Goal: Task Accomplishment & Management: Manage account settings

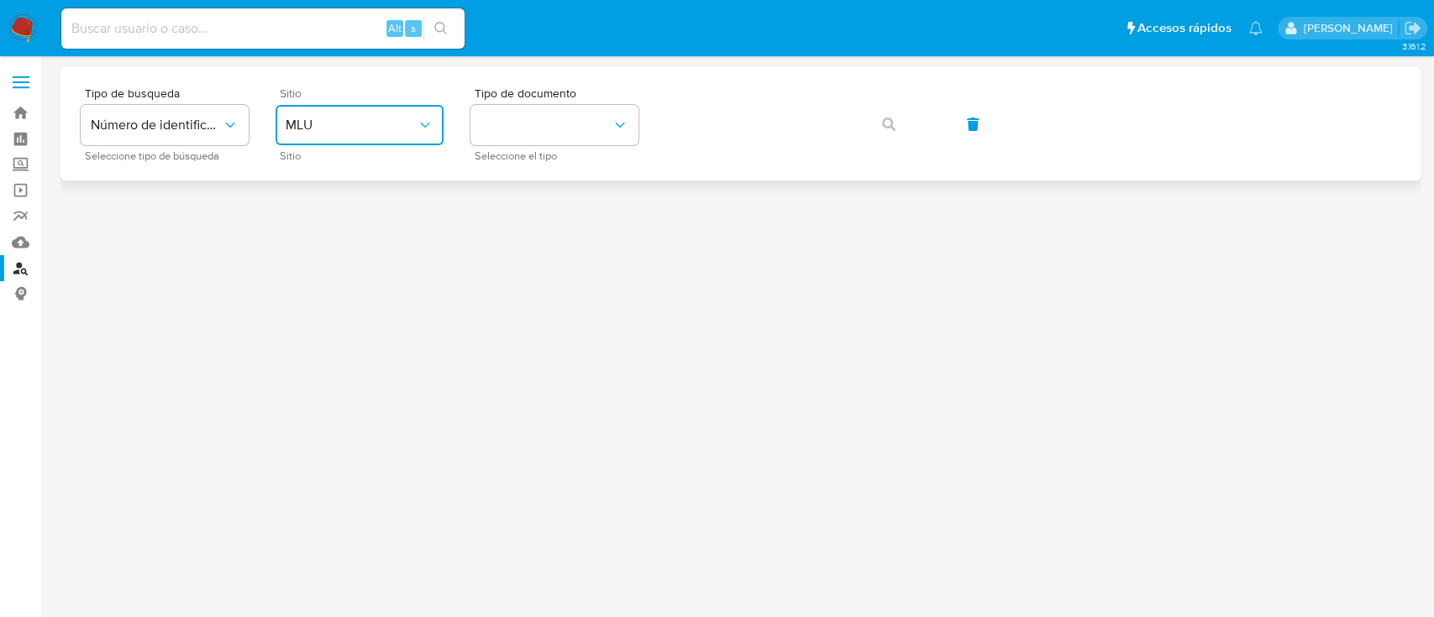
click at [393, 125] on span "MLU" at bounding box center [351, 125] width 131 height 17
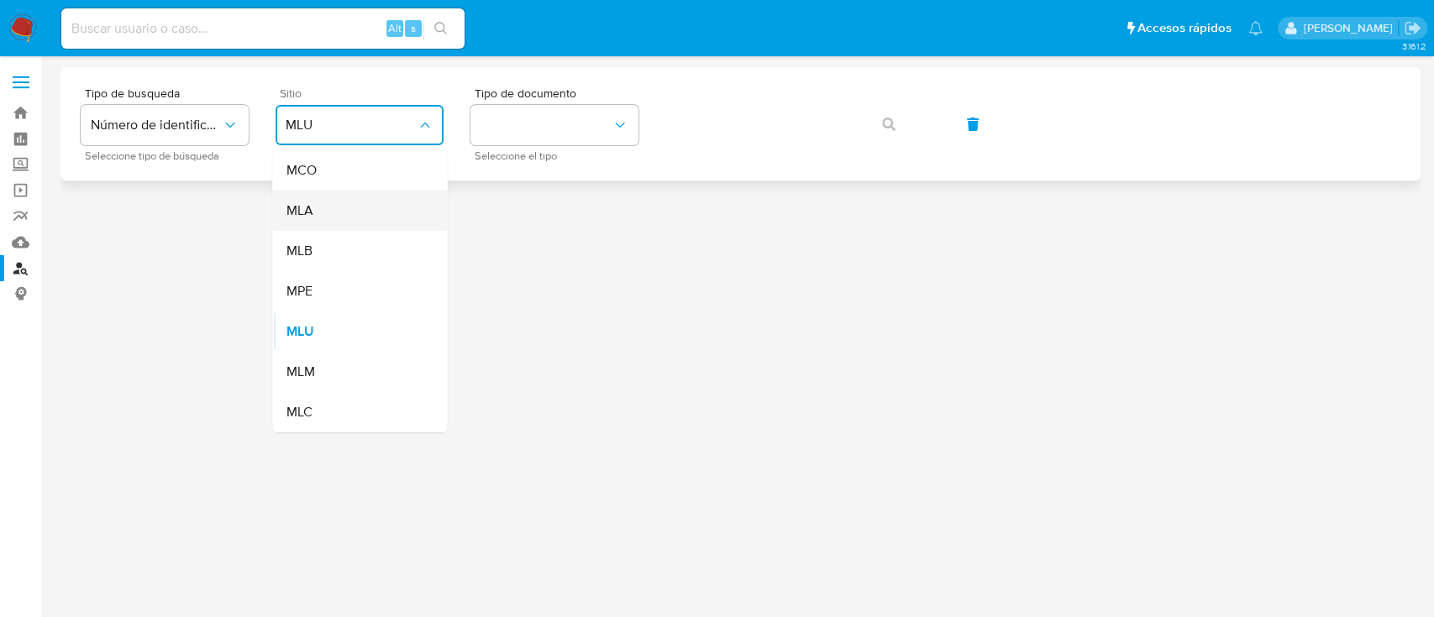
click at [369, 212] on div "MLA" at bounding box center [355, 211] width 138 height 40
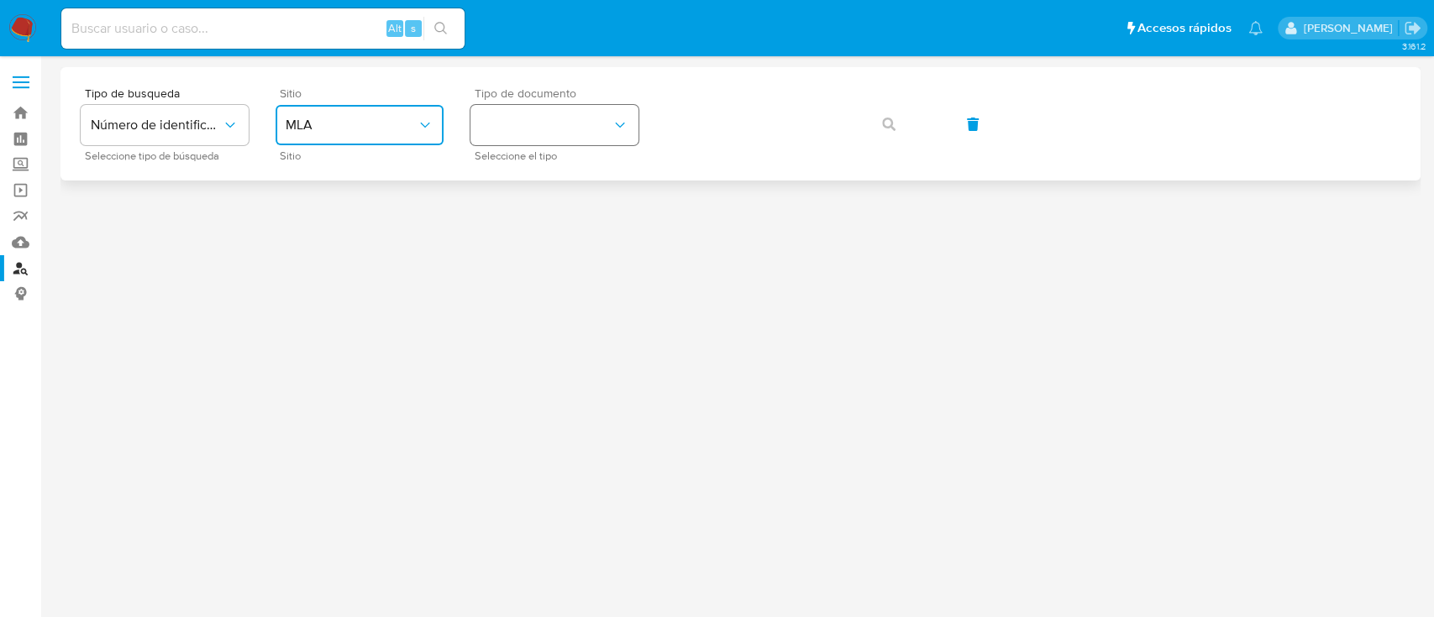
click at [538, 120] on button "identificationType" at bounding box center [554, 125] width 168 height 40
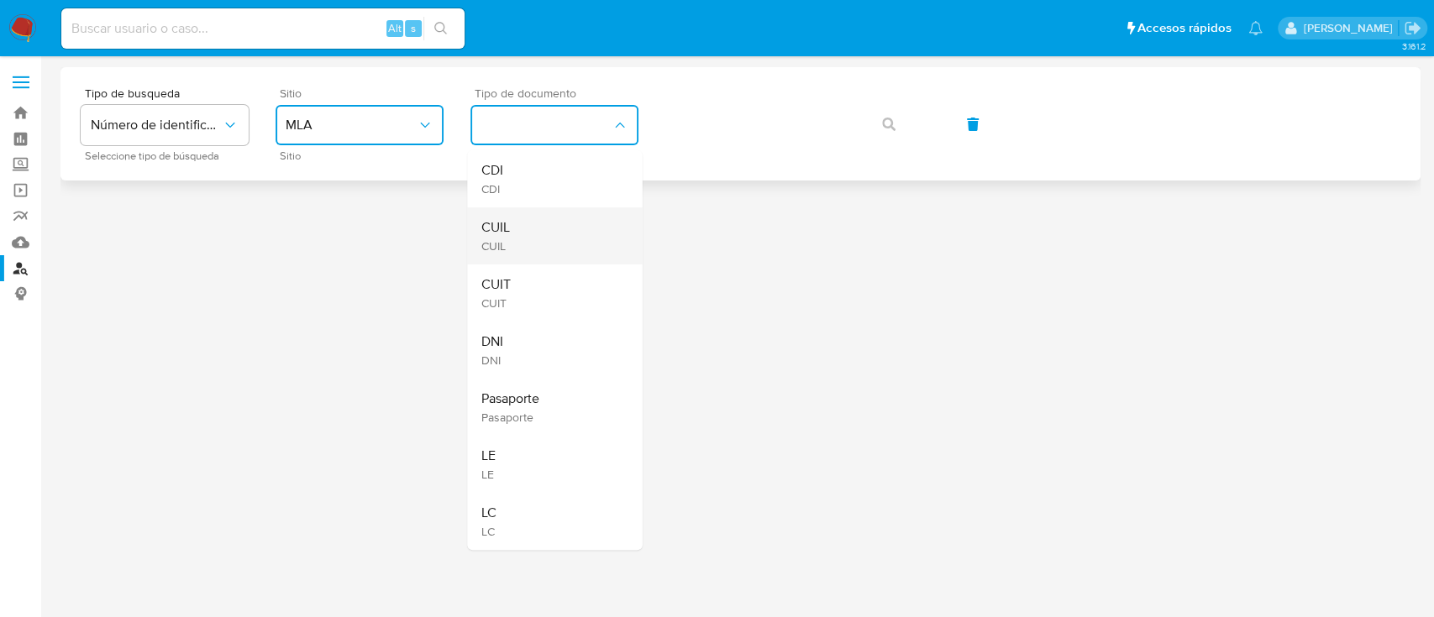
click at [544, 254] on div "CUIL CUIL" at bounding box center [549, 235] width 138 height 57
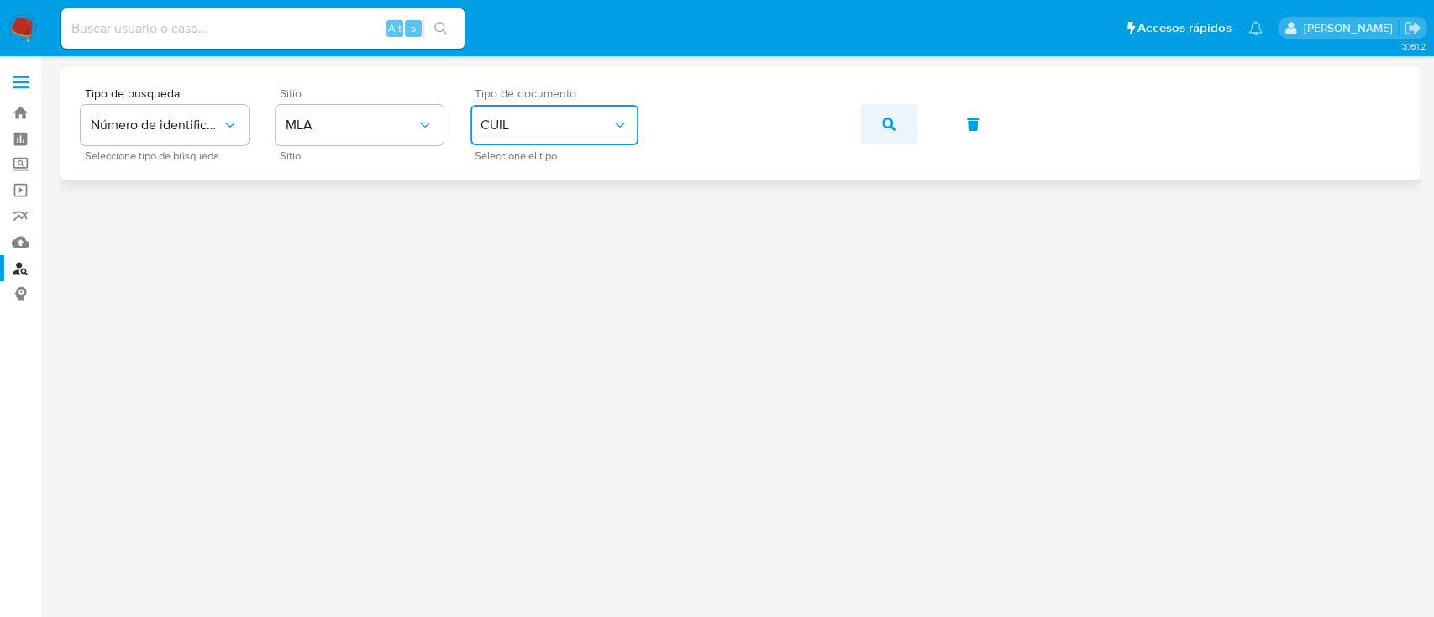
click at [887, 124] on icon "button" at bounding box center [888, 124] width 13 height 13
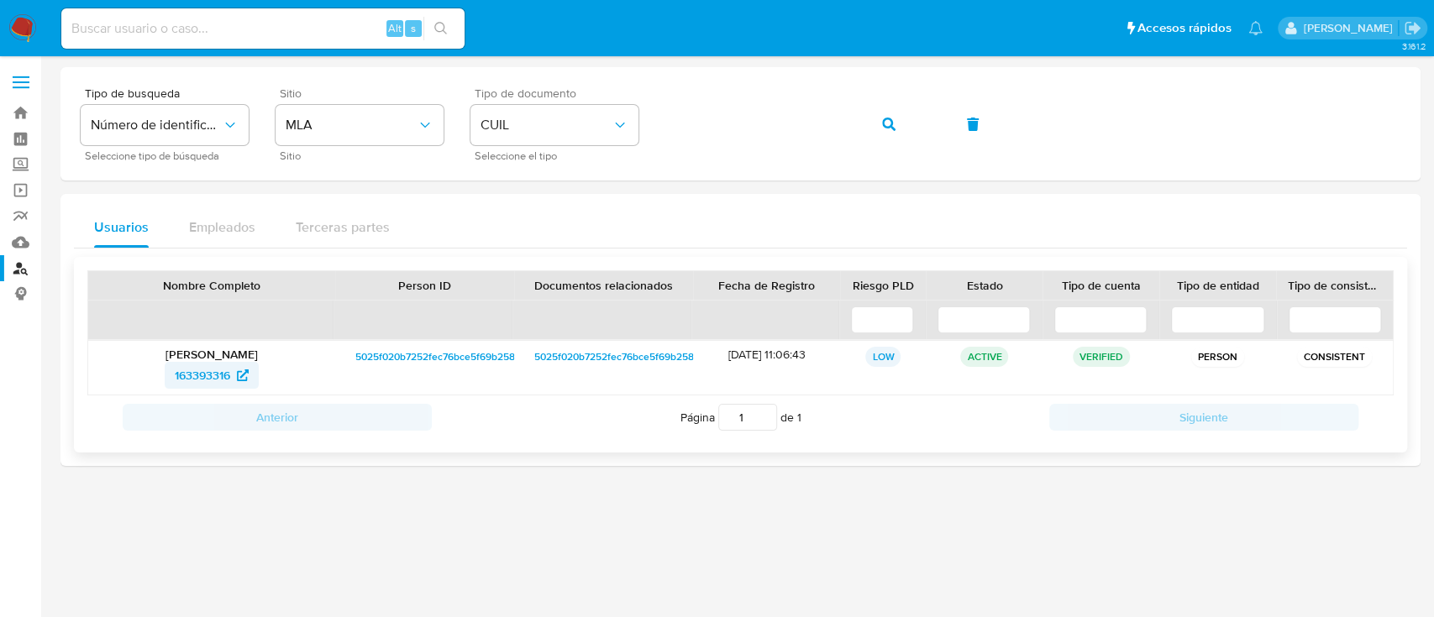
click at [196, 377] on span "163393316" at bounding box center [202, 375] width 55 height 27
click at [907, 129] on button "button" at bounding box center [888, 124] width 57 height 40
click at [202, 364] on span "299821042" at bounding box center [202, 375] width 59 height 27
click at [880, 125] on button "button" at bounding box center [888, 124] width 57 height 40
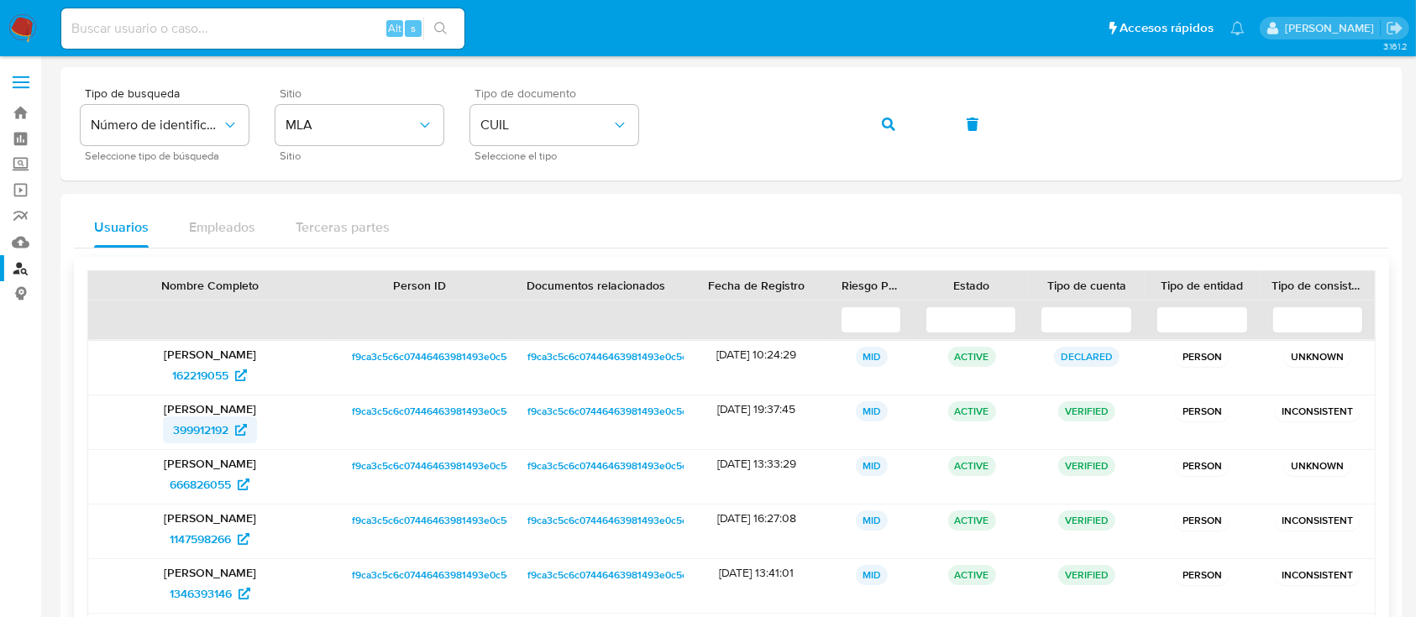
click at [222, 425] on span "399912192" at bounding box center [200, 430] width 55 height 27
click at [902, 142] on button "button" at bounding box center [888, 124] width 57 height 40
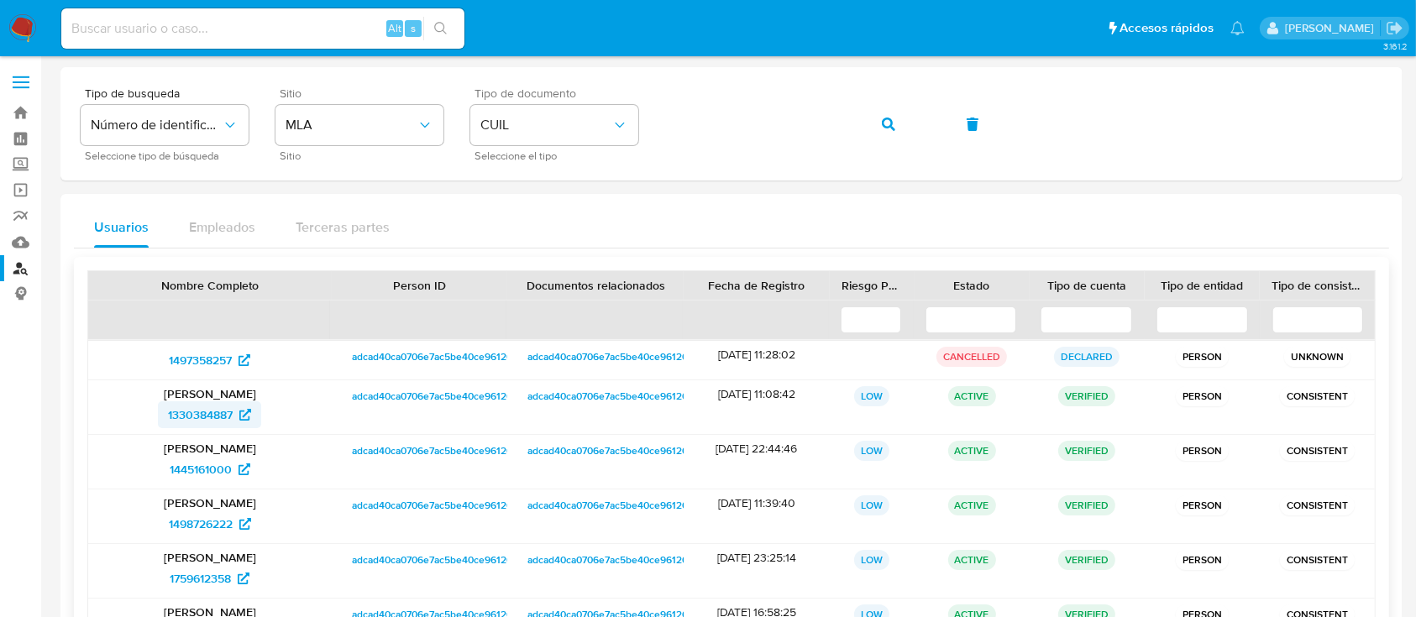
click at [208, 423] on span "1330384887" at bounding box center [200, 414] width 65 height 27
click at [723, 150] on div "Tipo de busqueda Número de identificación Seleccione tipo de búsqueda Sitio MLA…" at bounding box center [732, 123] width 1302 height 73
click at [915, 124] on button "button" at bounding box center [888, 124] width 57 height 40
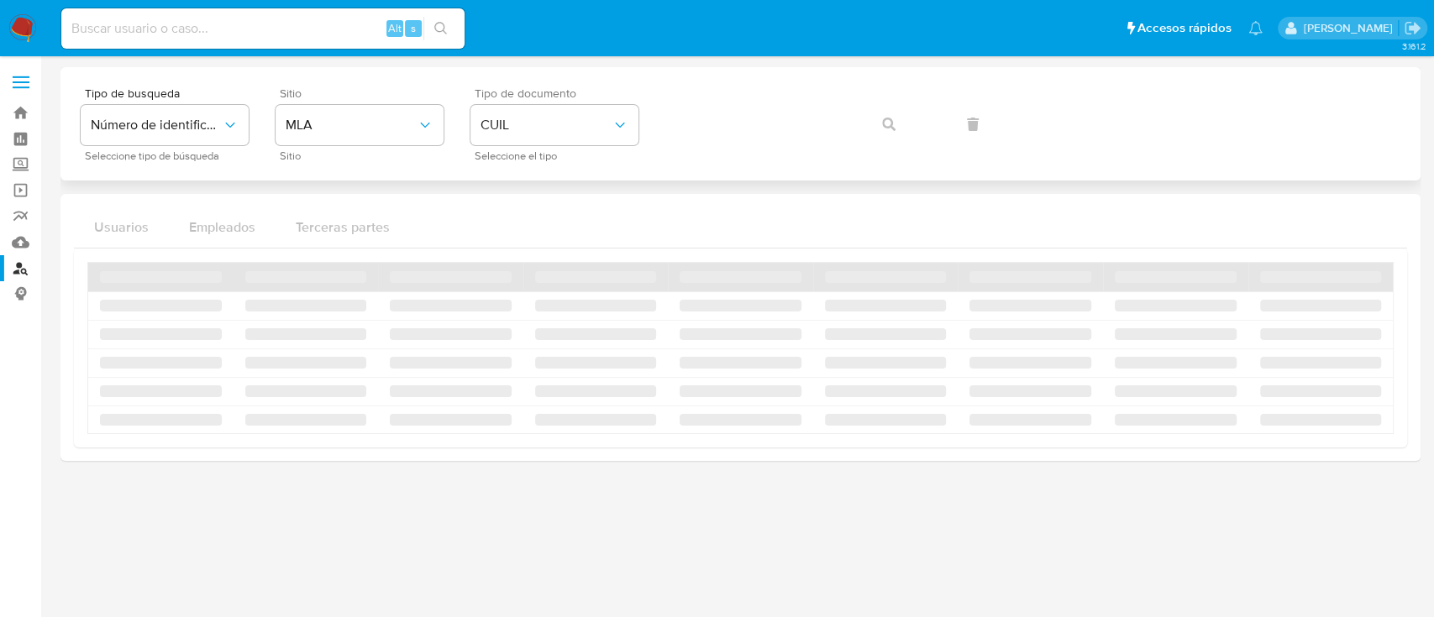
click at [906, 128] on div "Tipo de busqueda Número de identificación Seleccione tipo de búsqueda Sitio MLA…" at bounding box center [740, 123] width 1319 height 73
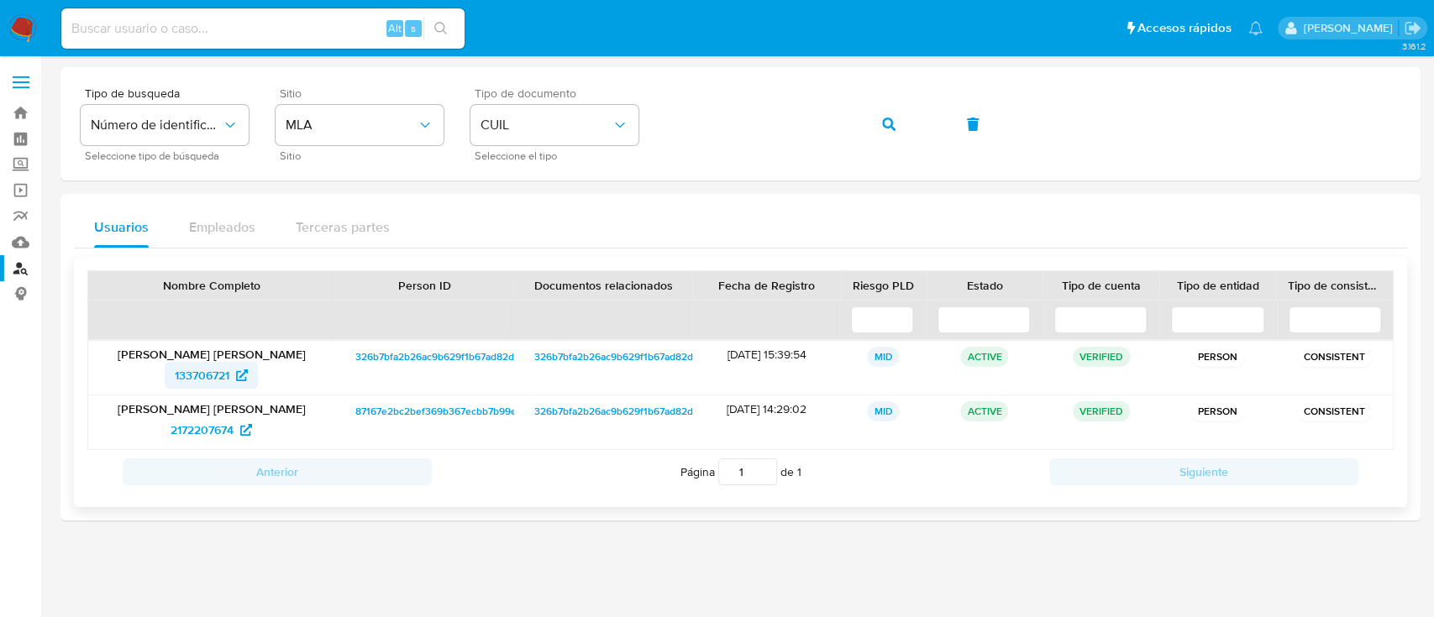
click at [202, 375] on span "133706721" at bounding box center [202, 375] width 55 height 27
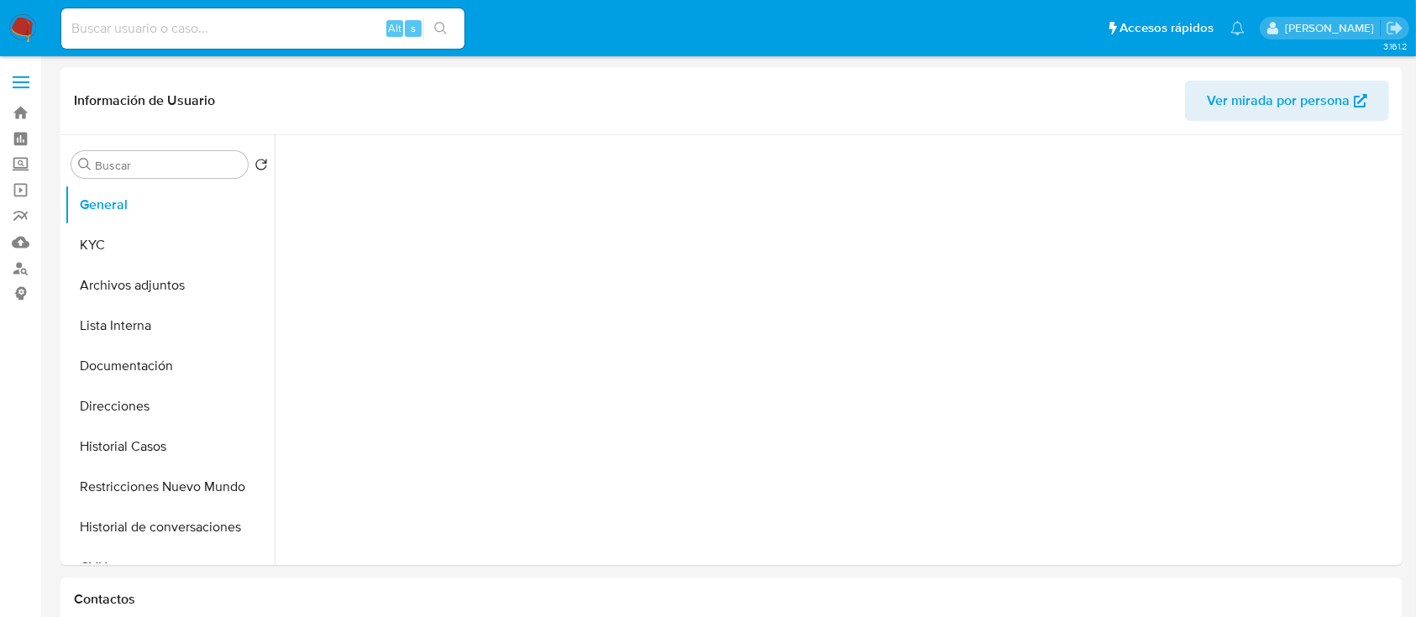
select select "10"
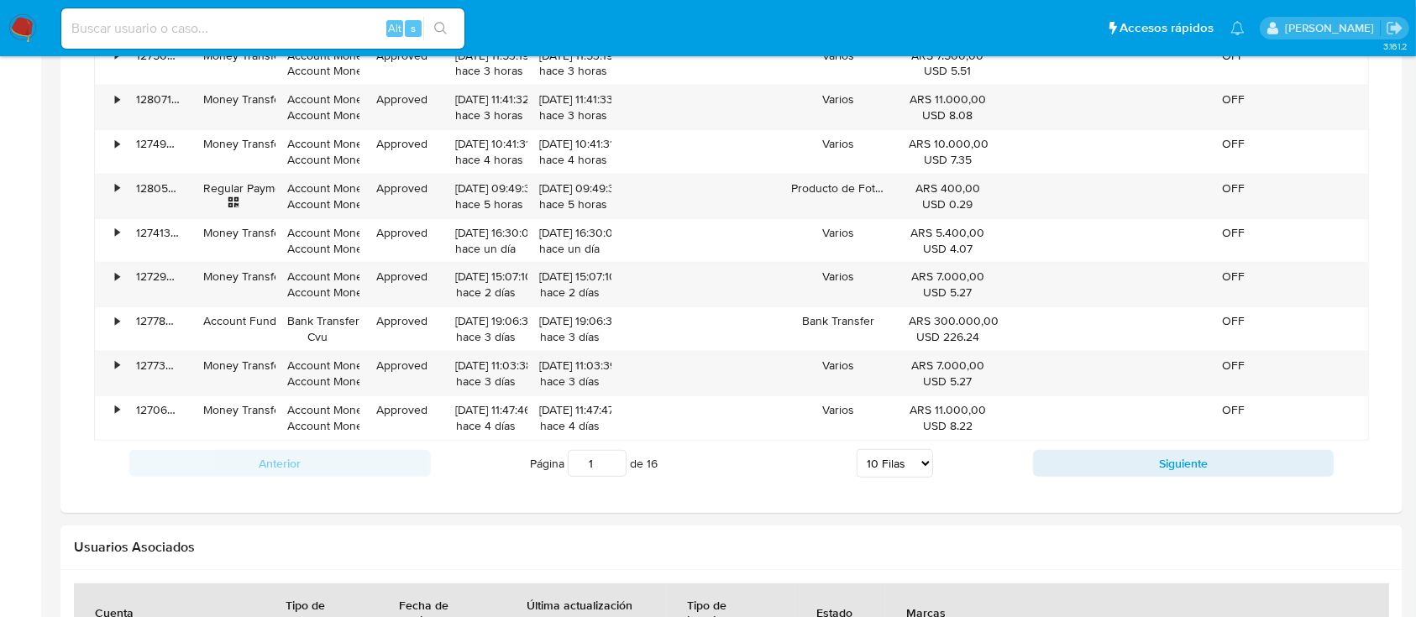
scroll to position [1525, 0]
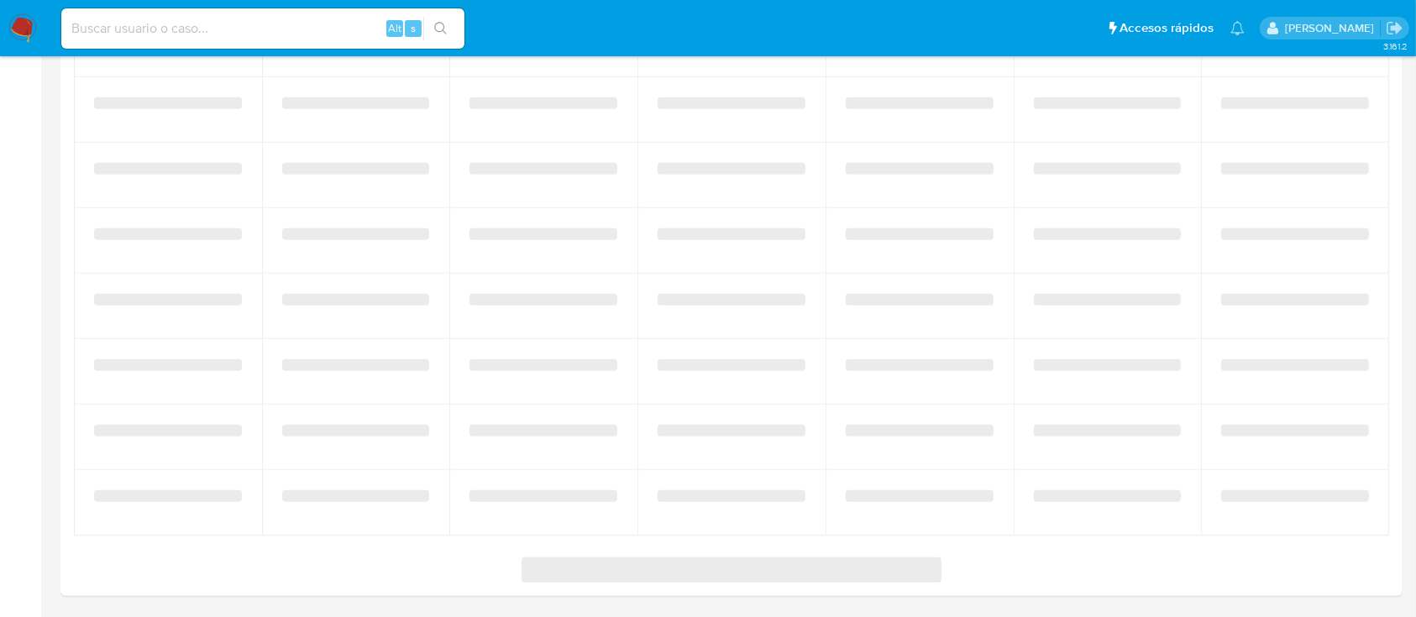
select select "10"
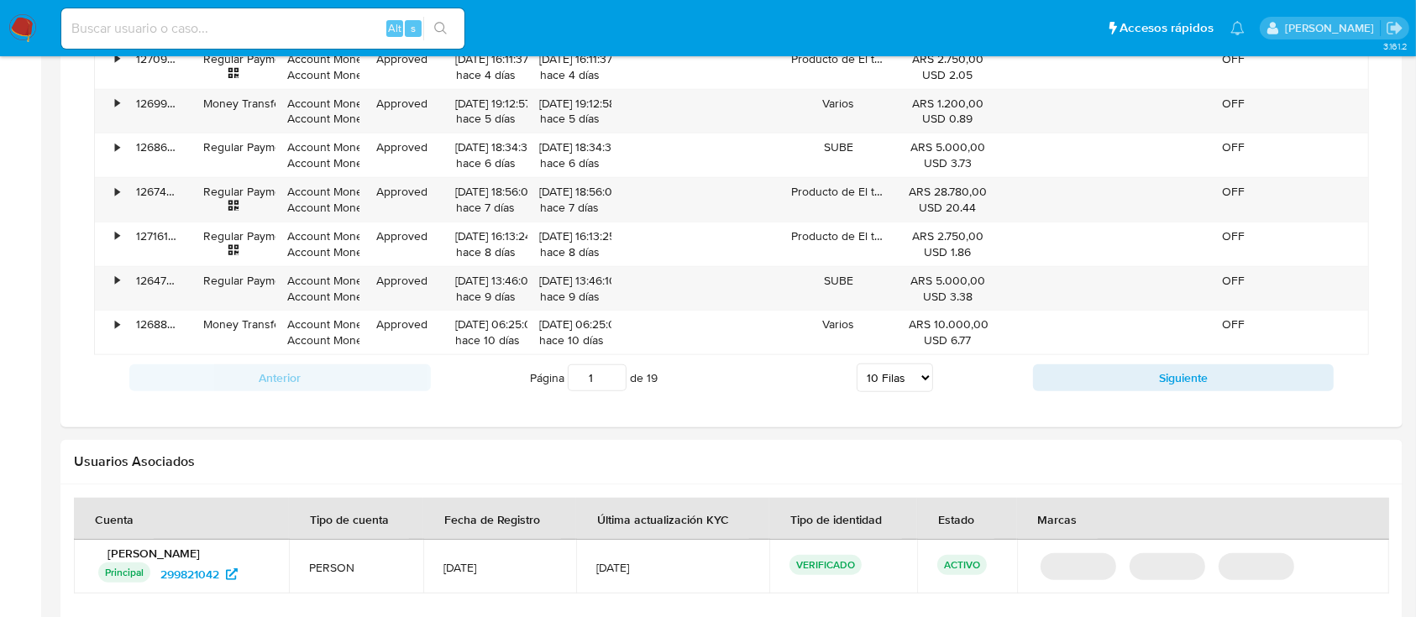
scroll to position [1567, 0]
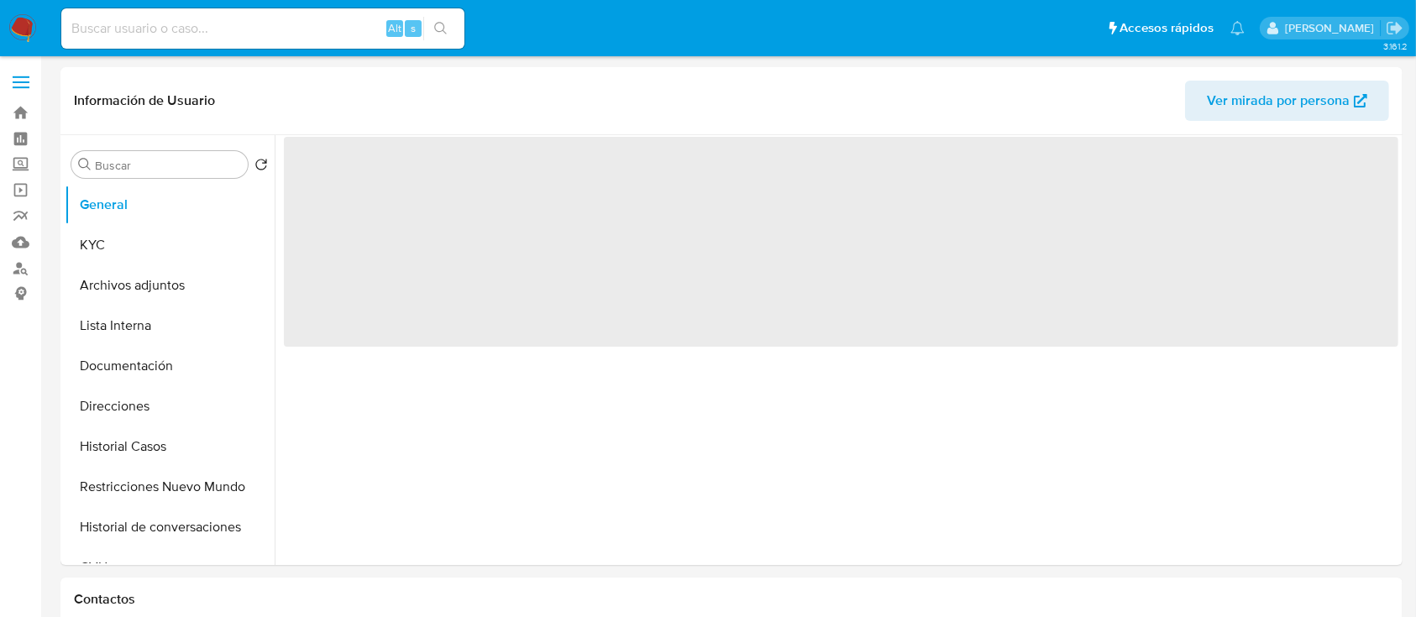
select select "10"
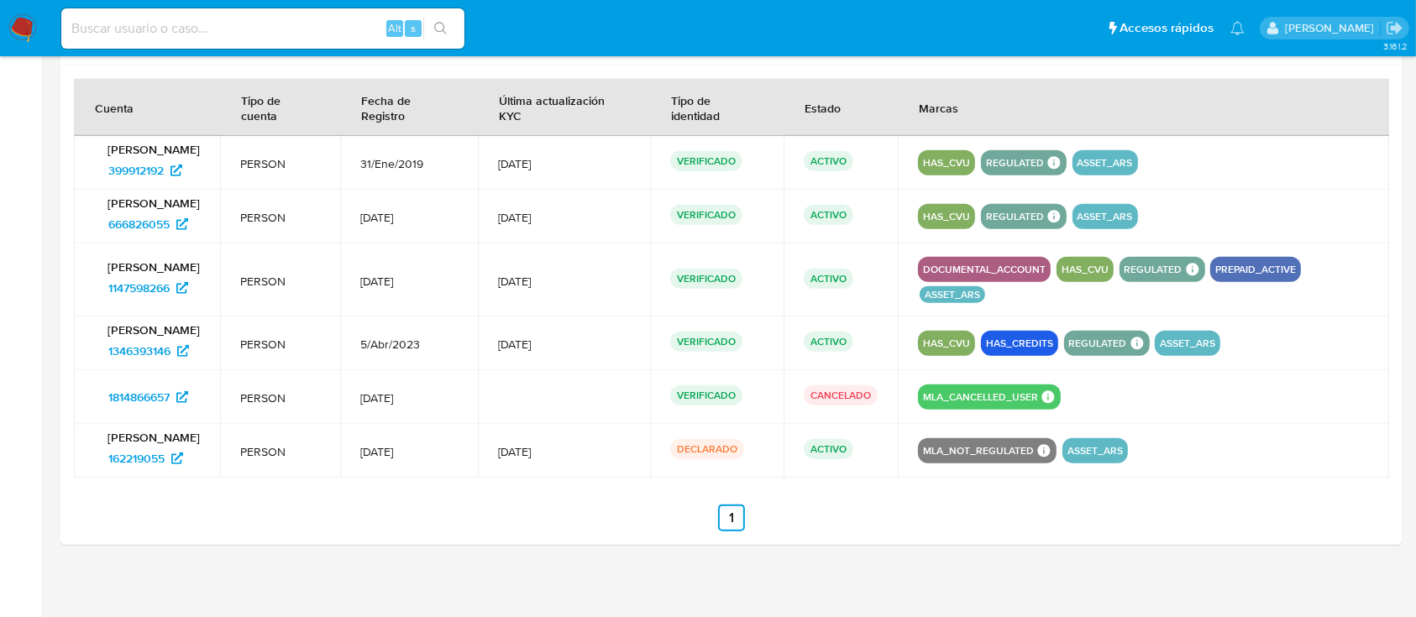
scroll to position [1725, 0]
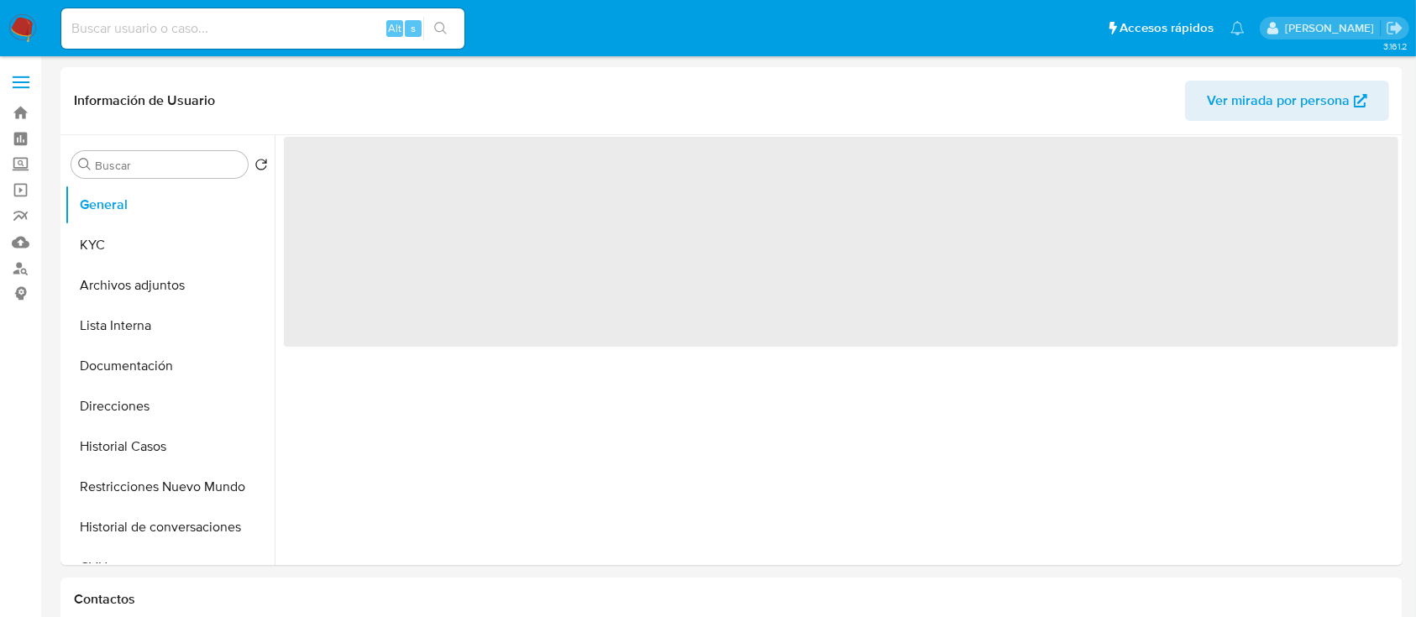
select select "10"
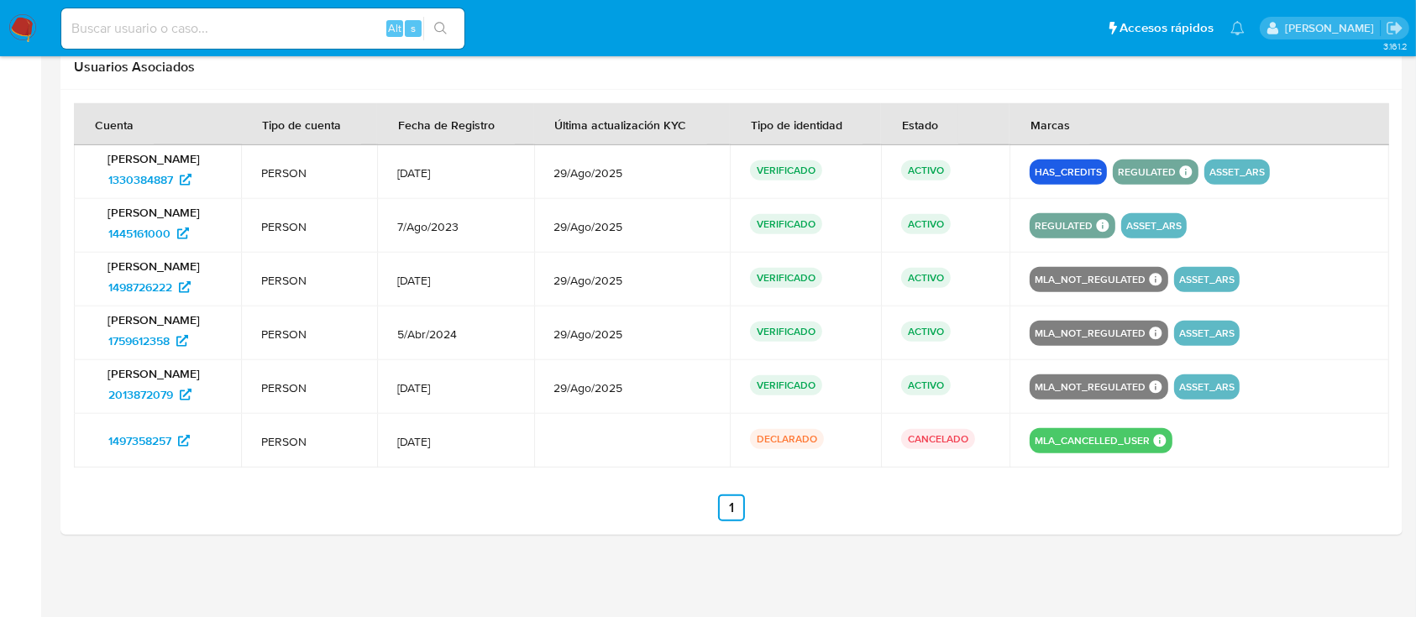
scroll to position [1676, 0]
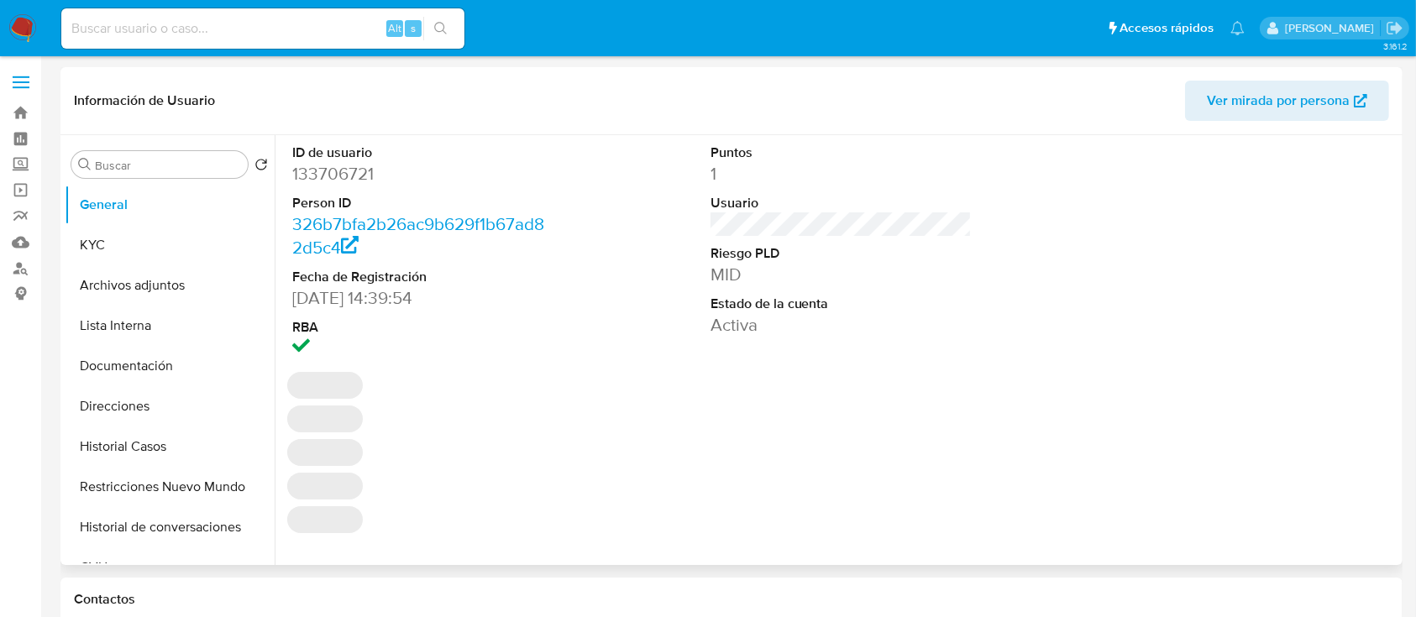
select select "10"
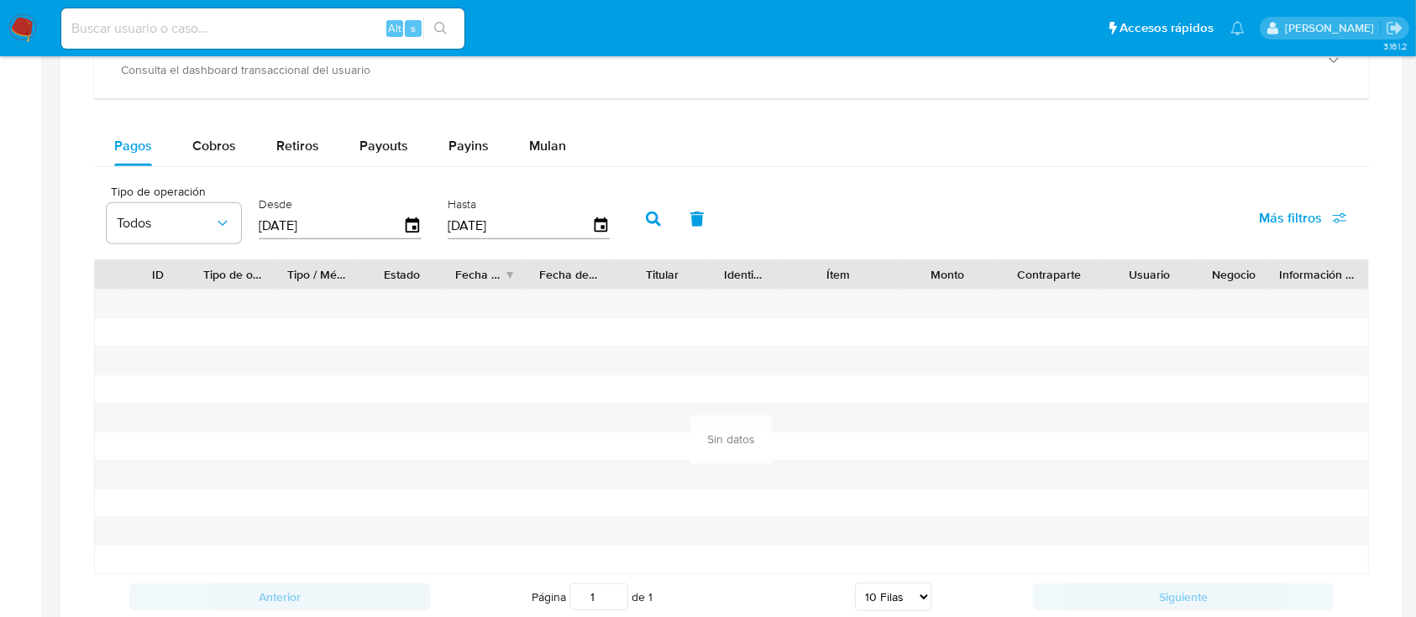
scroll to position [1409, 0]
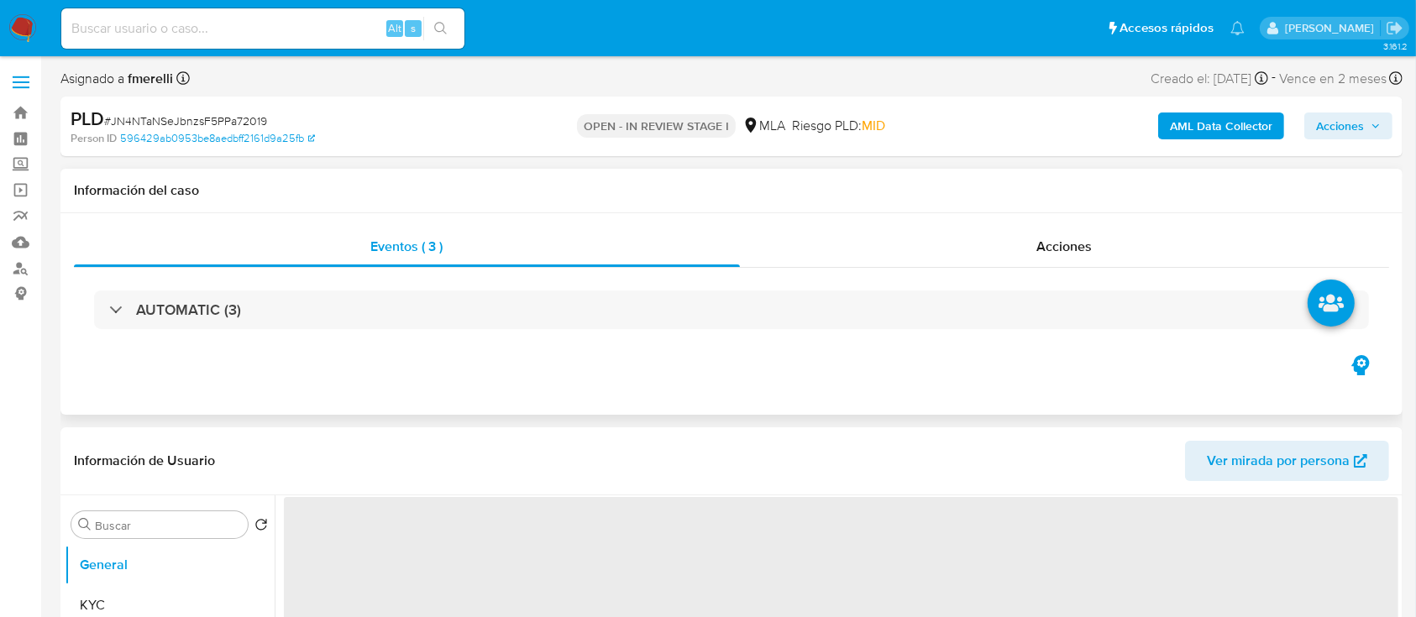
select select "10"
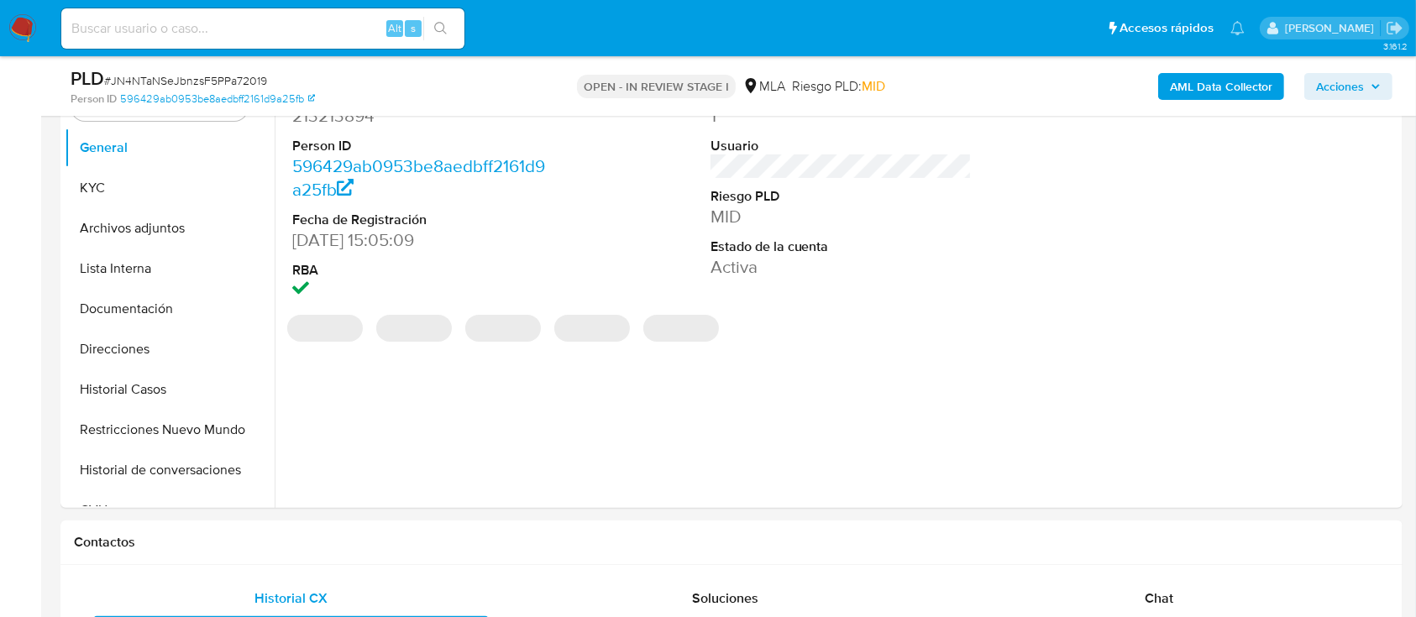
scroll to position [353, 0]
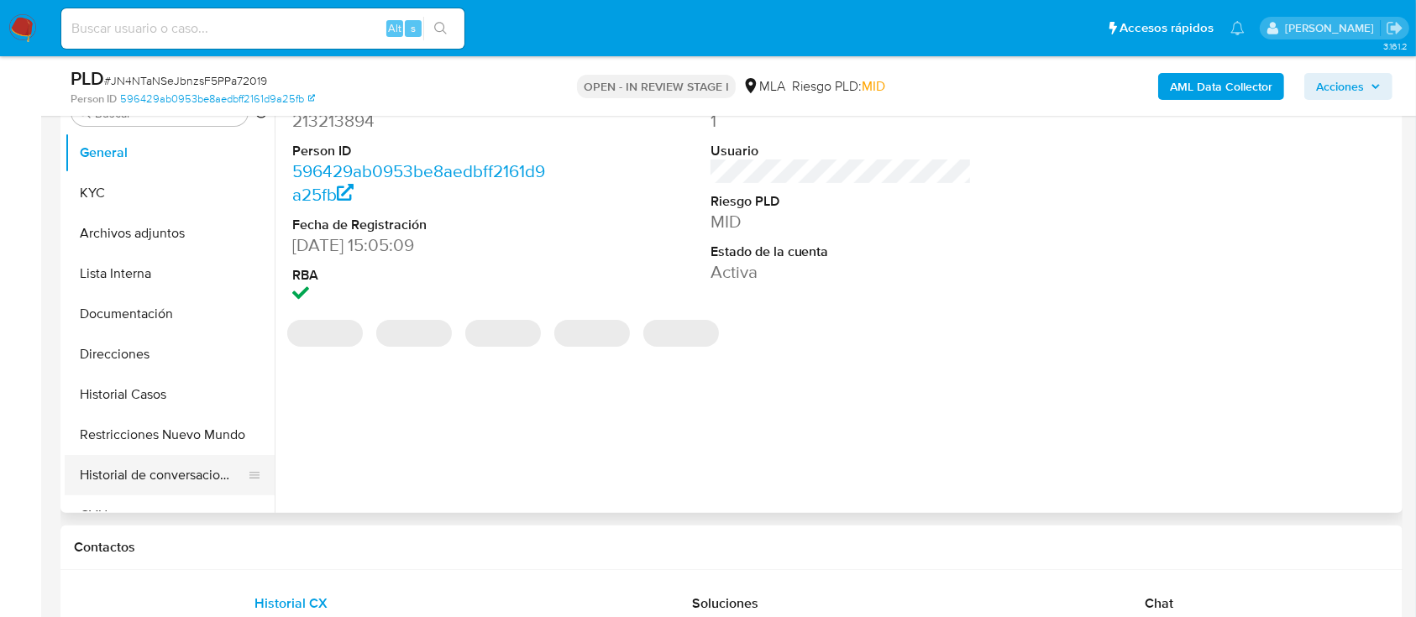
click at [163, 466] on button "Historial de conversaciones" at bounding box center [163, 475] width 197 height 40
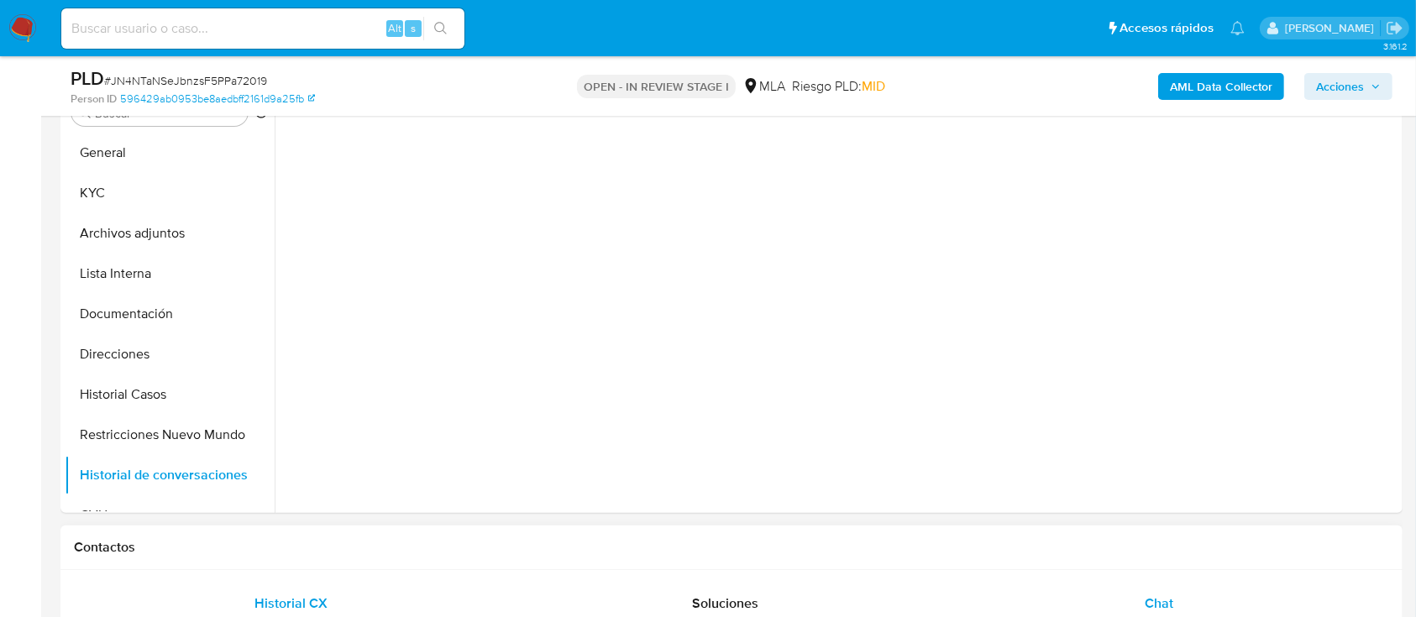
click at [1103, 585] on div "Chat" at bounding box center [1160, 604] width 394 height 40
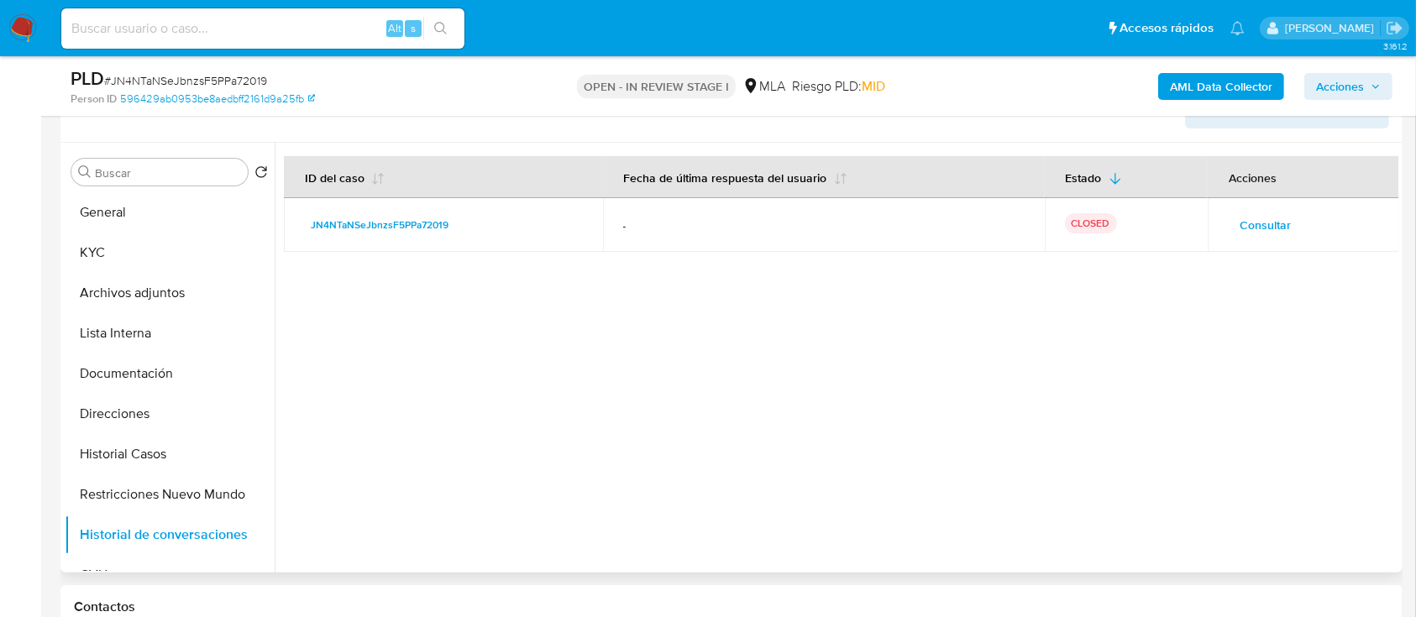
scroll to position [292, 0]
click at [109, 512] on button "Restricciones Nuevo Mundo" at bounding box center [163, 495] width 197 height 40
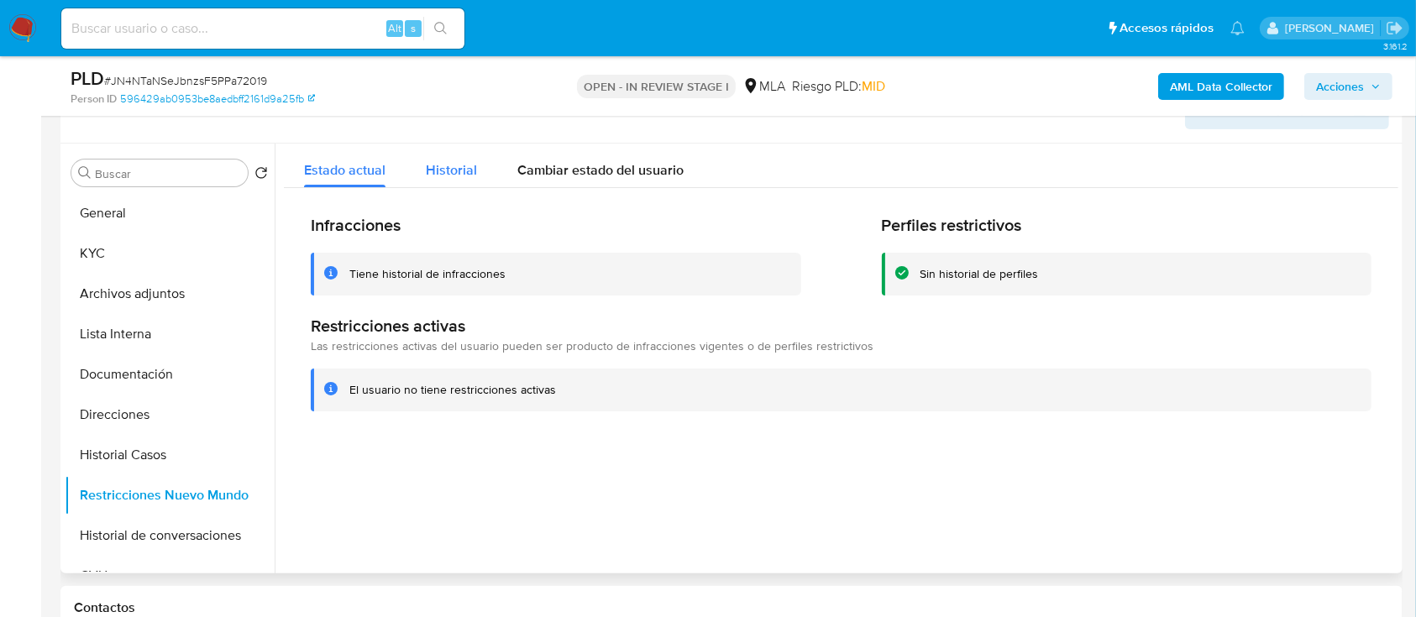
click at [455, 180] on div "Historial" at bounding box center [451, 166] width 51 height 45
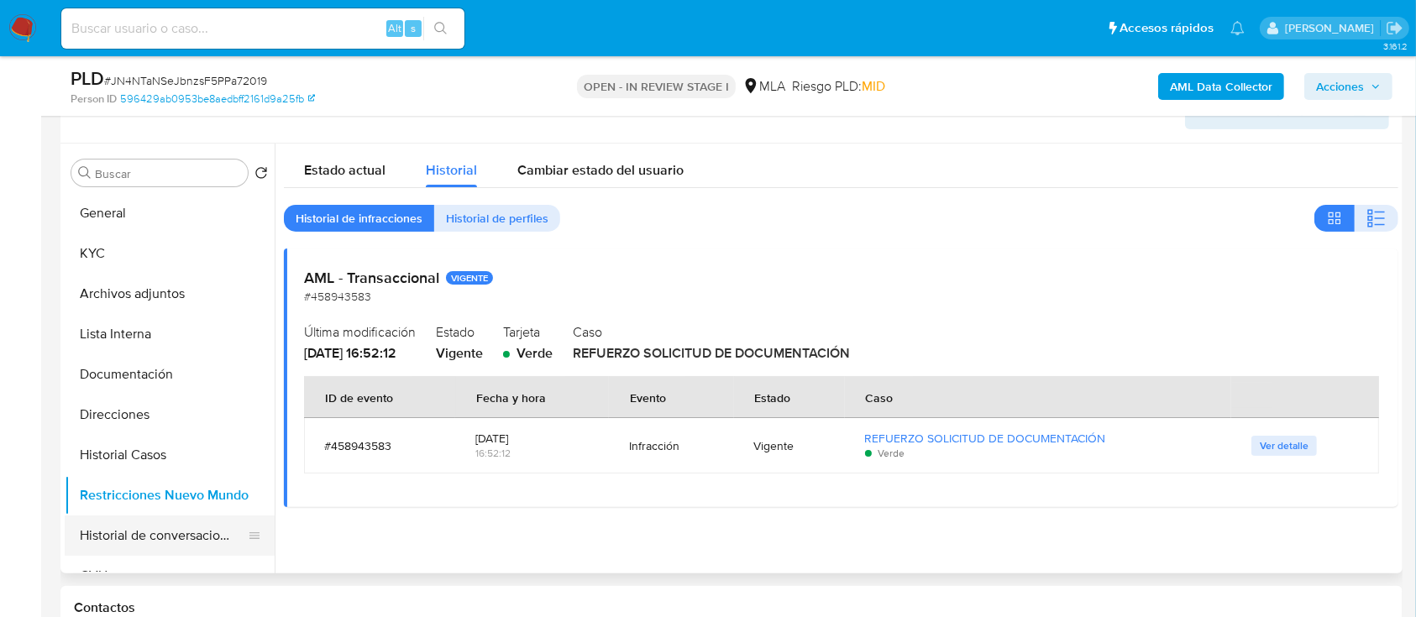
click at [115, 521] on button "Historial de conversaciones" at bounding box center [163, 536] width 197 height 40
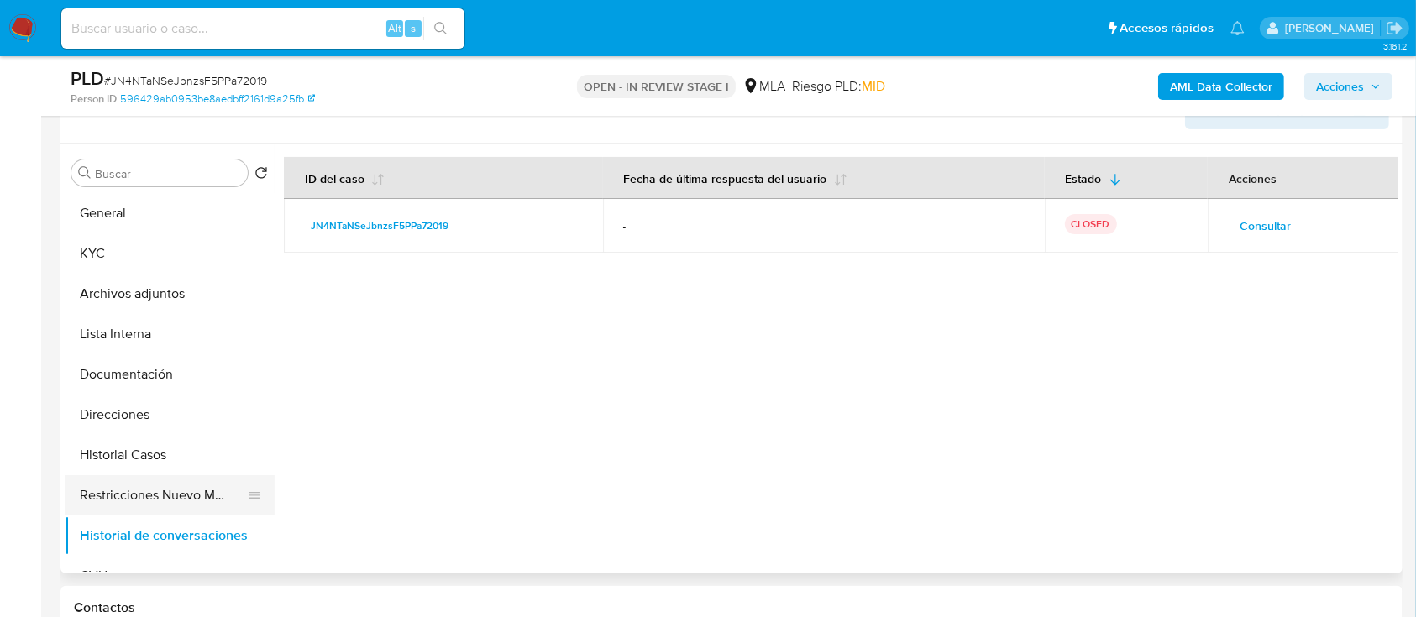
click at [118, 488] on button "Restricciones Nuevo Mundo" at bounding box center [163, 495] width 197 height 40
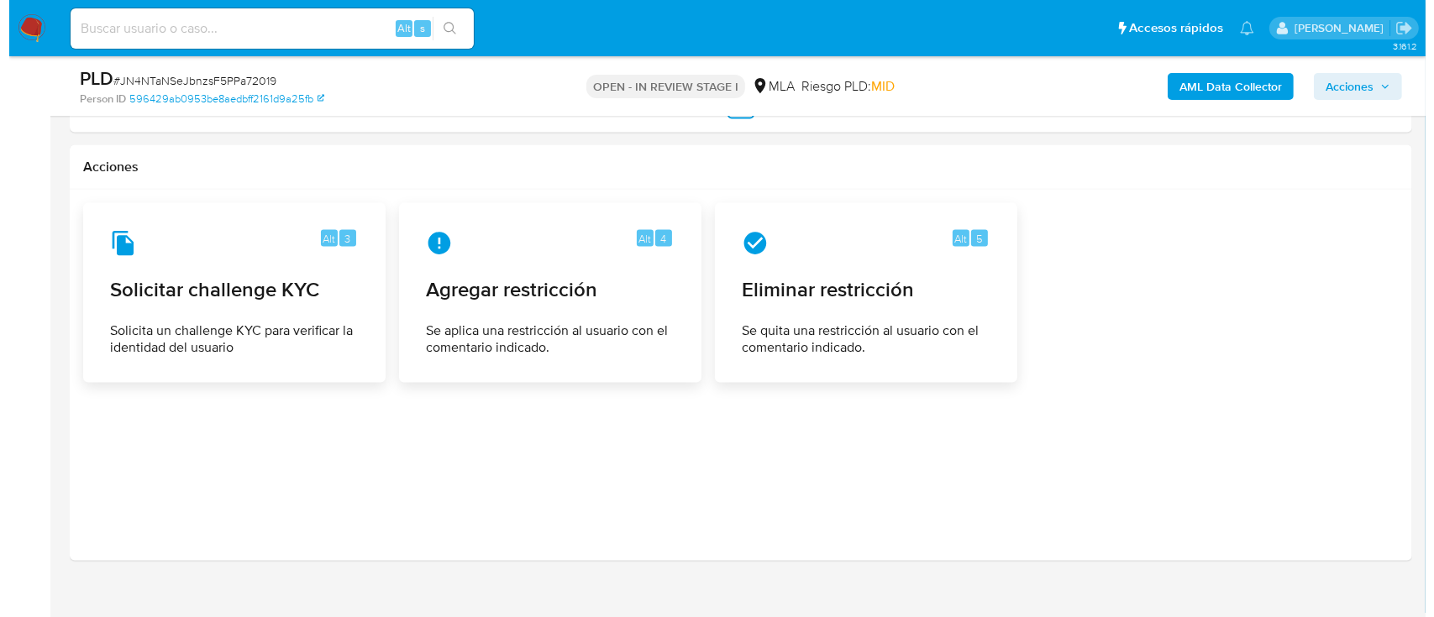
scroll to position [2597, 0]
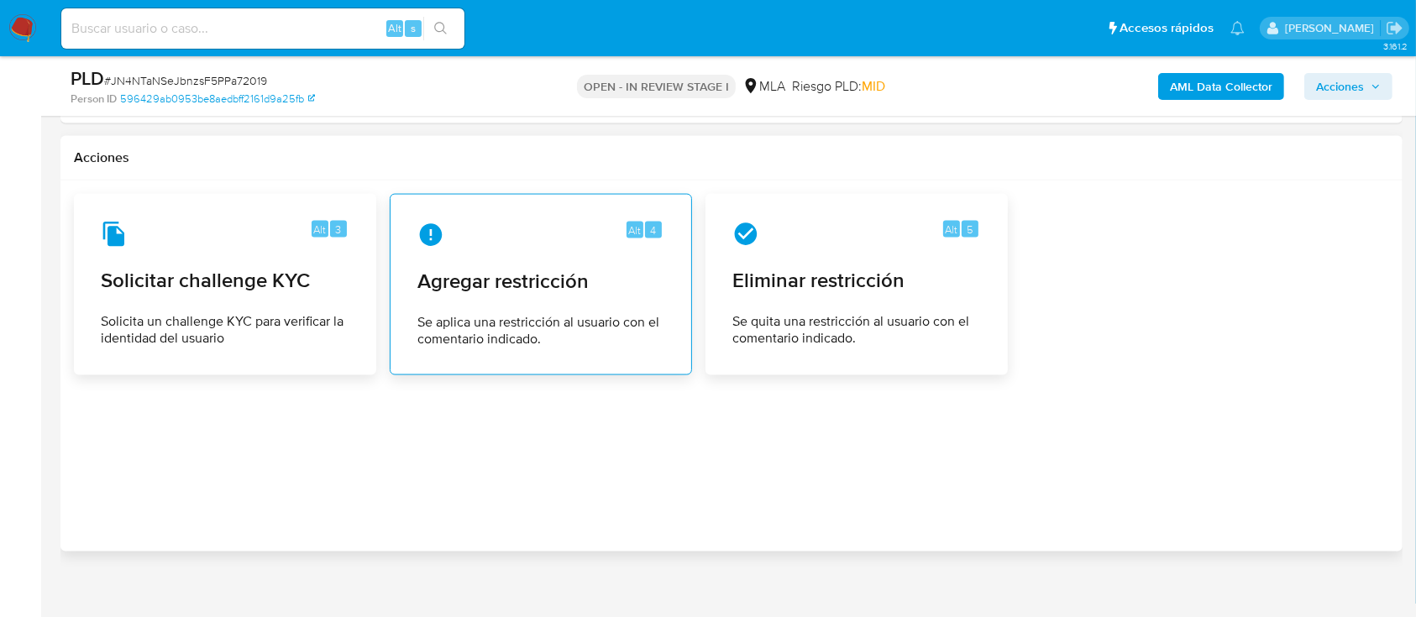
click at [516, 307] on div "Alt 4 Agregar restricción Se aplica una restricción al usuario con el comentari…" at bounding box center [541, 284] width 274 height 153
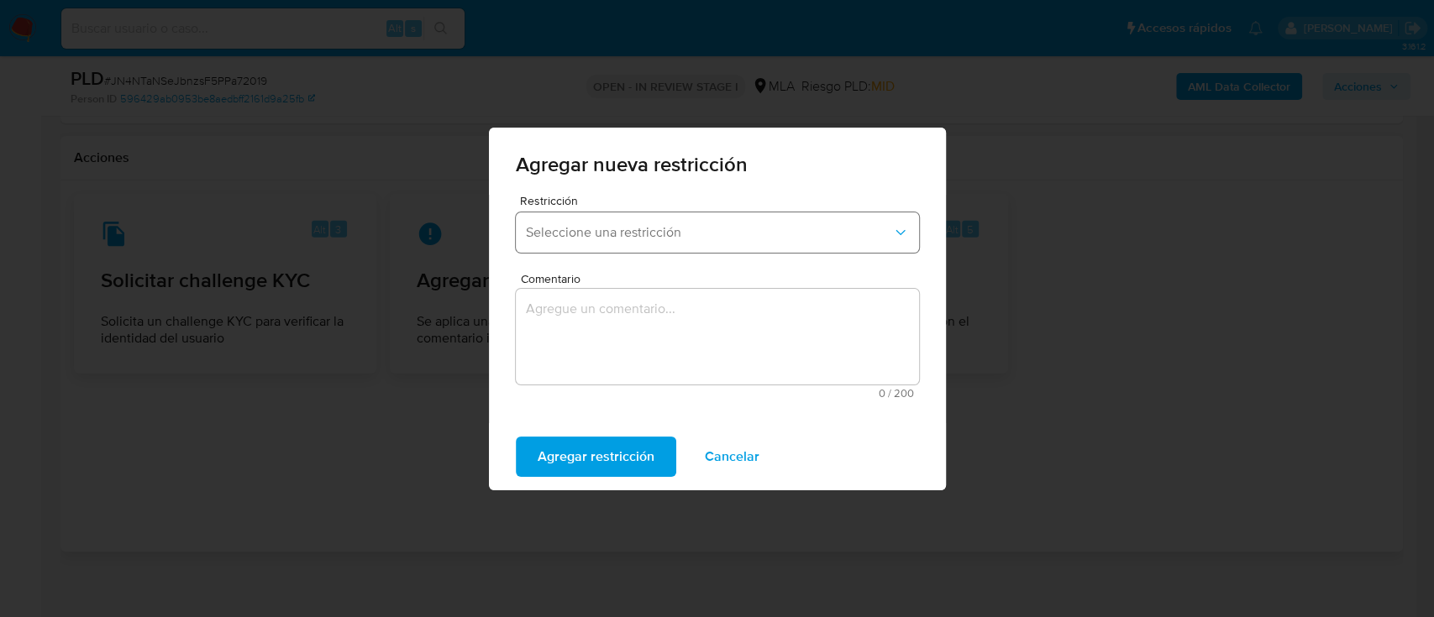
click at [564, 234] on span "Seleccione una restricción" at bounding box center [709, 232] width 366 height 17
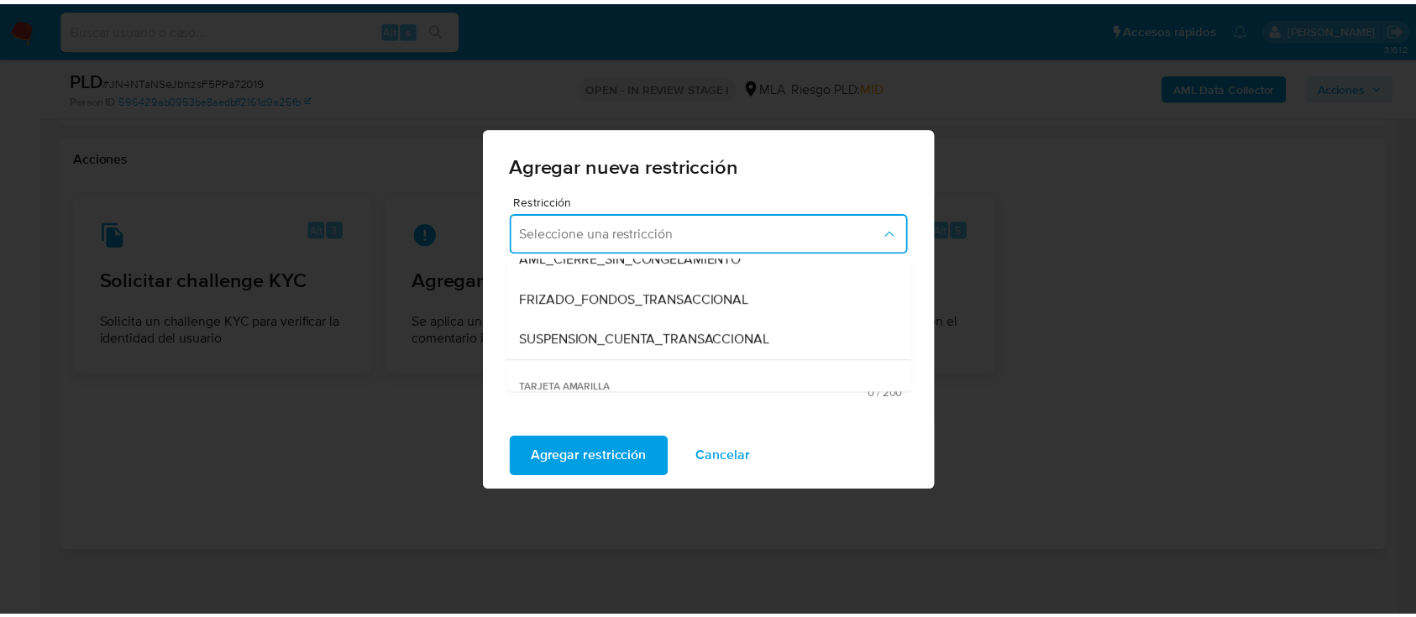
scroll to position [181, 0]
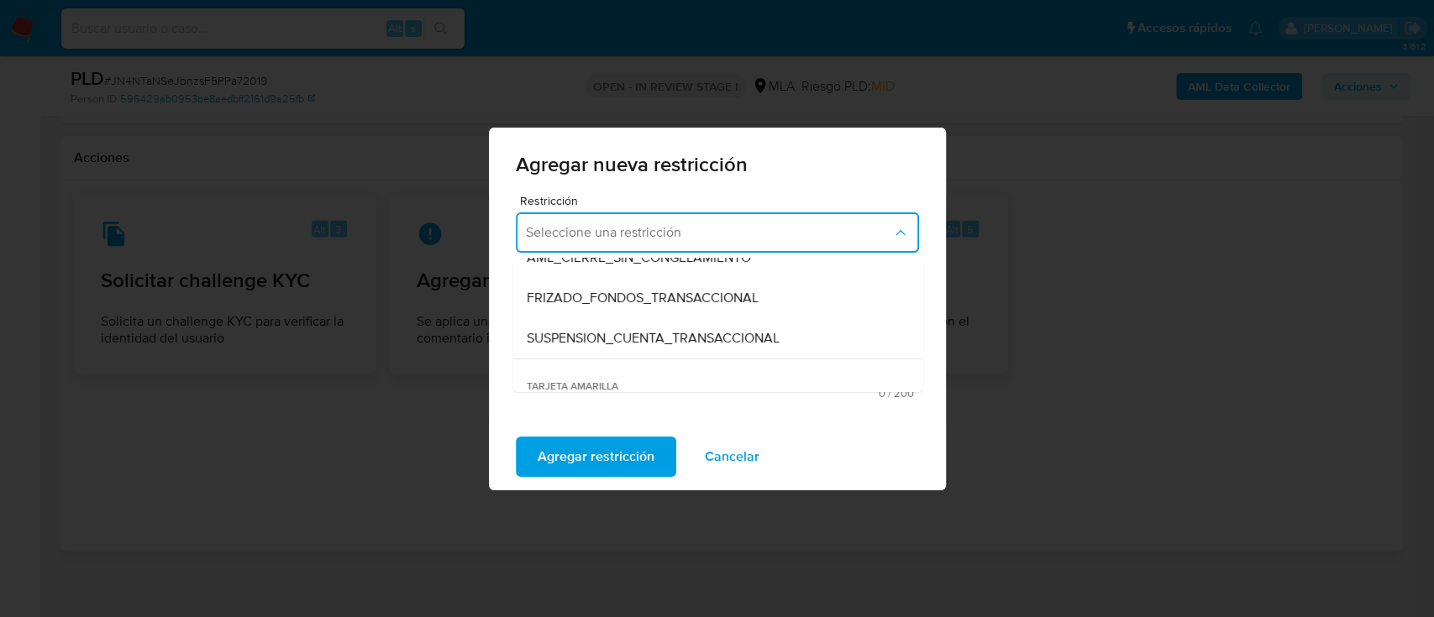
click at [580, 330] on span "SUSPENSION_CUENTA_TRANSACCIONAL" at bounding box center [652, 338] width 253 height 17
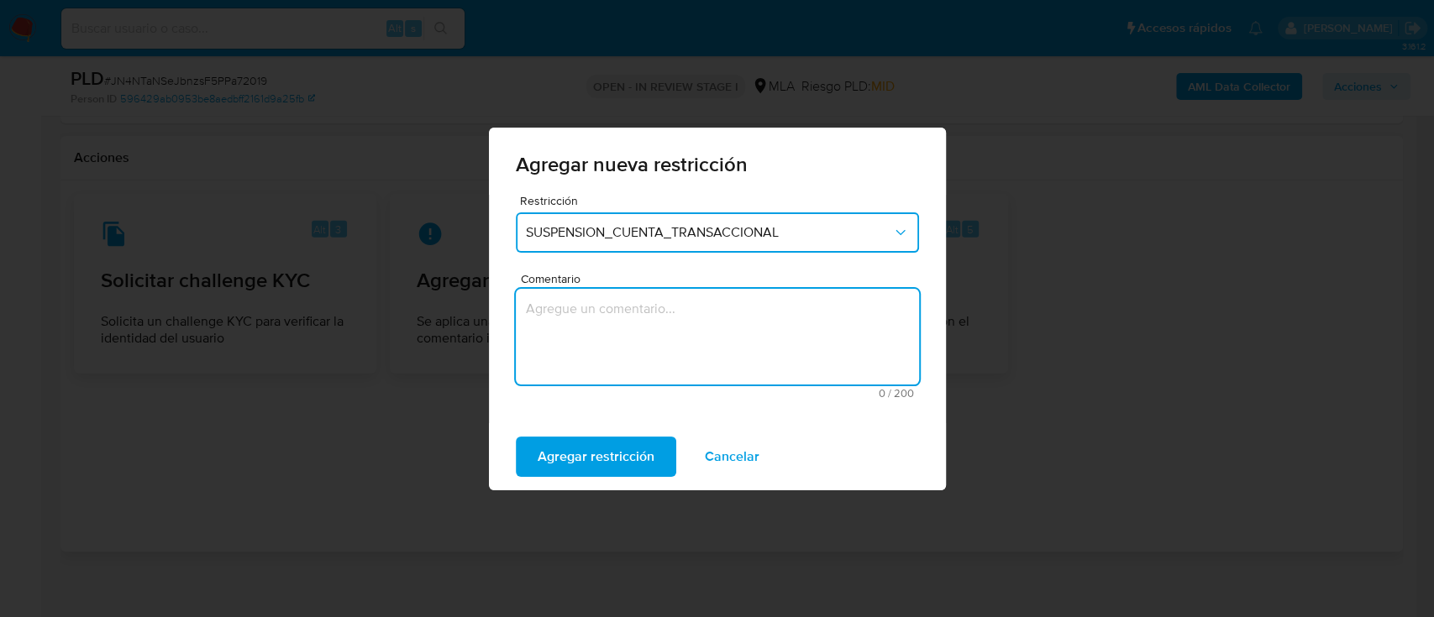
click at [591, 346] on textarea "Comentario" at bounding box center [717, 337] width 403 height 96
type textarea "AML"
click at [578, 449] on span "Agregar restricción" at bounding box center [596, 456] width 117 height 37
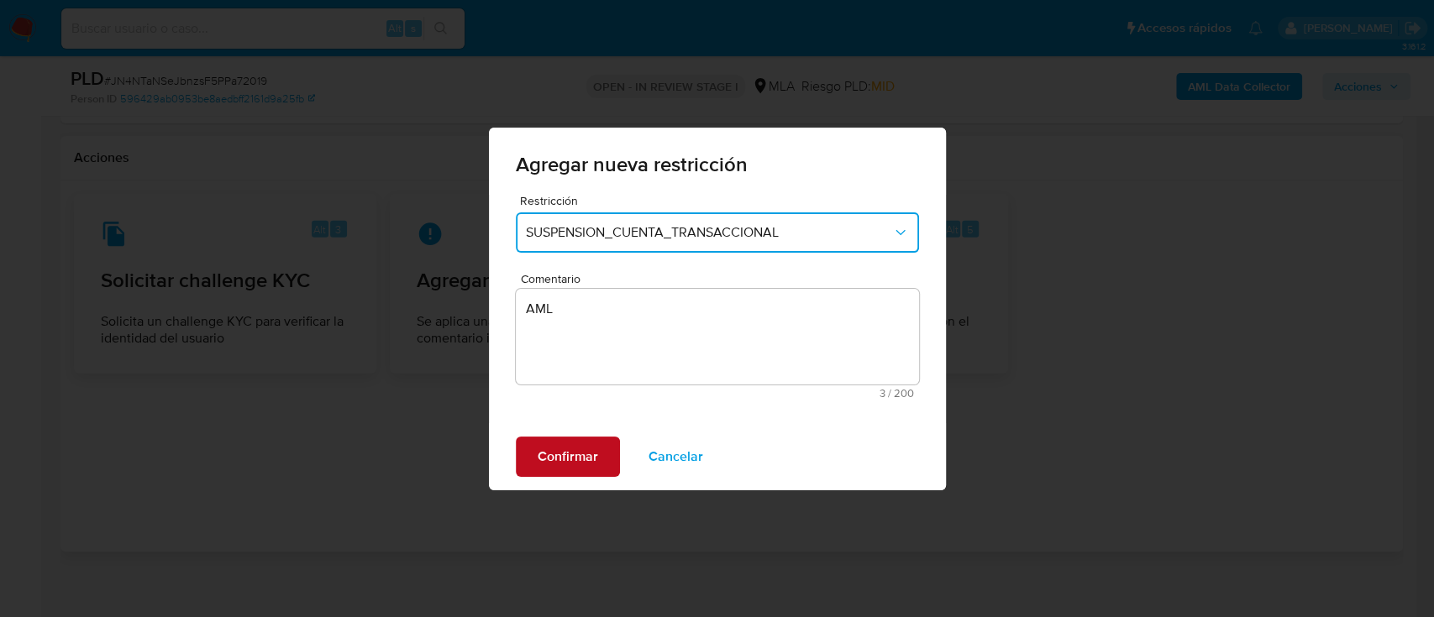
click at [578, 449] on span "Confirmar" at bounding box center [568, 456] width 60 height 37
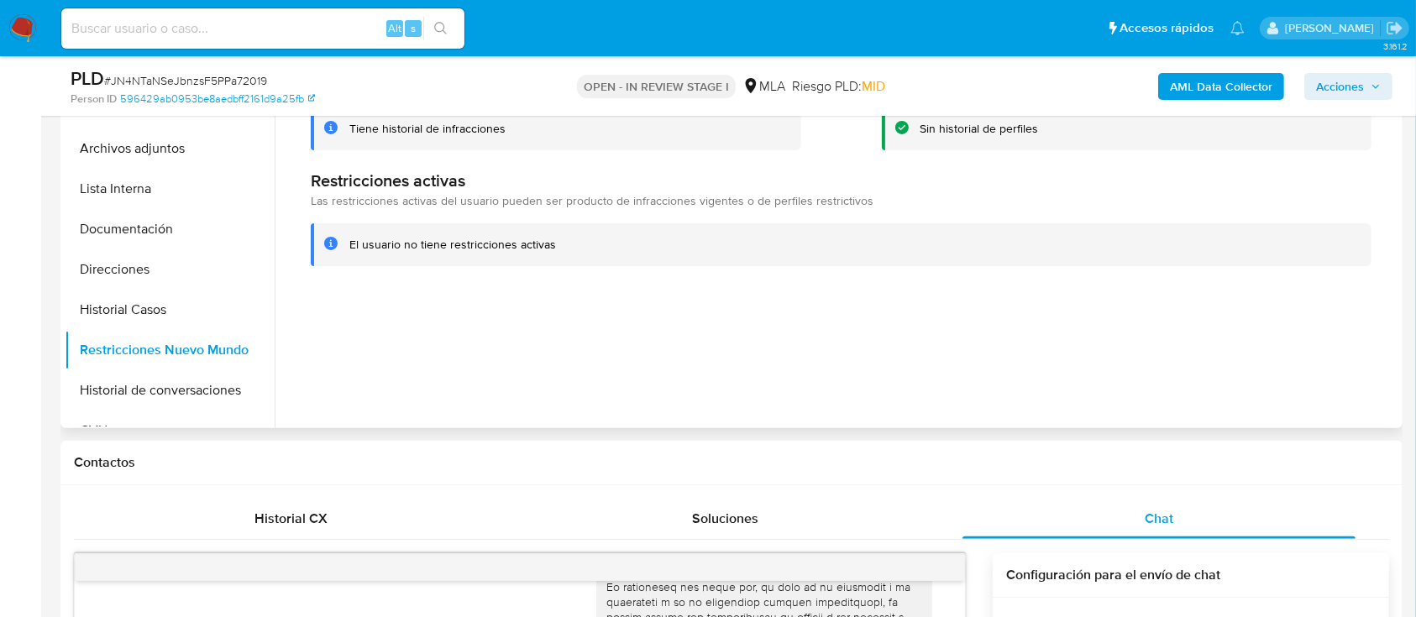
scroll to position [245, 0]
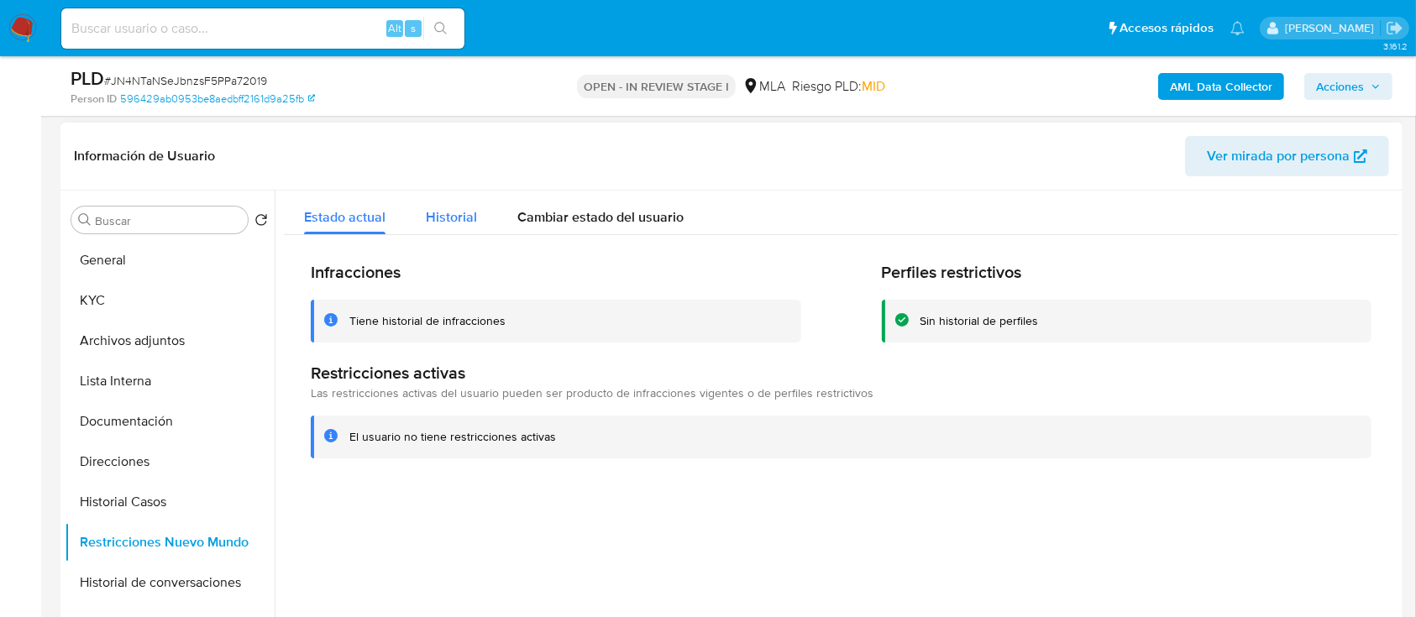
click at [420, 213] on button "Historial" at bounding box center [452, 213] width 92 height 45
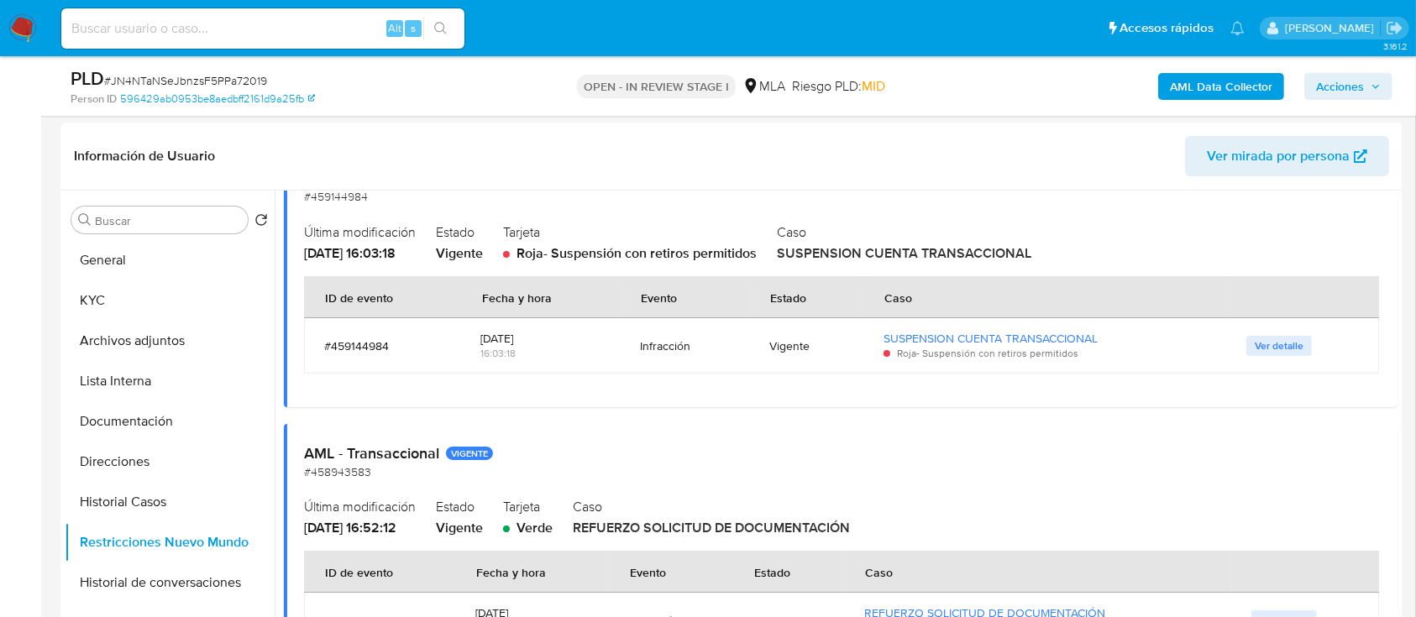
scroll to position [229, 0]
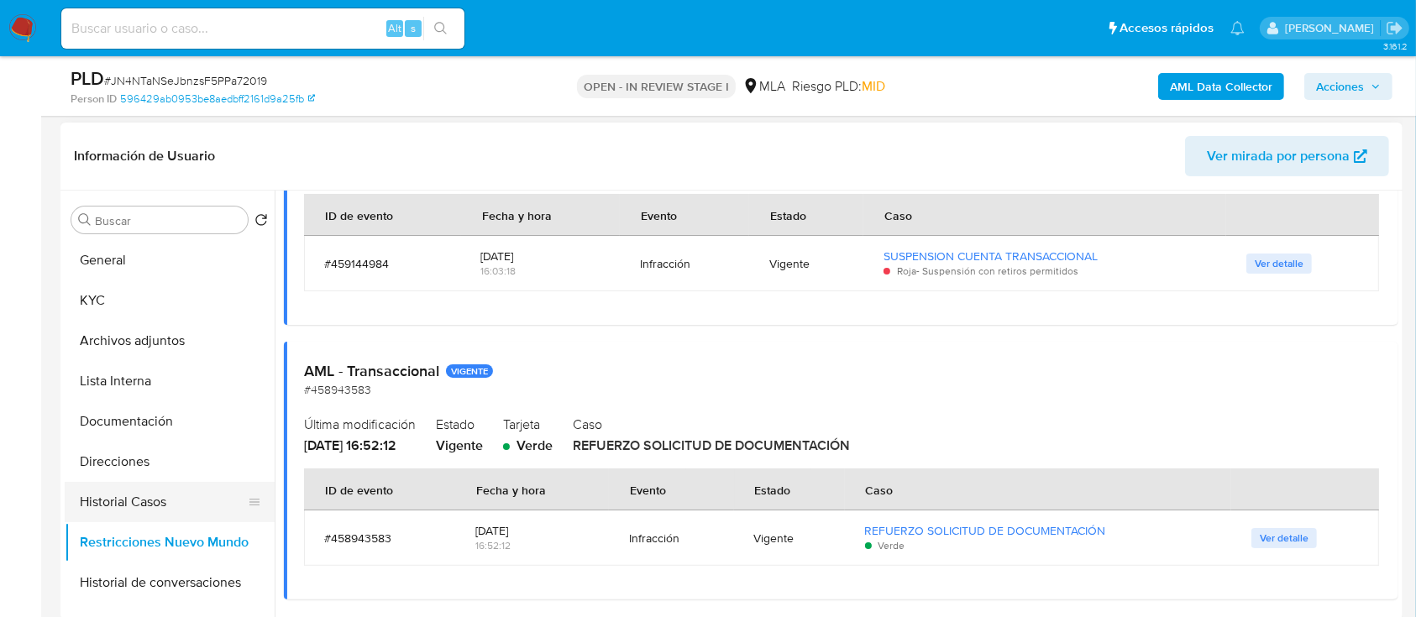
click at [141, 506] on button "Historial Casos" at bounding box center [163, 502] width 197 height 40
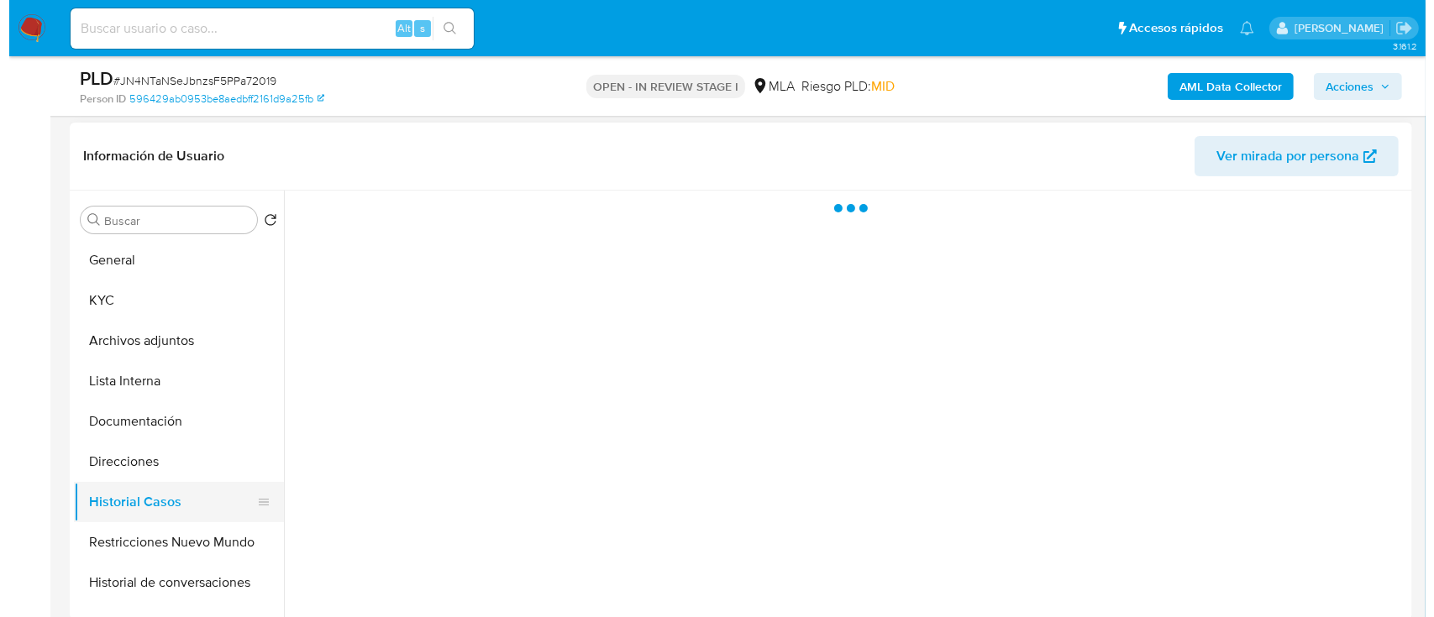
scroll to position [0, 0]
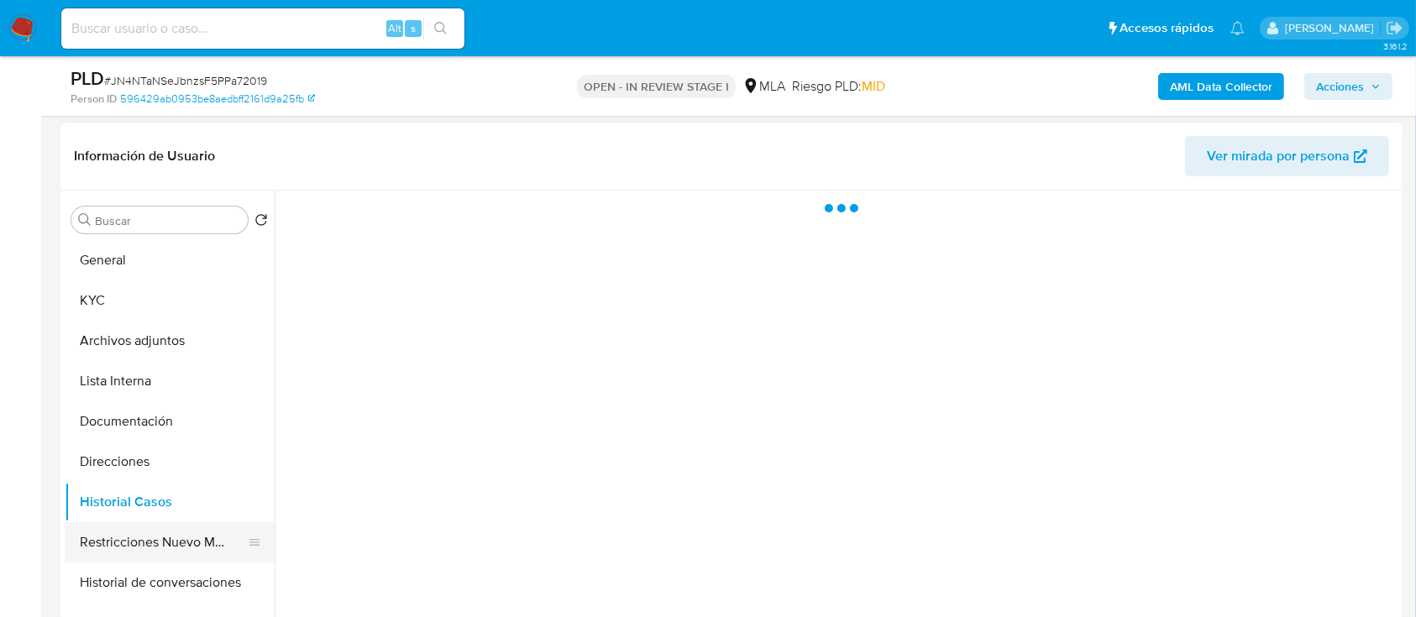
click at [150, 538] on button "Restricciones Nuevo Mundo" at bounding box center [163, 542] width 197 height 40
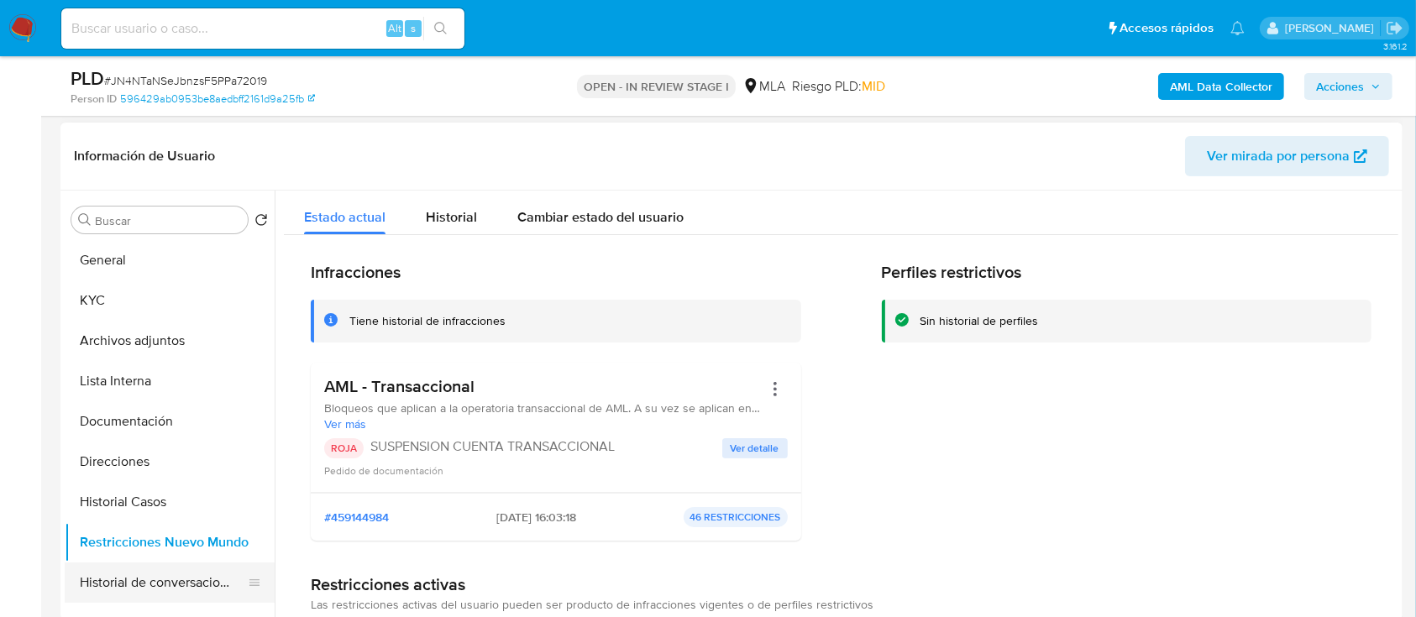
click at [151, 570] on button "Historial de conversaciones" at bounding box center [163, 583] width 197 height 40
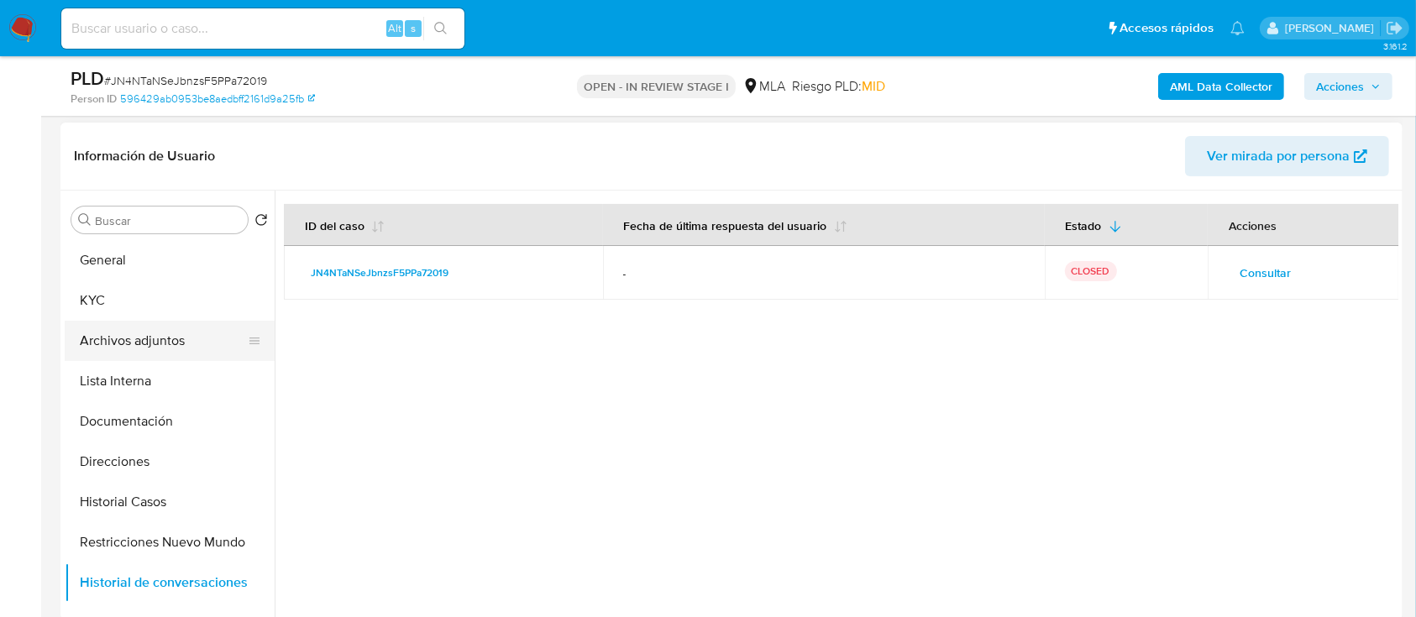
click at [154, 346] on button "Archivos adjuntos" at bounding box center [163, 341] width 197 height 40
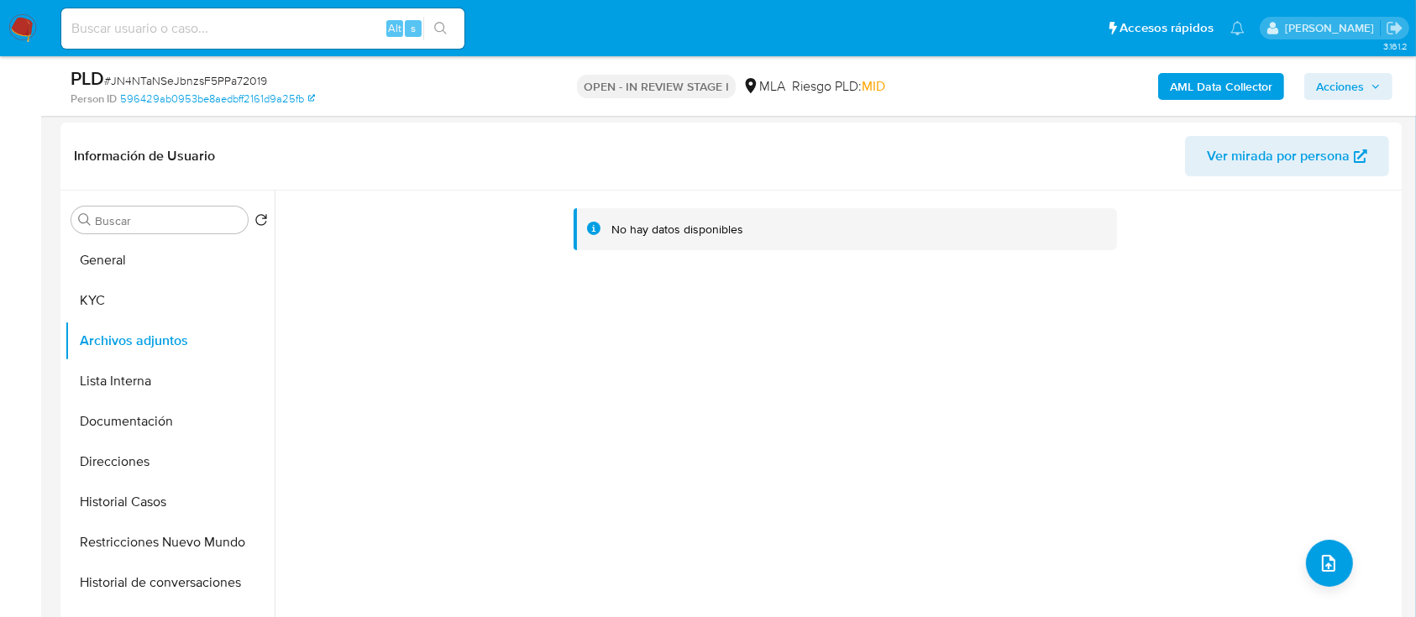
click at [1199, 87] on b "AML Data Collector" at bounding box center [1221, 86] width 102 height 27
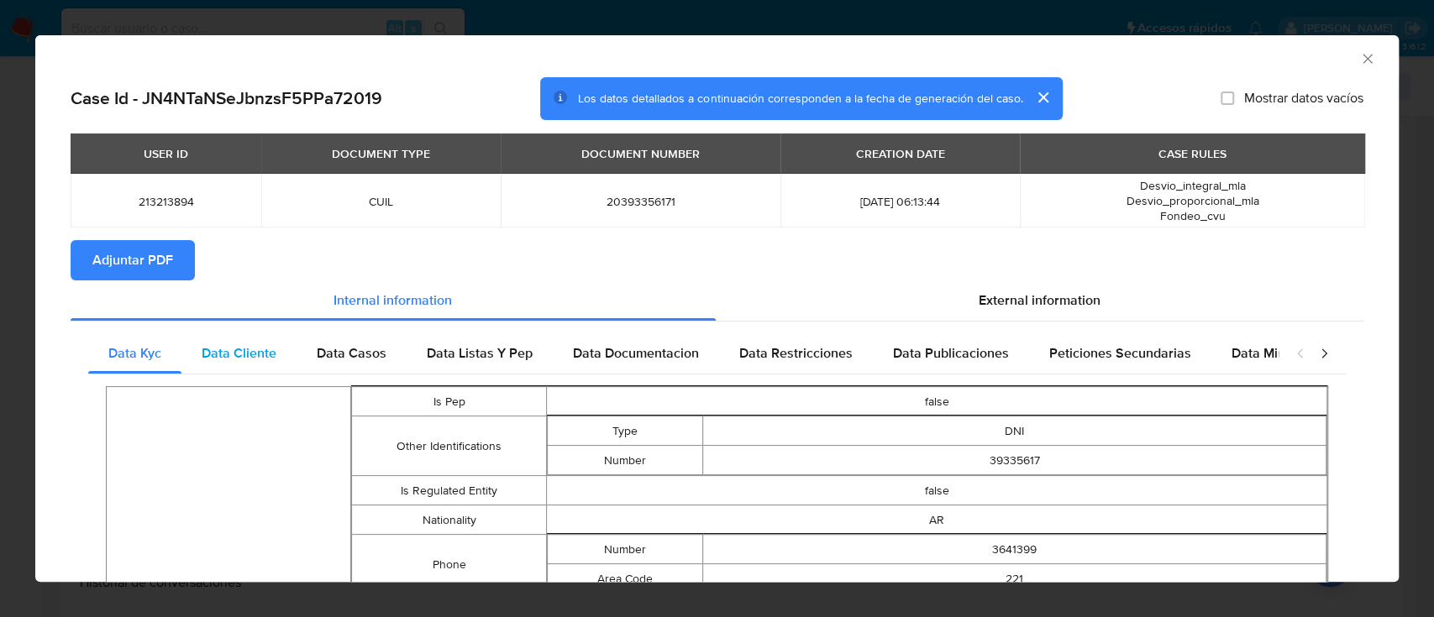
click at [239, 353] on span "Data Cliente" at bounding box center [239, 353] width 75 height 19
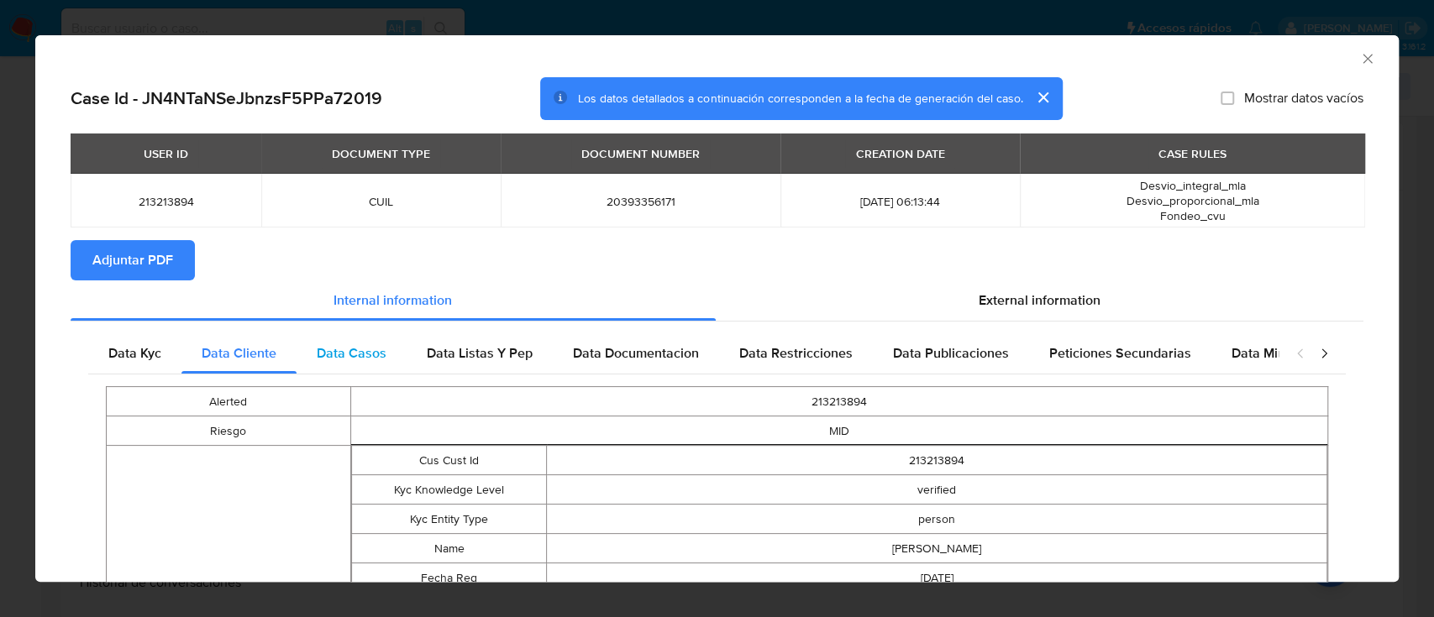
click at [356, 349] on span "Data Casos" at bounding box center [352, 353] width 70 height 19
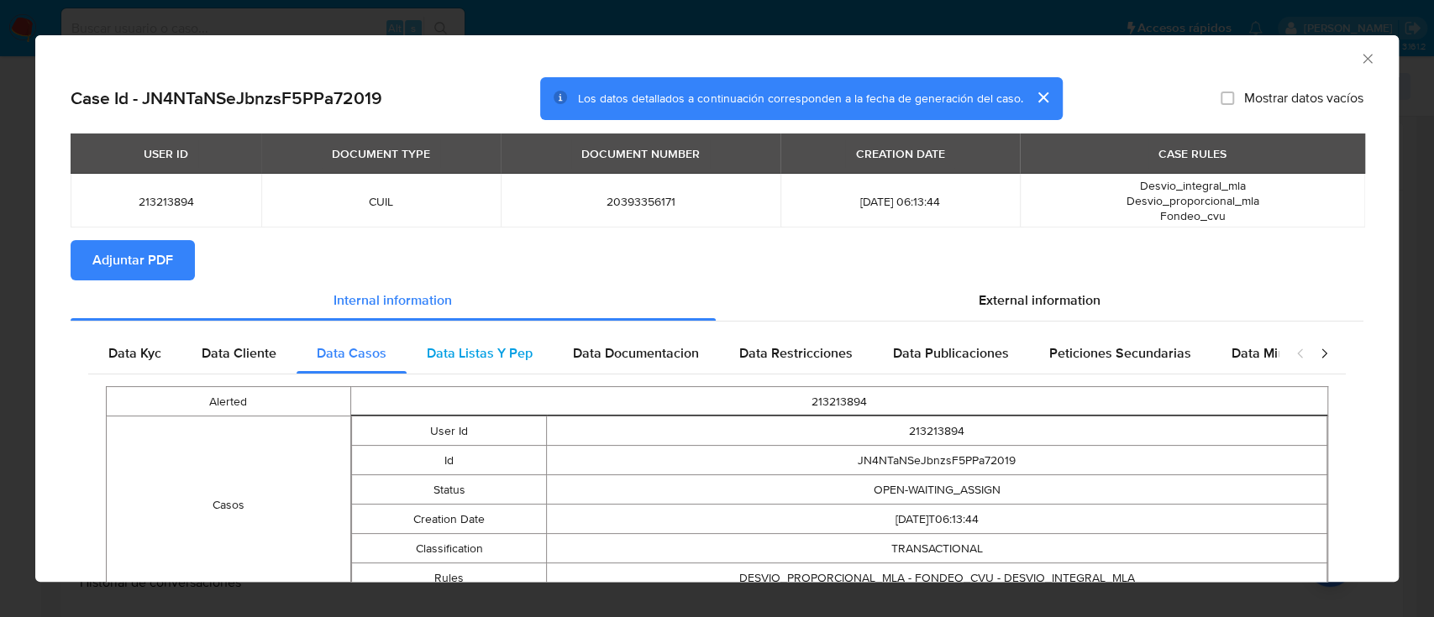
click at [474, 349] on span "Data Listas Y Pep" at bounding box center [480, 353] width 106 height 19
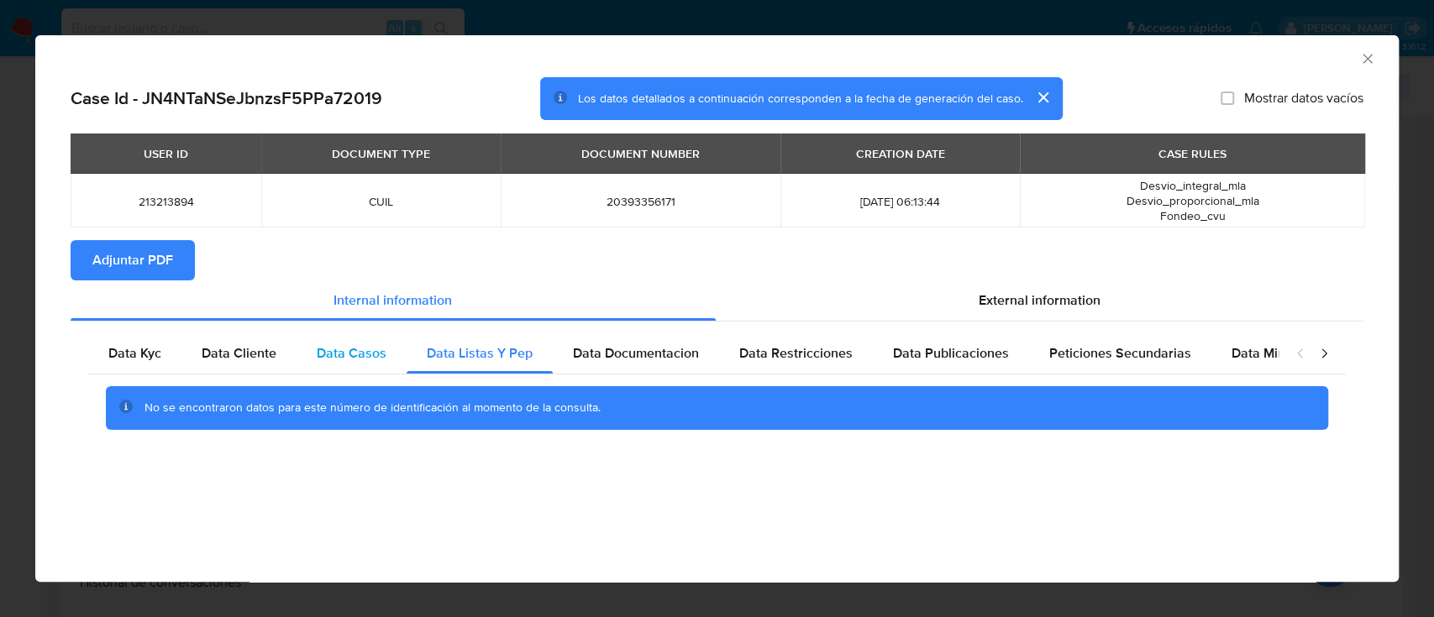
click at [327, 345] on span "Data Casos" at bounding box center [352, 353] width 70 height 19
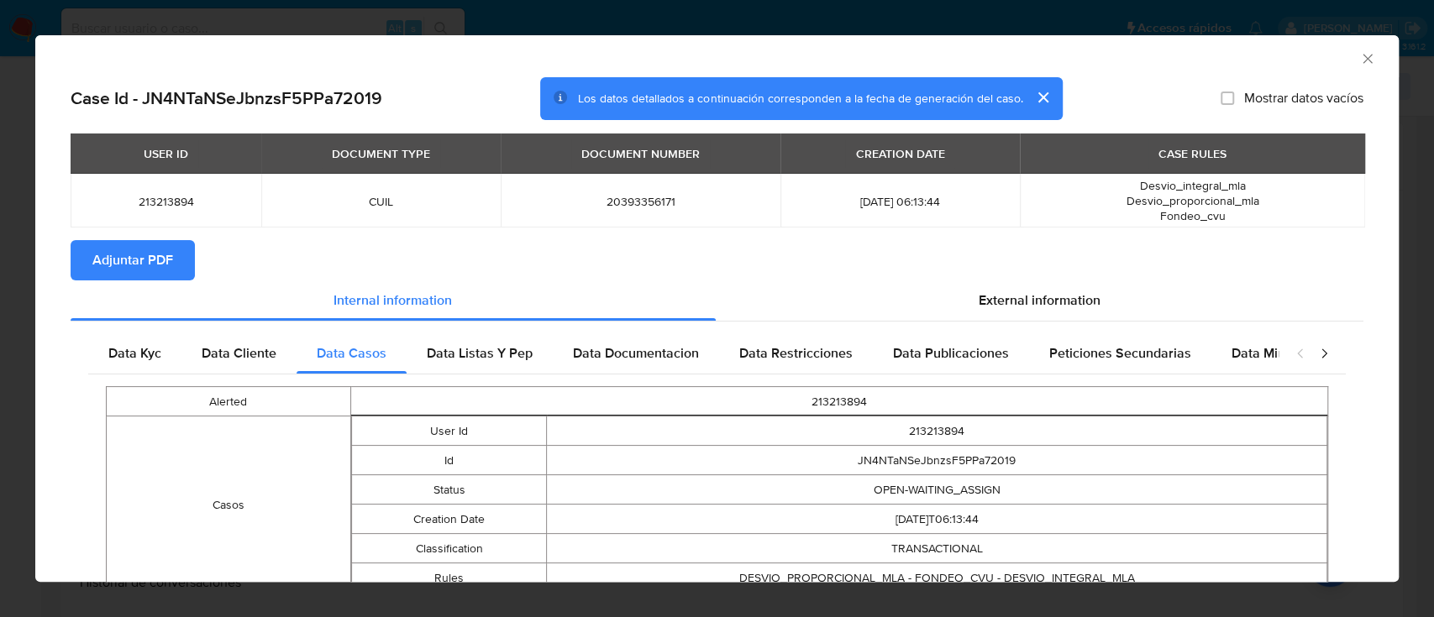
scroll to position [96, 0]
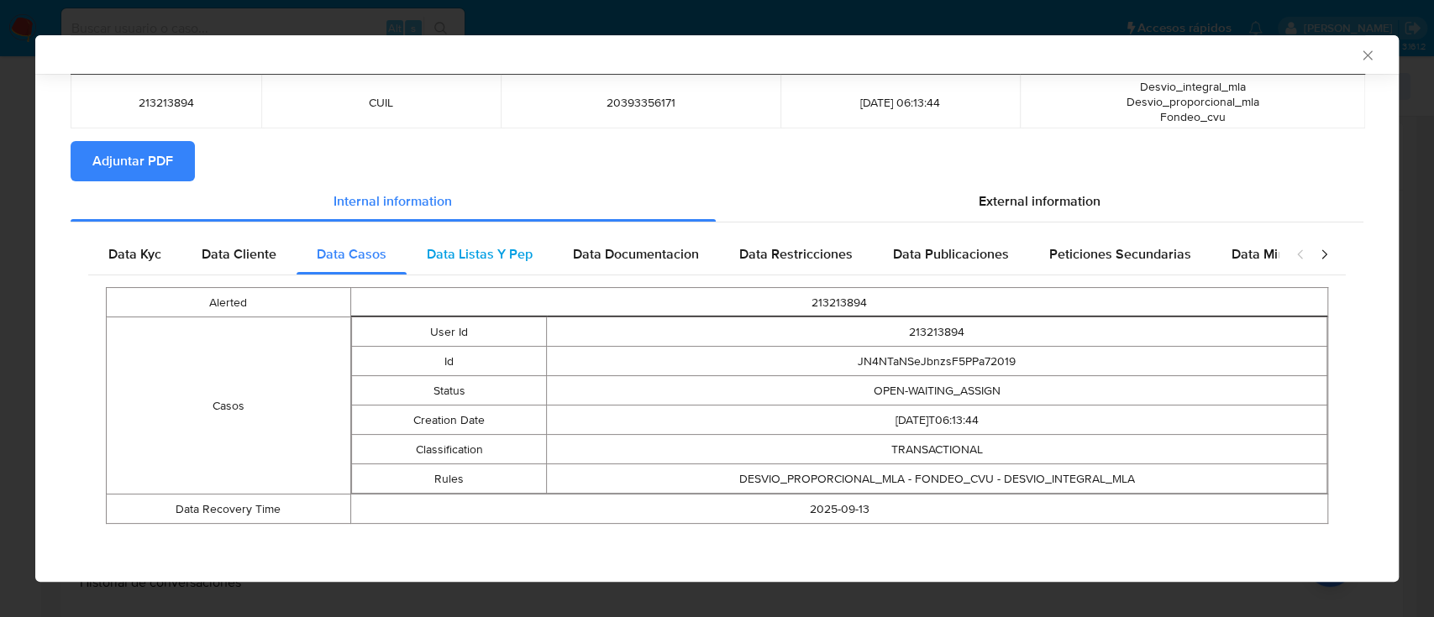
click at [521, 260] on span "Data Listas Y Pep" at bounding box center [480, 253] width 106 height 19
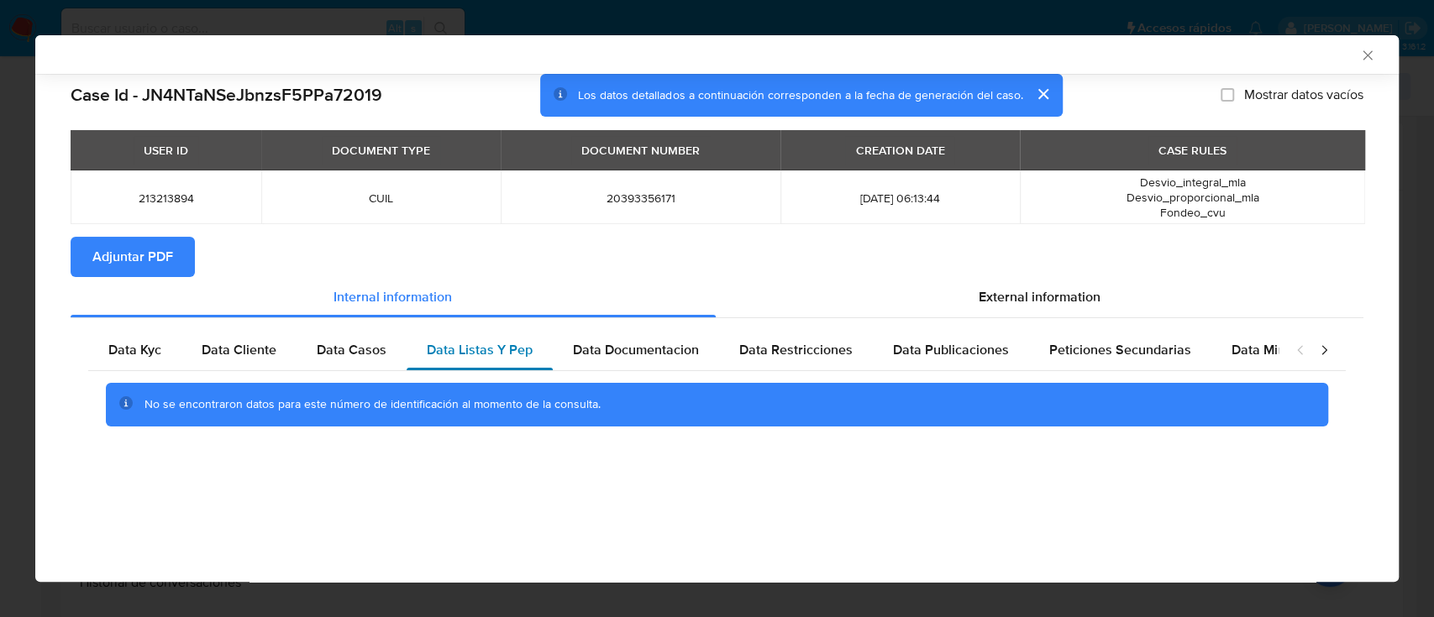
scroll to position [0, 0]
click at [638, 349] on span "Data Documentacion" at bounding box center [636, 349] width 126 height 19
click at [793, 353] on span "Data Restricciones" at bounding box center [795, 349] width 113 height 19
click at [903, 356] on span "Data Publicaciones" at bounding box center [951, 349] width 116 height 19
click at [1098, 333] on div "Peticiones Secundarias" at bounding box center [1120, 350] width 182 height 40
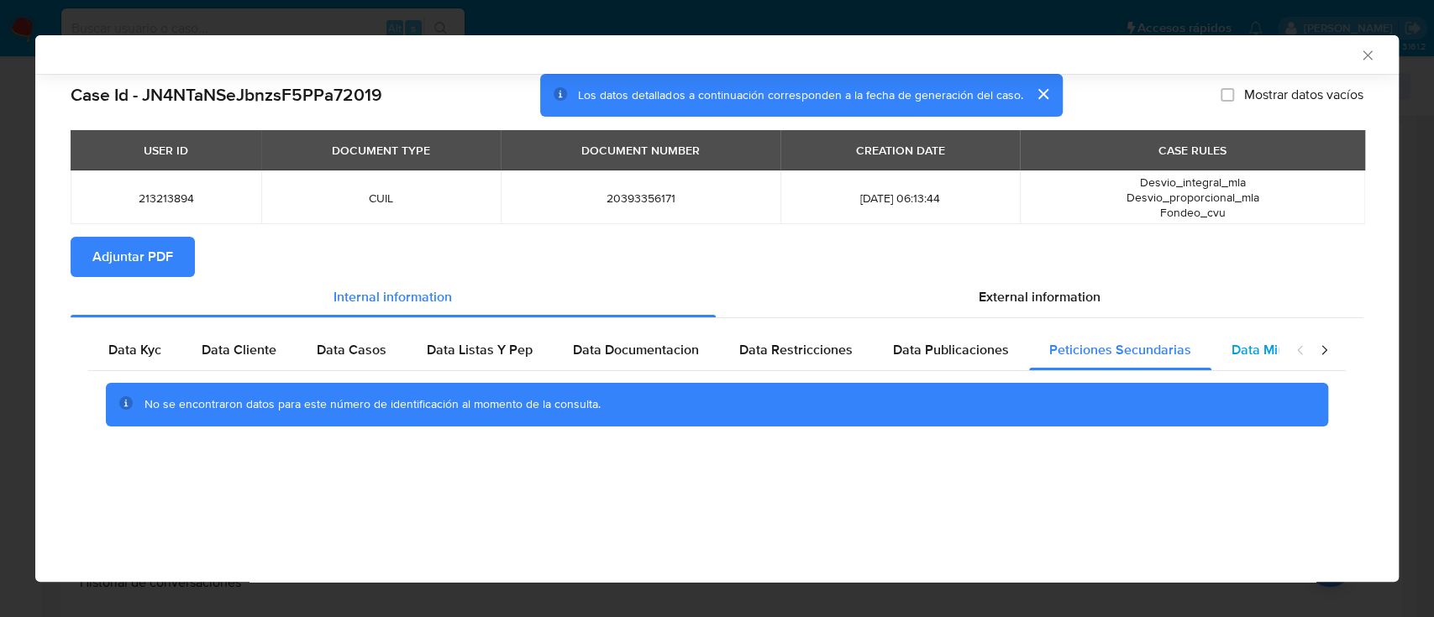
click at [1233, 340] on span "Data Minoridad" at bounding box center [1277, 349] width 92 height 19
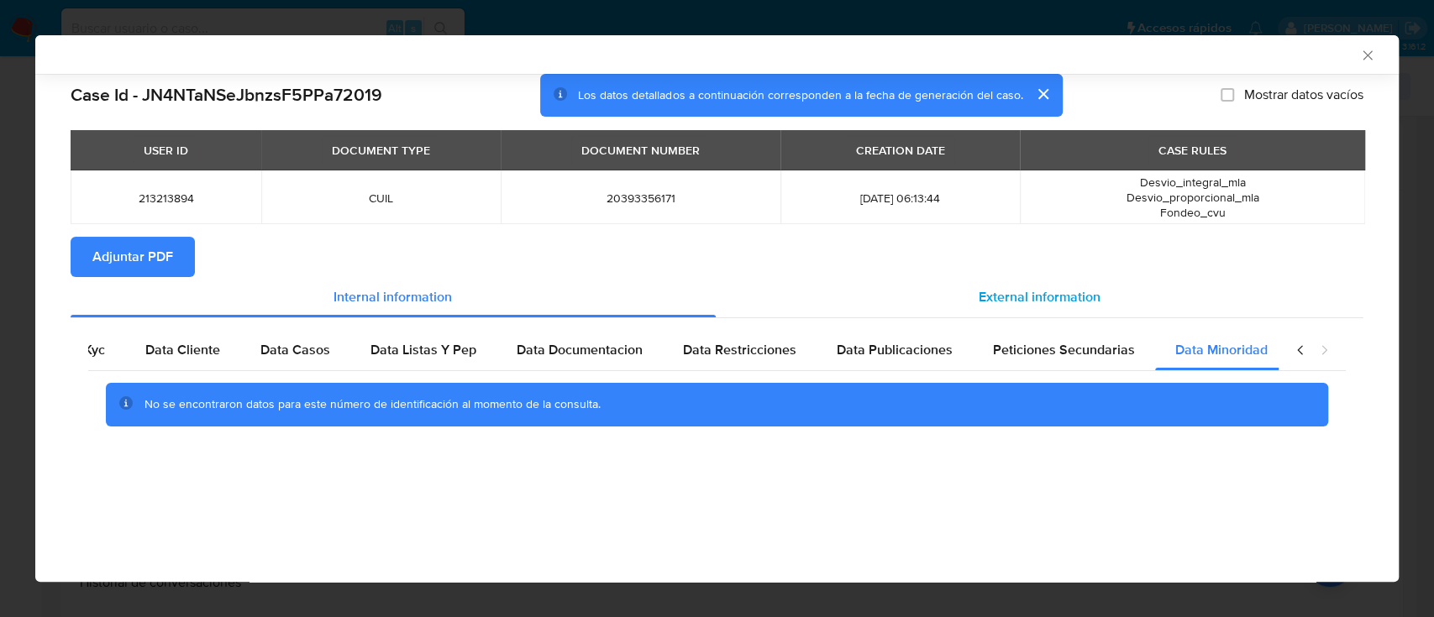
click at [1054, 302] on span "External information" at bounding box center [1039, 296] width 122 height 19
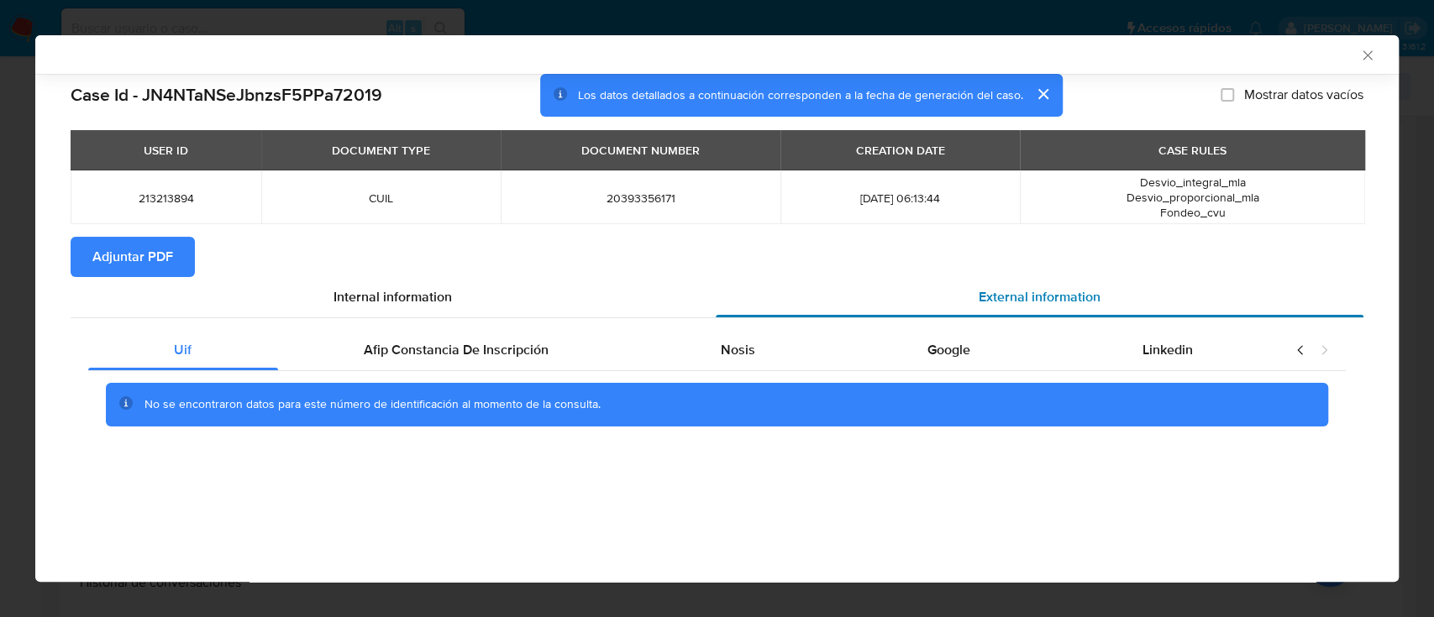
scroll to position [0, 0]
click at [464, 352] on span "Afip Constancia De Inscripción" at bounding box center [456, 349] width 185 height 19
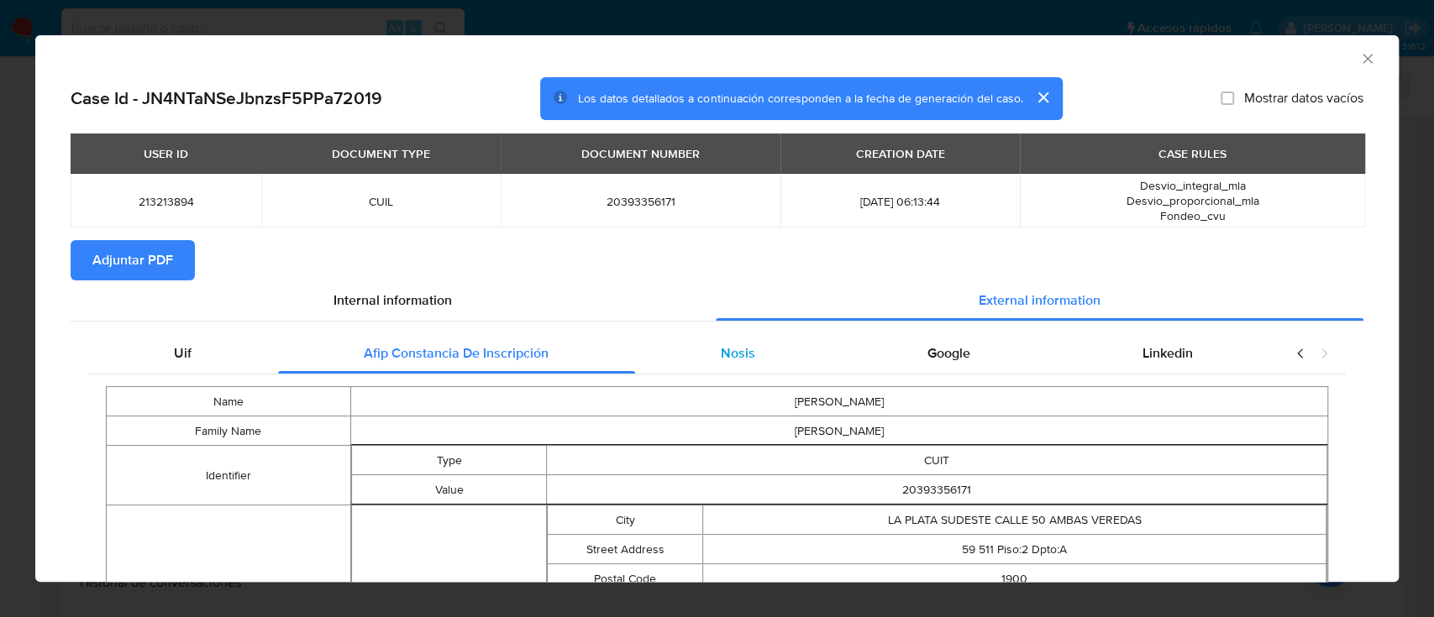
click at [726, 357] on span "Nosis" at bounding box center [738, 353] width 34 height 19
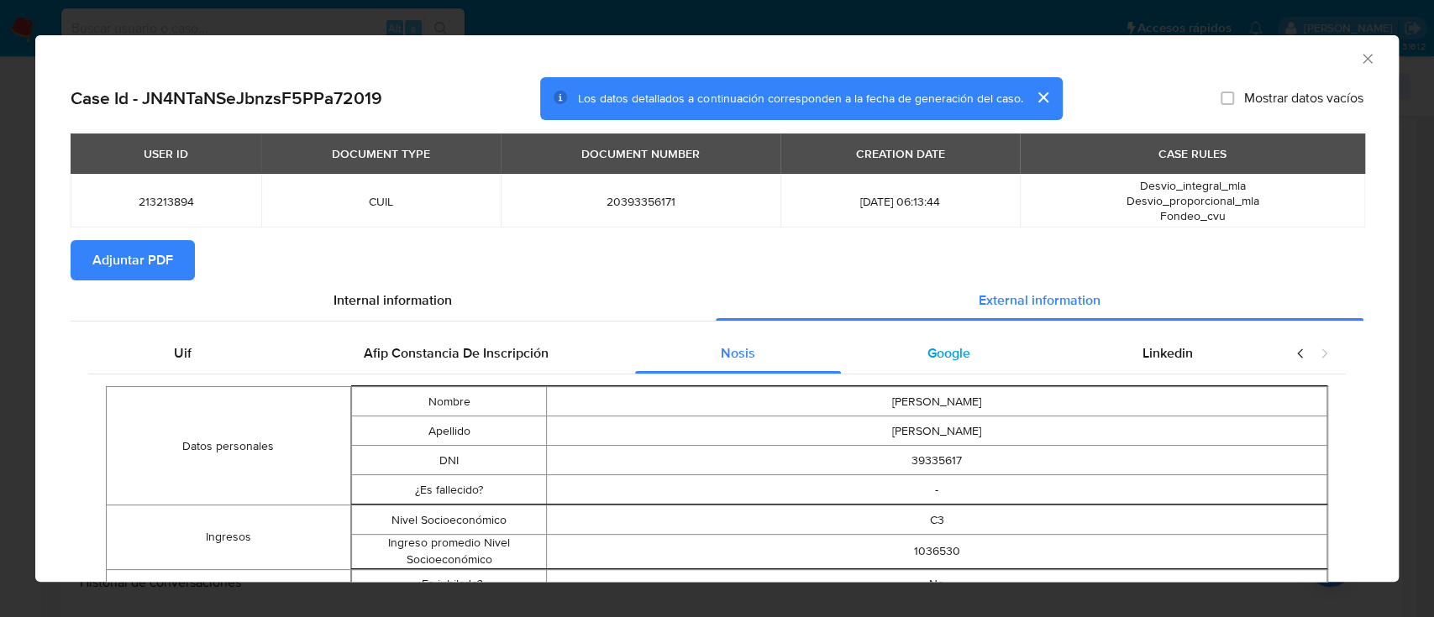
click at [936, 360] on span "Google" at bounding box center [948, 353] width 43 height 19
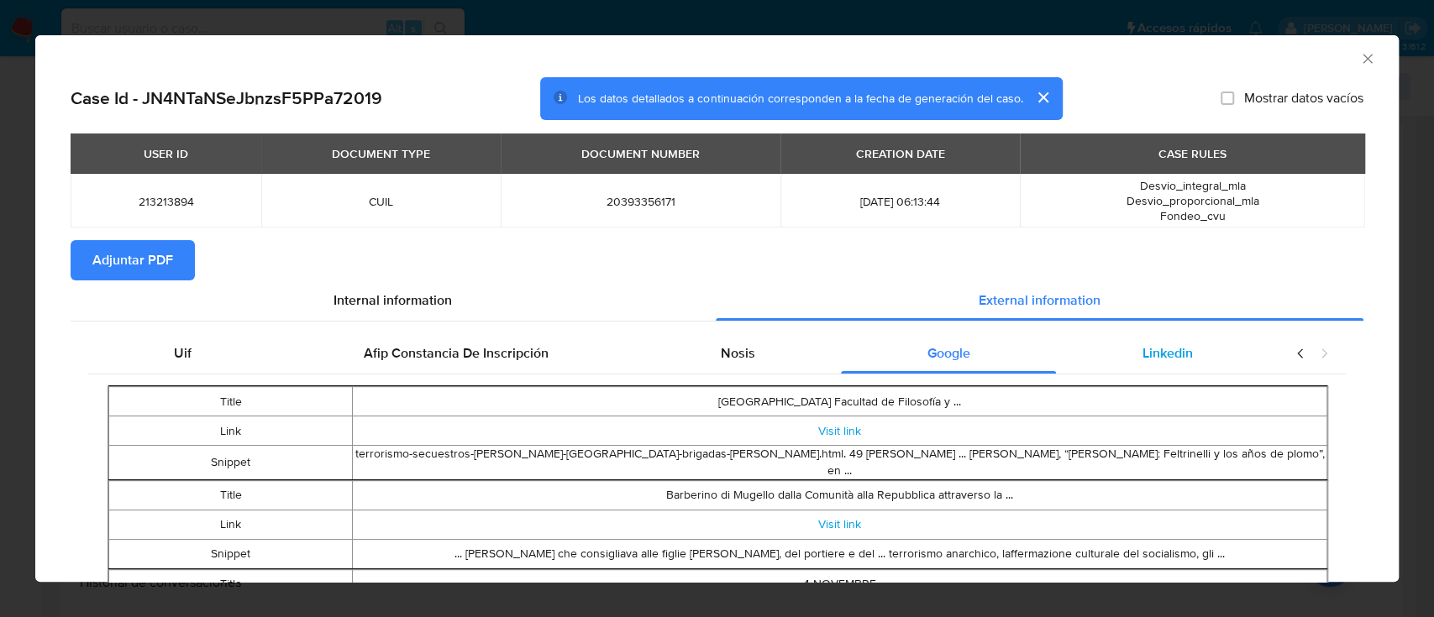
click at [1146, 346] on span "Linkedin" at bounding box center [1167, 353] width 50 height 19
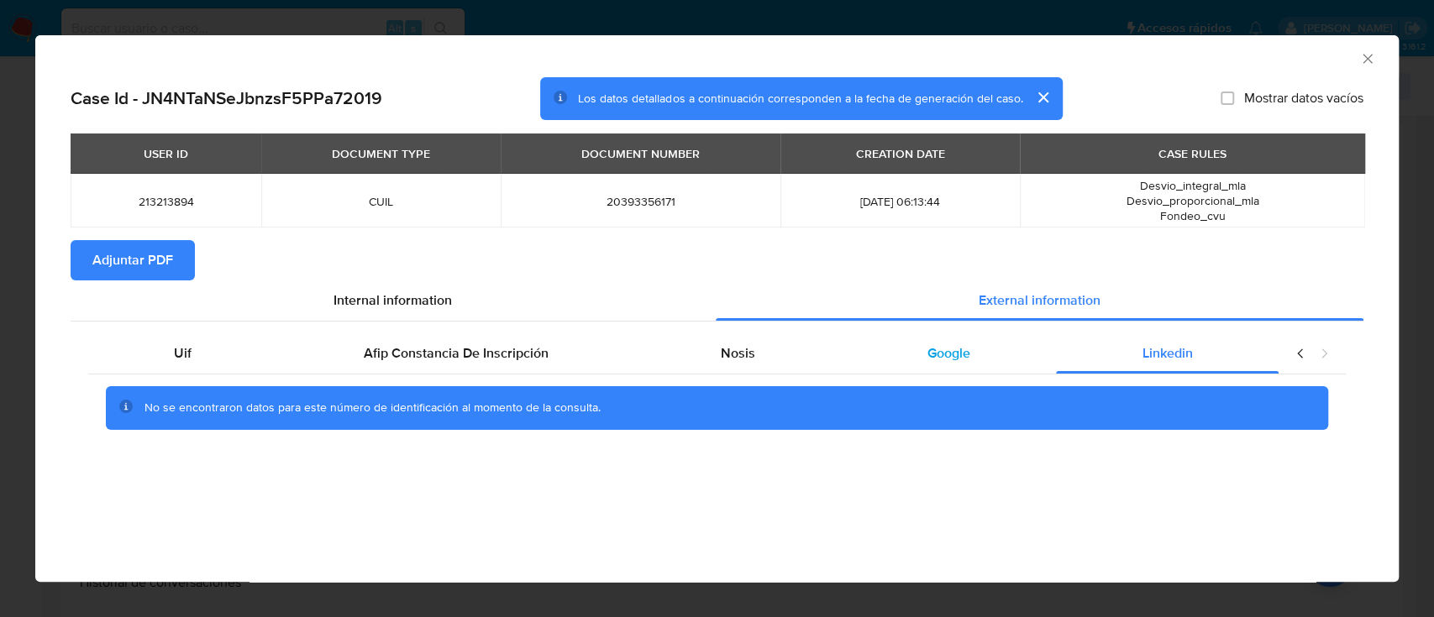
click at [1010, 359] on div "Google" at bounding box center [948, 353] width 215 height 40
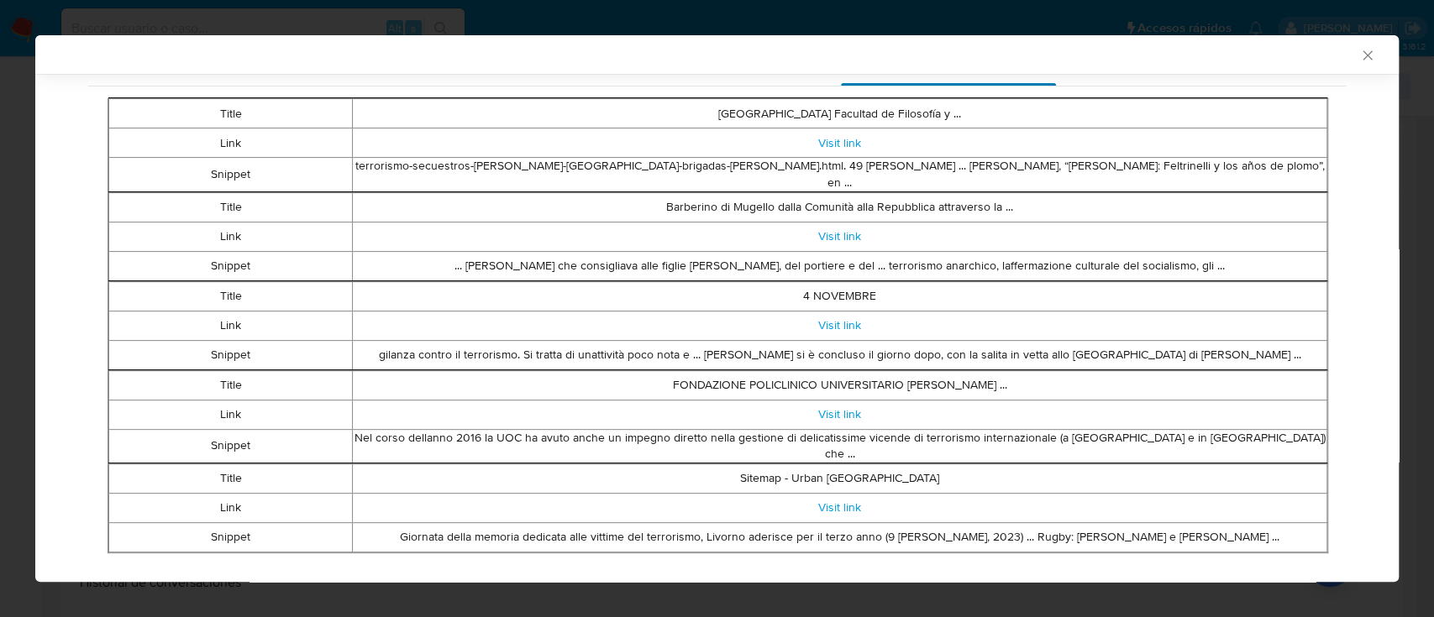
scroll to position [286, 0]
click at [832, 226] on link "Visit link" at bounding box center [839, 234] width 43 height 17
click at [823, 315] on link "Visit link" at bounding box center [839, 323] width 43 height 17
click at [229, 439] on td "Snippet" at bounding box center [231, 445] width 244 height 34
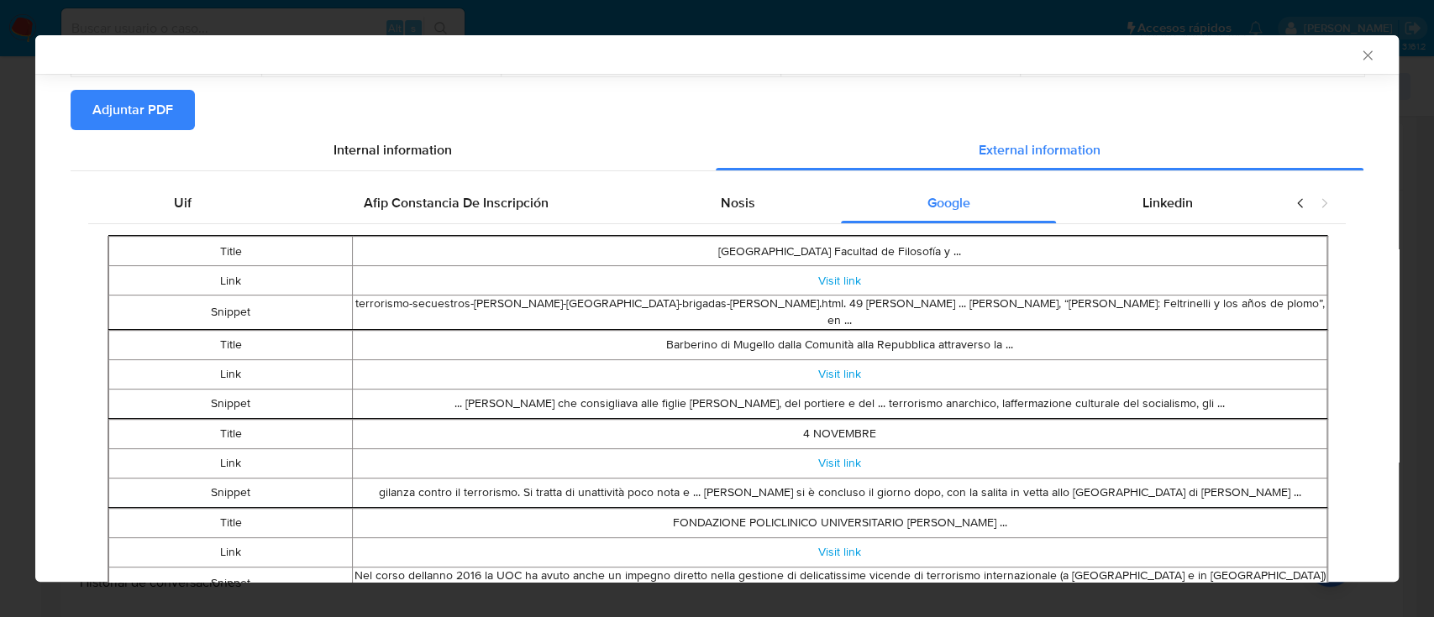
scroll to position [202, 0]
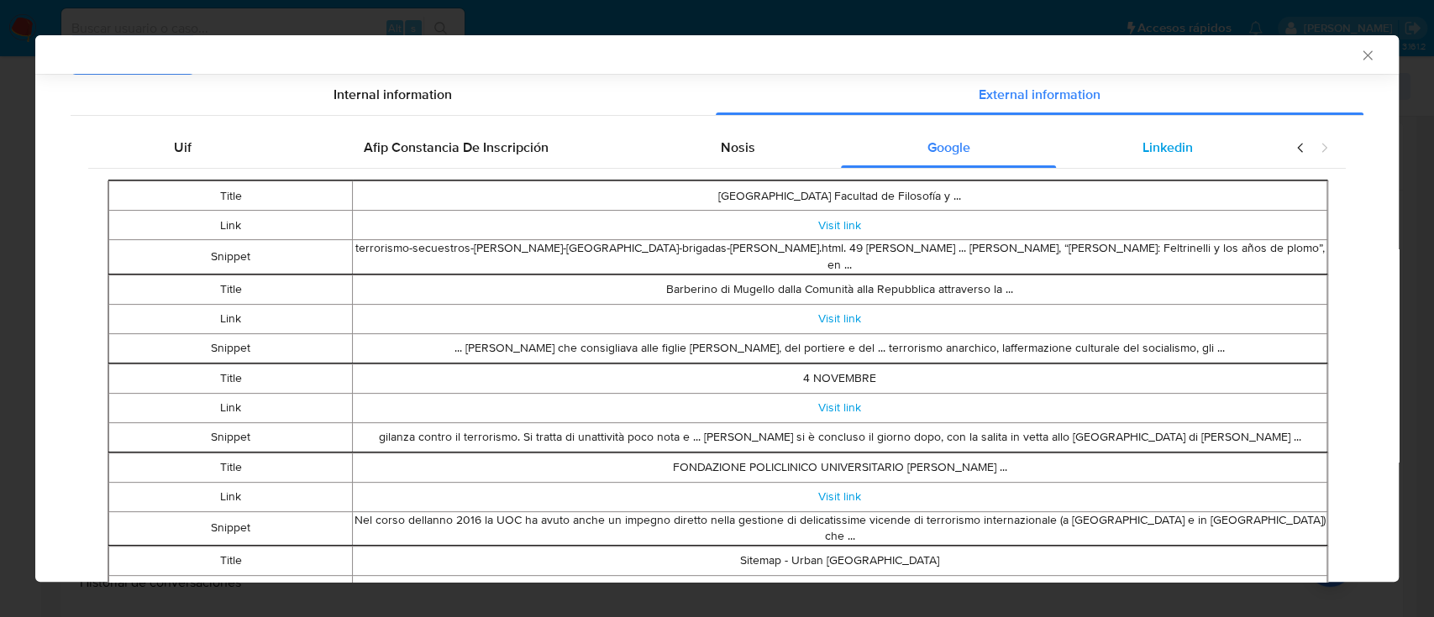
click at [1183, 150] on div "Linkedin" at bounding box center [1167, 148] width 223 height 40
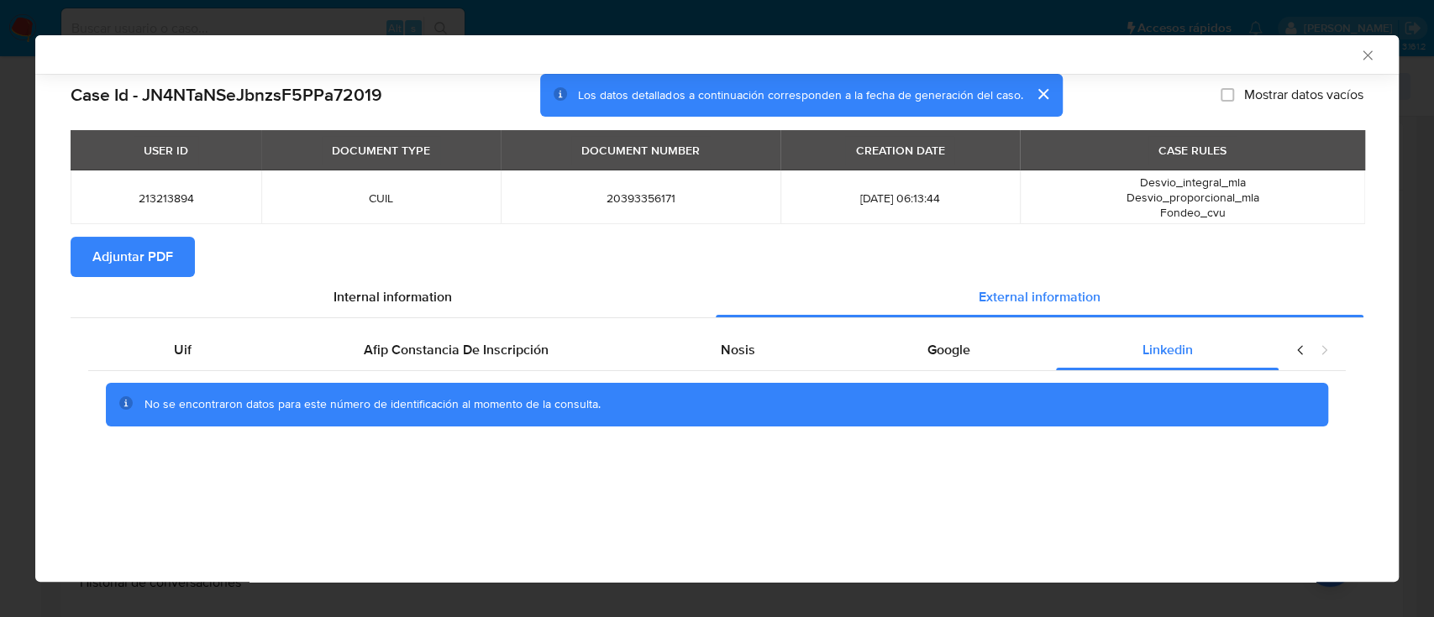
click at [155, 254] on span "Adjuntar PDF" at bounding box center [132, 257] width 81 height 37
click at [1364, 57] on icon "Cerrar ventana" at bounding box center [1366, 54] width 9 height 9
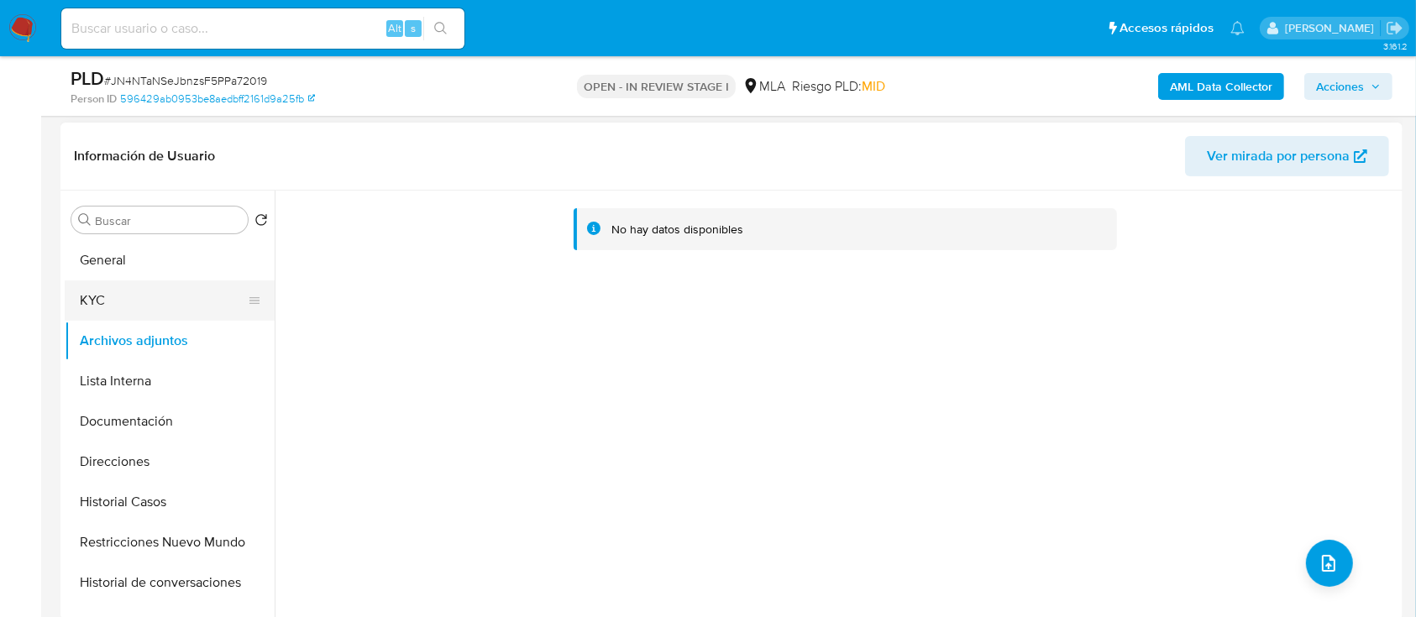
click at [201, 307] on button "KYC" at bounding box center [163, 301] width 197 height 40
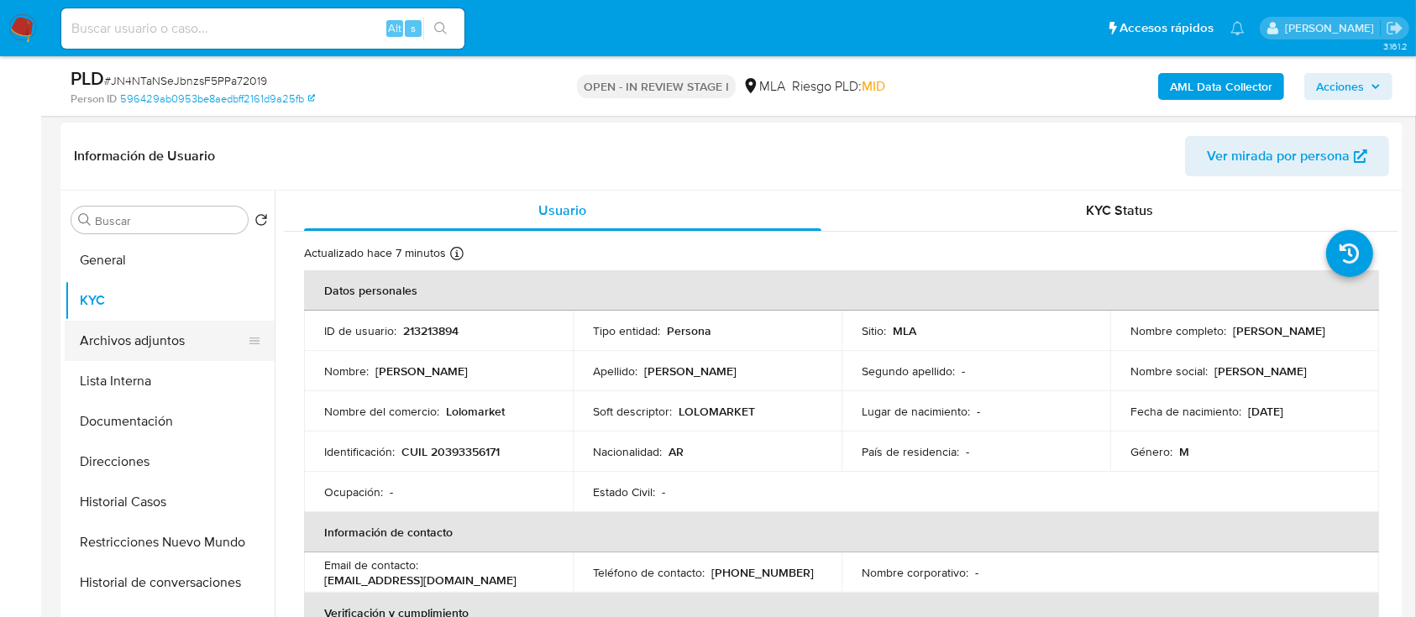
click at [181, 353] on button "Archivos adjuntos" at bounding box center [163, 341] width 197 height 40
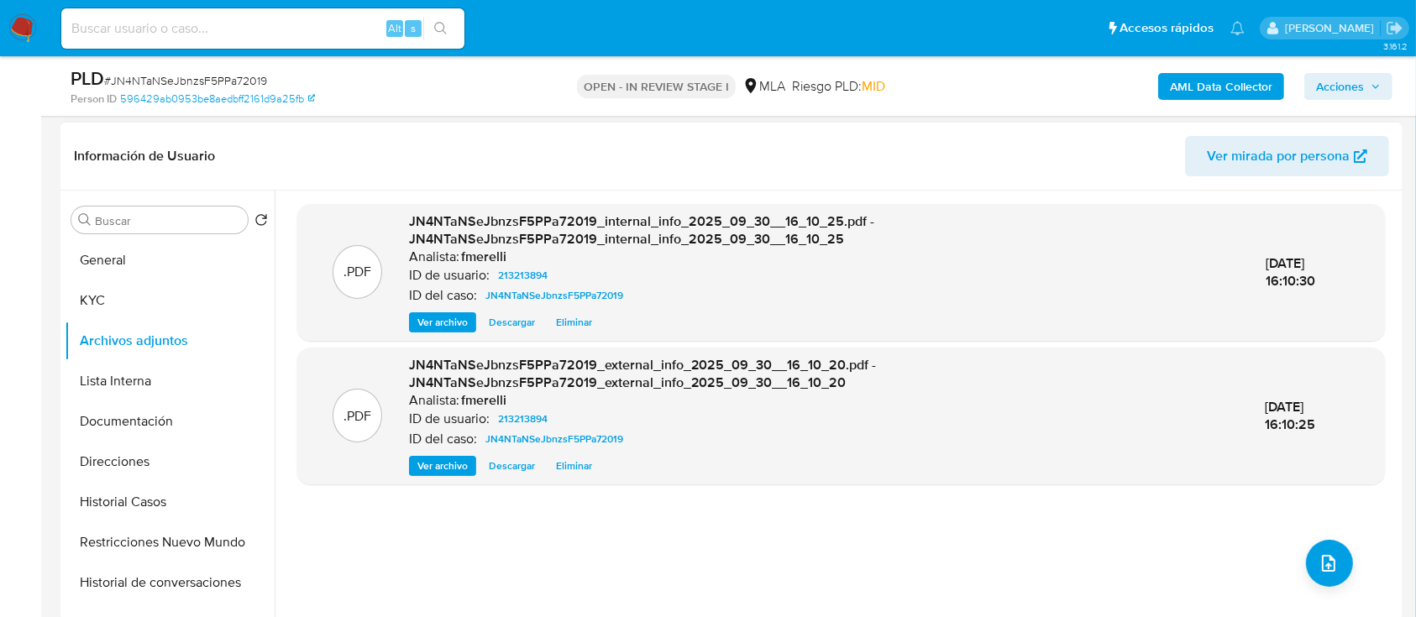
click at [423, 319] on span "Ver archivo" at bounding box center [442, 322] width 50 height 17
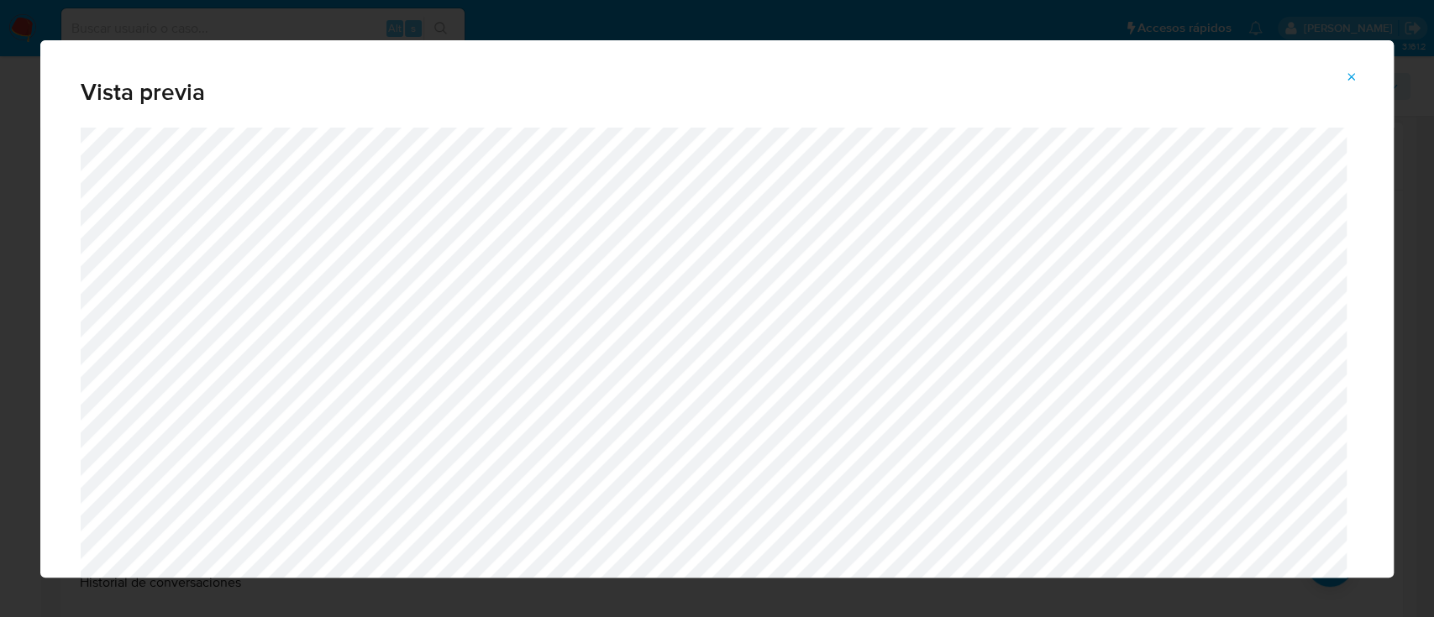
click at [1348, 74] on icon "Attachment preview" at bounding box center [1352, 77] width 8 height 8
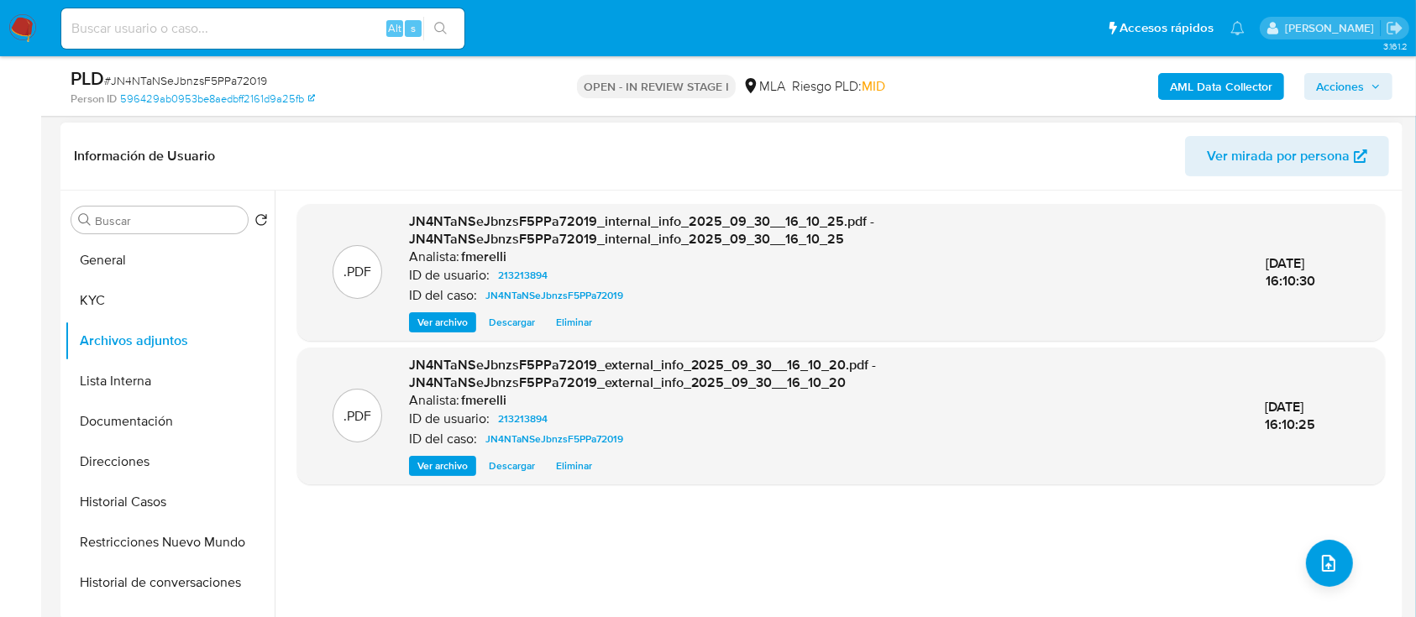
click at [444, 470] on span "Ver archivo" at bounding box center [442, 466] width 50 height 17
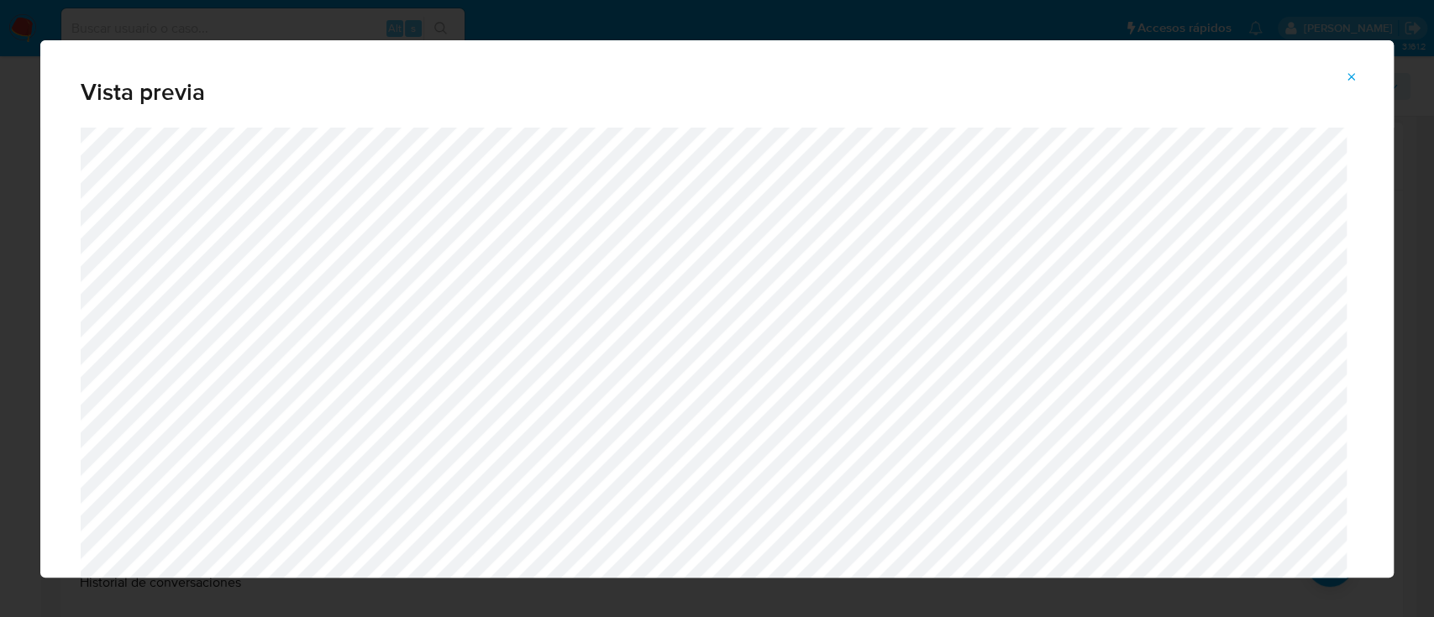
click at [1344, 77] on button "Attachment preview" at bounding box center [1351, 77] width 37 height 27
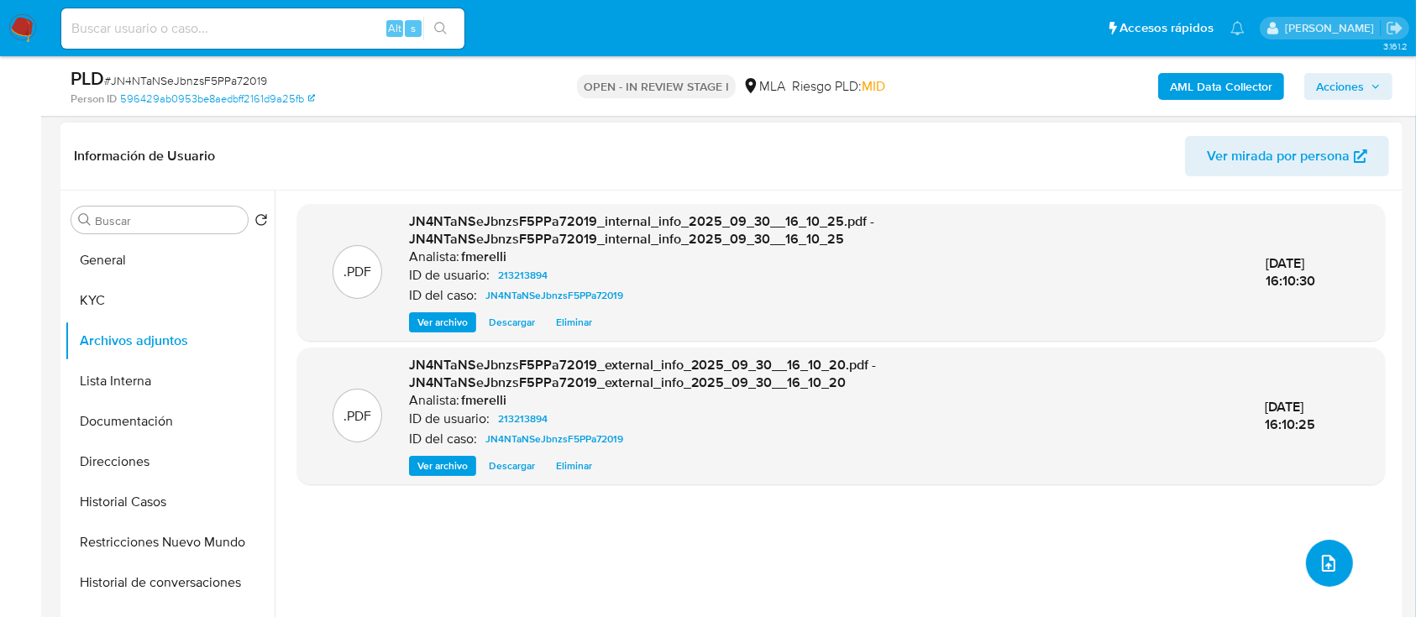
click at [1319, 551] on button "upload-file" at bounding box center [1329, 563] width 47 height 47
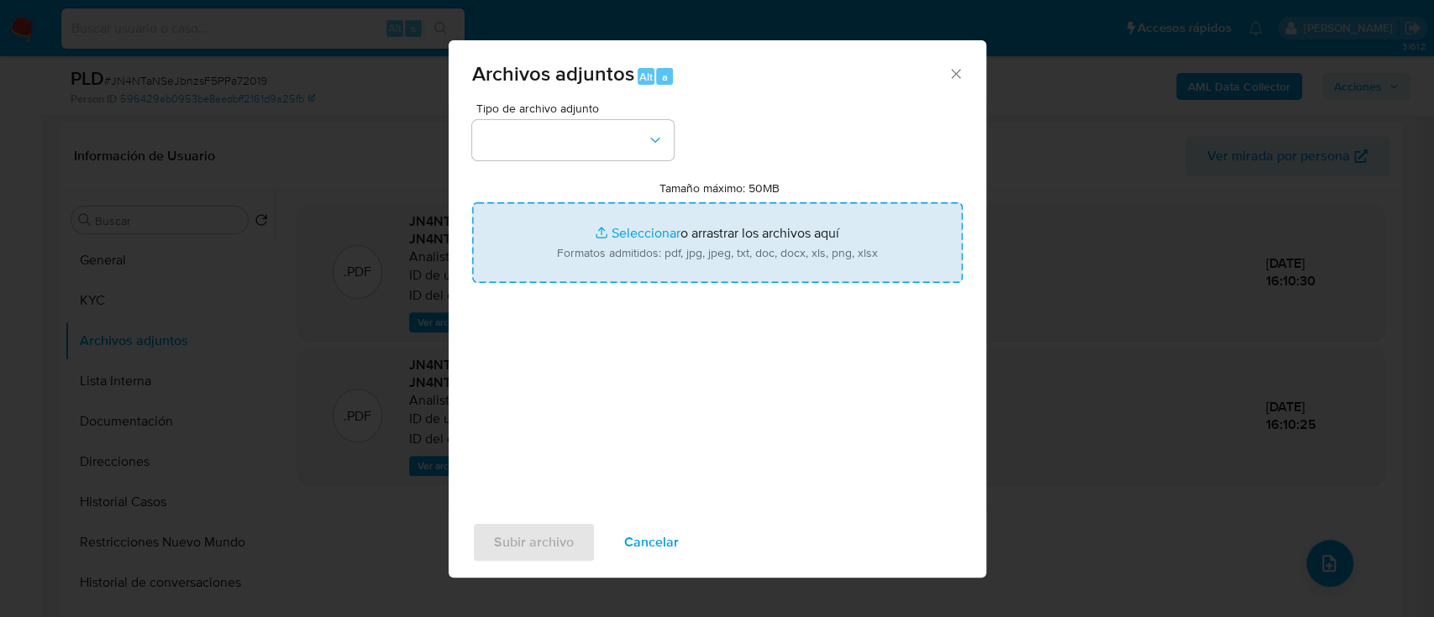
type input "C:\fakepath\NOSIS_Manager_InformeIndividual_20393356171_654927_20250926131325.p…"
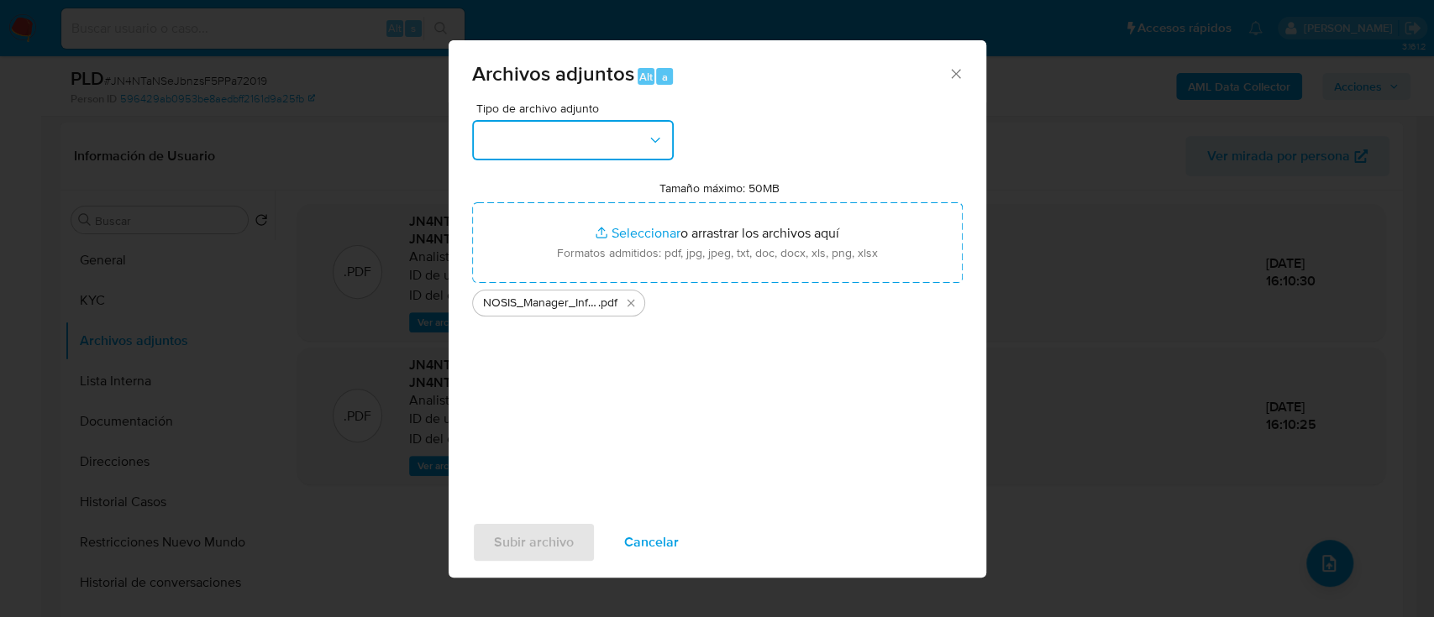
click at [606, 143] on button "button" at bounding box center [573, 140] width 202 height 40
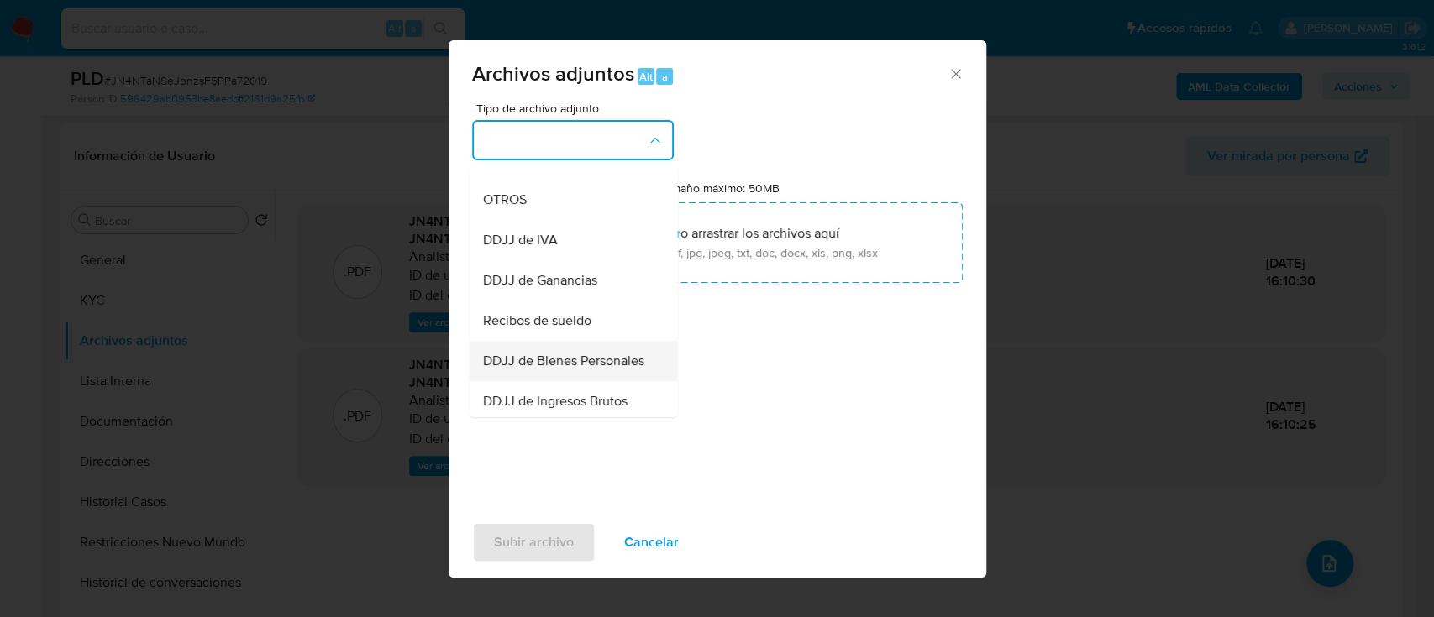
scroll to position [517, 0]
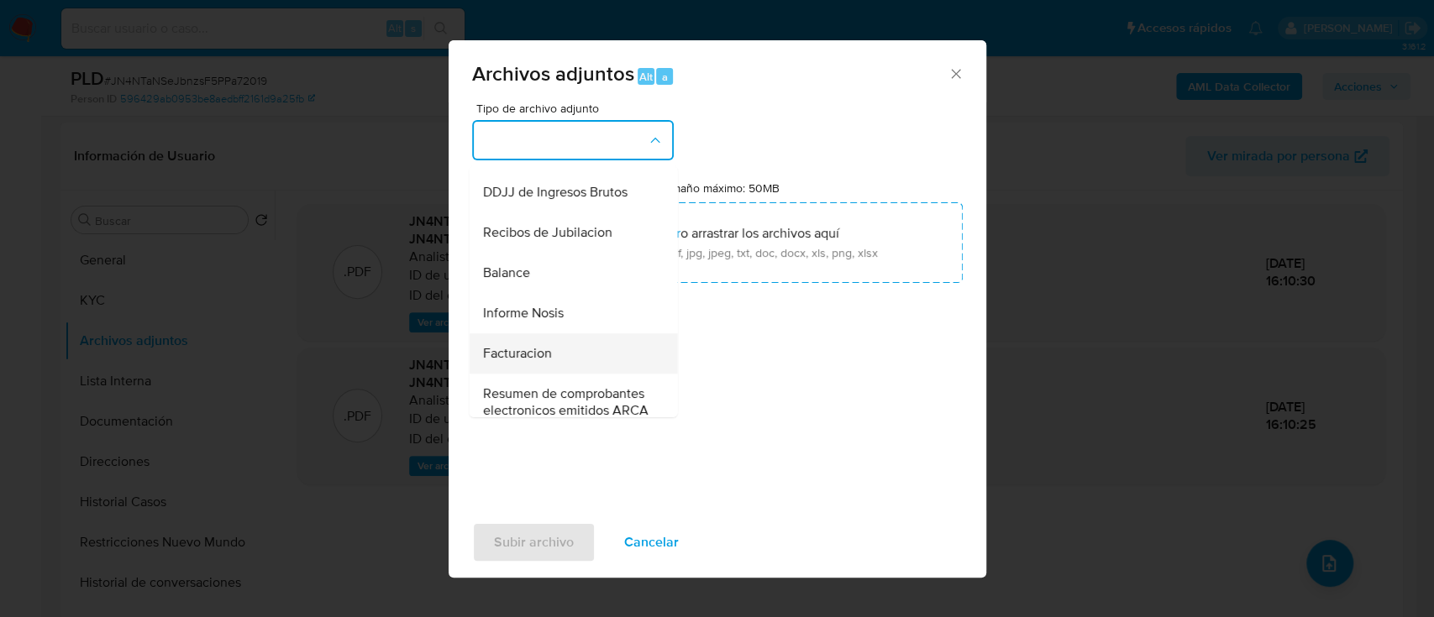
click at [527, 369] on div "Facturacion" at bounding box center [567, 353] width 171 height 40
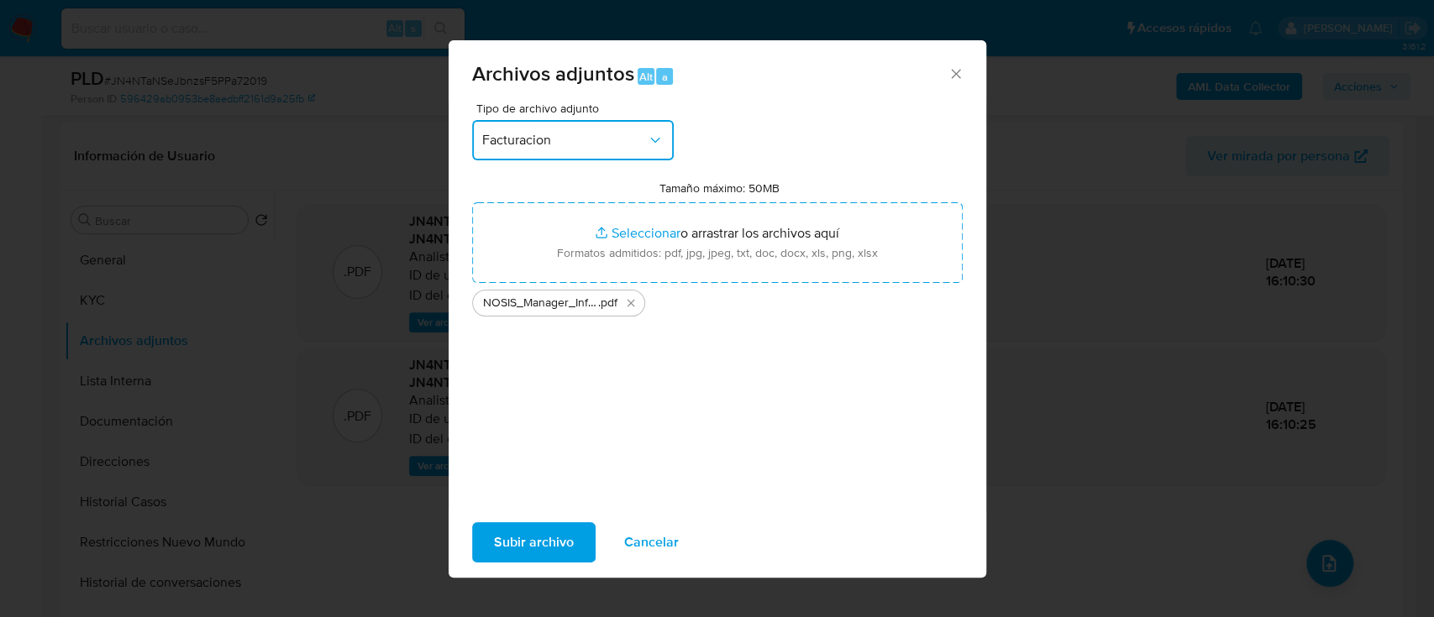
click at [585, 160] on button "Facturacion" at bounding box center [573, 140] width 202 height 40
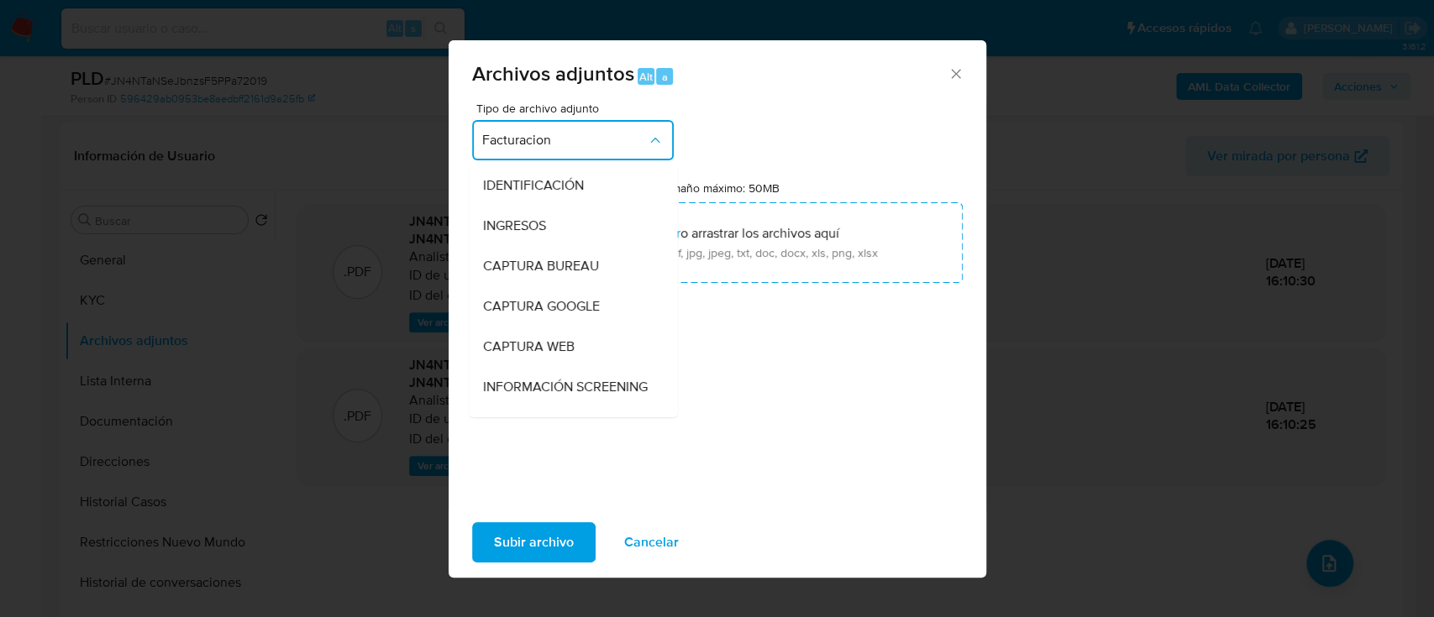
scroll to position [612, 0]
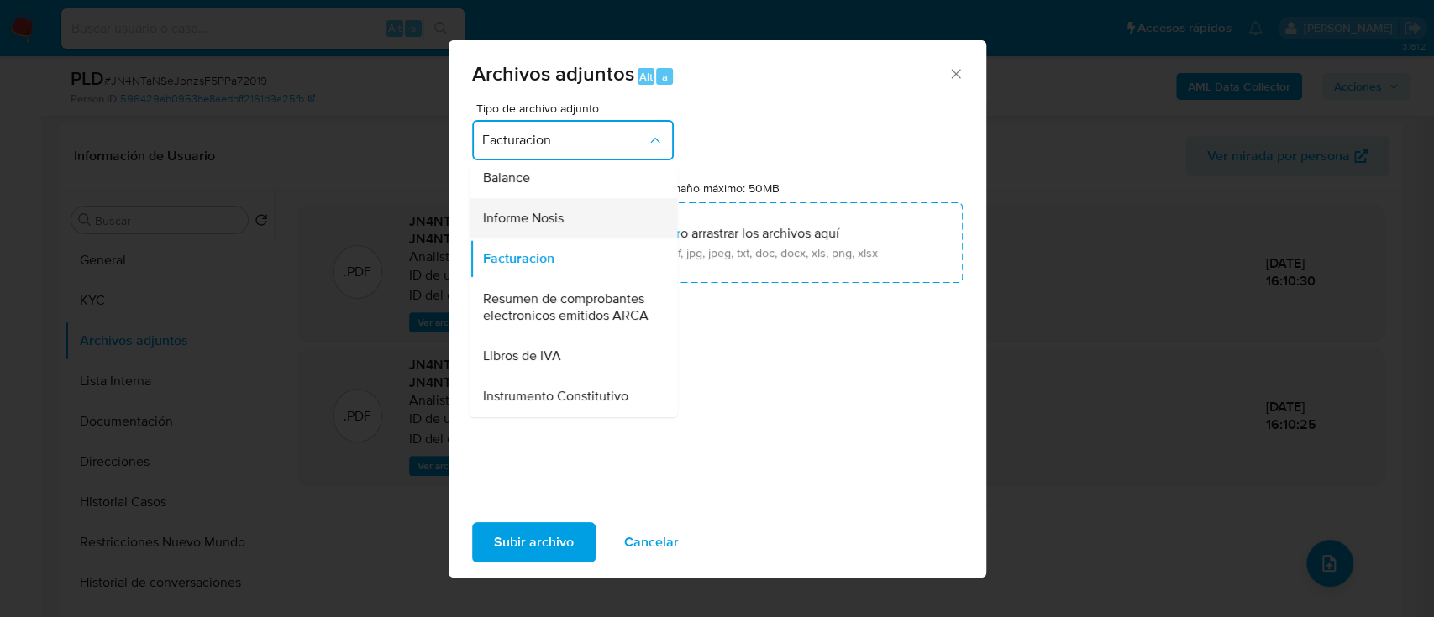
click at [575, 239] on div "Informe Nosis" at bounding box center [567, 218] width 171 height 40
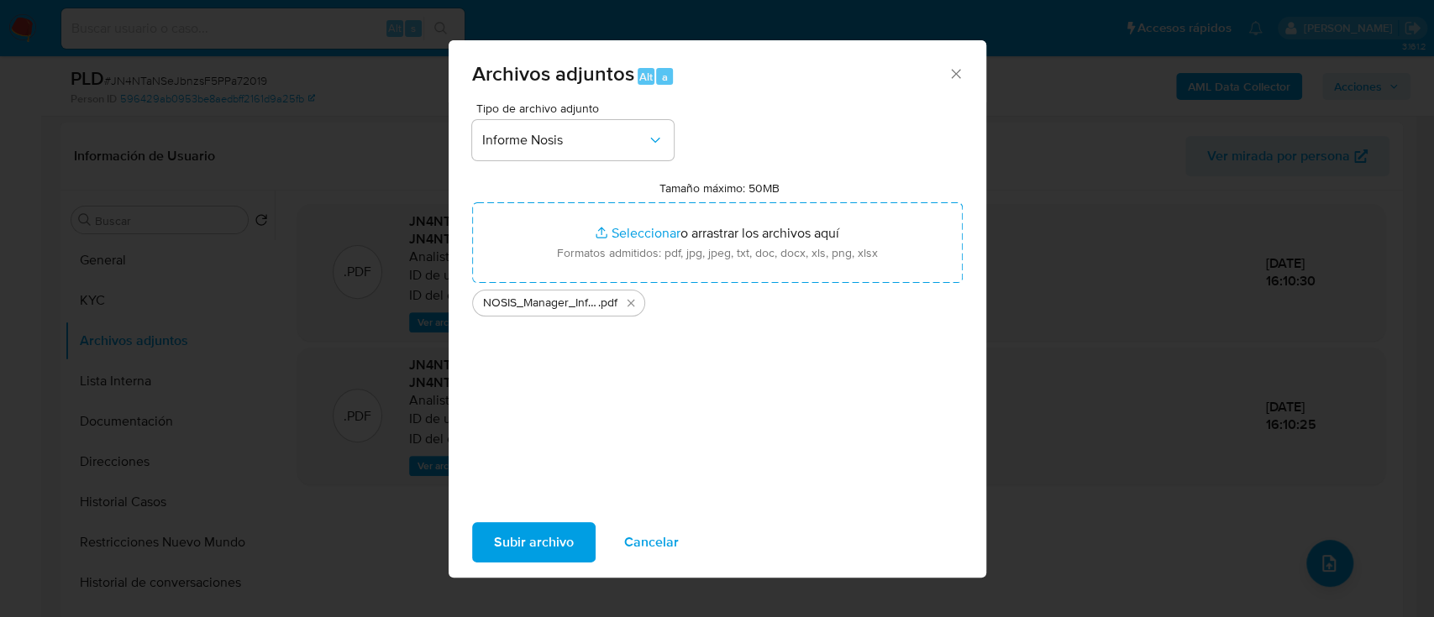
click at [532, 542] on span "Subir archivo" at bounding box center [534, 542] width 80 height 37
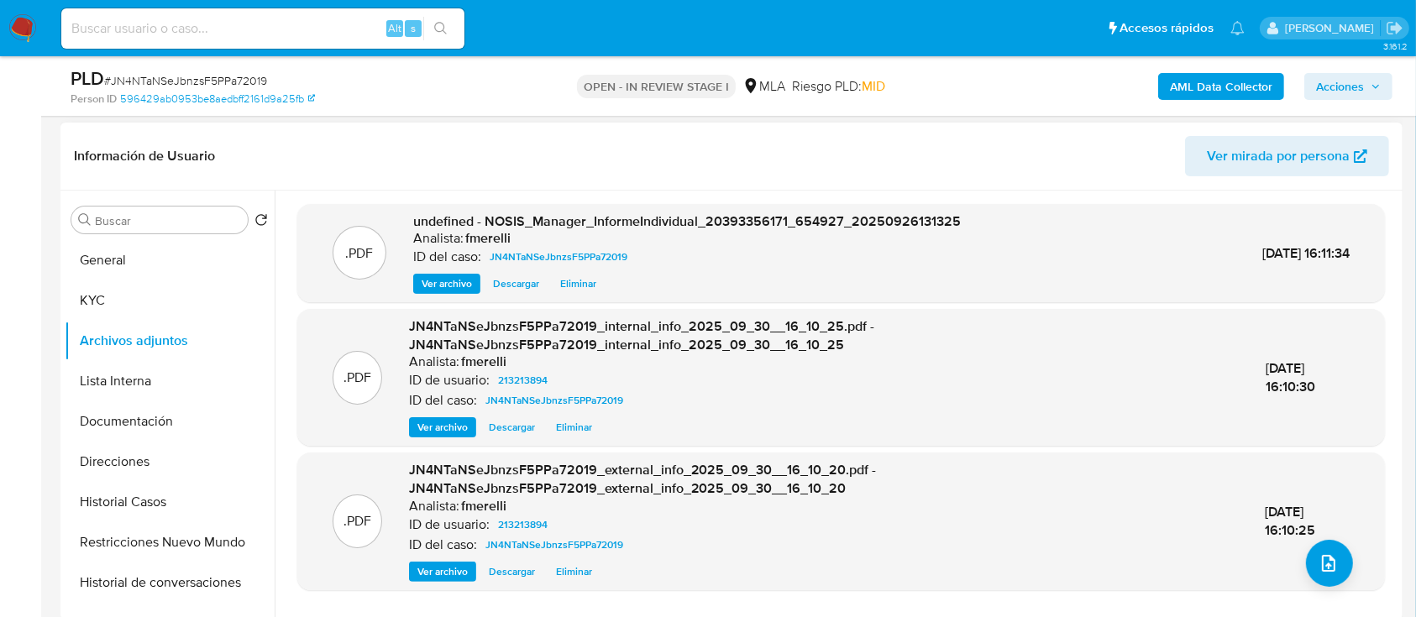
click at [439, 286] on span "Ver archivo" at bounding box center [447, 283] width 50 height 17
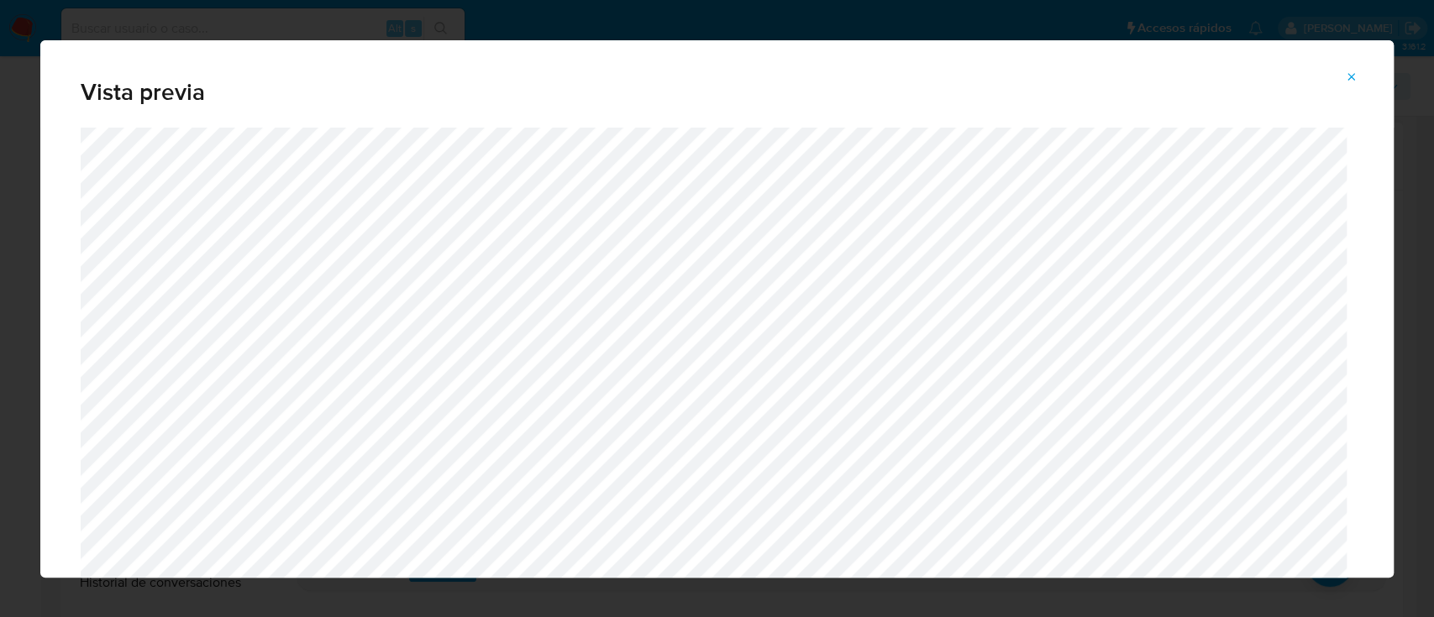
click at [1340, 82] on button "Attachment preview" at bounding box center [1351, 77] width 37 height 27
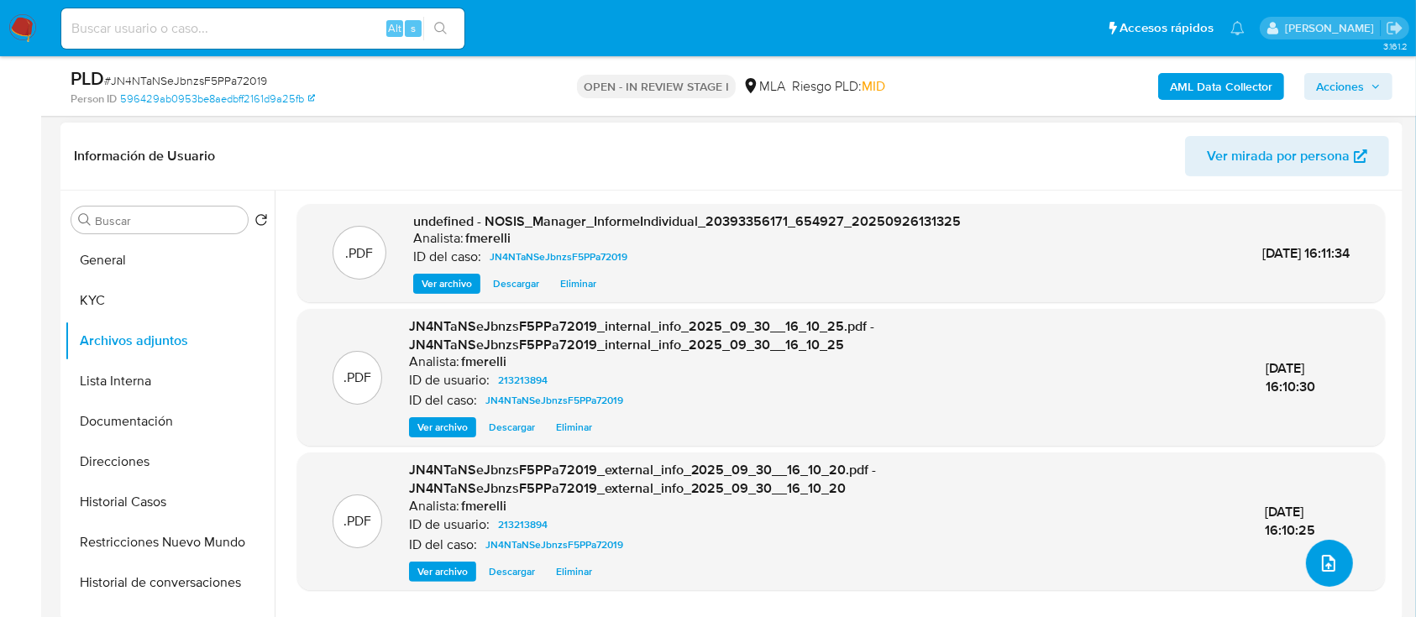
click at [1327, 558] on icon "upload-file" at bounding box center [1328, 563] width 13 height 17
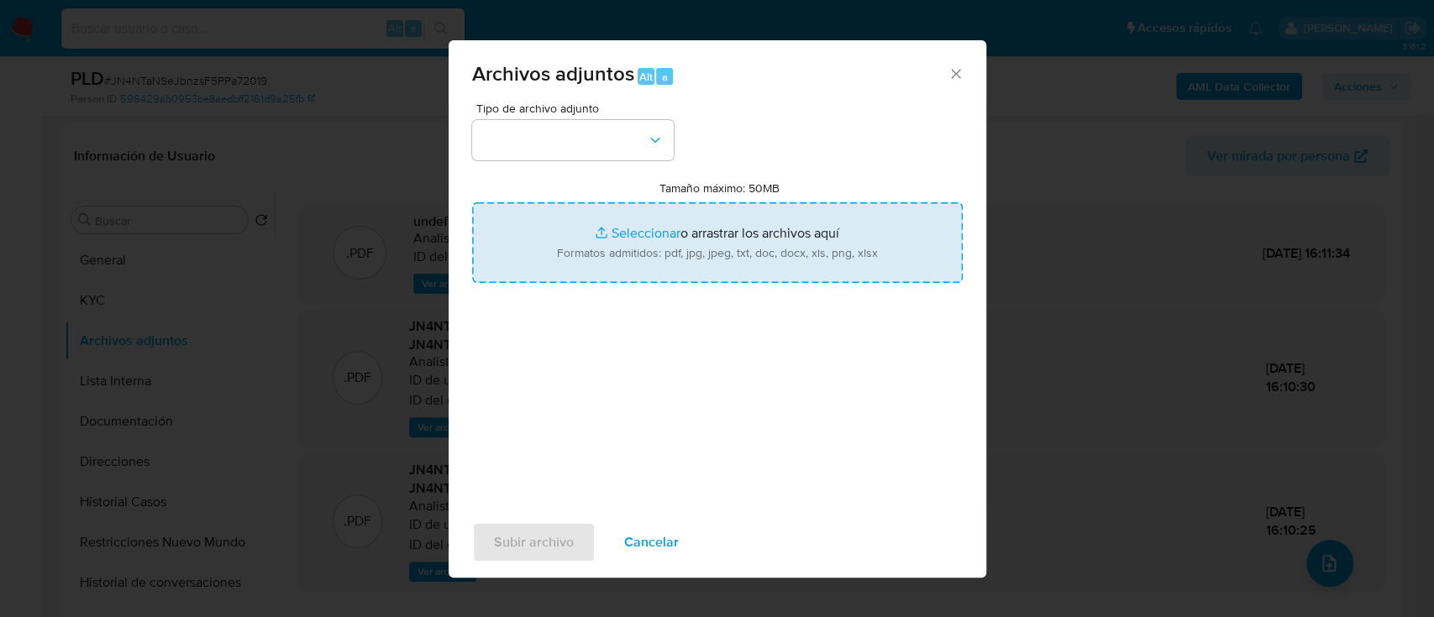
type input "C:\fakepath\Caselog JN4NTaNSeJbnzsF5PPa72019_2025_09_17_15_56_29.docx"
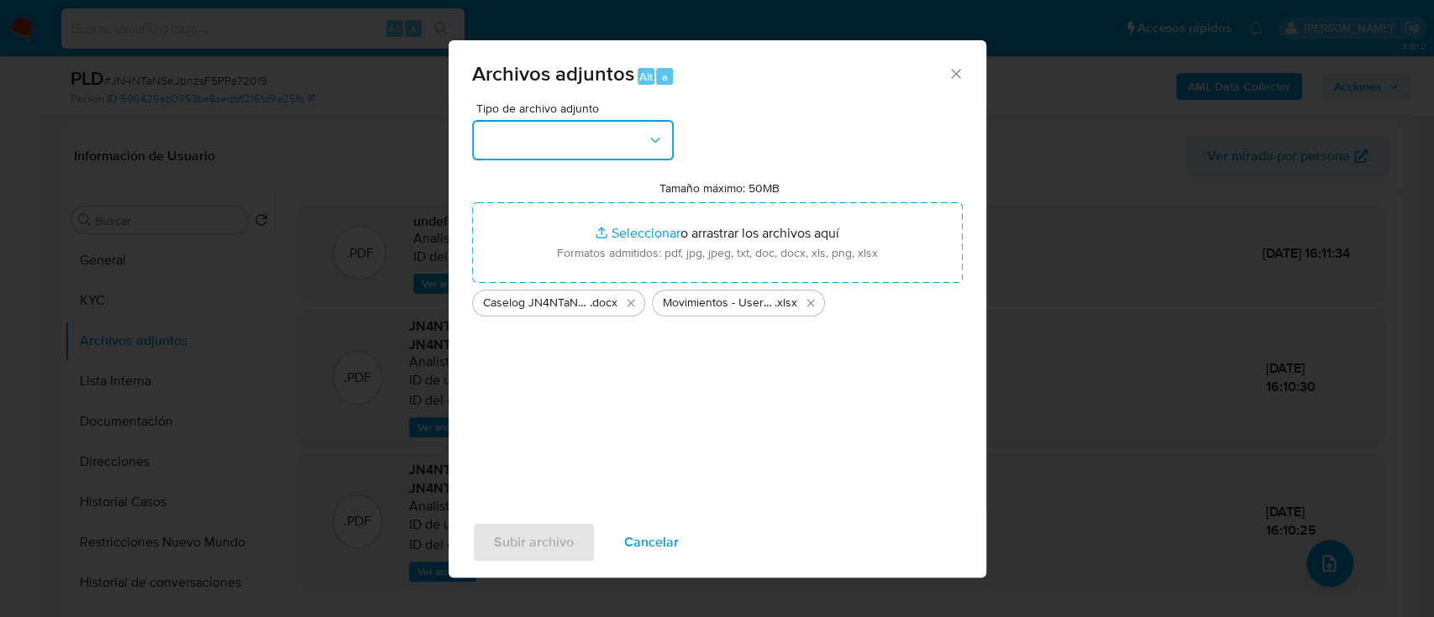
click at [543, 142] on button "button" at bounding box center [573, 140] width 202 height 40
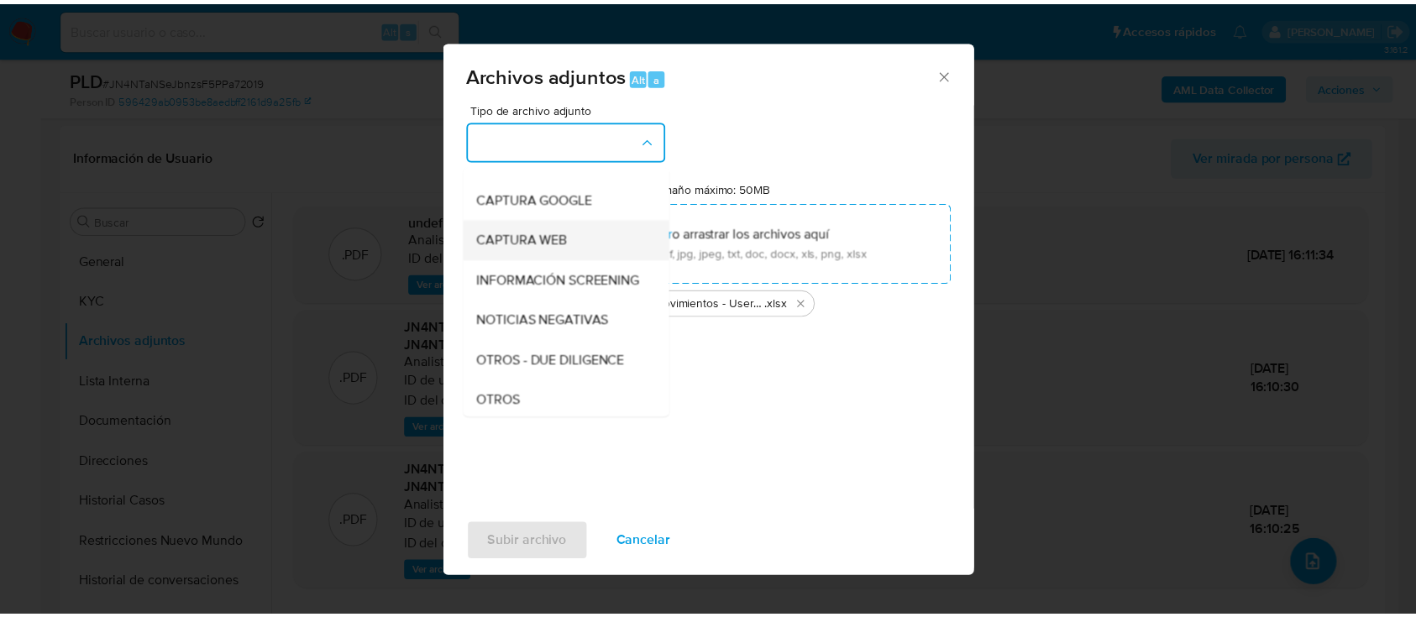
scroll to position [116, 0]
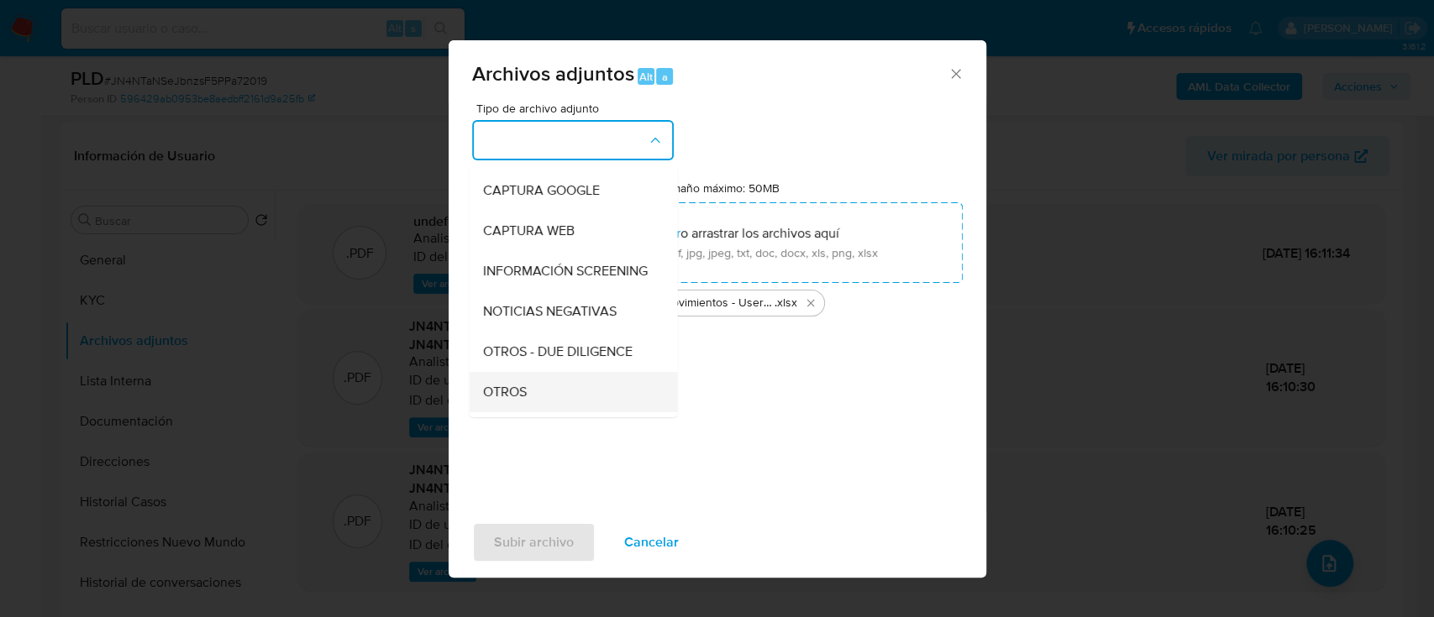
click at [555, 407] on div "OTROS" at bounding box center [567, 392] width 171 height 40
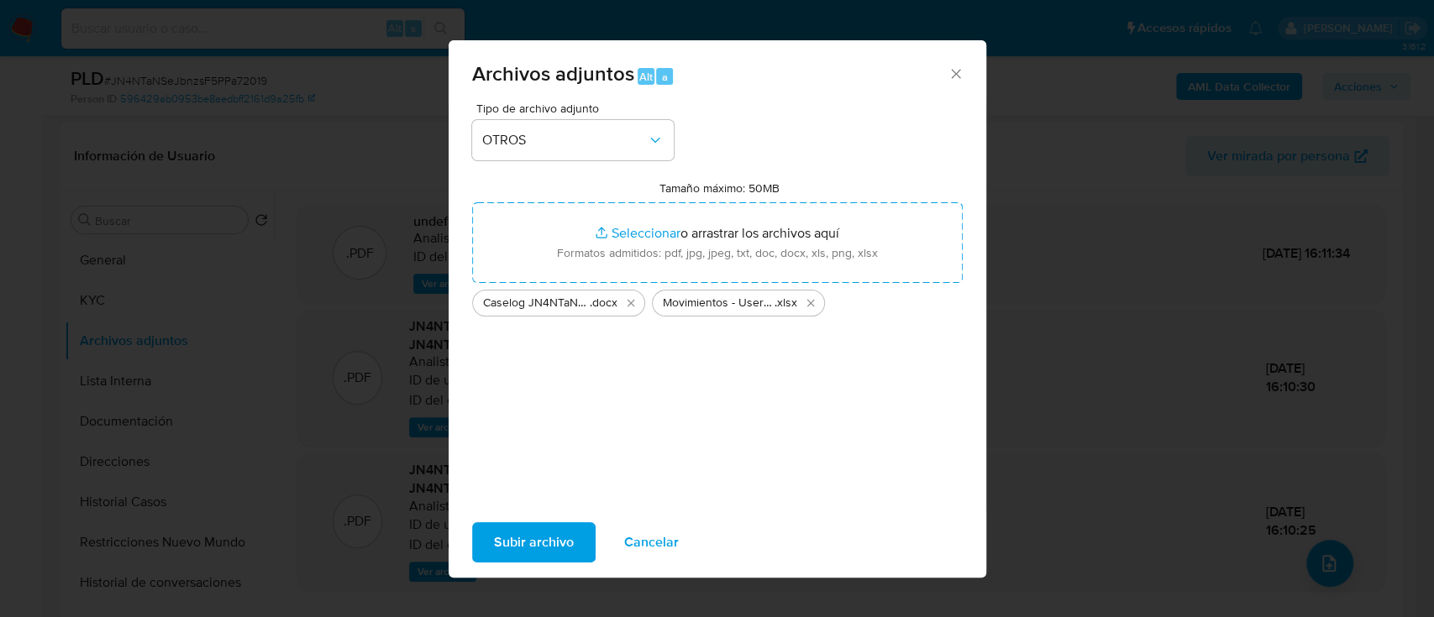
click at [525, 543] on span "Subir archivo" at bounding box center [534, 542] width 80 height 37
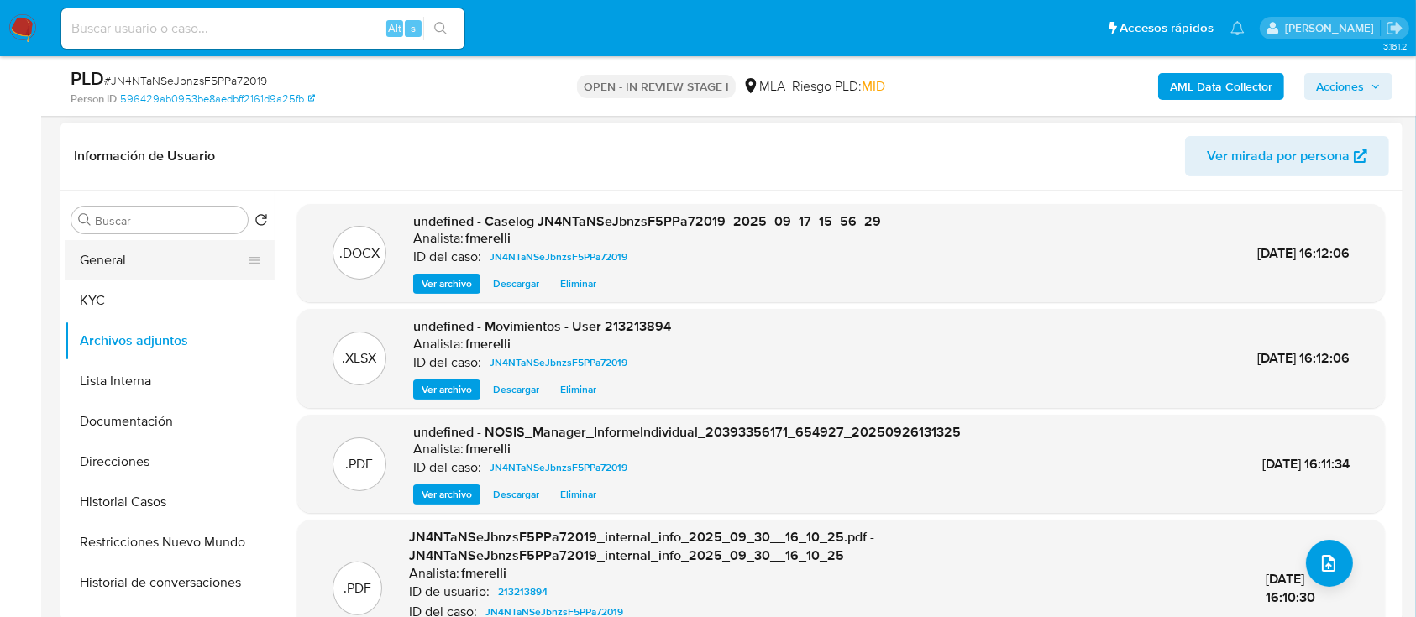
click at [66, 265] on button "General" at bounding box center [163, 260] width 197 height 40
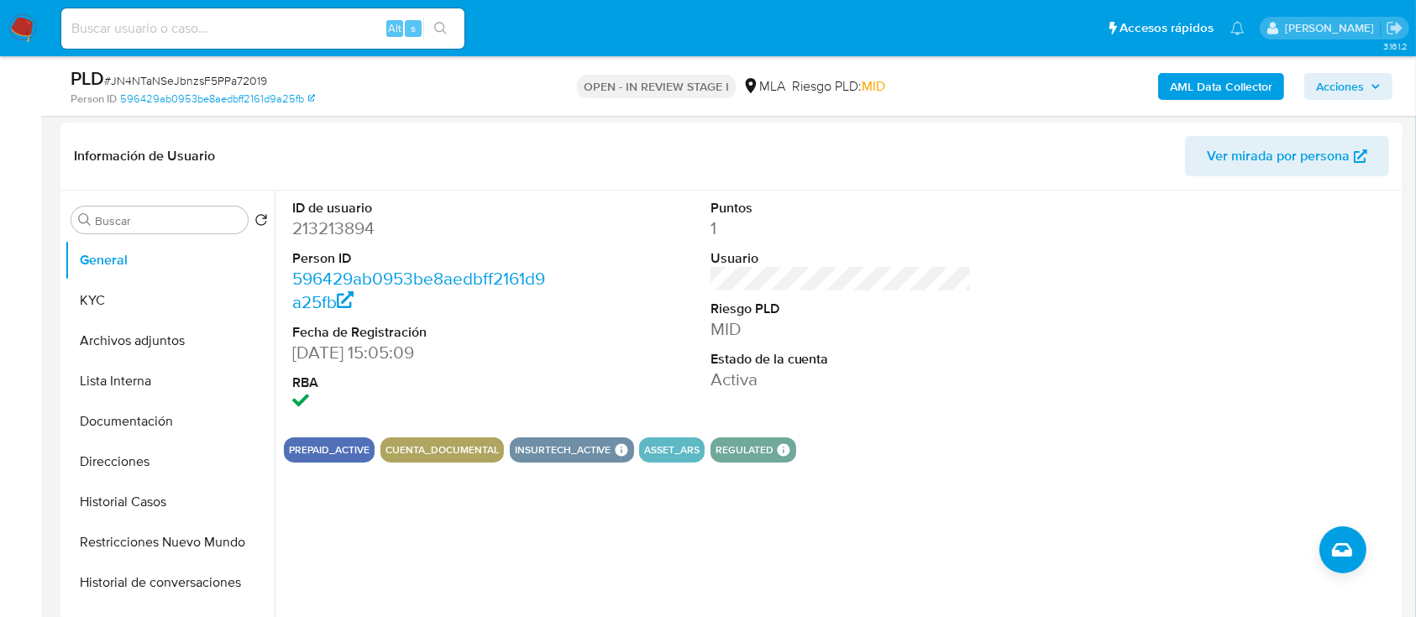
click at [341, 220] on dd "213213894" at bounding box center [423, 229] width 262 height 24
copy dd "213213894"
click at [148, 339] on button "Archivos adjuntos" at bounding box center [163, 341] width 197 height 40
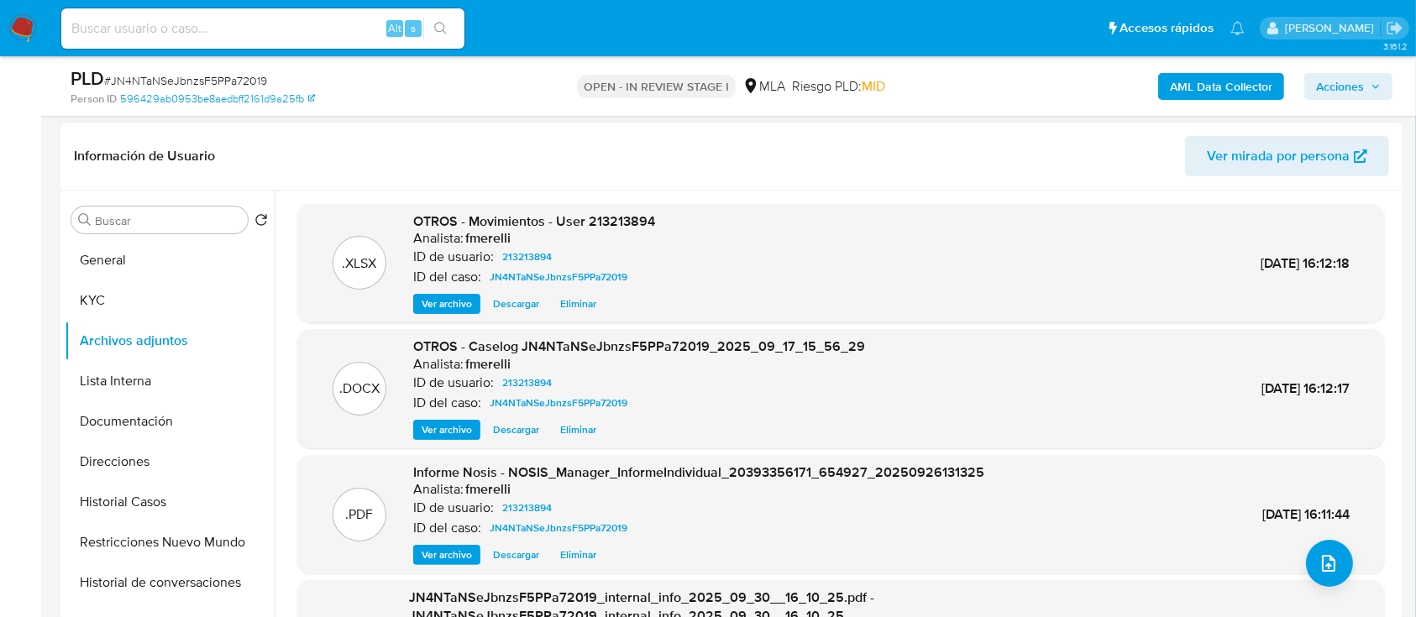
scroll to position [160, 0]
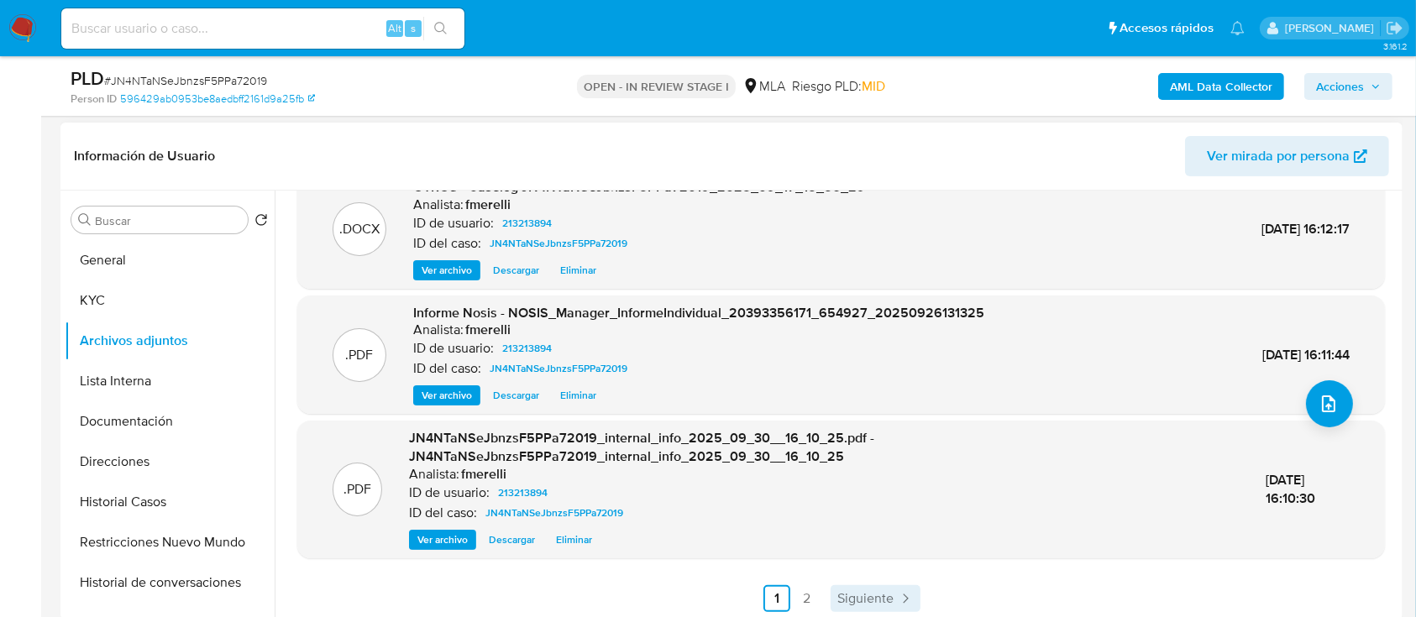
click at [863, 603] on span "Siguiente" at bounding box center [865, 598] width 56 height 13
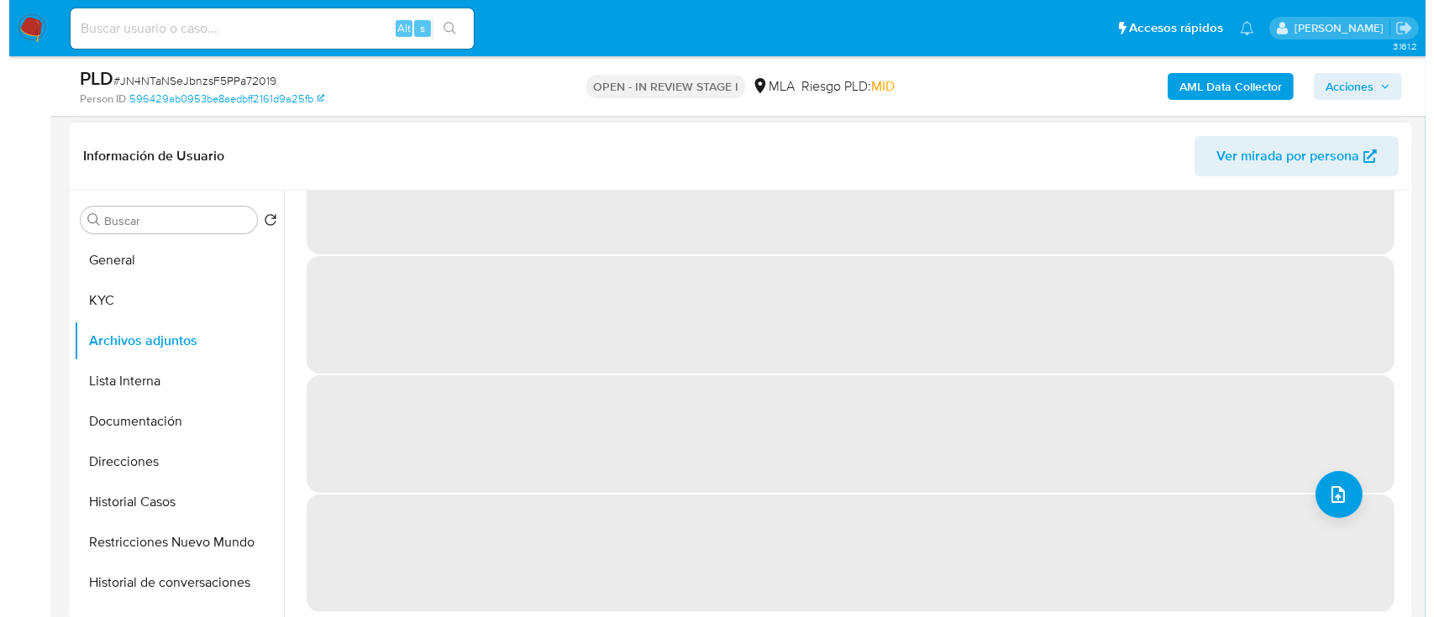
scroll to position [0, 0]
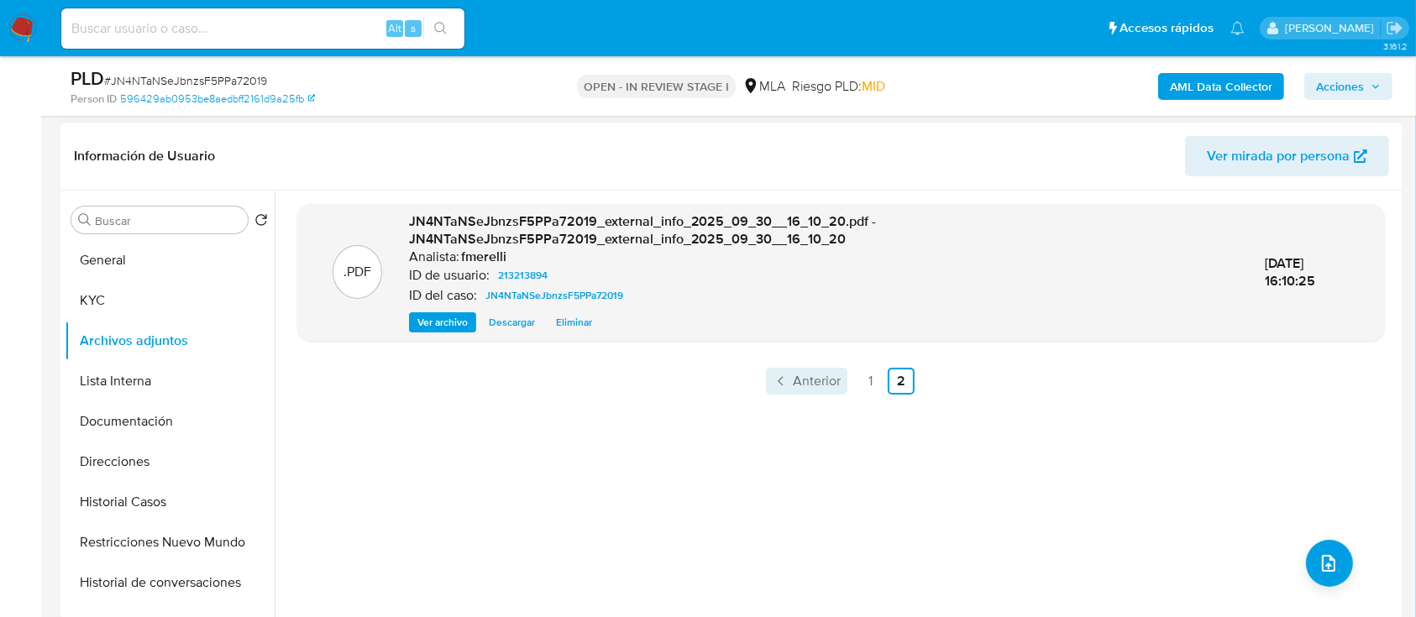
click at [827, 390] on link "Anterior" at bounding box center [806, 381] width 81 height 27
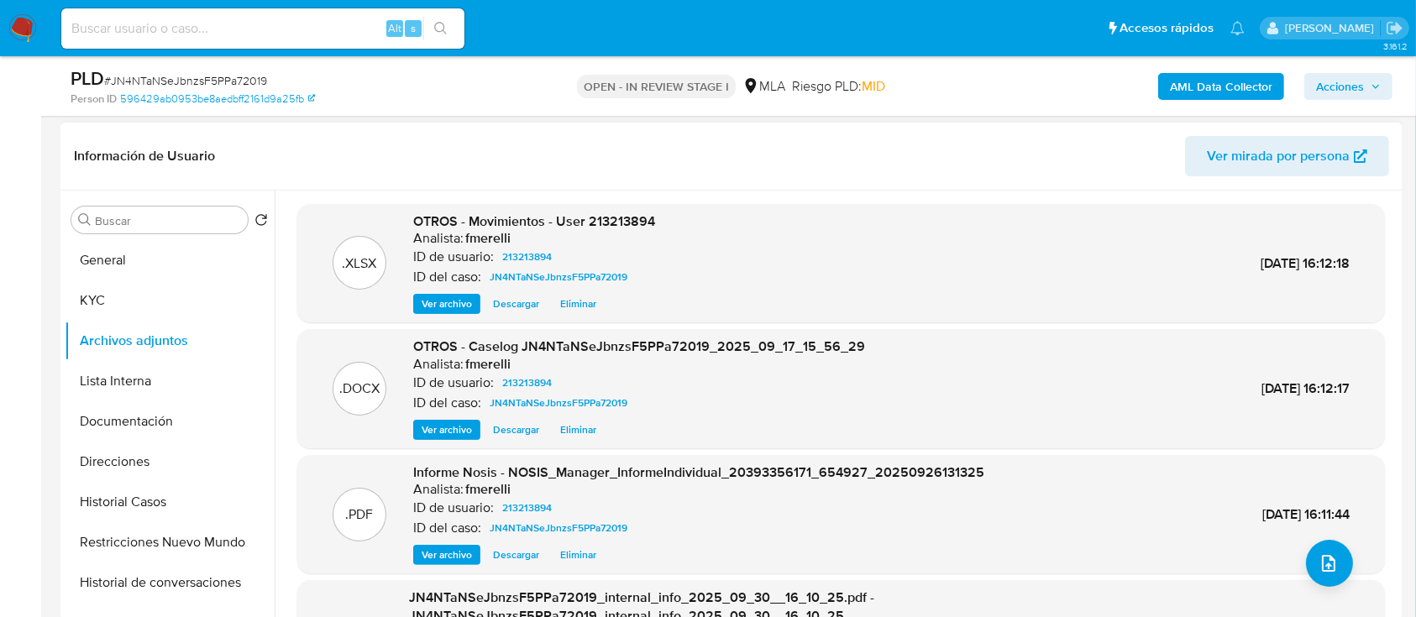
click at [464, 436] on span "Ver archivo" at bounding box center [447, 430] width 50 height 17
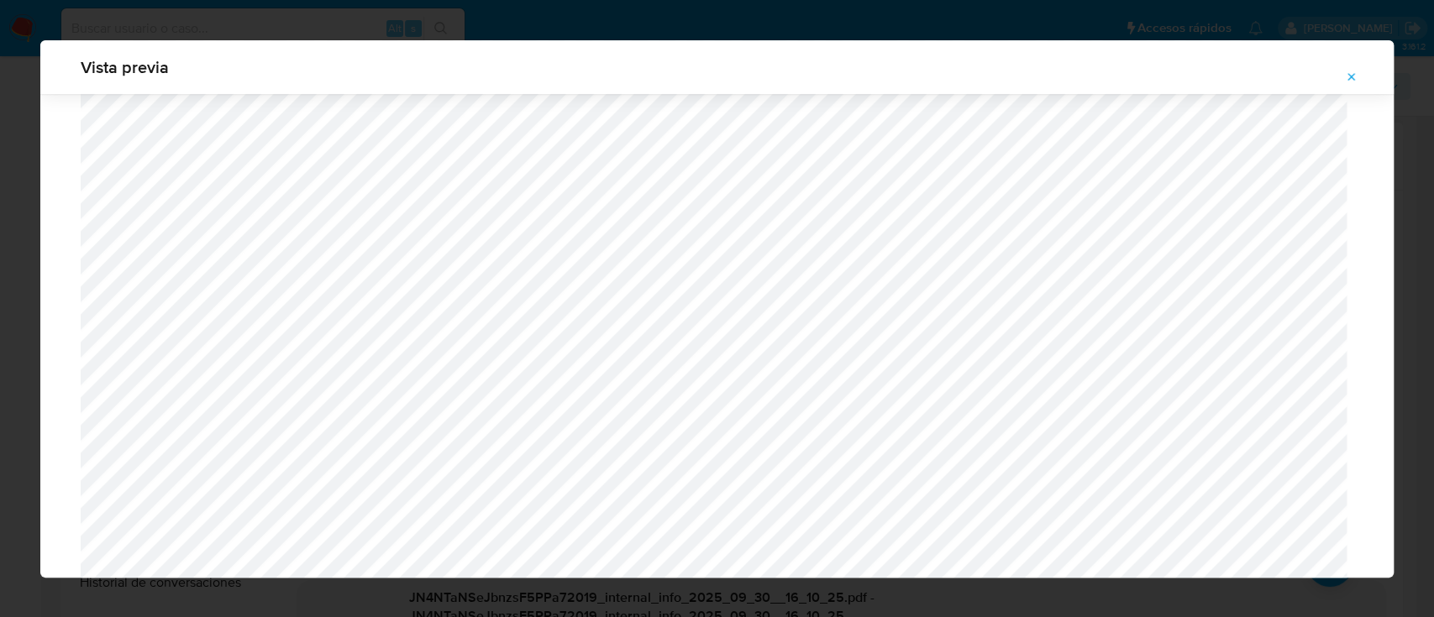
scroll to position [1716, 0]
click at [1354, 76] on icon "Attachment preview" at bounding box center [1351, 77] width 13 height 13
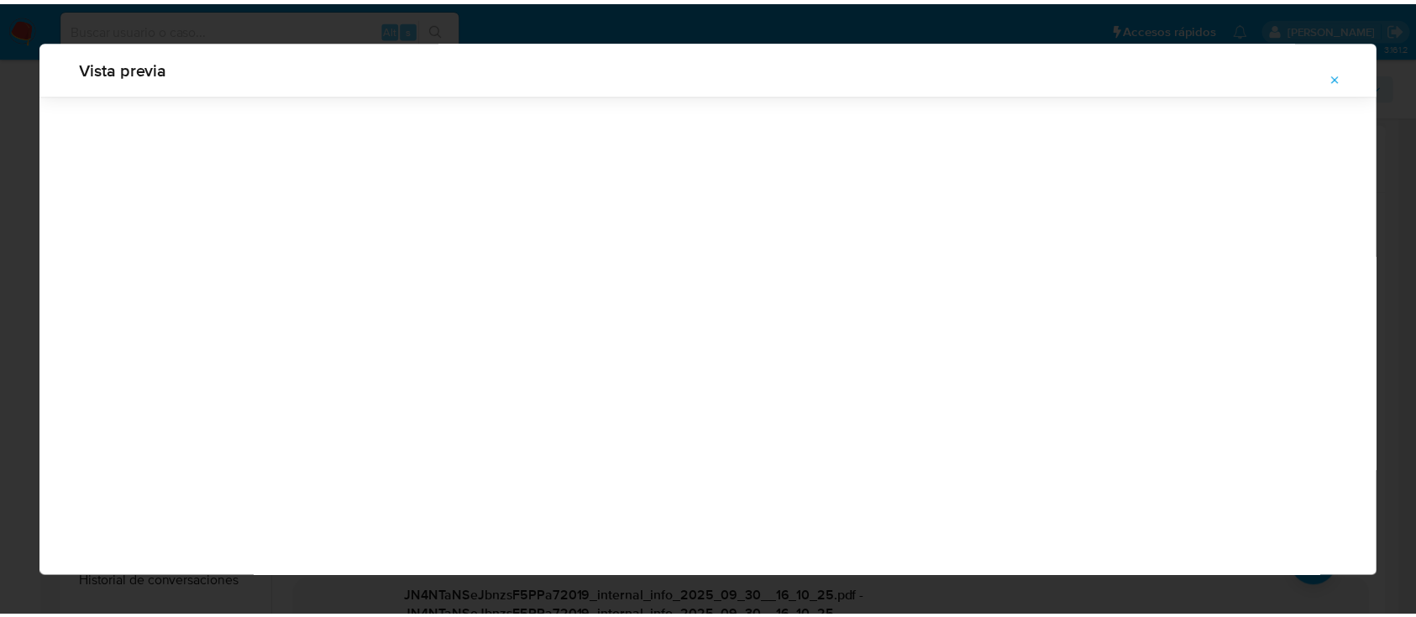
scroll to position [54, 0]
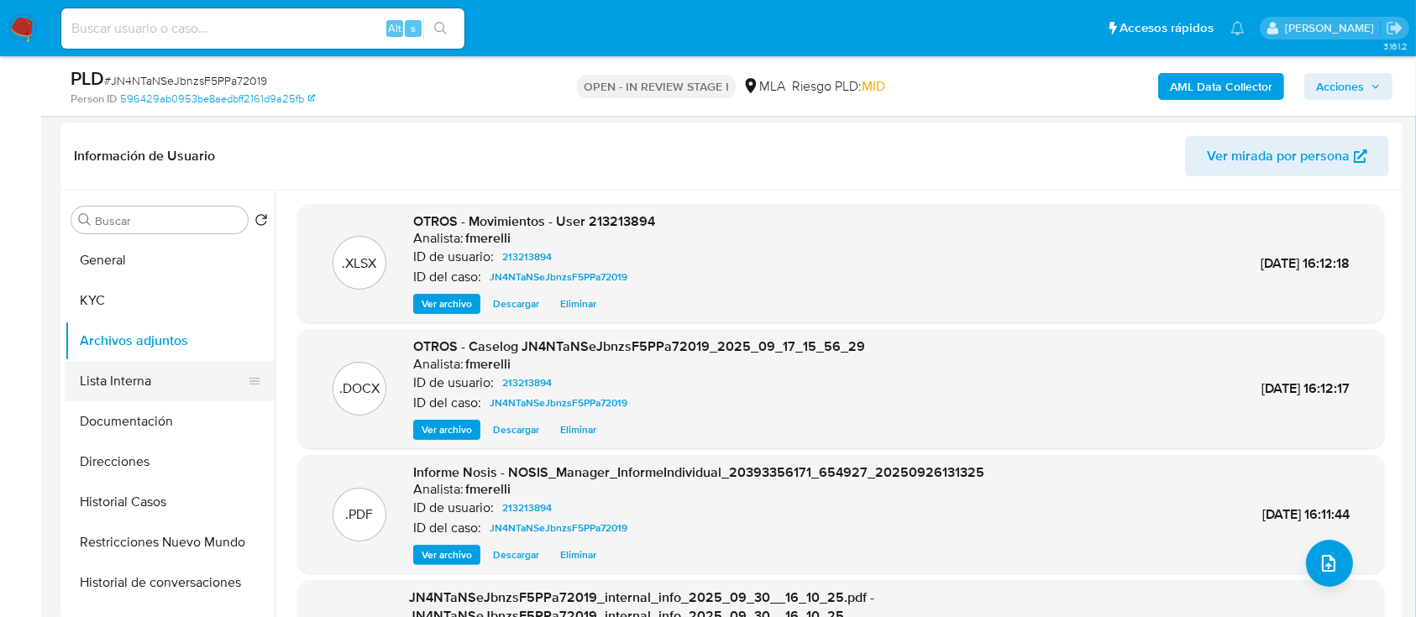
click at [102, 379] on button "Lista Interna" at bounding box center [163, 381] width 197 height 40
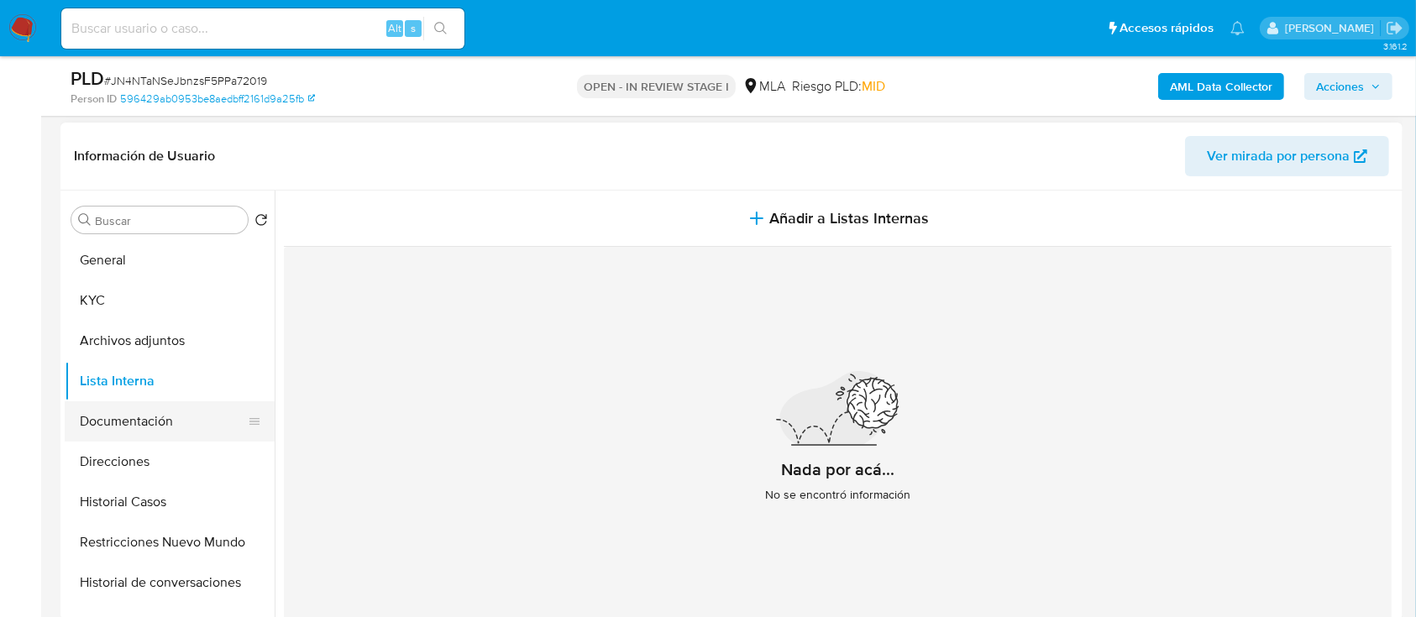
click at [111, 417] on button "Documentación" at bounding box center [163, 421] width 197 height 40
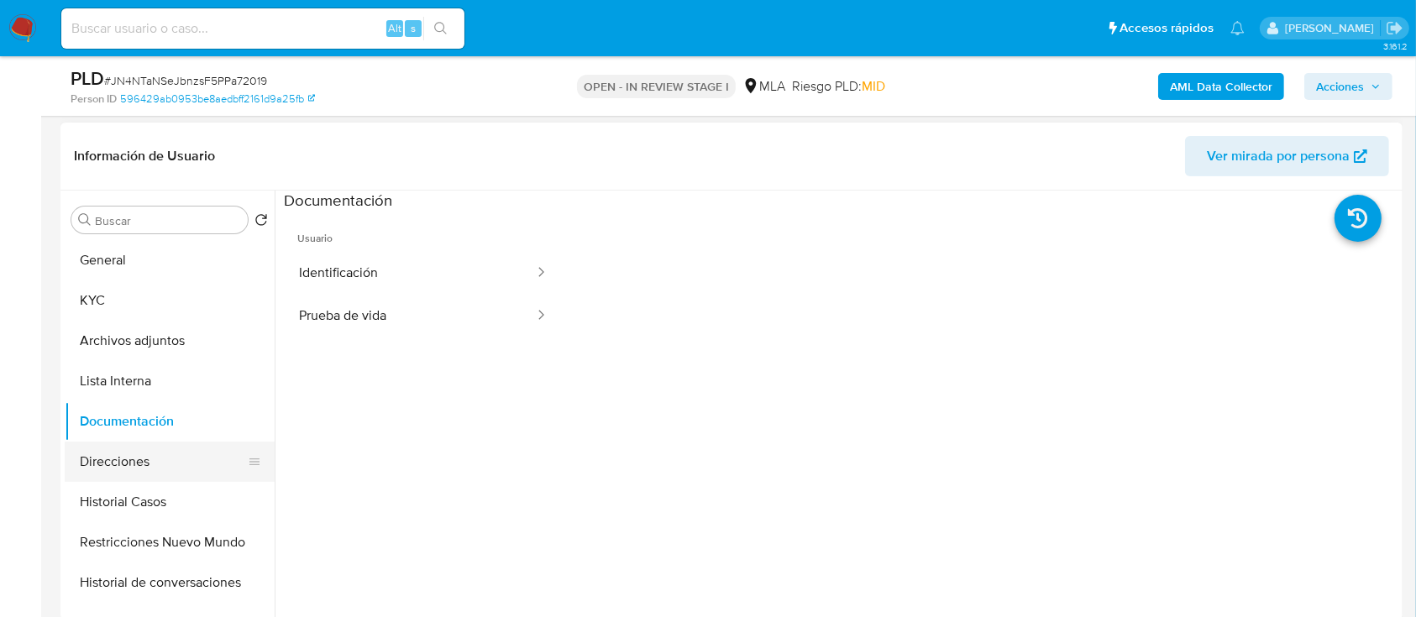
click at [114, 449] on button "Direcciones" at bounding box center [163, 462] width 197 height 40
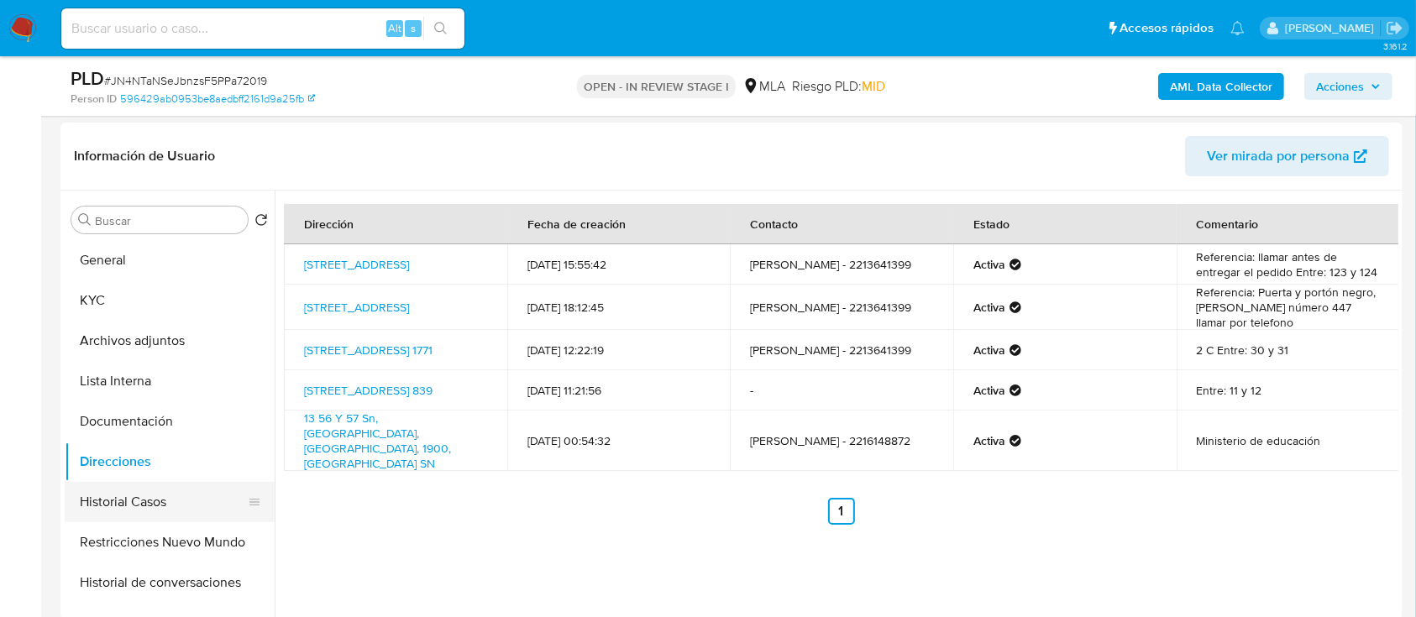
click at [165, 491] on button "Historial Casos" at bounding box center [163, 502] width 197 height 40
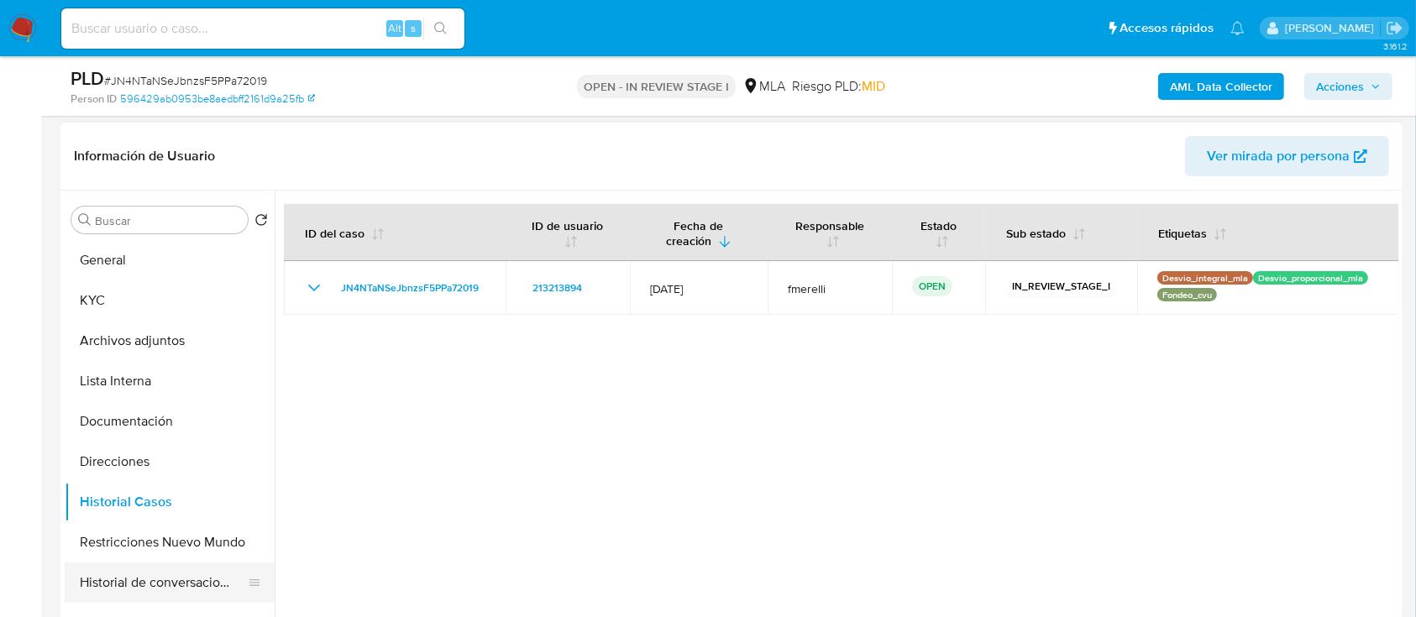
click at [140, 564] on button "Historial de conversaciones" at bounding box center [163, 583] width 197 height 40
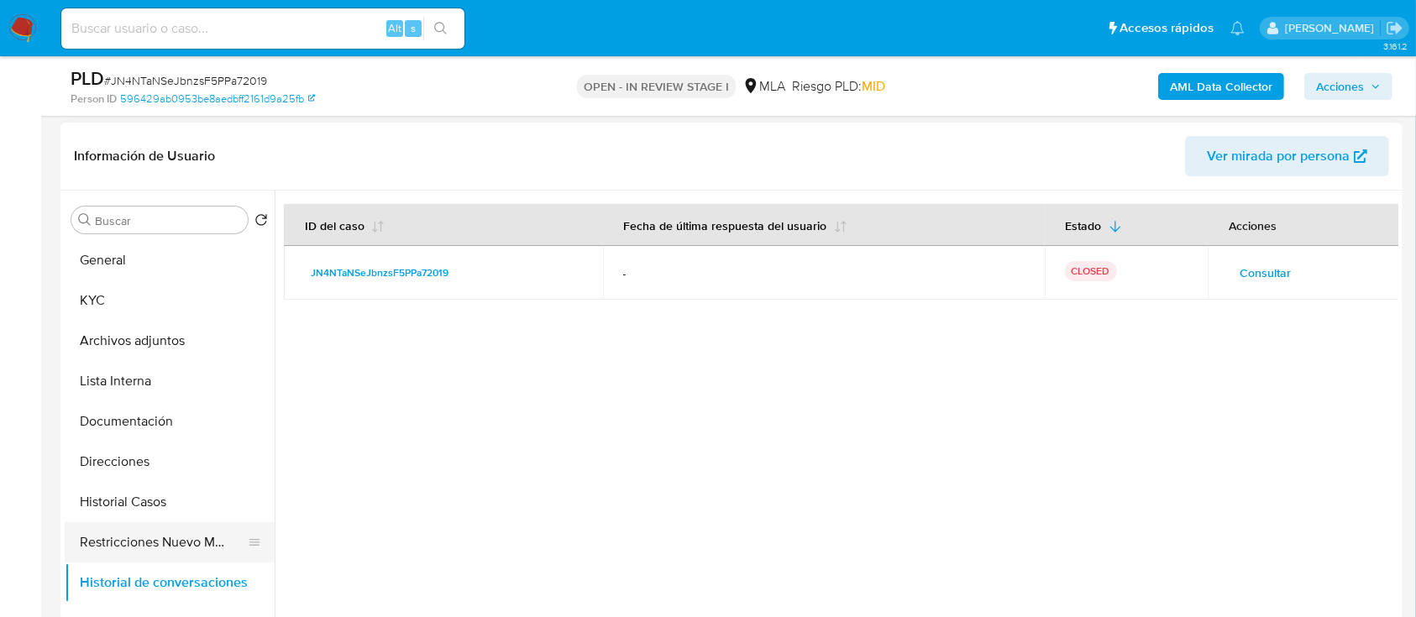
click at [141, 539] on button "Restricciones Nuevo Mundo" at bounding box center [163, 542] width 197 height 40
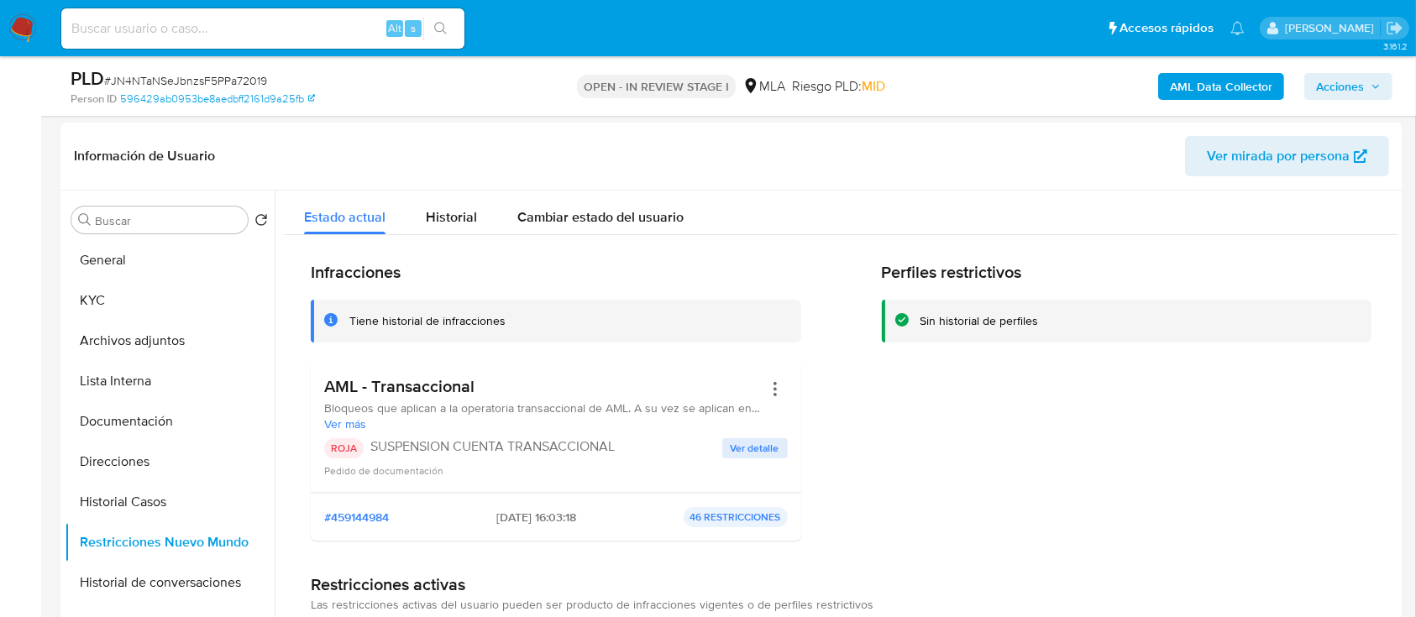
click at [1368, 71] on div "AML Data Collector Acciones" at bounding box center [1175, 85] width 436 height 39
drag, startPoint x: 1356, startPoint y: 91, endPoint x: 1374, endPoint y: 72, distance: 26.1
click at [1374, 73] on button "Acciones" at bounding box center [1348, 86] width 88 height 27
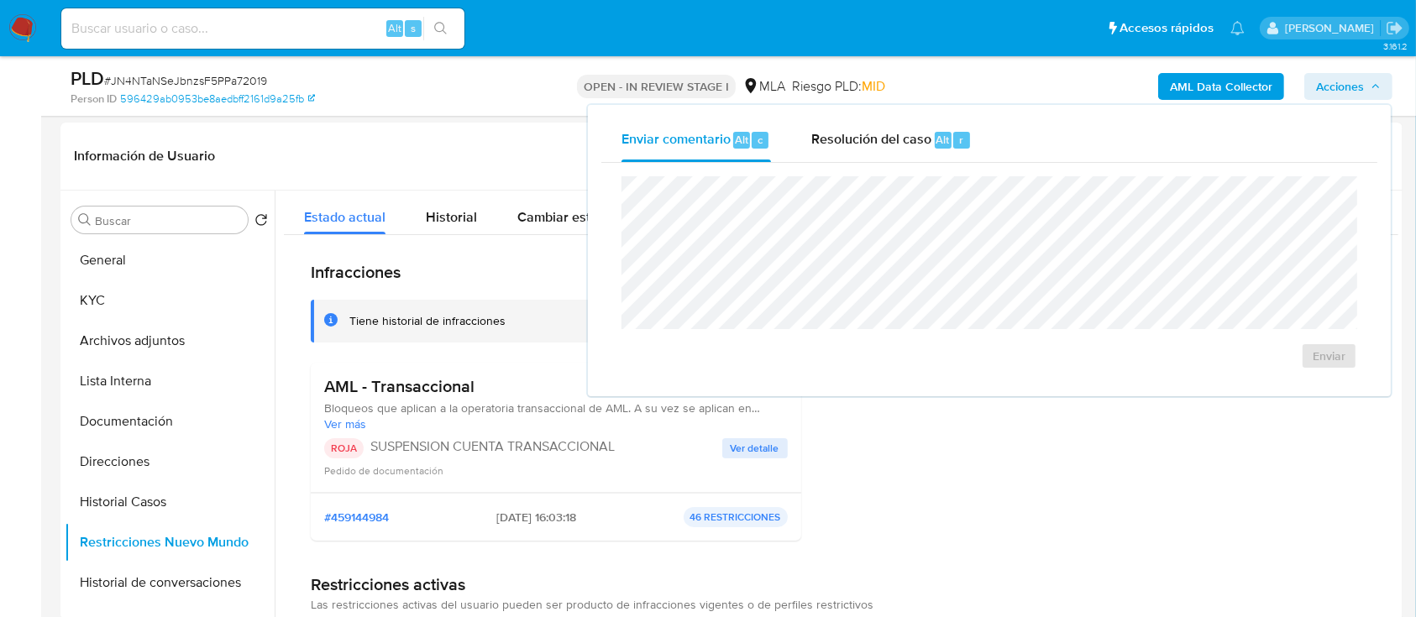
click at [1374, 73] on button "Acciones" at bounding box center [1348, 86] width 88 height 27
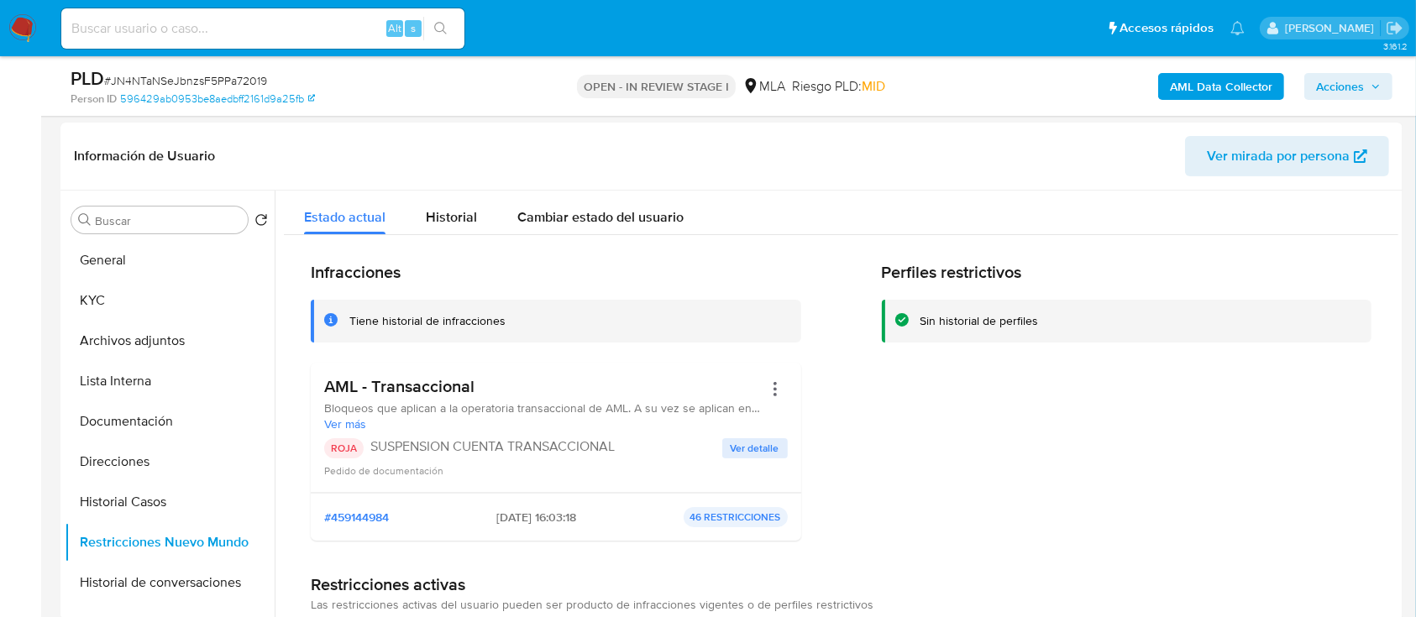
click at [1374, 73] on button "Acciones" at bounding box center [1348, 86] width 88 height 27
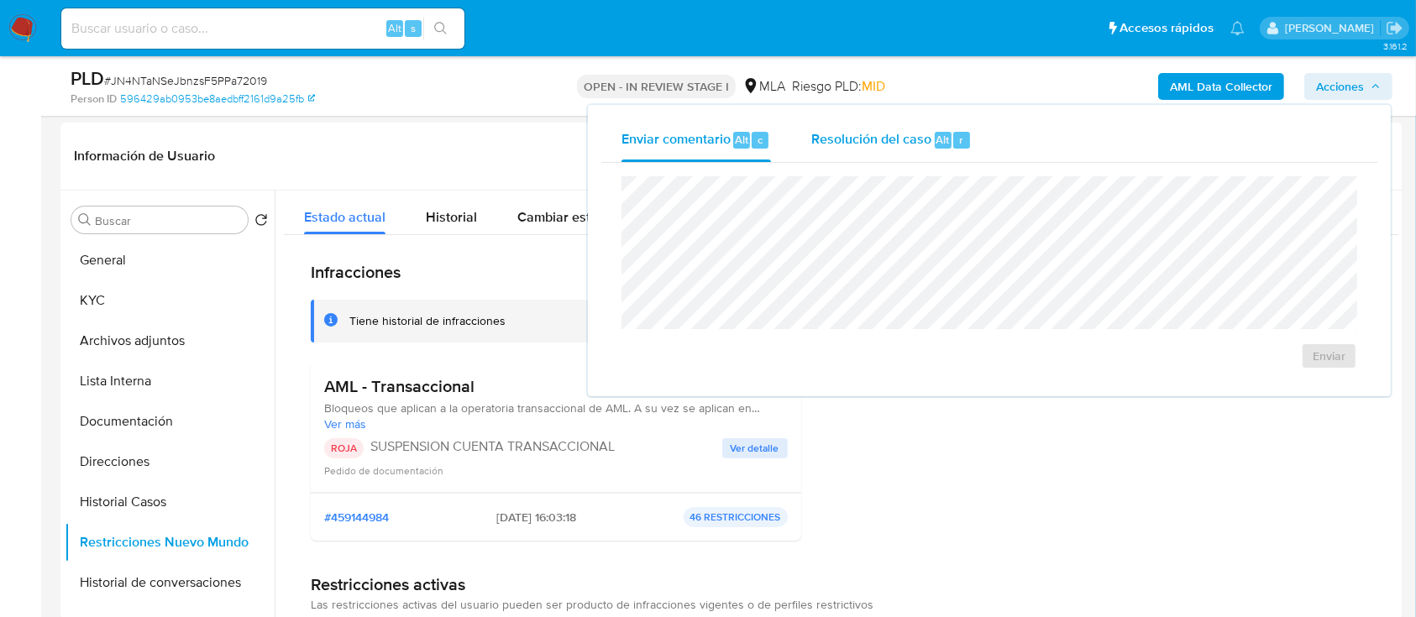
click at [911, 140] on span "Resolución del caso" at bounding box center [871, 138] width 120 height 19
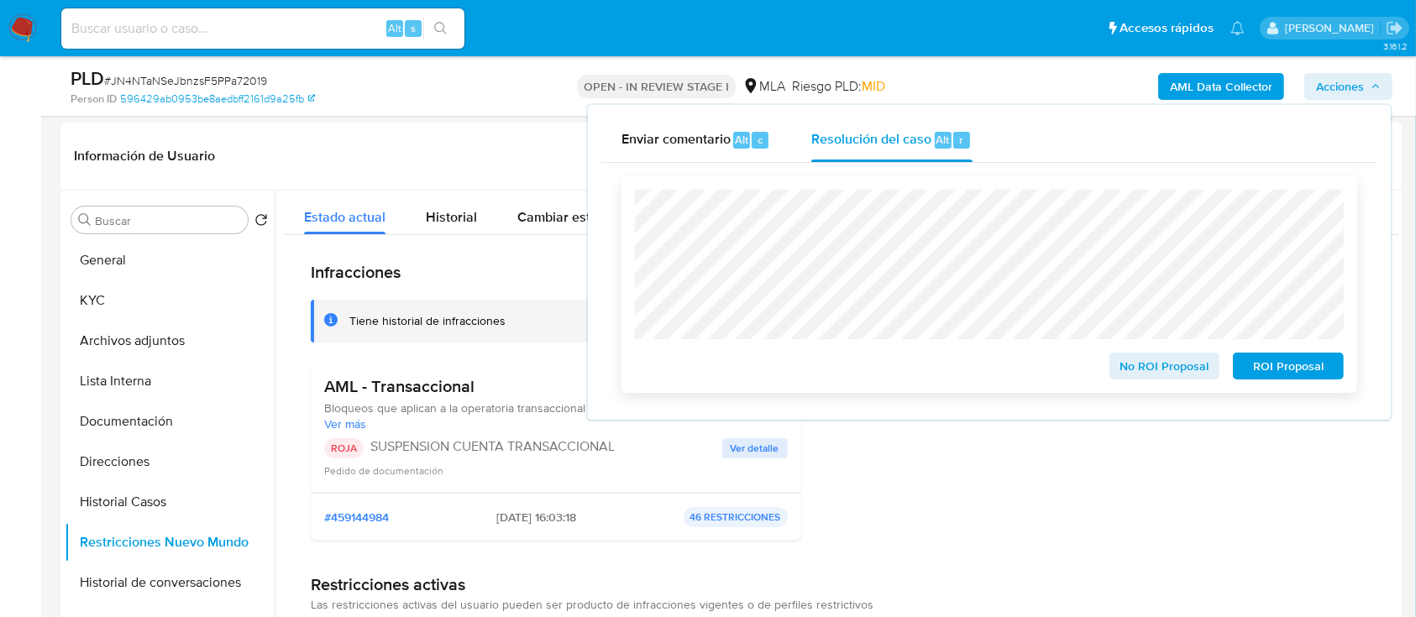
click at [1277, 375] on span "ROI Proposal" at bounding box center [1288, 366] width 87 height 24
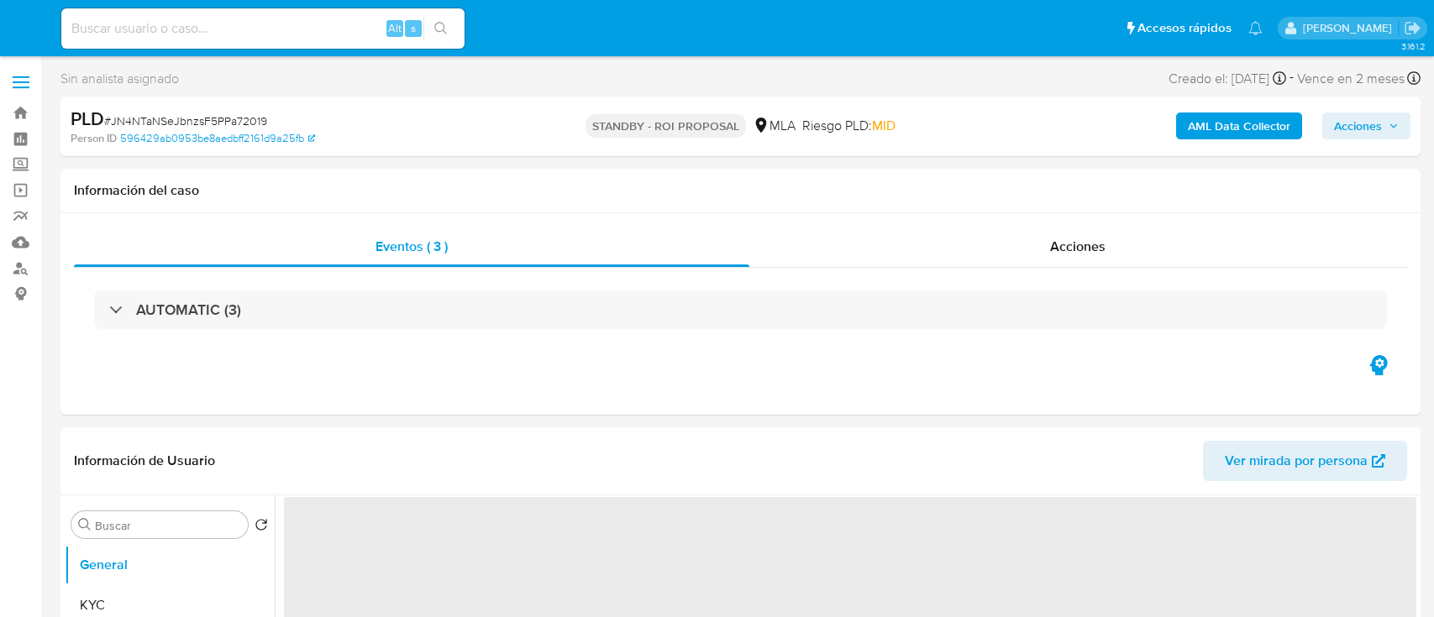
select select "10"
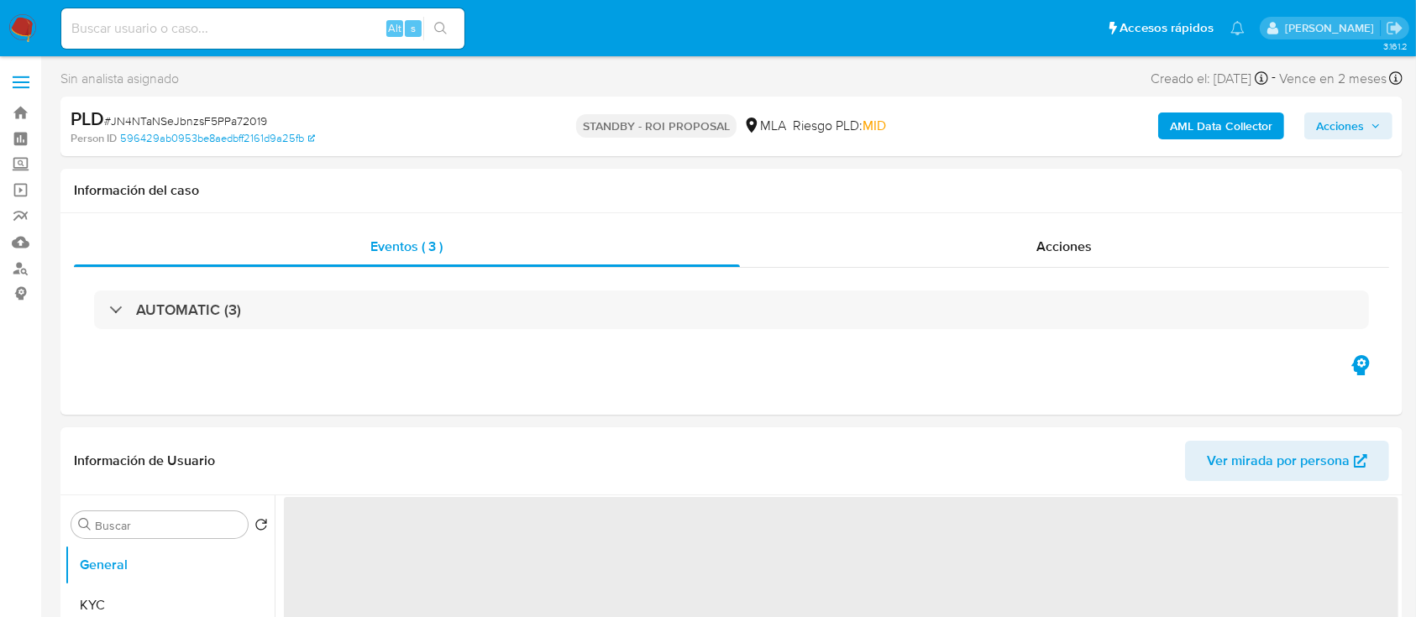
select select "10"
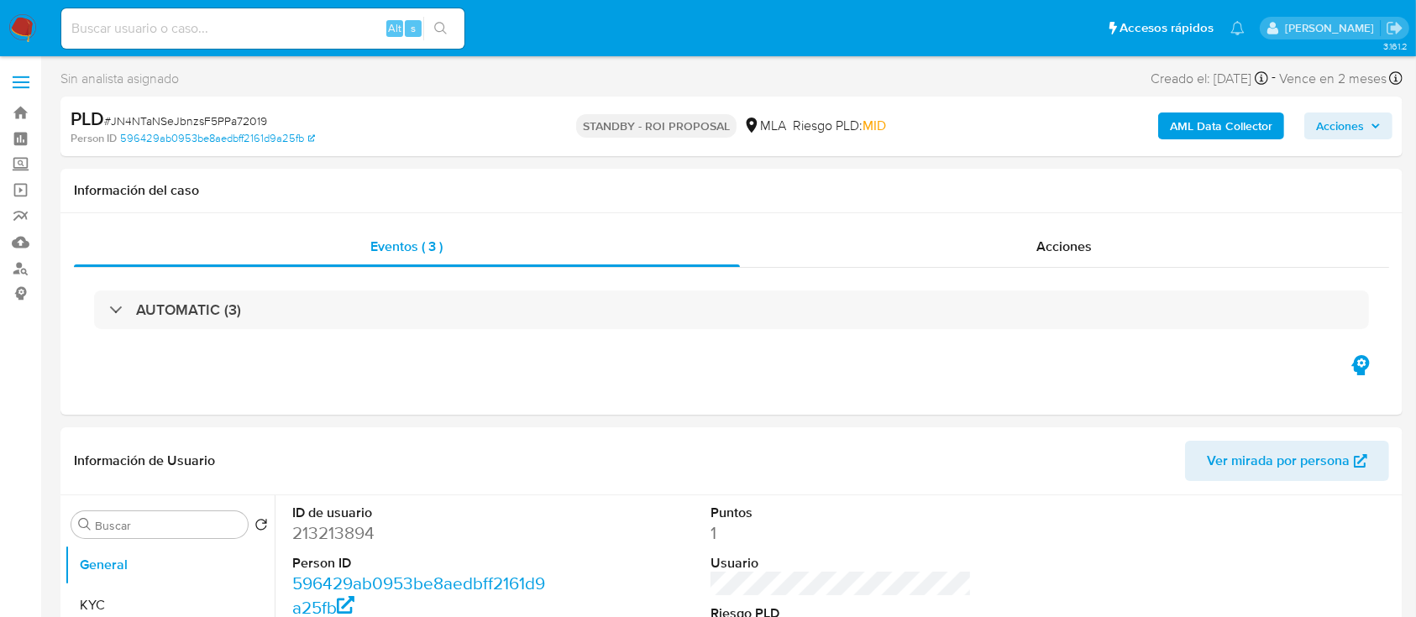
click at [29, 26] on img at bounding box center [22, 28] width 29 height 29
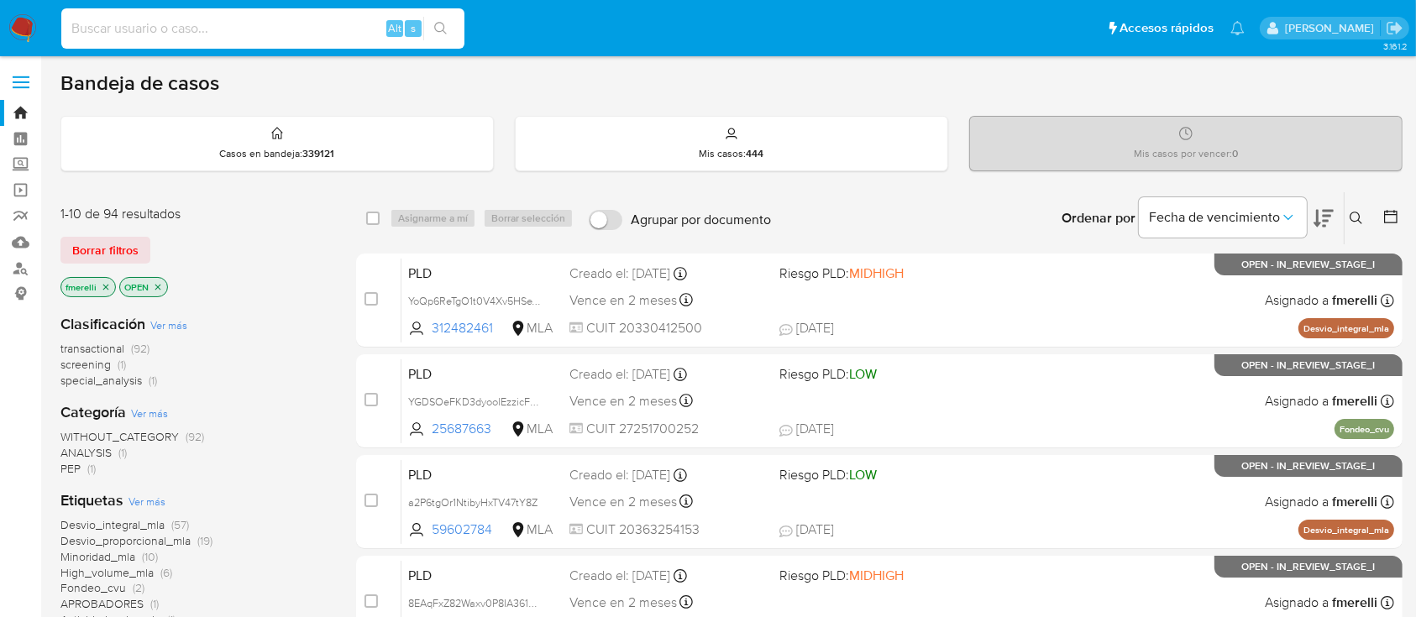
click at [300, 25] on input at bounding box center [262, 29] width 403 height 22
paste input "W5Kxyd5AC3x0NEYWWa9Udtkq"
type input "W5Kxyd5AC3x0NEYWWa9Udtkq"
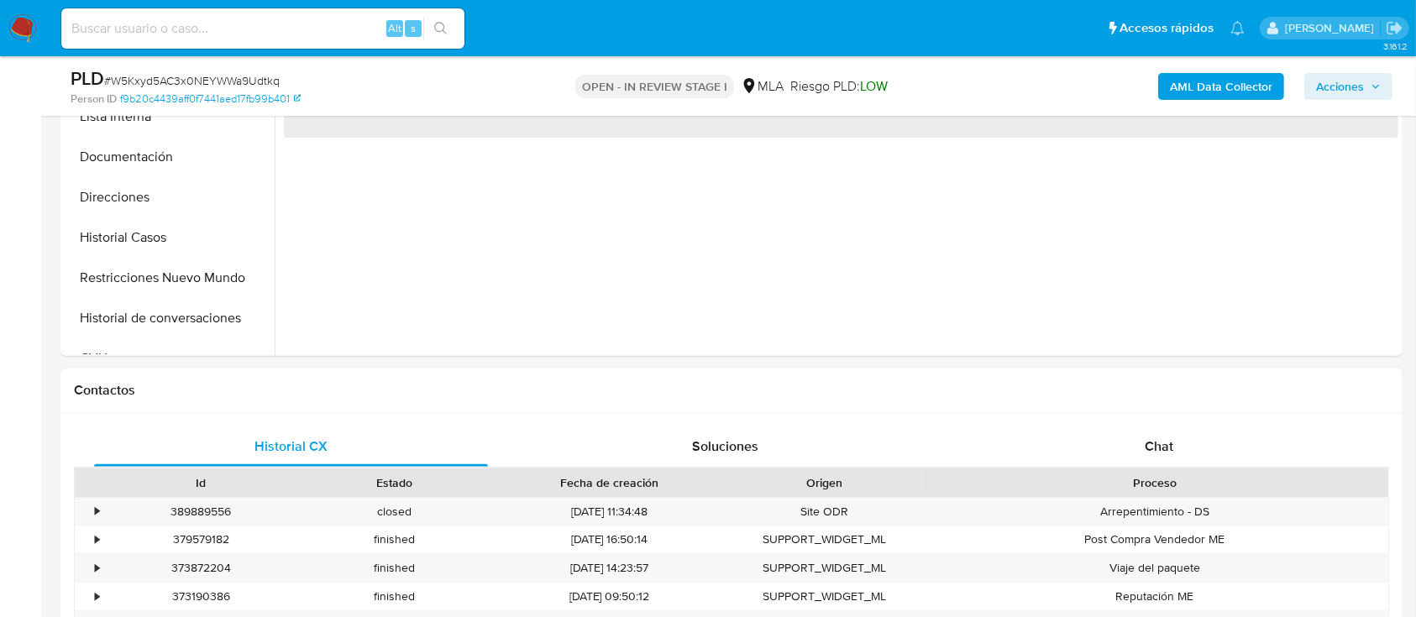
scroll to position [511, 0]
click at [1185, 449] on div "Chat" at bounding box center [1160, 446] width 394 height 40
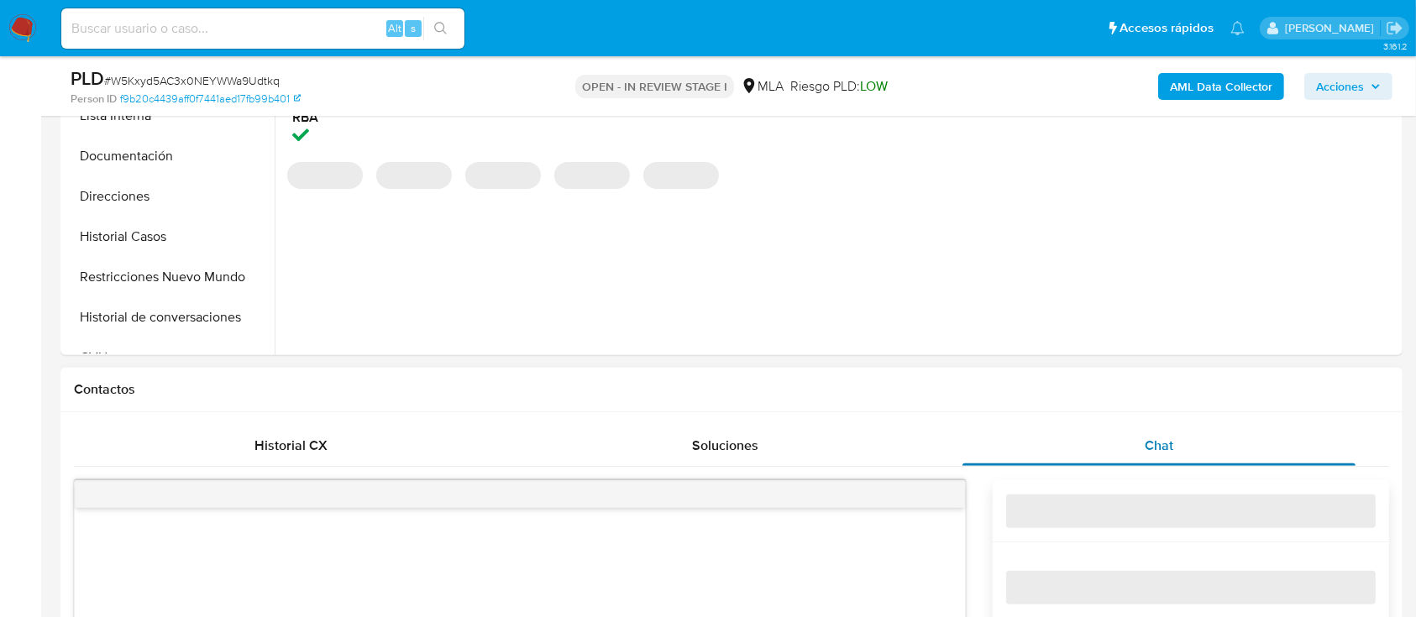
select select "10"
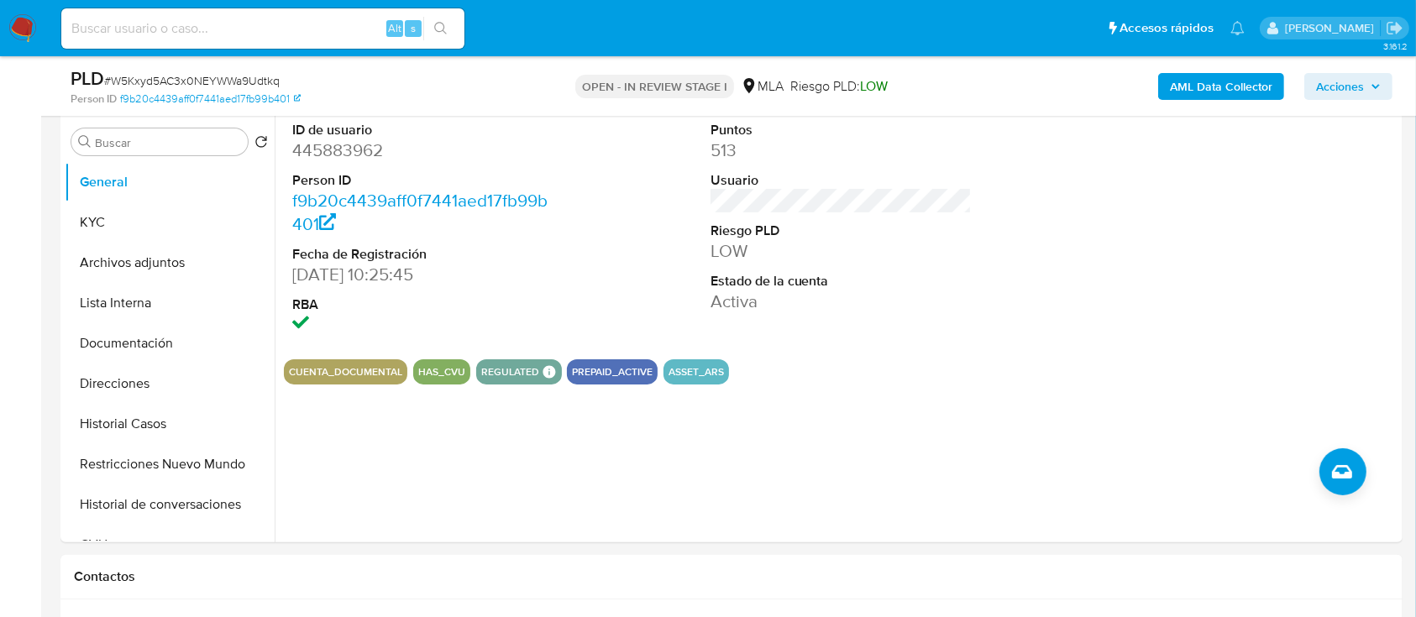
scroll to position [323, 0]
click at [141, 223] on button "KYC" at bounding box center [163, 223] width 197 height 40
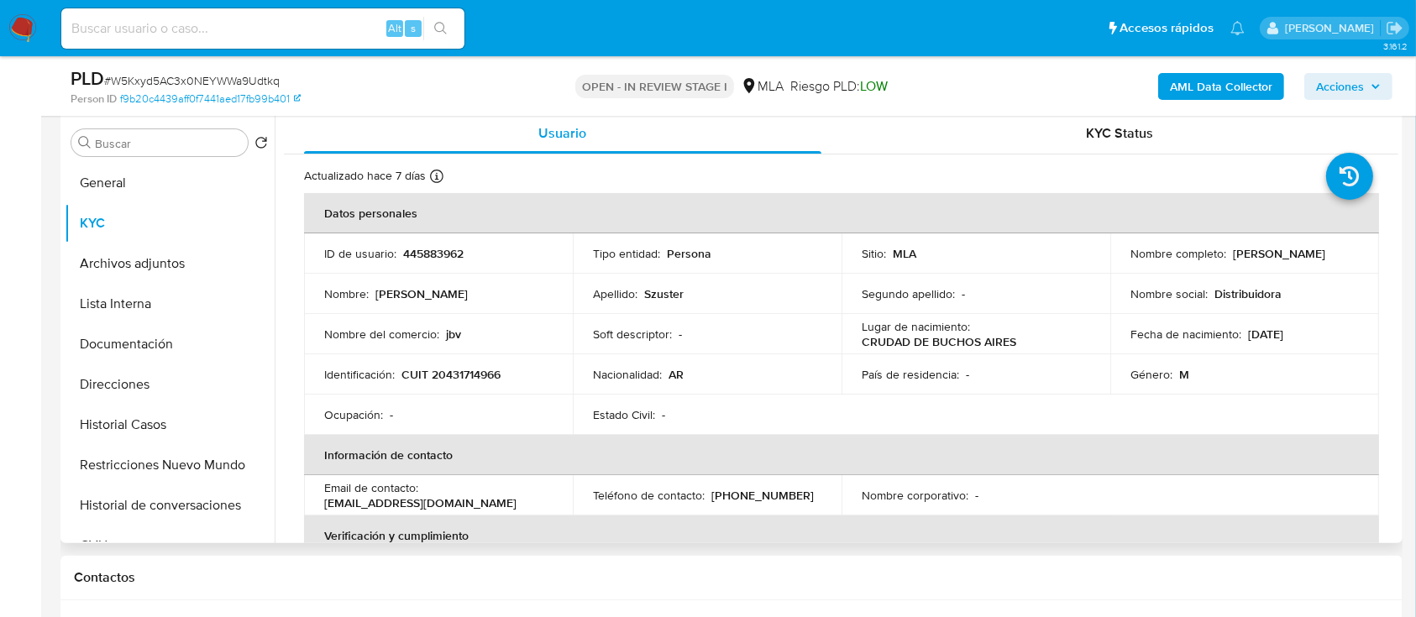
click at [452, 370] on p "CUIT 20431714966" at bounding box center [450, 374] width 99 height 15
copy p "20431714966"
click at [338, 45] on div "Alt s" at bounding box center [262, 28] width 403 height 40
click at [334, 43] on div "Alt s" at bounding box center [262, 28] width 403 height 40
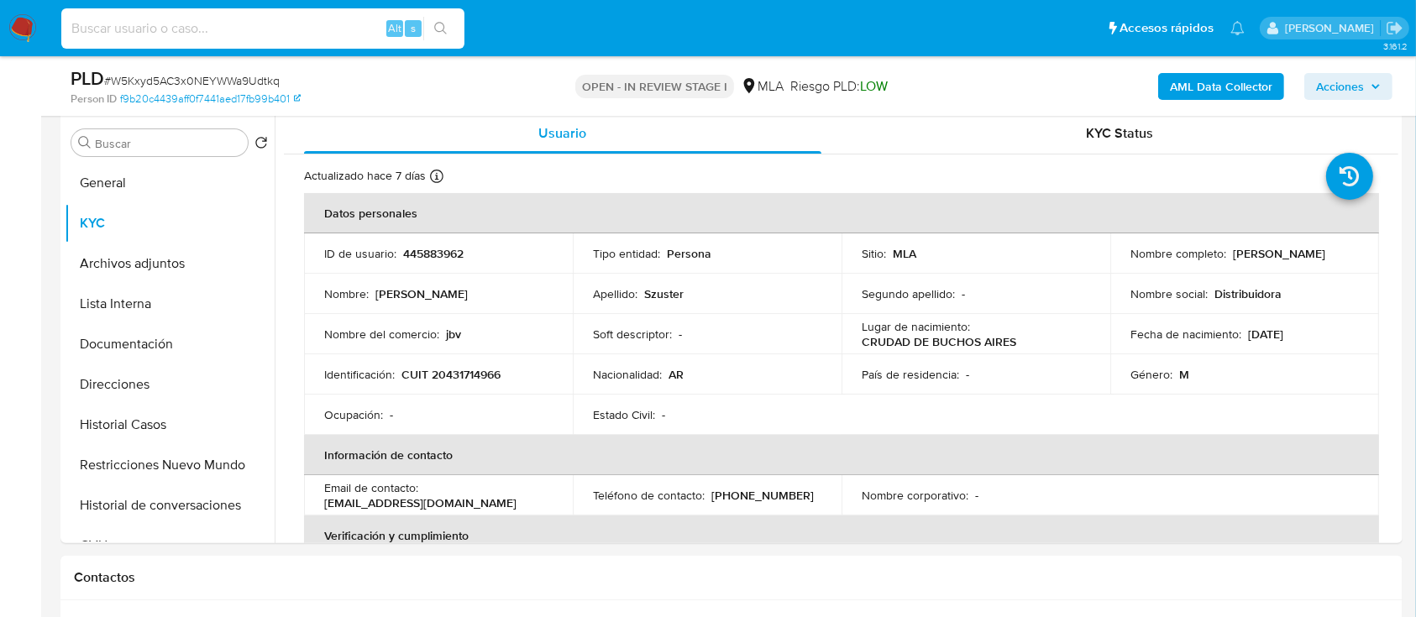
click at [311, 35] on input at bounding box center [262, 29] width 403 height 22
paste input "kRDyXvPrjjn4CbSpmQrsrQqP"
type input "kRDyXvPrjjn4CbSpmQrsrQqP"
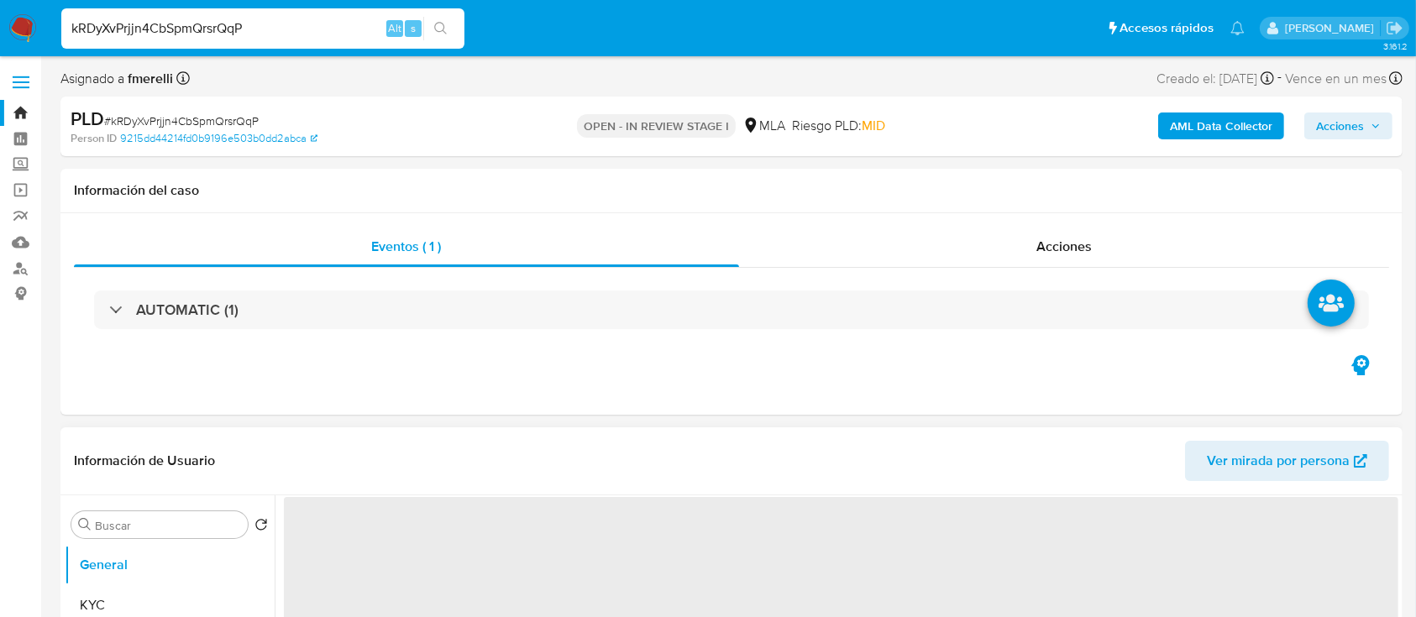
select select "10"
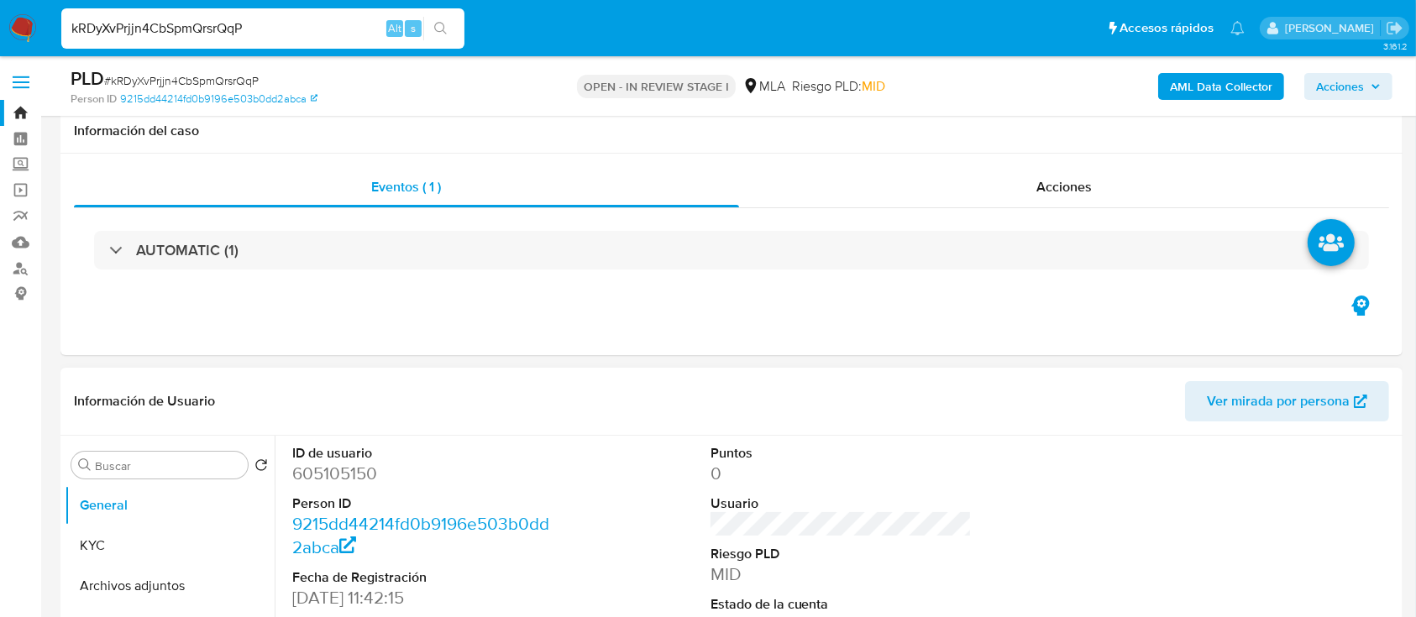
scroll to position [228, 0]
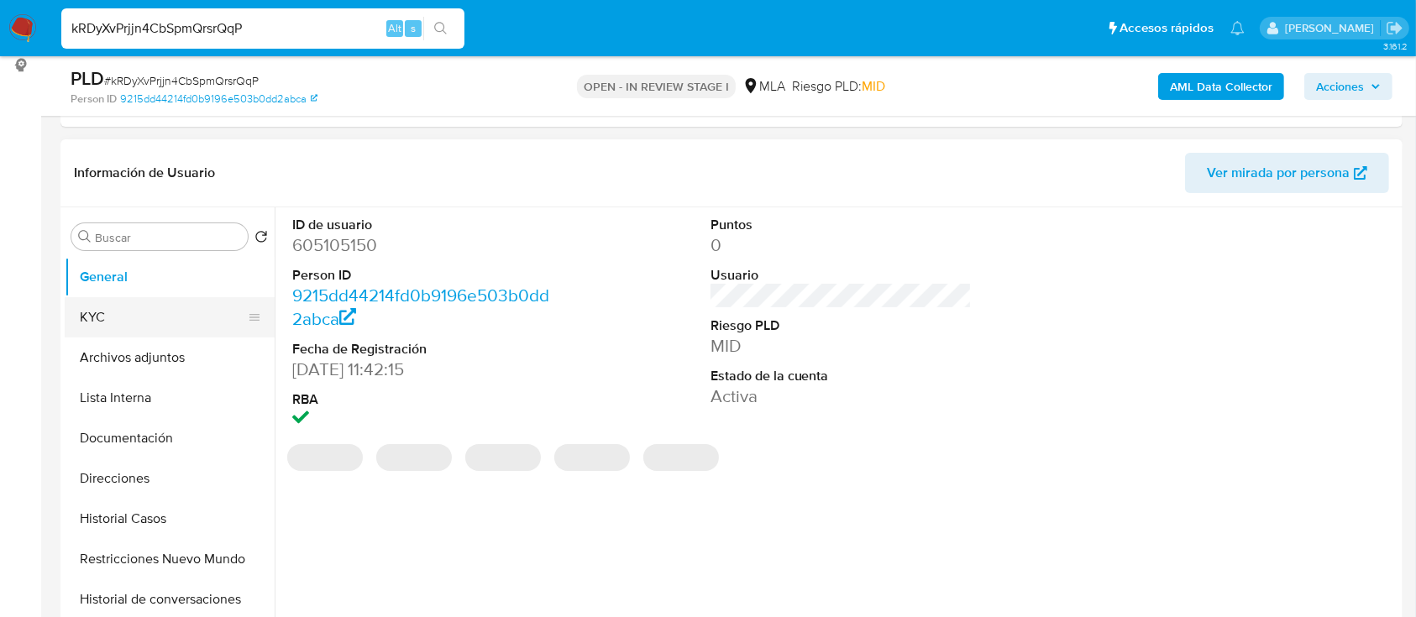
click at [181, 303] on button "KYC" at bounding box center [163, 317] width 197 height 40
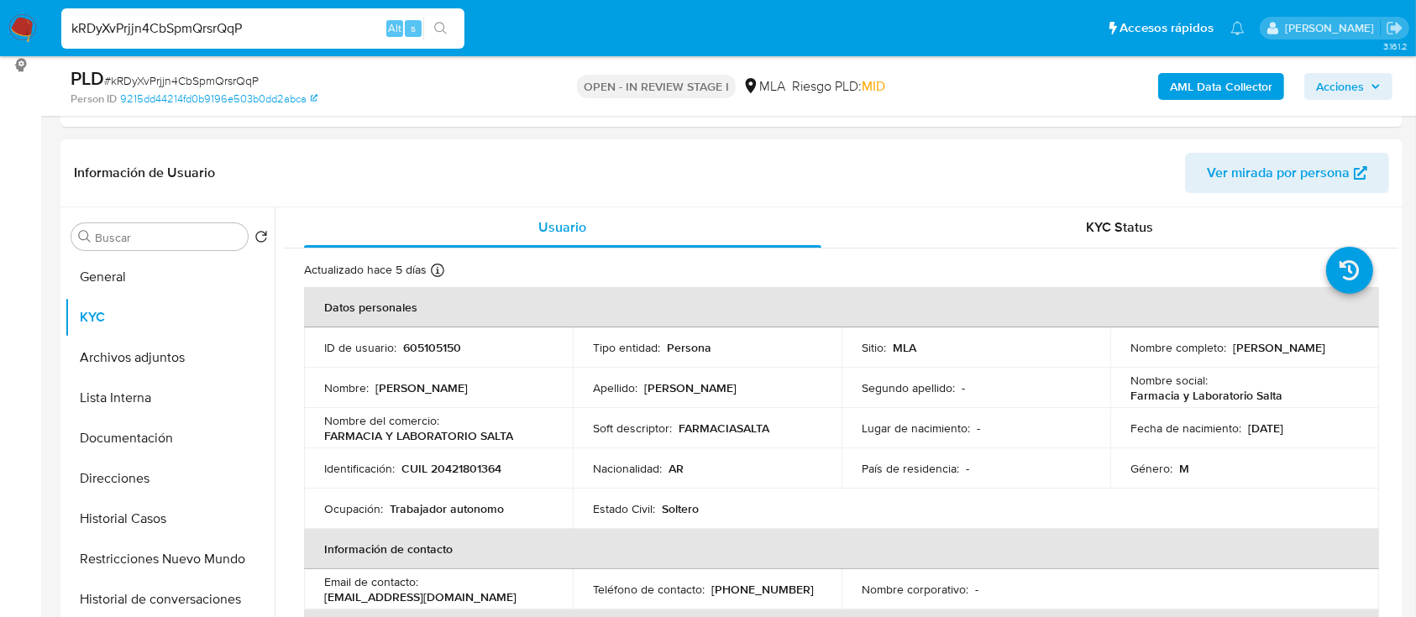
click at [473, 474] on p "CUIL 20421801364" at bounding box center [451, 468] width 100 height 15
copy p "20421801364"
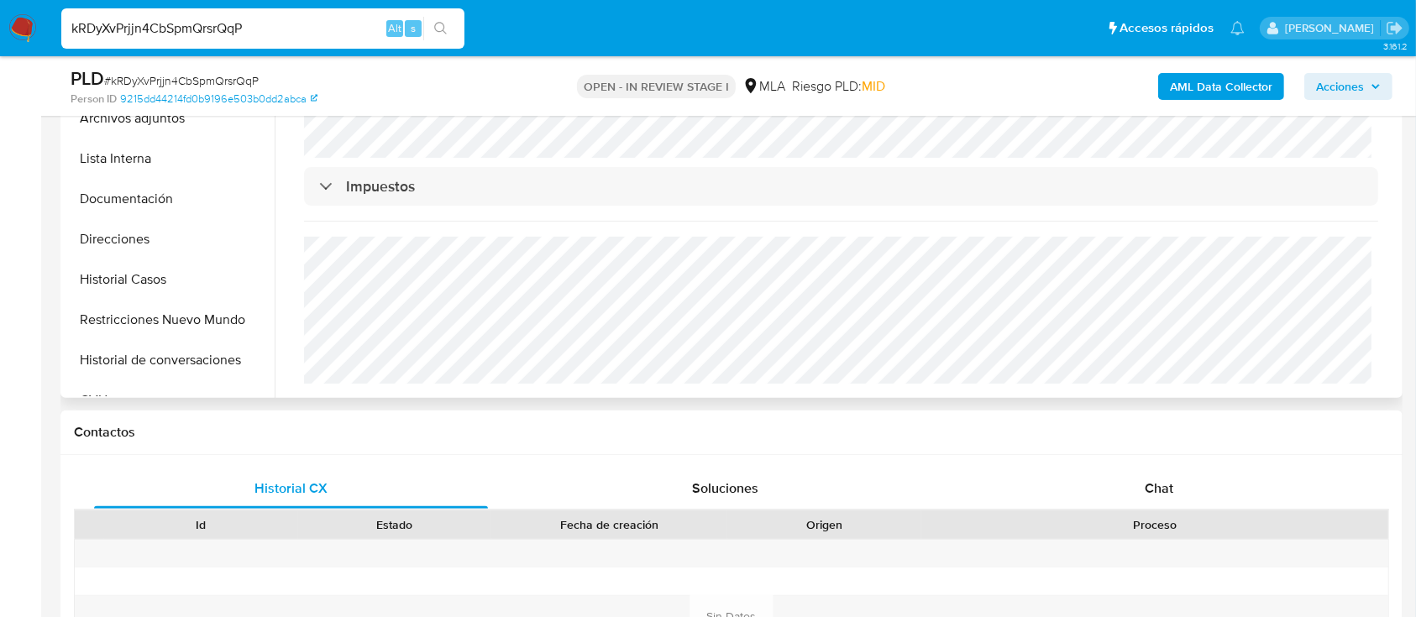
scroll to position [722, 0]
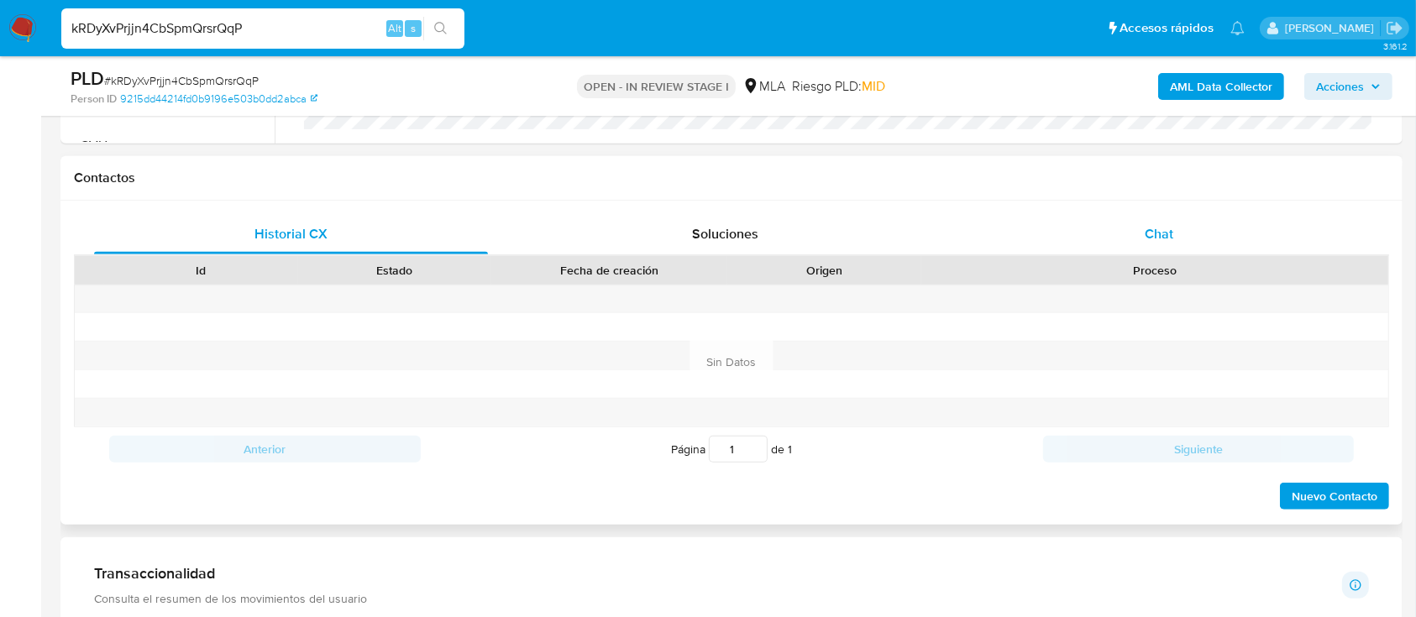
click at [1101, 234] on div "Chat" at bounding box center [1160, 234] width 394 height 40
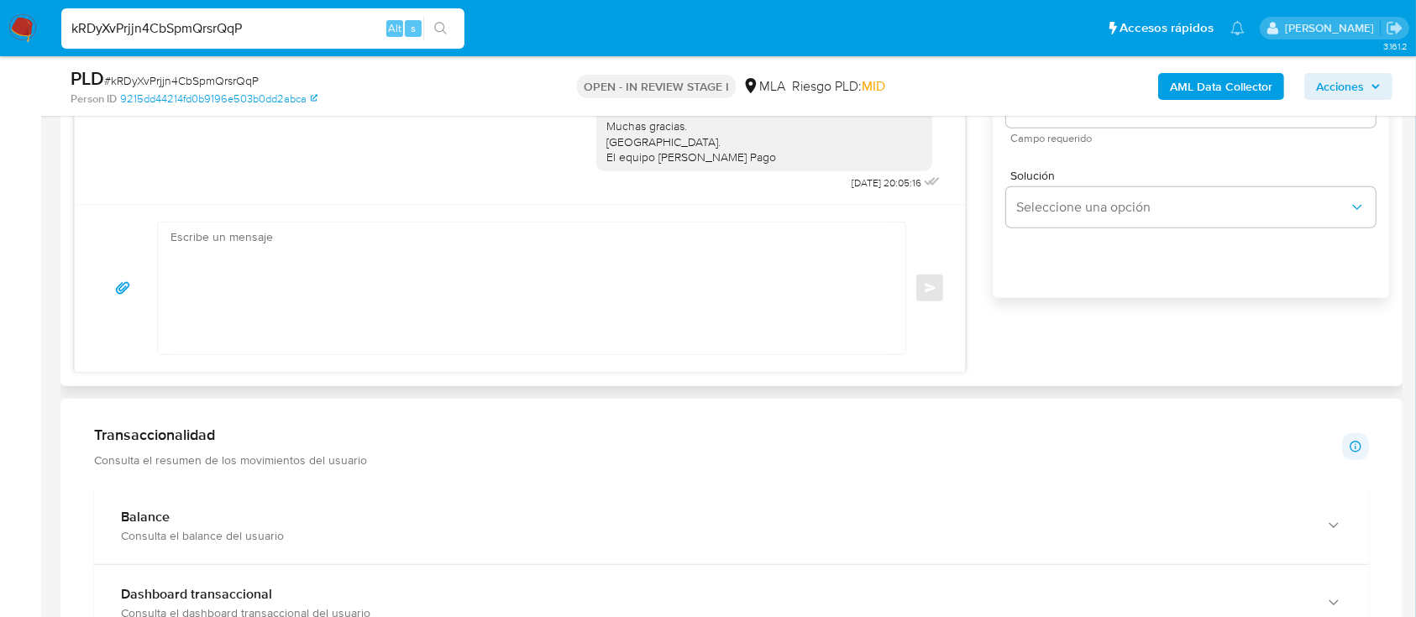
scroll to position [953, 0]
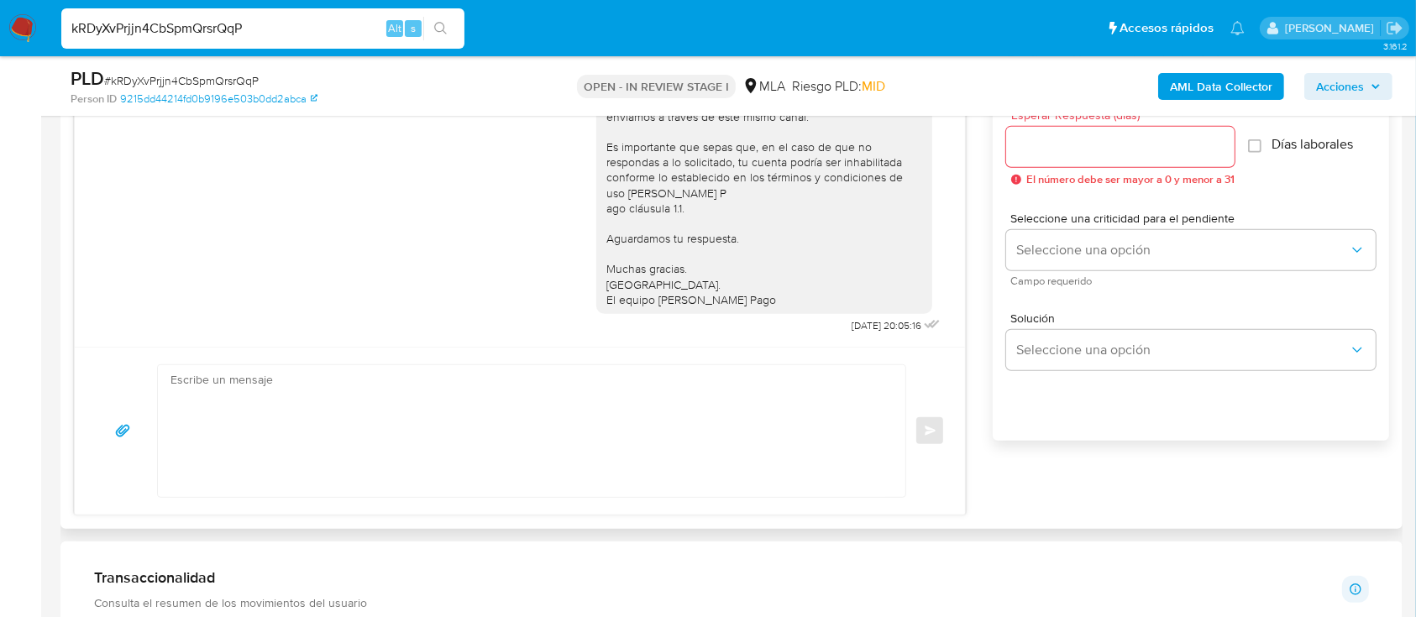
click at [286, 469] on textarea at bounding box center [528, 431] width 714 height 132
paste textarea "Hola , En función de las operaciones registradas en tu cuenta de Mercado Pago, …"
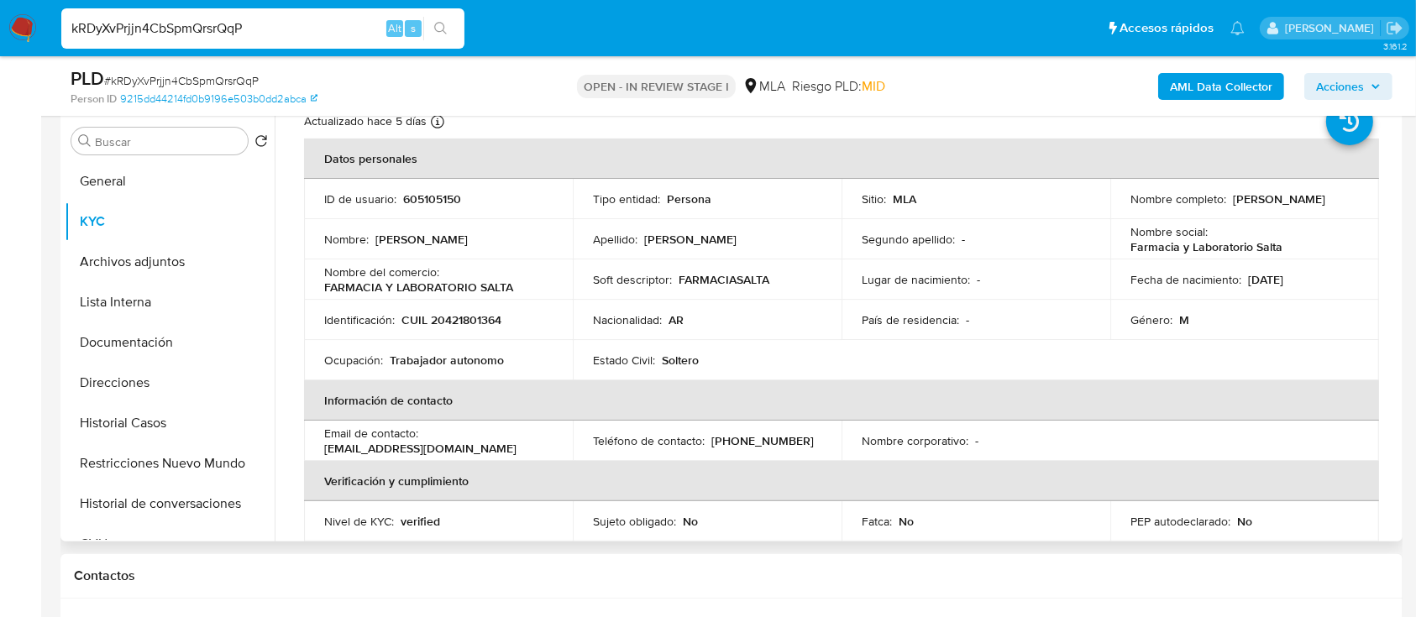
scroll to position [0, 0]
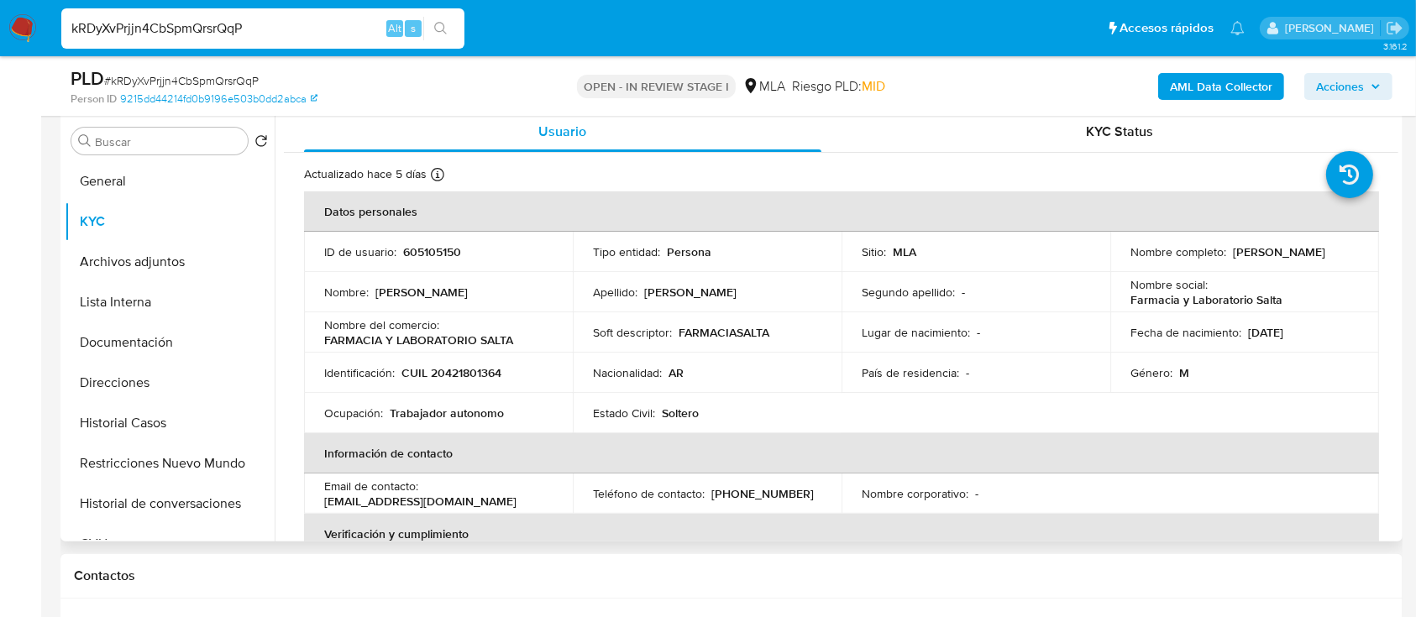
drag, startPoint x: 1129, startPoint y: 262, endPoint x: 1244, endPoint y: 261, distance: 115.1
click at [1244, 260] on p "Mariano Leonel Alarcon" at bounding box center [1279, 251] width 92 height 15
drag, startPoint x: 1253, startPoint y: 261, endPoint x: 1124, endPoint y: 261, distance: 129.3
click at [1124, 261] on td "Nombre completo : Mariano Leonel Alarcon" at bounding box center [1244, 252] width 269 height 40
copy p "Mariano Leonel Alarcon"
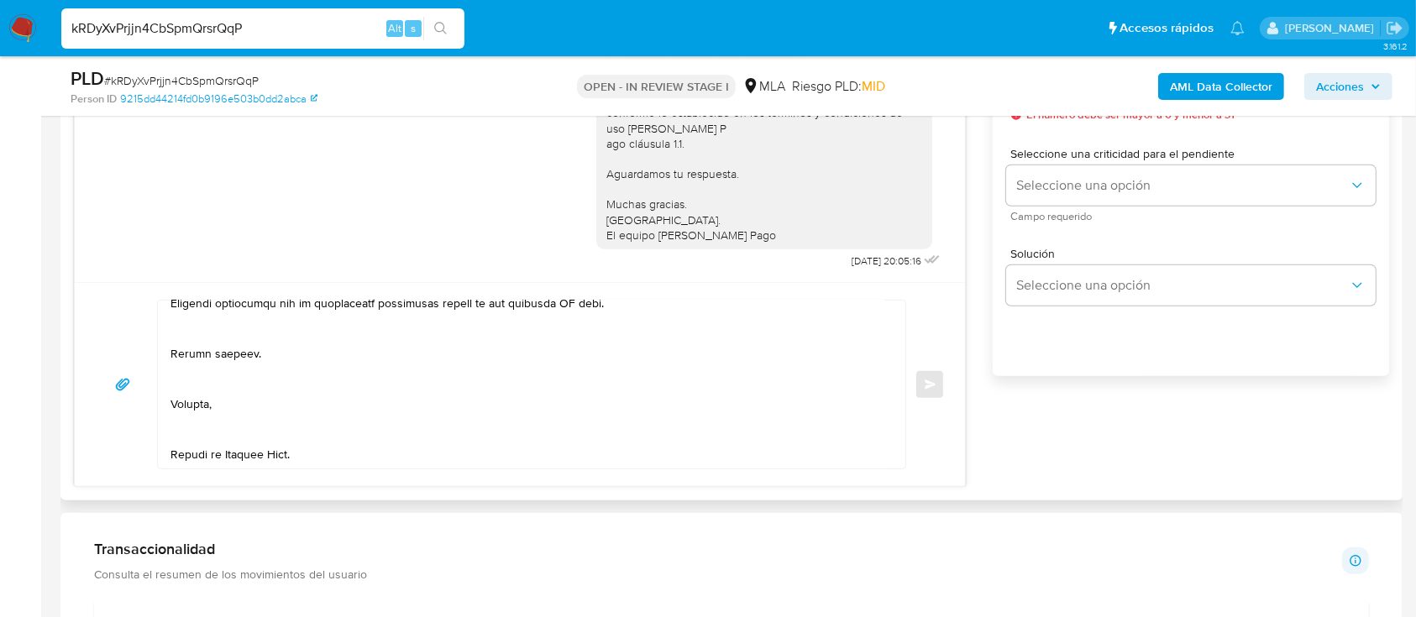
scroll to position [1016, 0]
click at [399, 461] on textarea at bounding box center [528, 386] width 714 height 168
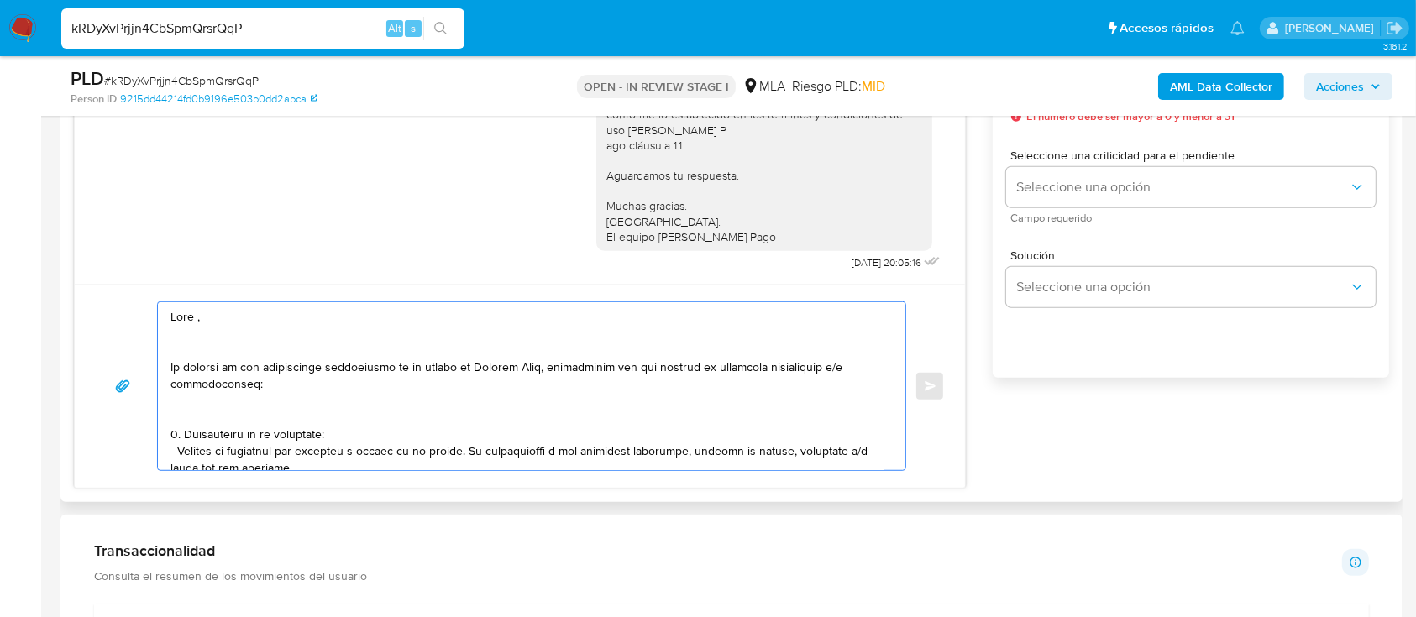
click at [195, 320] on textarea at bounding box center [528, 386] width 714 height 168
paste textarea "Mariano Leonel Alarcon"
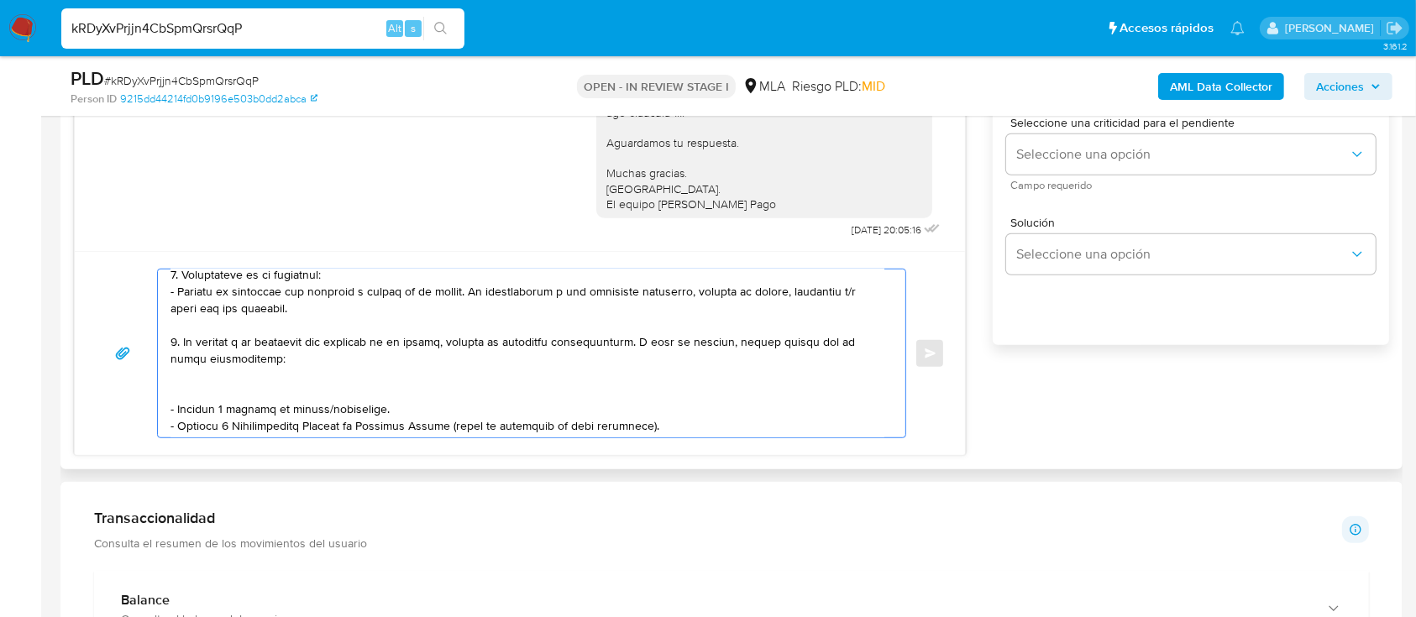
scroll to position [94, 0]
click at [196, 380] on textarea at bounding box center [528, 354] width 714 height 168
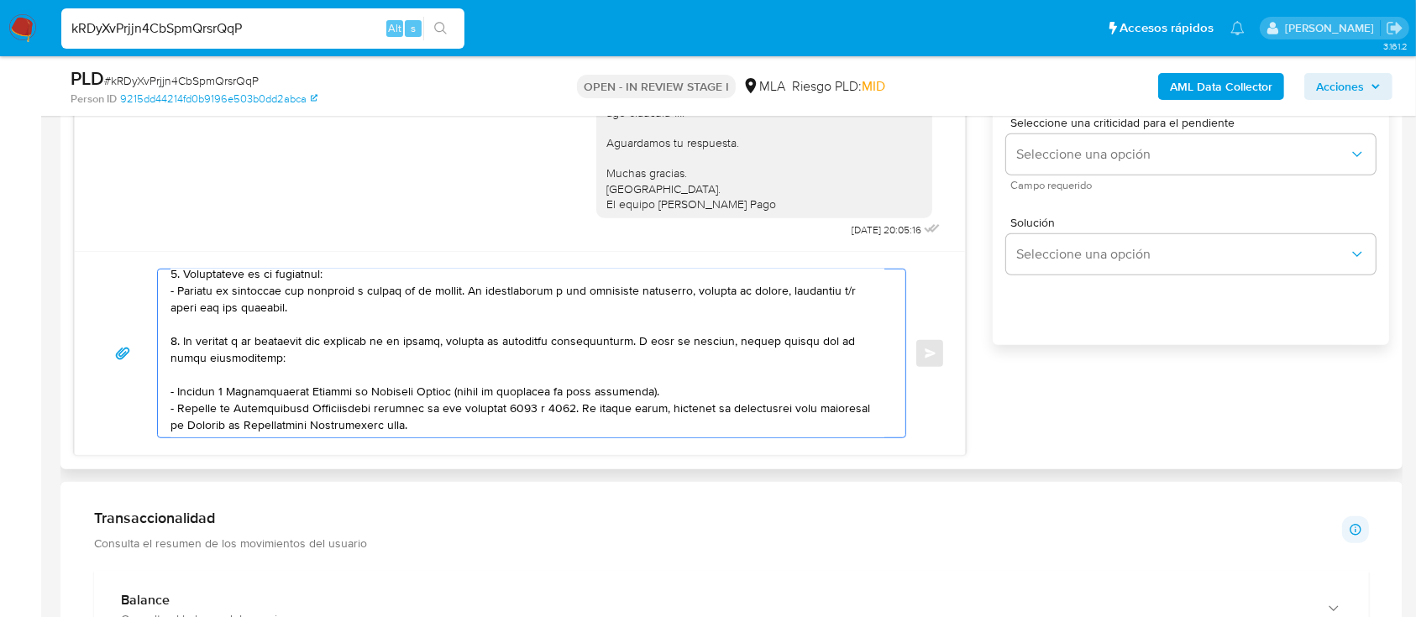
scroll to position [140, 0]
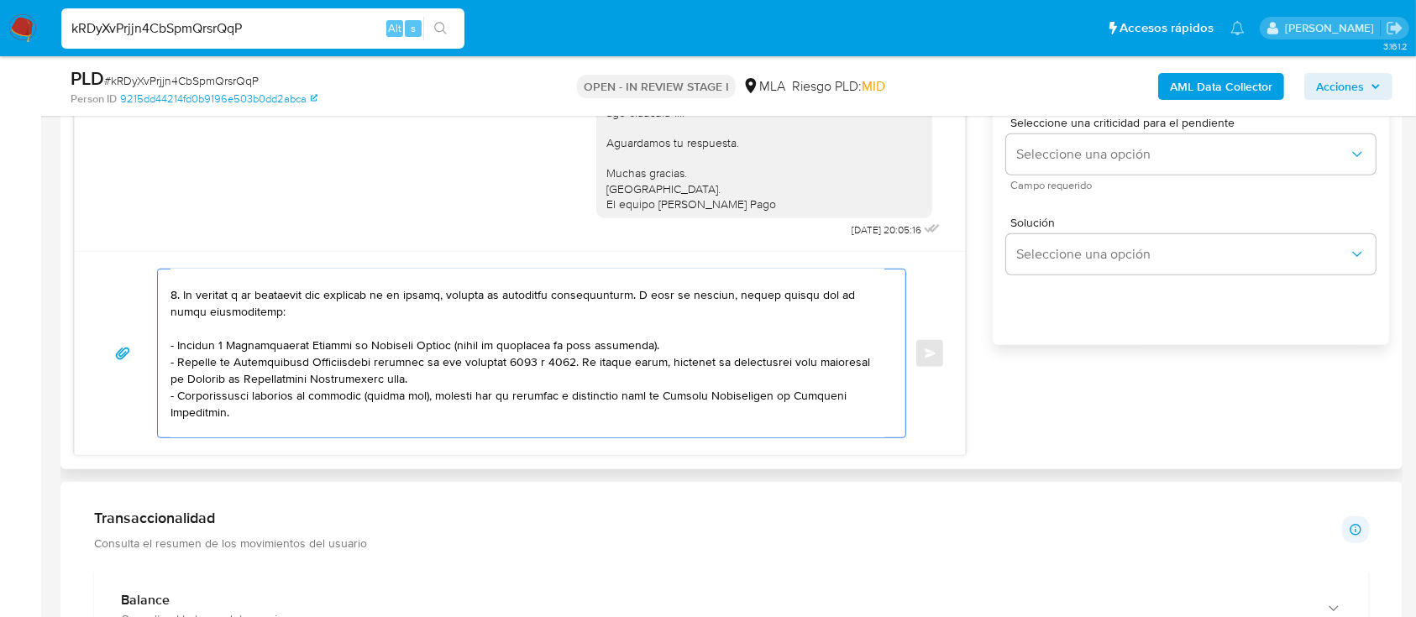
click at [512, 388] on textarea at bounding box center [528, 354] width 714 height 168
paste textarea "https://www.mercadopago.com.ar/ayuda/30181"
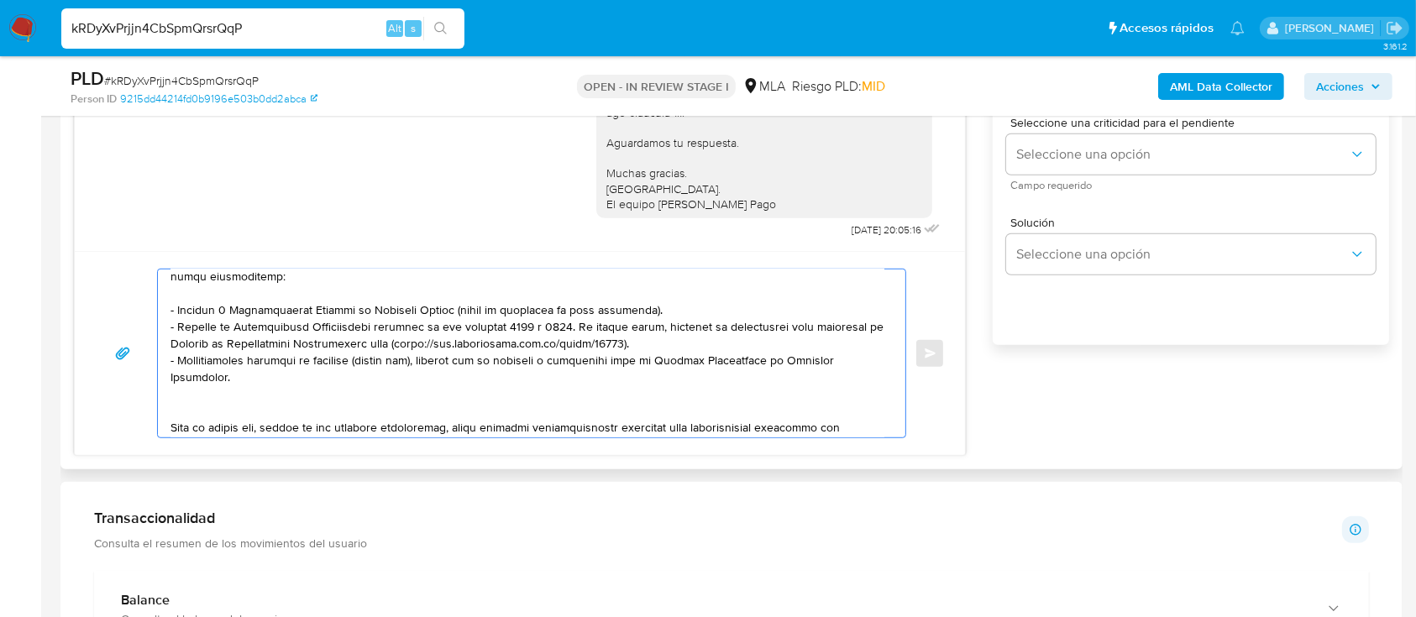
scroll to position [176, 0]
click at [459, 397] on textarea at bounding box center [528, 354] width 714 height 168
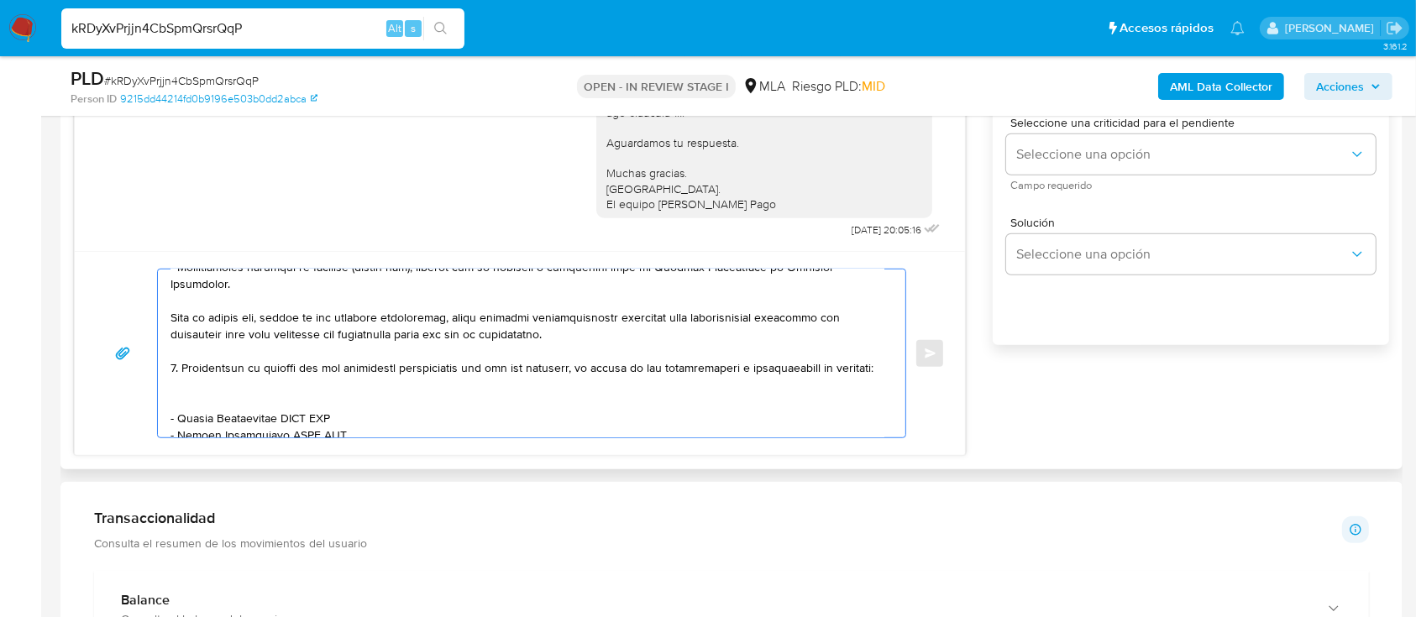
scroll to position [271, 0]
click at [208, 438] on div "Enviar" at bounding box center [520, 353] width 890 height 204
click at [197, 406] on textarea at bounding box center [528, 354] width 714 height 168
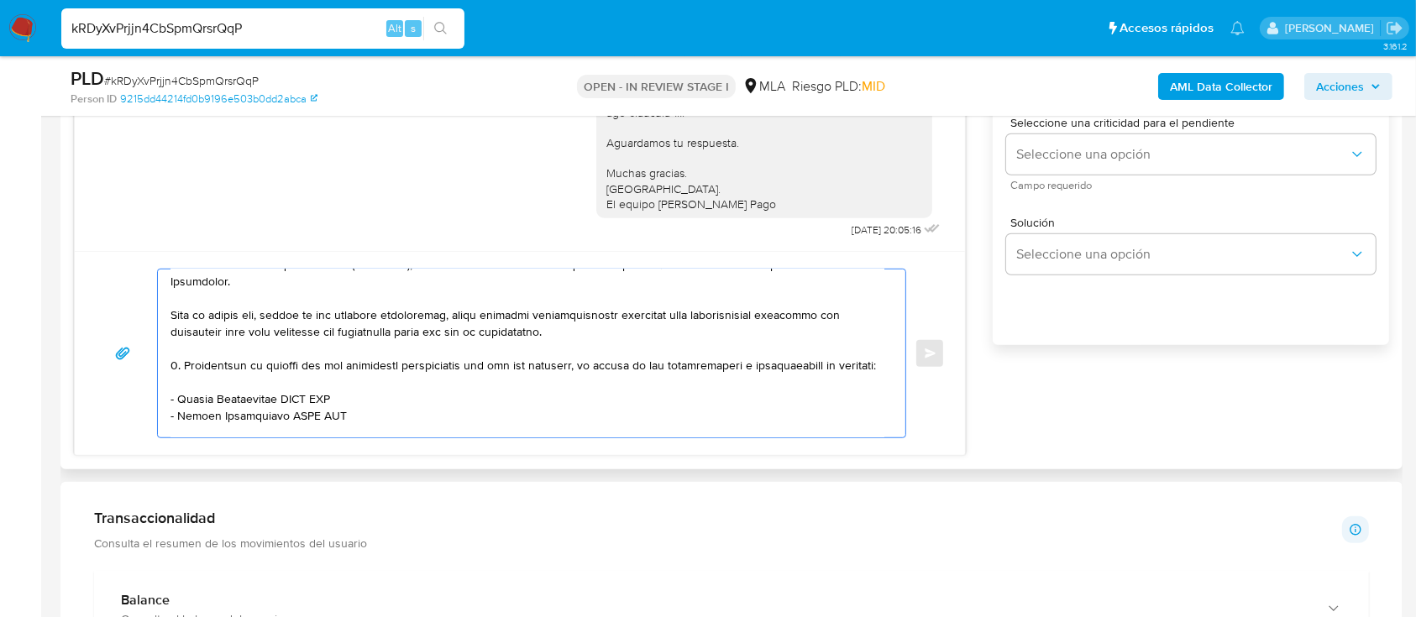
paste textarea "Elisa Romio"
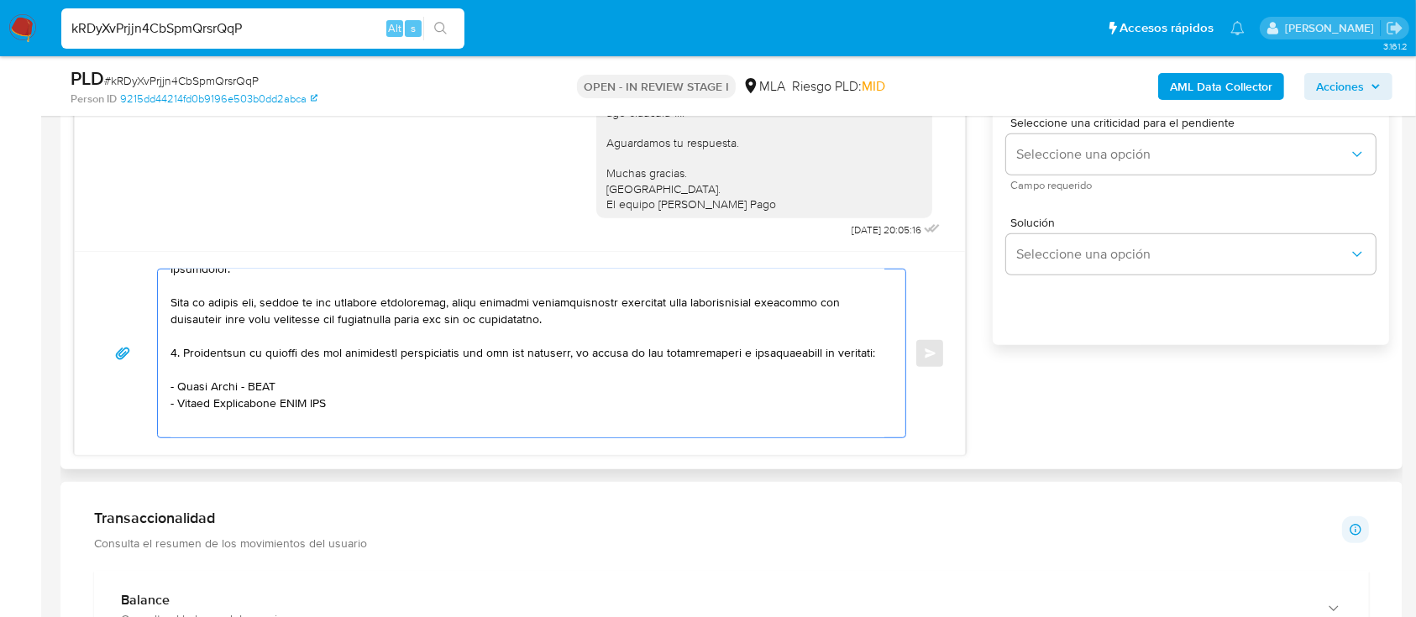
paste textarea "27234640726"
paste textarea "Gonzalo Villaggi"
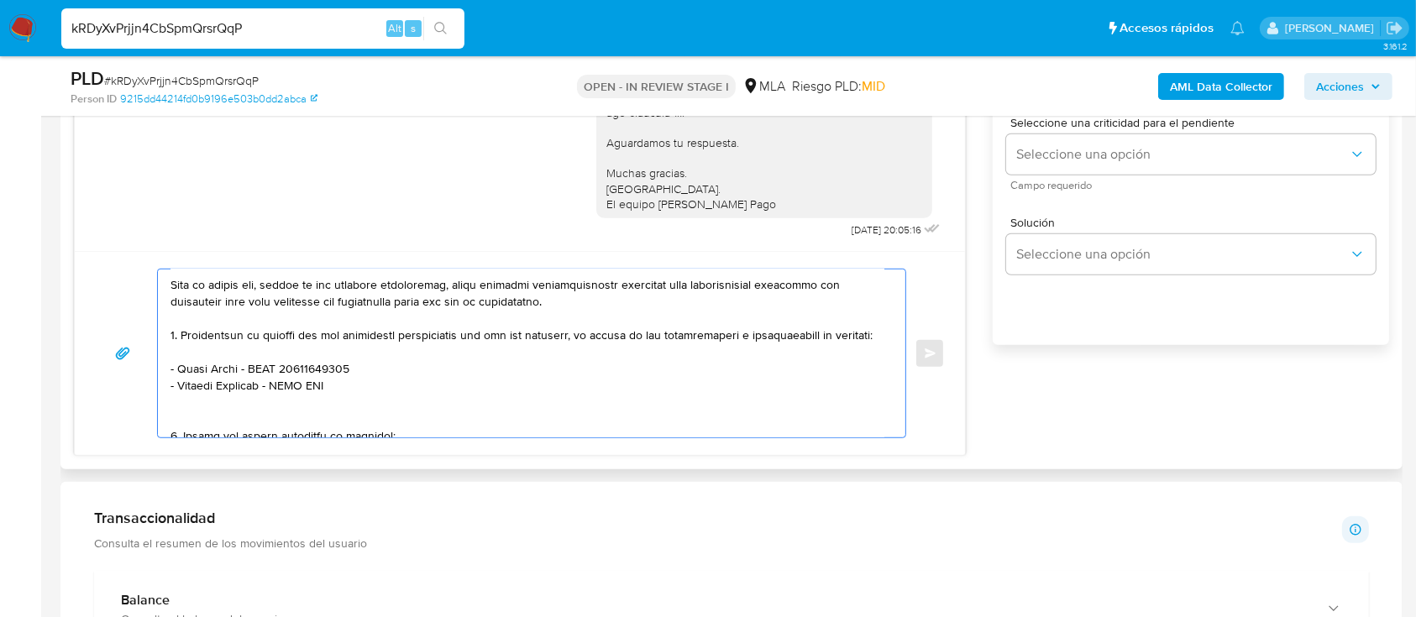
paste textarea "20357048827"
paste textarea "Pistarino Romano Marcelo"
paste textarea "20175915045"
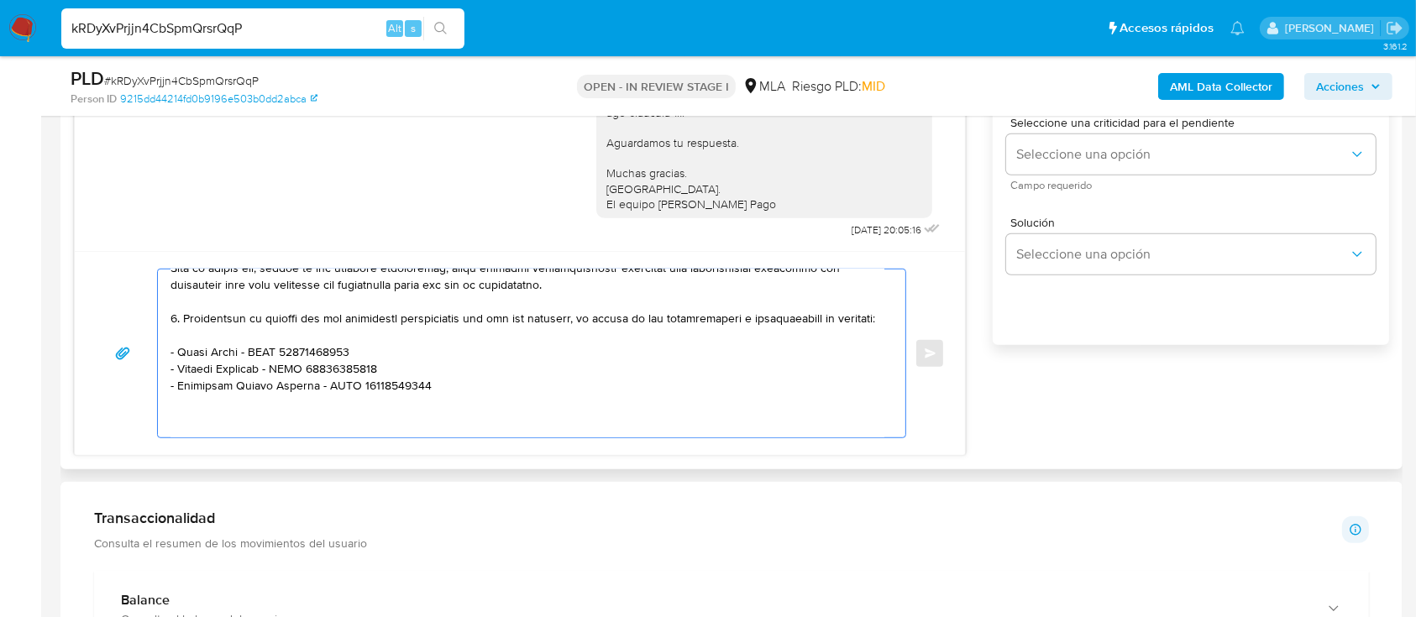
scroll to position [336, 0]
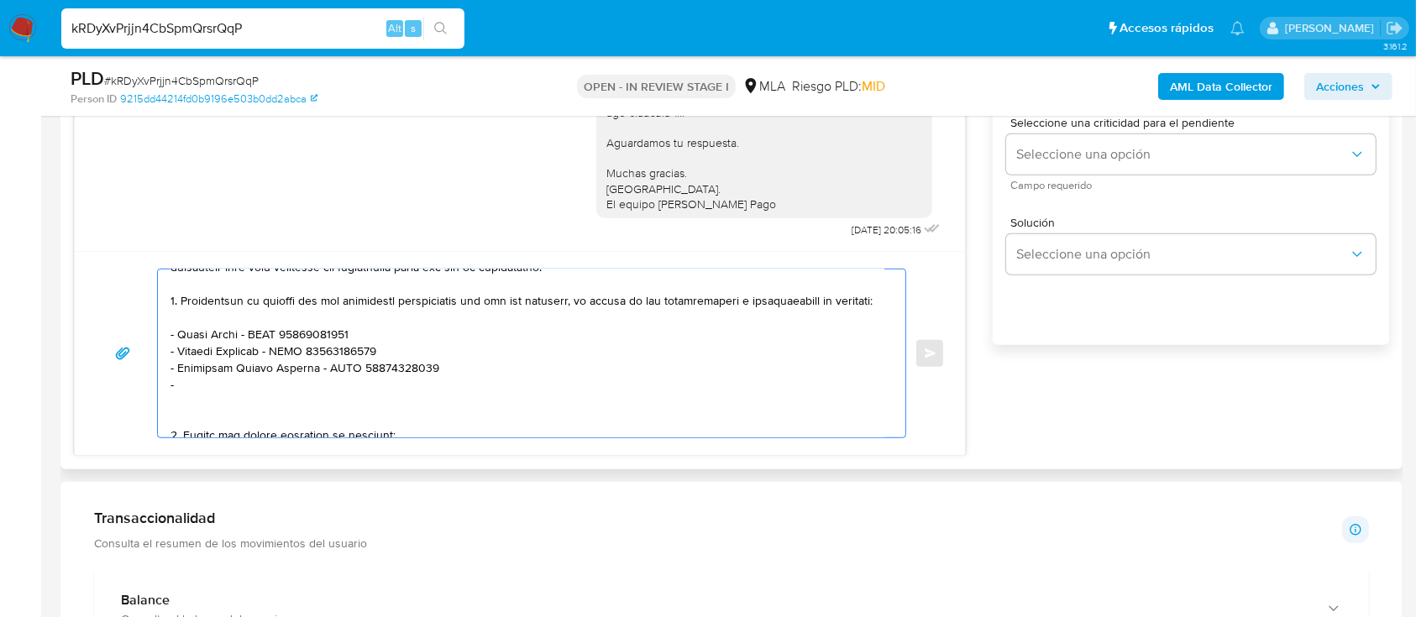
paste textarea "Luciano Gabriel Lucero"
paste textarea "20352493334"
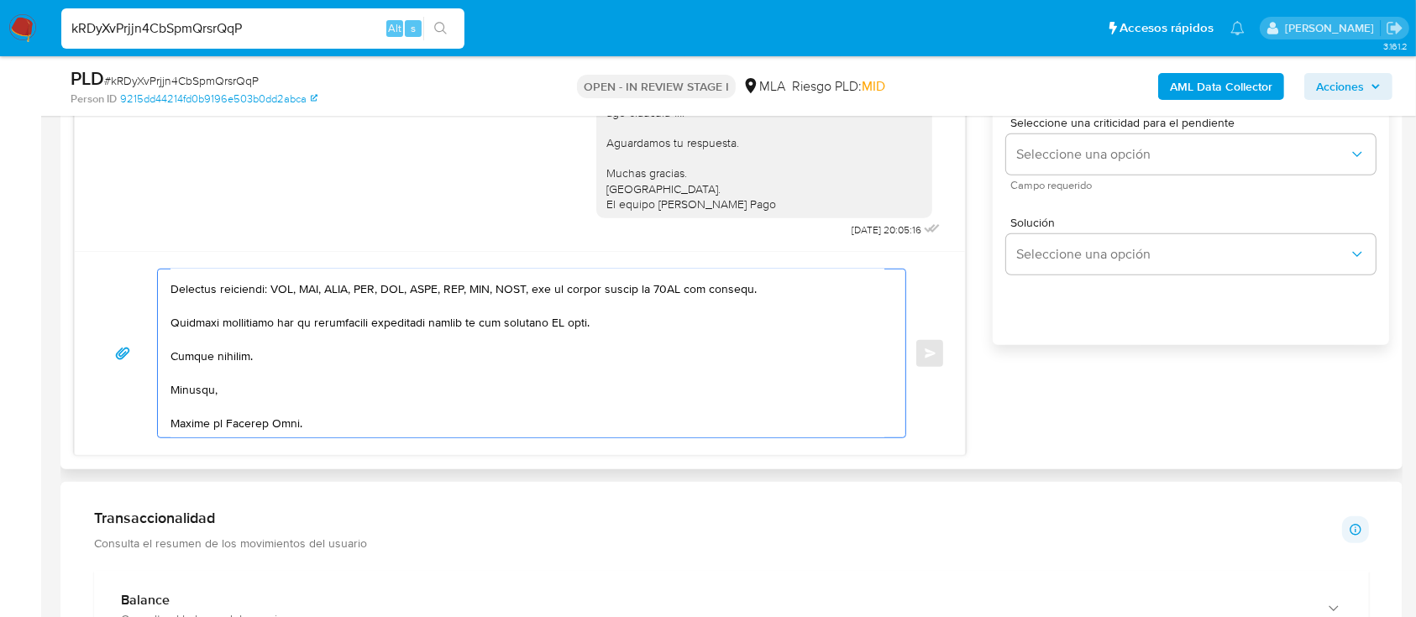
scroll to position [542, 0]
click at [574, 326] on textarea at bounding box center [528, 354] width 714 height 168
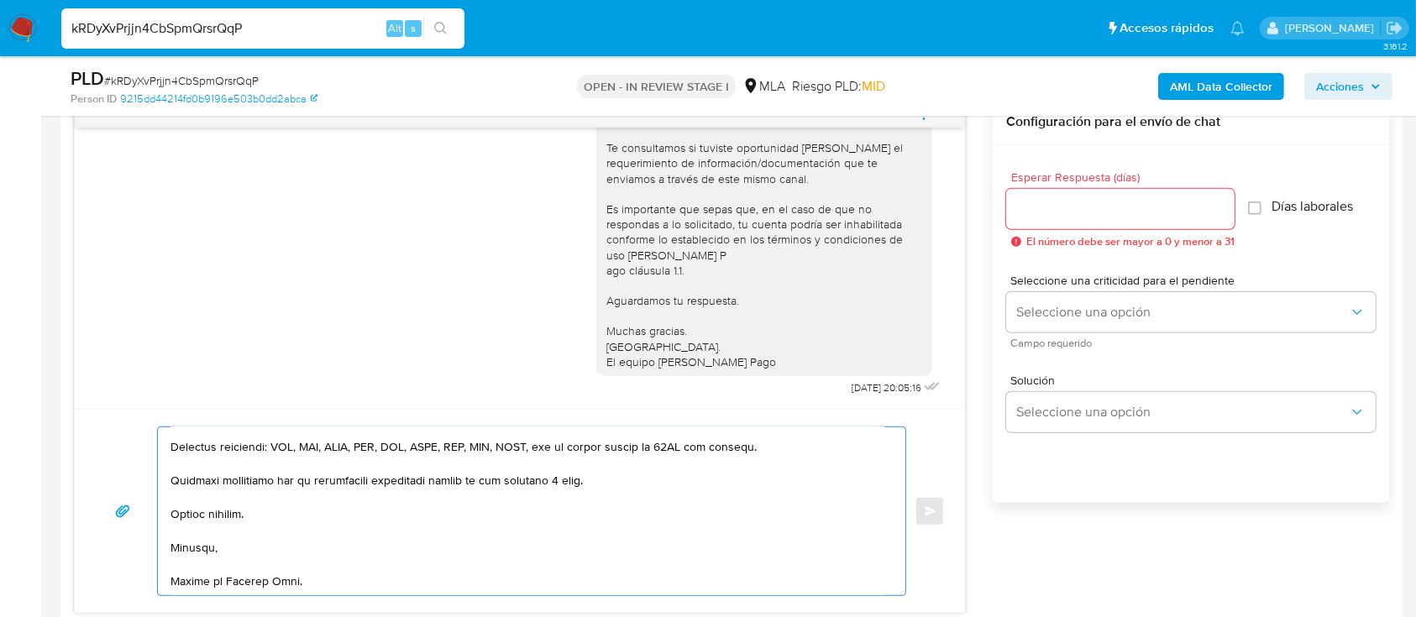
scroll to position [888, 0]
type textarea "Hola Mariano Leonel Alarcon, En función de las operaciones registradas en tu cu…"
click at [1089, 212] on input "Esperar Respuesta (días)" at bounding box center [1120, 213] width 228 height 22
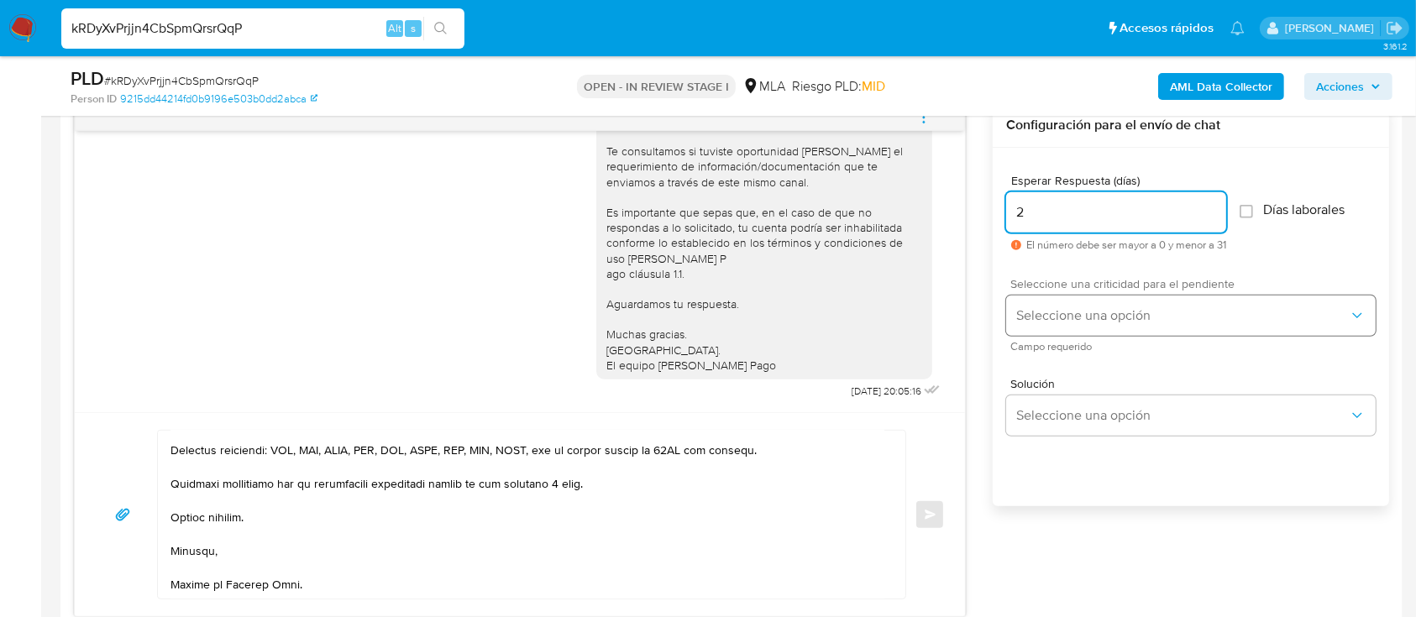
type input "2"
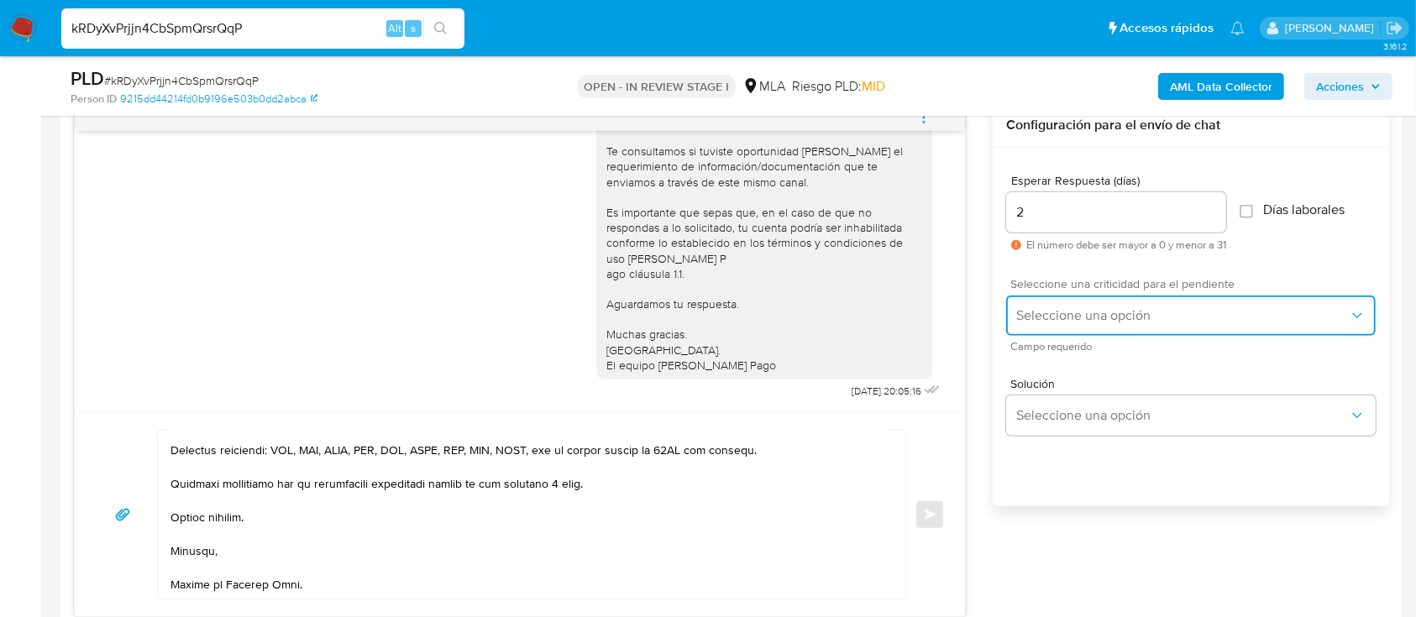
click at [1087, 312] on span "Seleccione una opción" at bounding box center [1182, 315] width 333 height 17
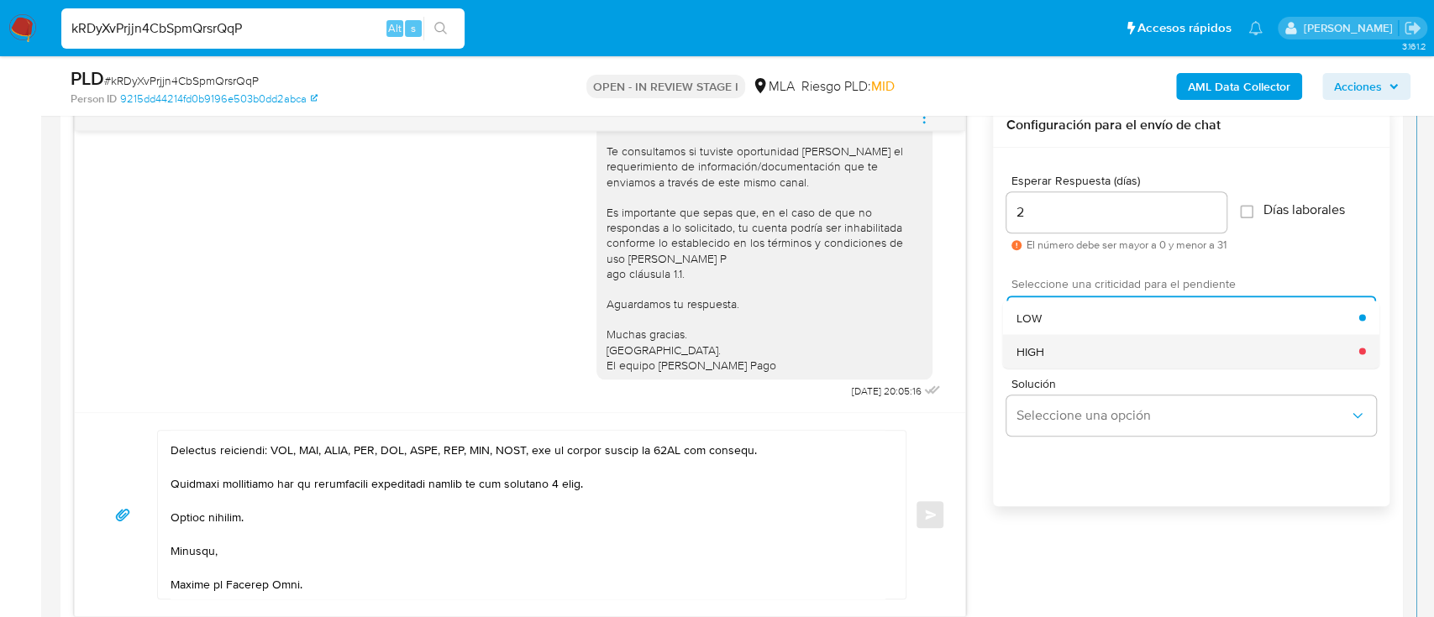
click at [1069, 349] on div "HIGH" at bounding box center [1187, 351] width 343 height 34
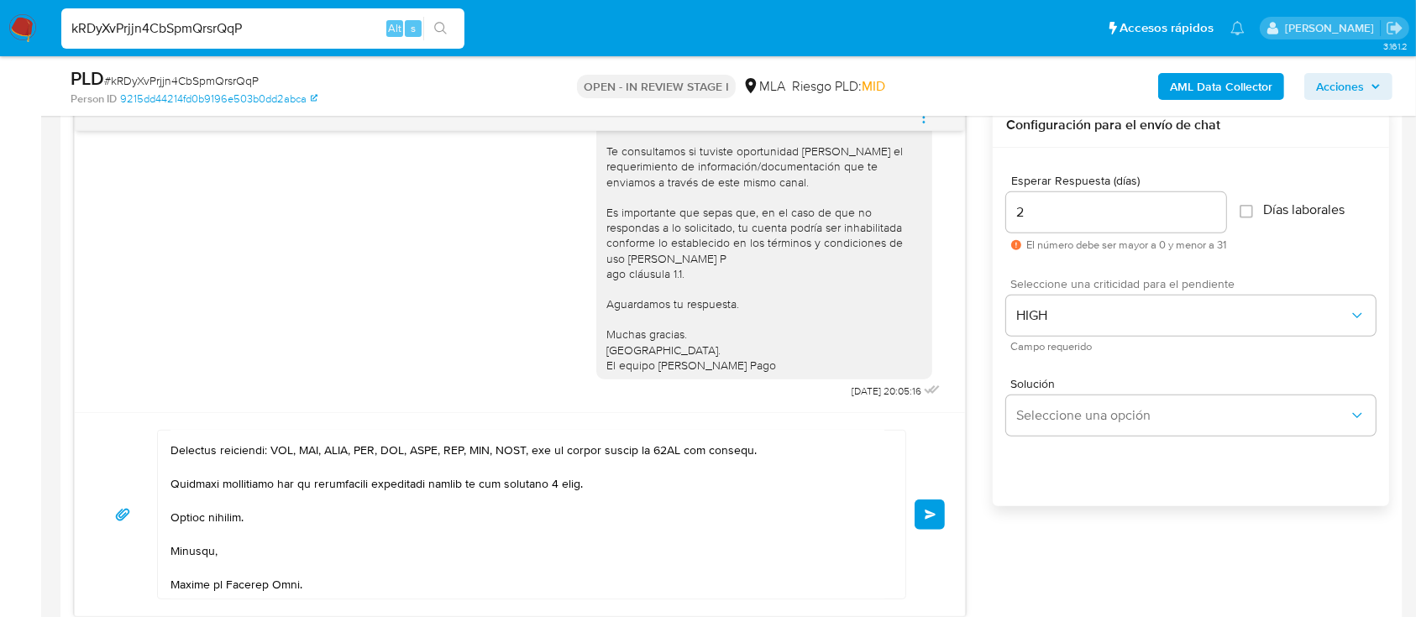
click at [933, 514] on span "Enviar" at bounding box center [931, 515] width 12 height 10
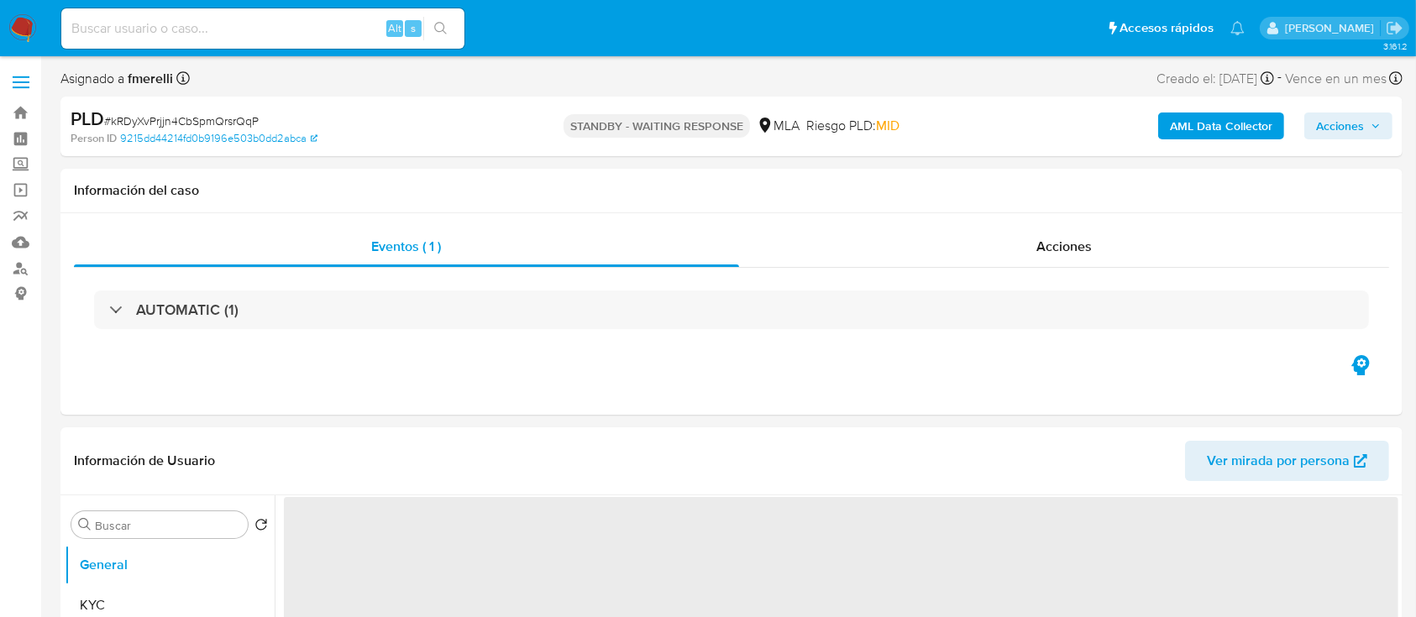
select select "10"
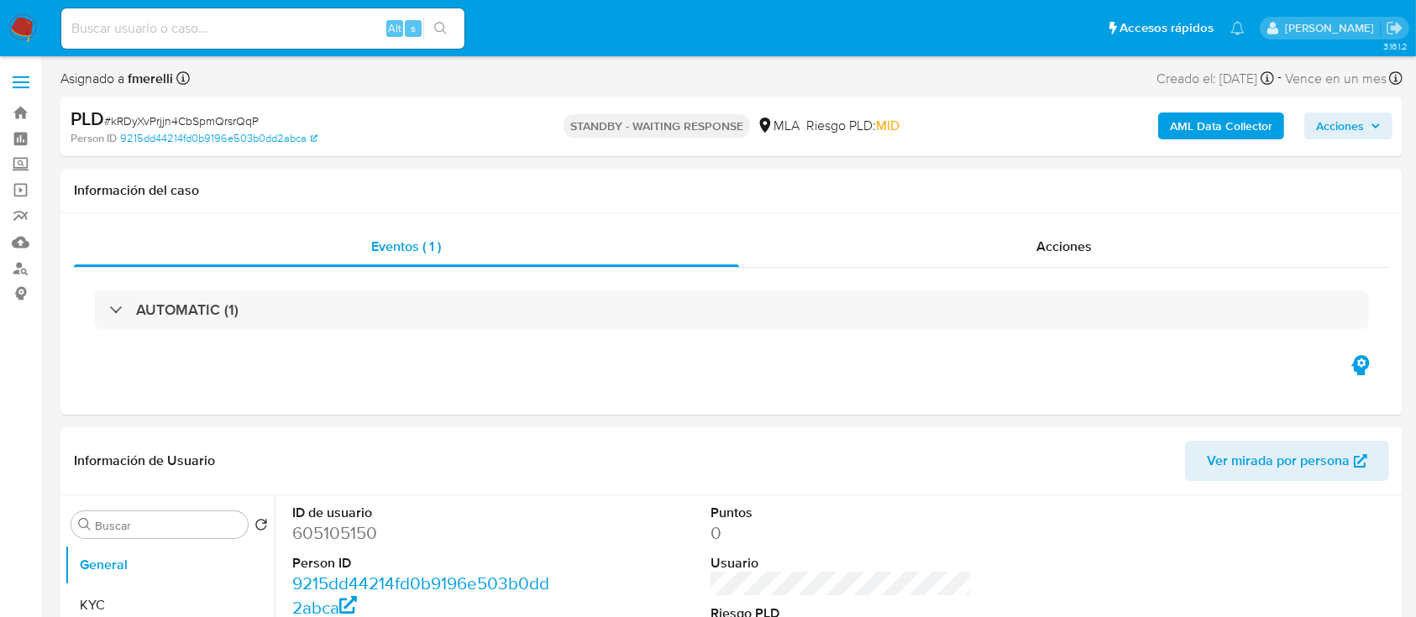
click at [19, 16] on img at bounding box center [22, 28] width 29 height 29
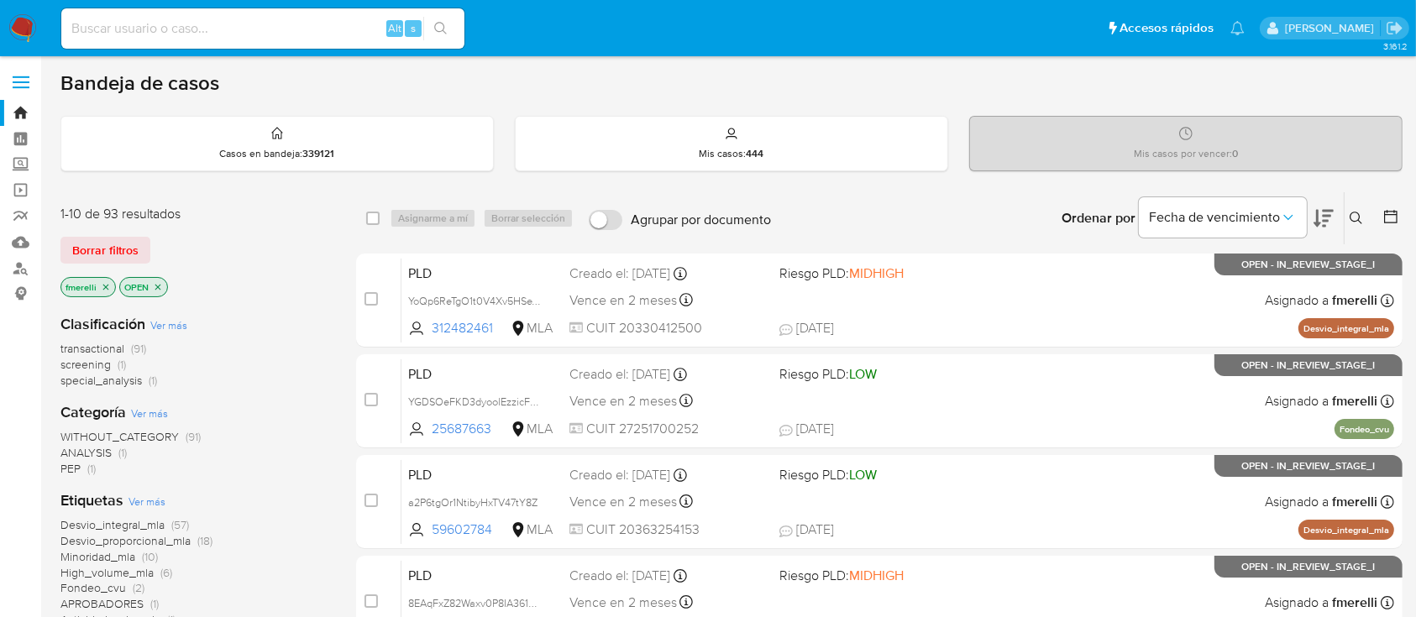
click at [160, 34] on input at bounding box center [262, 29] width 403 height 22
paste input "l0WlunMlszmNAOApgkwOp0m5"
type input "l0WlunMlszmNAOApgkwOp0m5"
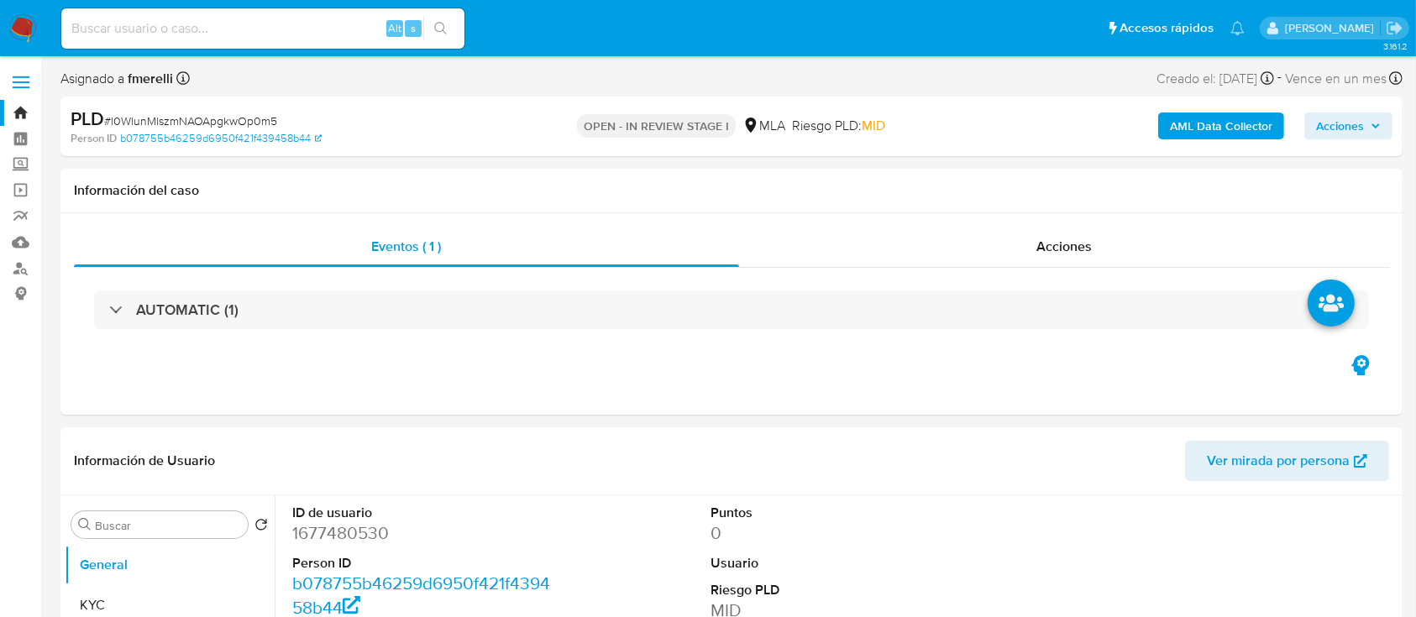
select select "10"
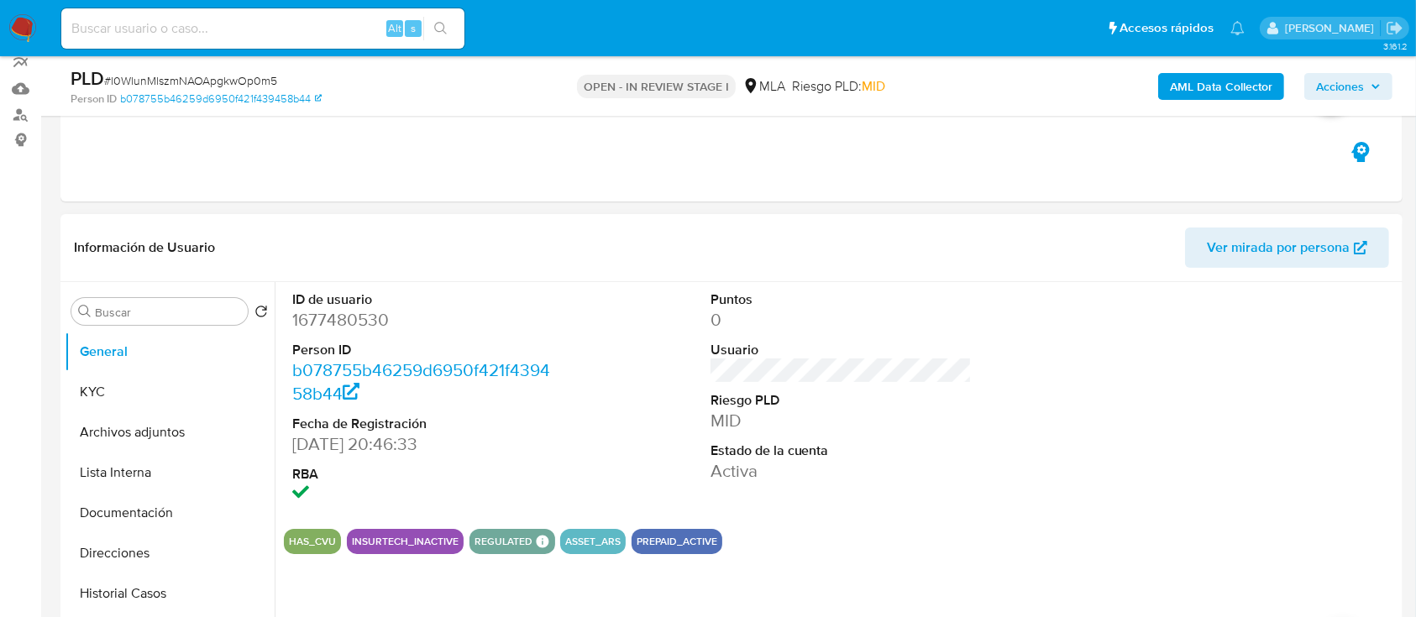
scroll to position [155, 0]
drag, startPoint x: 662, startPoint y: 0, endPoint x: 151, endPoint y: 390, distance: 642.4
click at [151, 390] on button "KYC" at bounding box center [163, 391] width 197 height 40
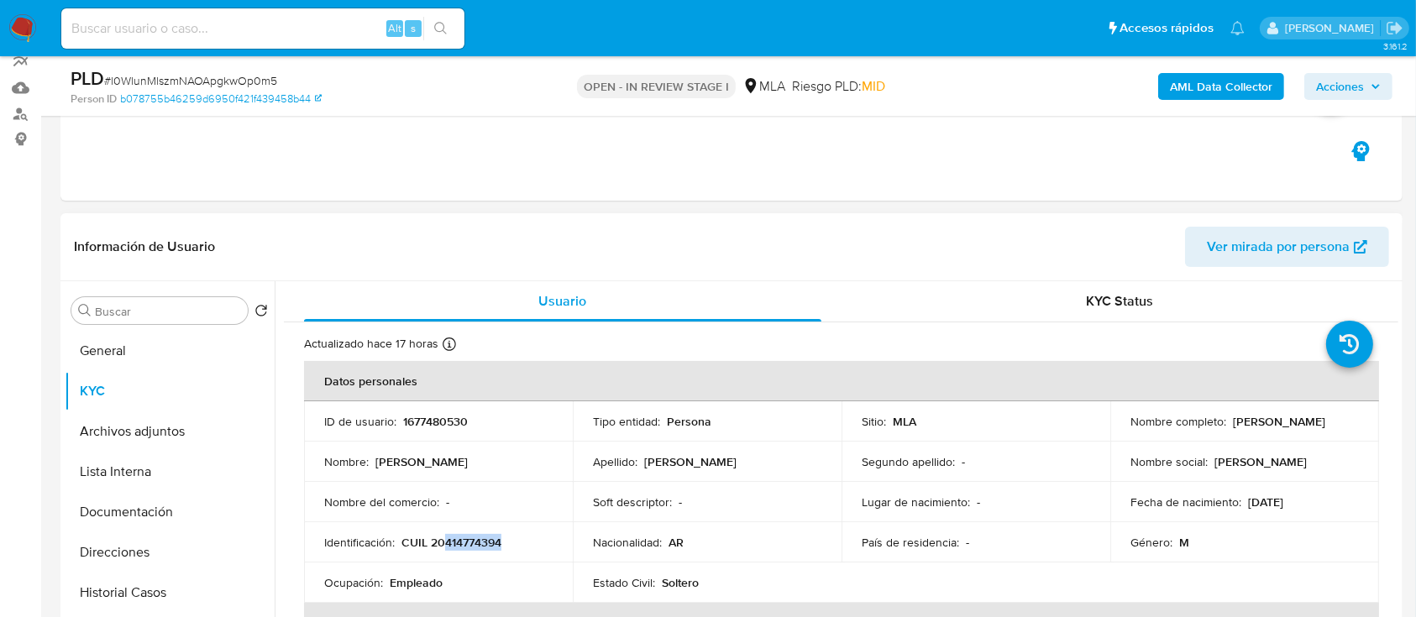
drag, startPoint x: 443, startPoint y: 543, endPoint x: 500, endPoint y: 546, distance: 56.3
click at [500, 546] on p "CUIL 20414774394" at bounding box center [451, 542] width 100 height 15
click at [493, 543] on p "CUIL 20414774394" at bounding box center [451, 542] width 100 height 15
drag, startPoint x: 445, startPoint y: 541, endPoint x: 493, endPoint y: 543, distance: 47.9
click at [493, 543] on p "CUIL 20414774394" at bounding box center [451, 542] width 100 height 15
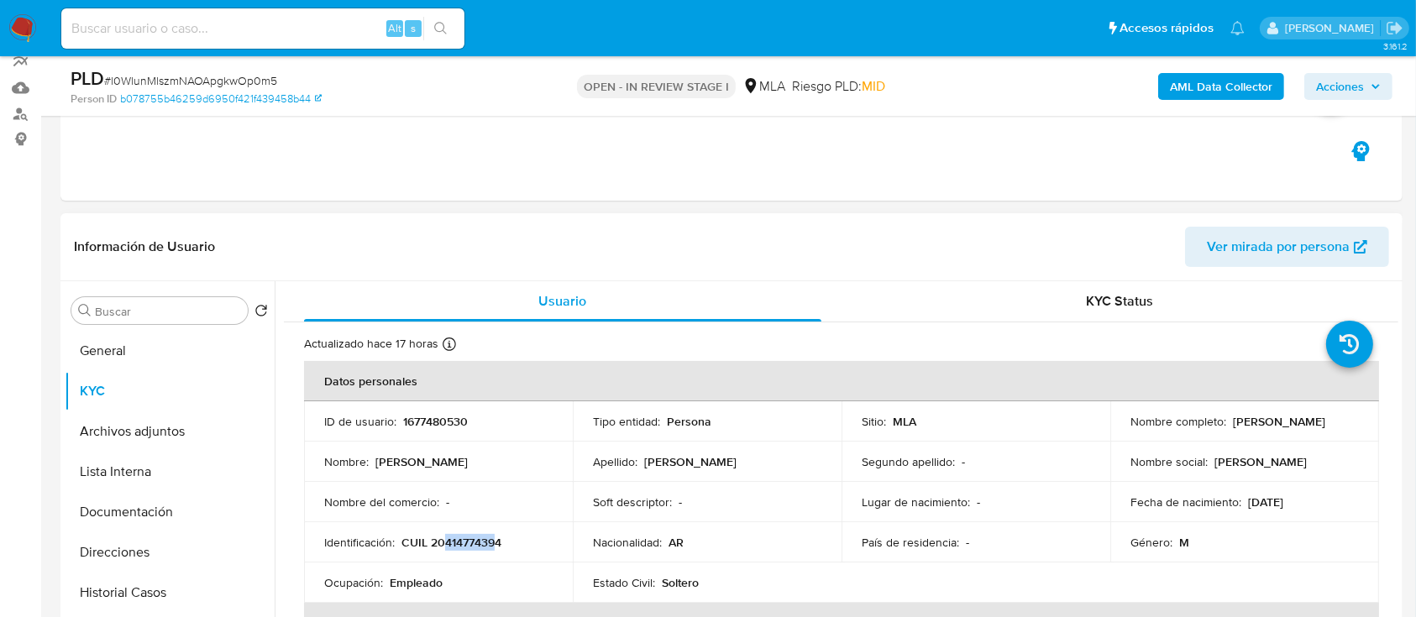
copy p "41477439"
click at [121, 521] on button "Documentación" at bounding box center [163, 512] width 197 height 40
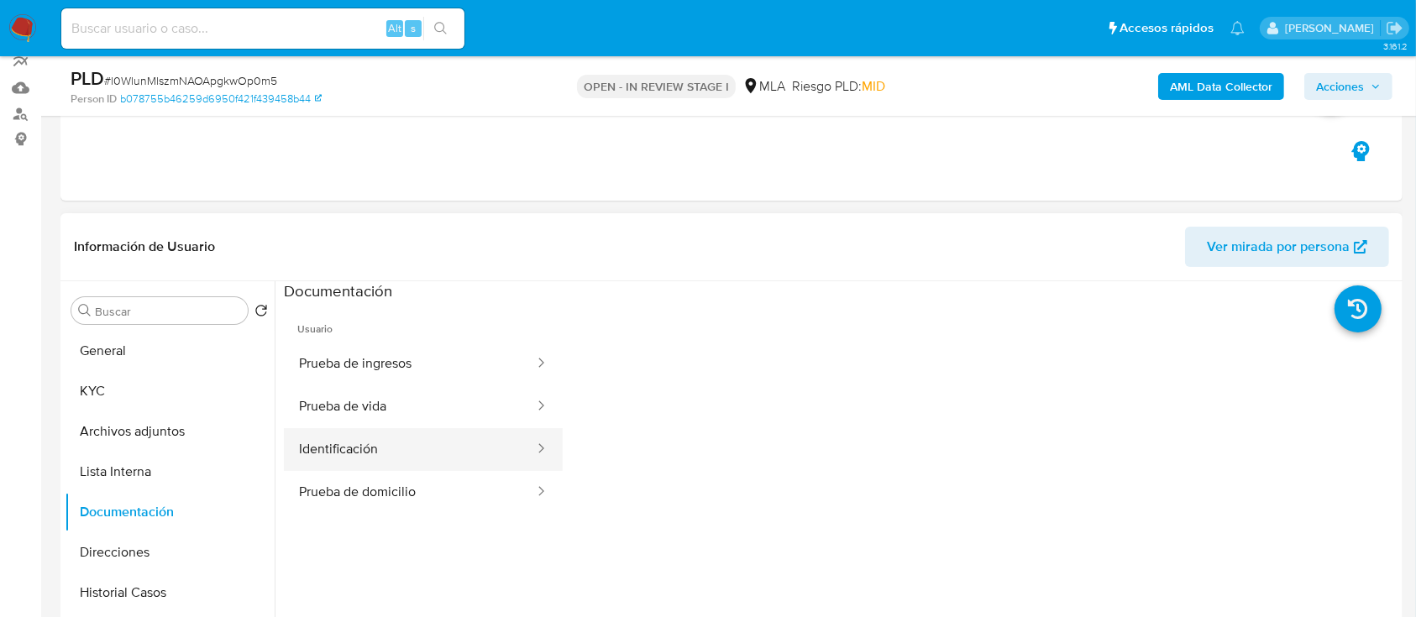
click at [343, 433] on button "Identificación" at bounding box center [410, 449] width 252 height 43
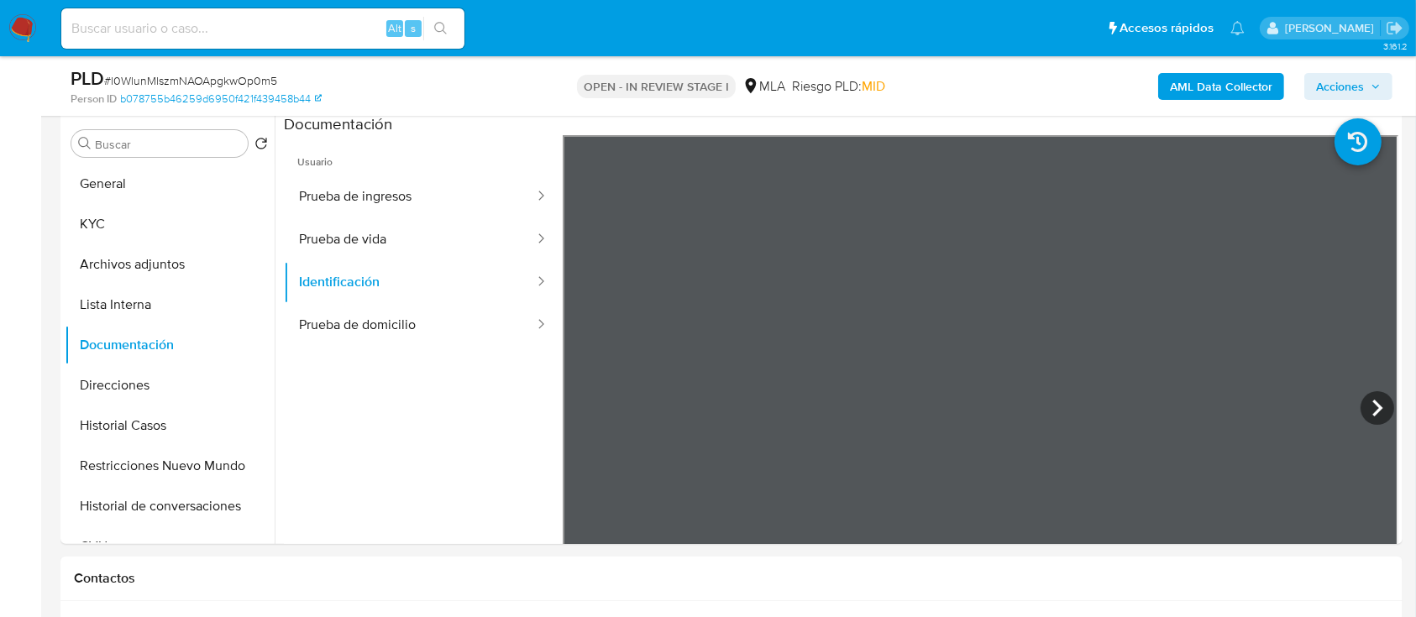
scroll to position [316, 0]
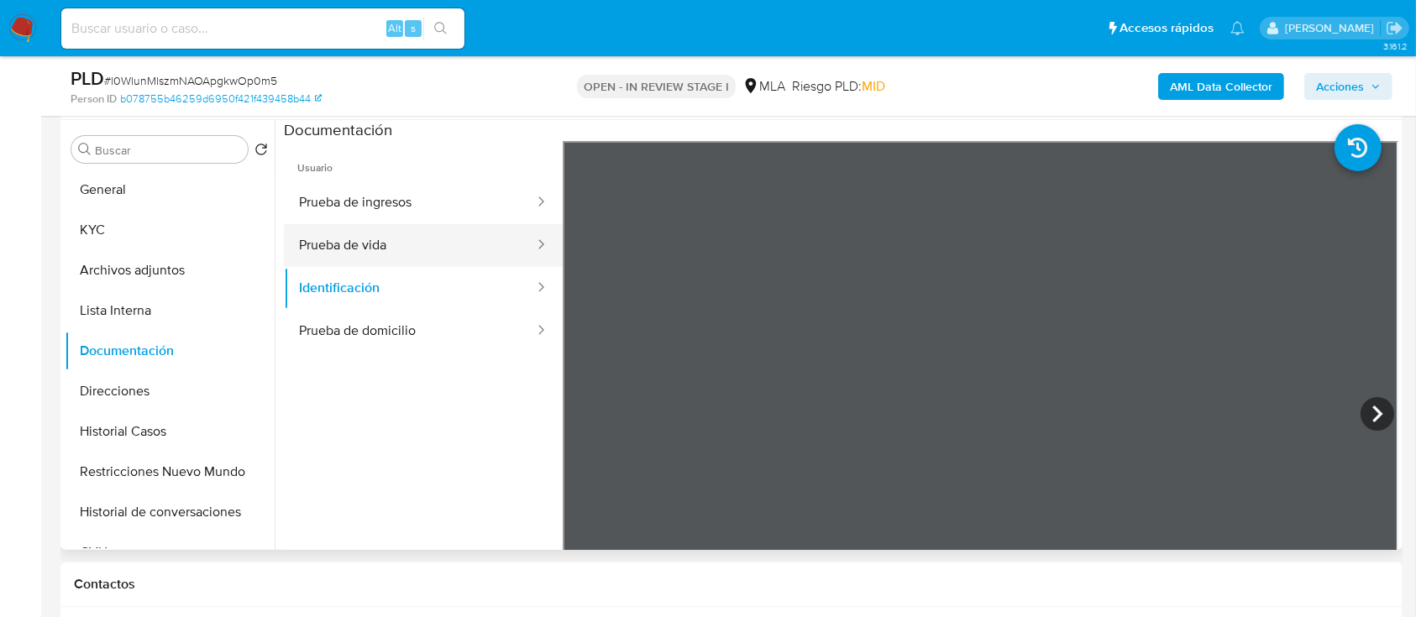
click at [390, 239] on button "Prueba de vida" at bounding box center [410, 245] width 252 height 43
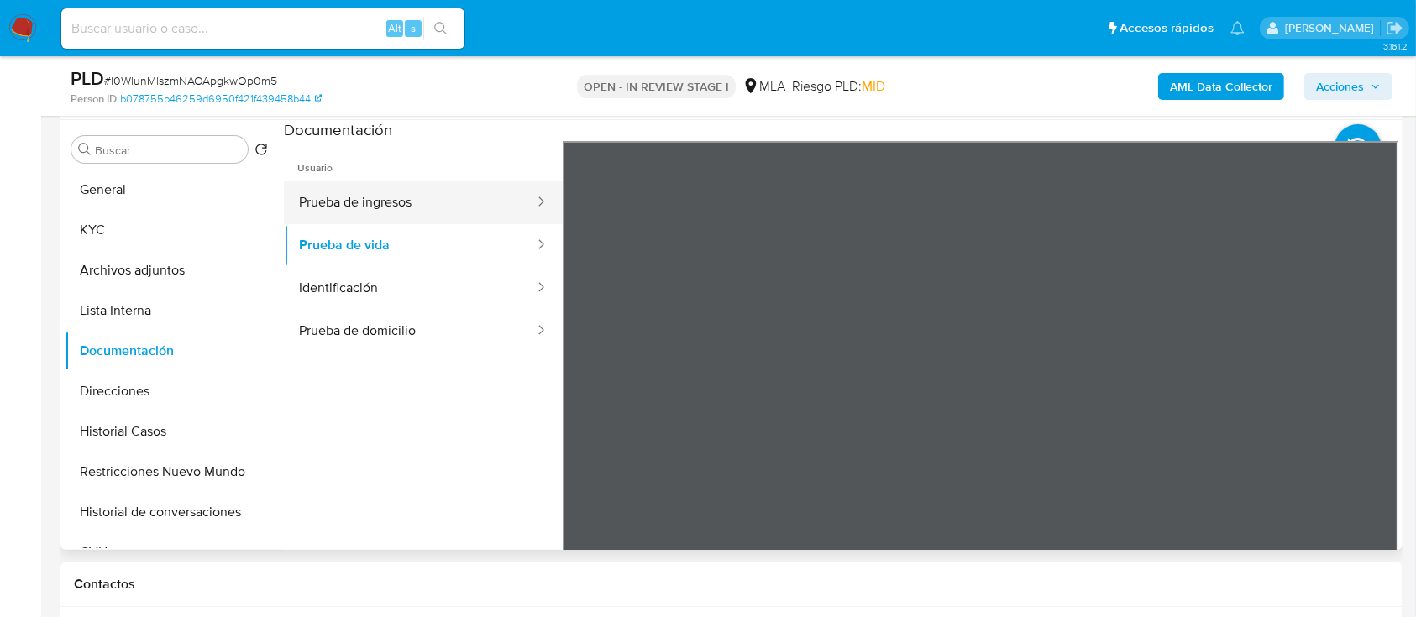
click at [418, 192] on button "Prueba de ingresos" at bounding box center [410, 202] width 252 height 43
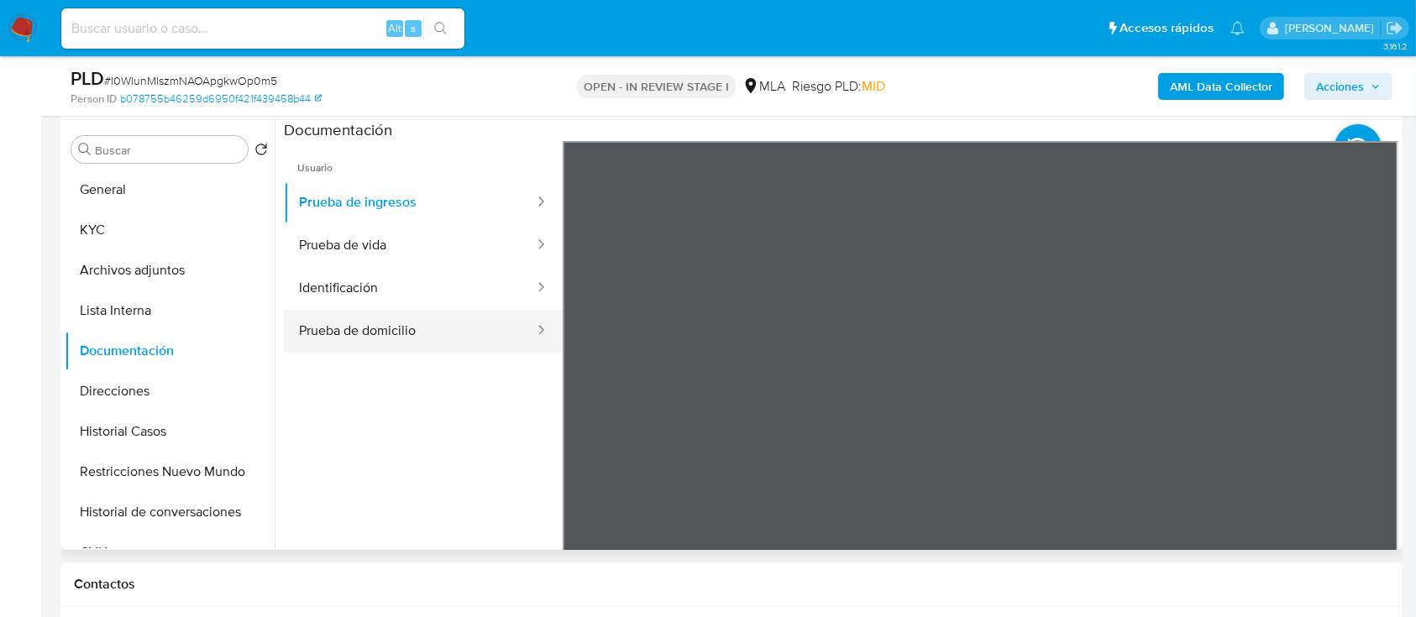
click at [437, 310] on button "Prueba de domicilio" at bounding box center [410, 331] width 252 height 43
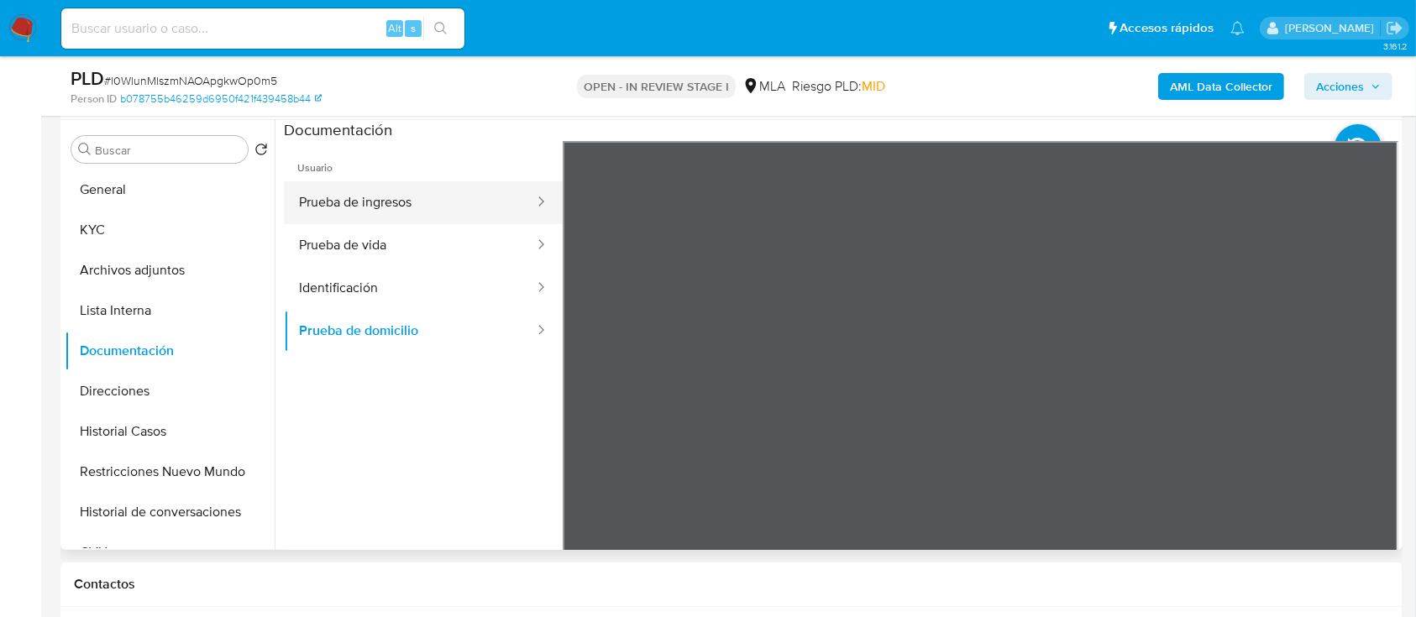
click at [491, 195] on button "Prueba de ingresos" at bounding box center [410, 202] width 252 height 43
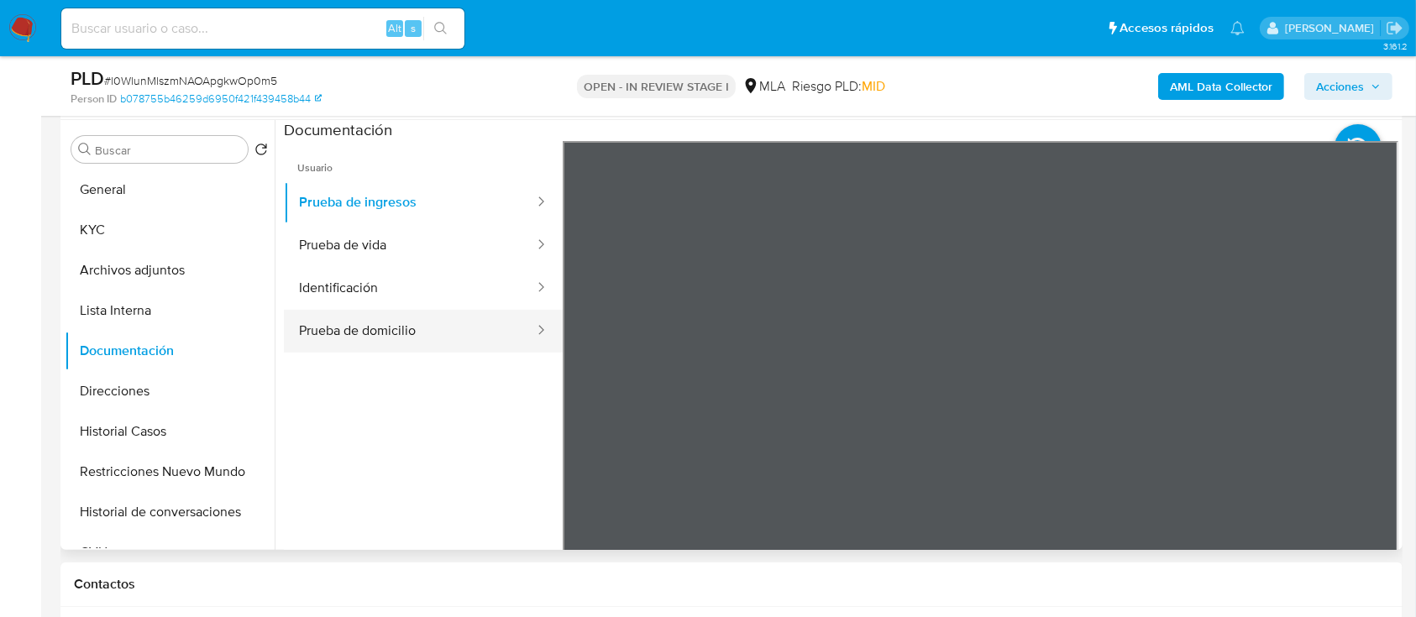
click at [501, 316] on button "Prueba de domicilio" at bounding box center [410, 331] width 252 height 43
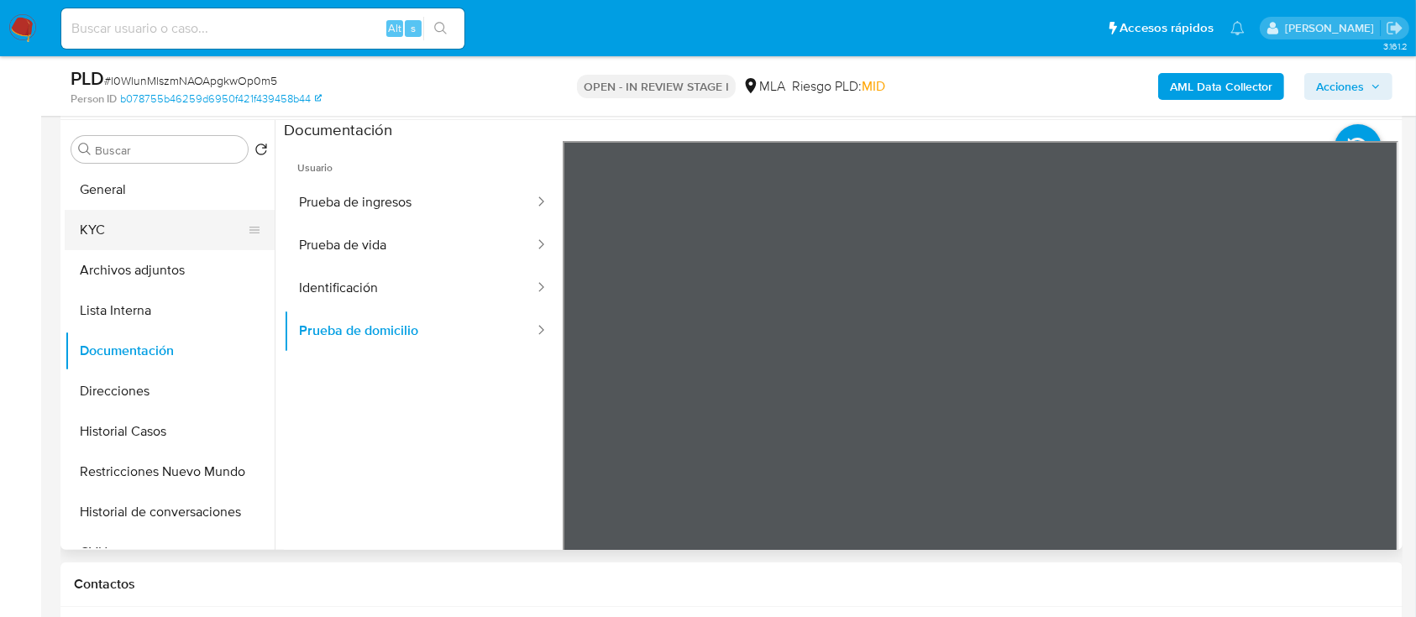
click at [136, 225] on button "KYC" at bounding box center [163, 230] width 197 height 40
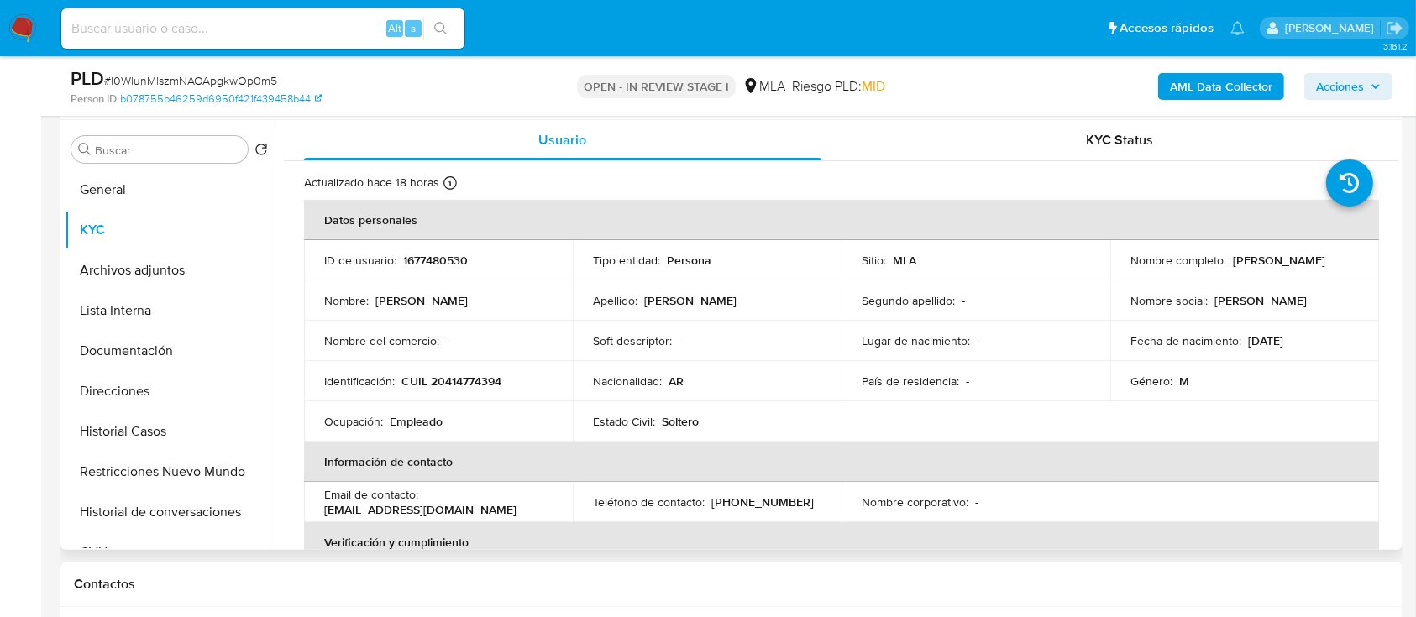
click at [460, 379] on p "CUIL 20414774394" at bounding box center [451, 381] width 100 height 15
copy p "20414774394"
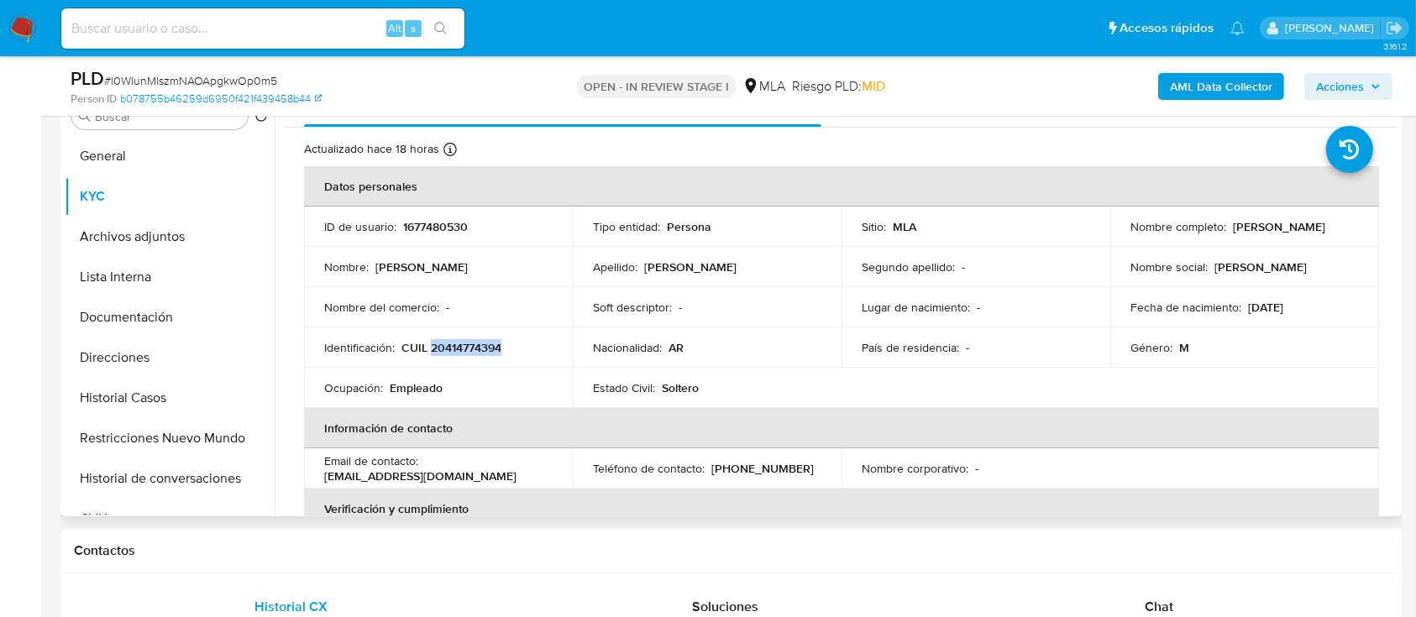
scroll to position [353, 0]
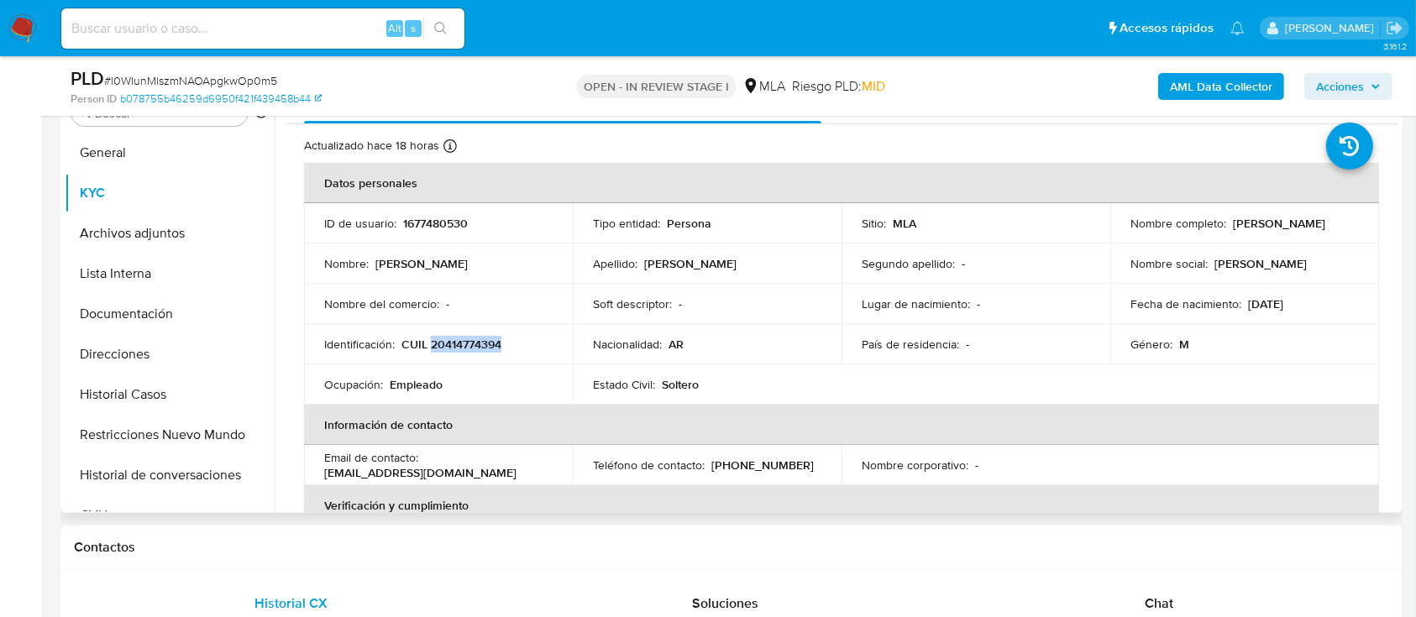
click at [447, 352] on p "CUIL 20414774394" at bounding box center [451, 344] width 100 height 15
click at [430, 239] on td "ID de usuario : 1677480530" at bounding box center [438, 223] width 269 height 40
click at [450, 223] on p "1677480530" at bounding box center [435, 223] width 65 height 15
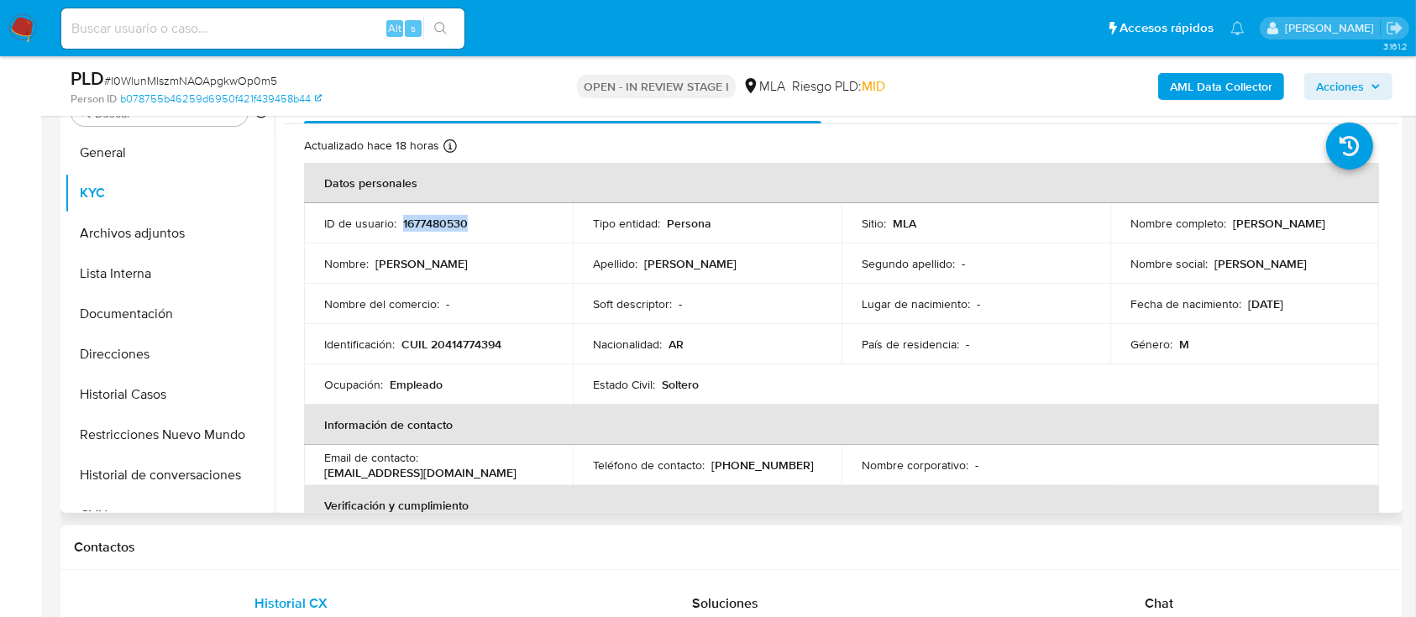
copy p "1677480530"
click at [440, 340] on p "CUIL 20414774394" at bounding box center [451, 344] width 100 height 15
copy p "20414774394"
click at [476, 341] on p "CUIL 20414774394" at bounding box center [451, 344] width 100 height 15
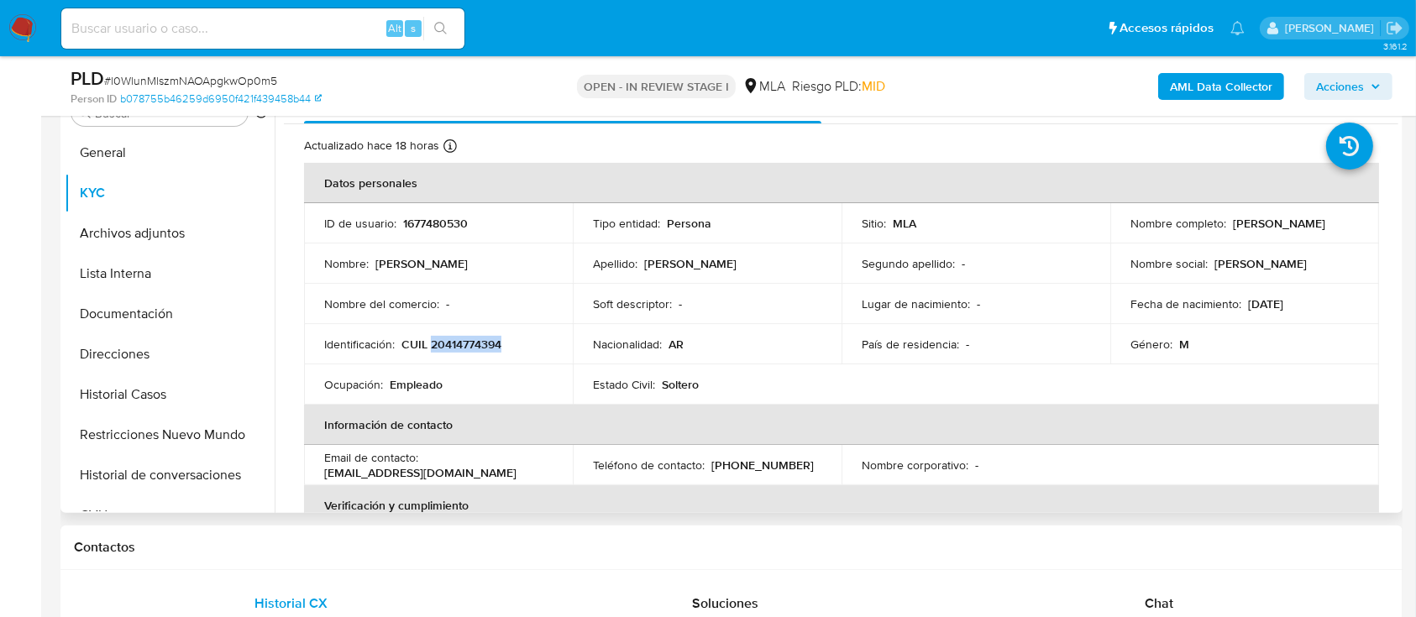
click at [476, 341] on p "CUIL 20414774394" at bounding box center [451, 344] width 100 height 15
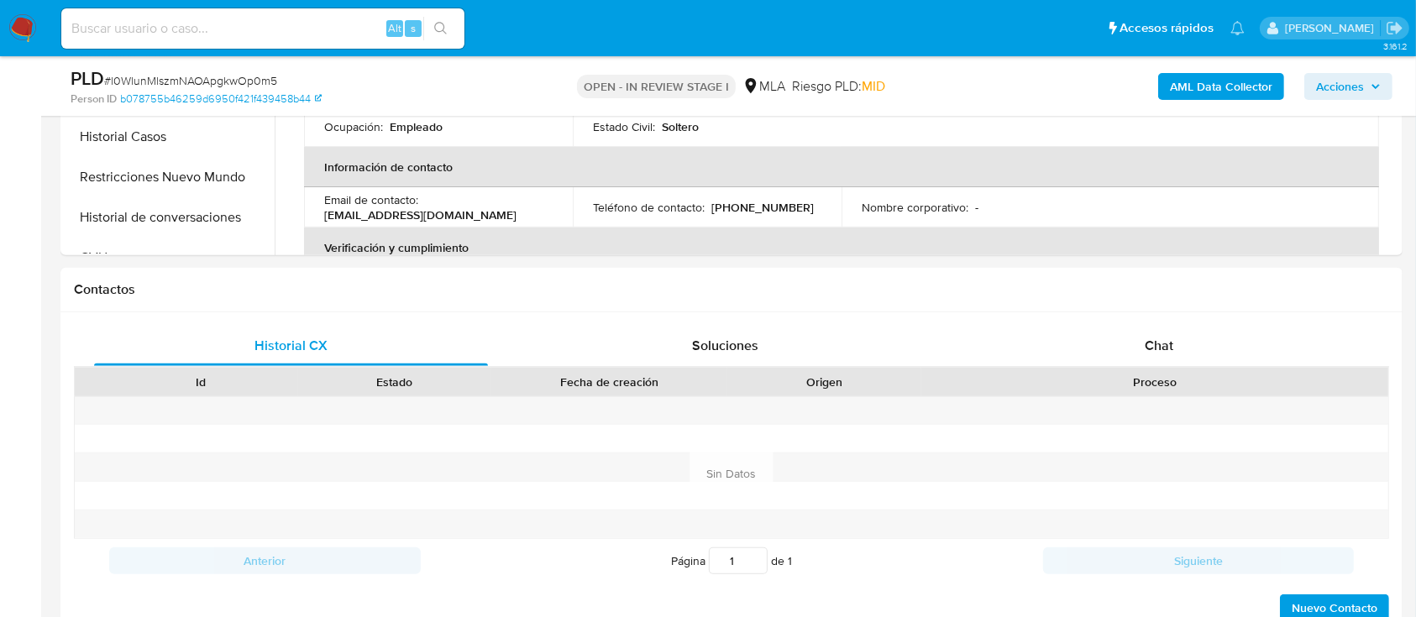
scroll to position [722, 0]
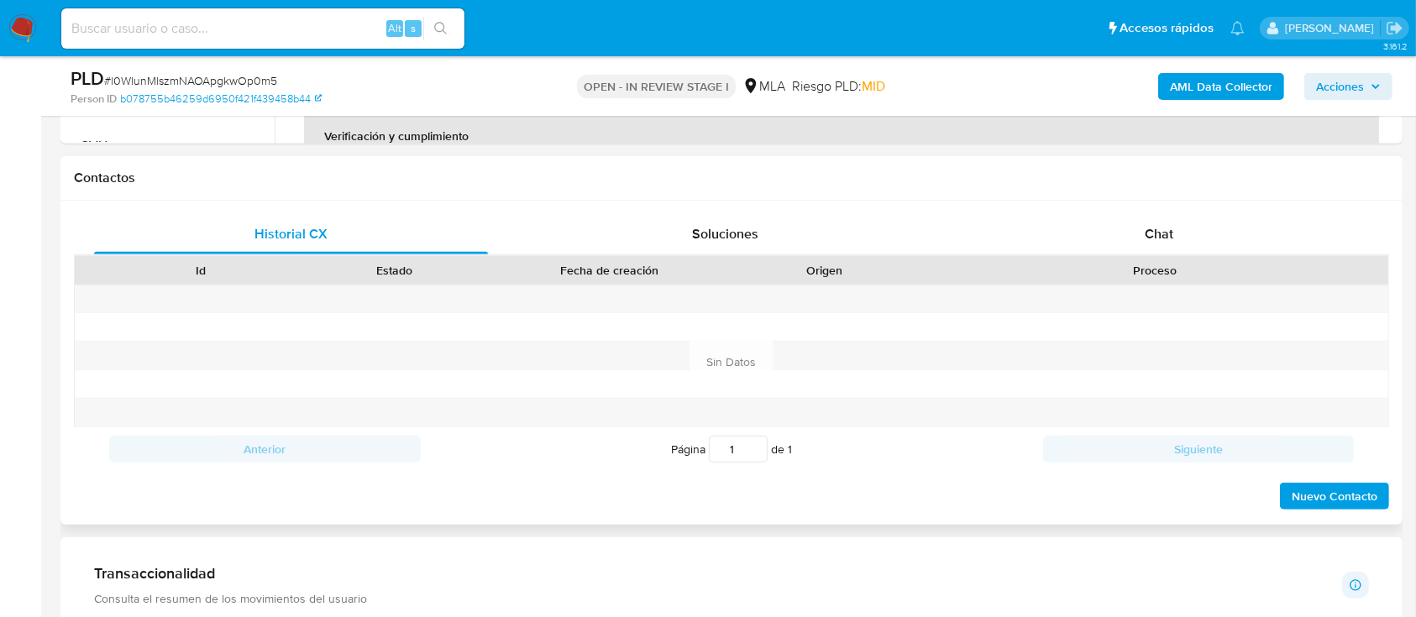
click at [1027, 256] on div "Proceso" at bounding box center [1154, 270] width 467 height 29
click at [1079, 229] on div "Chat" at bounding box center [1160, 234] width 394 height 40
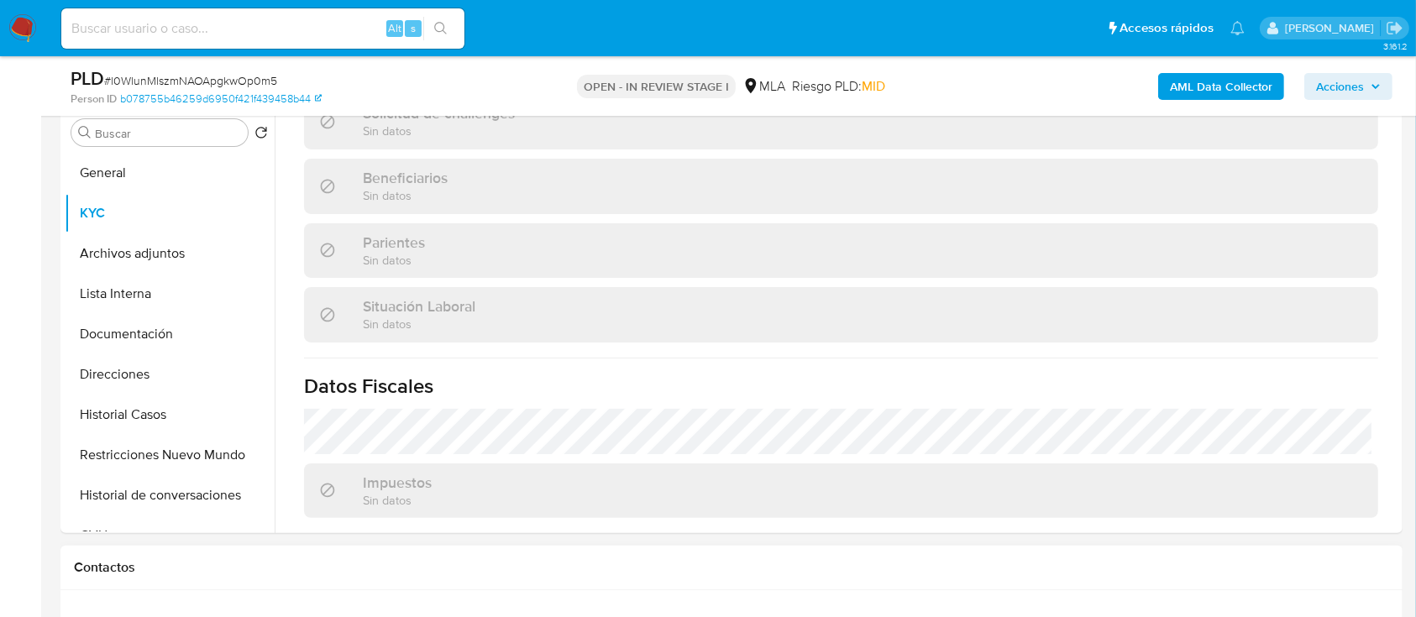
scroll to position [884, 0]
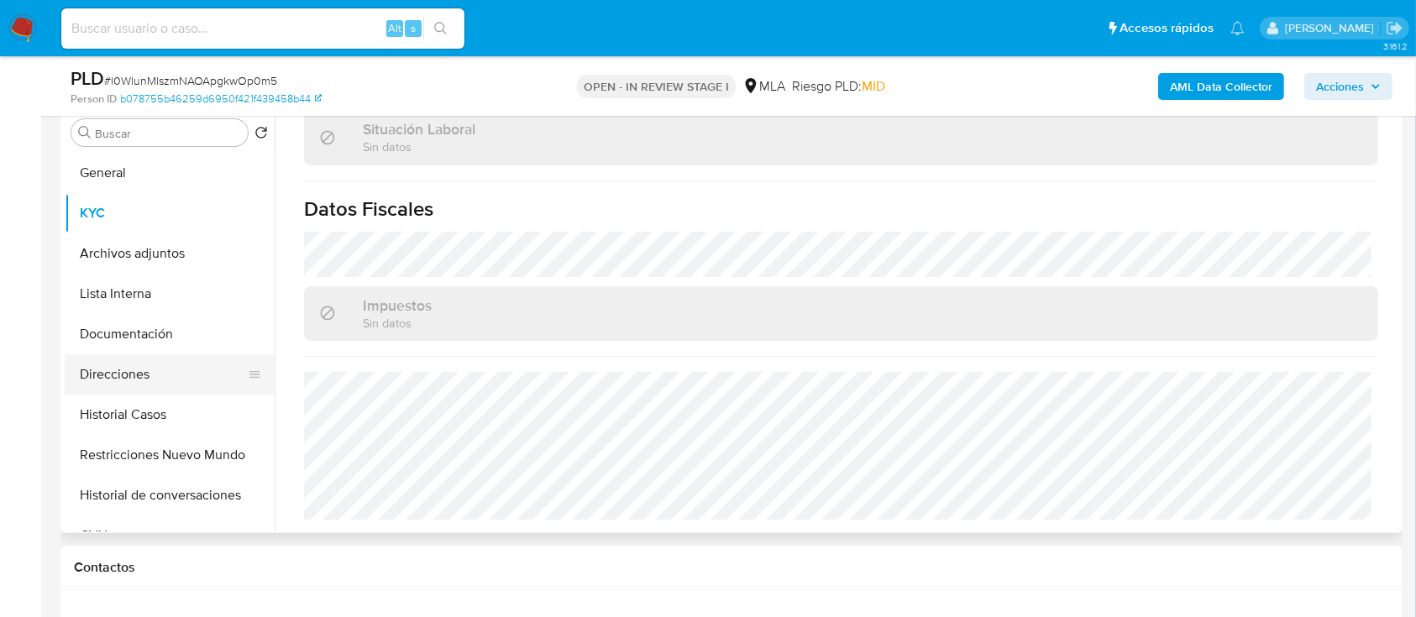
click at [148, 367] on button "Direcciones" at bounding box center [163, 374] width 197 height 40
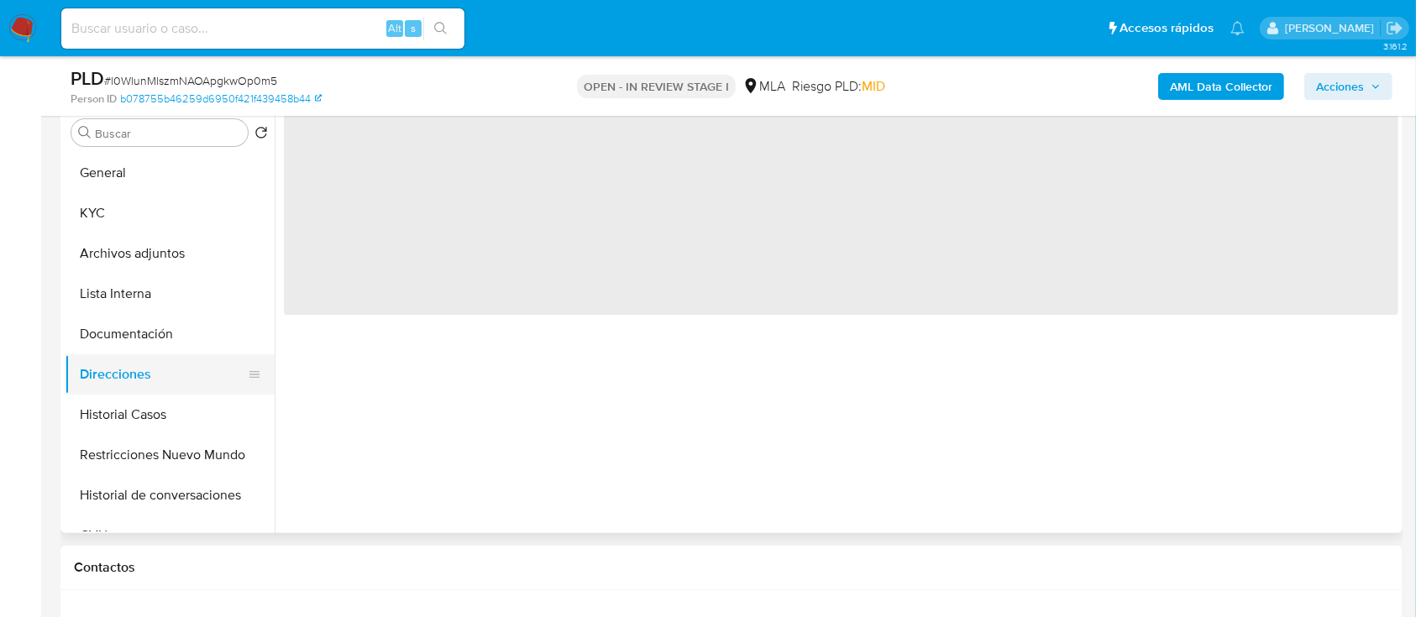
scroll to position [0, 0]
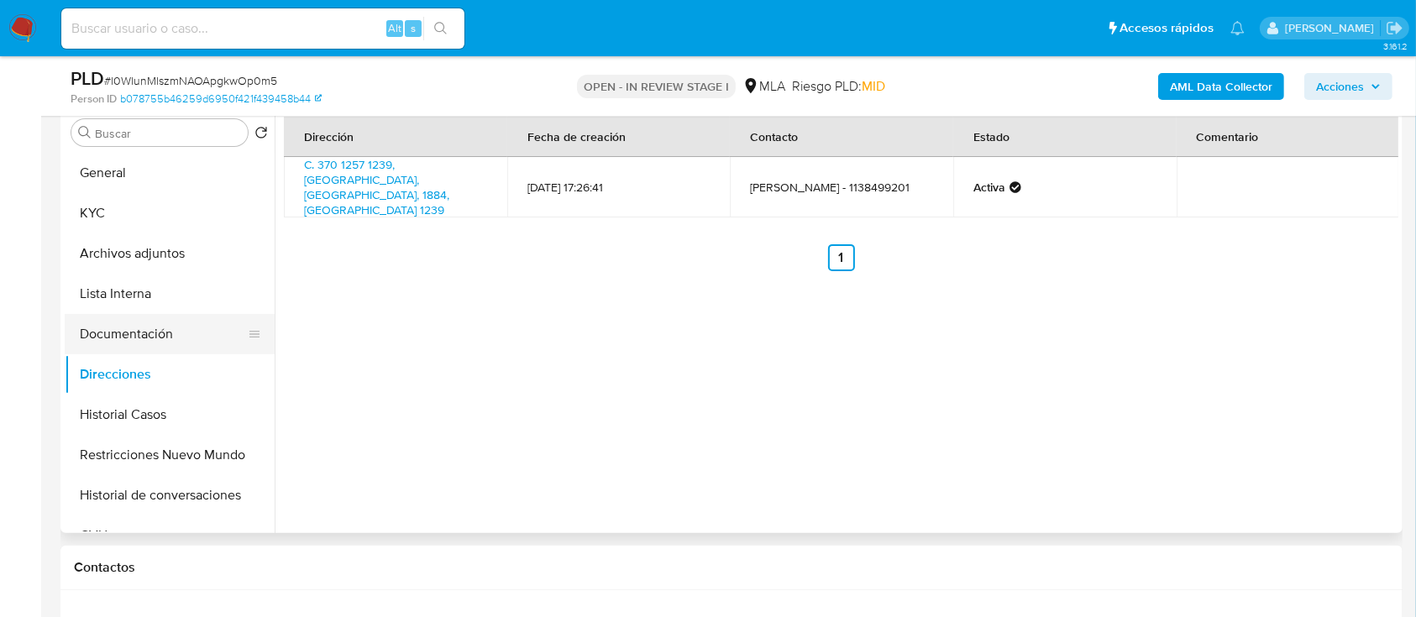
click at [165, 335] on button "Documentación" at bounding box center [163, 334] width 197 height 40
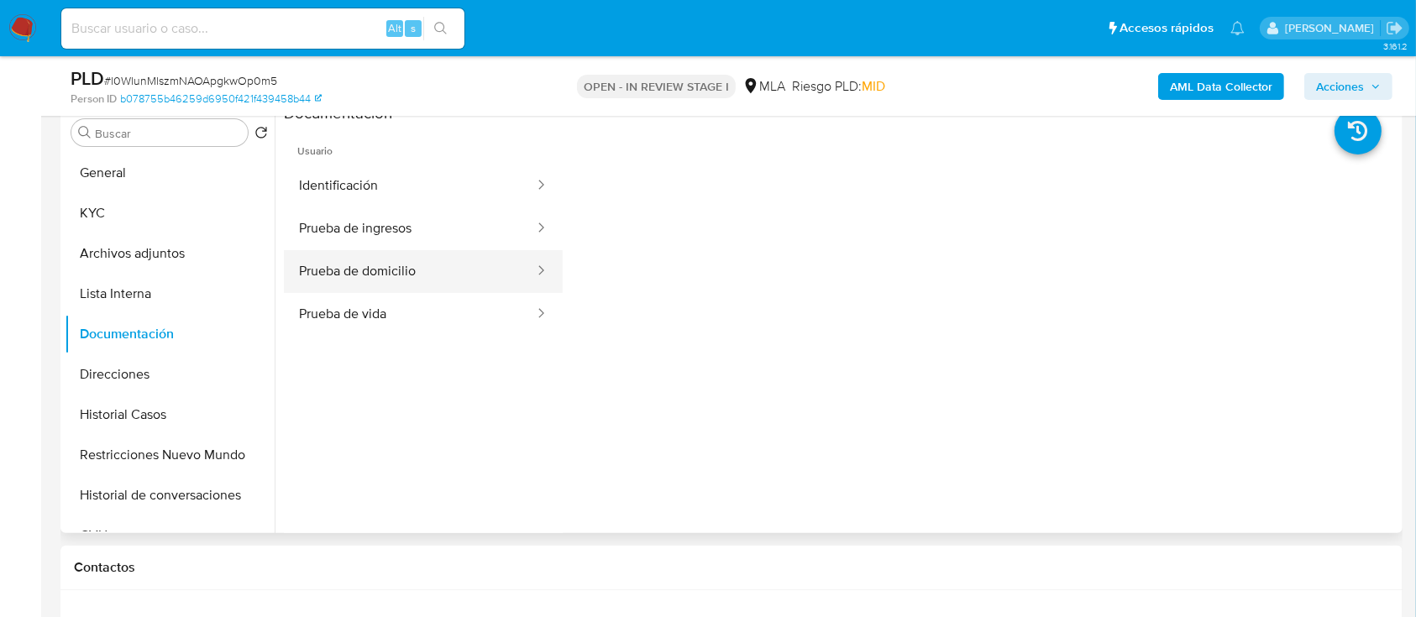
click at [390, 277] on button "Prueba de domicilio" at bounding box center [410, 271] width 252 height 43
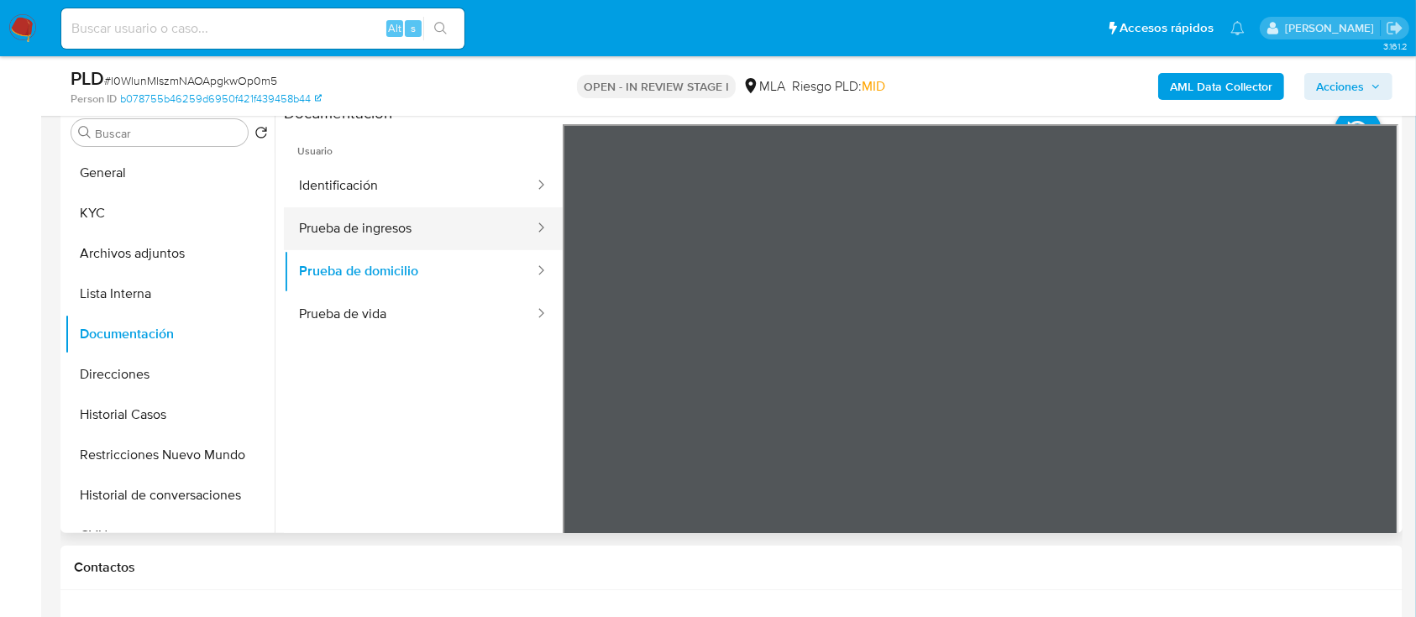
click at [393, 231] on button "Prueba de ingresos" at bounding box center [410, 228] width 252 height 43
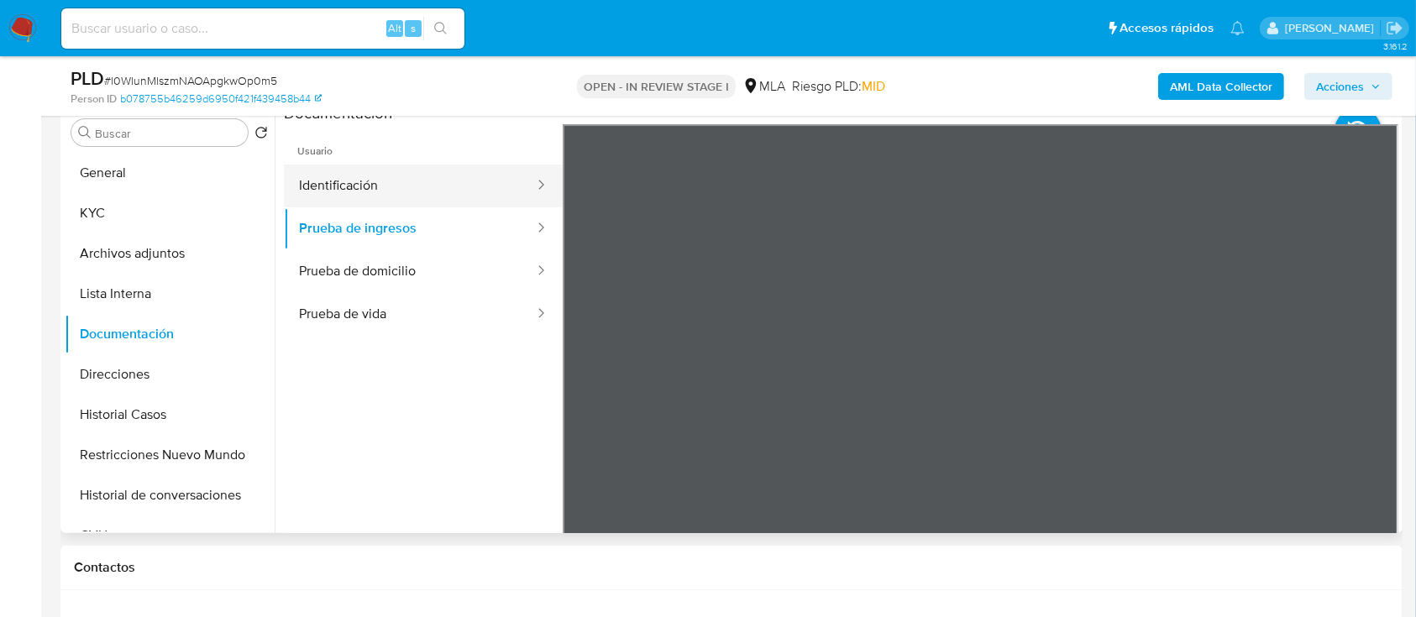
click at [410, 187] on button "Identificación" at bounding box center [410, 186] width 252 height 43
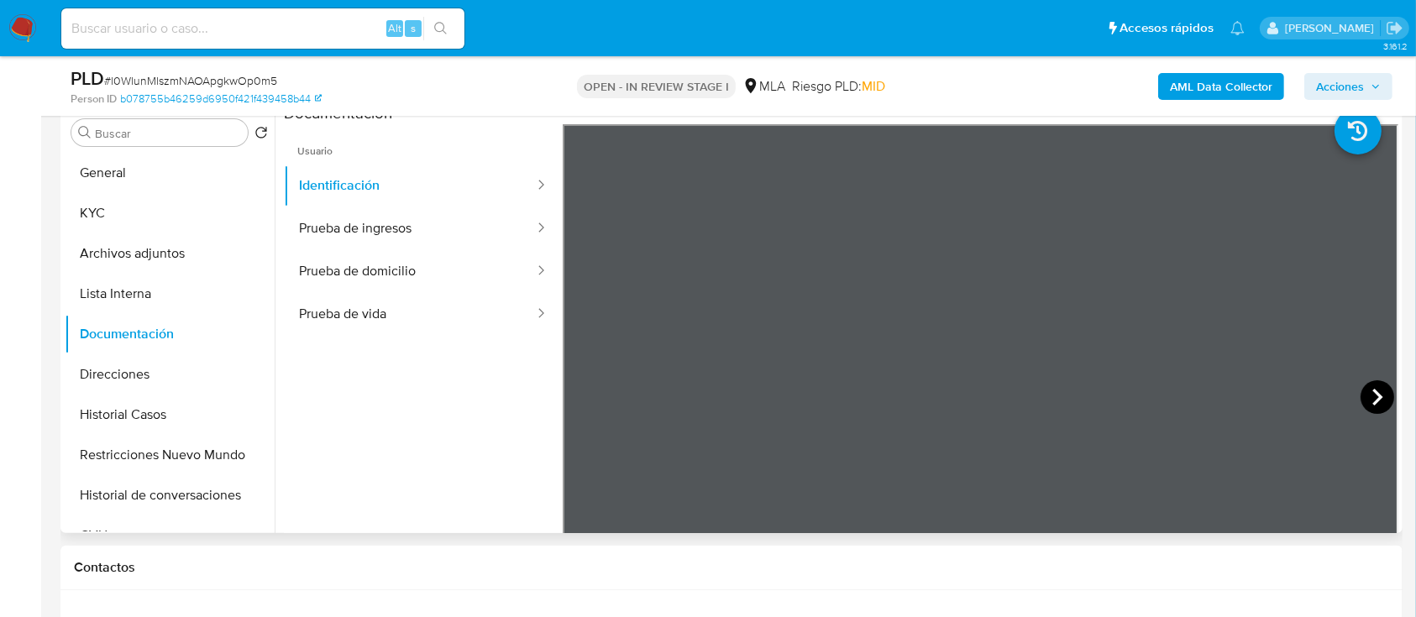
click at [1382, 400] on icon at bounding box center [1378, 397] width 34 height 34
click at [91, 198] on button "KYC" at bounding box center [163, 213] width 197 height 40
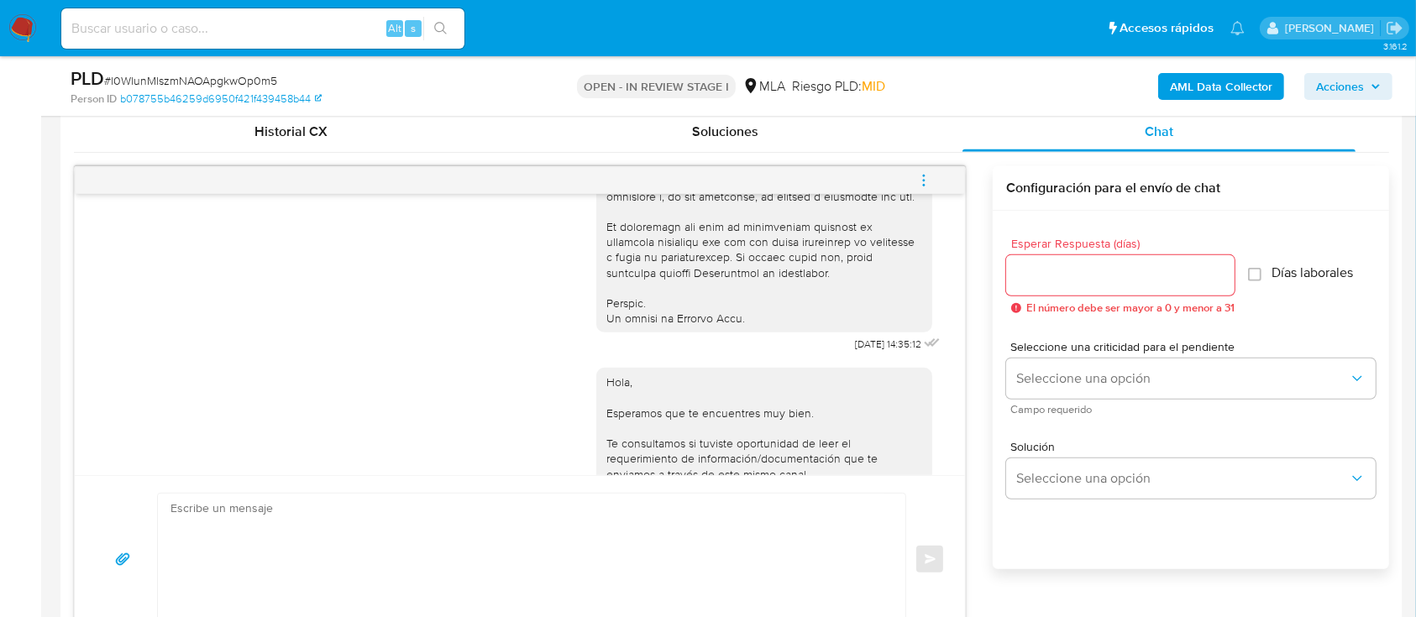
scroll to position [720, 0]
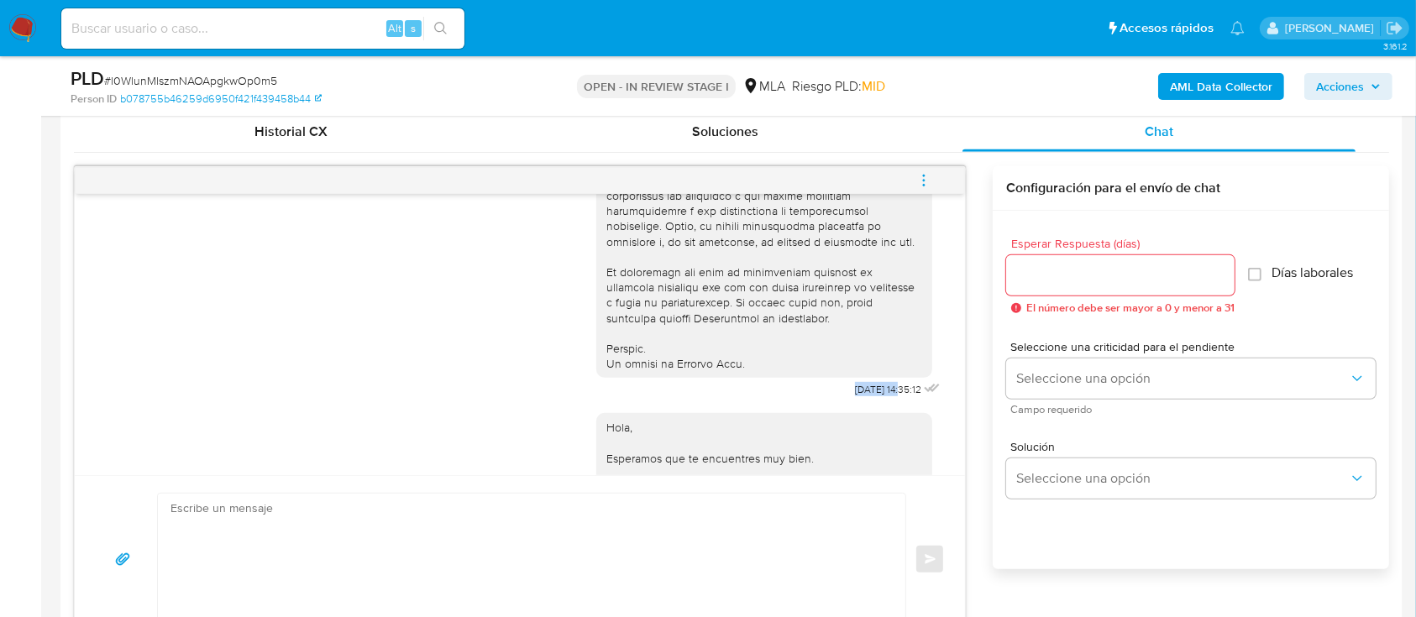
drag, startPoint x: 814, startPoint y: 425, endPoint x: 867, endPoint y: 428, distance: 53.0
copy span "17/09/2025"
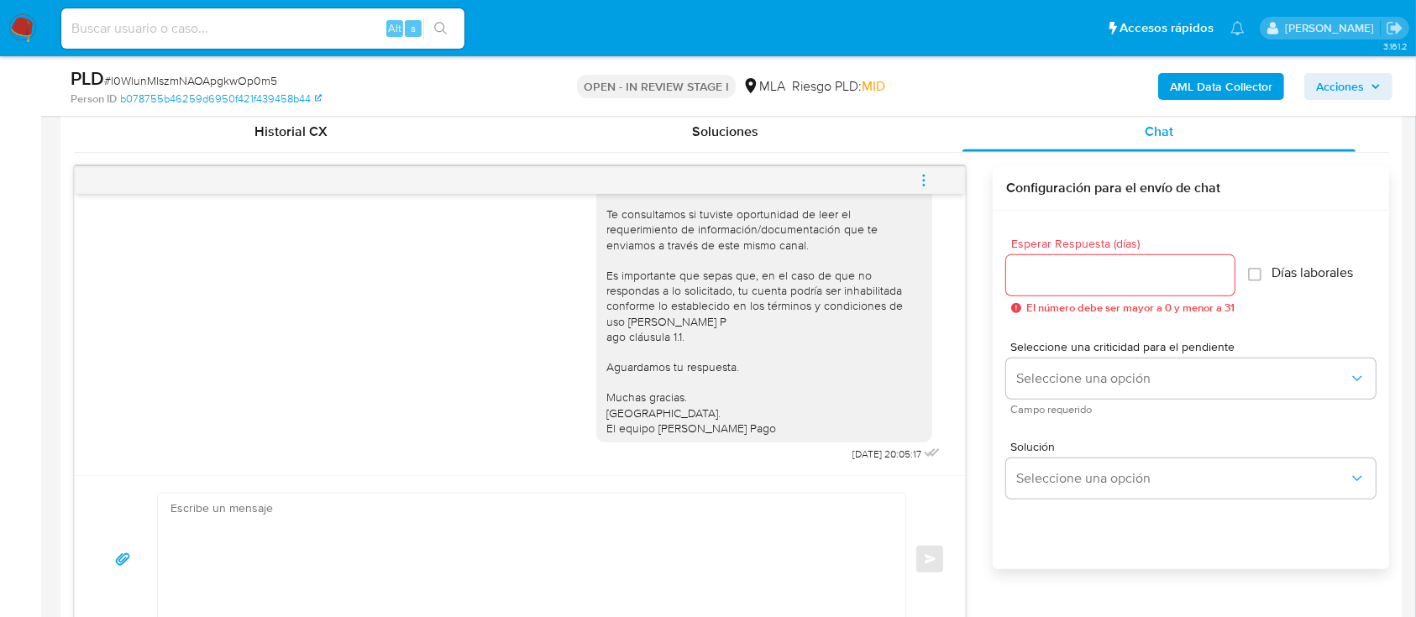
scroll to position [1039, 0]
drag, startPoint x: 811, startPoint y: 460, endPoint x: 863, endPoint y: 470, distance: 53.9
click at [863, 470] on div "17/09/2025 14:35:12 Hola, Esperamos que te encuentres muy bien. Te consultamos …" at bounding box center [520, 334] width 890 height 281
copy span "22/09/2025"
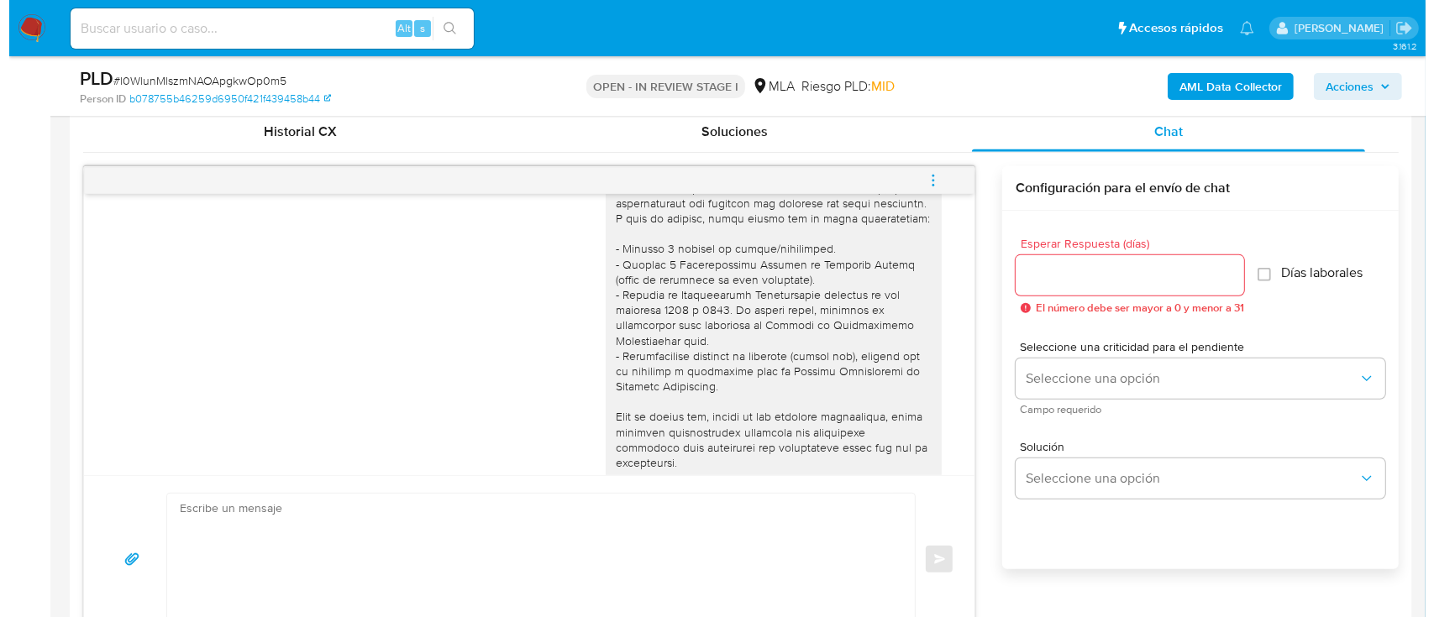
scroll to position [0, 0]
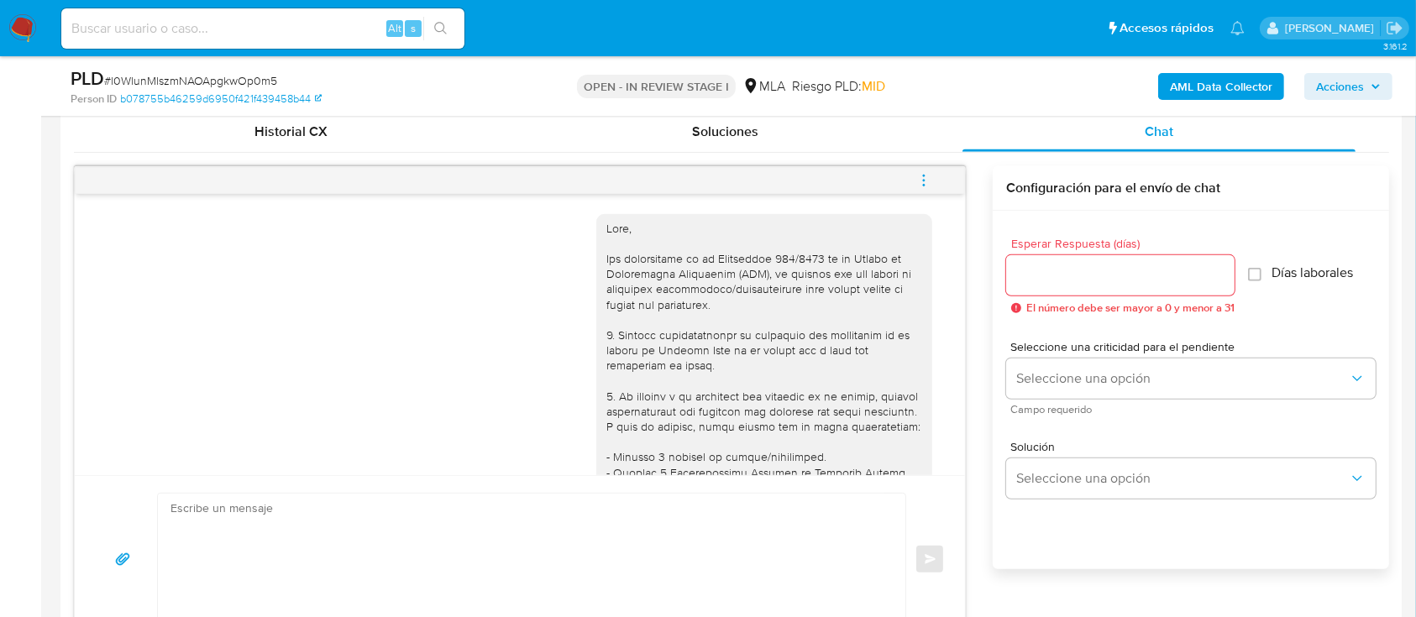
click at [1215, 96] on b "AML Data Collector" at bounding box center [1221, 86] width 102 height 27
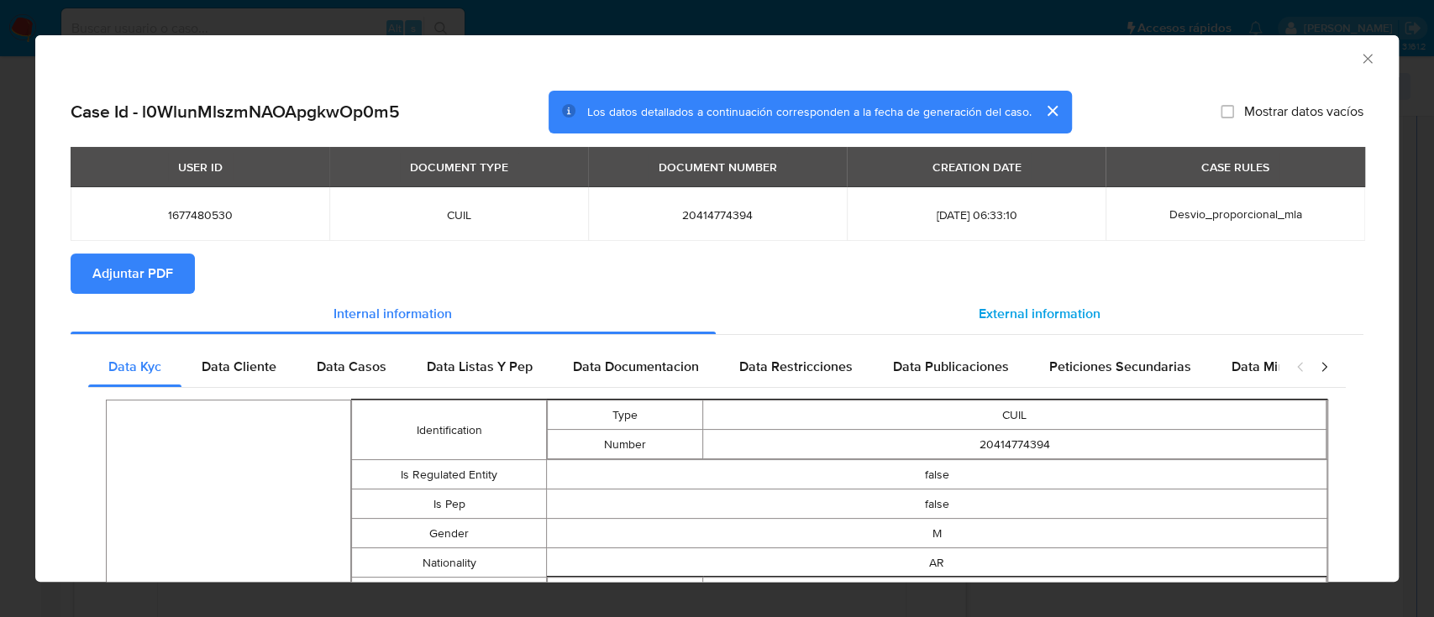
click at [1058, 301] on div "External information" at bounding box center [1040, 314] width 648 height 40
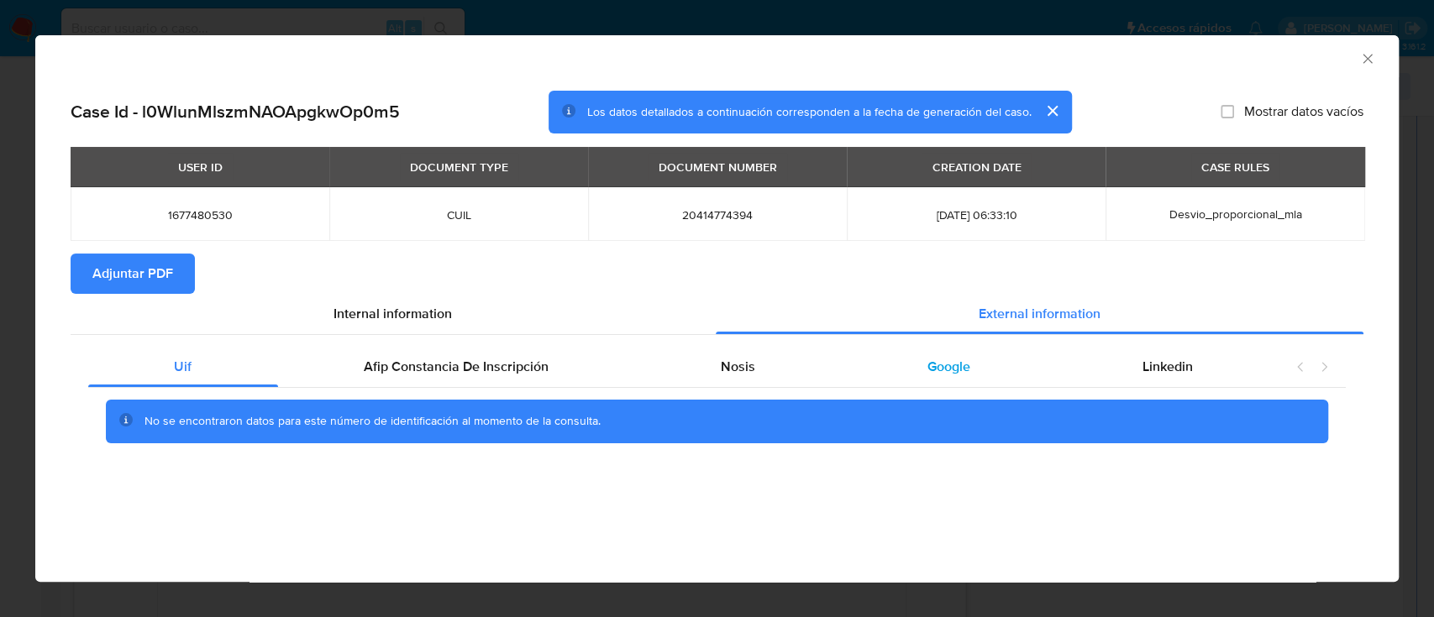
click at [927, 365] on span "Google" at bounding box center [948, 366] width 43 height 19
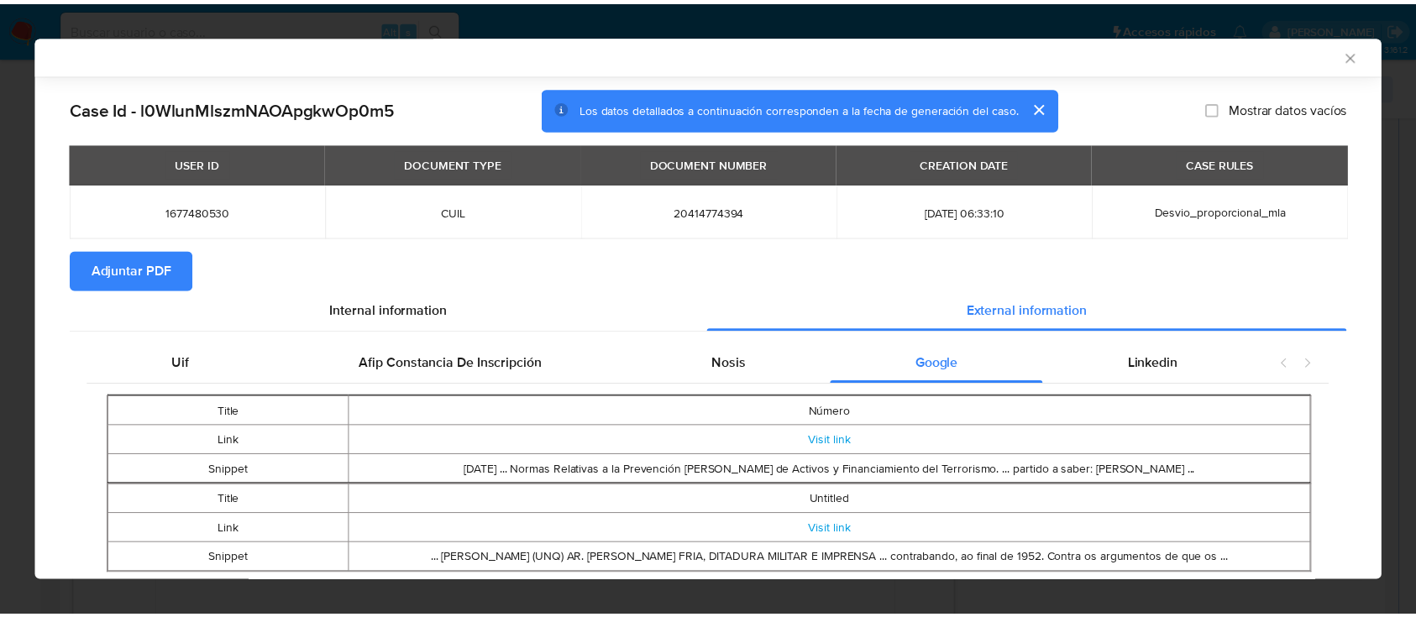
scroll to position [51, 0]
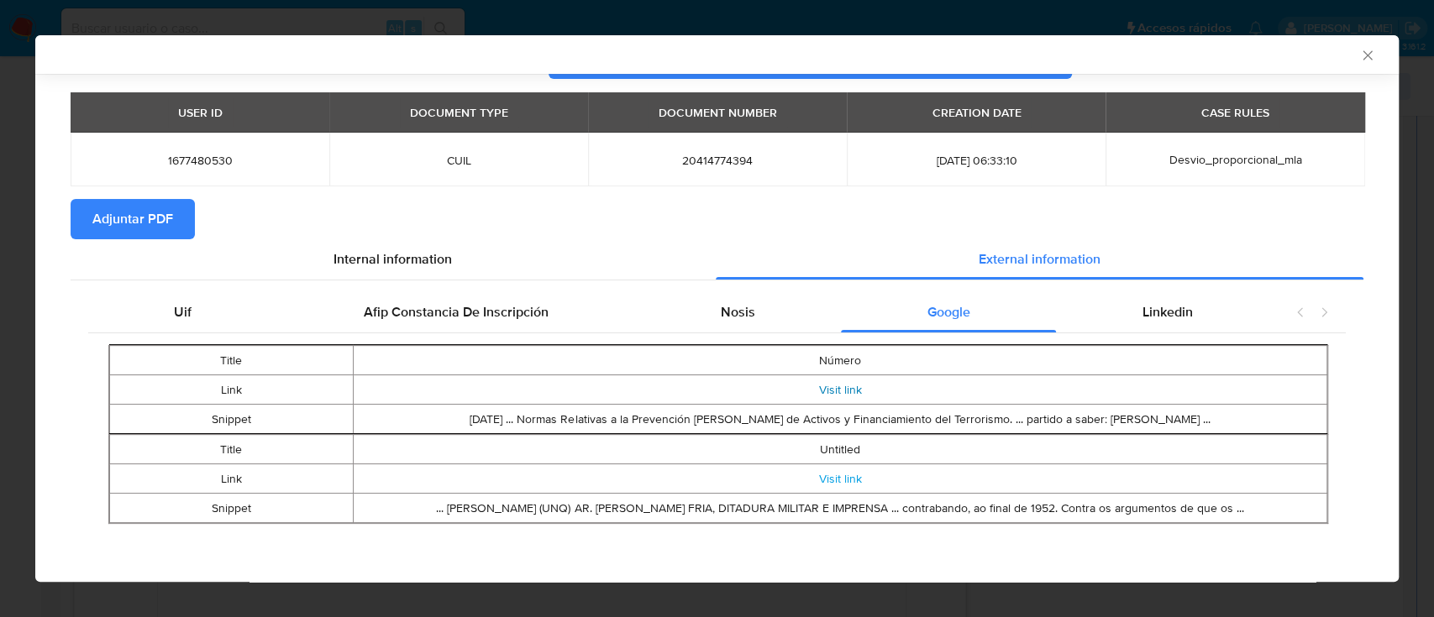
click at [818, 394] on link "Visit link" at bounding box center [839, 389] width 43 height 17
click at [821, 471] on link "Visit link" at bounding box center [839, 478] width 43 height 17
click at [1359, 50] on icon "Cerrar ventana" at bounding box center [1367, 55] width 17 height 17
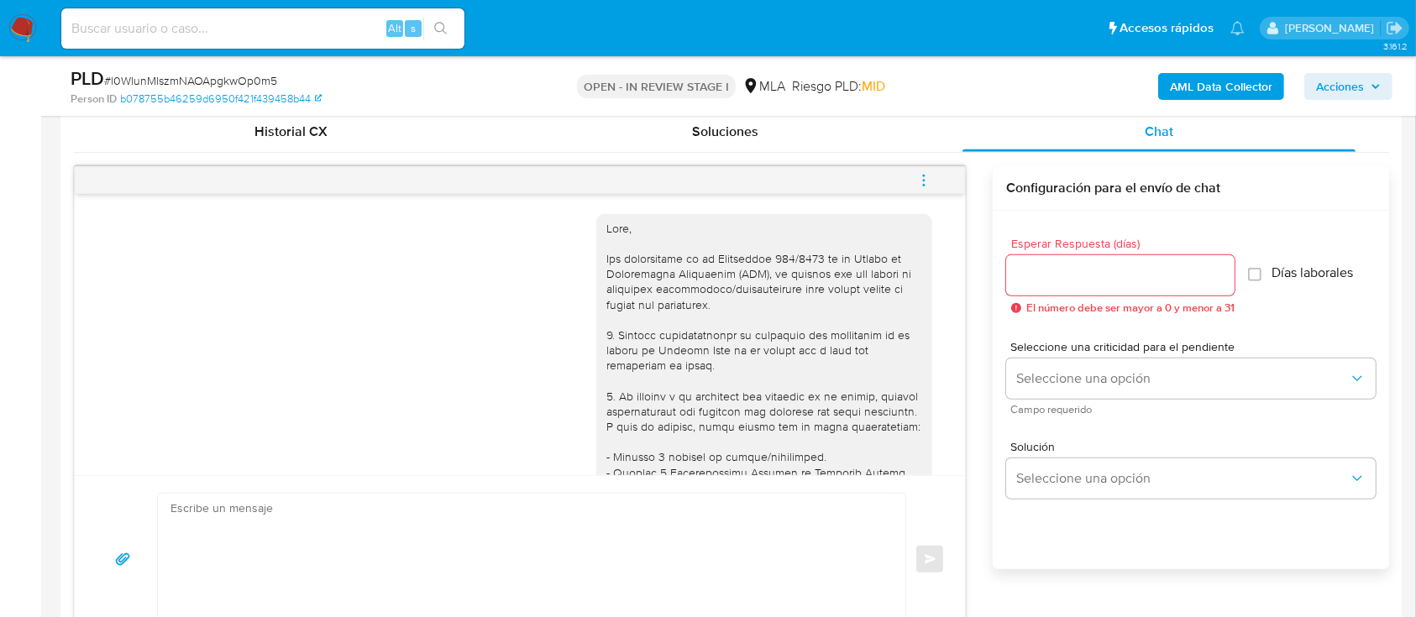
click at [919, 178] on icon "menu-action" at bounding box center [923, 180] width 15 height 15
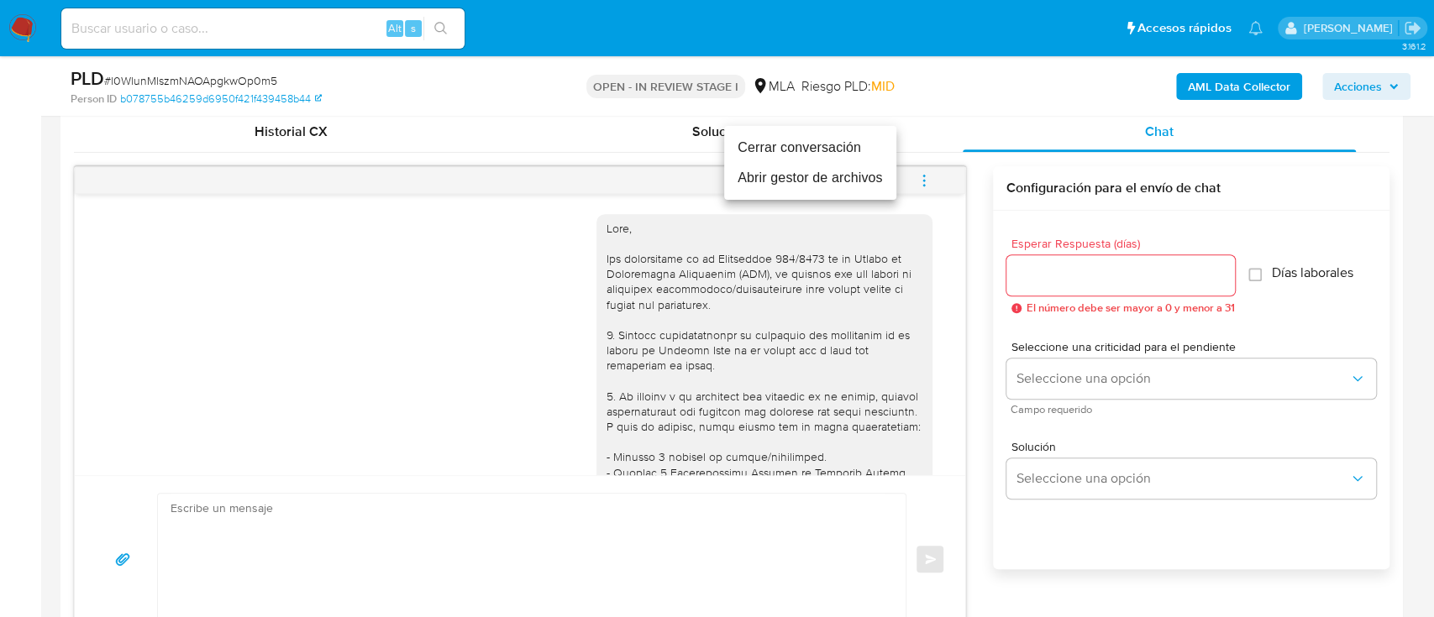
click at [805, 148] on li "Cerrar conversación" at bounding box center [810, 148] width 172 height 30
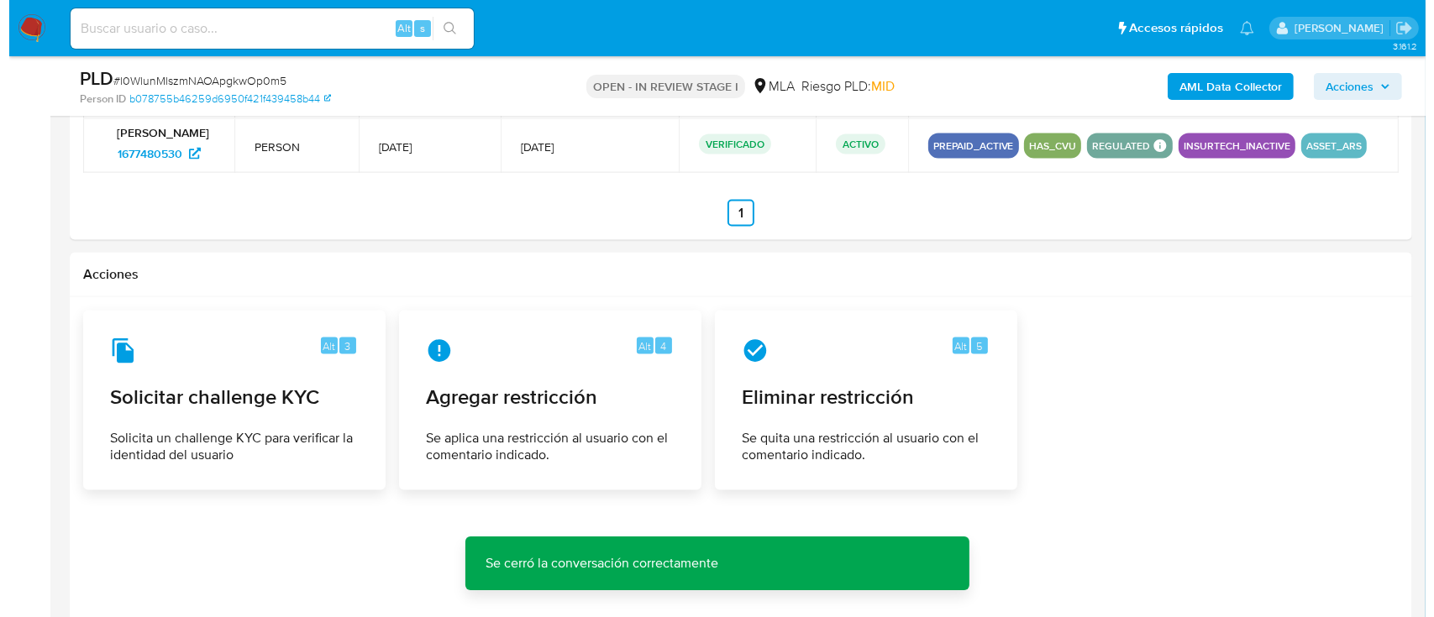
scroll to position [2719, 0]
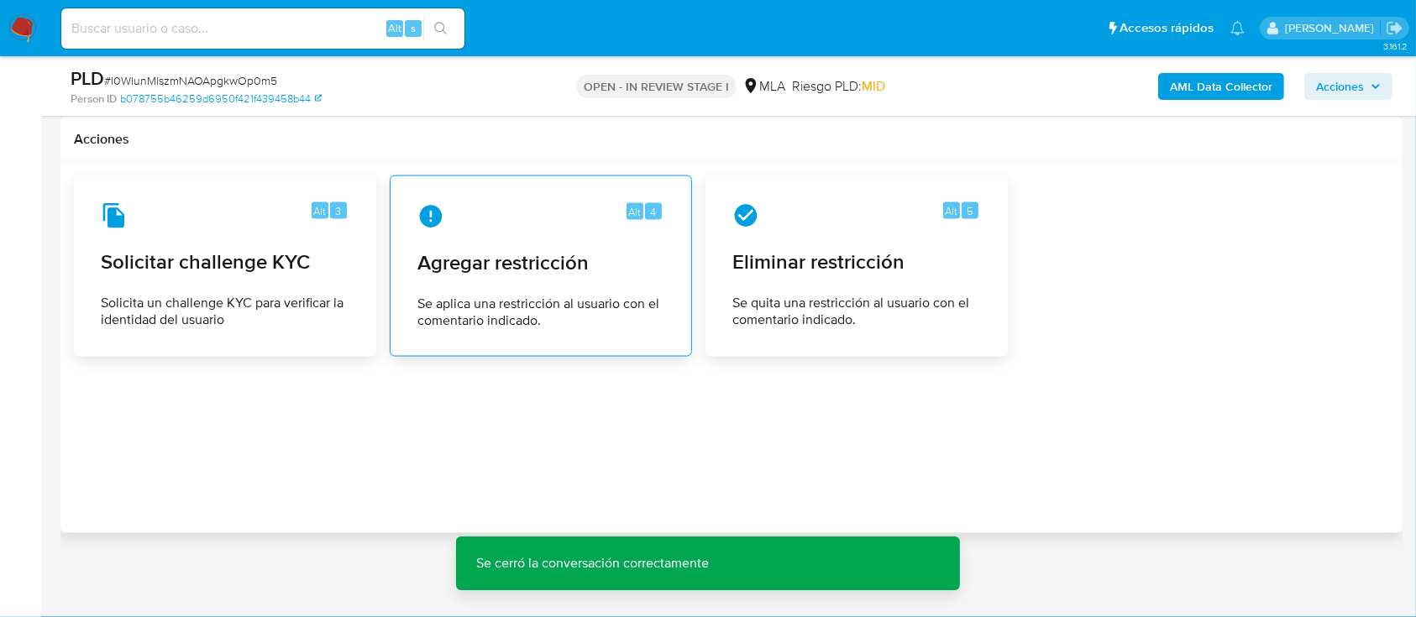
click at [557, 316] on span "Se aplica una restricción al usuario con el comentario indicado." at bounding box center [540, 313] width 247 height 34
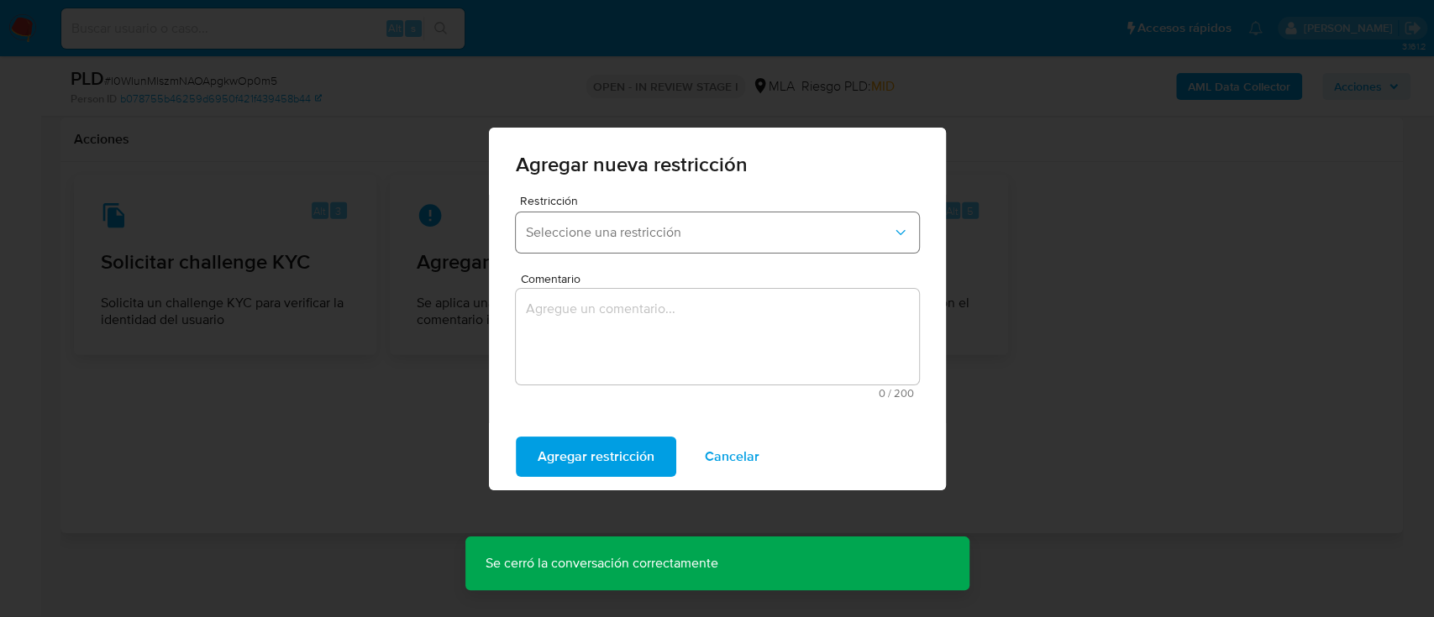
click at [652, 236] on span "Seleccione una restricción" at bounding box center [709, 232] width 366 height 17
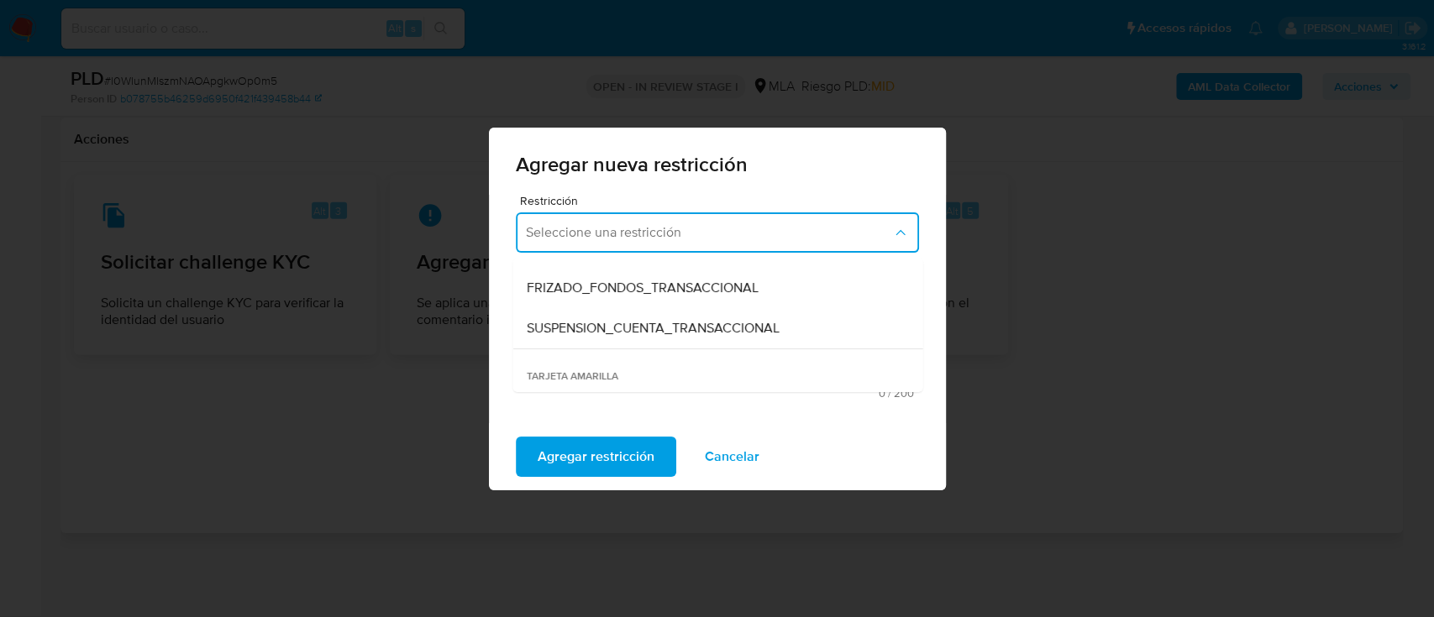
scroll to position [190, 0]
click at [656, 343] on div "SUSPENSION_CUENTA_TRANSACCIONAL" at bounding box center [712, 330] width 373 height 40
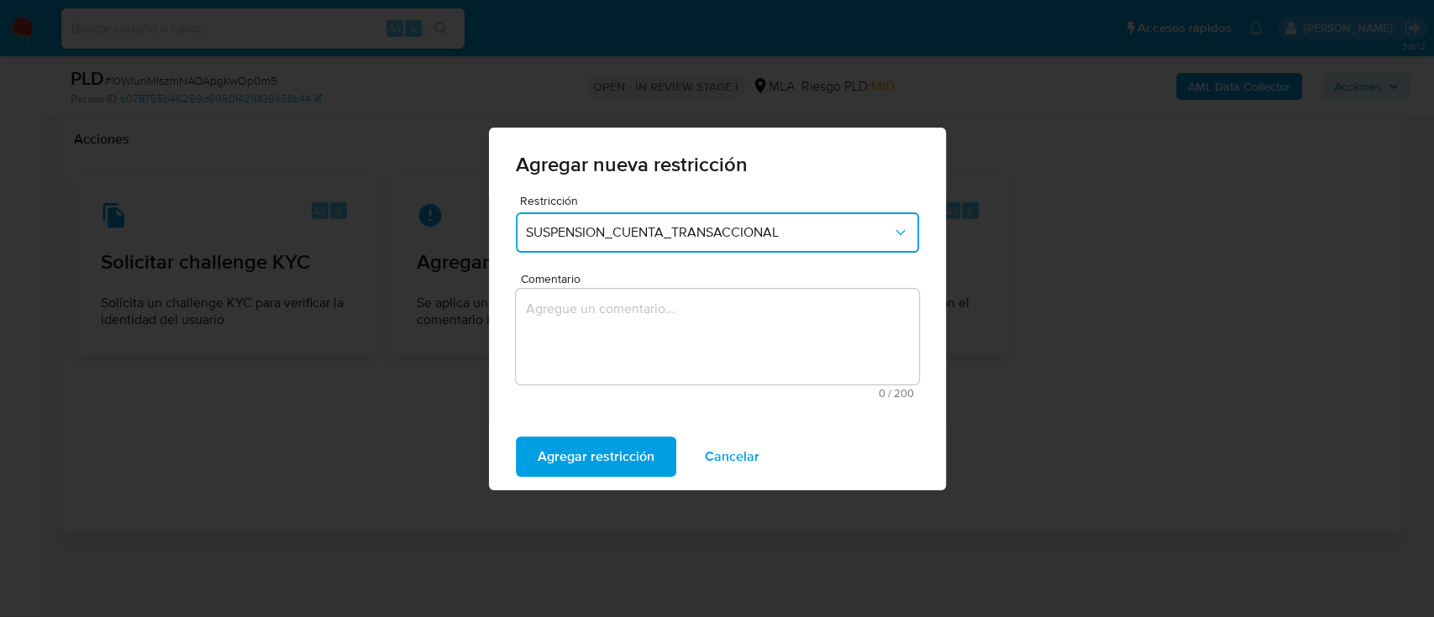
click at [656, 343] on textarea "Comentario" at bounding box center [717, 337] width 403 height 96
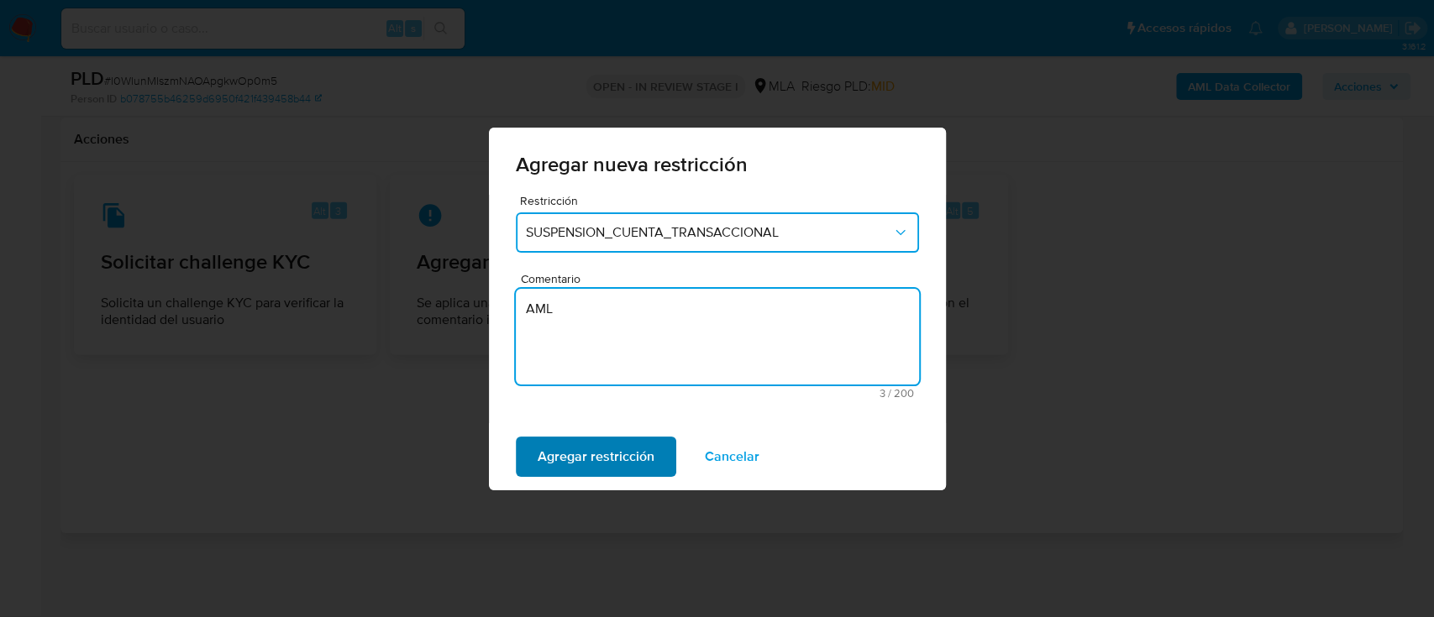
type textarea "AML"
click at [615, 449] on span "Agregar restricción" at bounding box center [596, 456] width 117 height 37
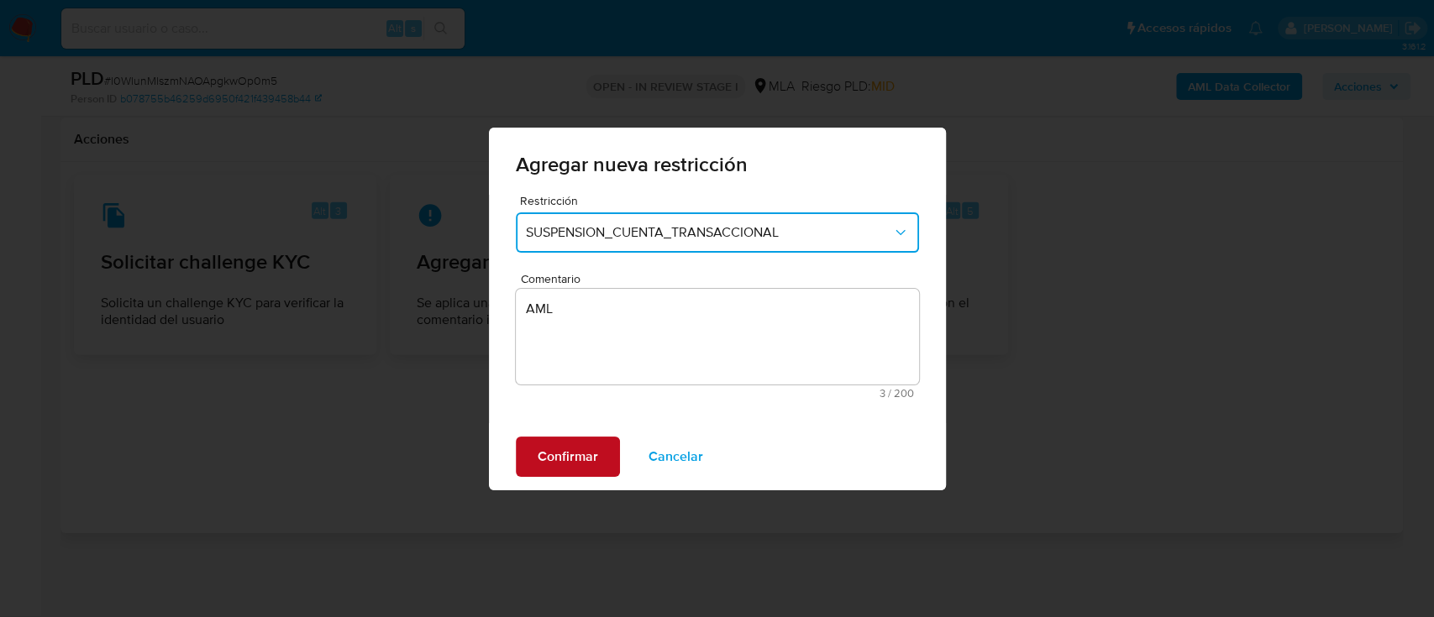
click at [615, 449] on button "Confirmar" at bounding box center [568, 457] width 104 height 40
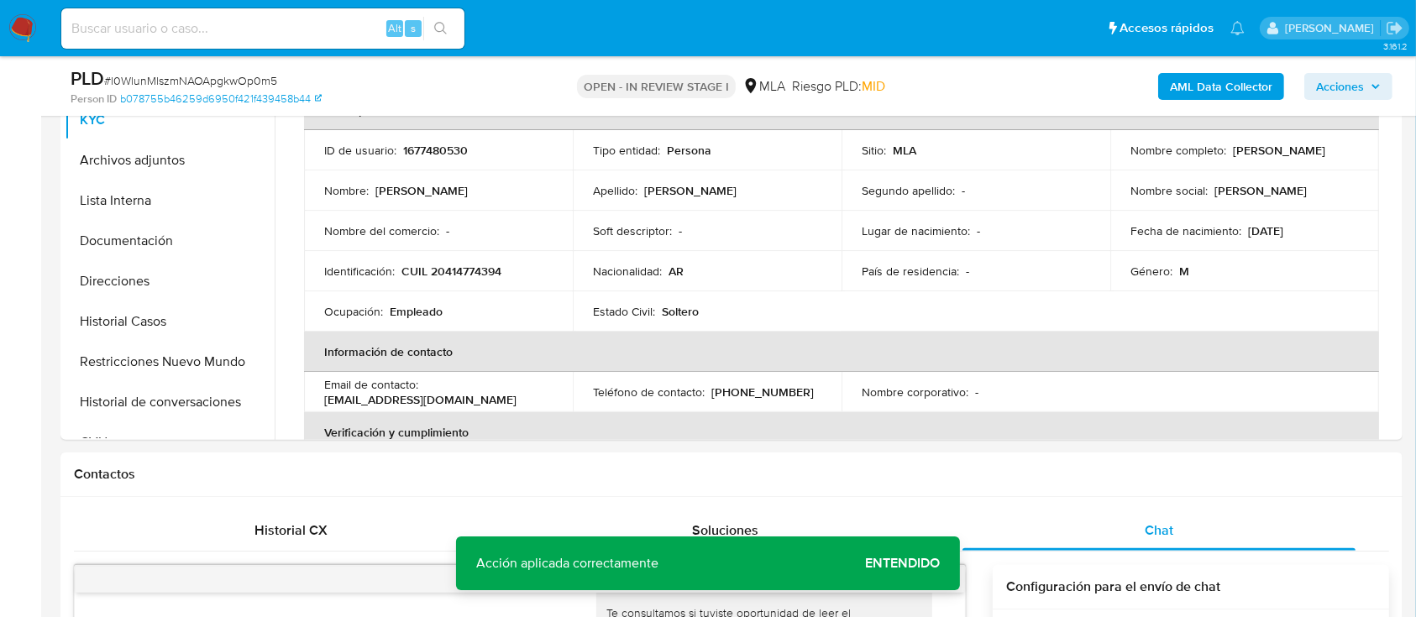
scroll to position [427, 0]
click at [215, 410] on button "Historial de conversaciones" at bounding box center [163, 401] width 197 height 40
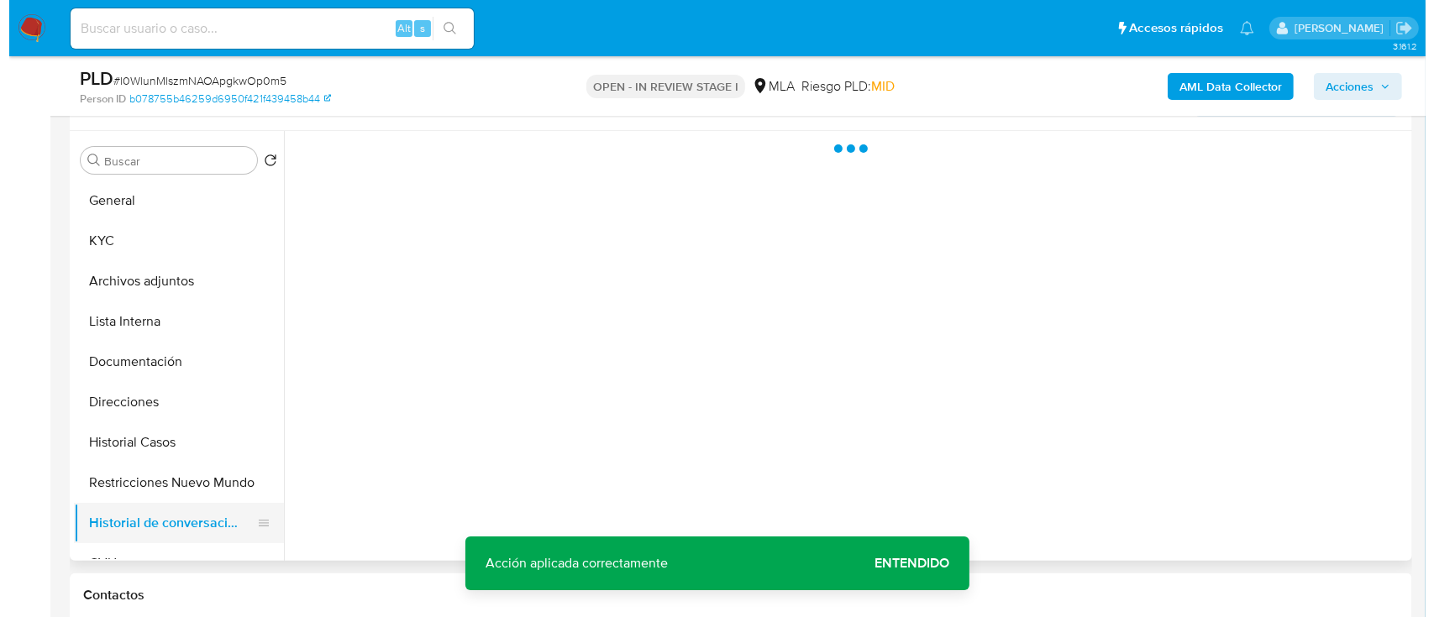
scroll to position [301, 0]
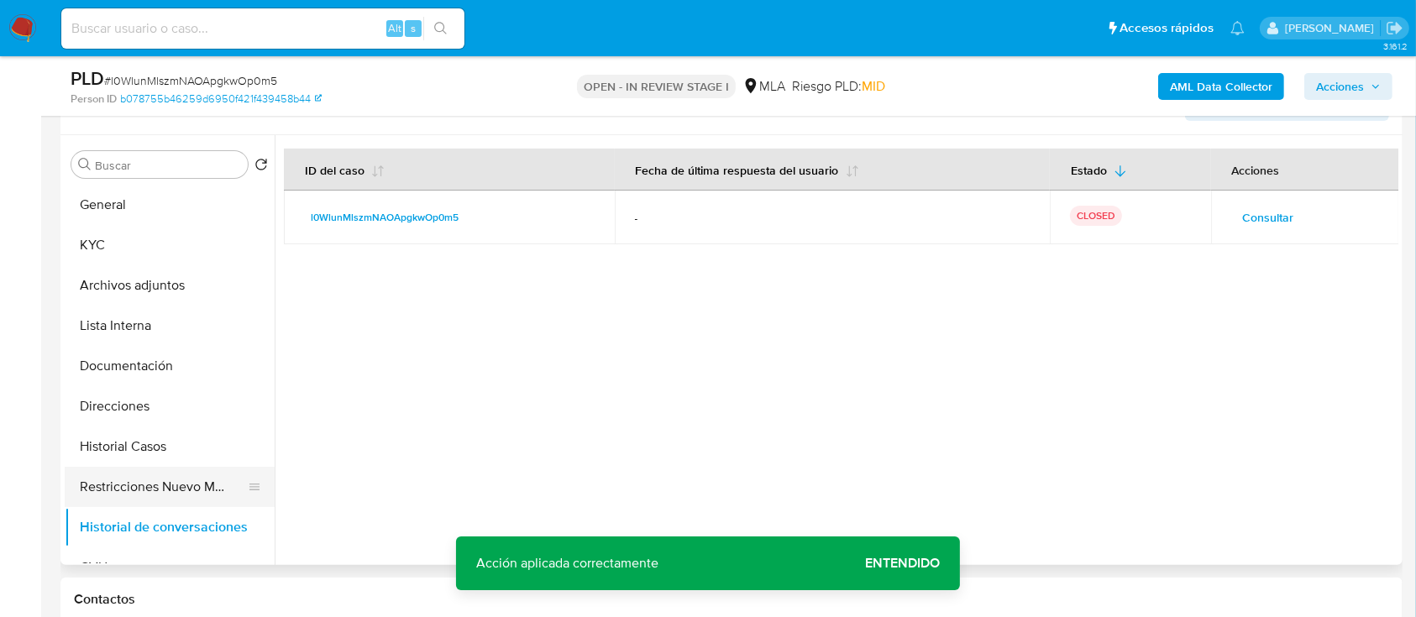
click at [175, 491] on button "Restricciones Nuevo Mundo" at bounding box center [163, 487] width 197 height 40
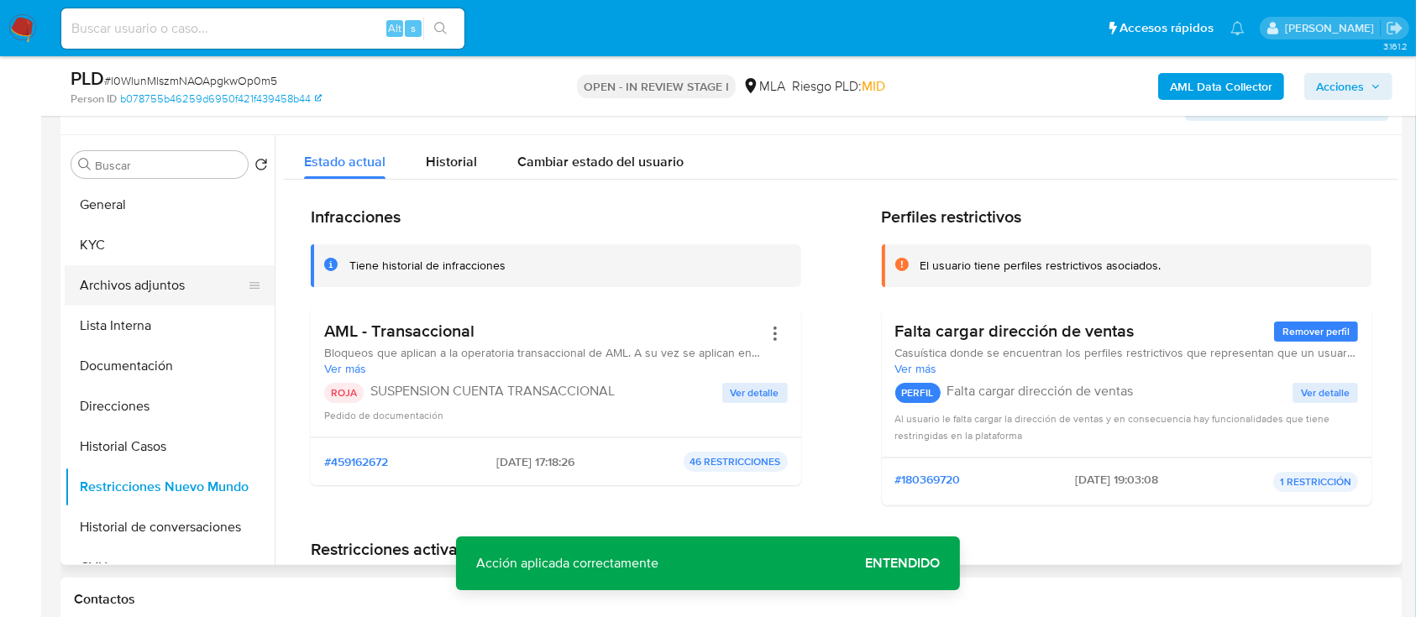
click at [171, 292] on button "Archivos adjuntos" at bounding box center [163, 285] width 197 height 40
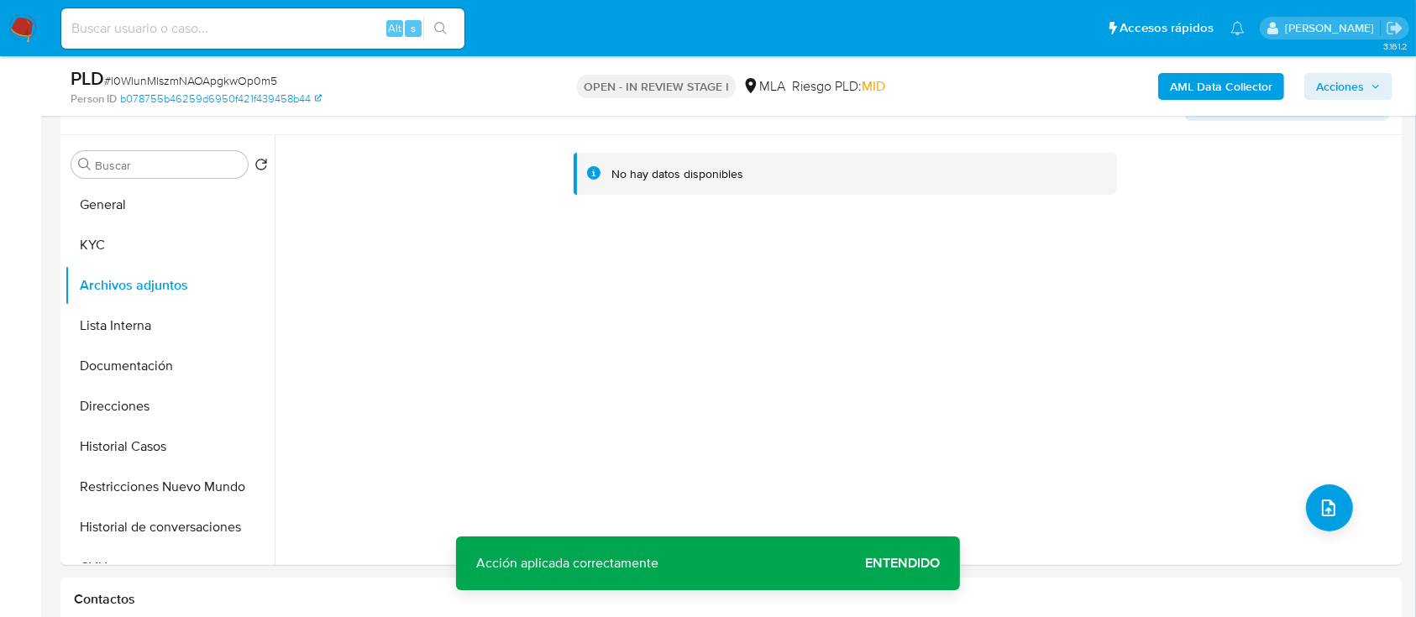
click at [1157, 66] on div "AML Data Collector Acciones" at bounding box center [1175, 85] width 436 height 39
click at [1169, 77] on button "AML Data Collector" at bounding box center [1221, 86] width 126 height 27
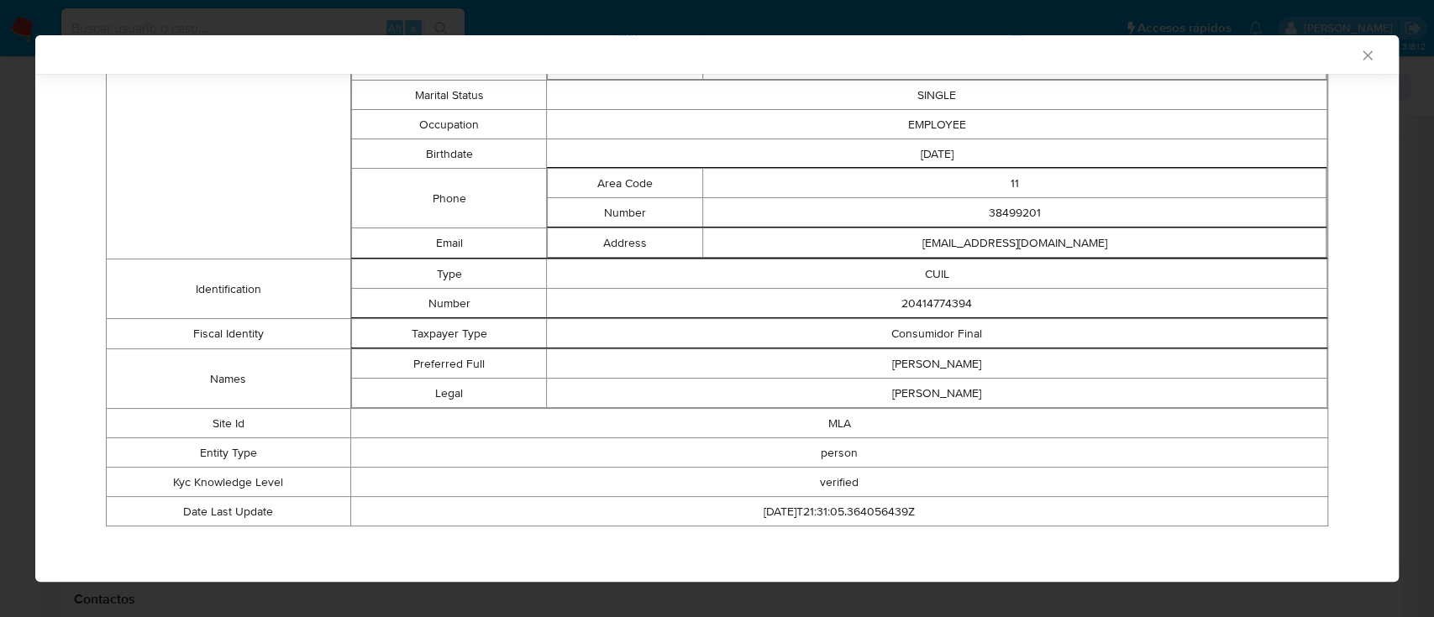
scroll to position [0, 0]
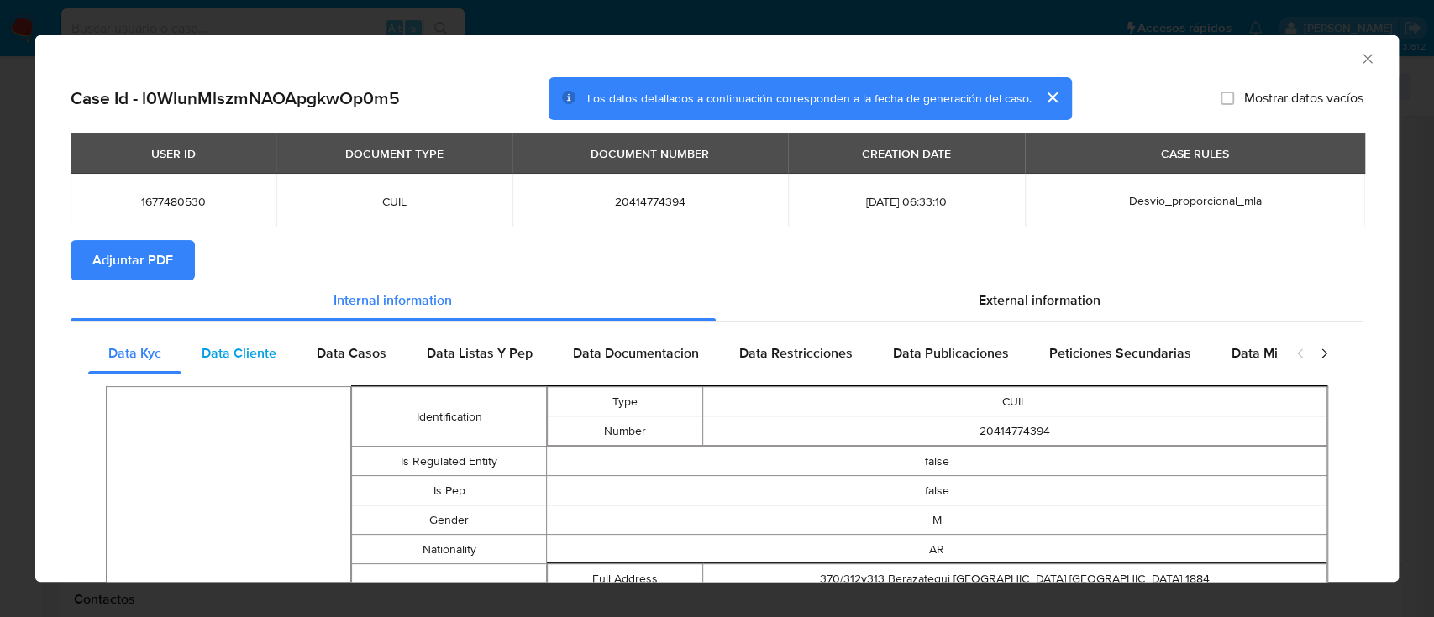
click at [260, 363] on span "Data Cliente" at bounding box center [239, 353] width 75 height 19
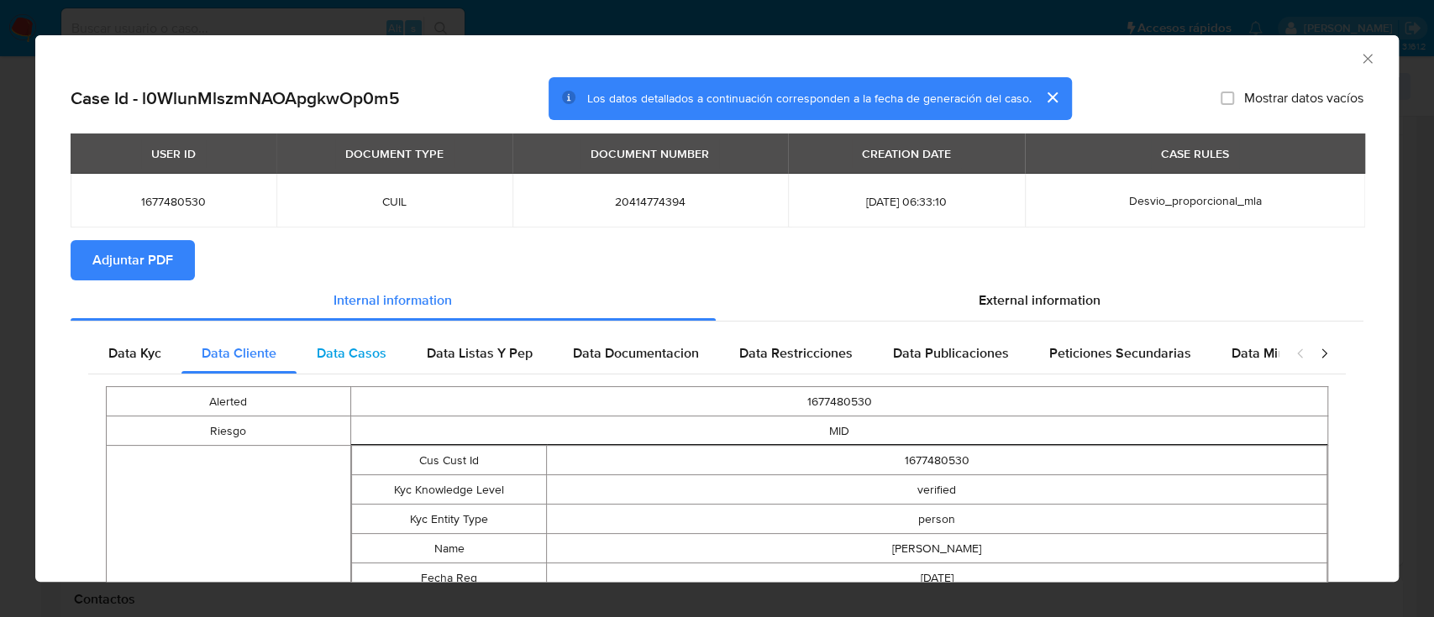
click at [340, 334] on div "Data Casos" at bounding box center [351, 353] width 110 height 40
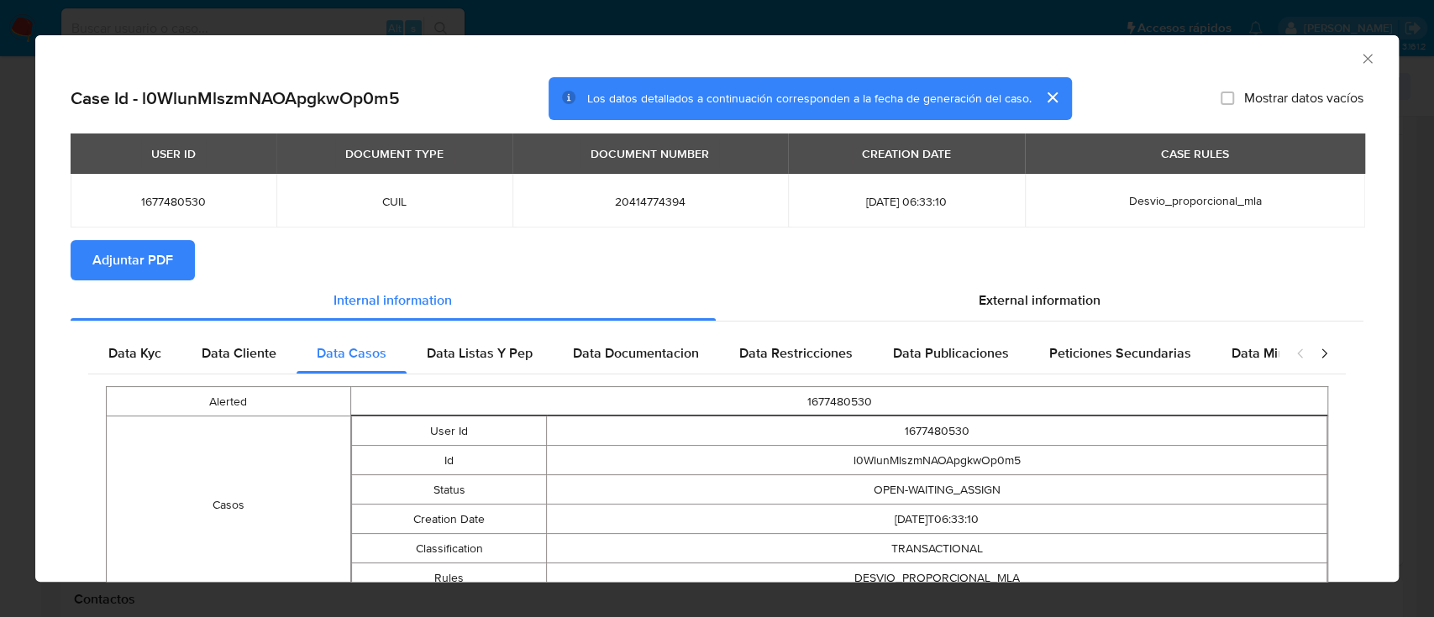
scroll to position [96, 0]
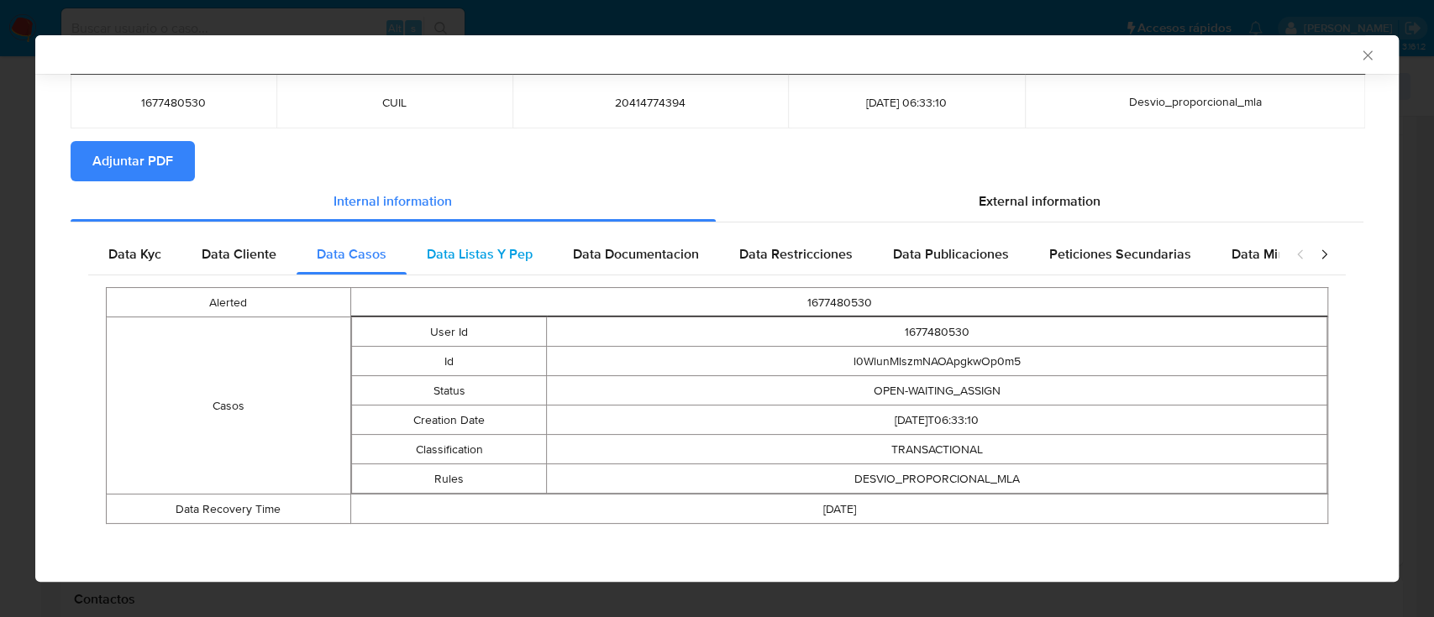
click at [497, 254] on span "Data Listas Y Pep" at bounding box center [480, 253] width 106 height 19
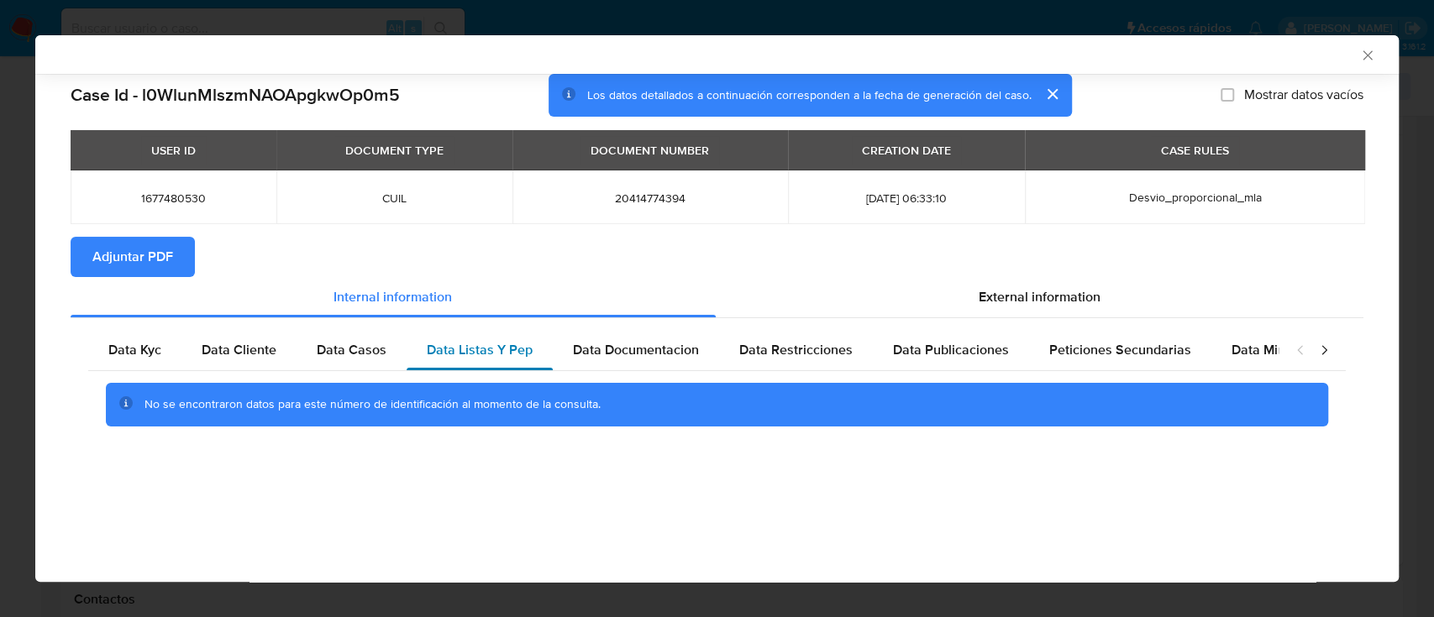
scroll to position [0, 0]
click at [645, 346] on span "Data Documentacion" at bounding box center [636, 349] width 126 height 19
click at [822, 350] on span "Data Restricciones" at bounding box center [795, 349] width 113 height 19
click at [932, 346] on span "Data Publicaciones" at bounding box center [951, 349] width 116 height 19
click at [1090, 357] on span "Peticiones Secundarias" at bounding box center [1120, 349] width 142 height 19
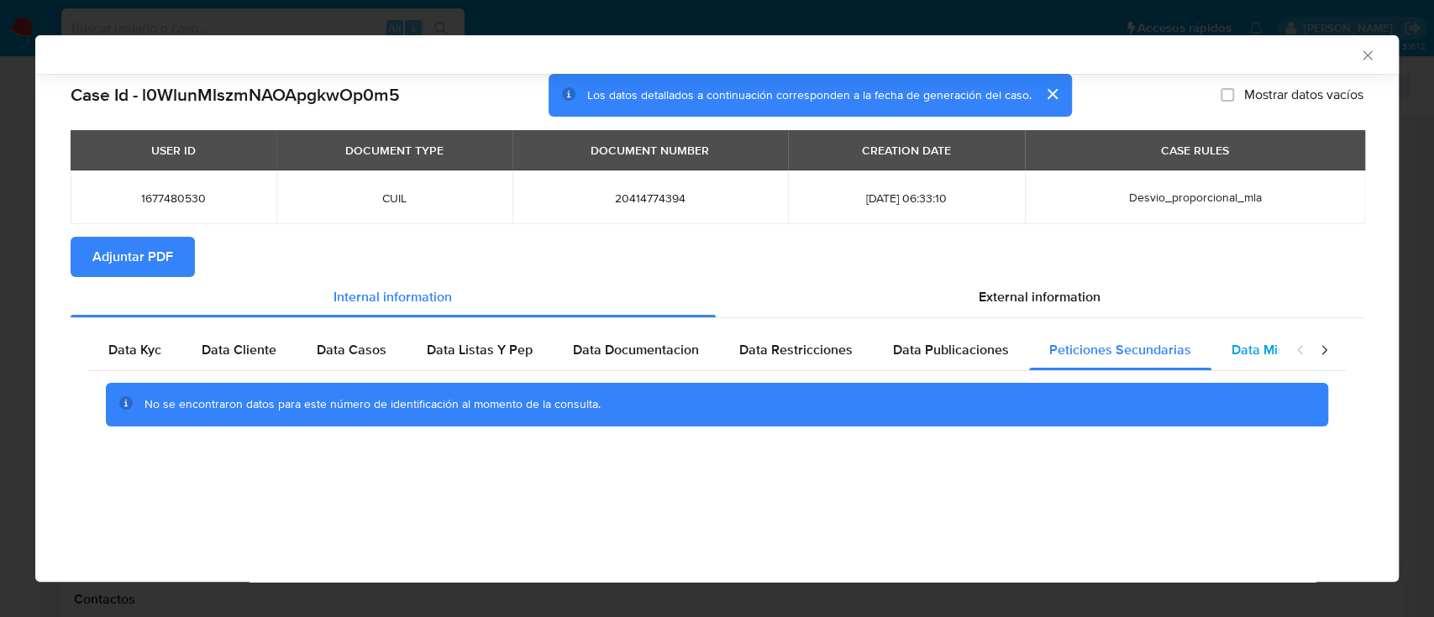
click at [1227, 339] on div "Data Minoridad" at bounding box center [1277, 350] width 133 height 40
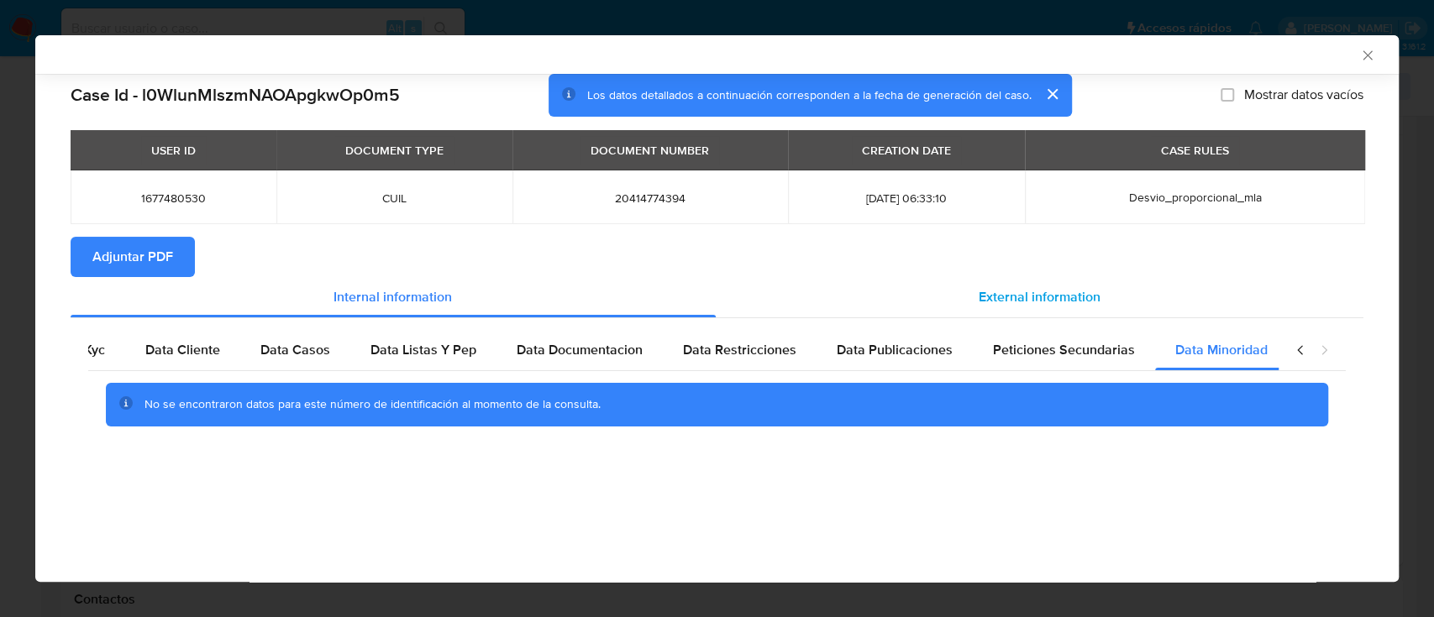
click at [1023, 299] on span "External information" at bounding box center [1039, 296] width 122 height 19
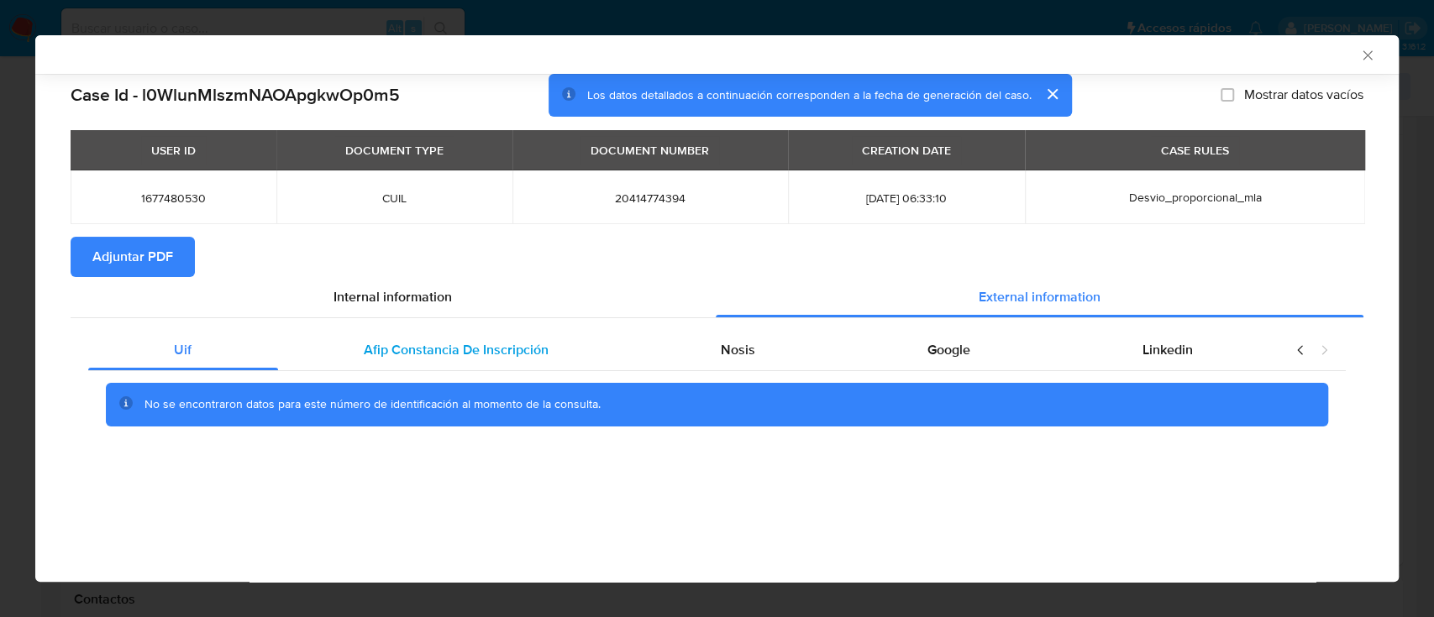
click at [523, 342] on span "Afip Constancia De Inscripción" at bounding box center [456, 349] width 185 height 19
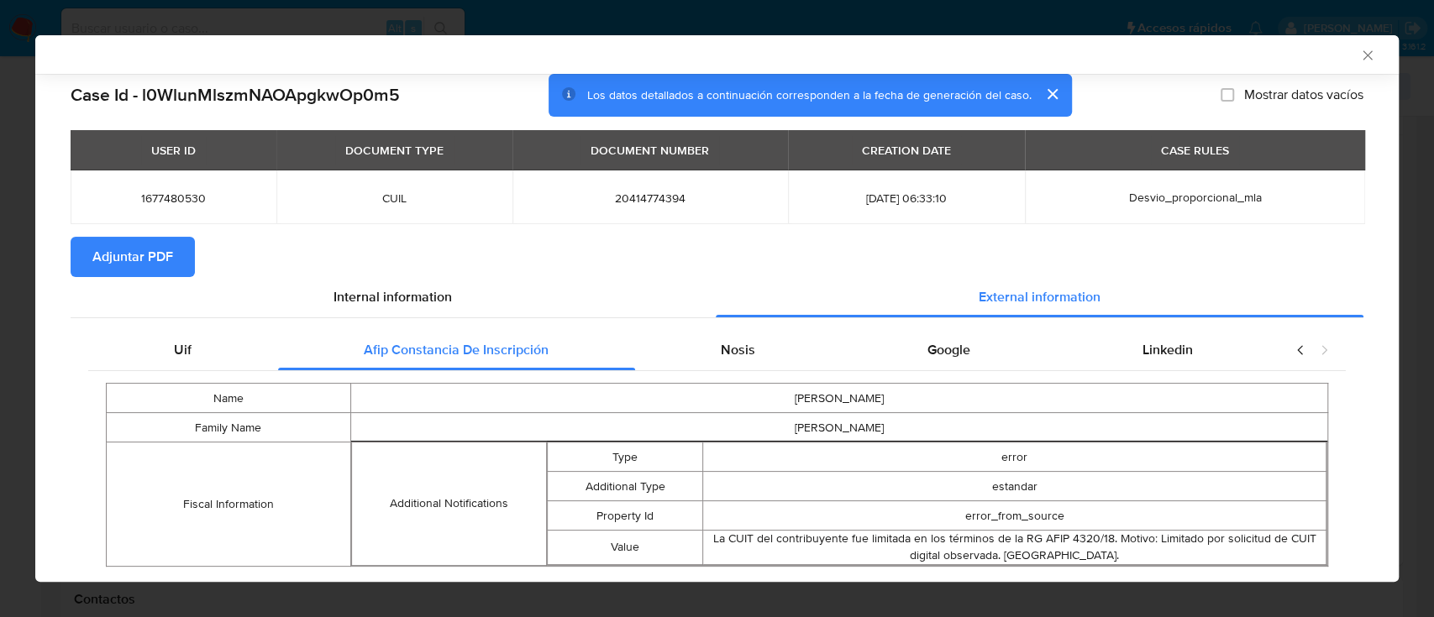
scroll to position [41, 0]
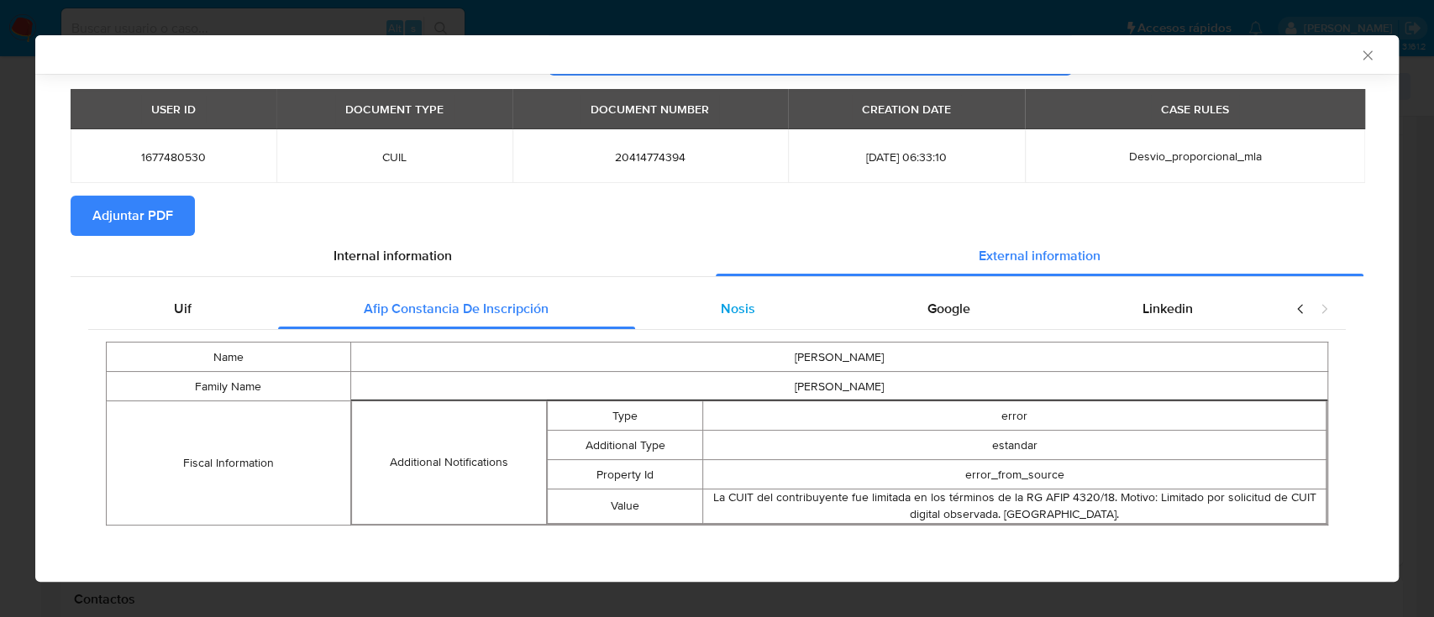
click at [737, 323] on div "Nosis" at bounding box center [738, 309] width 207 height 40
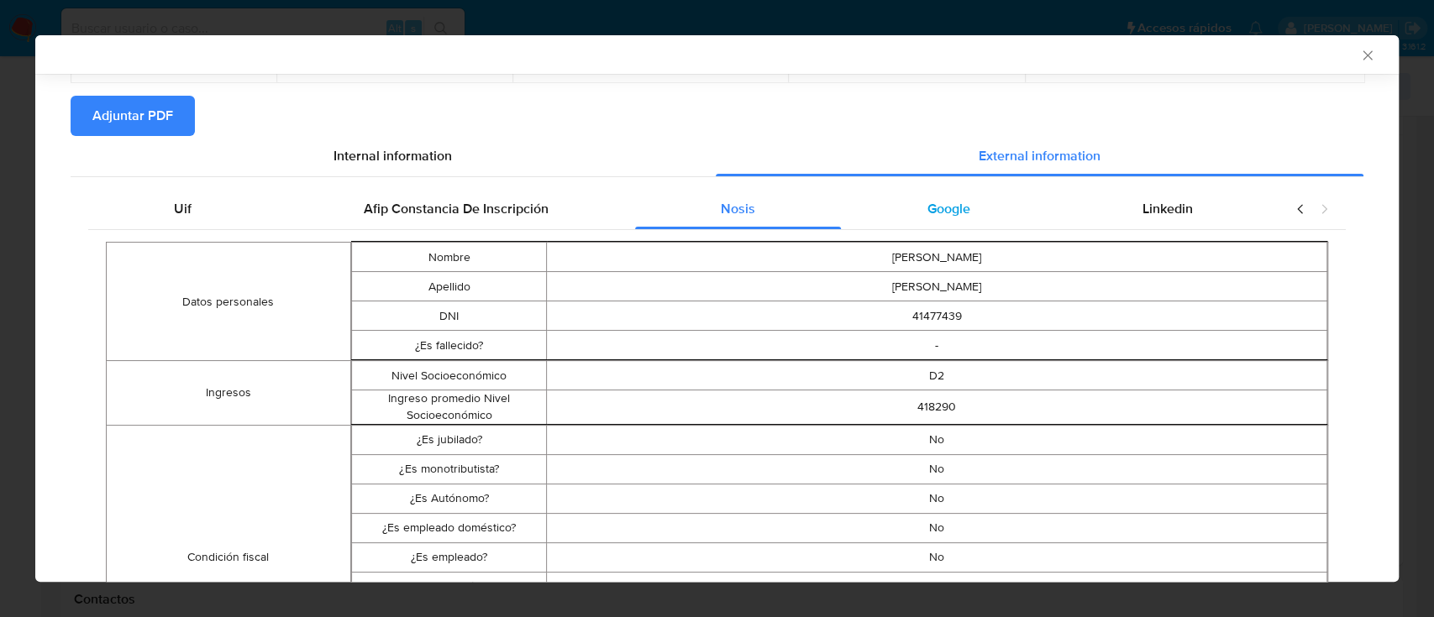
click at [963, 218] on div "Google" at bounding box center [948, 209] width 215 height 40
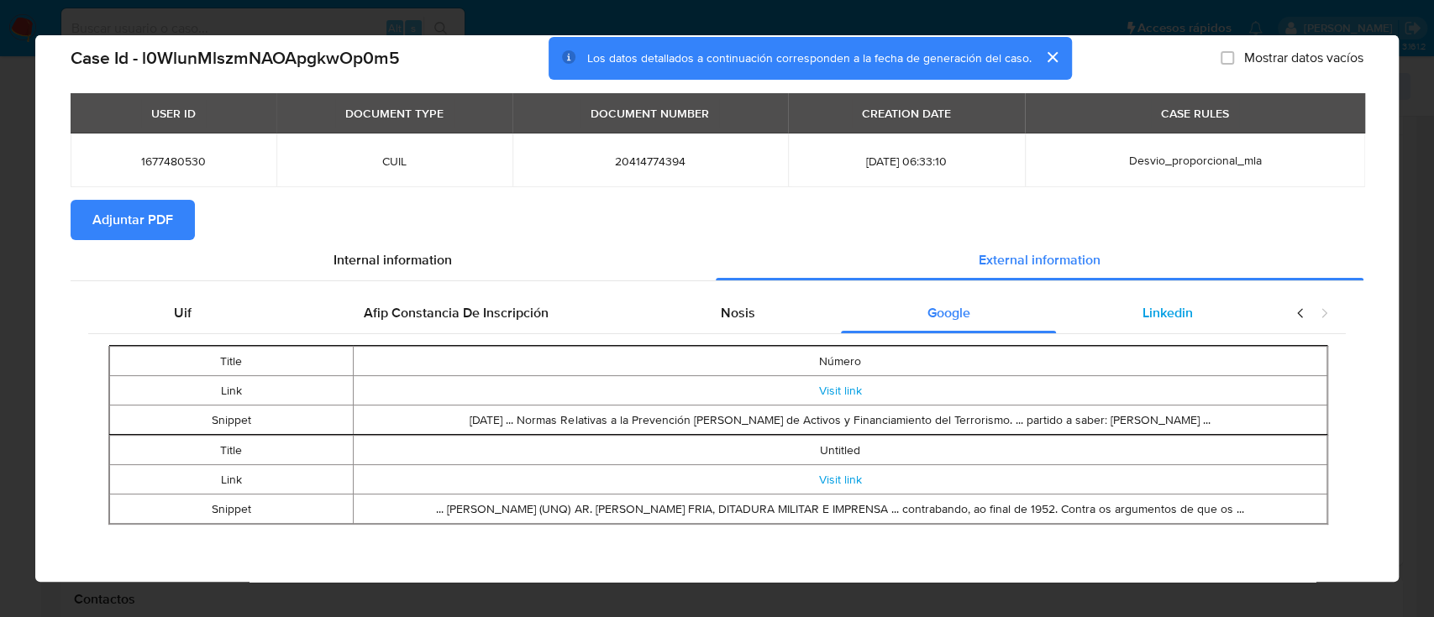
click at [1142, 303] on span "Linkedin" at bounding box center [1167, 312] width 50 height 19
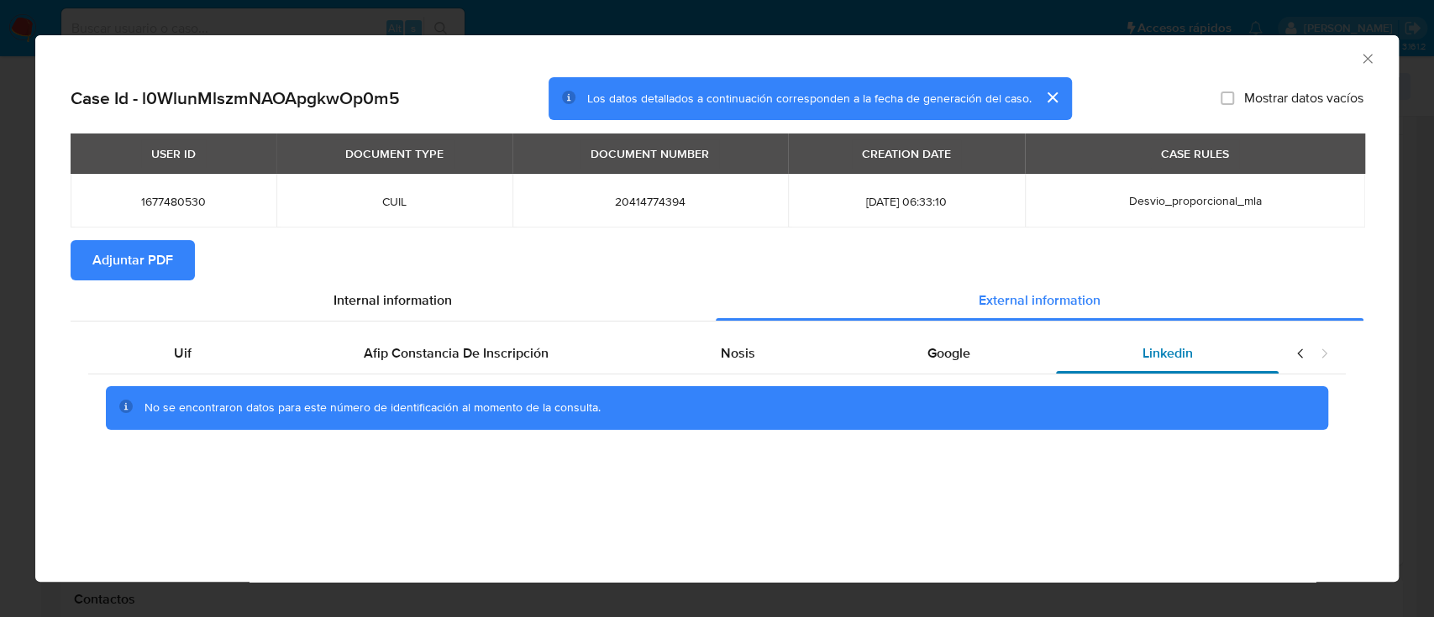
scroll to position [0, 0]
click at [152, 268] on span "Adjuntar PDF" at bounding box center [132, 260] width 81 height 37
click at [1362, 60] on icon "Cerrar ventana" at bounding box center [1367, 58] width 17 height 17
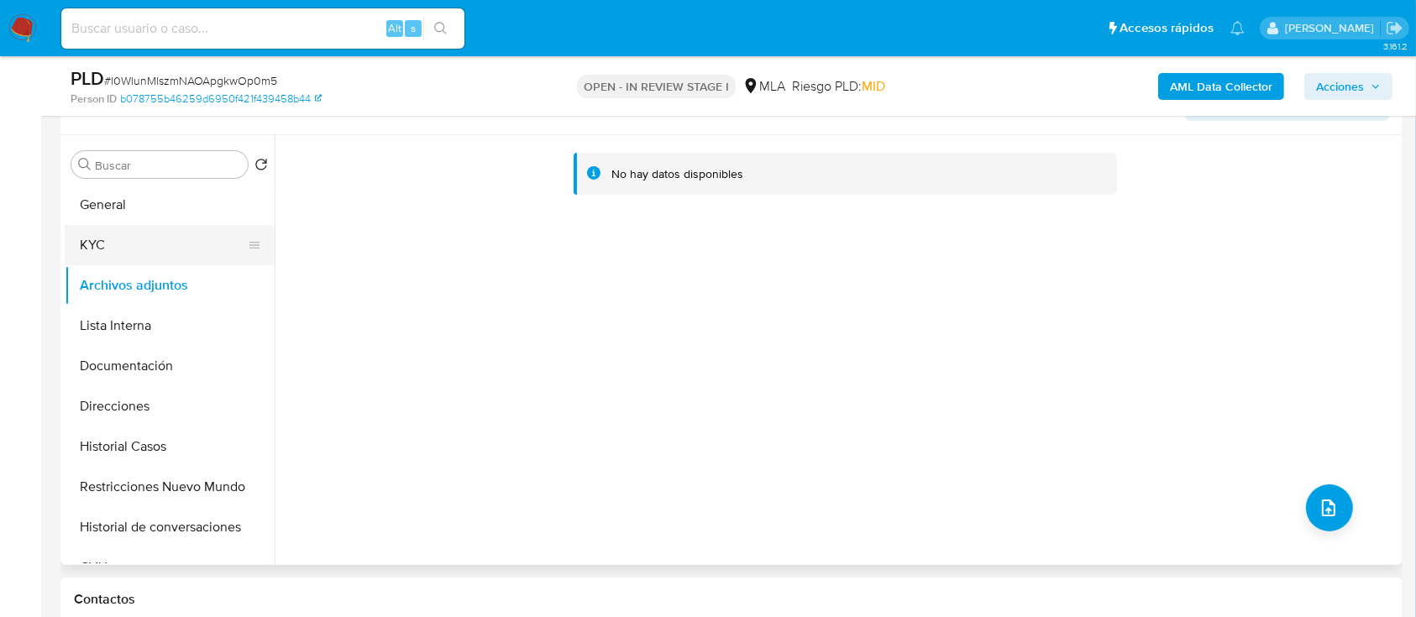
click at [155, 257] on button "KYC" at bounding box center [163, 245] width 197 height 40
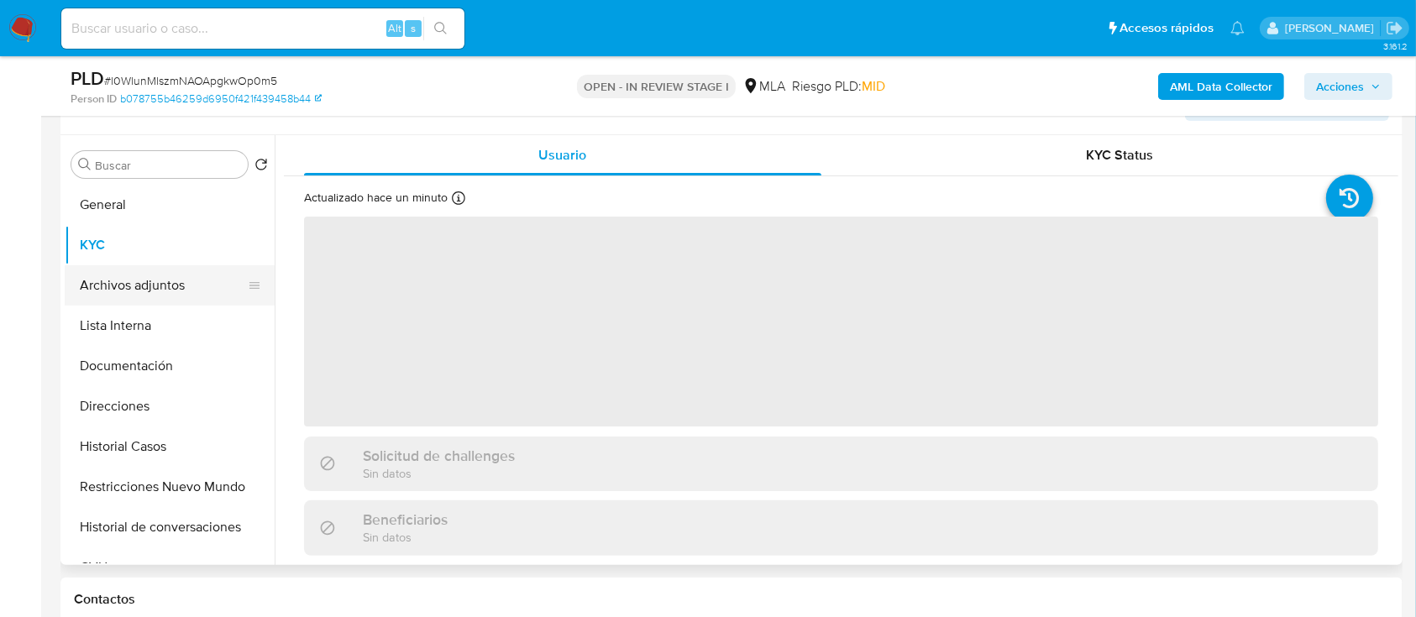
click at [157, 281] on button "Archivos adjuntos" at bounding box center [163, 285] width 197 height 40
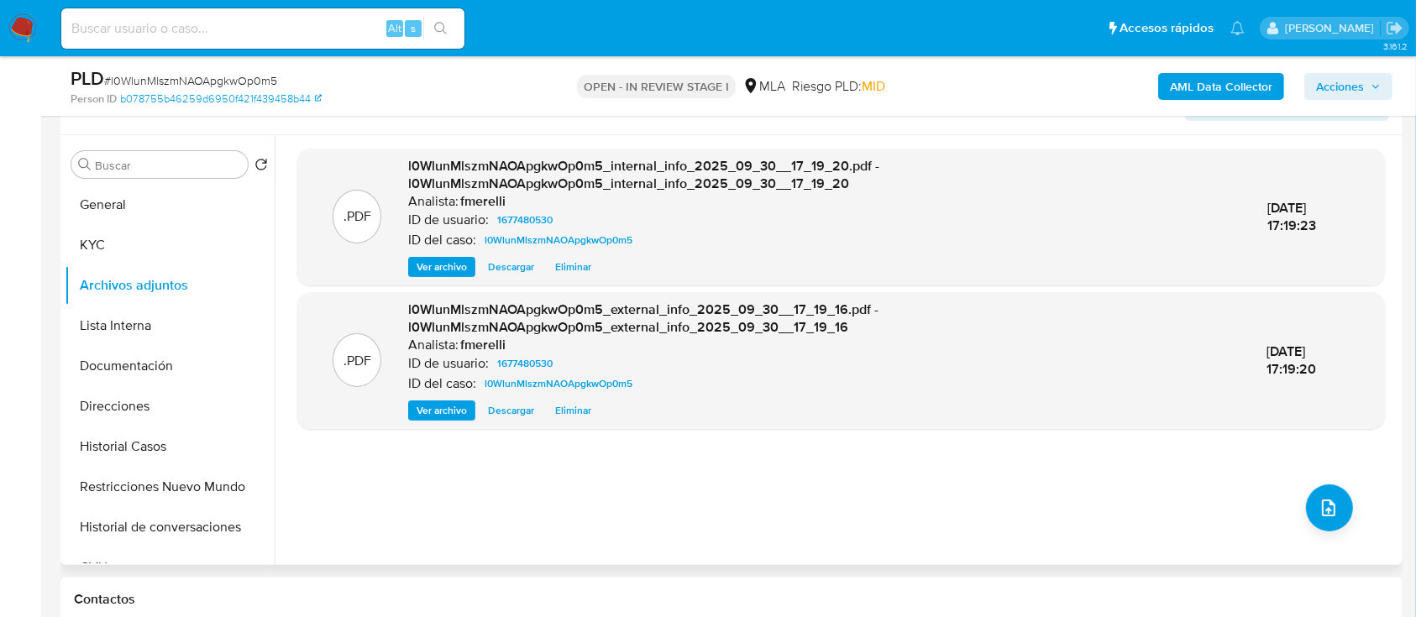
click at [417, 267] on span "Ver archivo" at bounding box center [442, 267] width 50 height 17
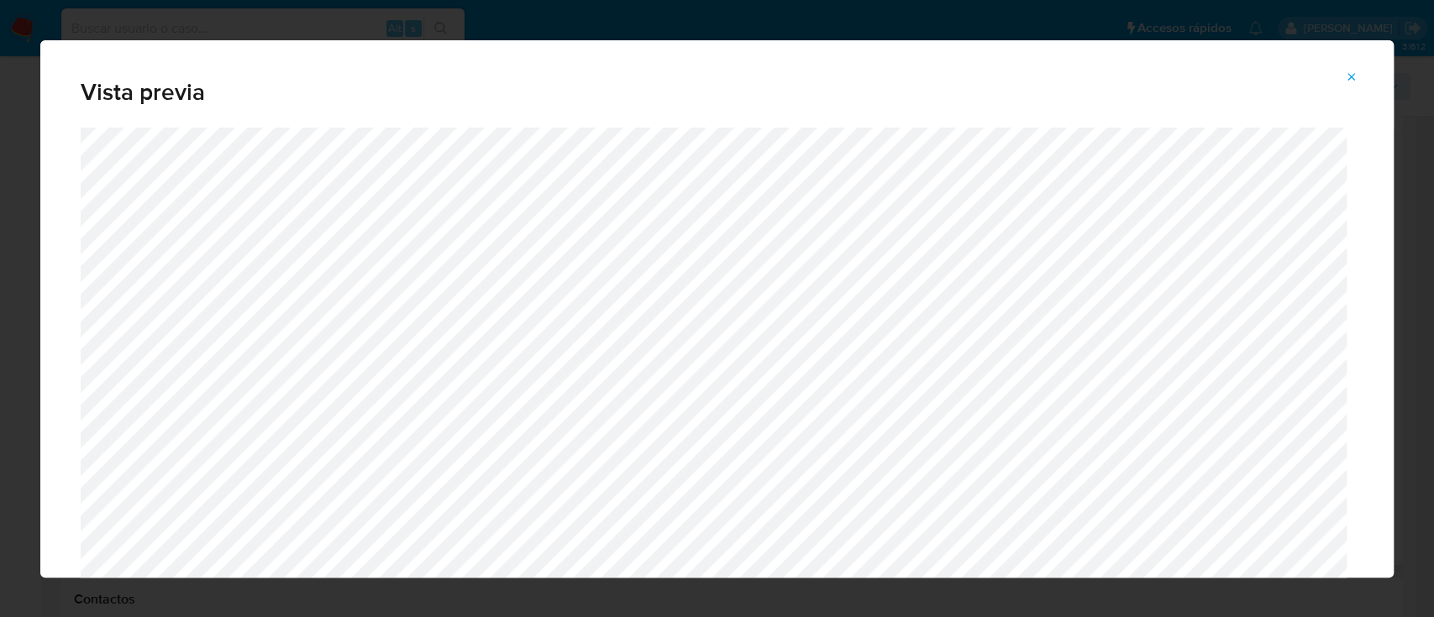
click at [1351, 77] on icon "Attachment preview" at bounding box center [1352, 77] width 8 height 8
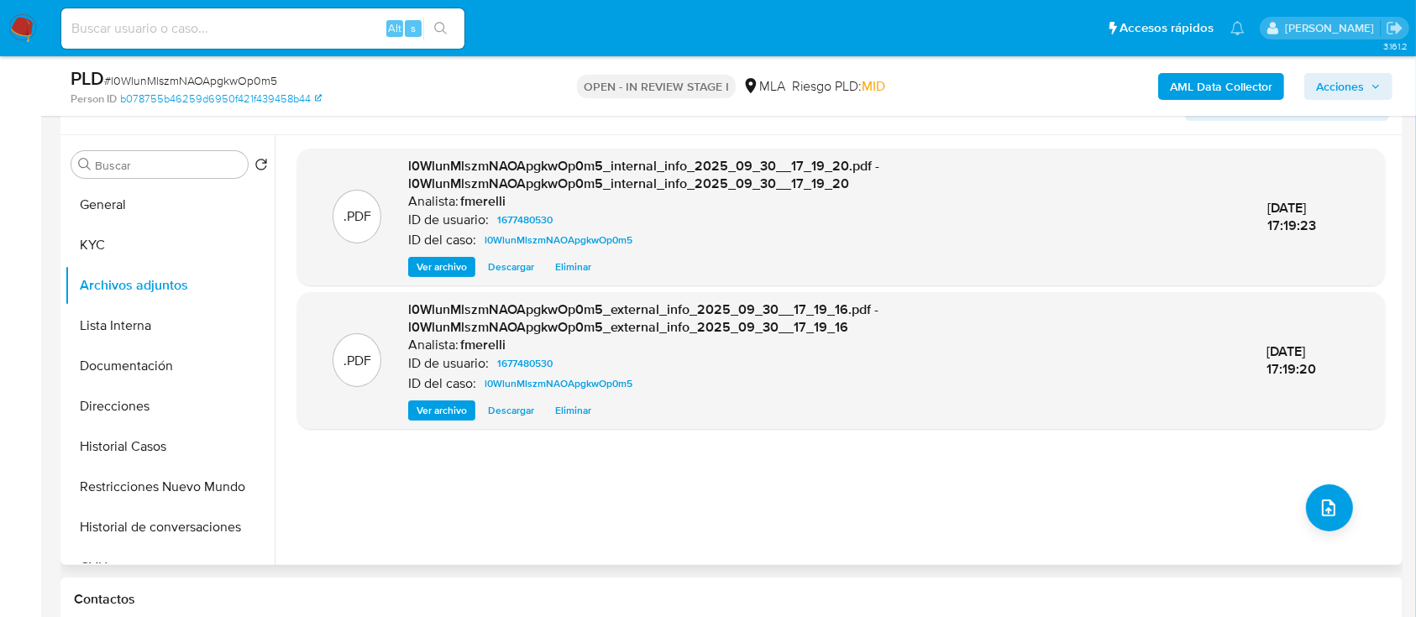
click at [434, 263] on span "Ver archivo" at bounding box center [442, 267] width 50 height 17
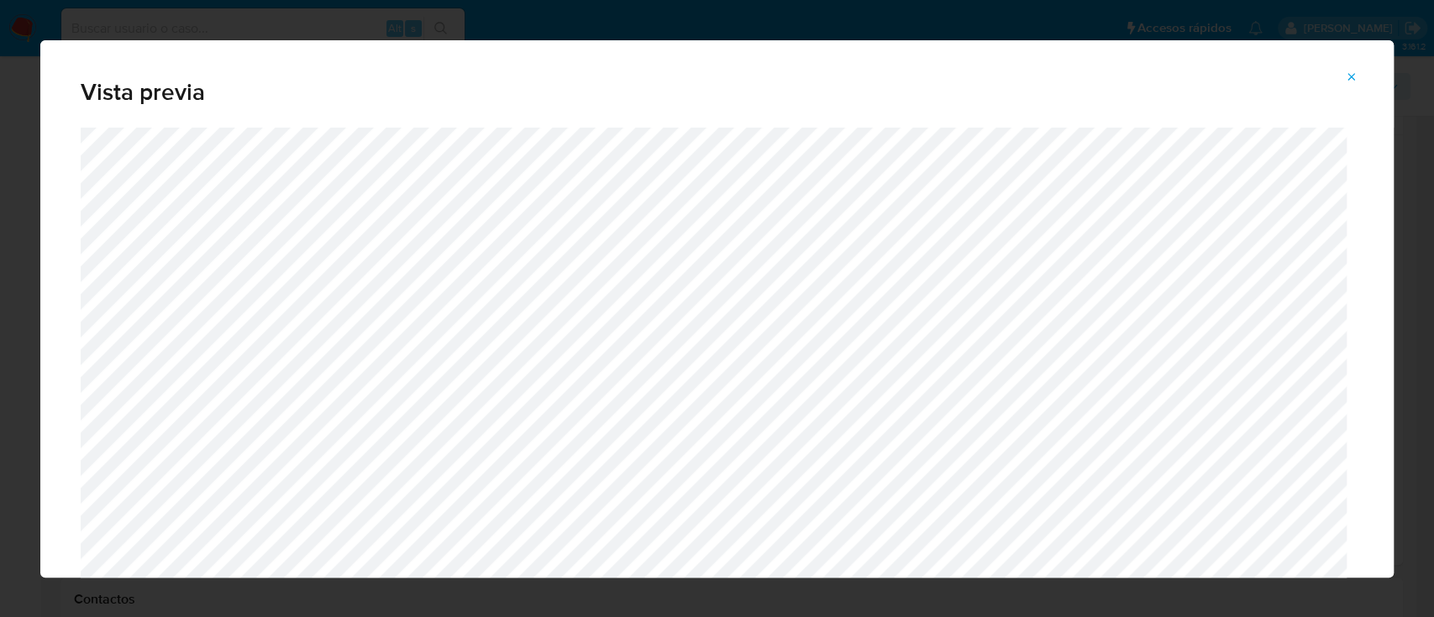
click at [1345, 82] on icon "Attachment preview" at bounding box center [1351, 77] width 13 height 13
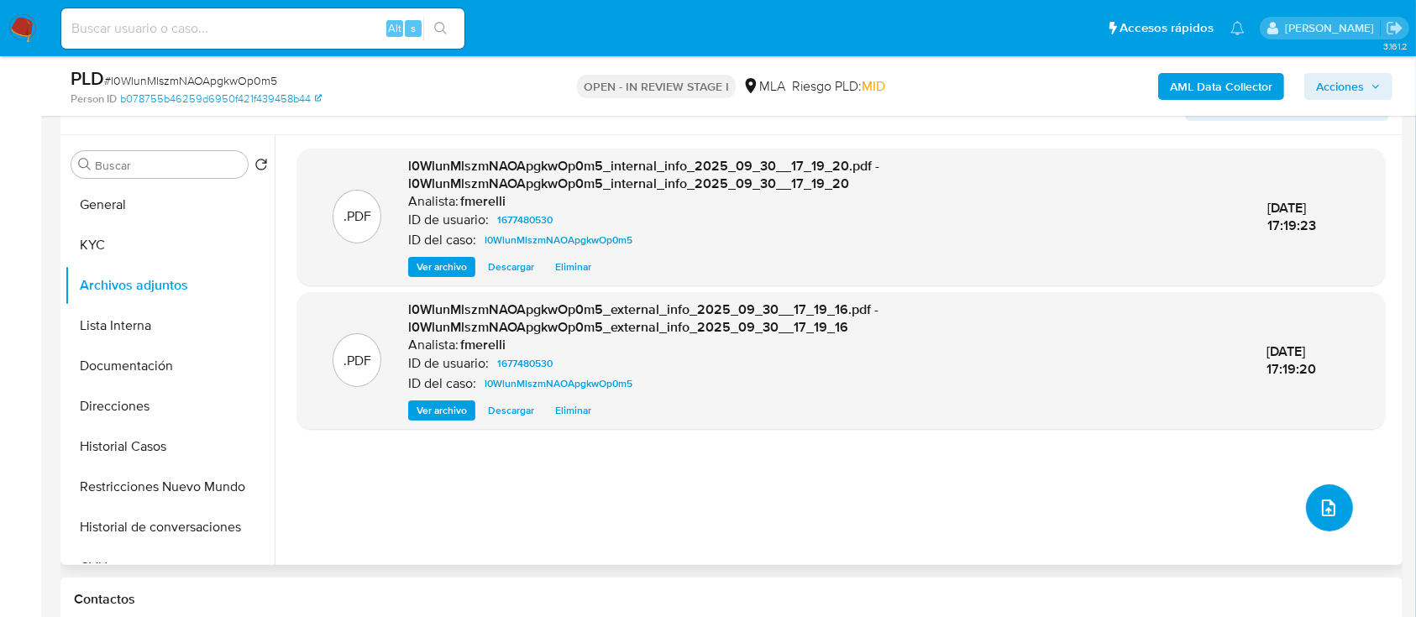
click at [1335, 509] on button "upload-file" at bounding box center [1329, 508] width 47 height 47
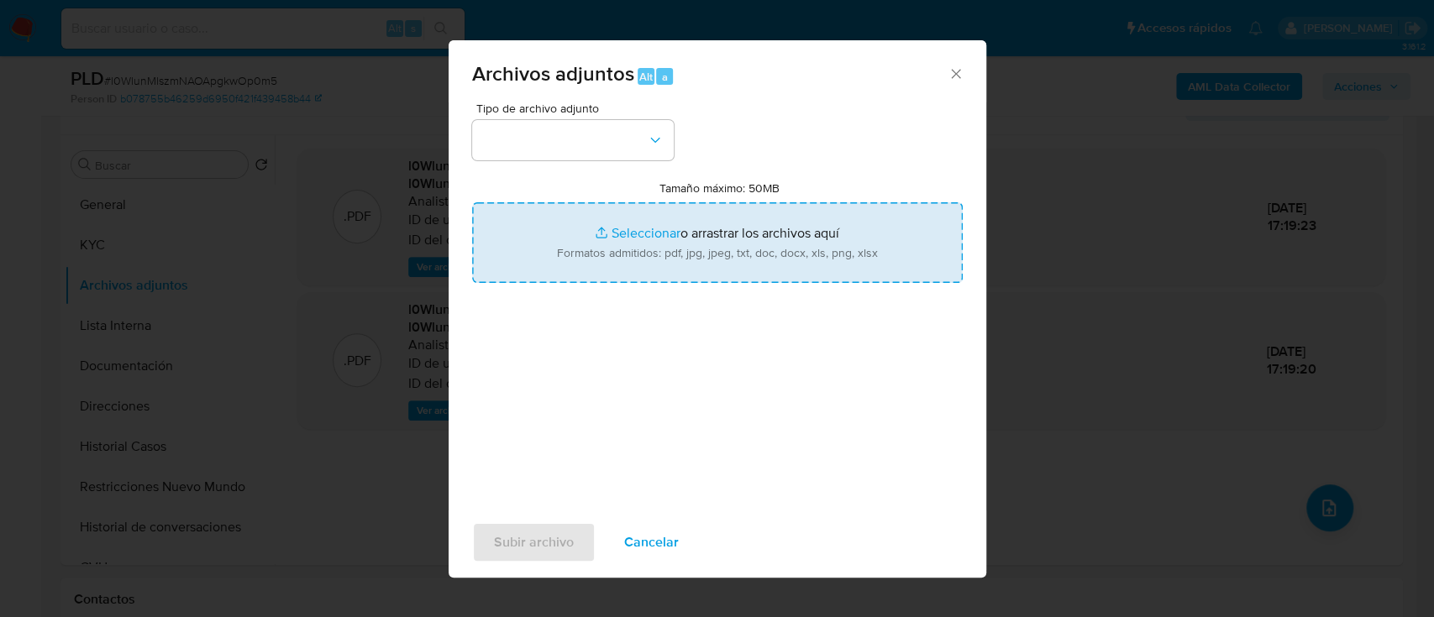
type input "C:\fakepath\NOSIS_Manager_InformeIndividual_20414774394_654927_20250930163621.p…"
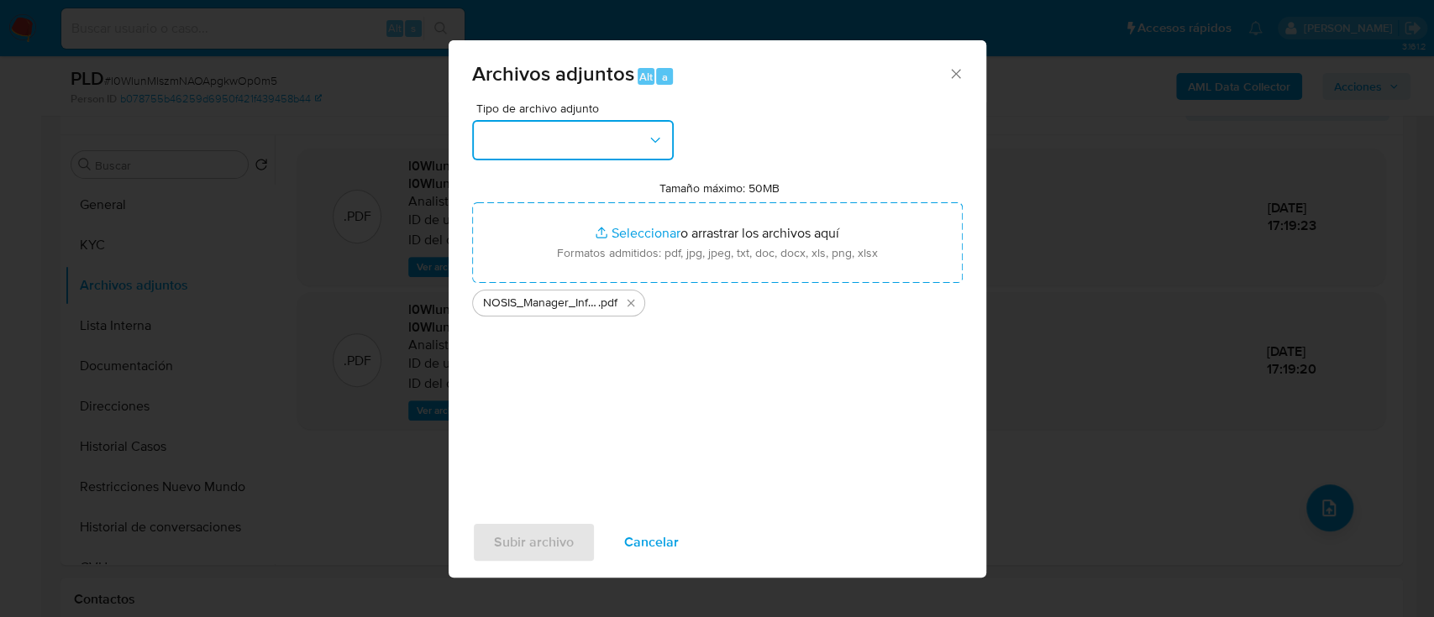
click at [623, 131] on button "button" at bounding box center [573, 140] width 202 height 40
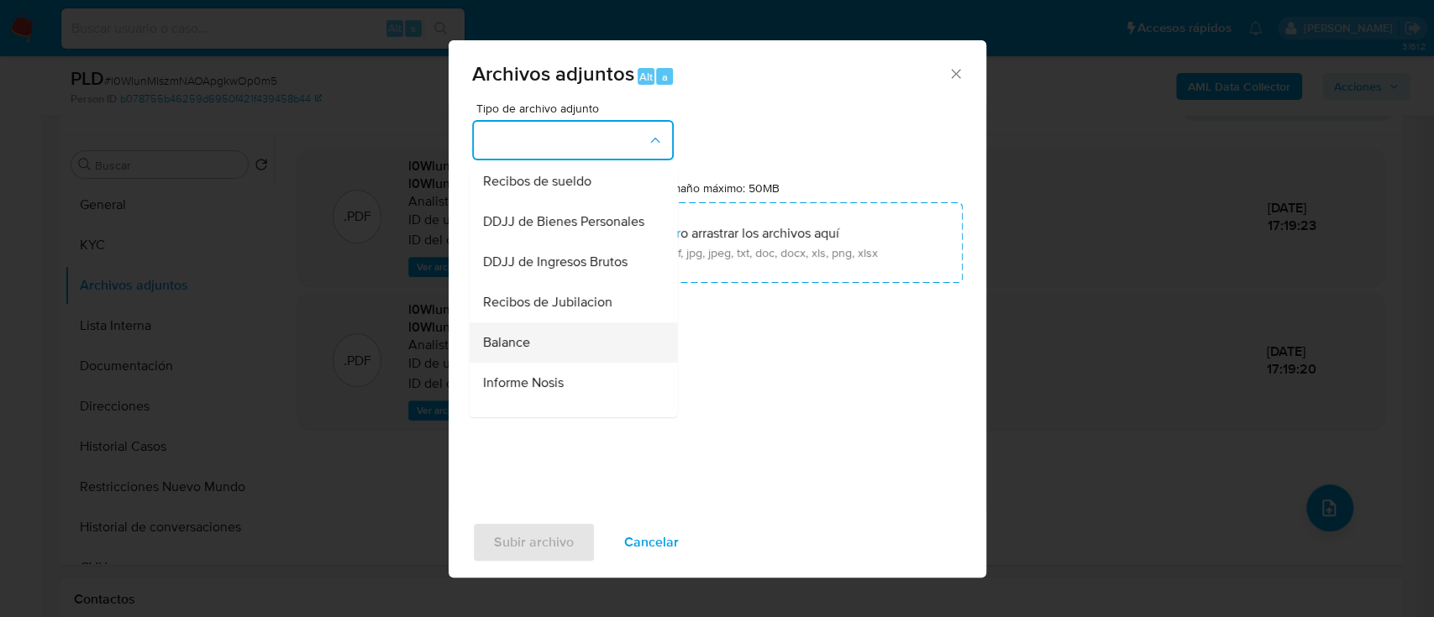
scroll to position [569, 0]
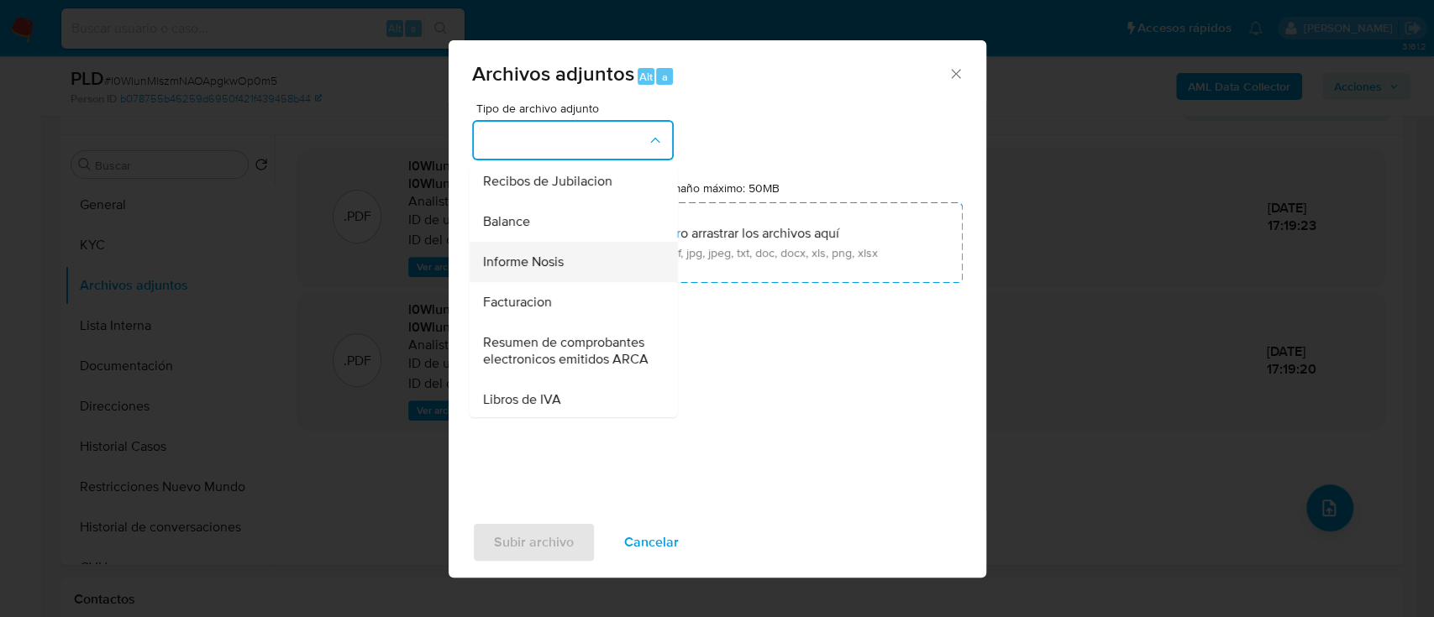
click at [565, 282] on div "Informe Nosis" at bounding box center [567, 262] width 171 height 40
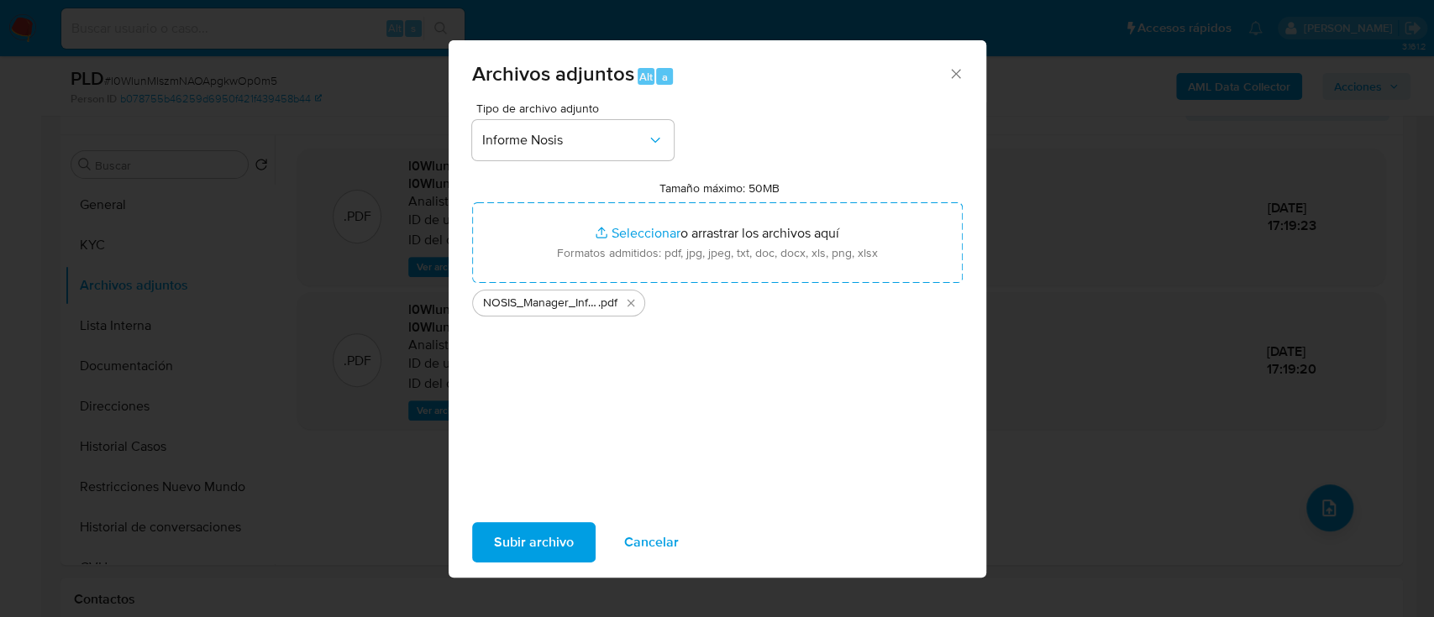
click at [539, 548] on span "Subir archivo" at bounding box center [534, 542] width 80 height 37
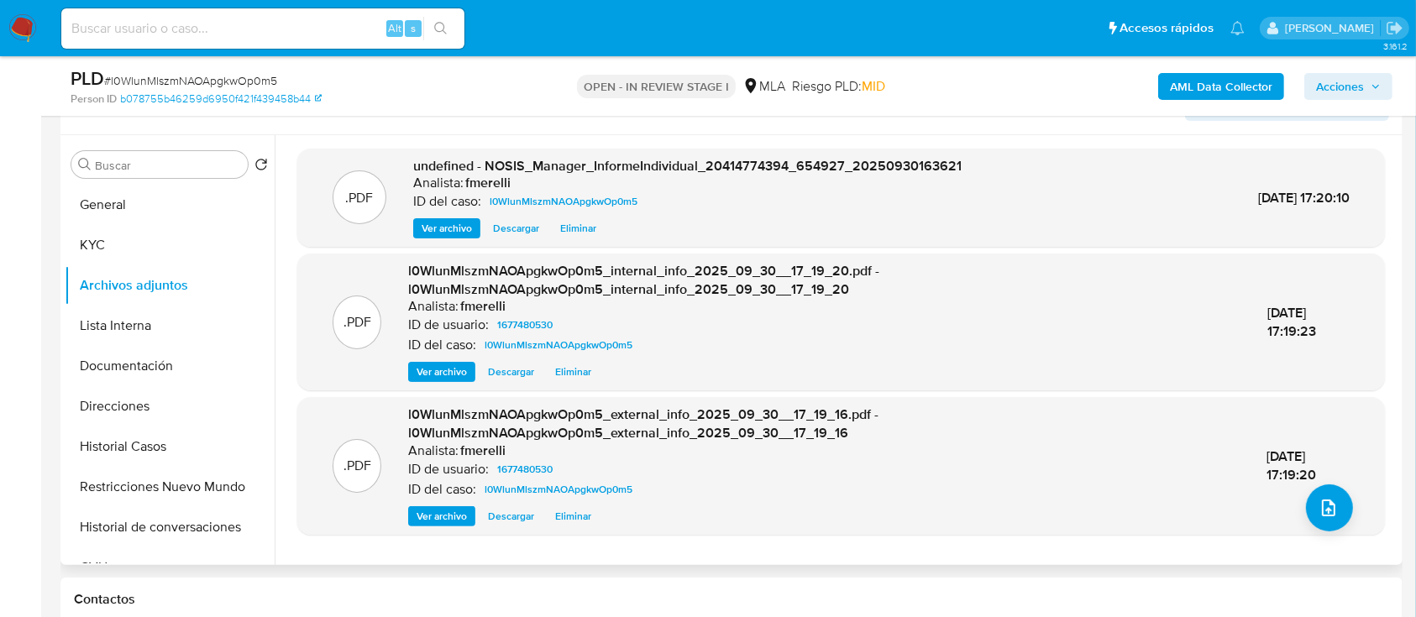
click at [455, 226] on span "Ver archivo" at bounding box center [447, 228] width 50 height 17
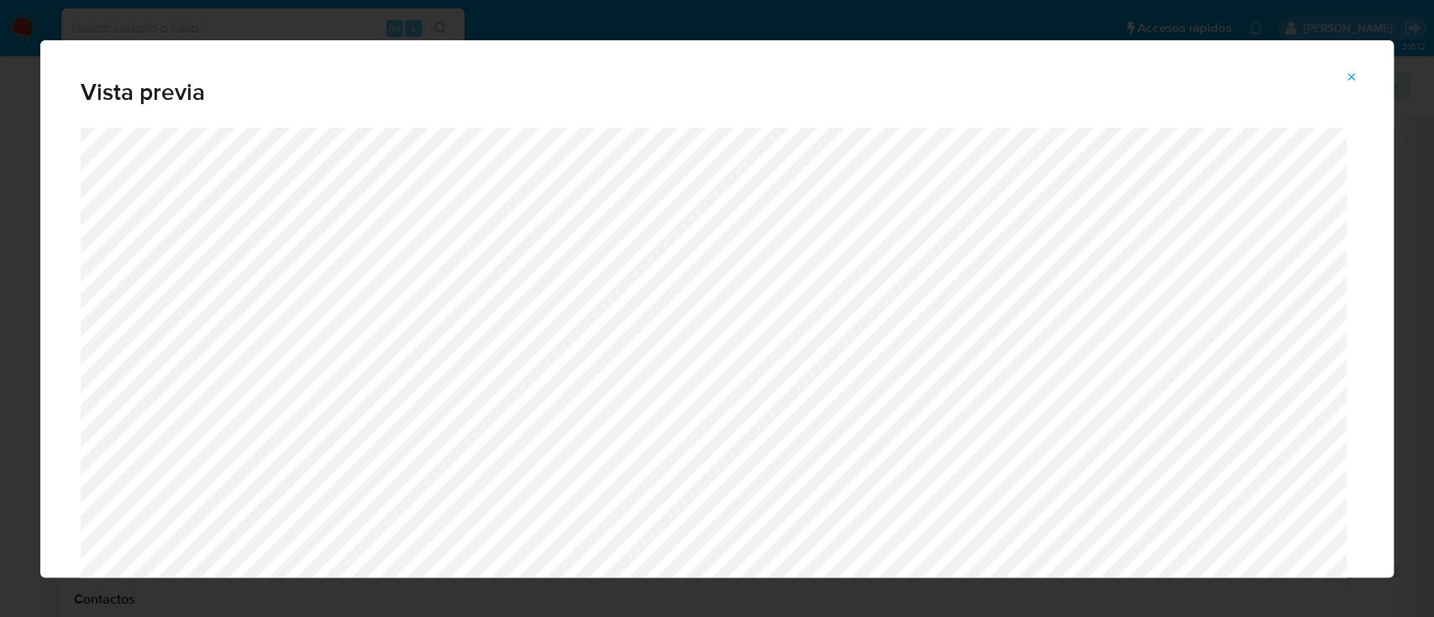
click at [1348, 83] on icon "Attachment preview" at bounding box center [1351, 77] width 13 height 13
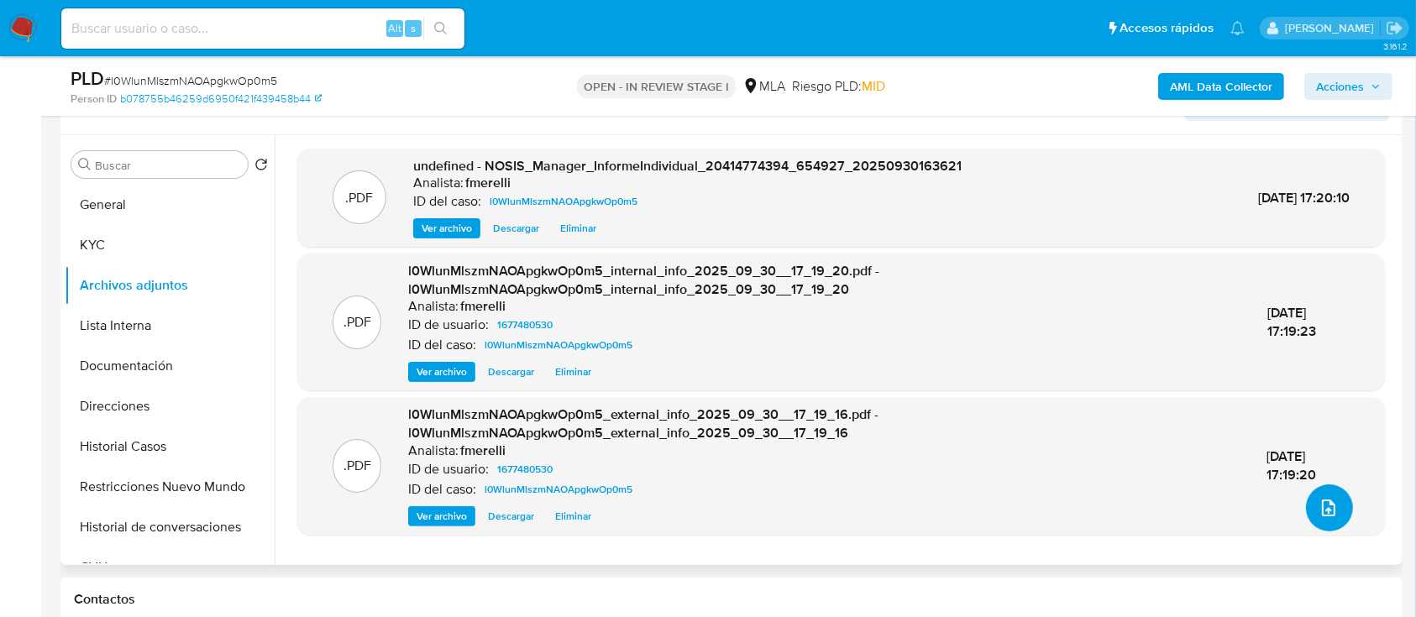
click at [1319, 507] on icon "upload-file" at bounding box center [1329, 508] width 20 height 20
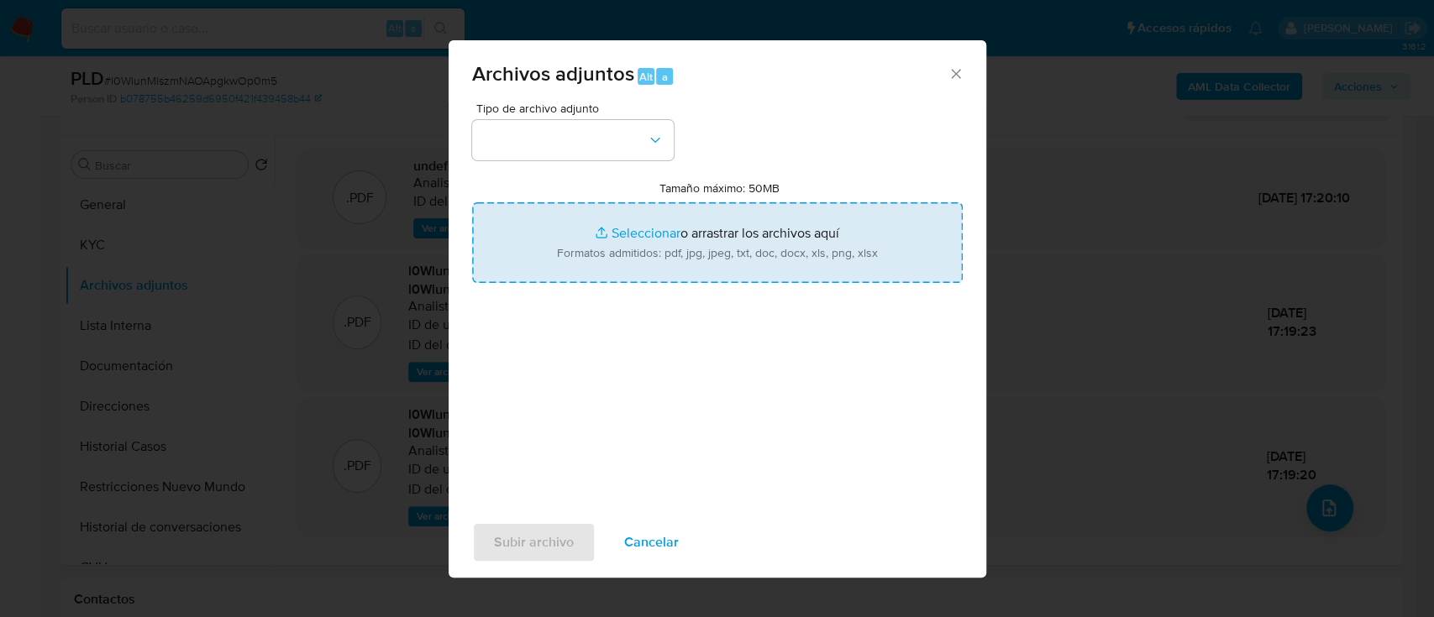
type input "C:\fakepath\Caselog l0WlunMlszmNAOApgkwOp0m5_2025_09_18_06_58_43.docx"
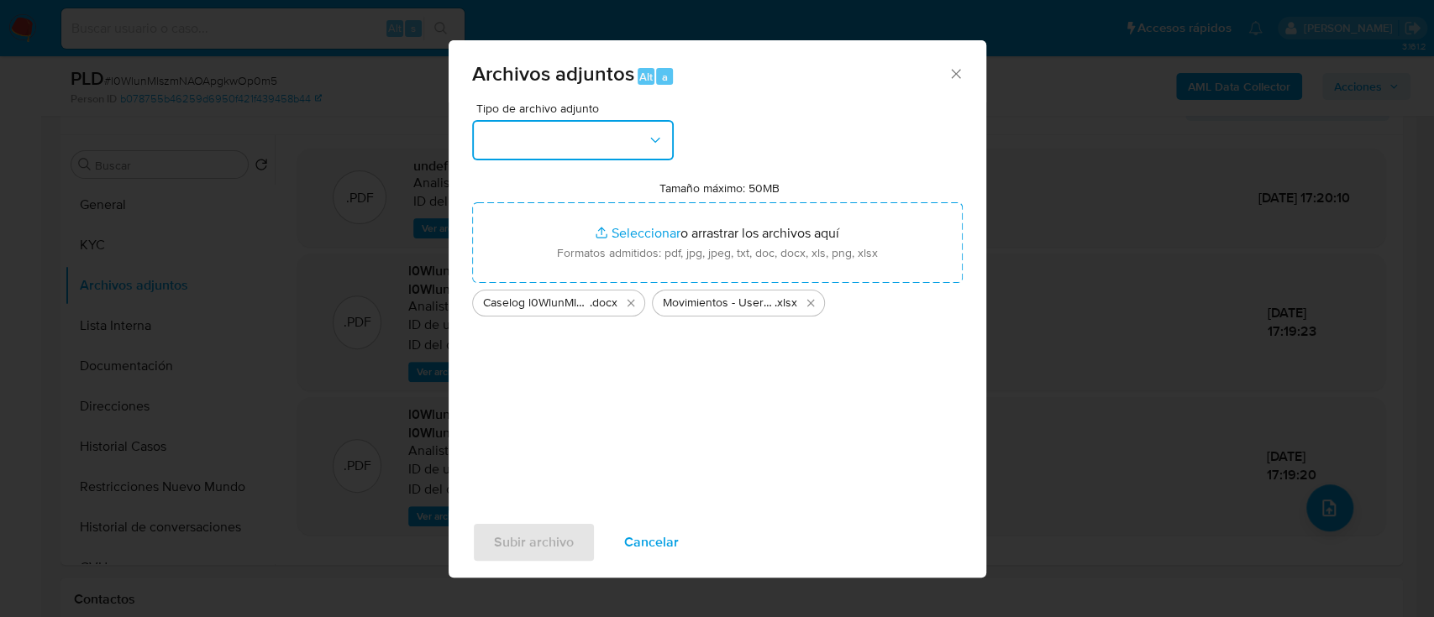
click at [512, 144] on button "button" at bounding box center [573, 140] width 202 height 40
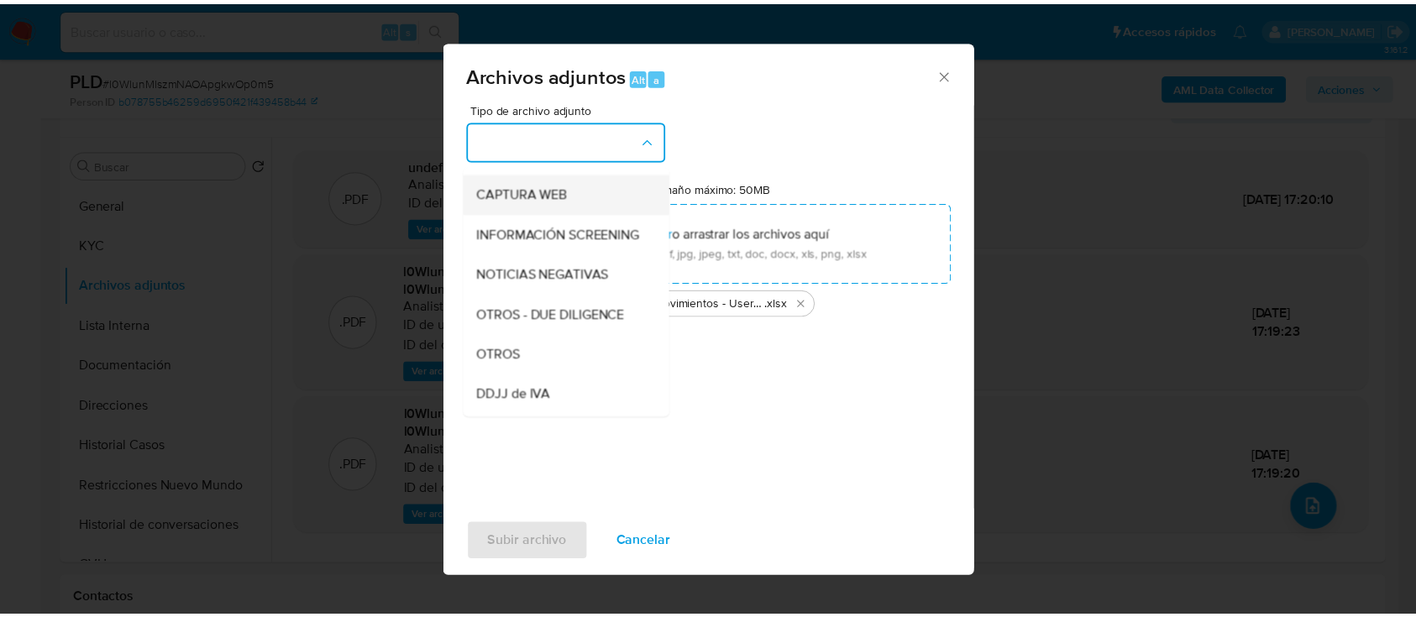
scroll to position [155, 0]
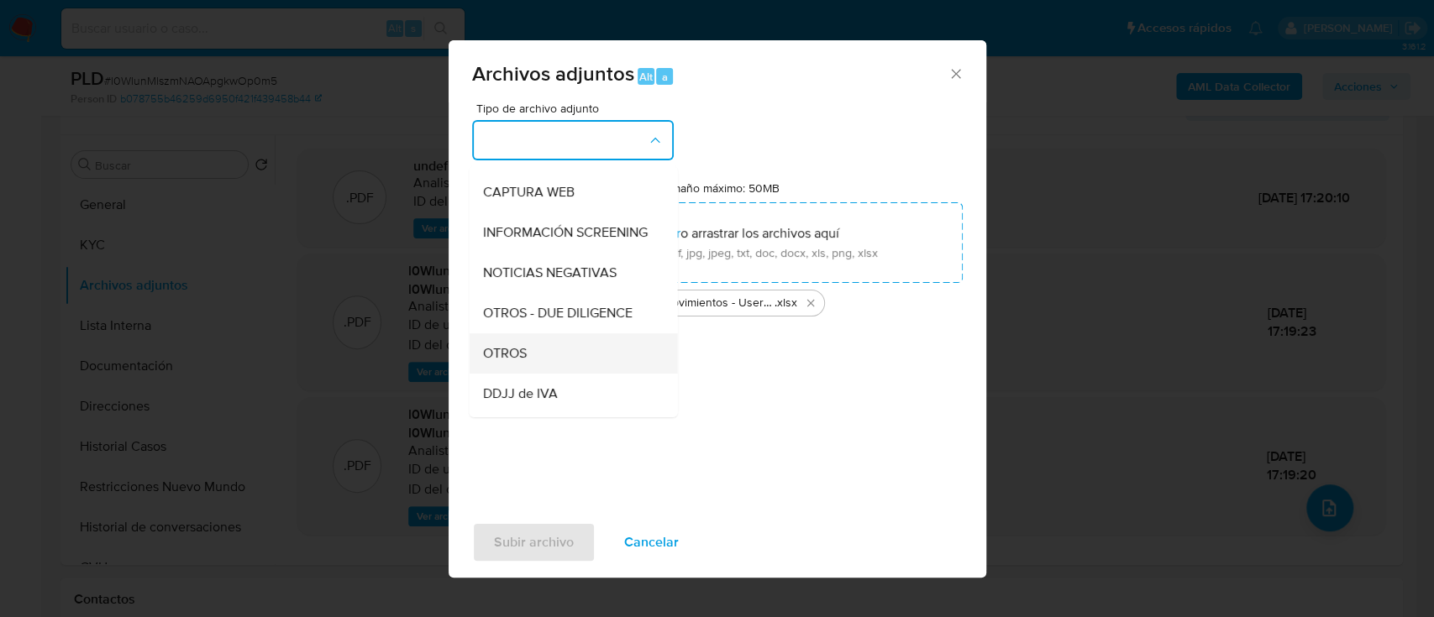
click at [517, 362] on span "OTROS" at bounding box center [504, 353] width 44 height 17
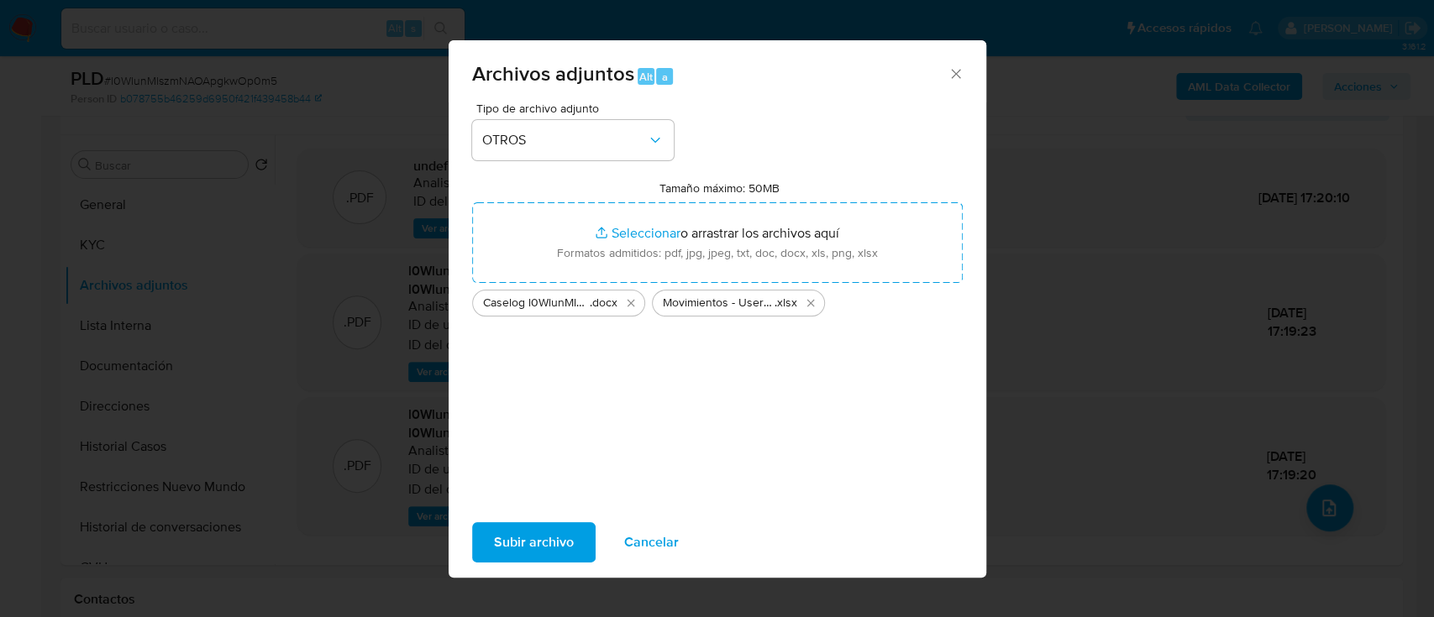
click at [538, 537] on span "Subir archivo" at bounding box center [534, 542] width 80 height 37
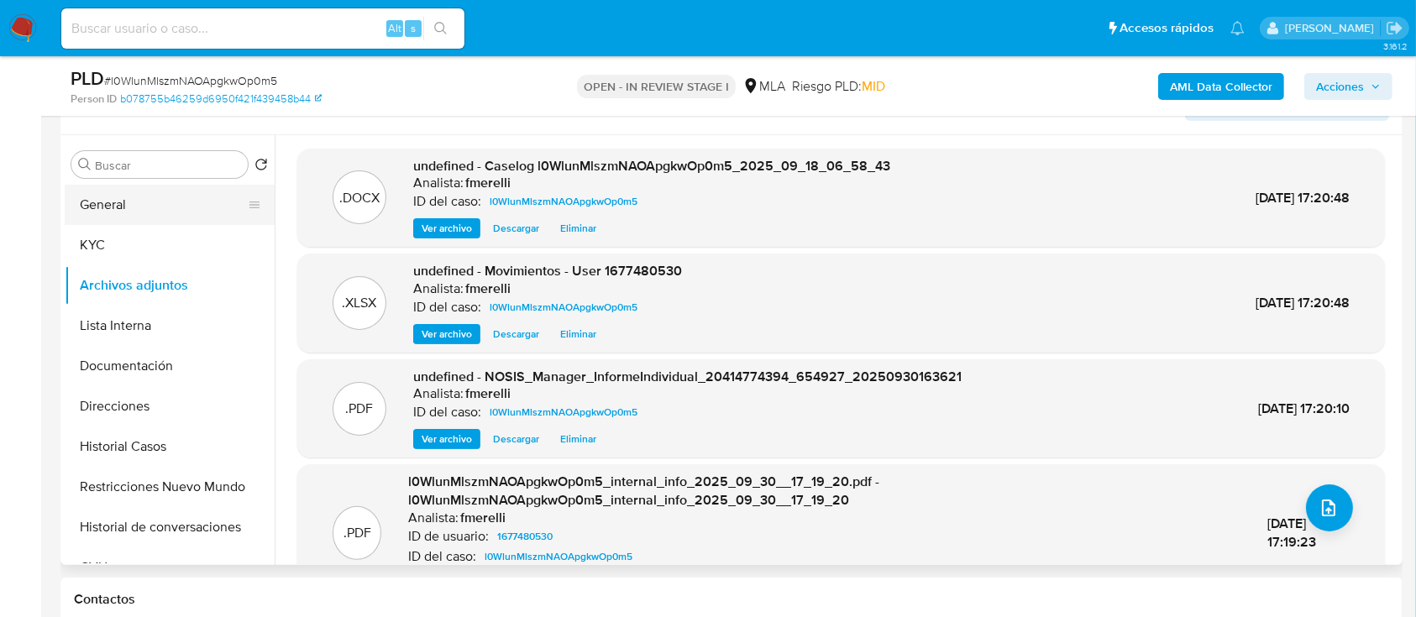
click at [161, 197] on button "General" at bounding box center [163, 205] width 197 height 40
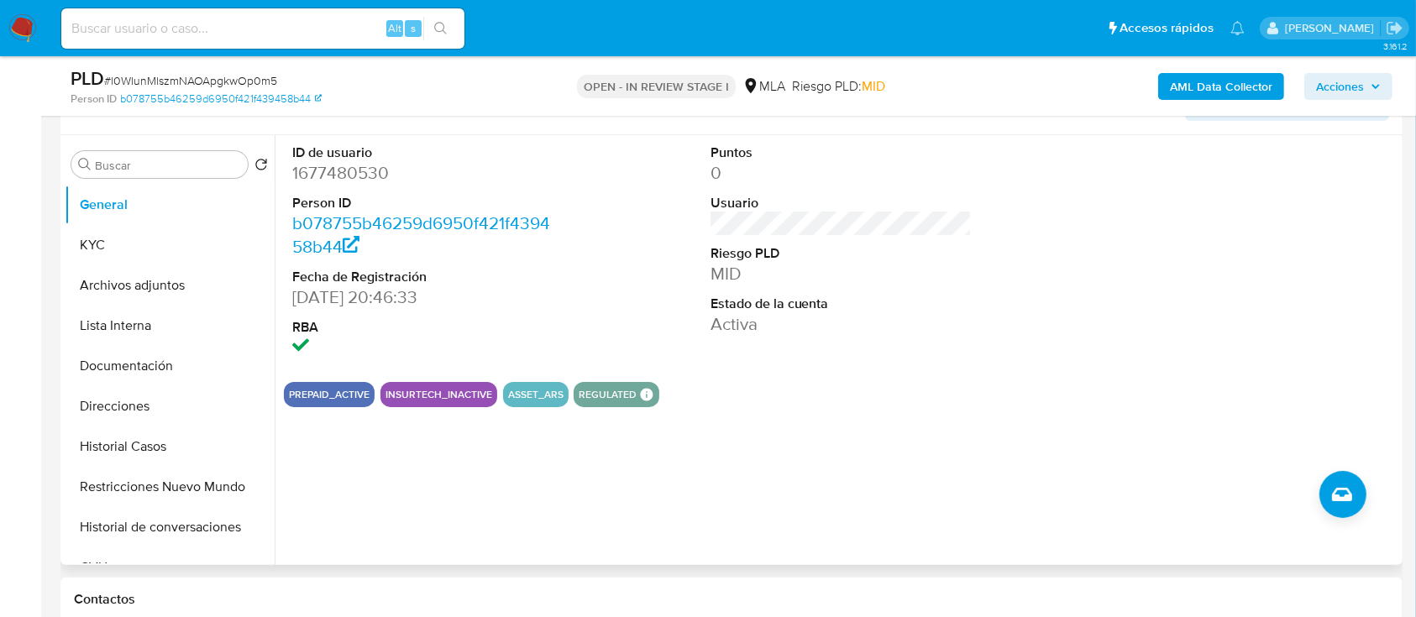
click at [375, 181] on dd "1677480530" at bounding box center [423, 173] width 262 height 24
copy dd "1677480530"
click at [177, 283] on button "Archivos adjuntos" at bounding box center [163, 285] width 197 height 40
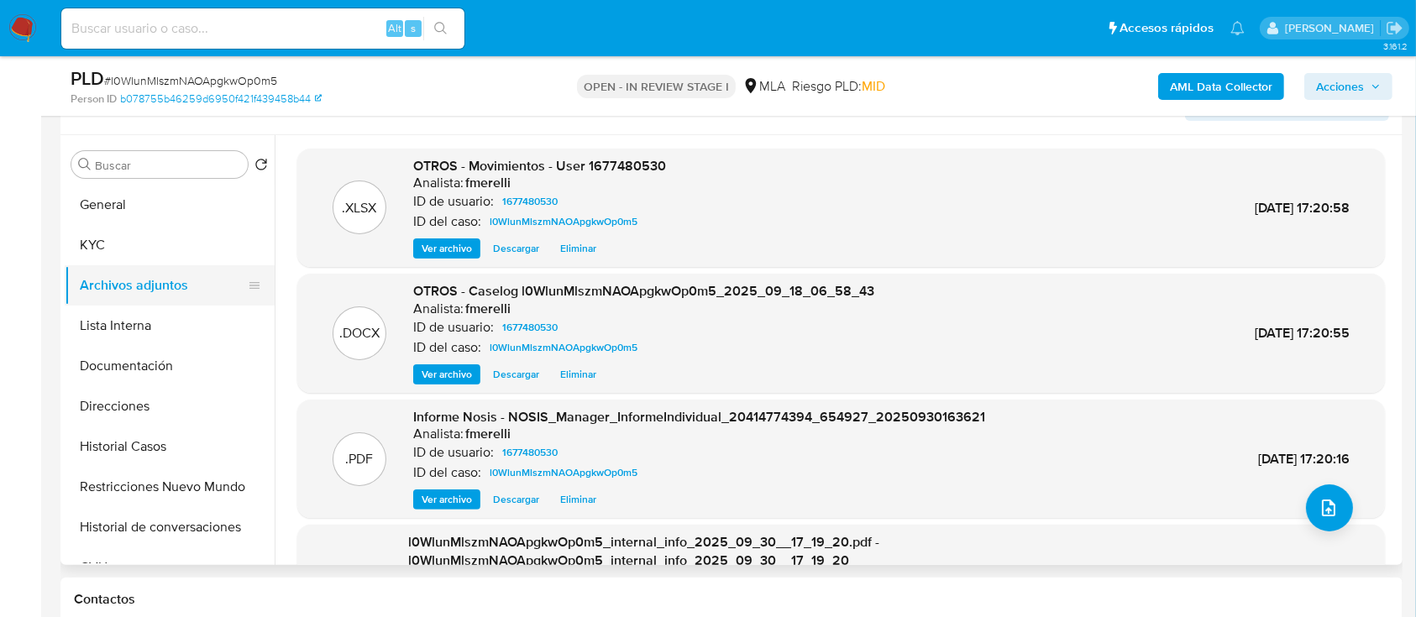
scroll to position [160, 0]
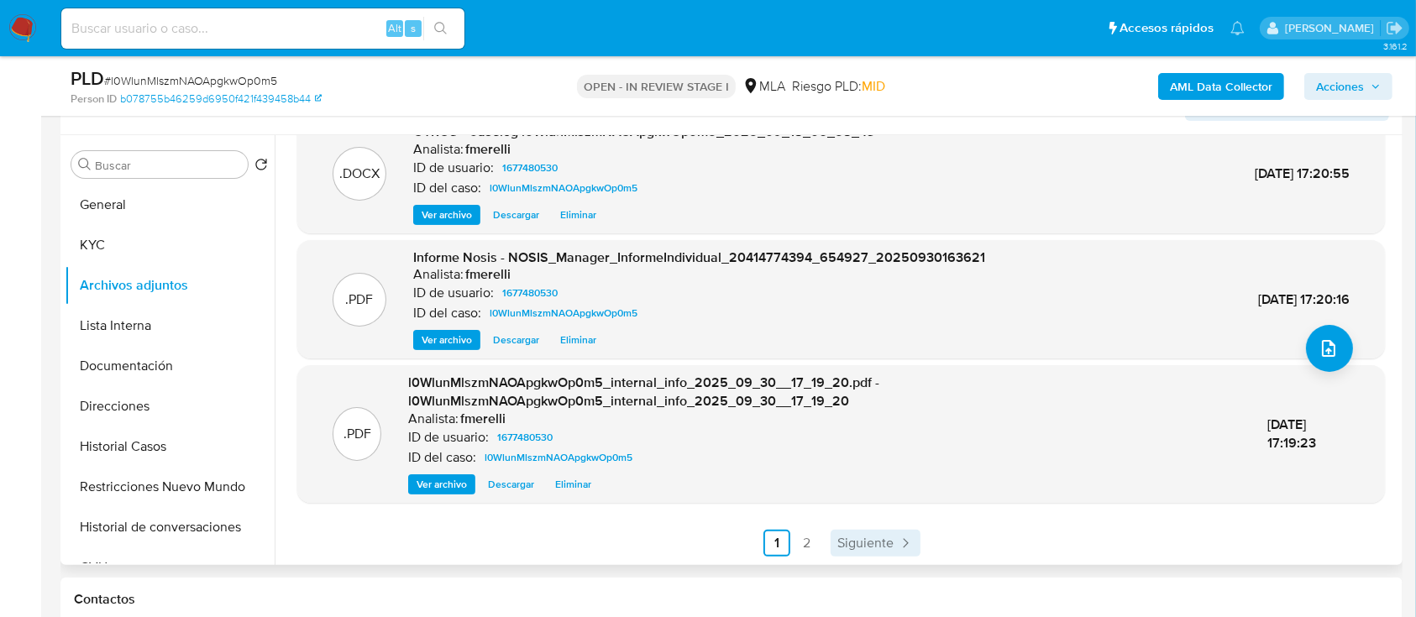
click at [873, 552] on link "Siguiente" at bounding box center [876, 543] width 90 height 27
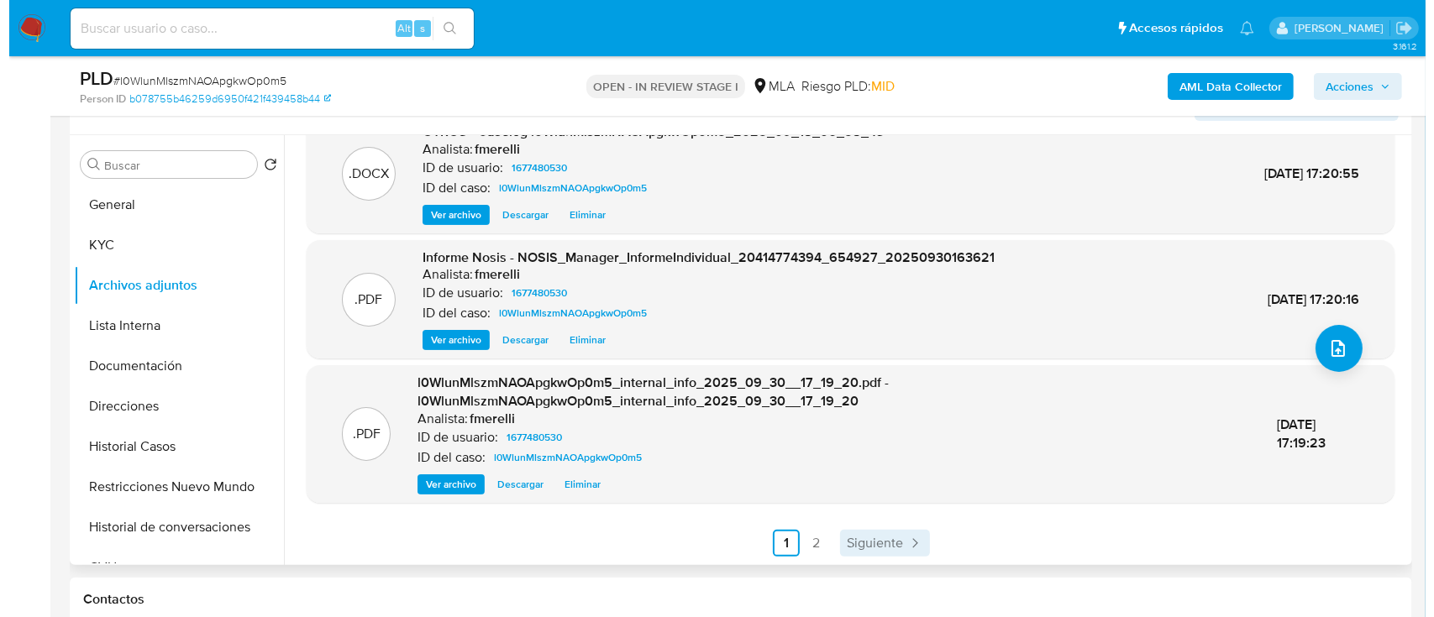
scroll to position [0, 0]
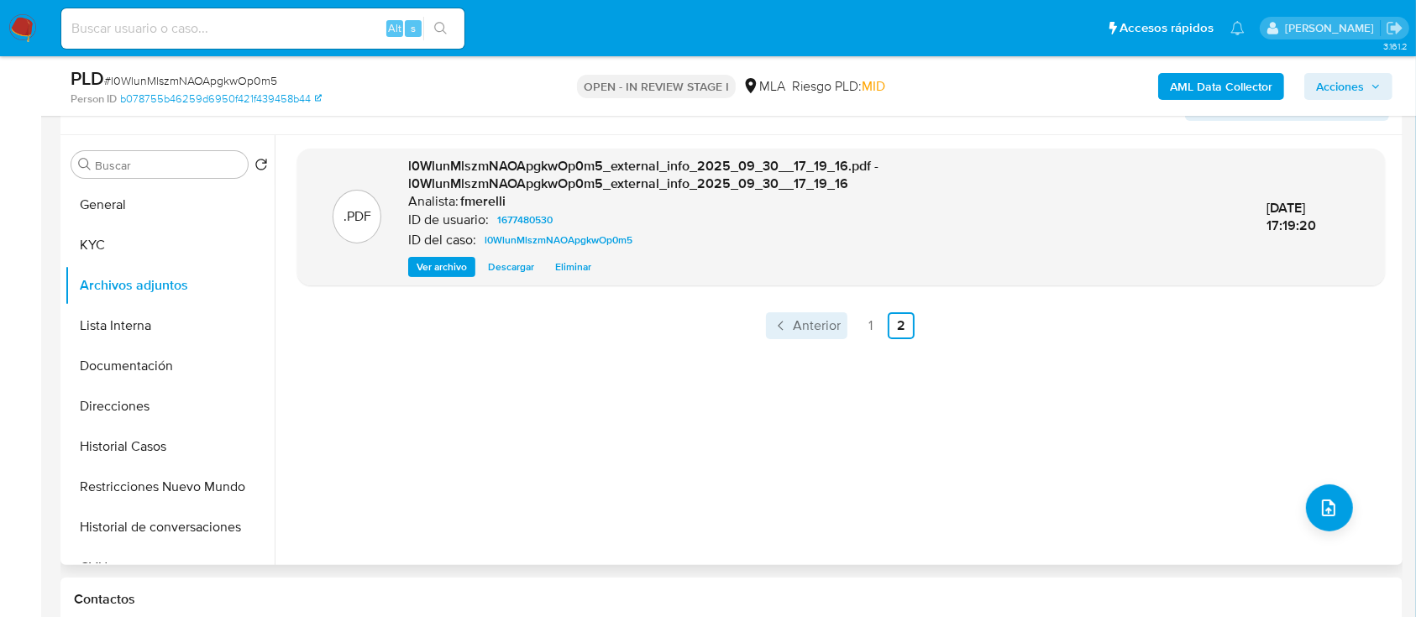
click at [818, 323] on span "Anterior" at bounding box center [817, 325] width 48 height 13
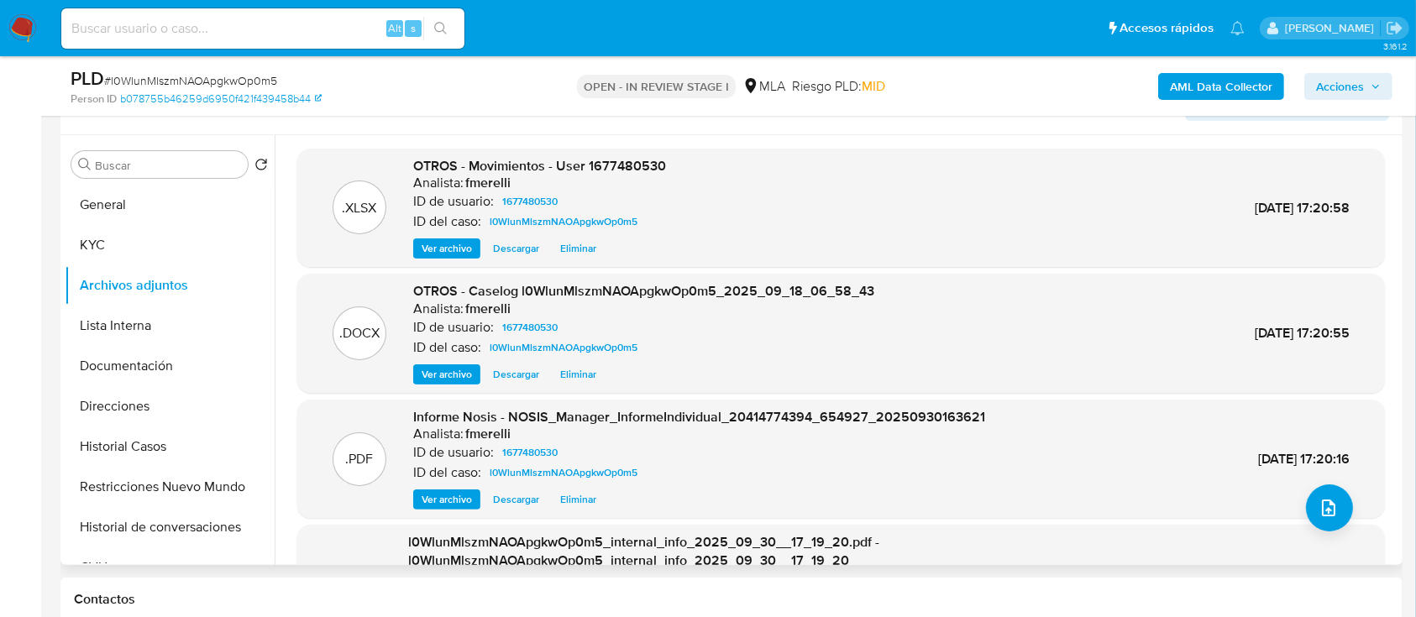
click at [435, 383] on span "Ver archivo" at bounding box center [447, 374] width 50 height 17
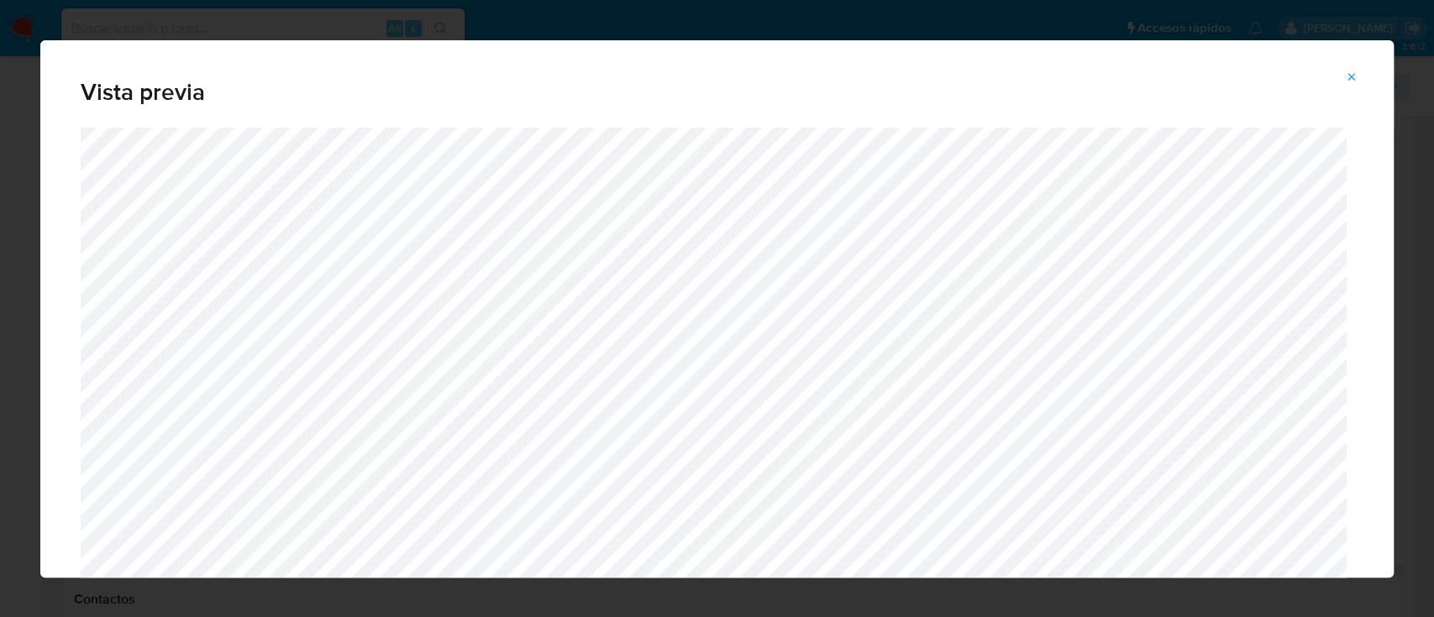
click at [1354, 75] on icon "Attachment preview" at bounding box center [1351, 77] width 13 height 13
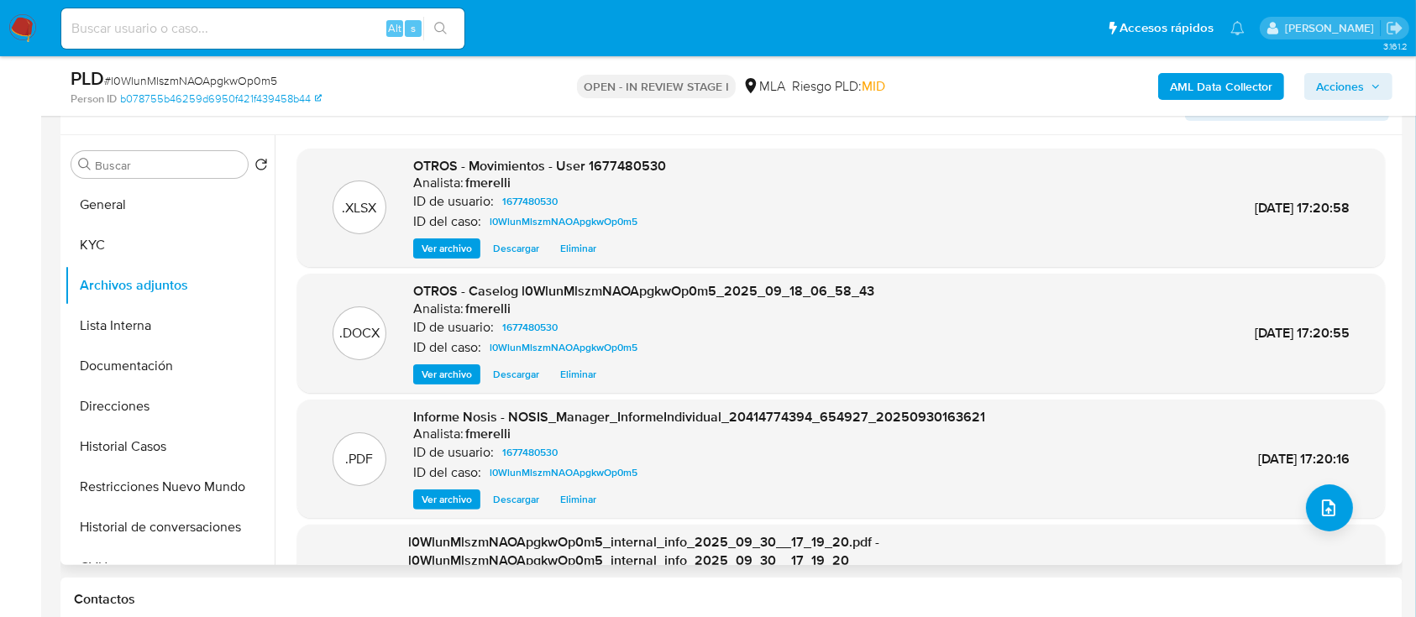
click at [264, 79] on span "# l0WlunMlszmNAOApgkwOp0m5" at bounding box center [190, 80] width 173 height 17
copy span "l0WlunMlszmNAOApgkwOp0m5"
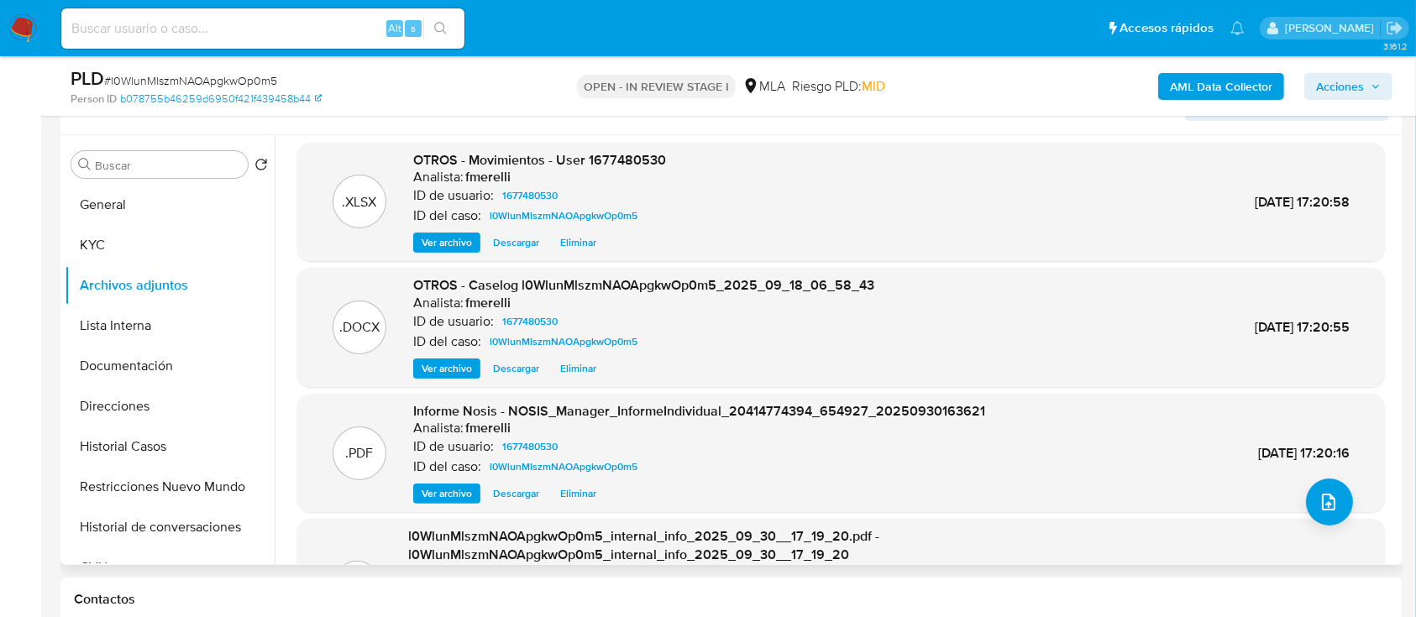
scroll to position [160, 0]
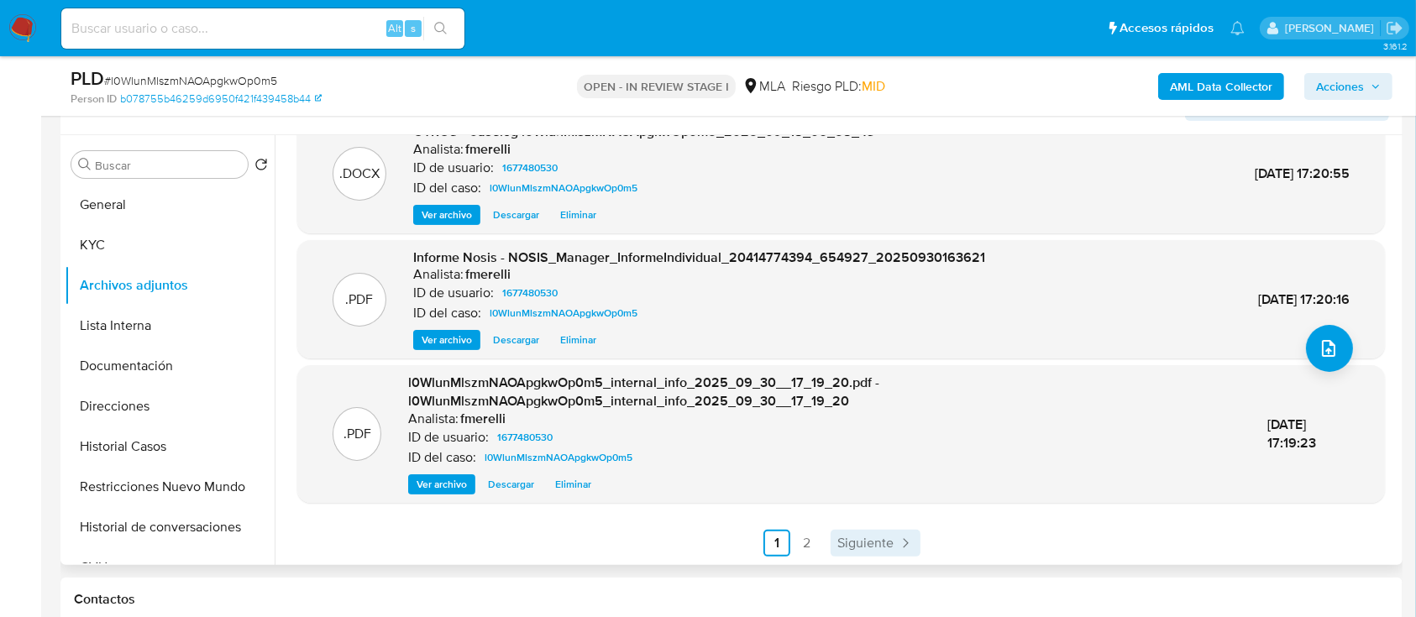
click at [853, 537] on span "Siguiente" at bounding box center [865, 543] width 56 height 13
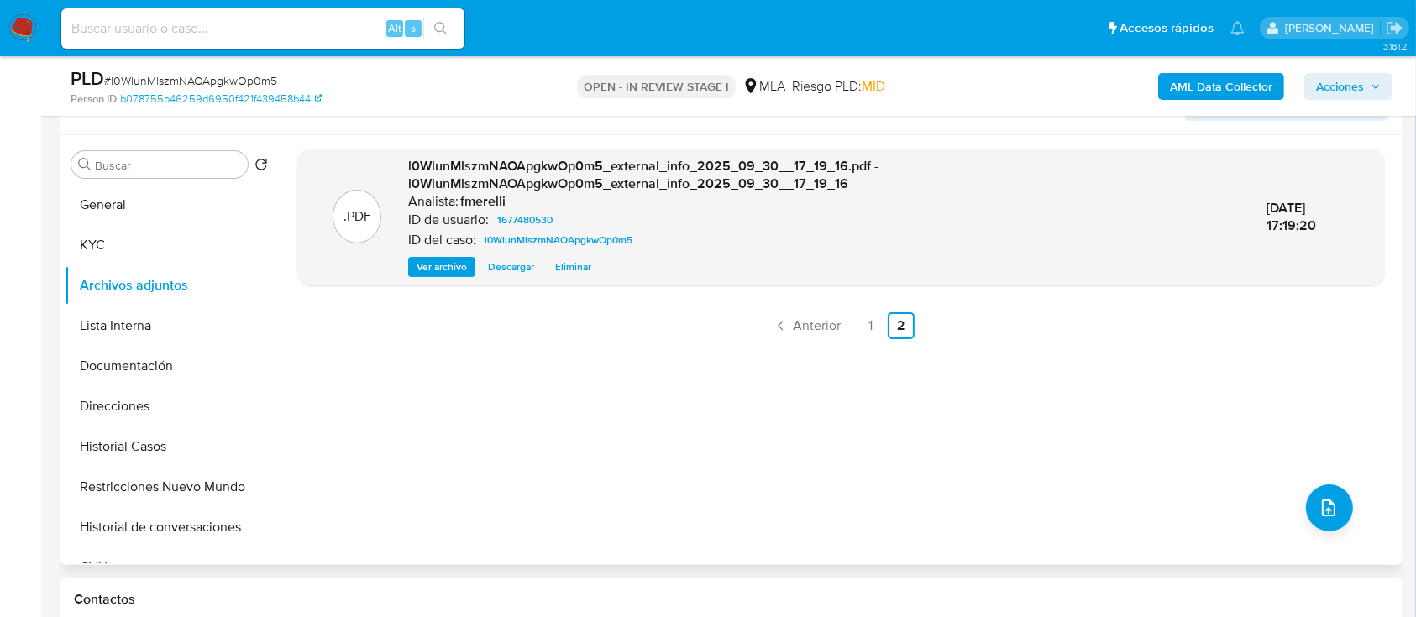
click at [996, 391] on div ".PDF l0WlunMlszmNAOApgkwOp0m5_external_info_2025_09_30__17_19_16.pdf - l0WlunMl…" at bounding box center [841, 350] width 1088 height 403
click at [106, 325] on button "Lista Interna" at bounding box center [163, 326] width 197 height 40
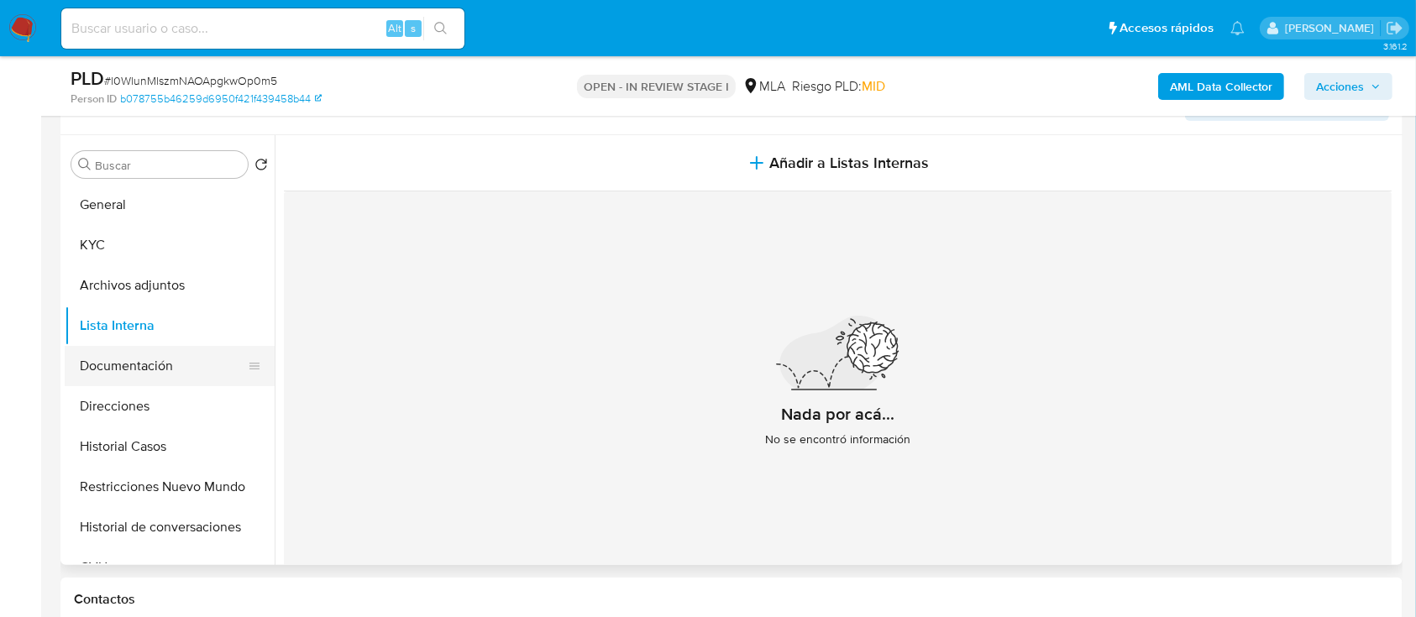
click at [143, 359] on button "Documentación" at bounding box center [163, 366] width 197 height 40
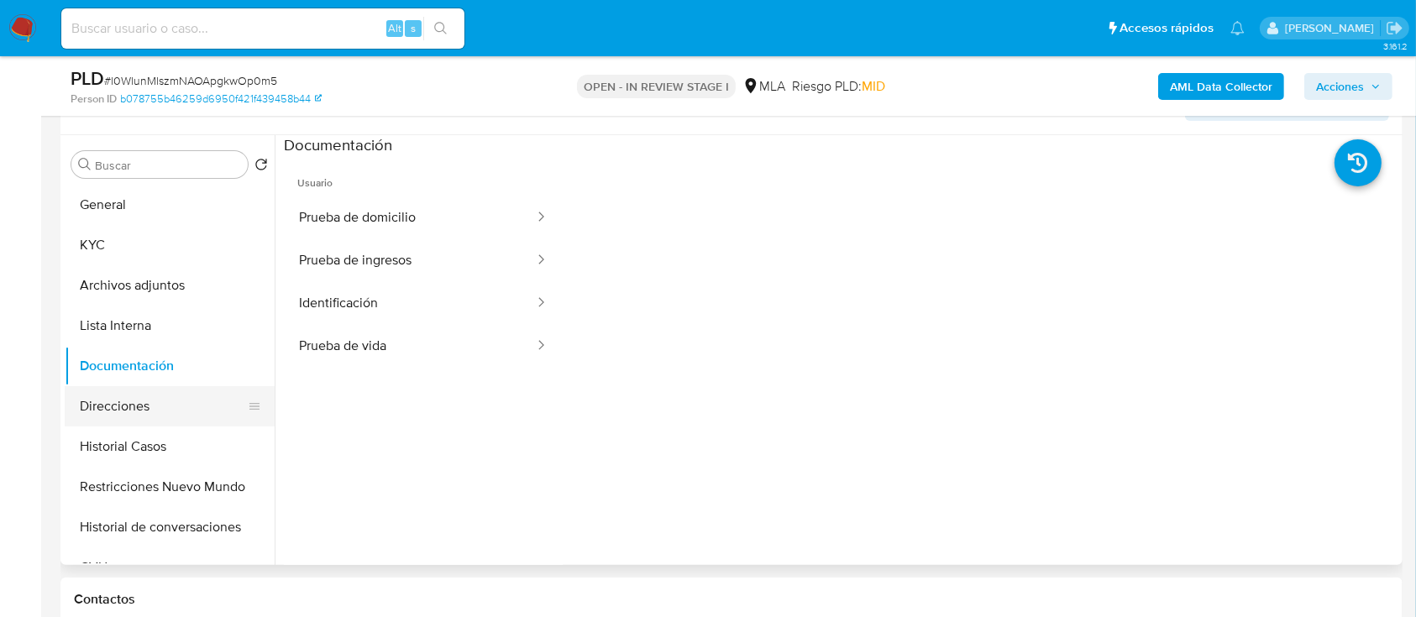
click at [128, 404] on button "Direcciones" at bounding box center [163, 406] width 197 height 40
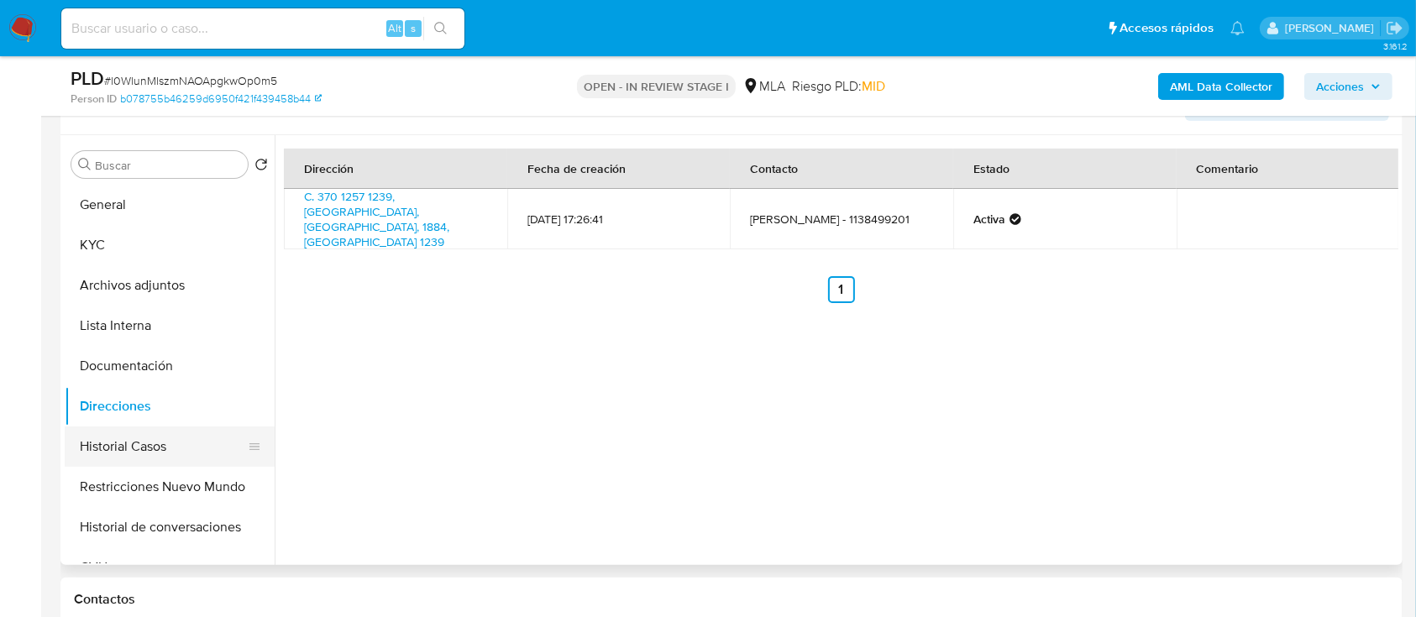
click at [128, 443] on button "Historial Casos" at bounding box center [163, 447] width 197 height 40
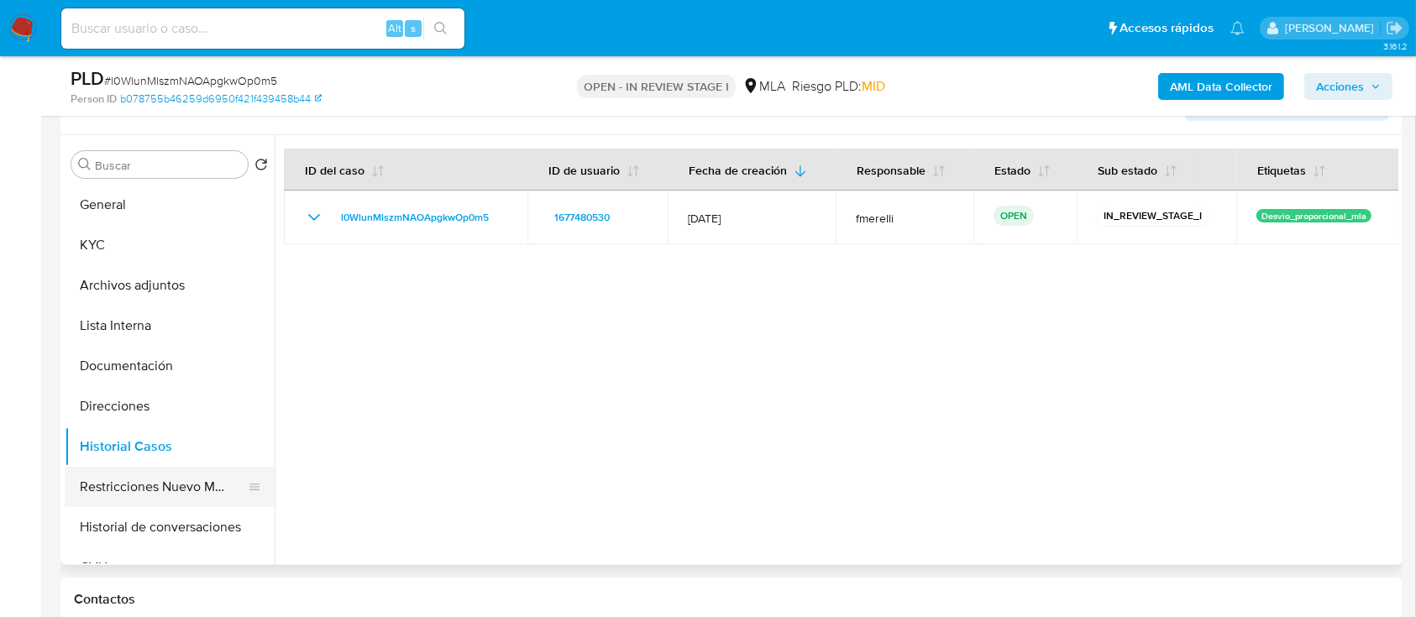
click at [118, 485] on button "Restricciones Nuevo Mundo" at bounding box center [163, 487] width 197 height 40
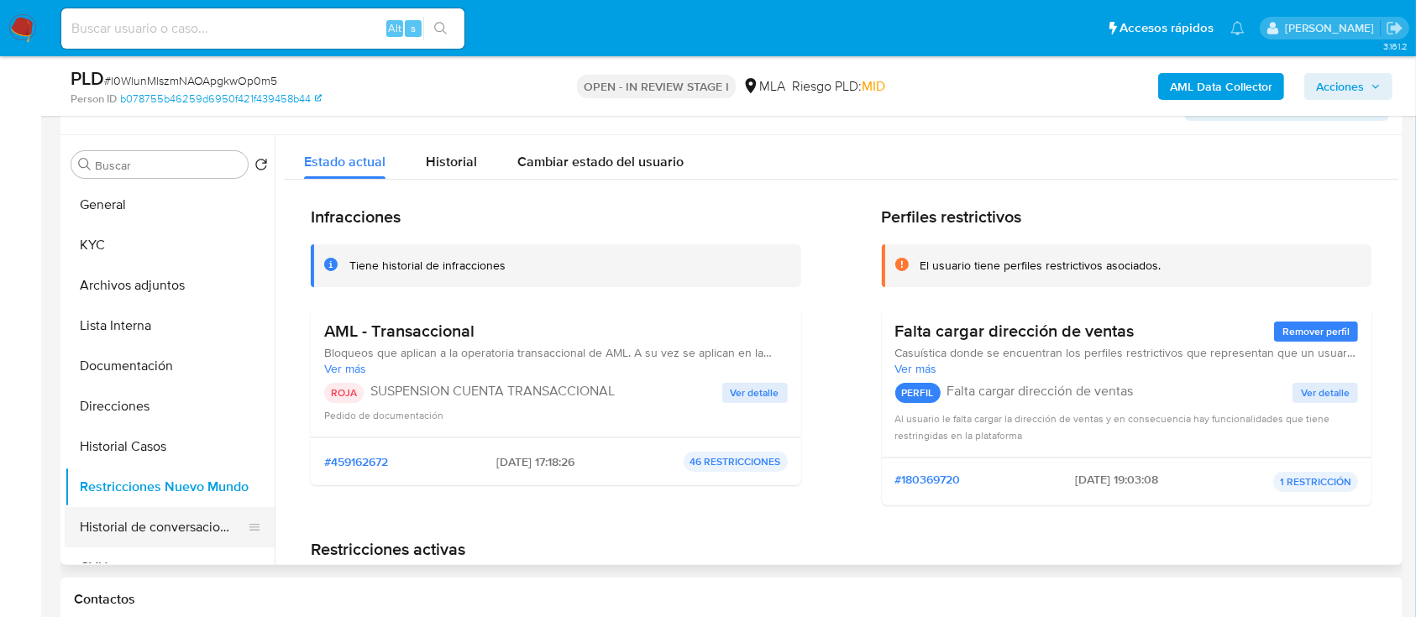
click at [121, 515] on button "Historial de conversaciones" at bounding box center [163, 527] width 197 height 40
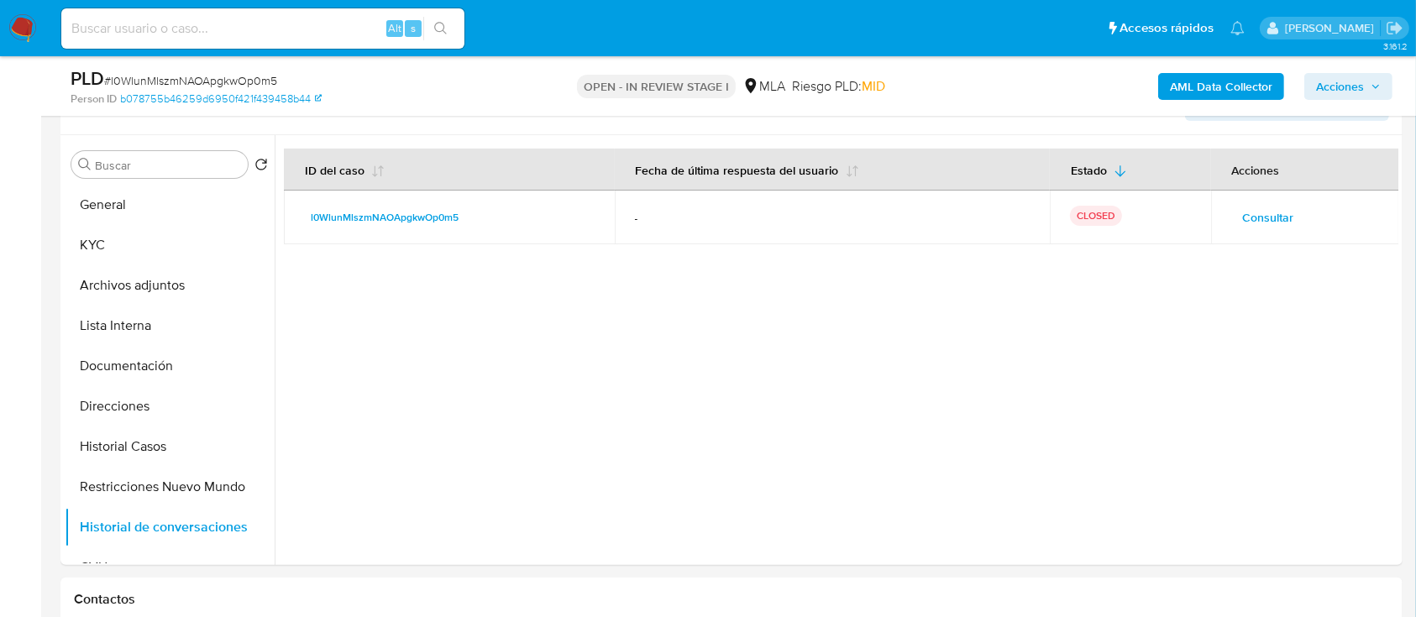
click at [1319, 91] on span "Acciones" at bounding box center [1340, 86] width 48 height 27
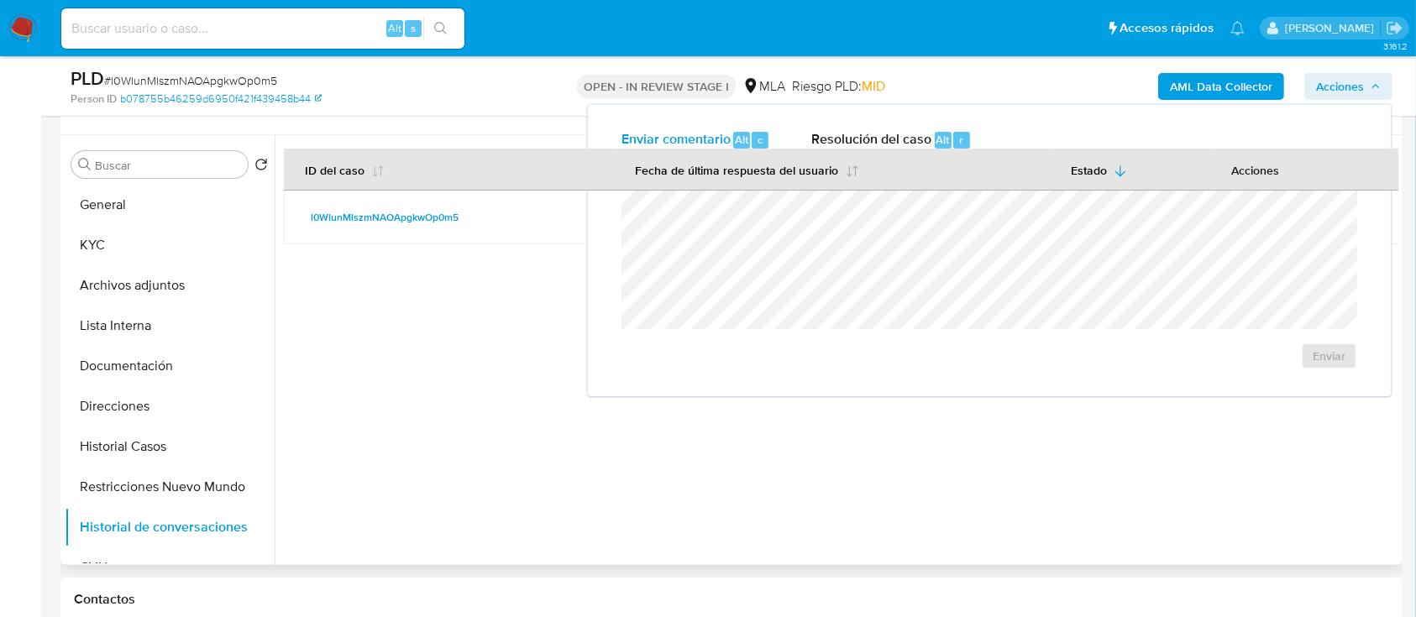
click at [885, 159] on th "Fecha de última respuesta del usuario" at bounding box center [832, 170] width 435 height 42
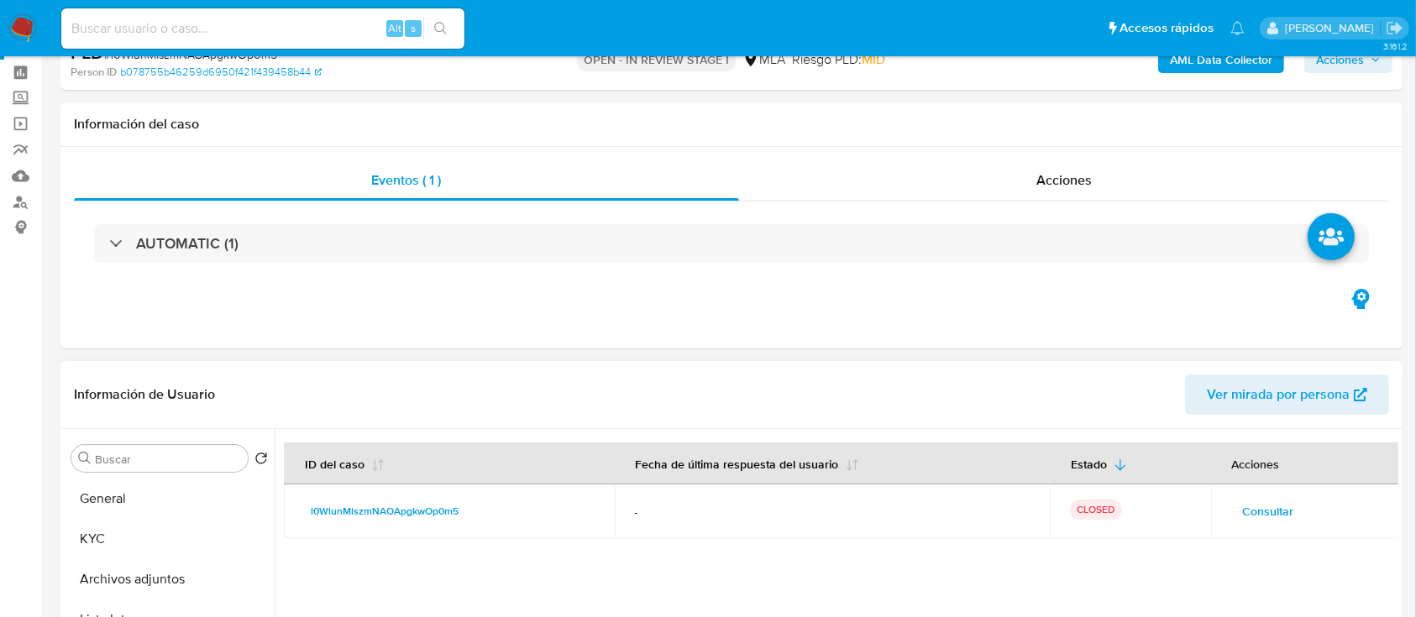
scroll to position [9, 0]
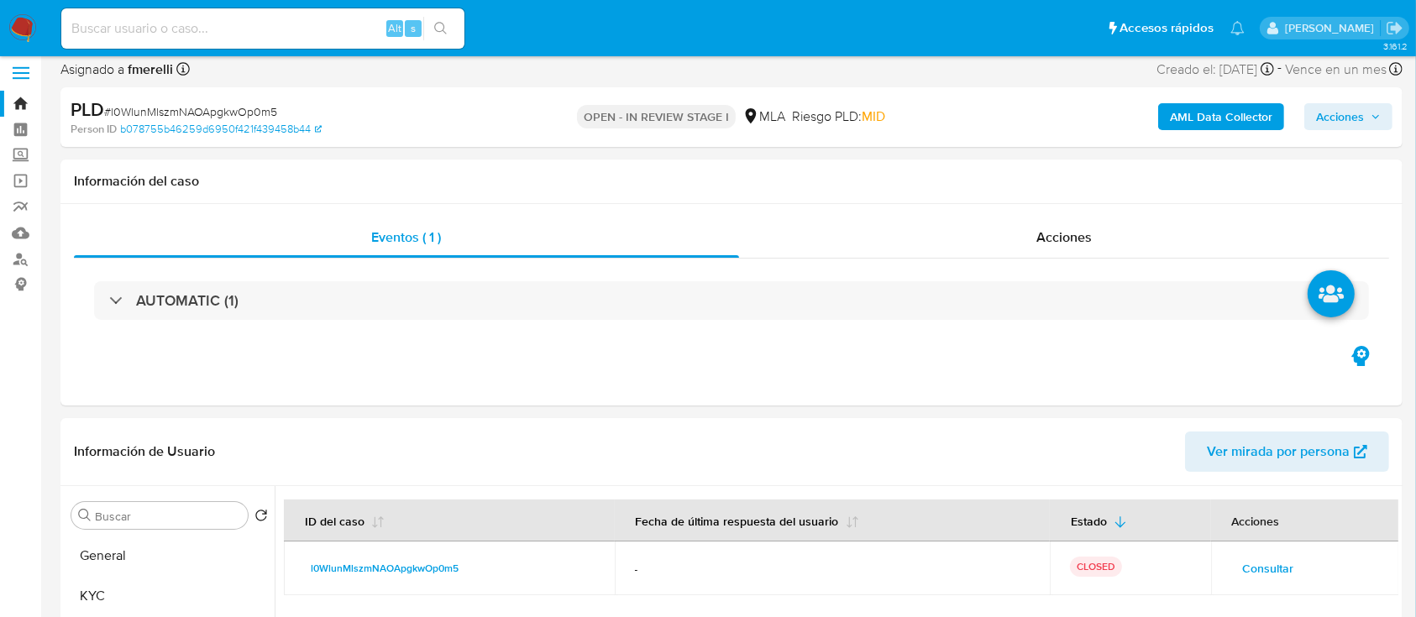
click at [1356, 105] on span "Acciones" at bounding box center [1340, 116] width 48 height 27
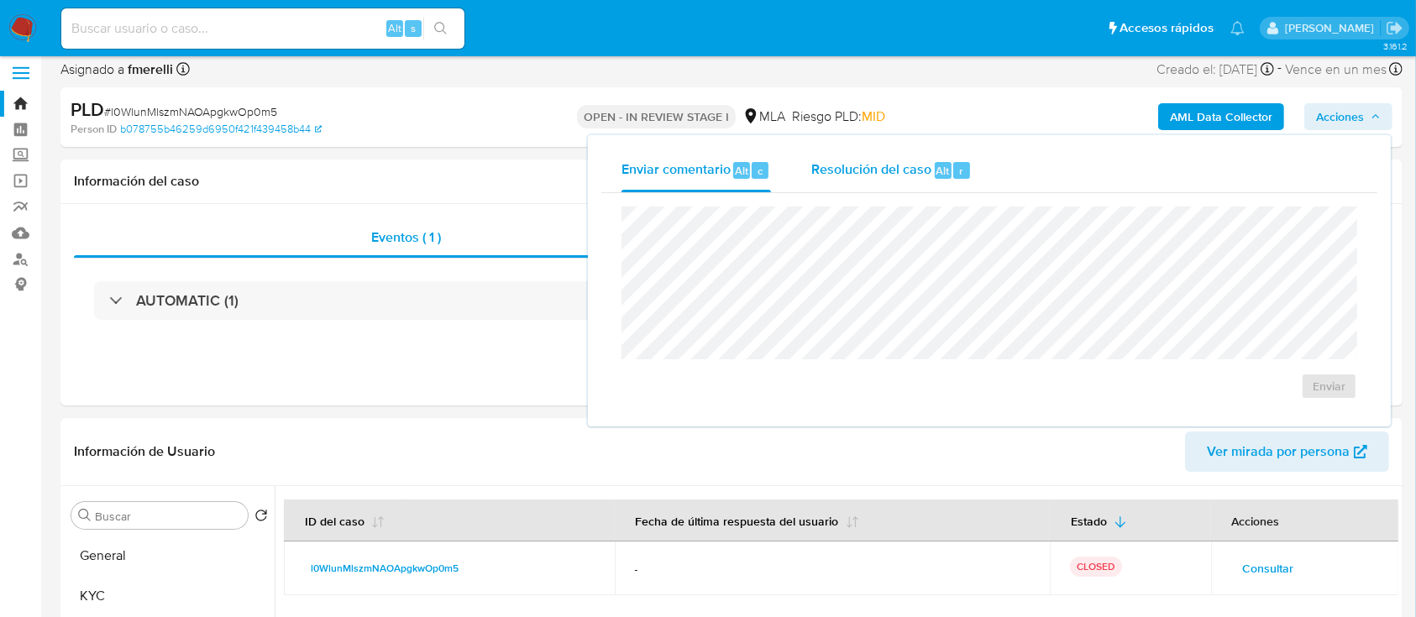
click at [946, 185] on div "Resolución del caso Alt r" at bounding box center [891, 171] width 160 height 44
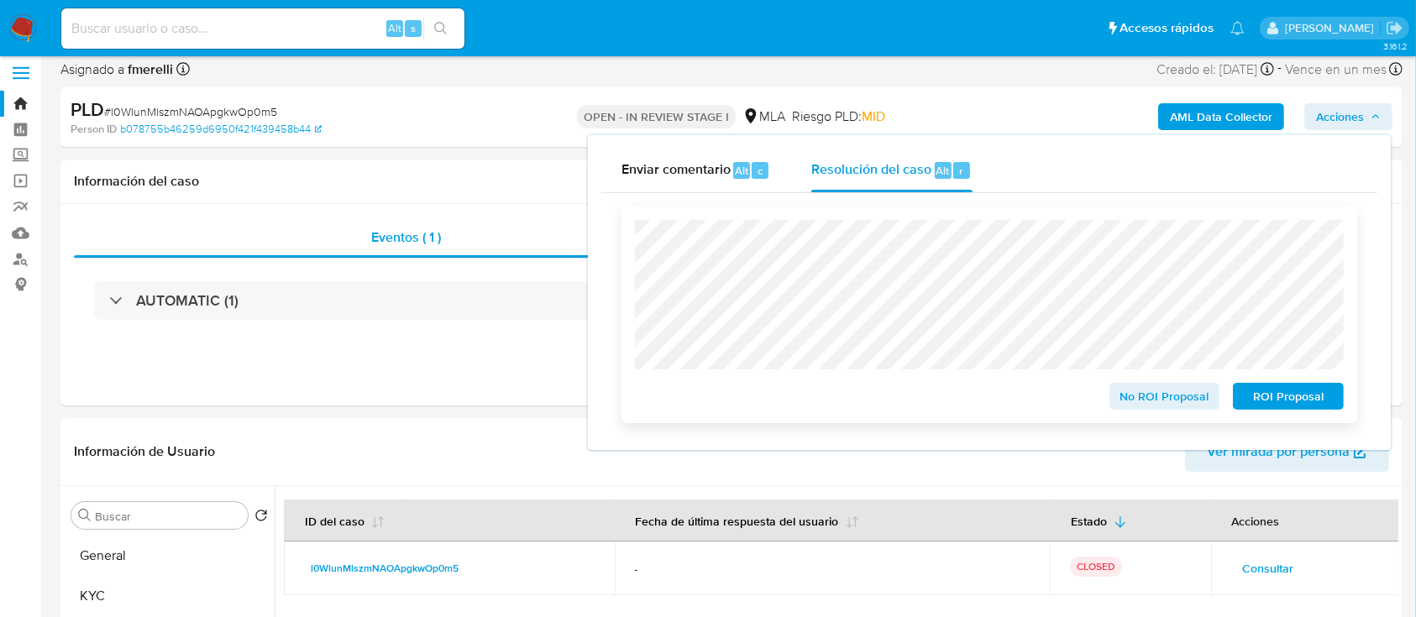
click at [1262, 395] on span "ROI Proposal" at bounding box center [1288, 397] width 87 height 24
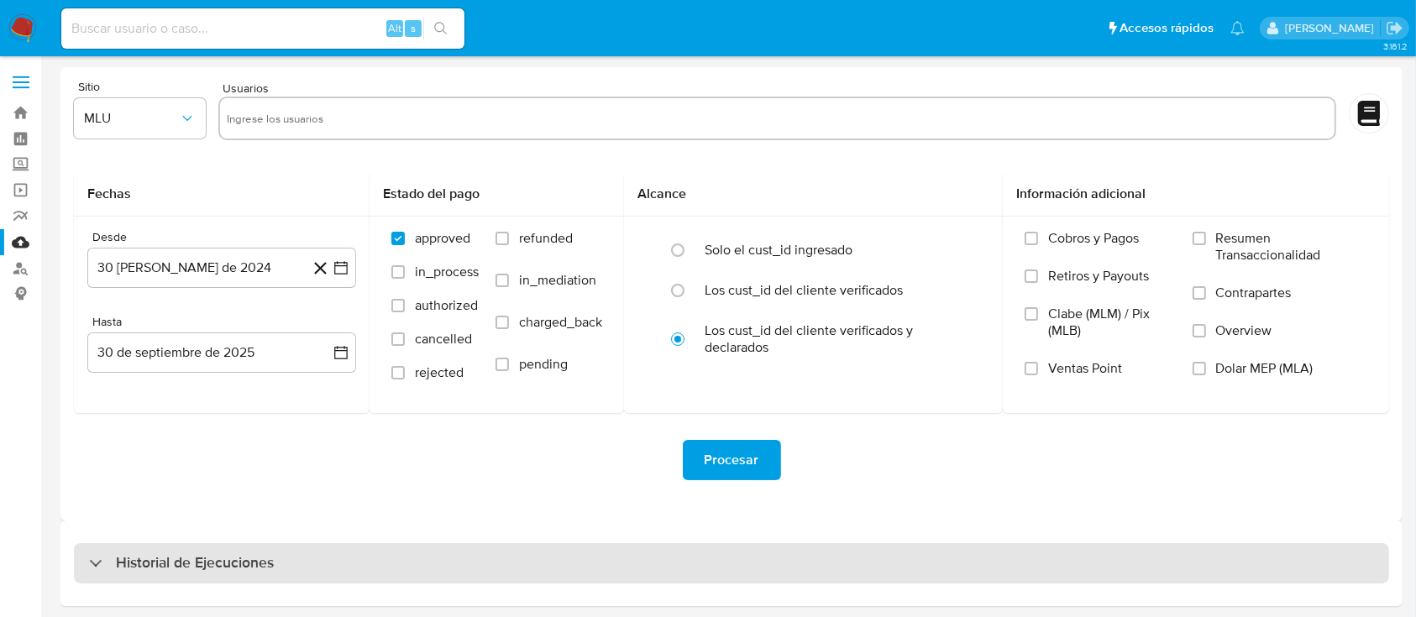
click at [196, 558] on h3 "Historial de Ejecuciones" at bounding box center [195, 563] width 158 height 20
select select "10"
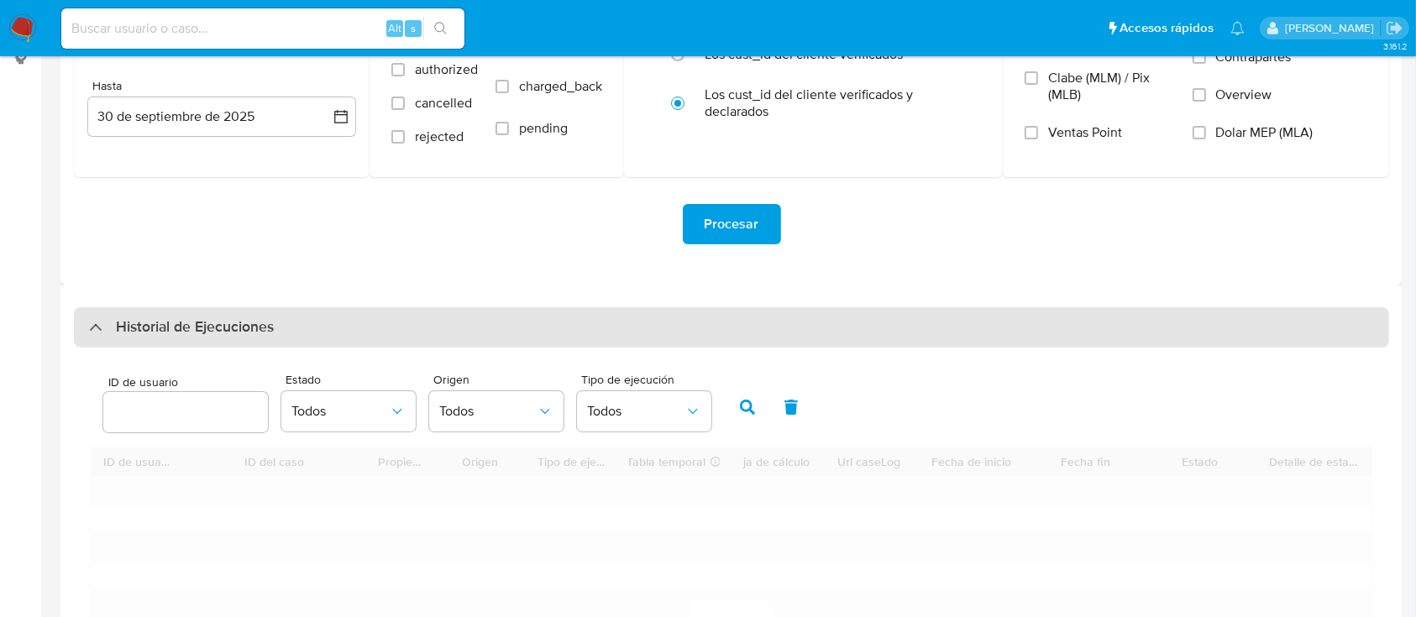
scroll to position [239, 0]
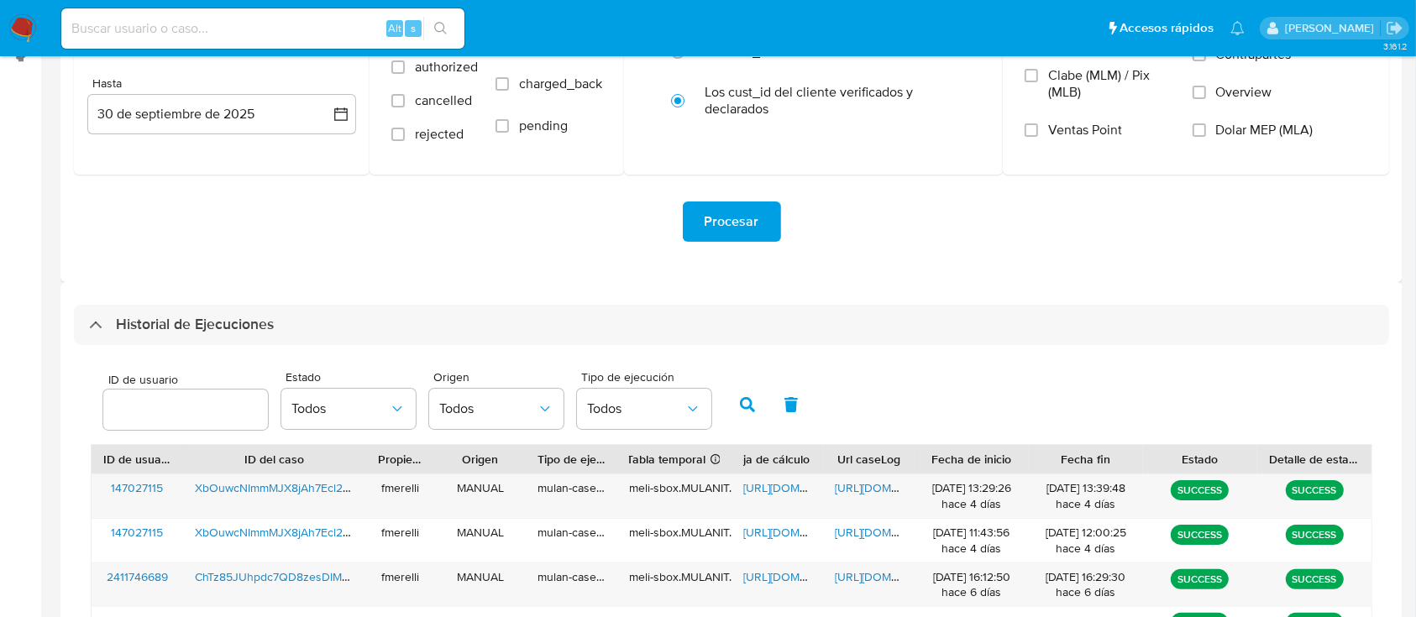
click at [209, 417] on input "number" at bounding box center [185, 410] width 165 height 22
type input "1677480530"
click at [759, 407] on button "button" at bounding box center [748, 405] width 44 height 40
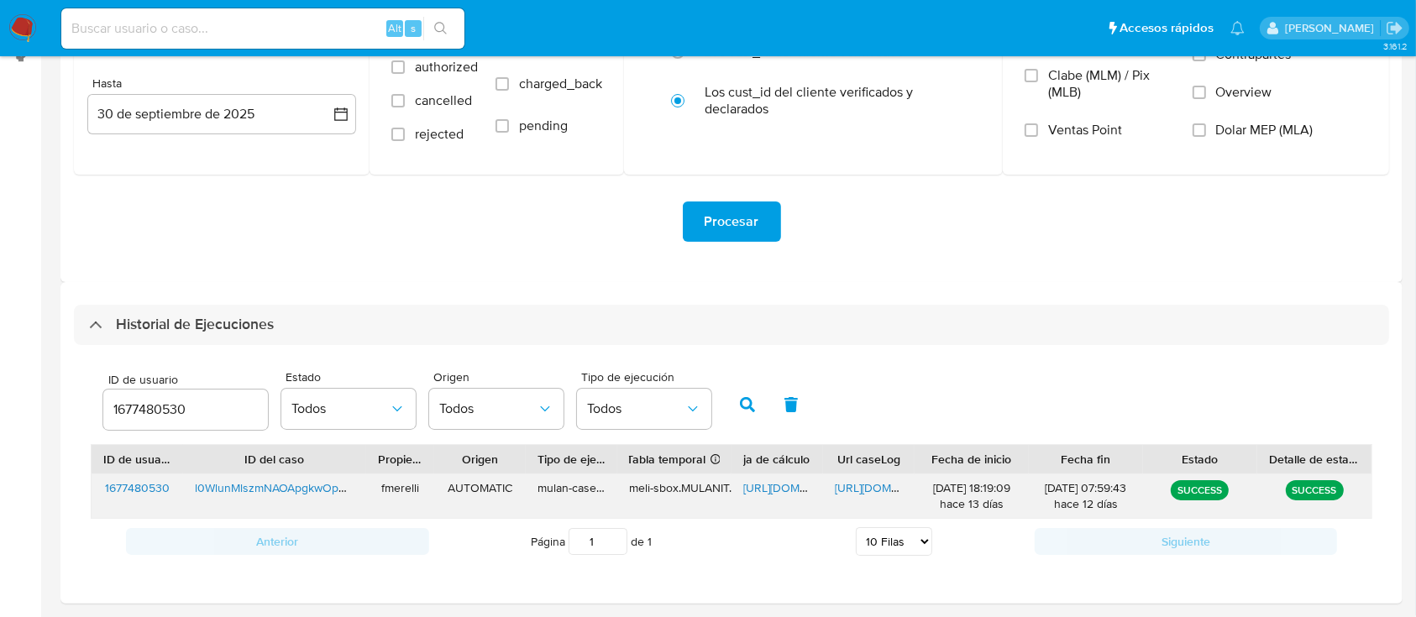
click at [869, 496] on span "[URL][DOMAIN_NAME]" at bounding box center [893, 488] width 116 height 17
click at [767, 490] on span "[URL][DOMAIN_NAME]" at bounding box center [801, 488] width 116 height 17
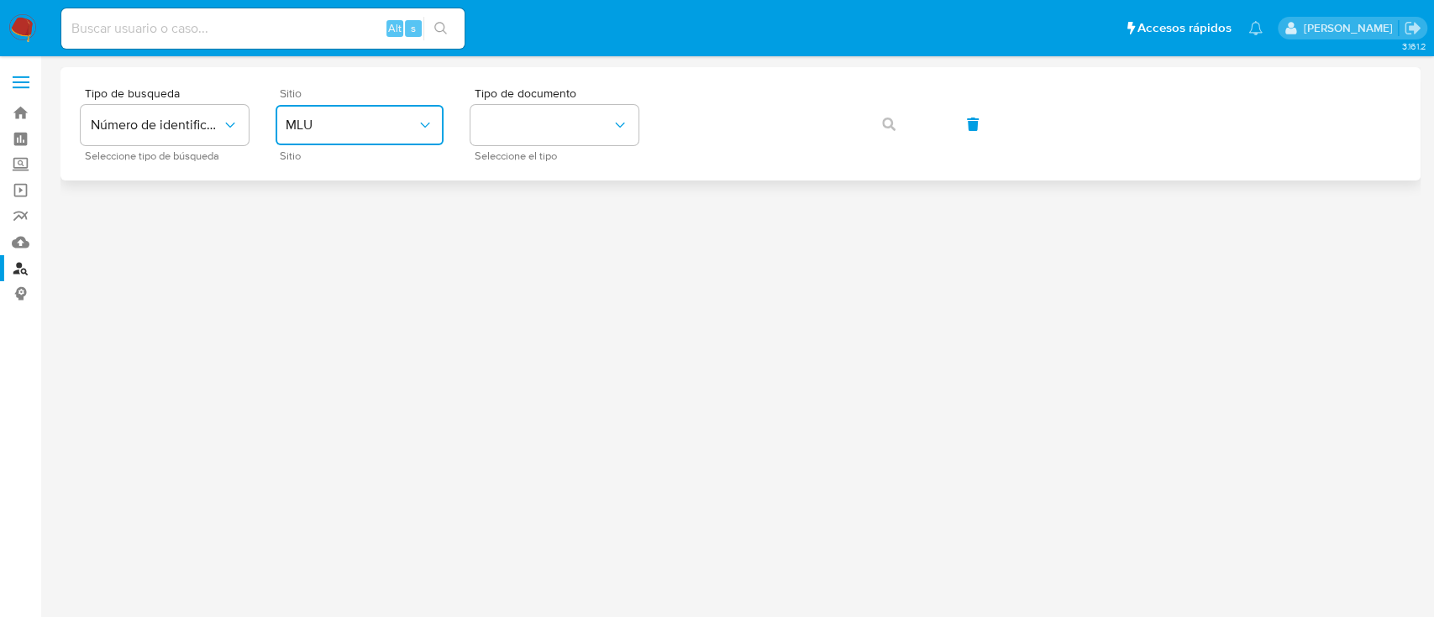
click at [345, 131] on span "MLU" at bounding box center [351, 125] width 131 height 17
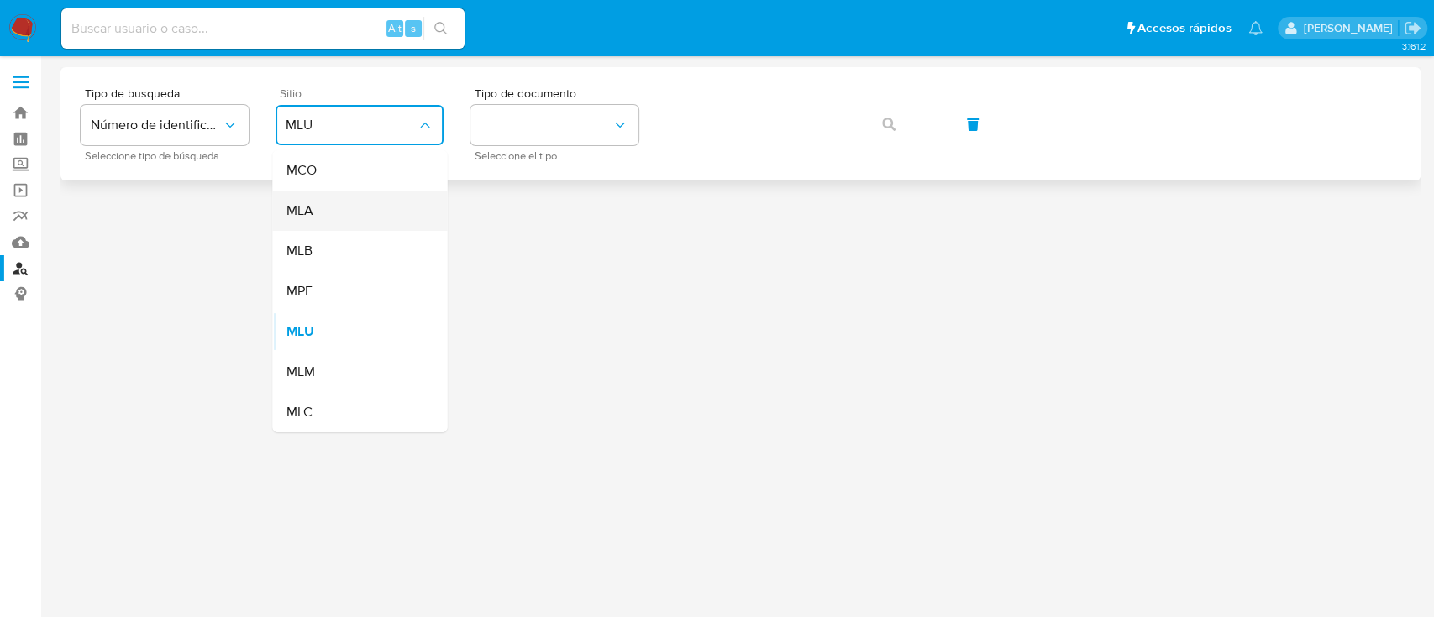
click at [333, 208] on div "MLA" at bounding box center [355, 211] width 138 height 40
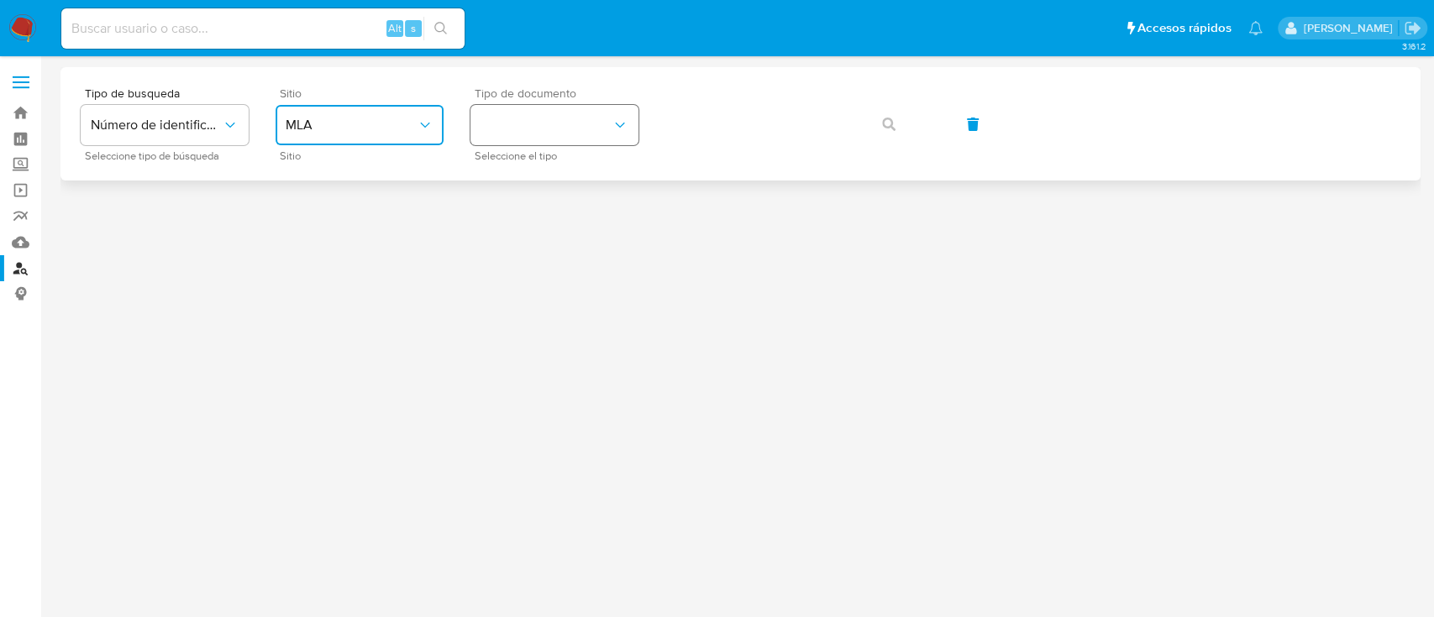
click at [595, 135] on button "identificationType" at bounding box center [554, 125] width 168 height 40
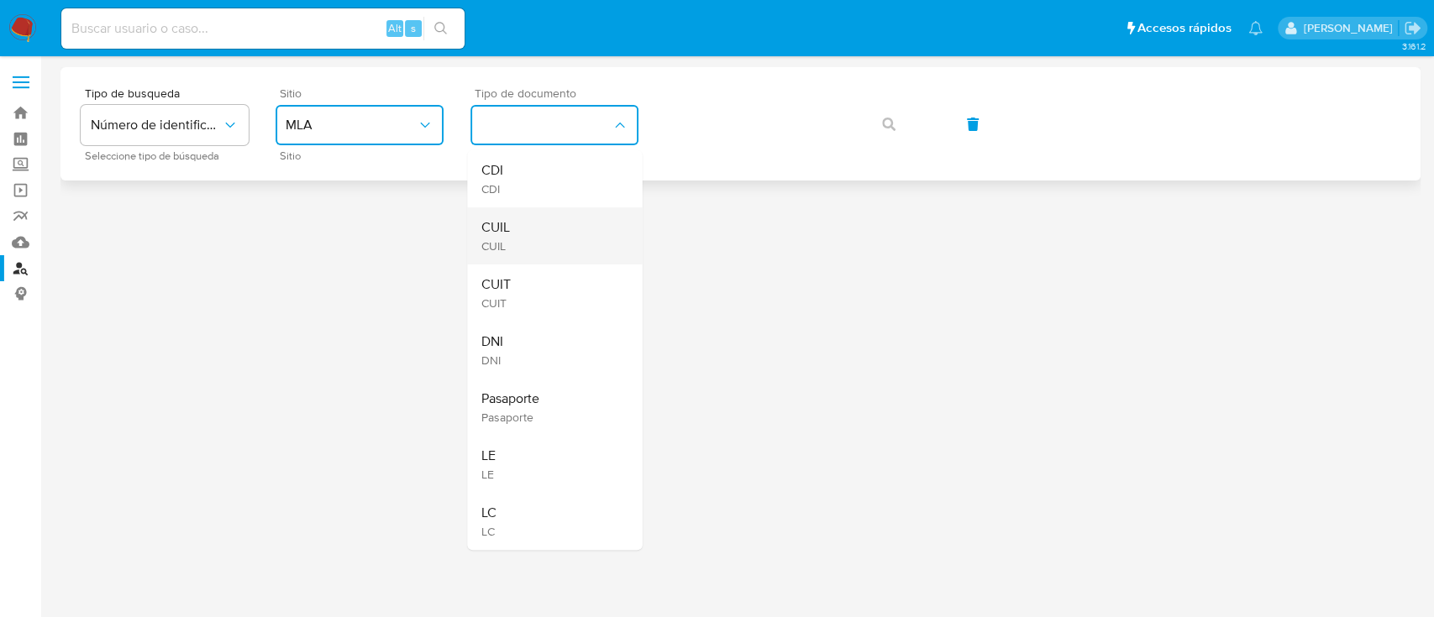
click at [538, 240] on div "CUIL CUIL" at bounding box center [549, 235] width 138 height 57
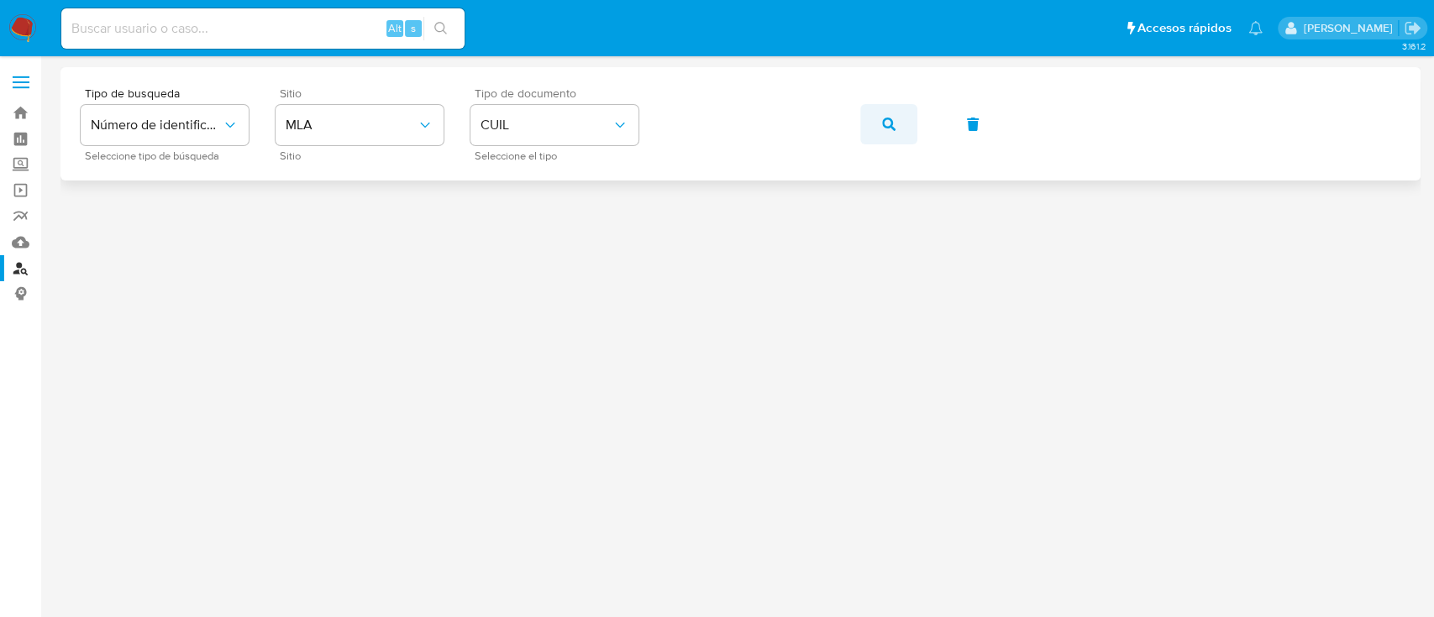
click at [906, 131] on button "button" at bounding box center [888, 124] width 57 height 40
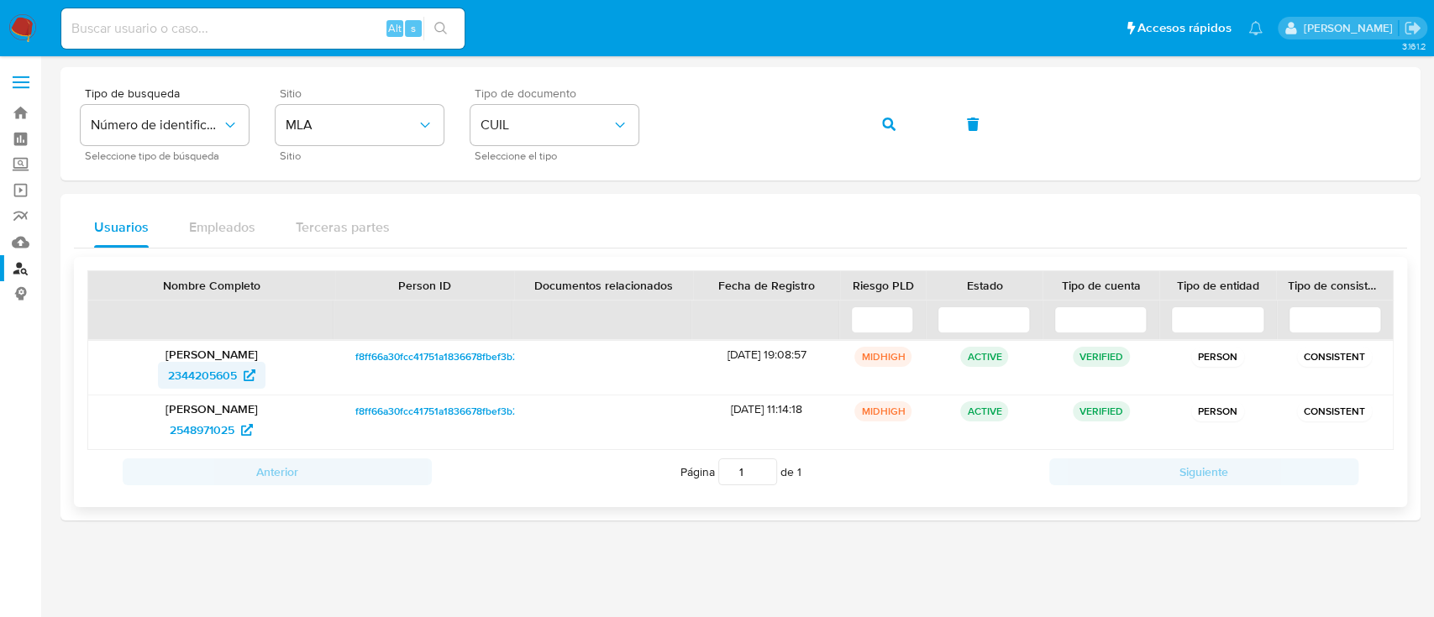
click at [208, 378] on span "2344205605" at bounding box center [202, 375] width 69 height 27
click at [887, 136] on span "button" at bounding box center [888, 124] width 13 height 37
click at [213, 385] on span "1223158040" at bounding box center [203, 375] width 64 height 27
click at [887, 131] on span "button" at bounding box center [888, 124] width 13 height 37
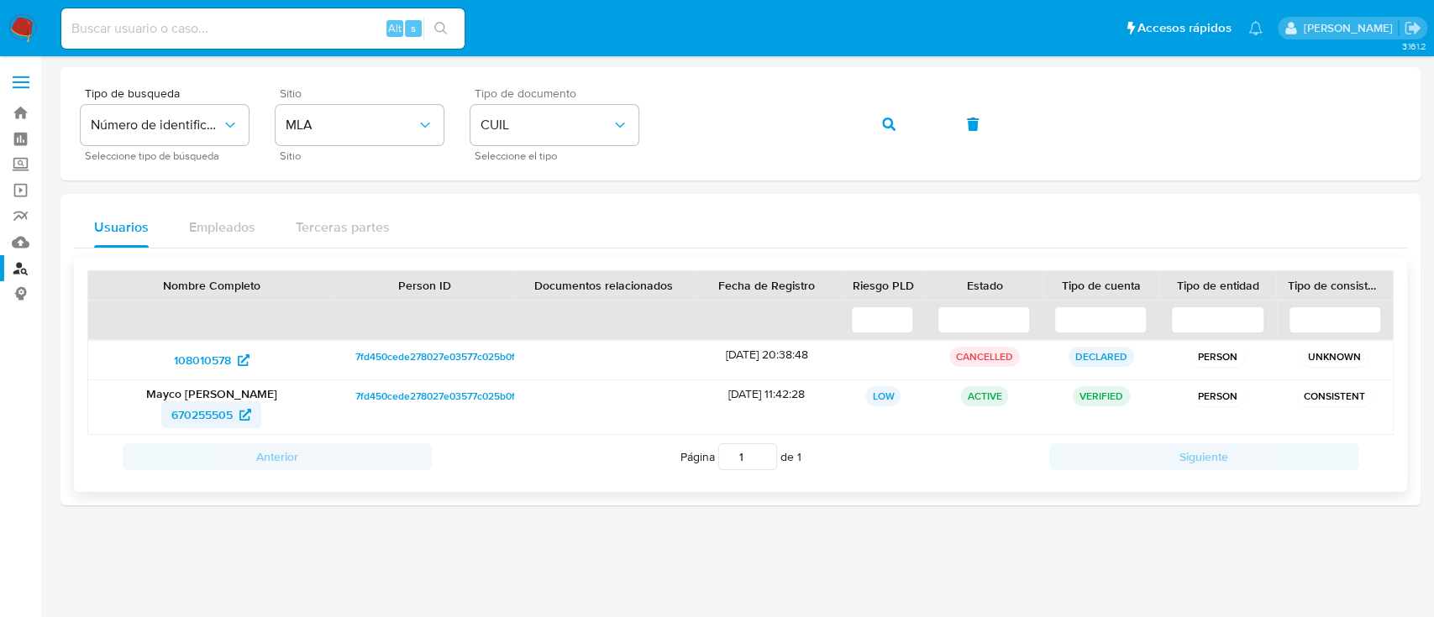
click at [218, 415] on span "670255505" at bounding box center [201, 414] width 61 height 27
click at [891, 122] on icon "button" at bounding box center [888, 124] width 13 height 13
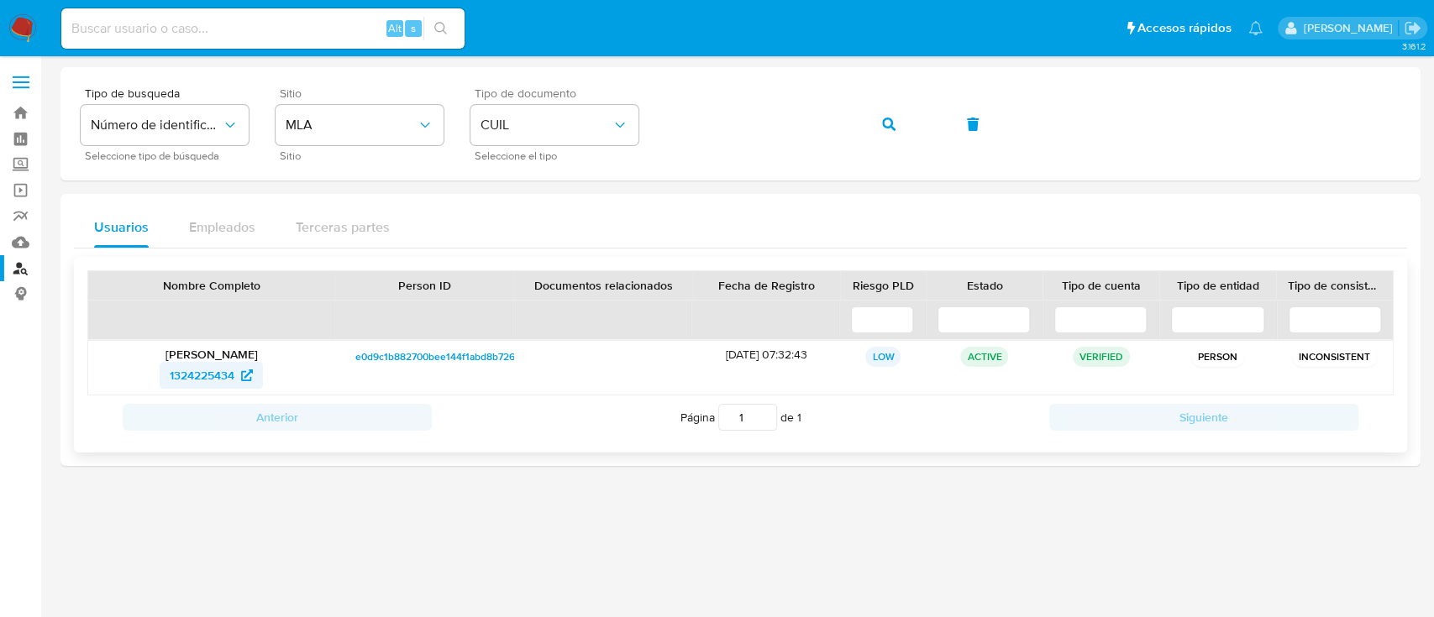
click at [190, 368] on span "1324225434" at bounding box center [202, 375] width 65 height 27
click at [887, 129] on icon "button" at bounding box center [888, 124] width 13 height 13
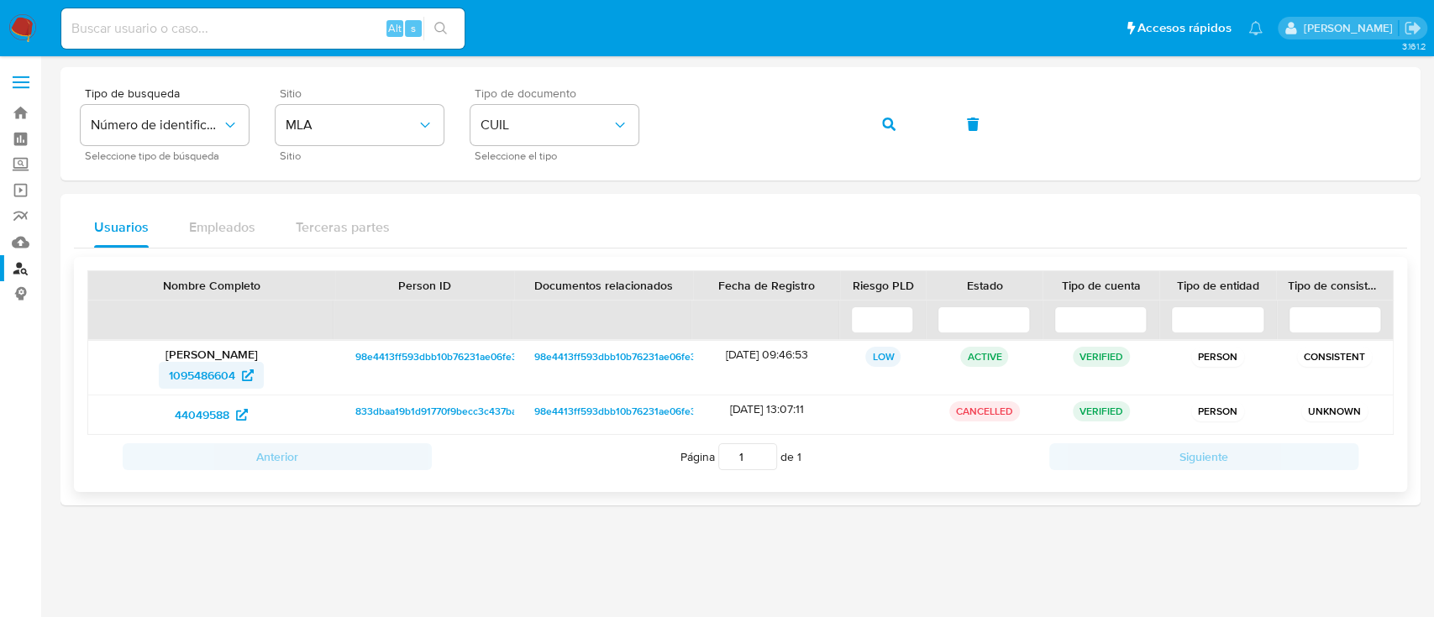
click at [197, 362] on span "1095486604" at bounding box center [202, 375] width 66 height 27
click at [891, 130] on icon "button" at bounding box center [888, 124] width 13 height 13
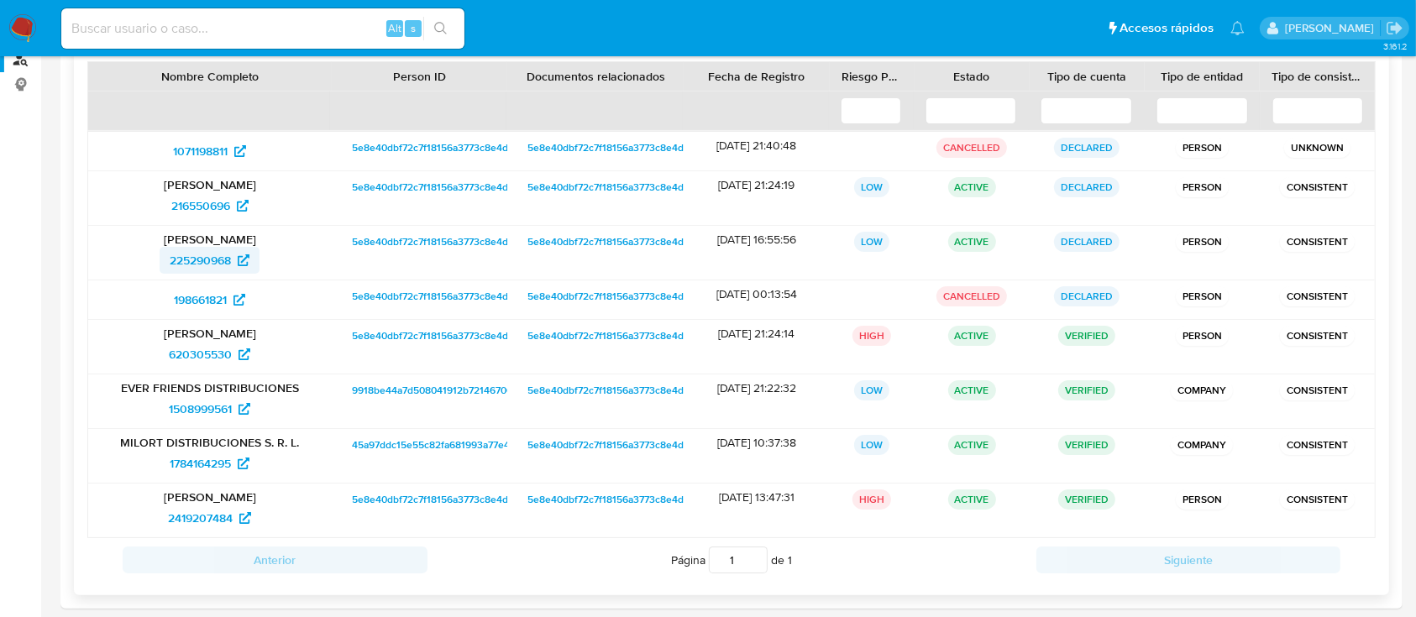
scroll to position [216, 0]
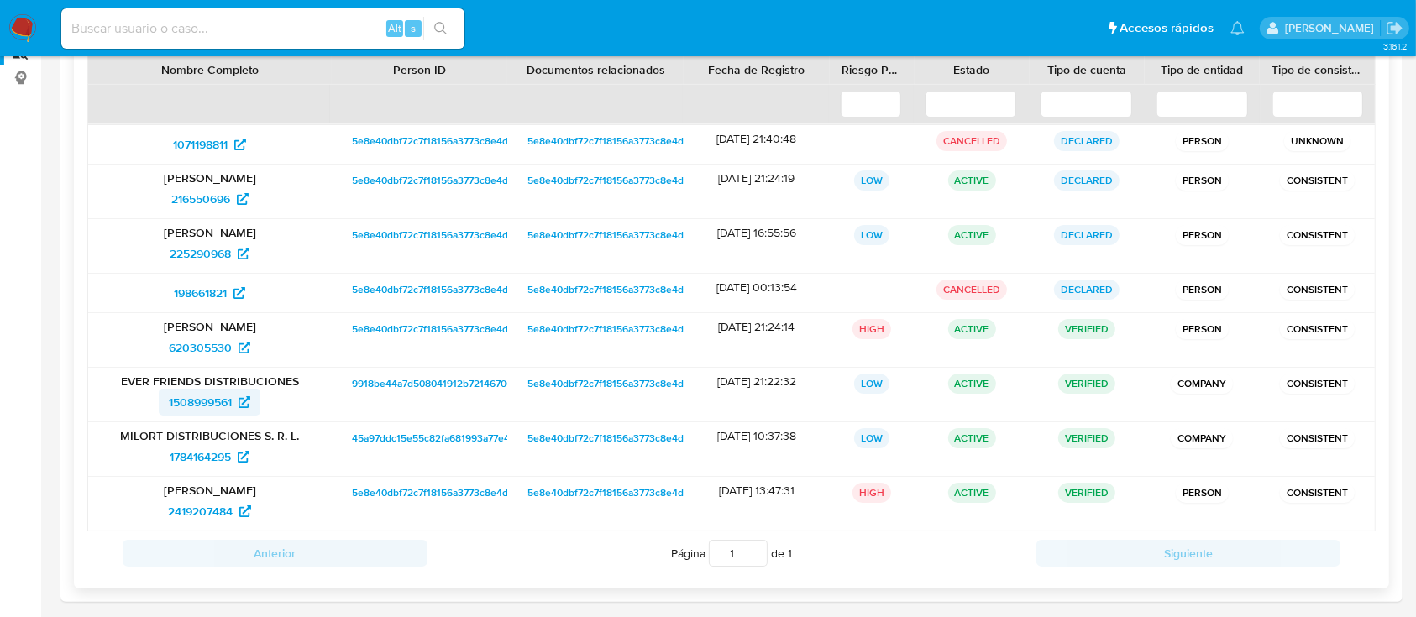
click at [186, 401] on span "1508999561" at bounding box center [200, 402] width 63 height 27
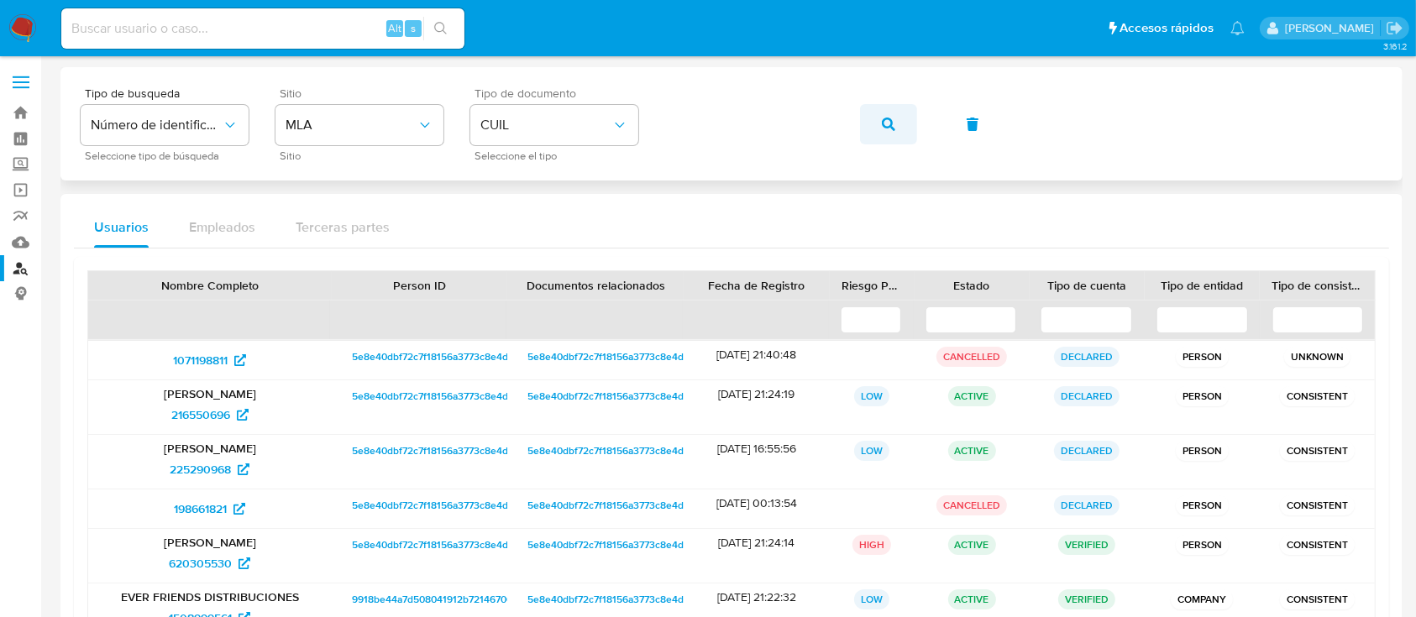
click at [890, 133] on span "button" at bounding box center [888, 124] width 13 height 37
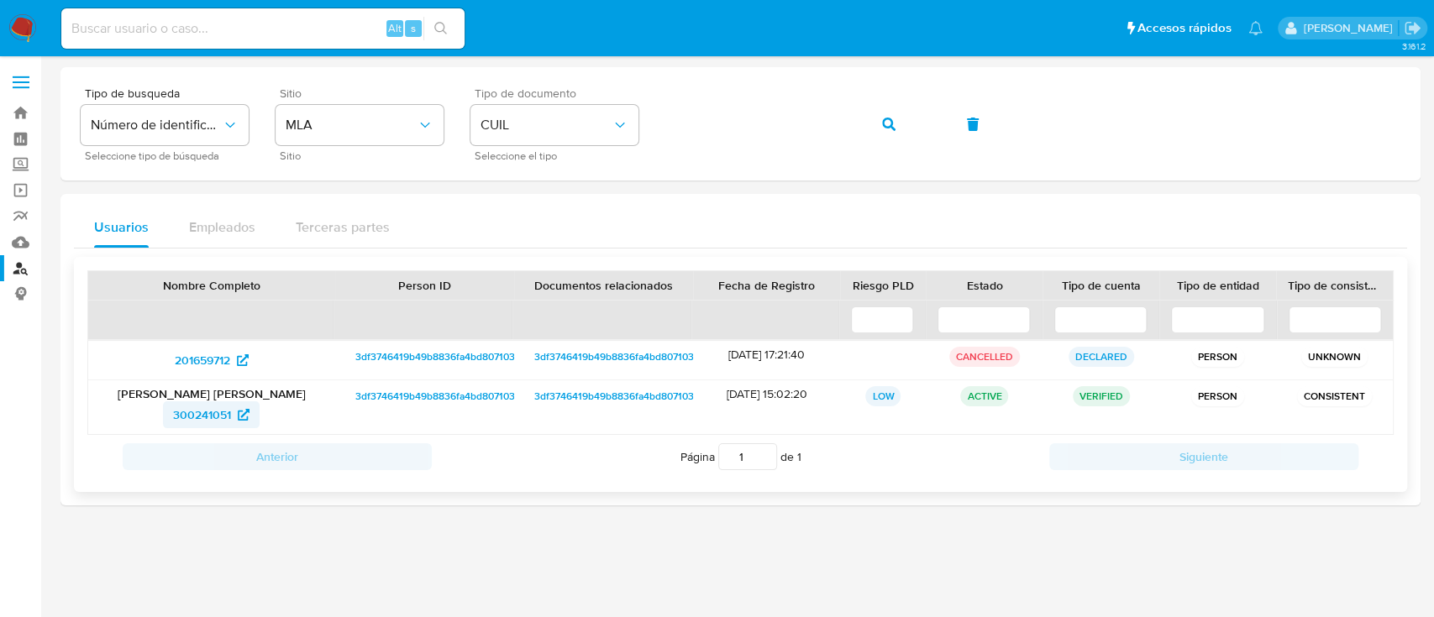
click at [188, 415] on span "300241051" at bounding box center [202, 414] width 58 height 27
click at [887, 126] on icon "button" at bounding box center [888, 124] width 13 height 13
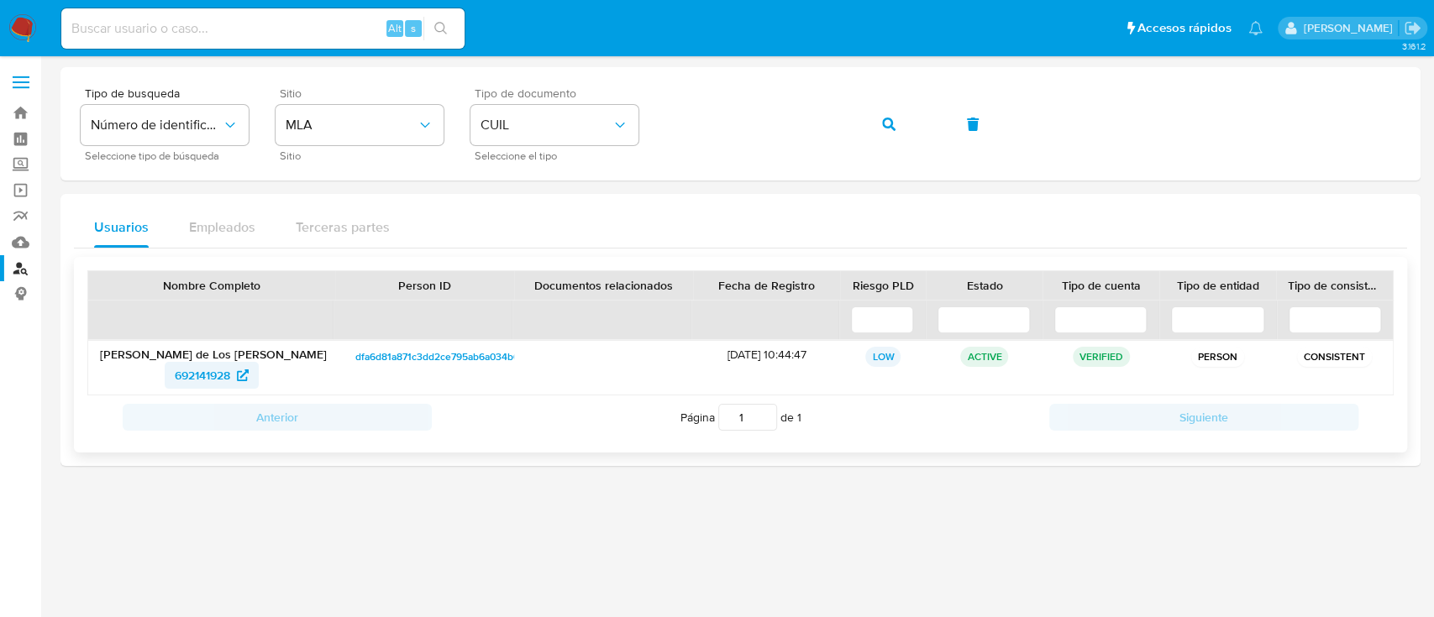
click at [211, 379] on span "692141928" at bounding box center [202, 375] width 55 height 27
click at [900, 130] on button "button" at bounding box center [888, 124] width 57 height 40
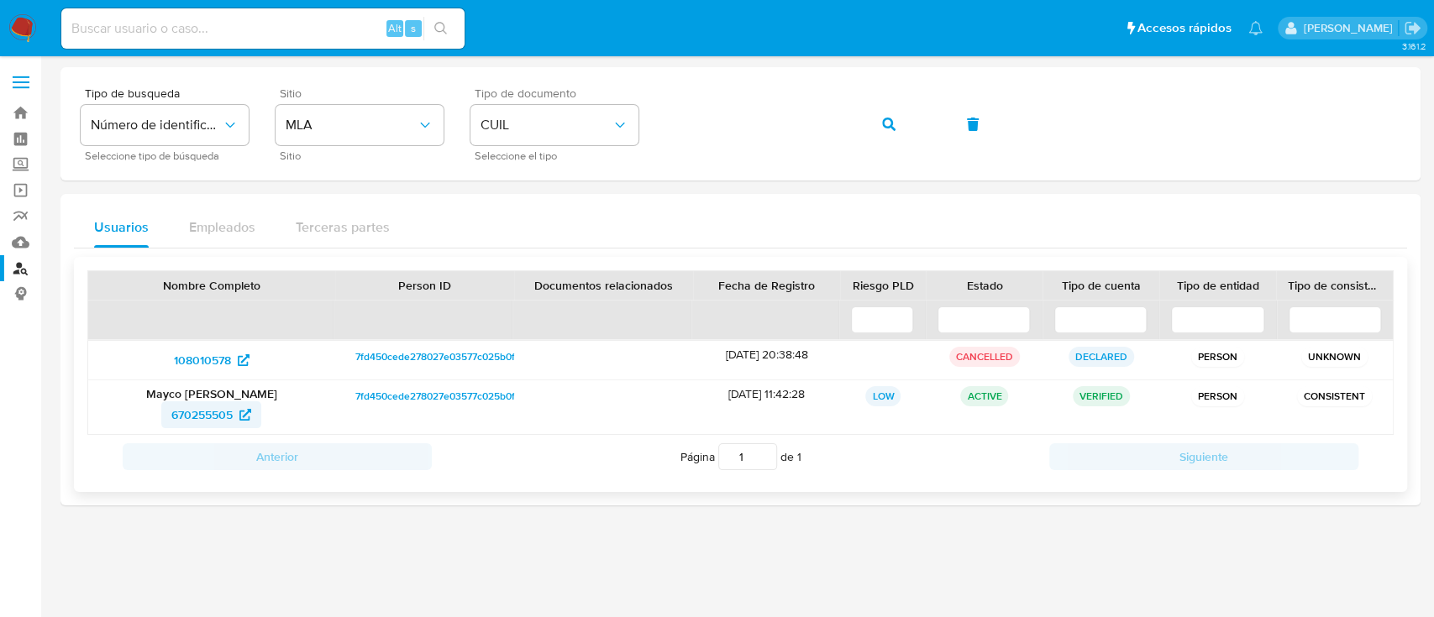
click at [188, 415] on span "670255505" at bounding box center [201, 414] width 61 height 27
click at [904, 135] on button "button" at bounding box center [888, 124] width 57 height 40
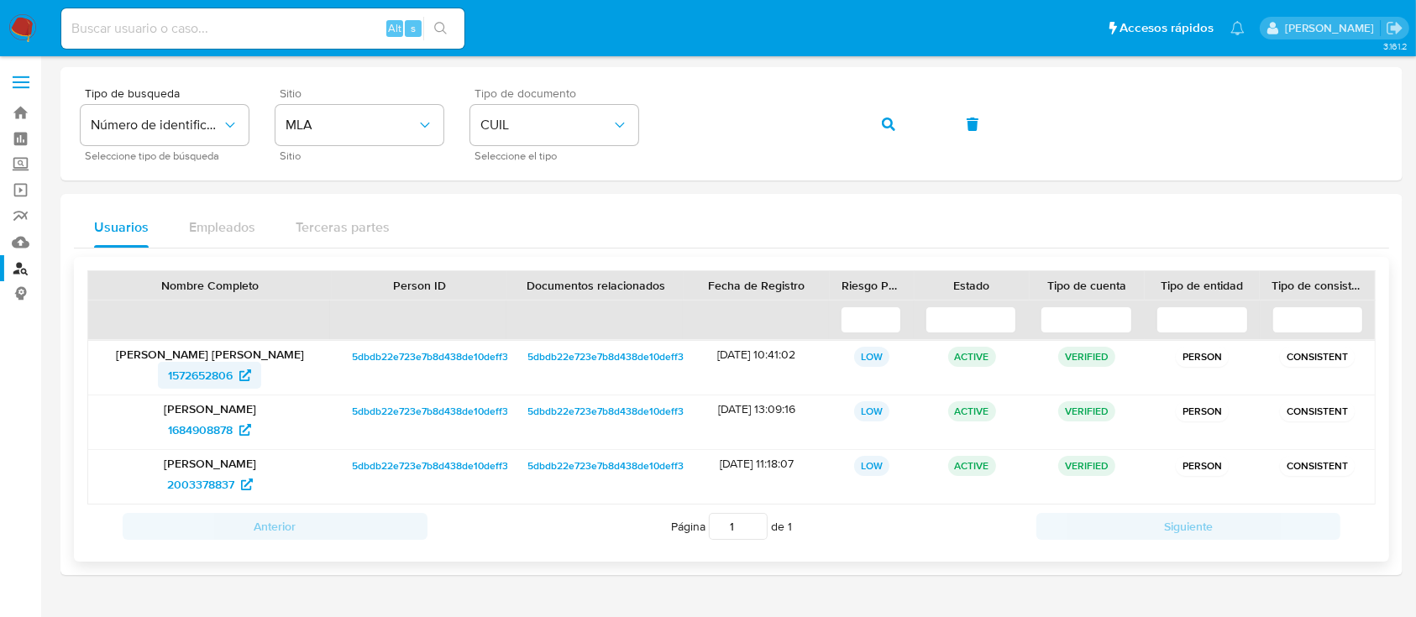
click at [199, 380] on span "1572652806" at bounding box center [200, 375] width 65 height 27
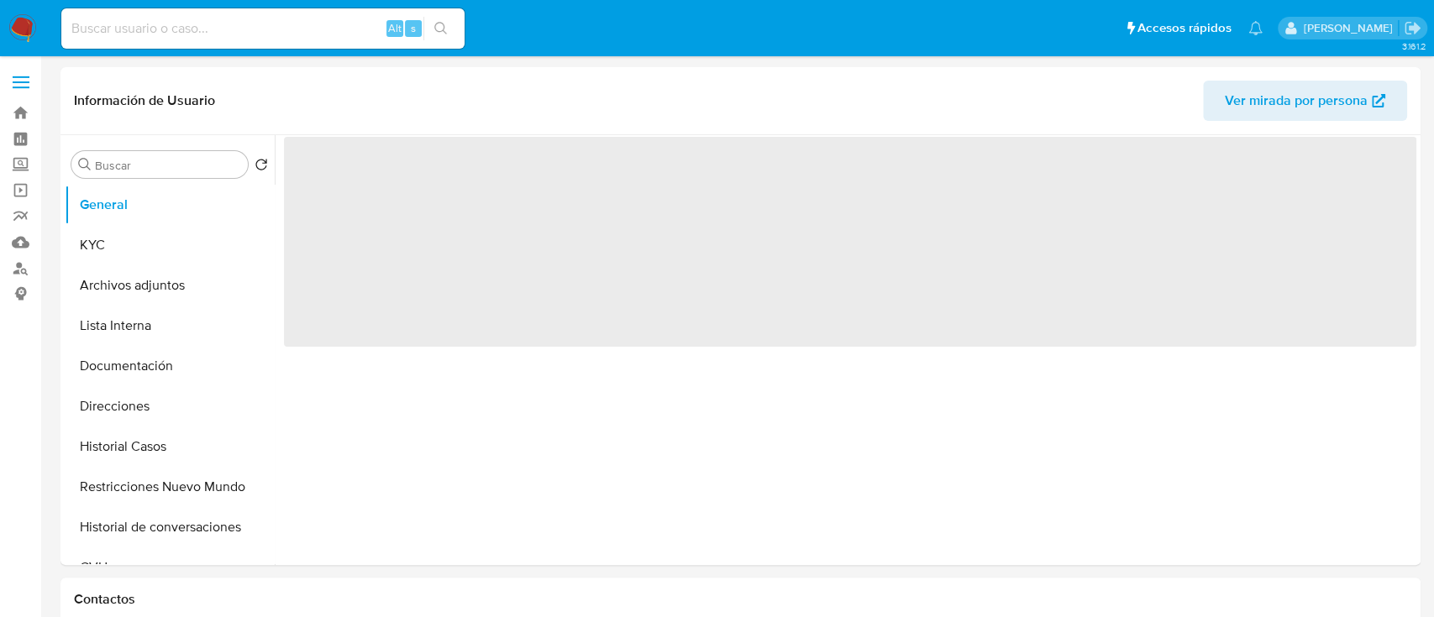
select select "10"
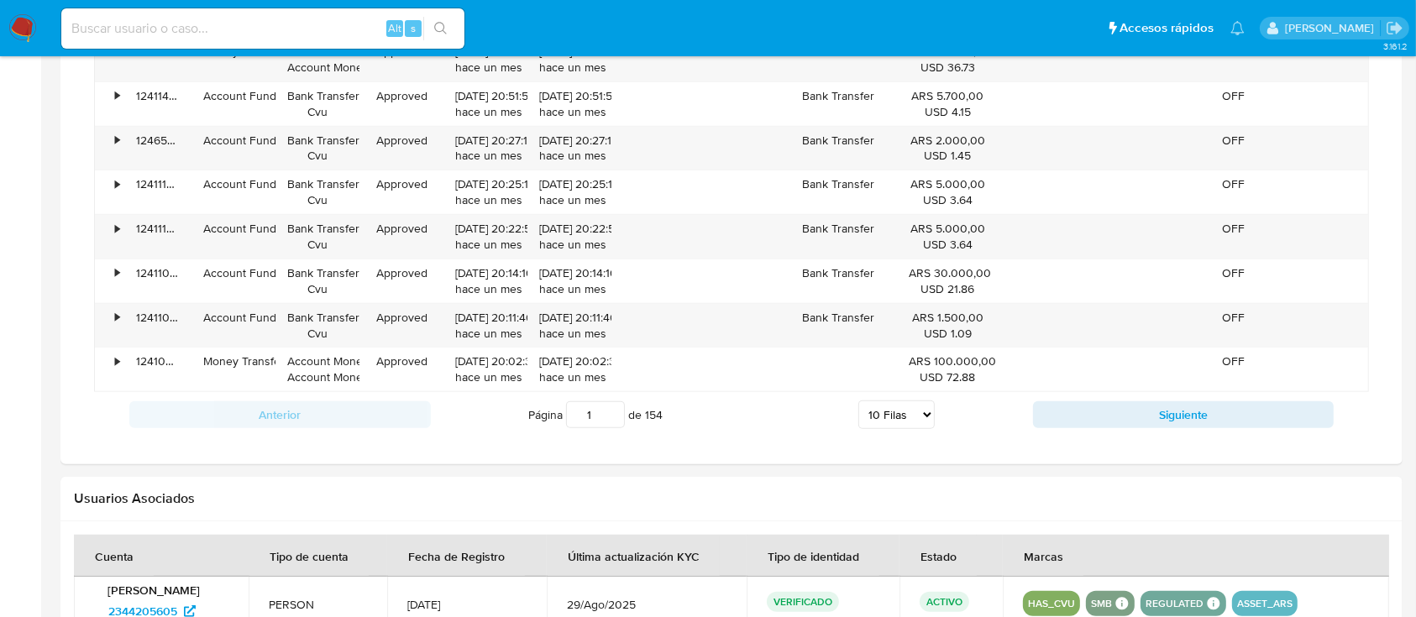
scroll to position [1621, 0]
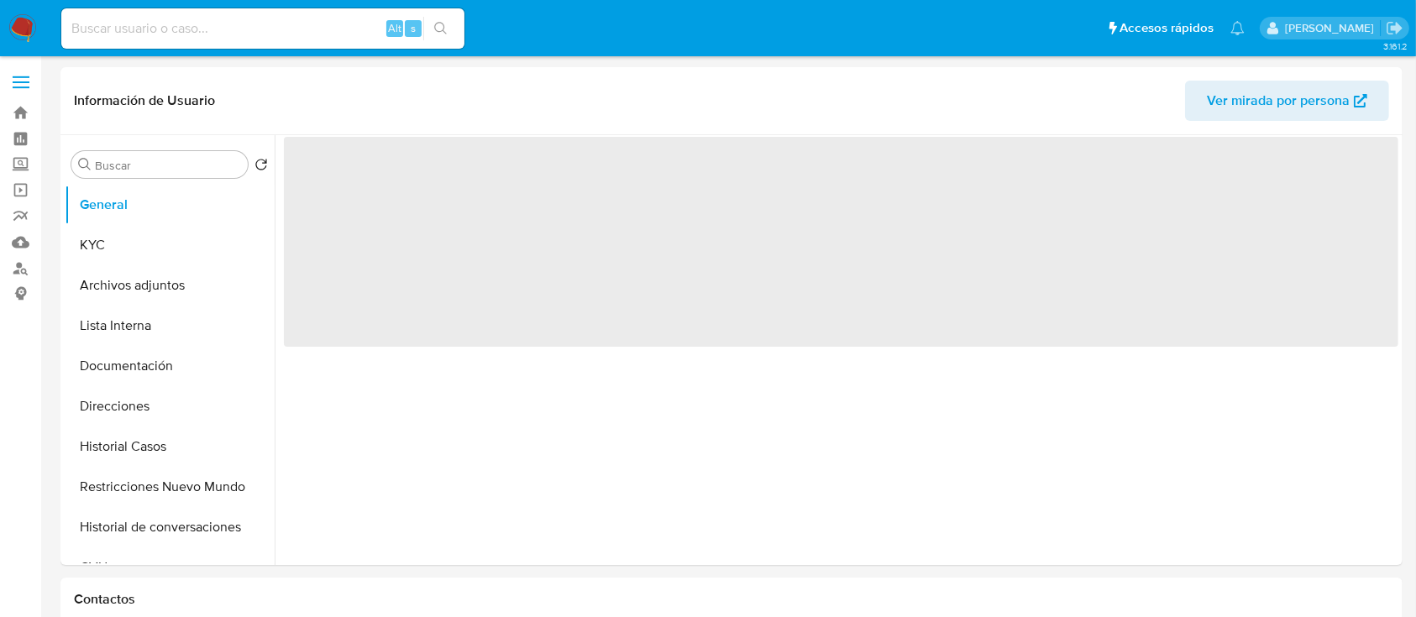
select select "10"
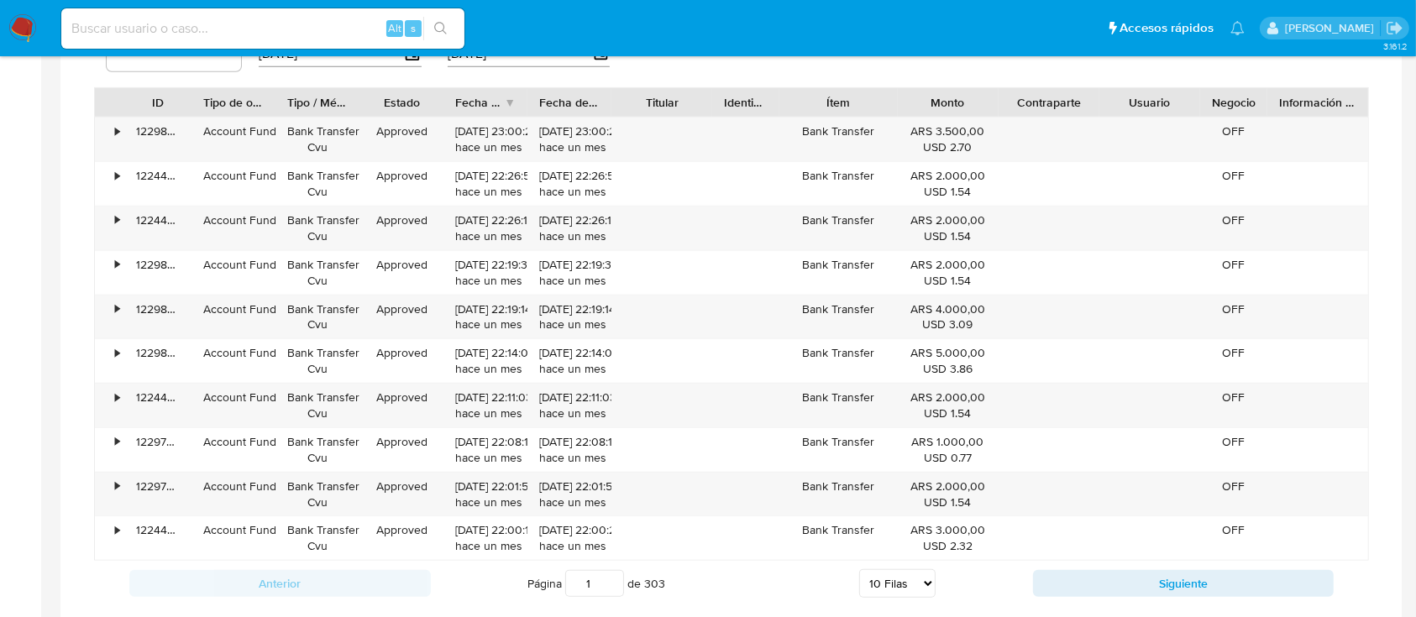
scroll to position [1621, 0]
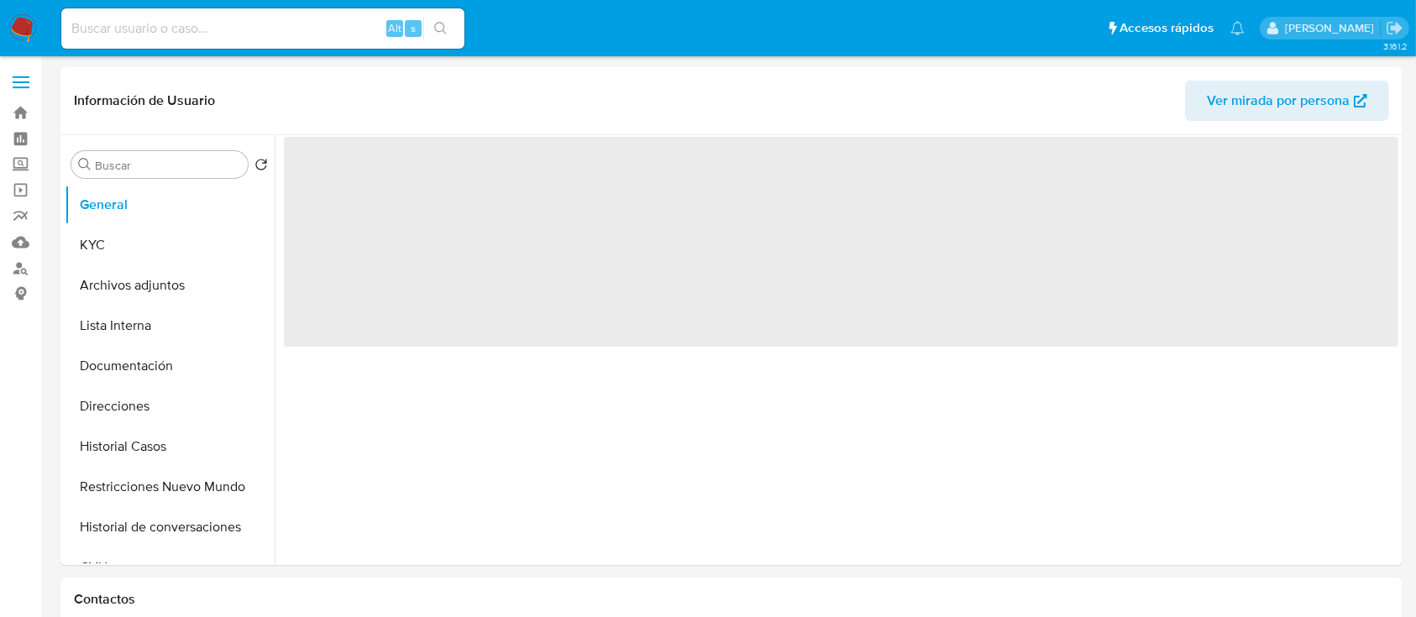
select select "10"
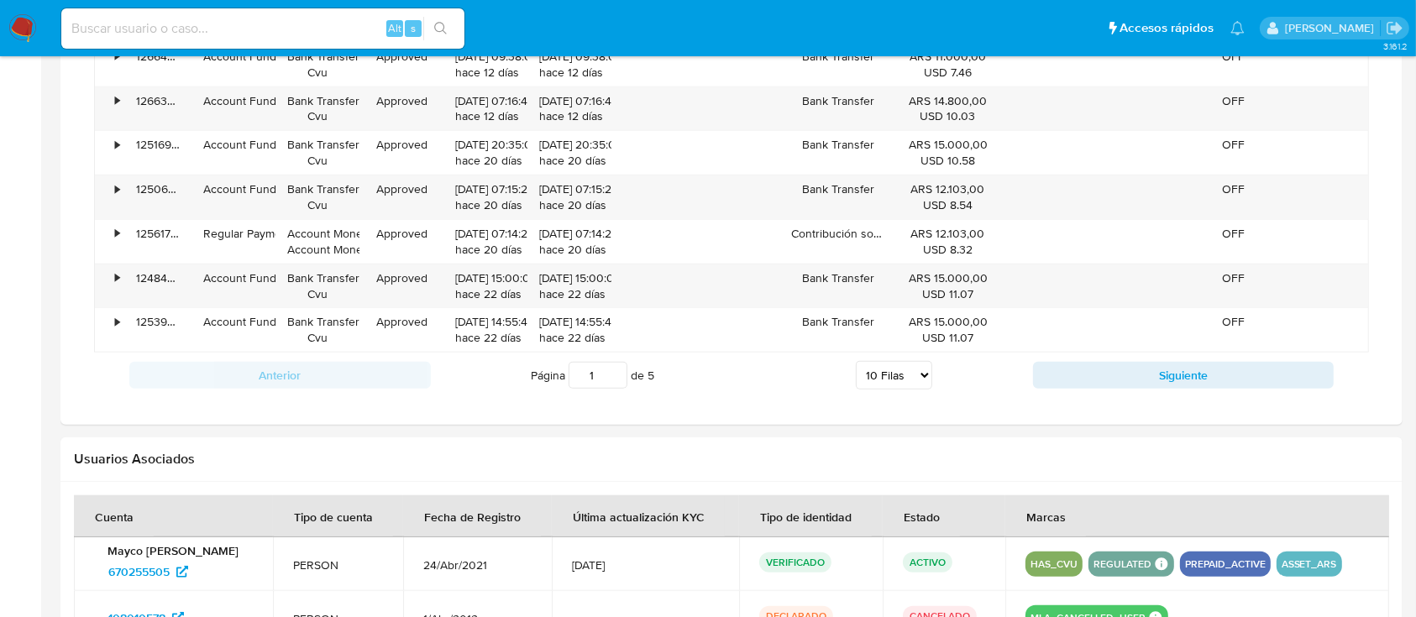
scroll to position [1621, 0]
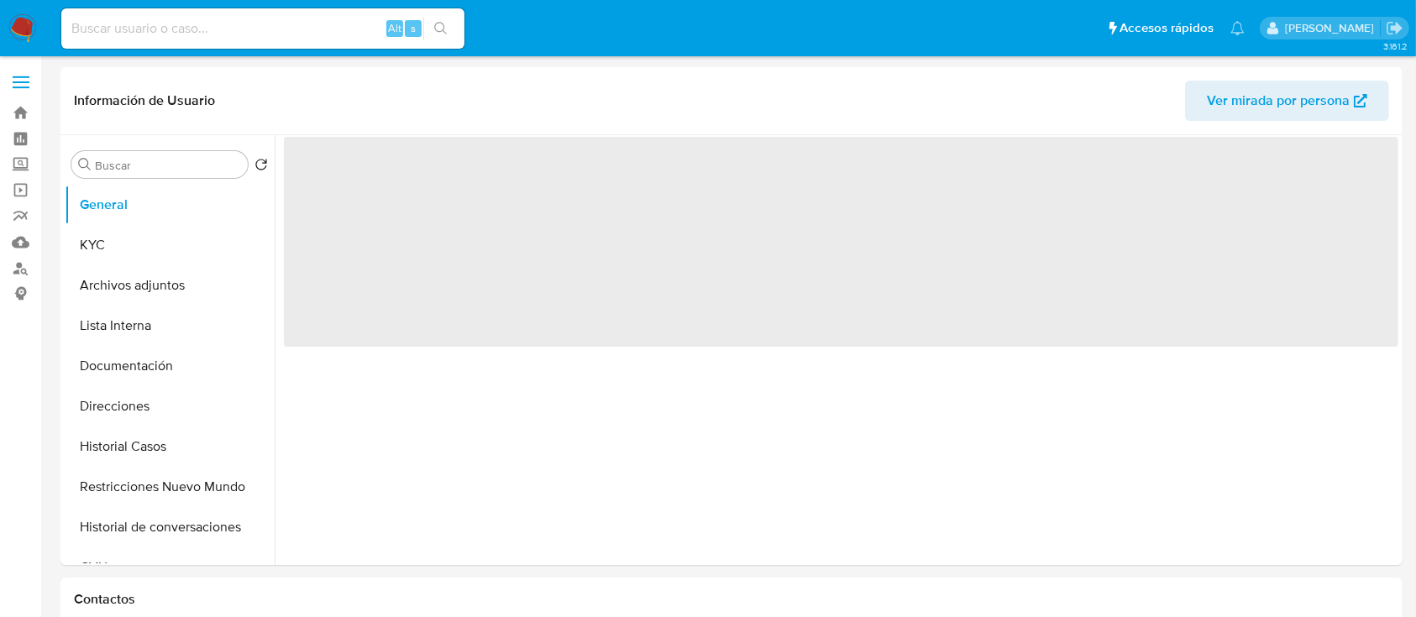
select select "10"
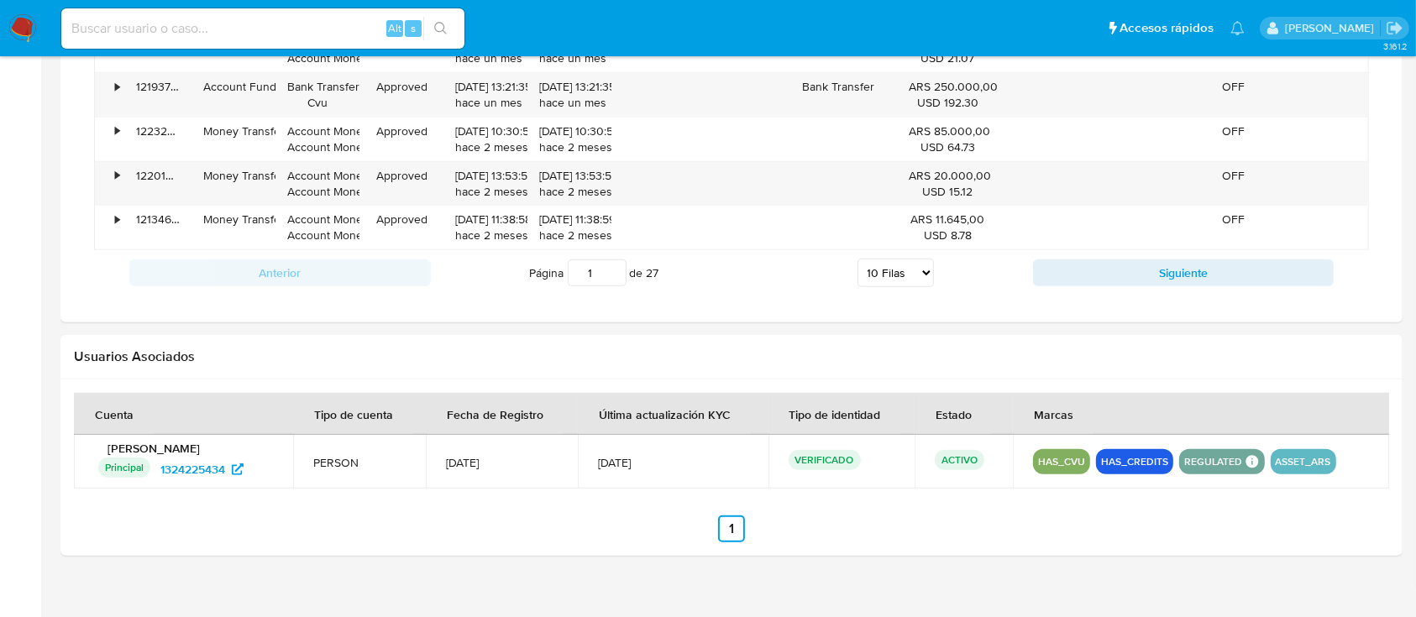
scroll to position [1567, 0]
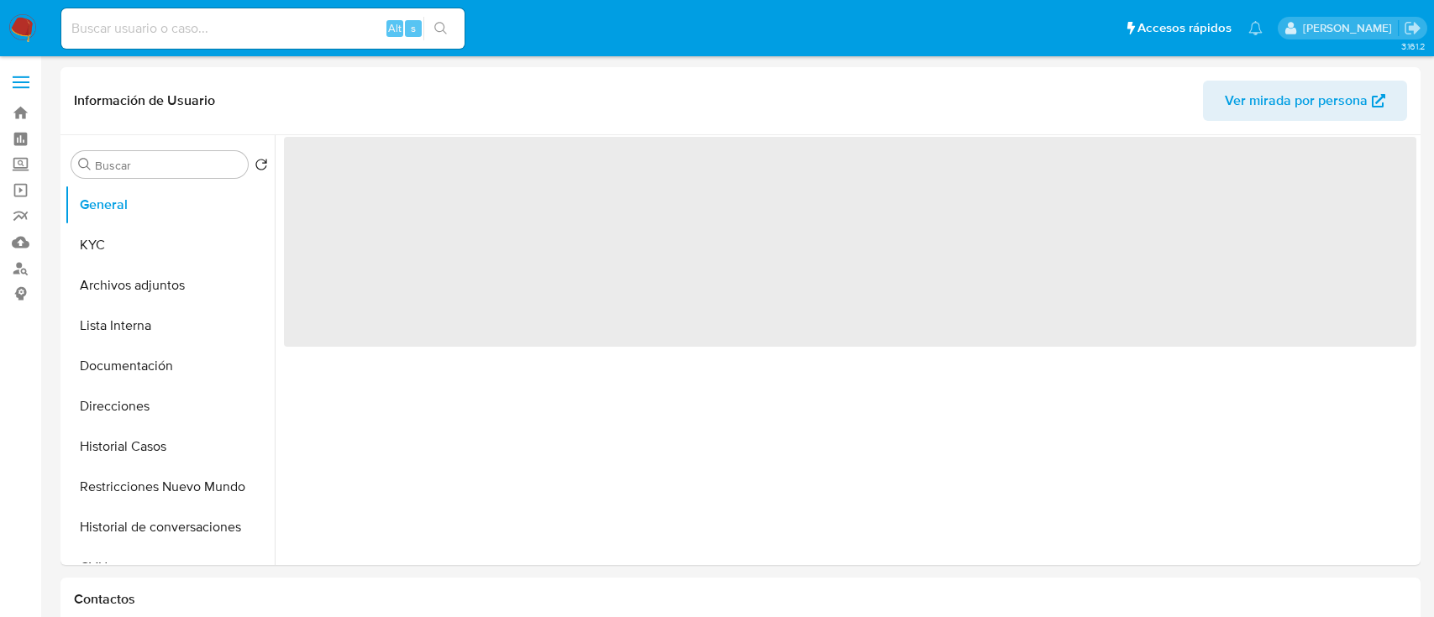
select select "10"
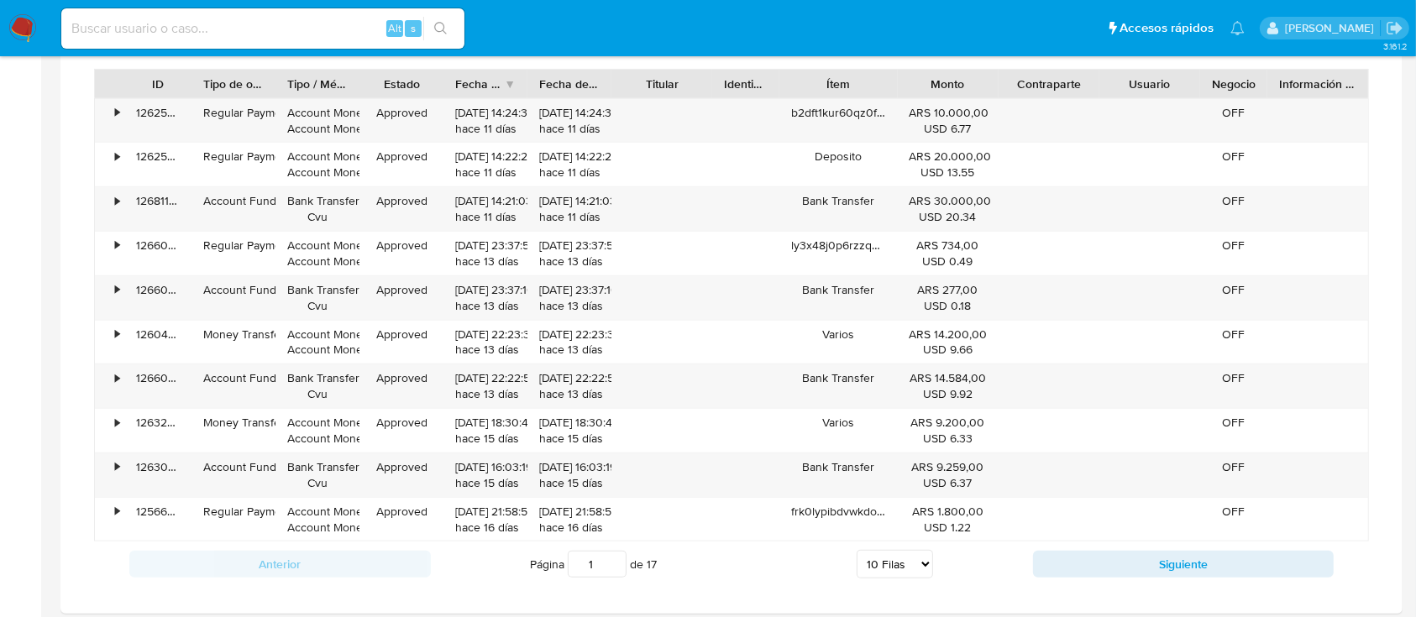
scroll to position [1511, 0]
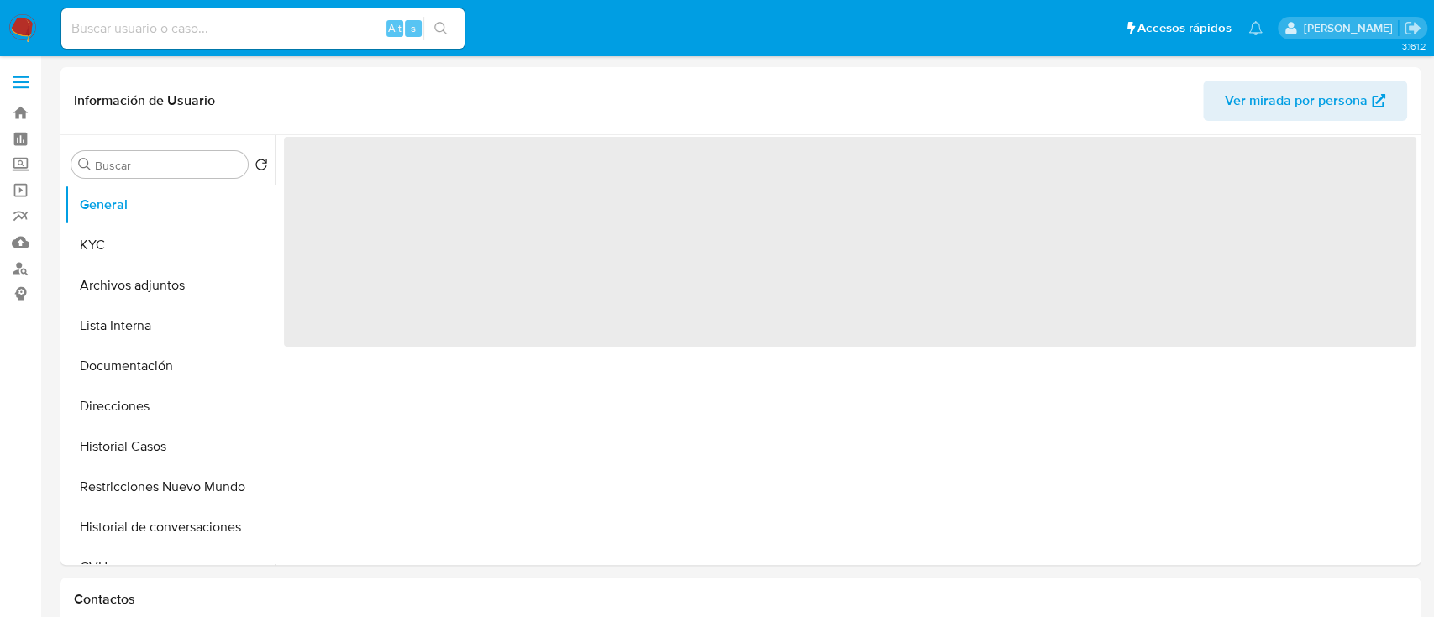
select select "10"
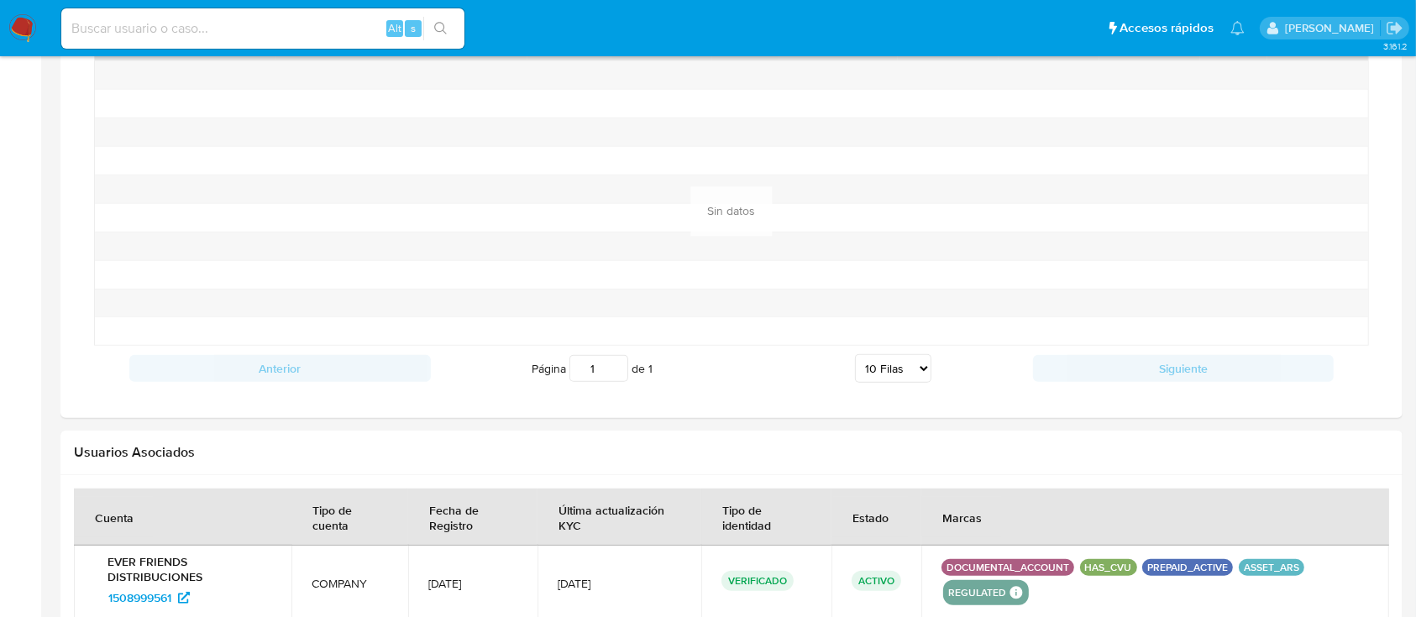
scroll to position [1499, 0]
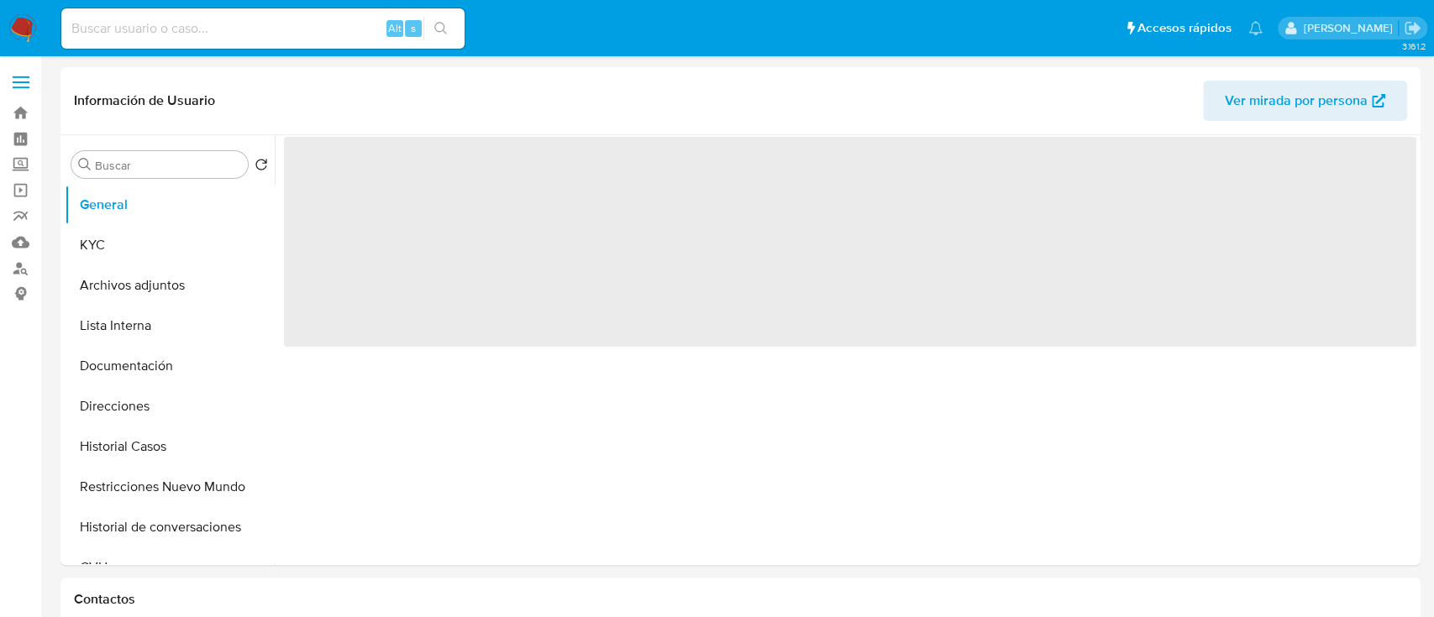
select select "10"
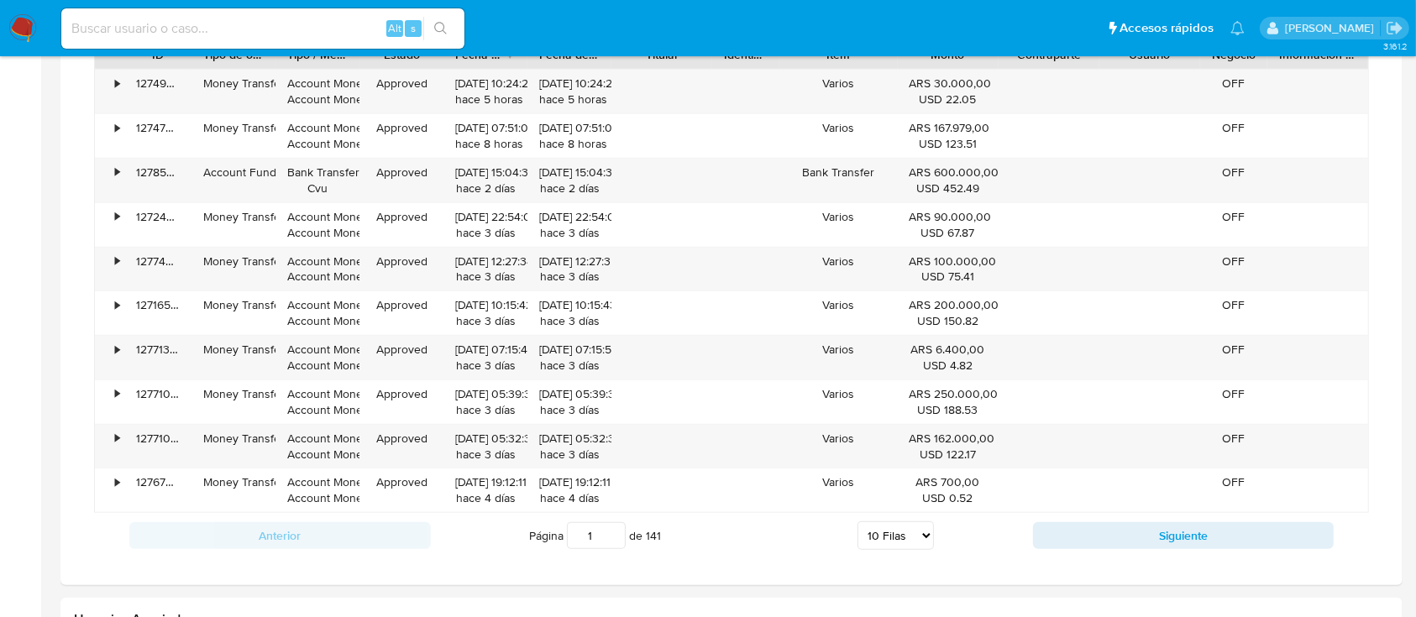
scroll to position [1664, 0]
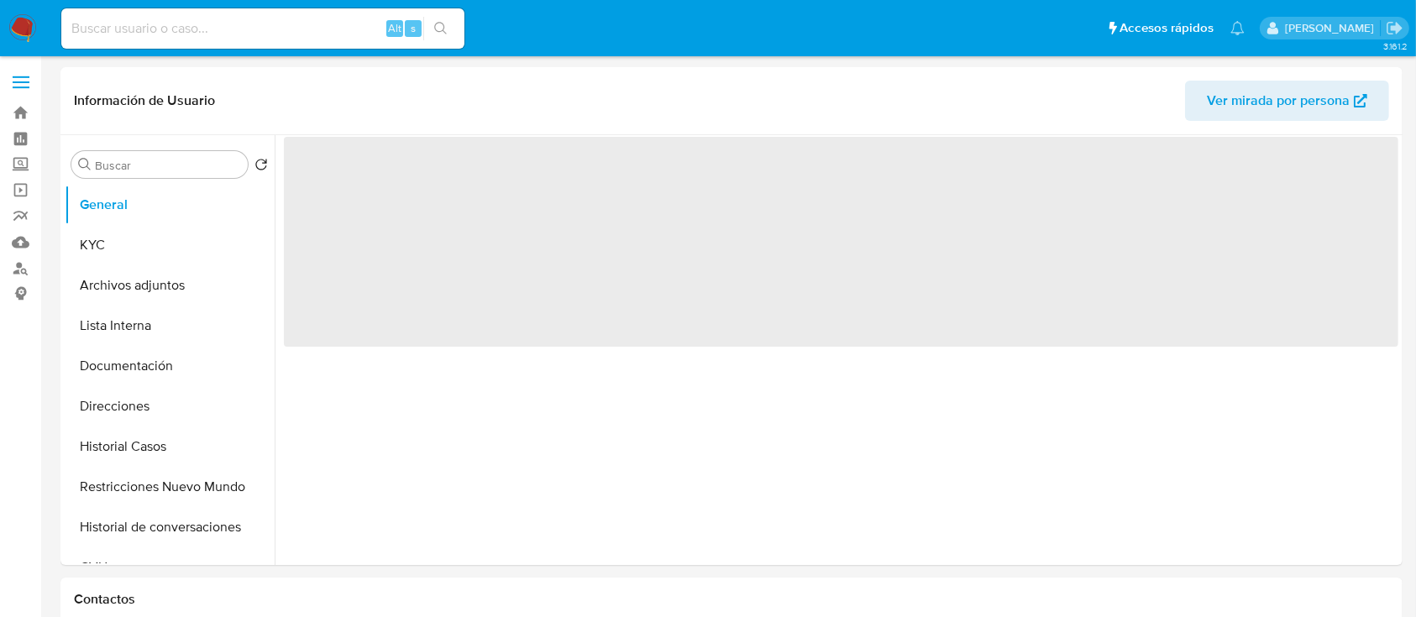
select select "10"
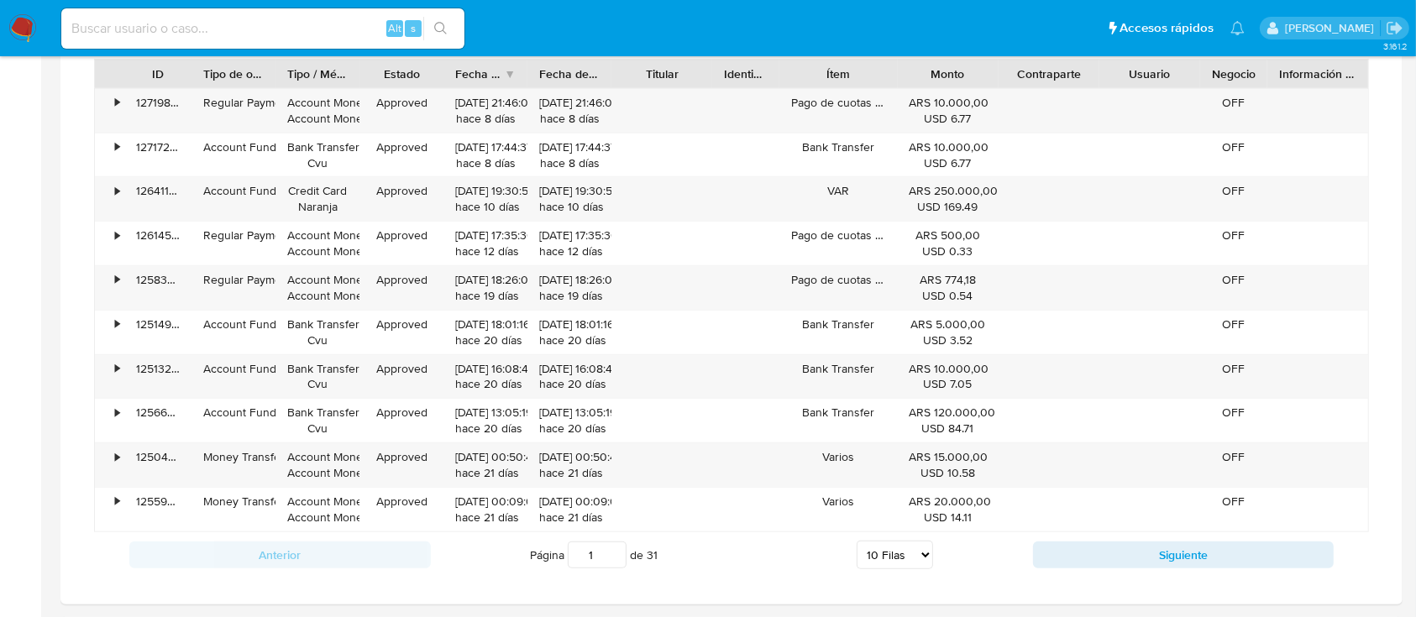
scroll to position [1487, 0]
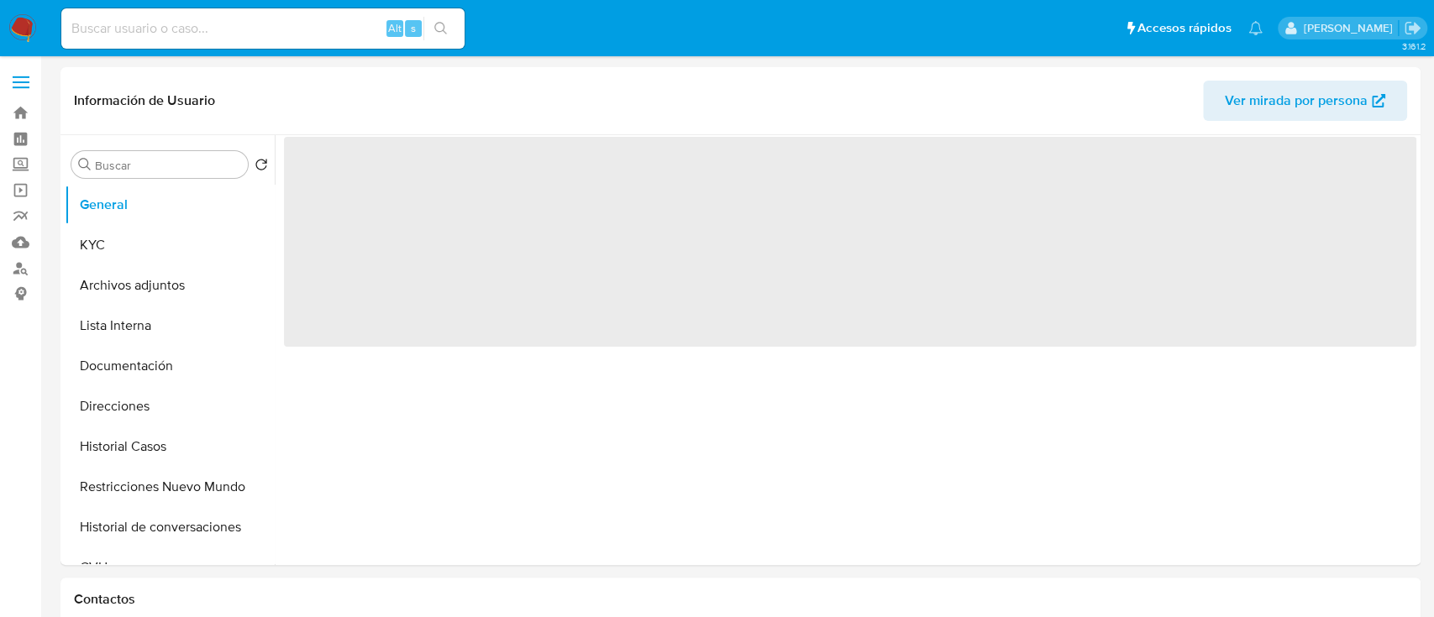
select select "10"
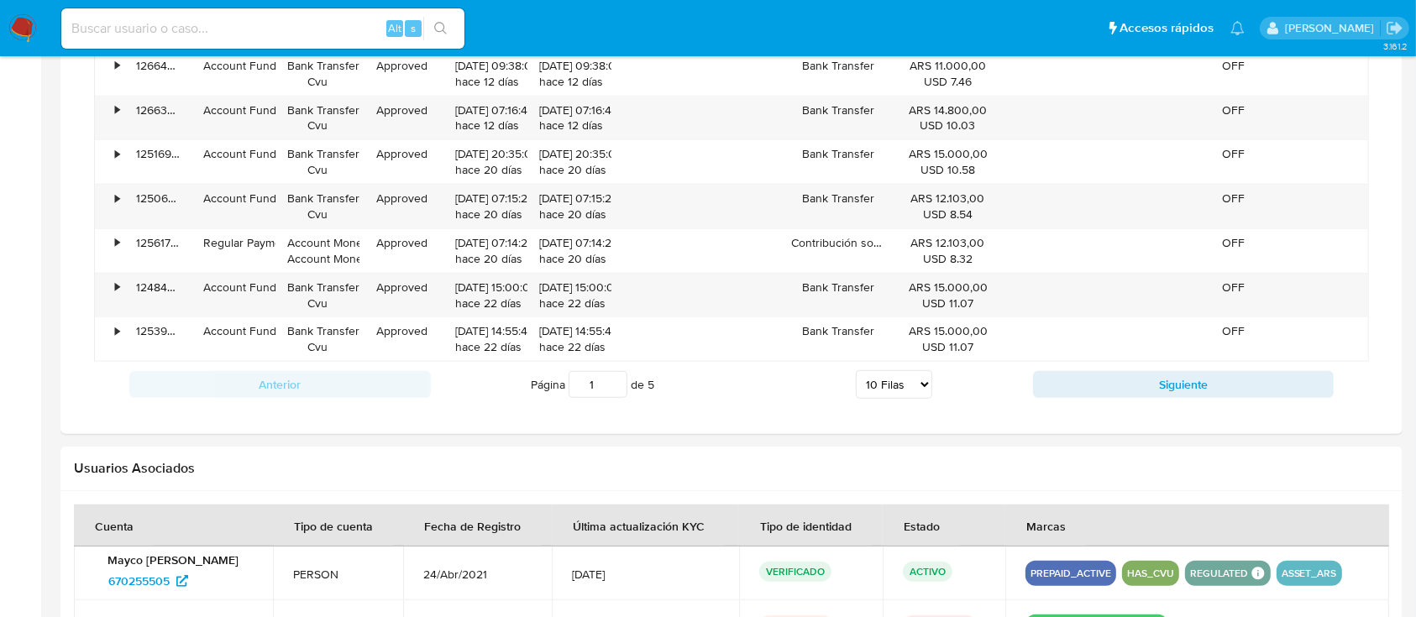
scroll to position [1621, 0]
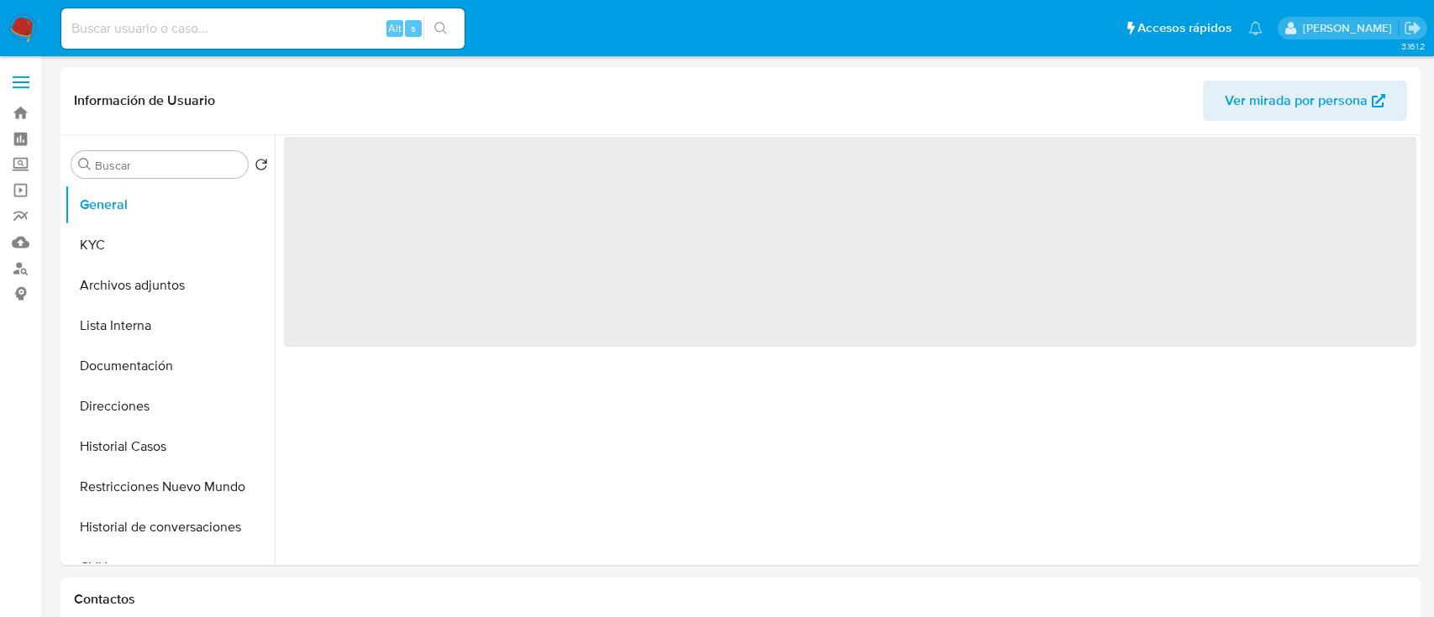
select select "10"
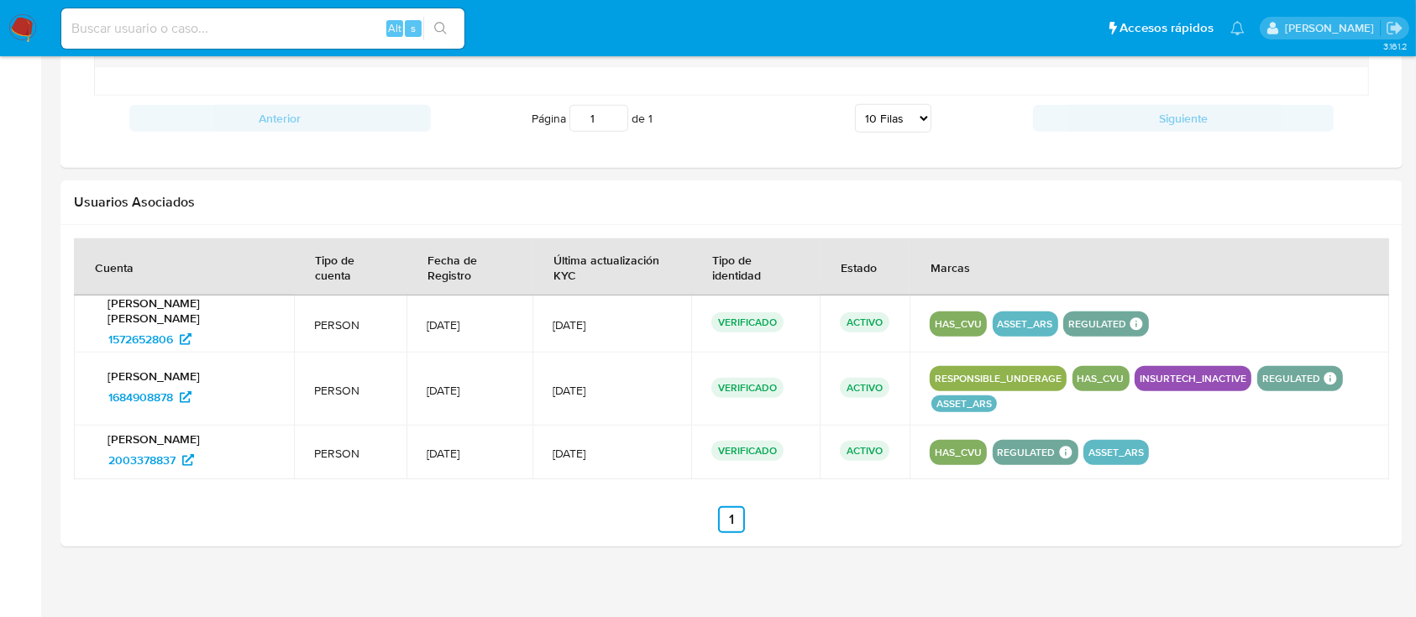
scroll to position [1553, 0]
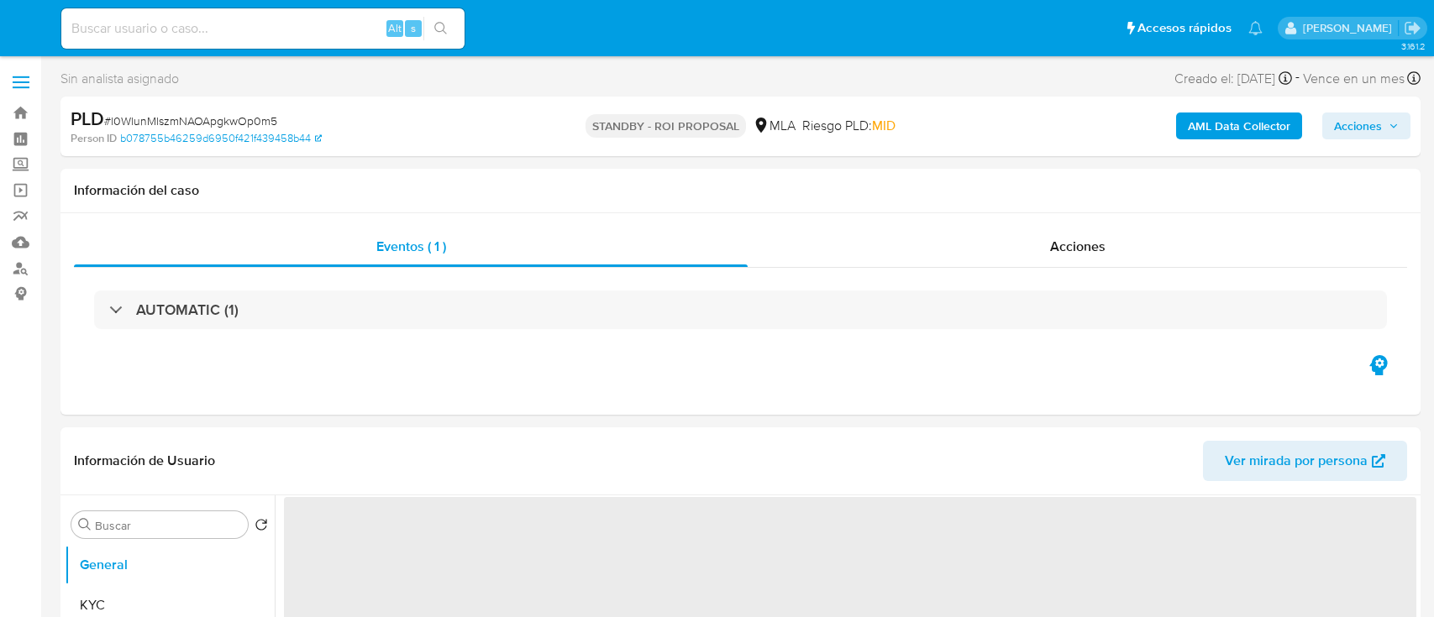
select select "10"
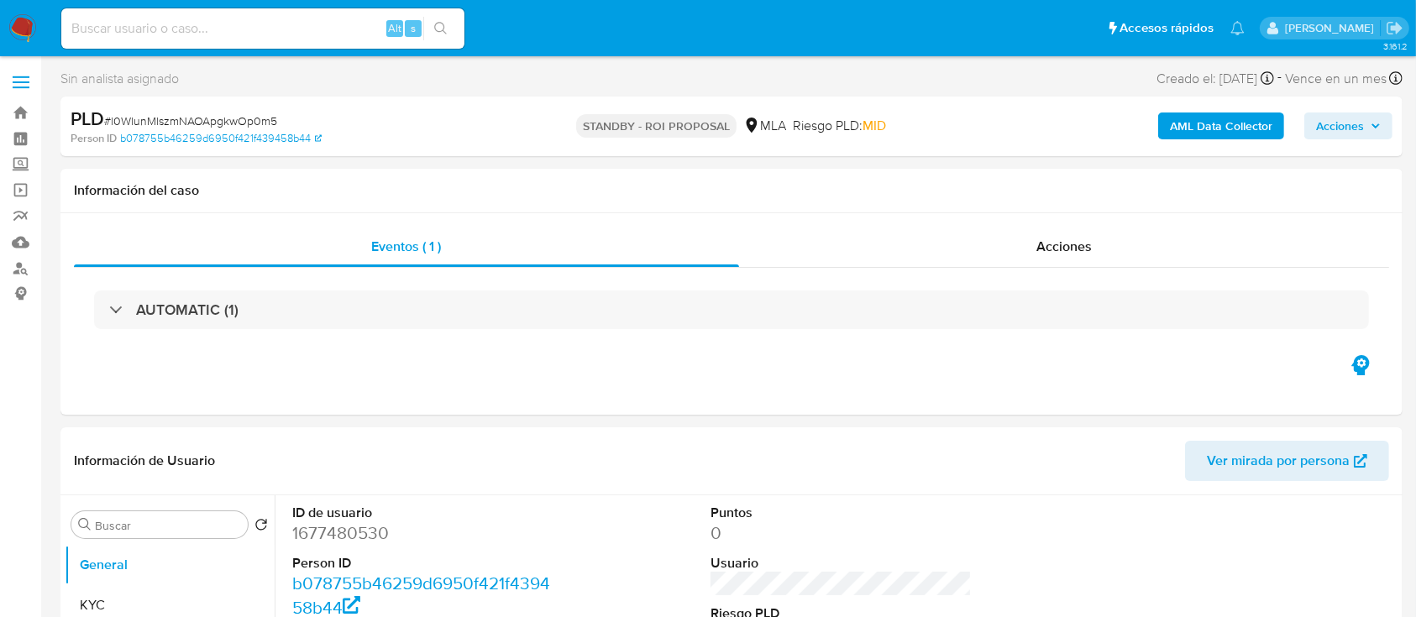
click at [18, 33] on img at bounding box center [22, 28] width 29 height 29
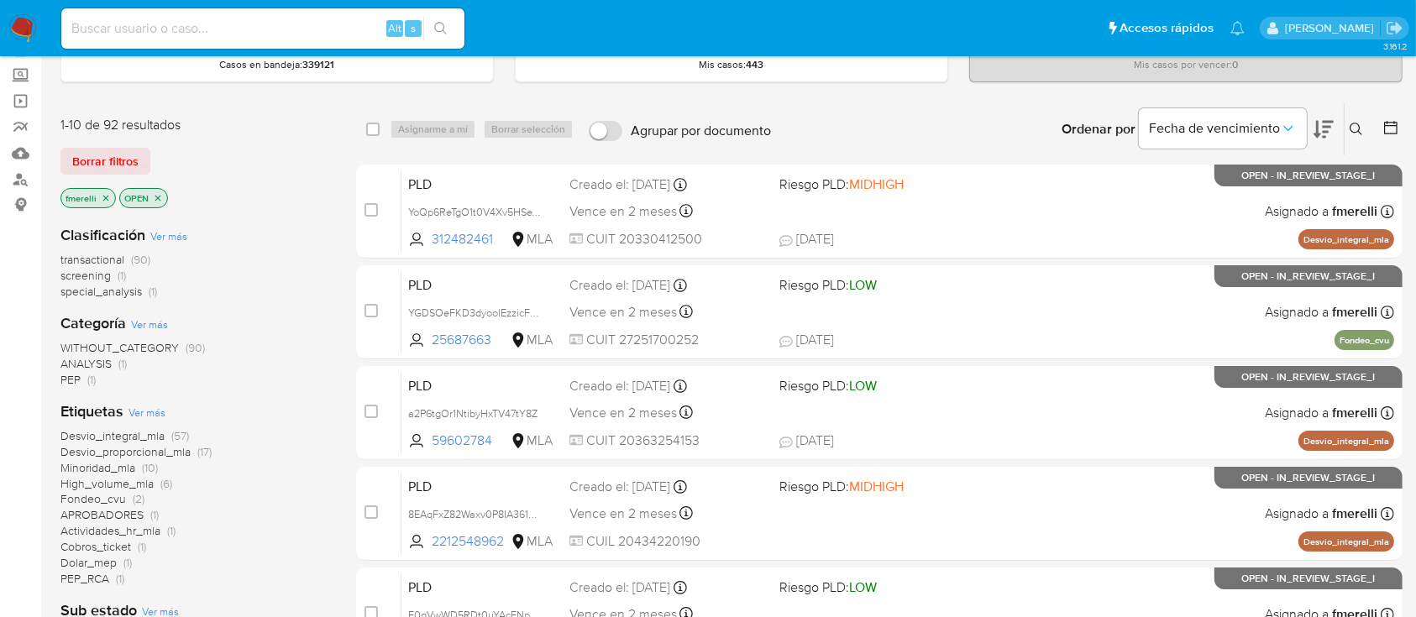
scroll to position [92, 0]
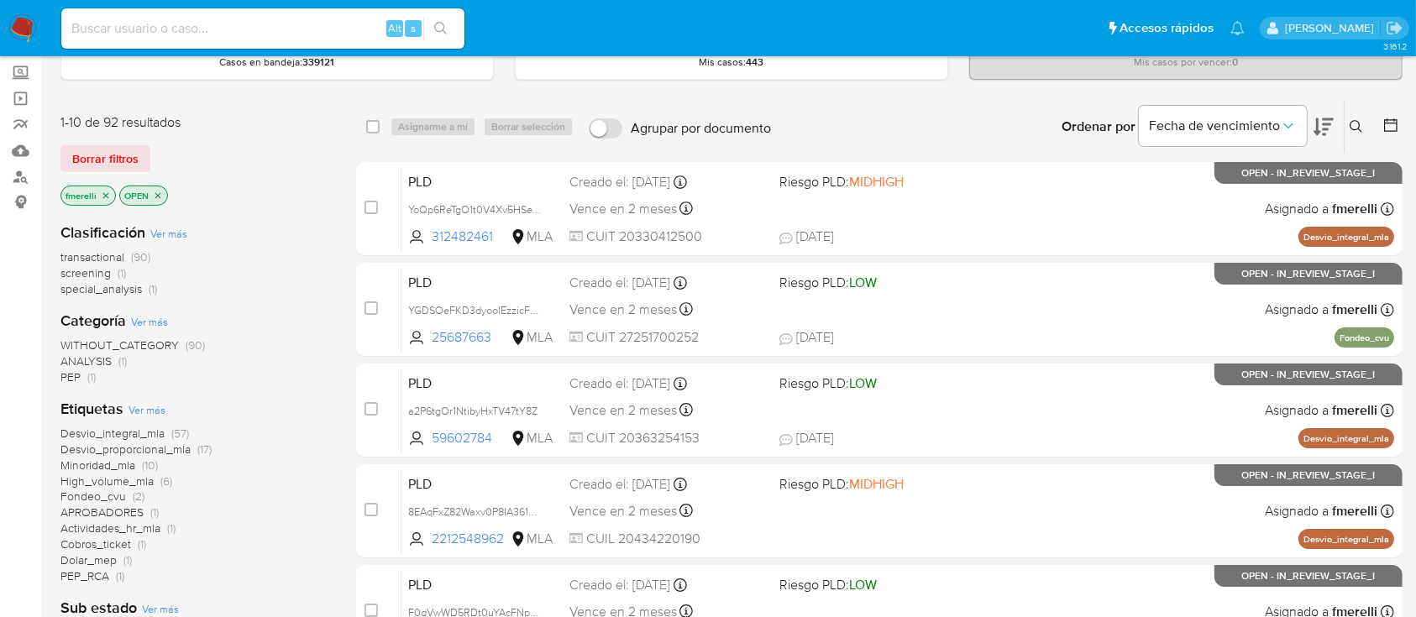
click at [343, 37] on input at bounding box center [262, 29] width 403 height 22
paste input "1Yw3LpDU6SLl2AhKBWNXjt4i"
type input "1Yw3LpDU6SLl2AhKBWNXjt4i"
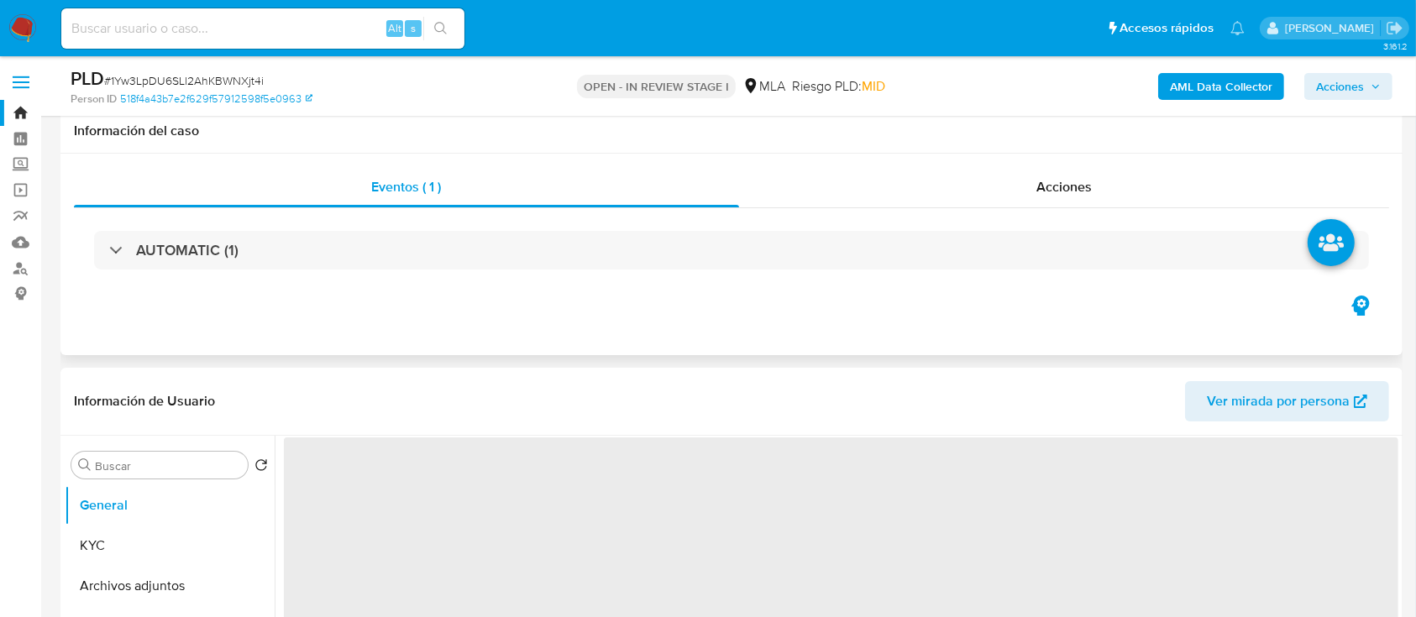
scroll to position [491, 0]
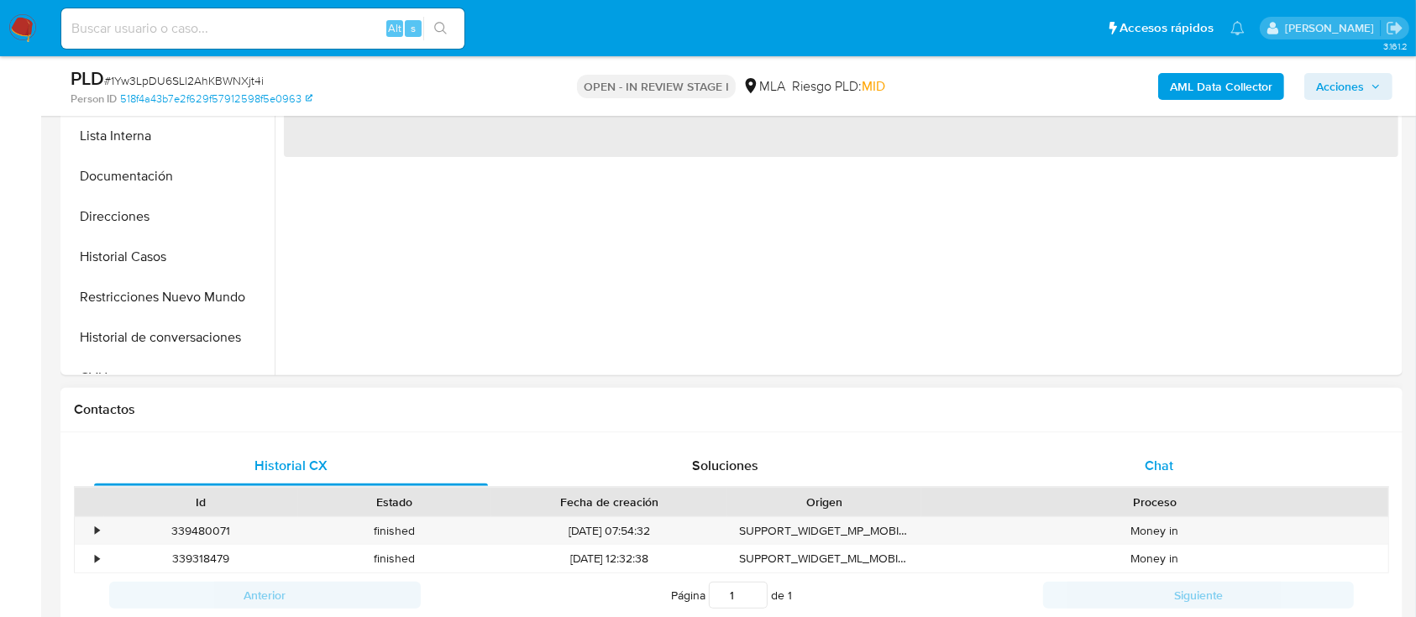
click at [1145, 464] on span "Chat" at bounding box center [1159, 465] width 29 height 19
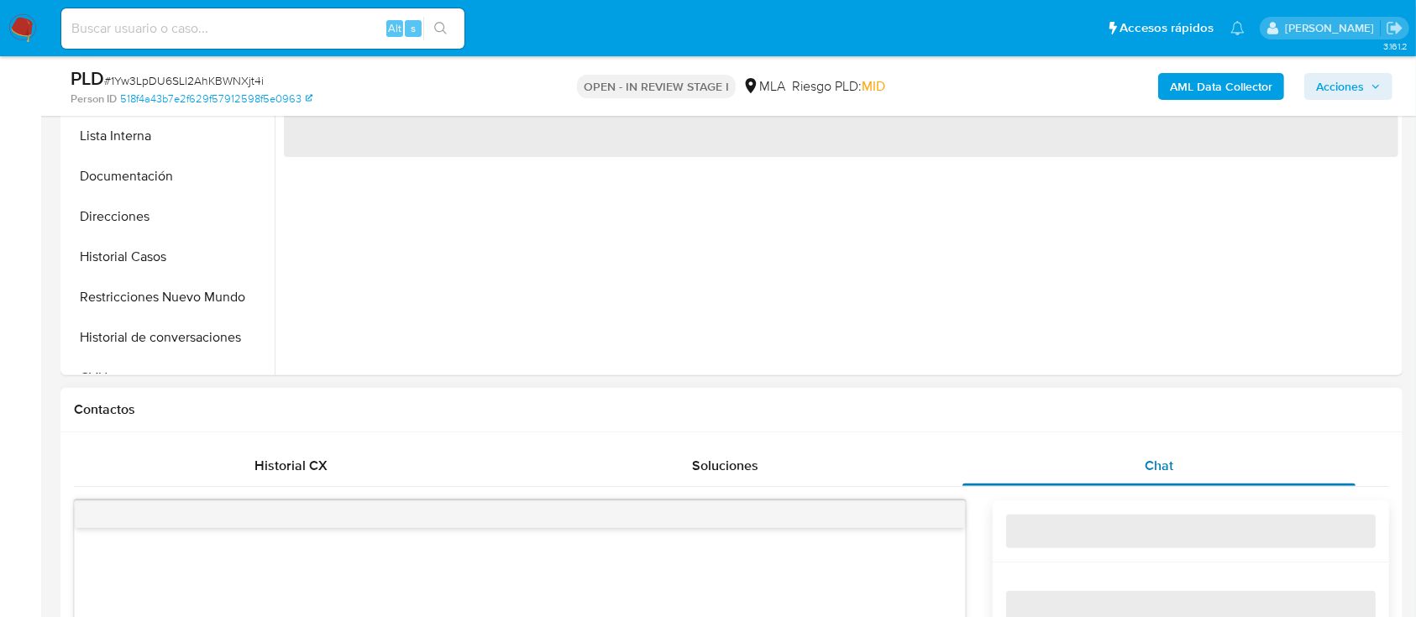
select select "10"
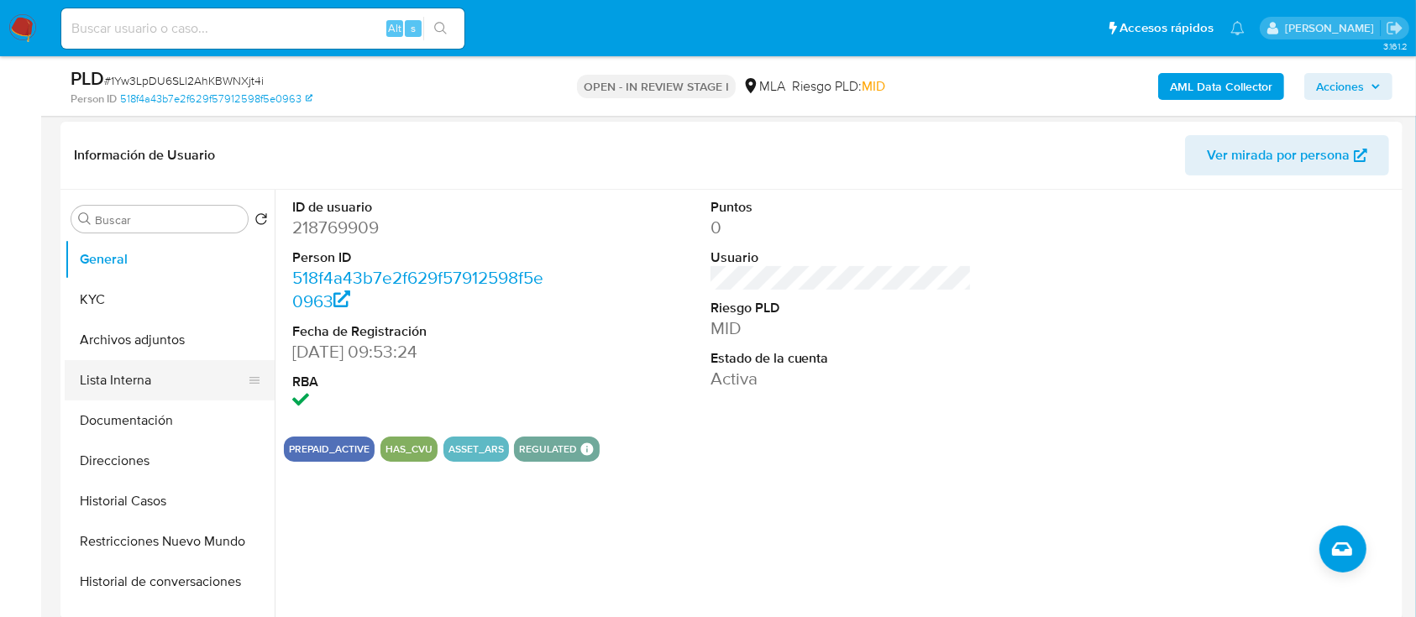
scroll to position [243, 0]
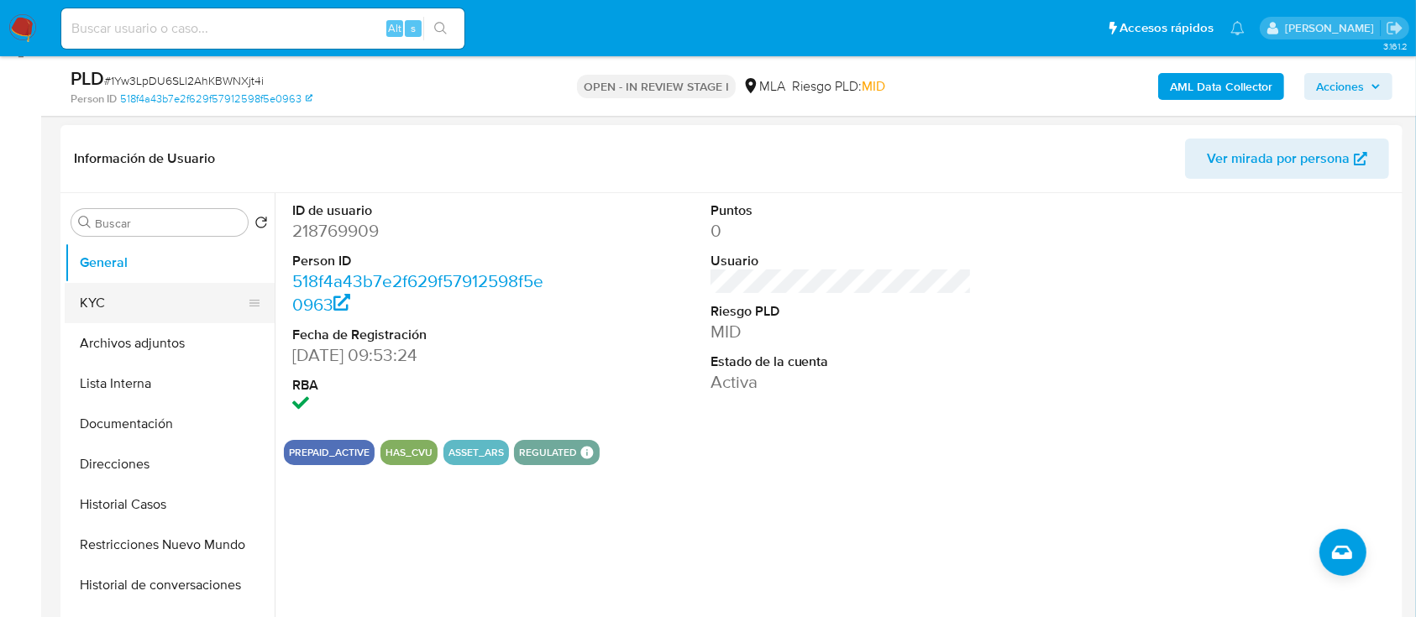
click at [149, 290] on button "KYC" at bounding box center [163, 303] width 197 height 40
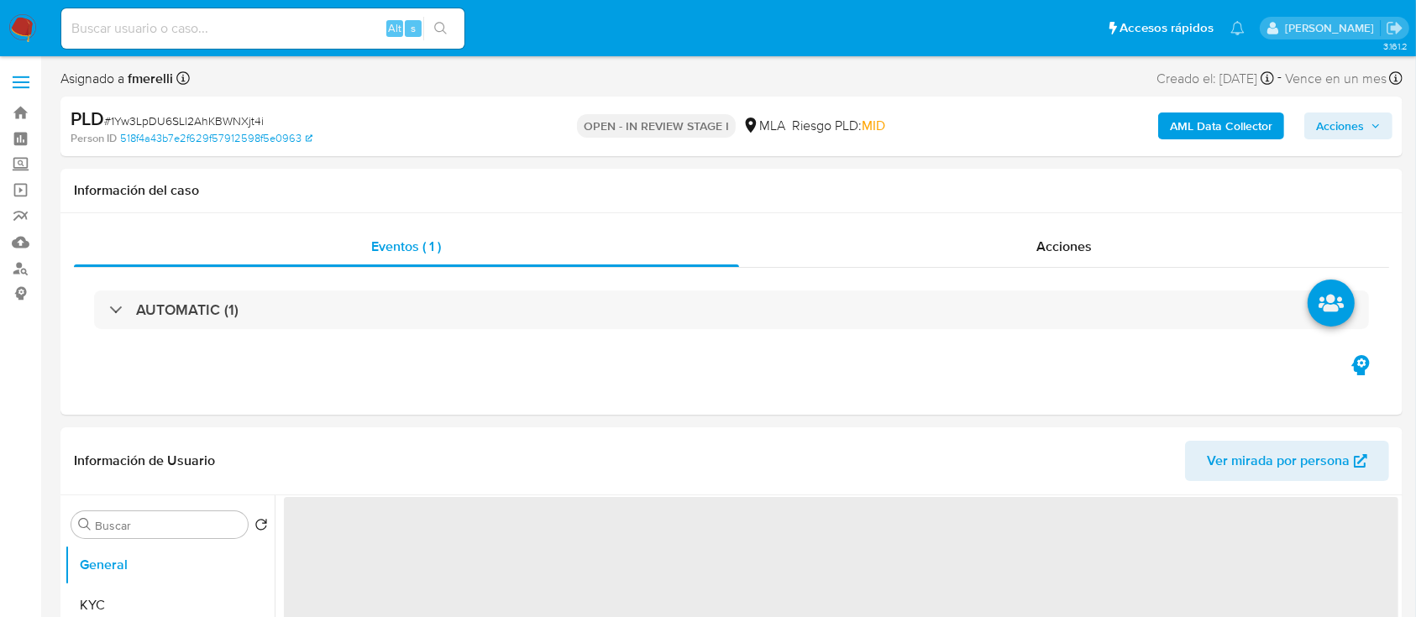
select select "10"
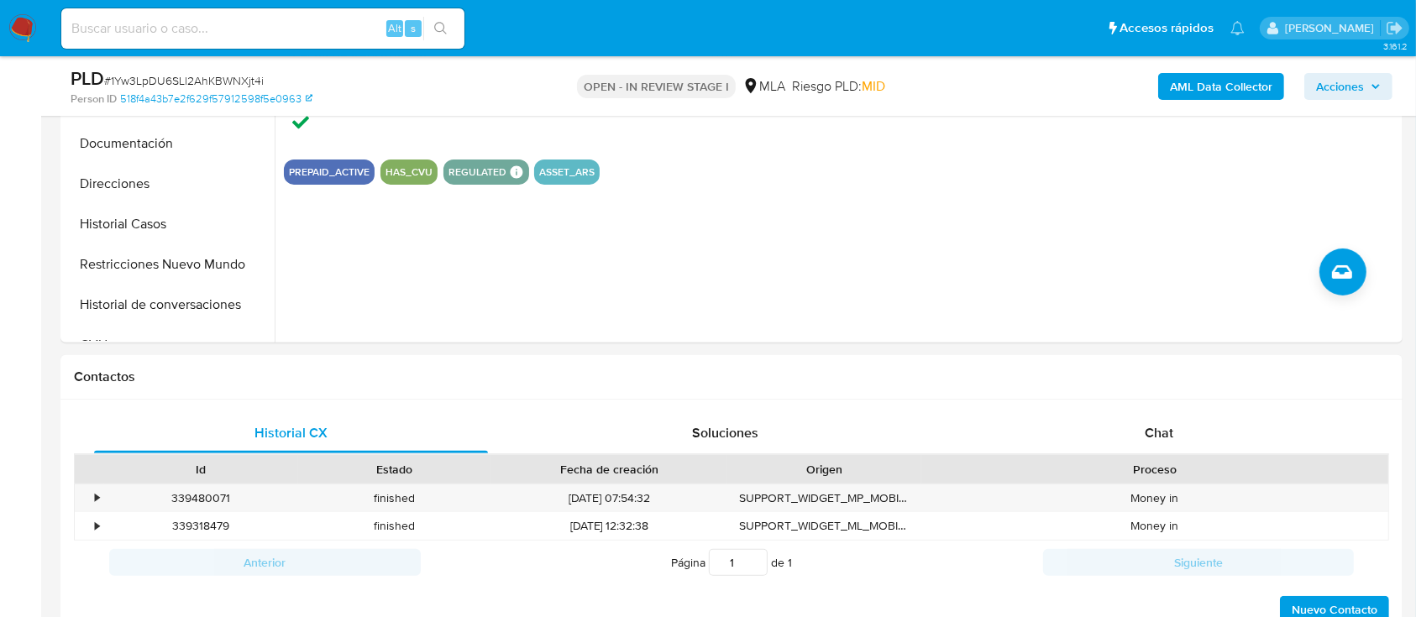
scroll to position [481, 0]
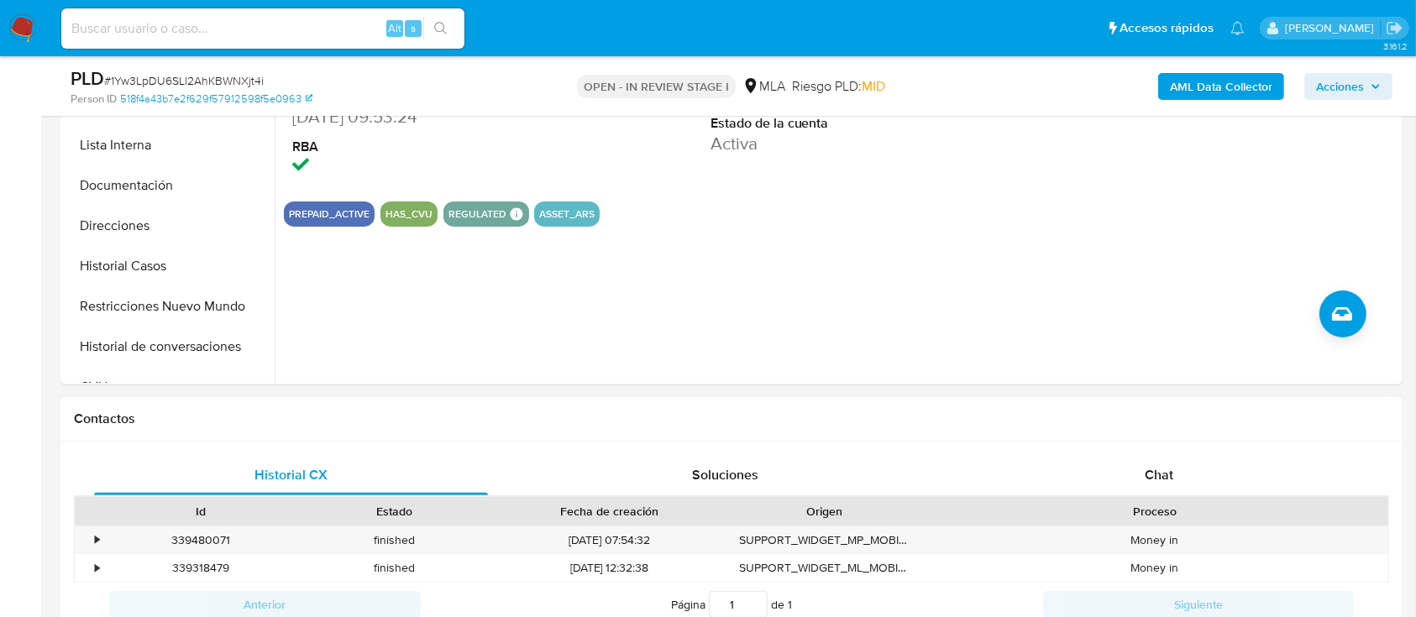
click at [1123, 503] on div "Proceso" at bounding box center [1154, 511] width 443 height 17
click at [1120, 487] on div "Chat" at bounding box center [1160, 475] width 394 height 40
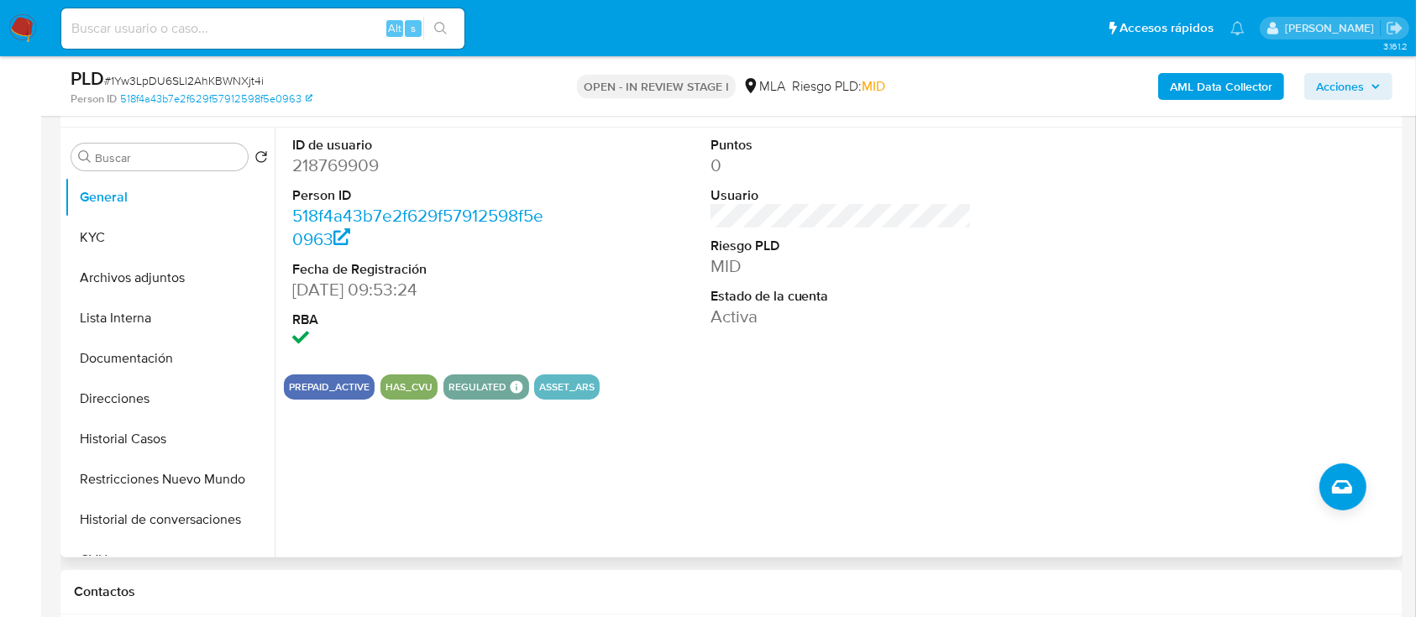
scroll to position [307, 0]
click at [333, 174] on dd "218769909" at bounding box center [423, 167] width 262 height 24
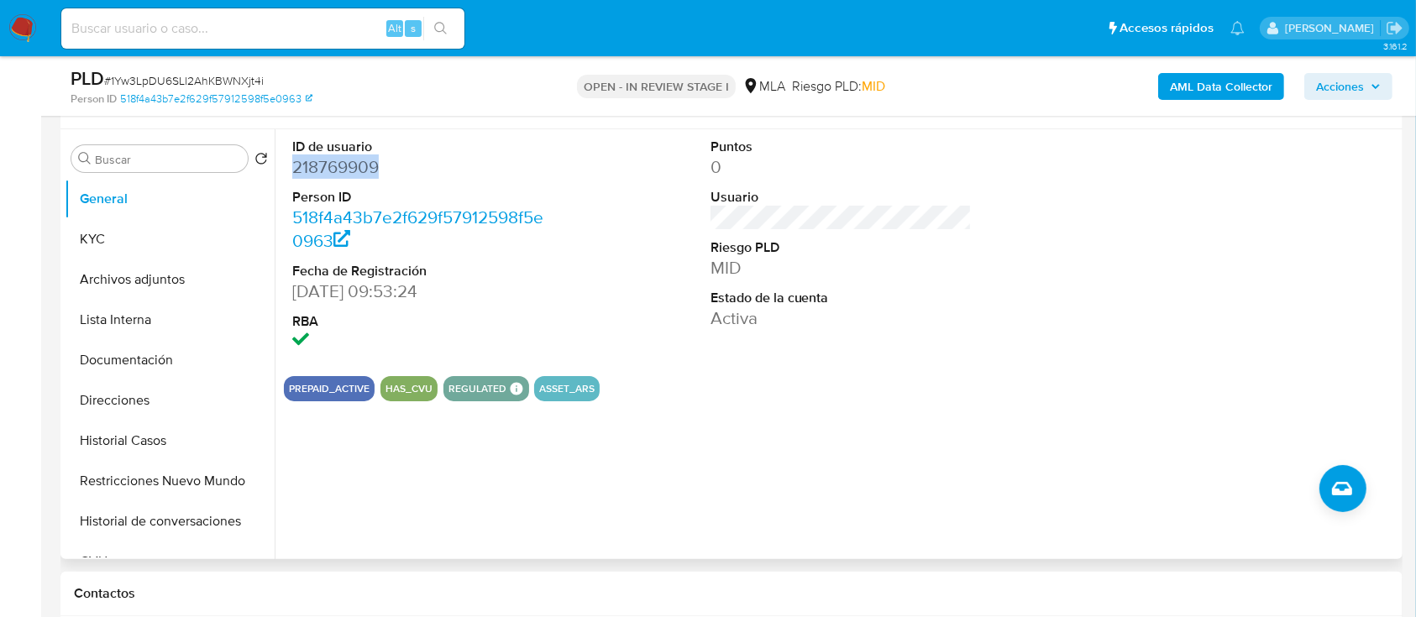
click at [333, 174] on dd "218769909" at bounding box center [423, 167] width 262 height 24
copy dd "218769909"
click at [112, 424] on button "Historial Casos" at bounding box center [163, 441] width 197 height 40
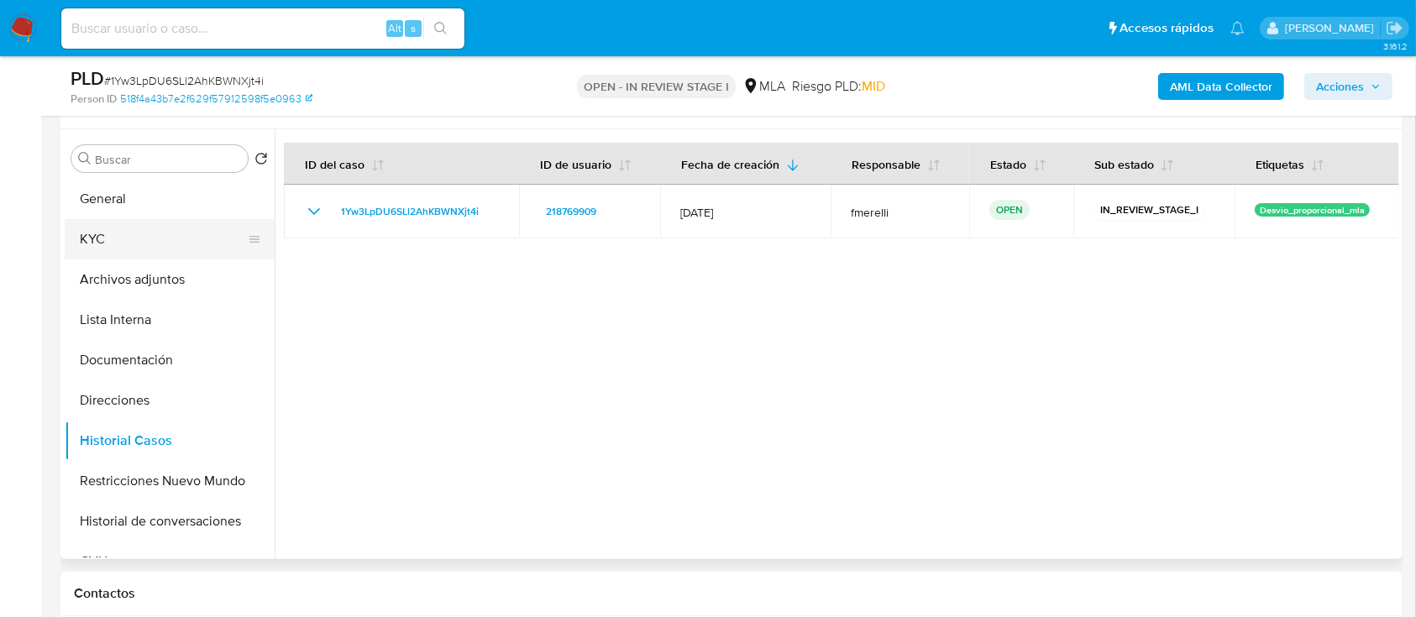
click at [134, 233] on button "KYC" at bounding box center [163, 239] width 197 height 40
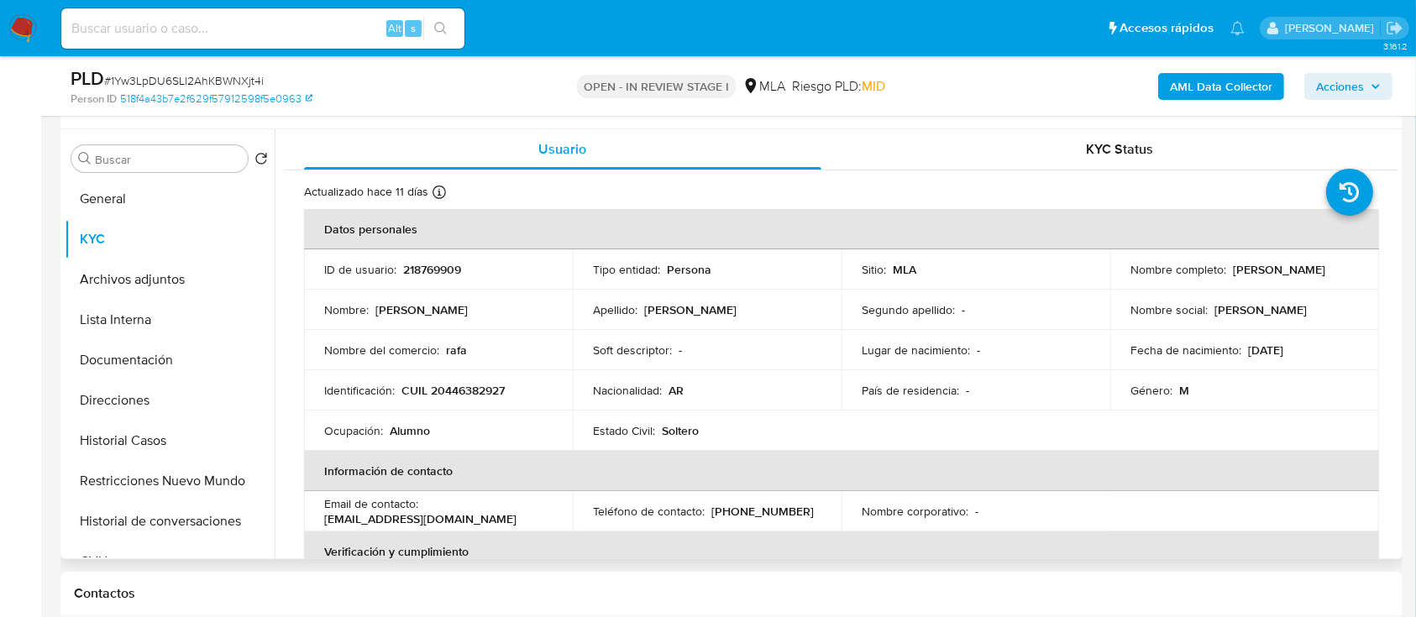
click at [476, 401] on td "Identificación : CUIL 20446382927" at bounding box center [438, 390] width 269 height 40
click at [485, 390] on p "CUIL 20446382927" at bounding box center [452, 390] width 103 height 15
copy p "20446382927"
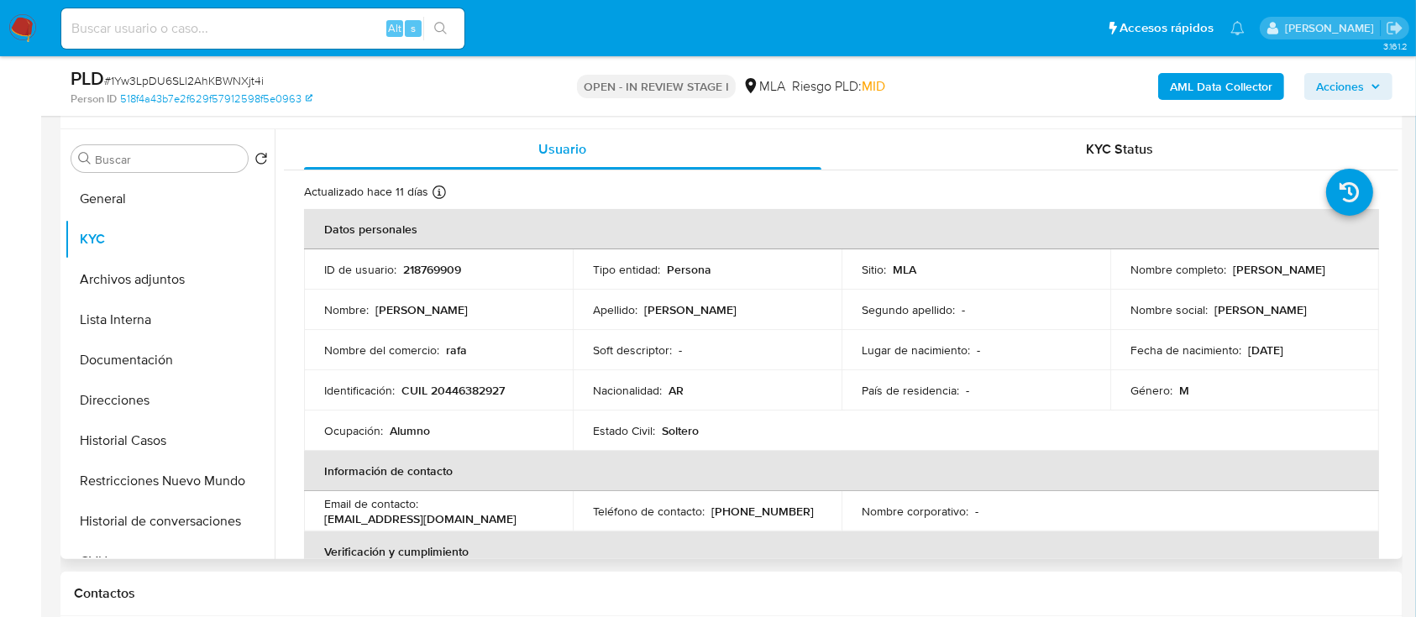
click at [428, 262] on p "218769909" at bounding box center [432, 269] width 58 height 15
copy p "218769909"
click at [470, 385] on p "CUIL 20446382927" at bounding box center [452, 390] width 103 height 15
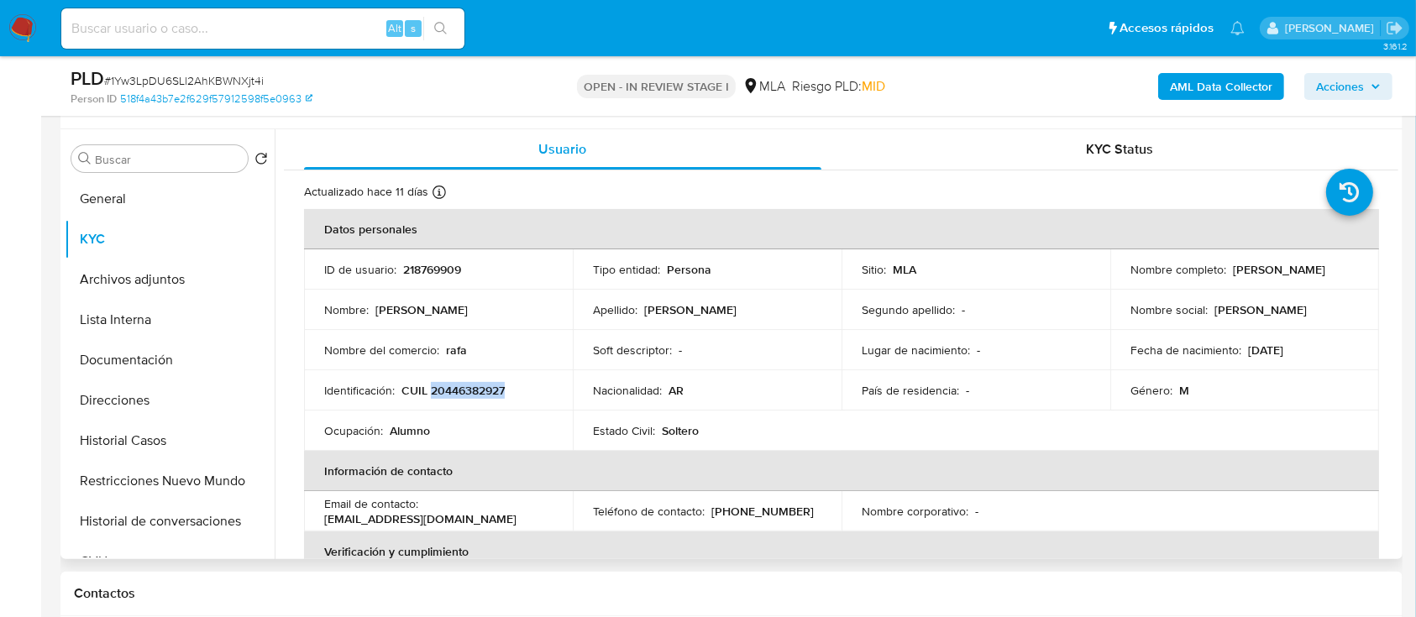
copy p "20446382927"
click at [430, 265] on p "218769909" at bounding box center [432, 269] width 58 height 15
copy p "218769909"
click at [17, 24] on img at bounding box center [22, 28] width 29 height 29
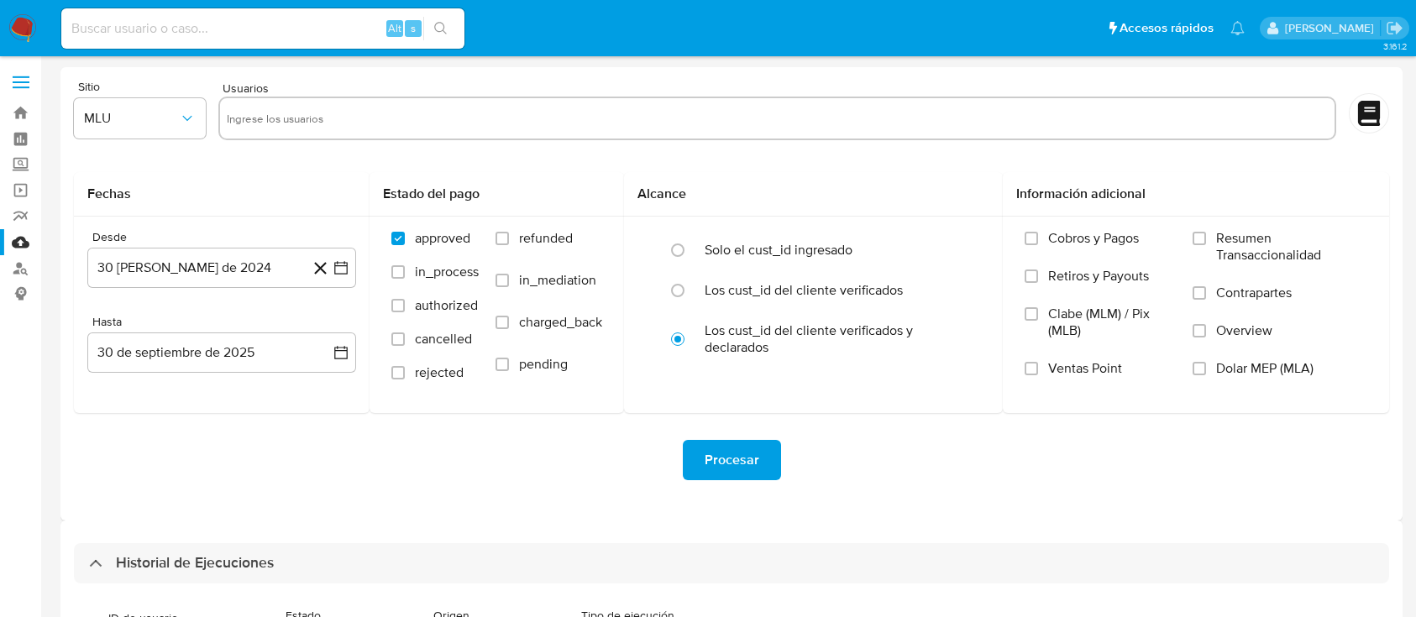
select select "10"
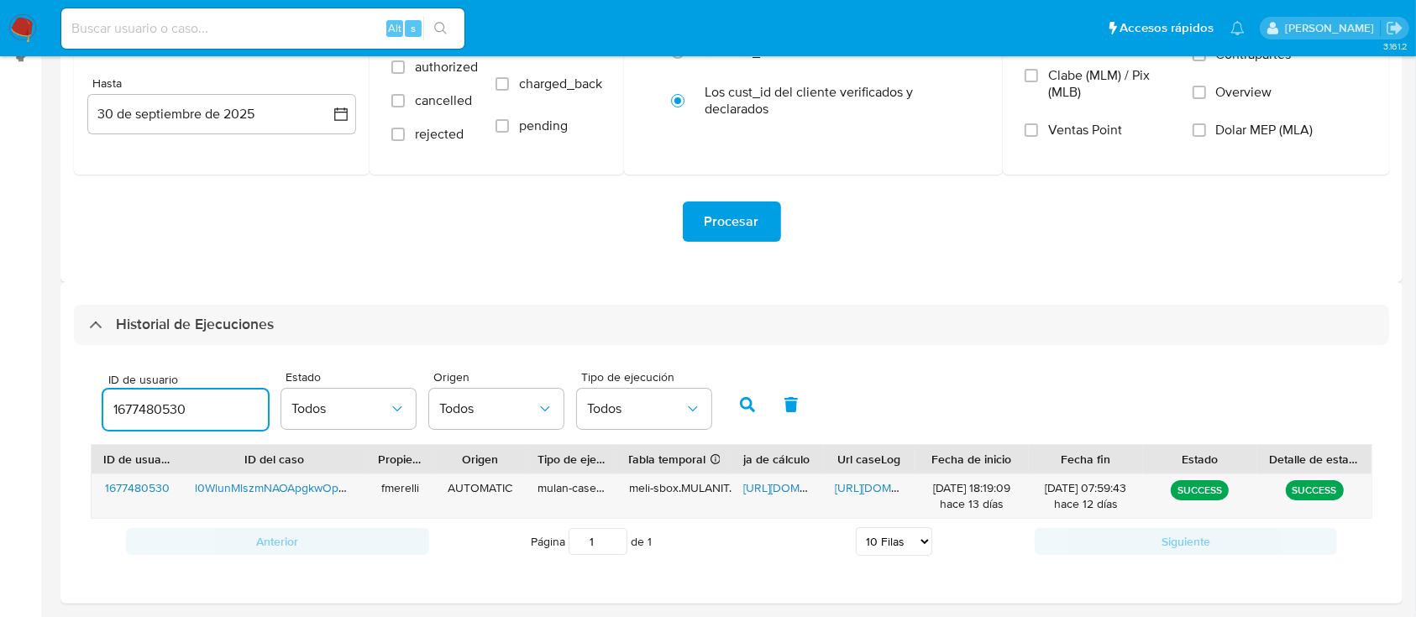
click at [152, 406] on input "1677480530" at bounding box center [185, 410] width 165 height 22
type input "218769909"
click at [749, 408] on icon "button" at bounding box center [747, 404] width 15 height 15
click at [875, 493] on span "[URL][DOMAIN_NAME]" at bounding box center [893, 488] width 116 height 17
click at [168, 386] on div "ID de usuario 218769909" at bounding box center [185, 404] width 165 height 60
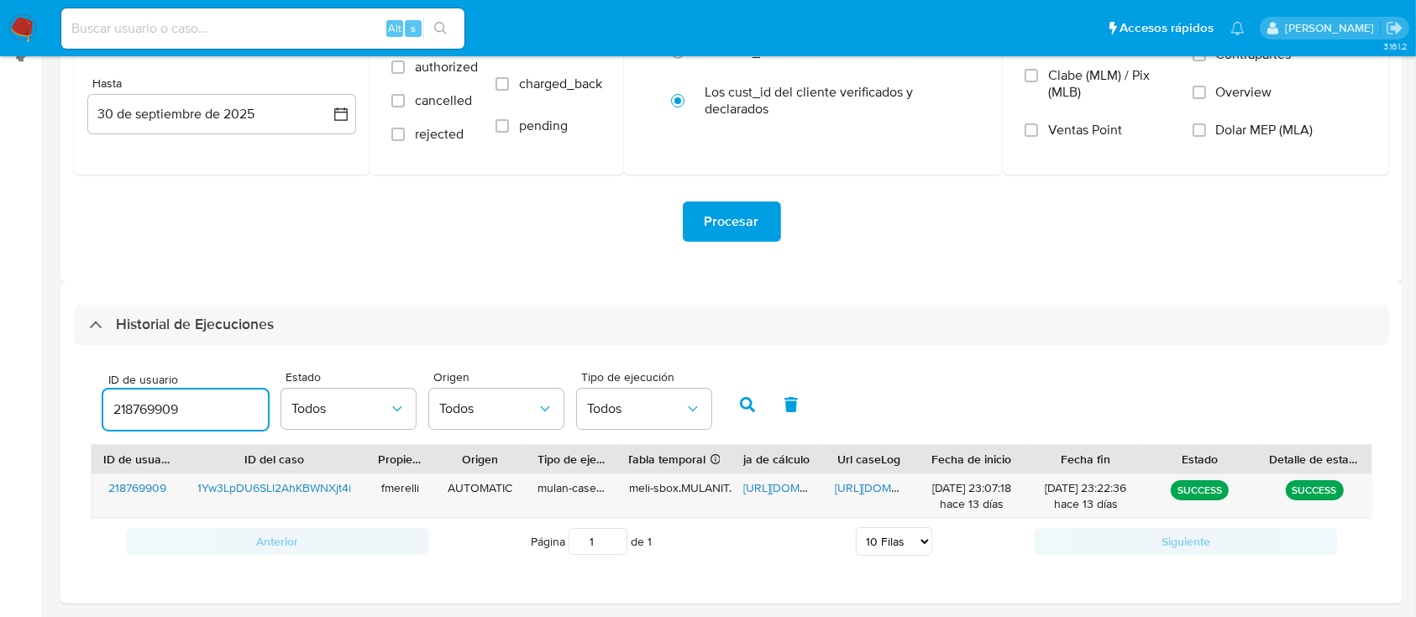
click at [148, 403] on input "218769909" at bounding box center [185, 410] width 165 height 22
click at [795, 485] on span "[URL][DOMAIN_NAME]" at bounding box center [801, 488] width 116 height 17
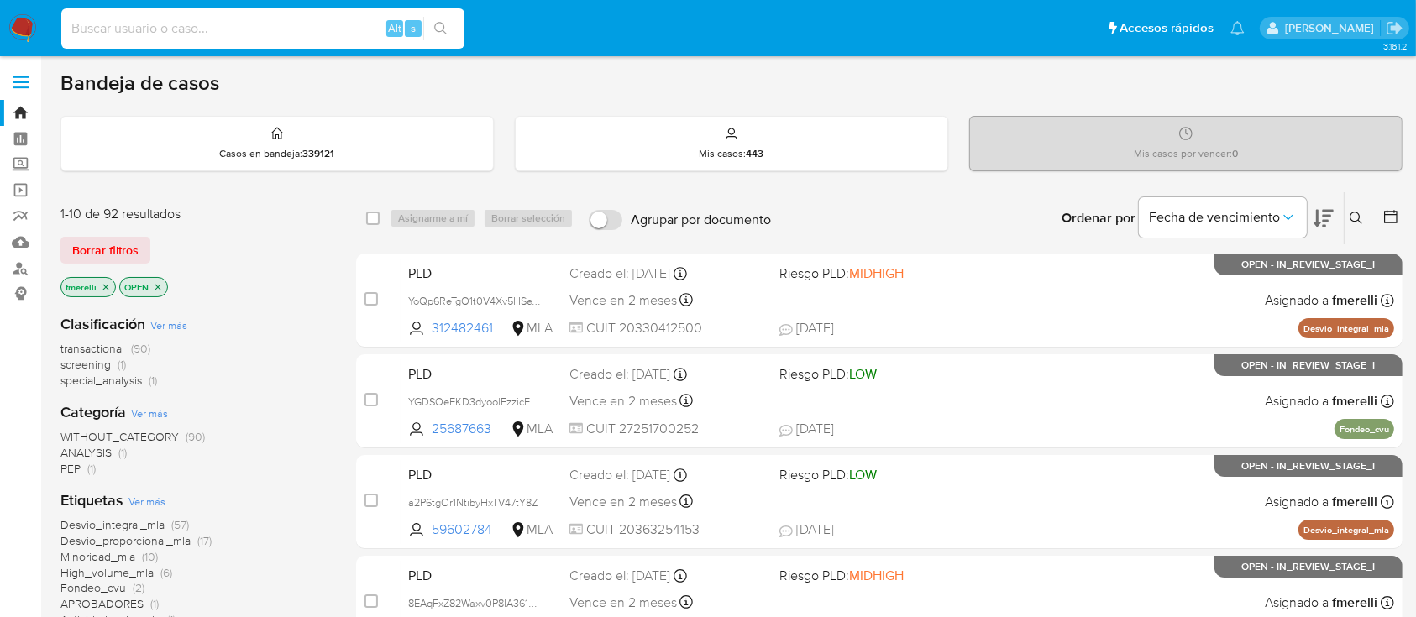
click at [245, 30] on input at bounding box center [262, 29] width 403 height 22
paste input "1Yw3LpDU6SLl2AhKBWNXjt4i"
type input "1Yw3LpDU6SLl2AhKBWNXjt4i"
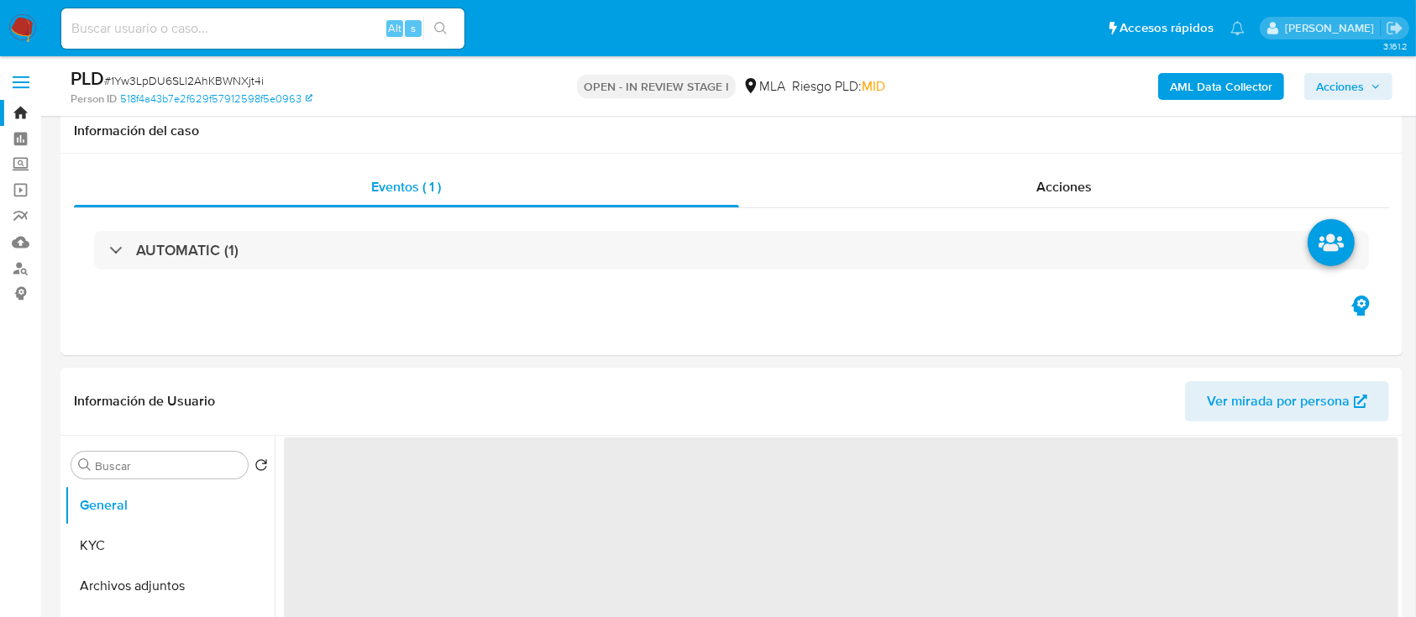
scroll to position [221, 0]
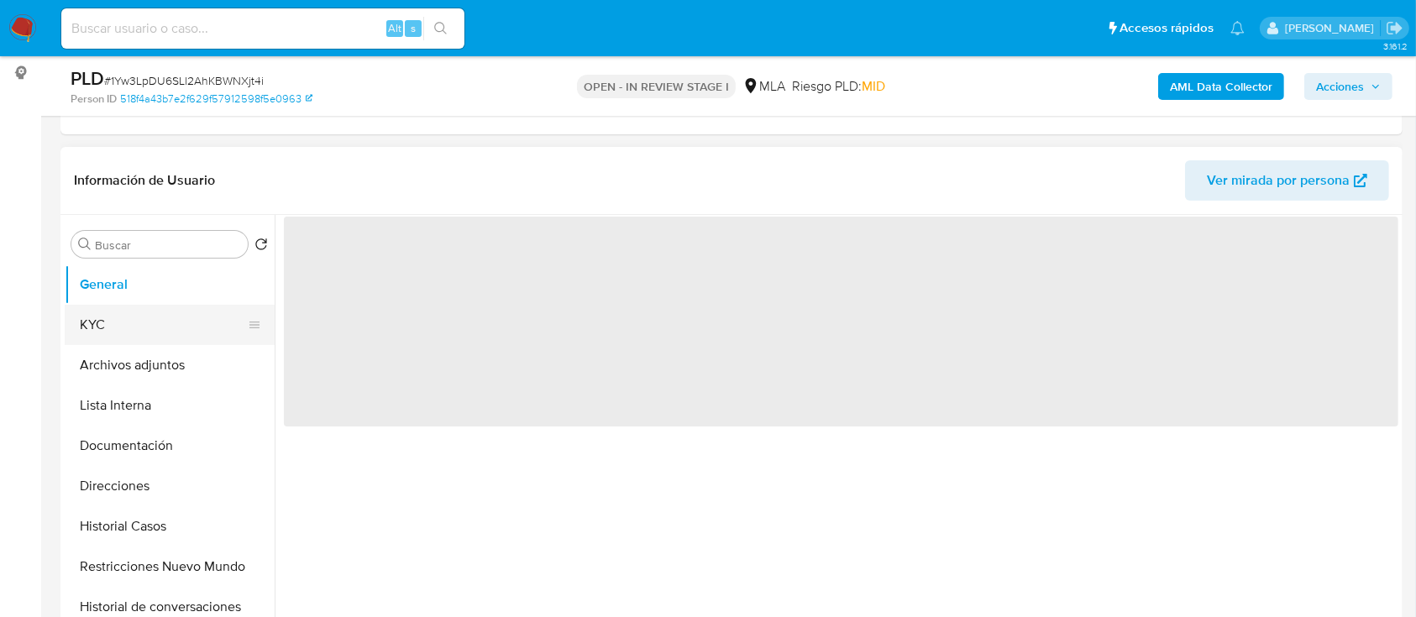
select select "10"
click at [155, 311] on button "KYC" at bounding box center [163, 325] width 197 height 40
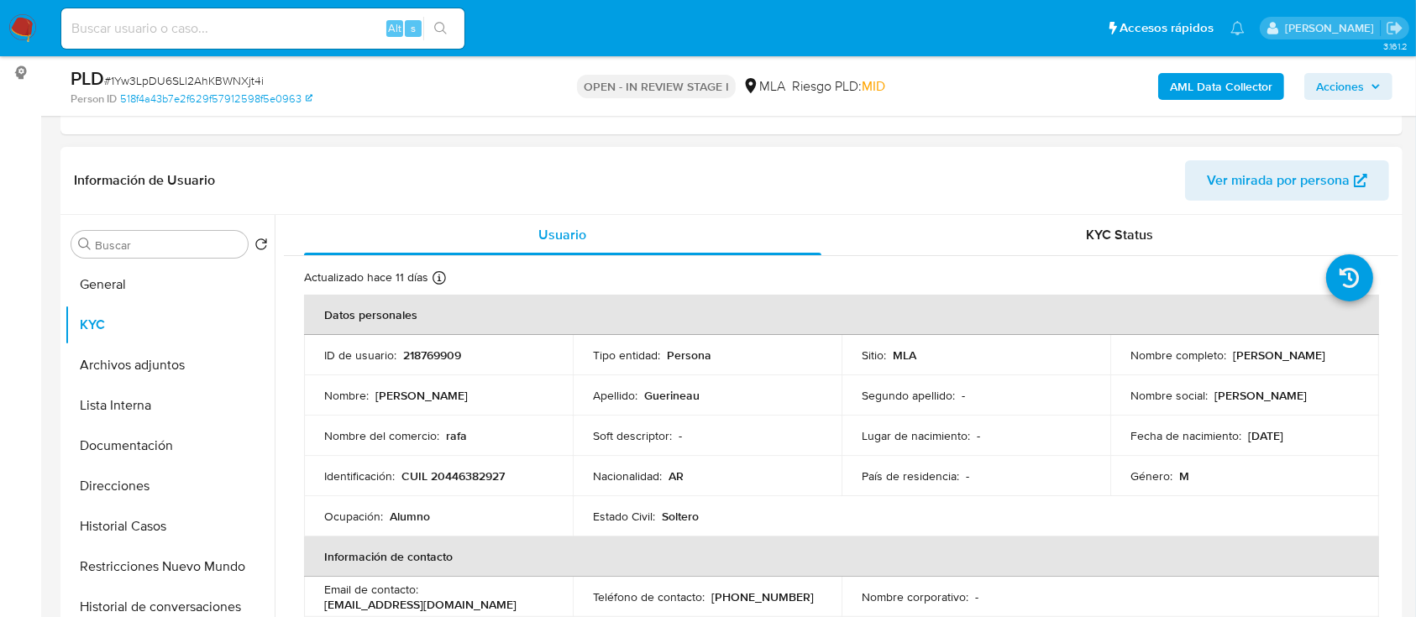
click at [451, 475] on p "CUIL 20446382927" at bounding box center [452, 476] width 103 height 15
copy p "20446382927"
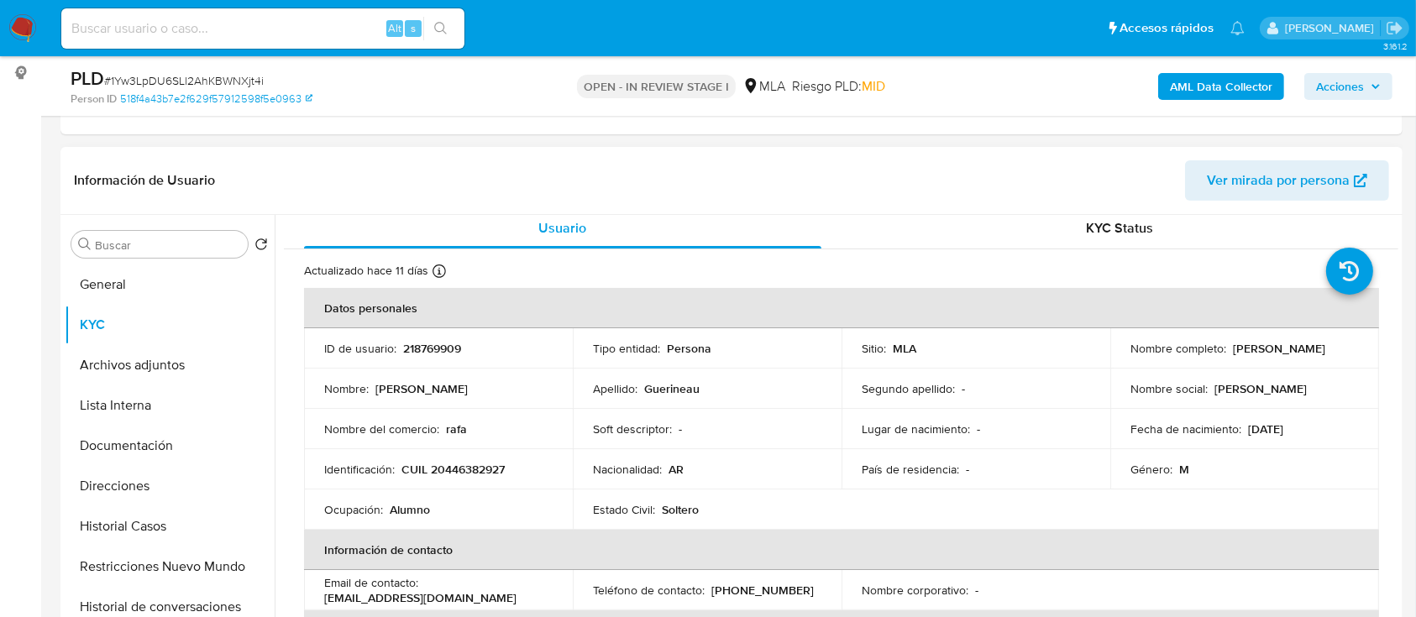
click at [423, 476] on p "CUIL 20446382927" at bounding box center [452, 469] width 103 height 15
drag, startPoint x: 442, startPoint y: 464, endPoint x: 500, endPoint y: 470, distance: 58.3
click at [500, 470] on p "CUIL 20446382927" at bounding box center [452, 469] width 103 height 15
copy p "44638292"
click at [130, 451] on button "Documentación" at bounding box center [163, 446] width 197 height 40
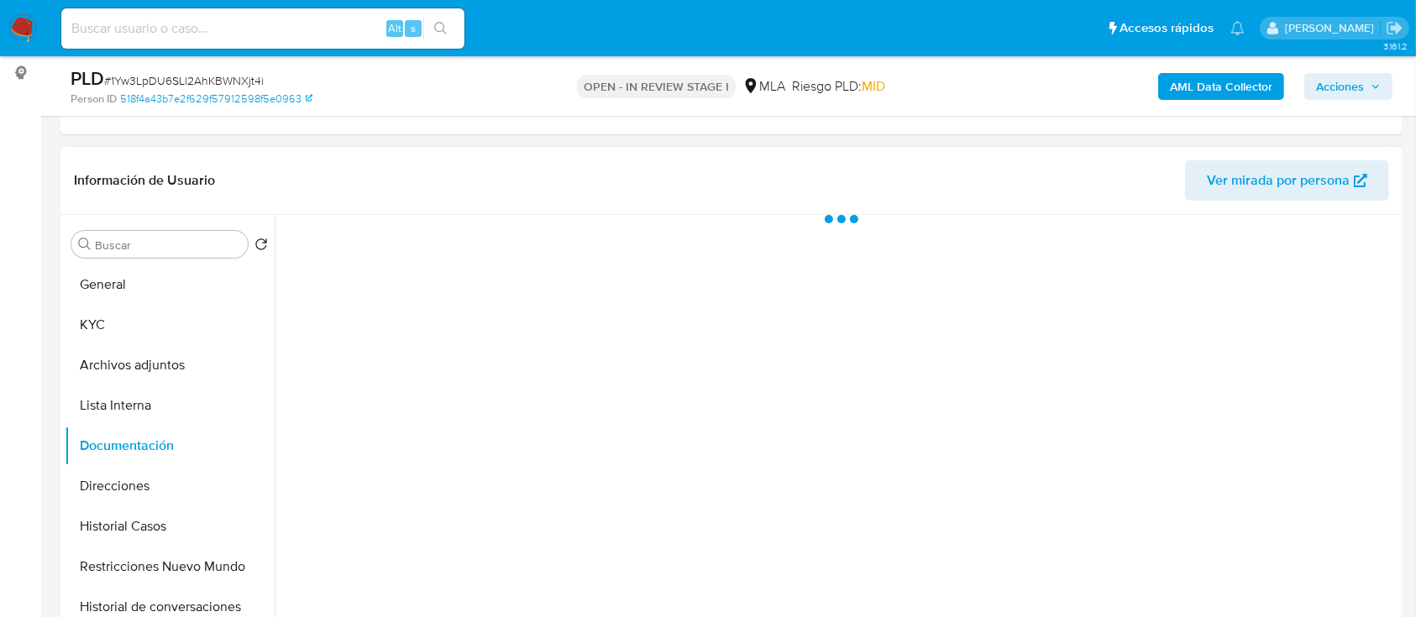
scroll to position [0, 0]
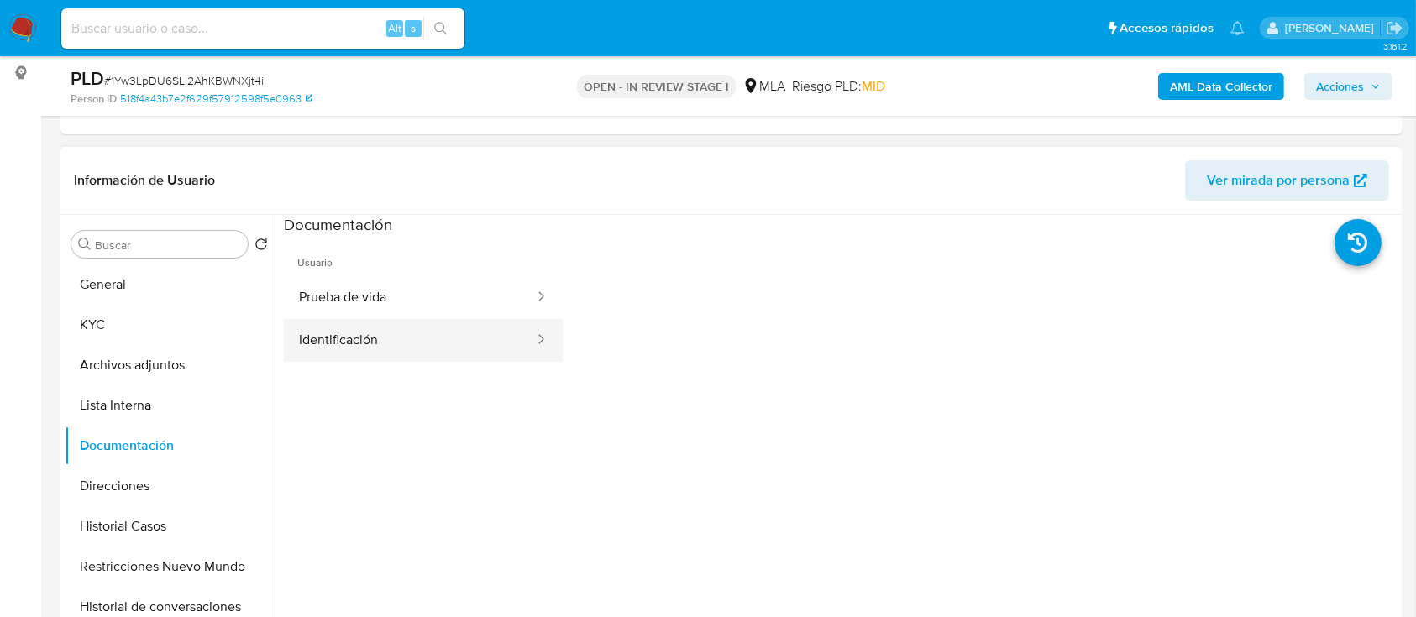
click at [350, 323] on button "Identificación" at bounding box center [410, 340] width 252 height 43
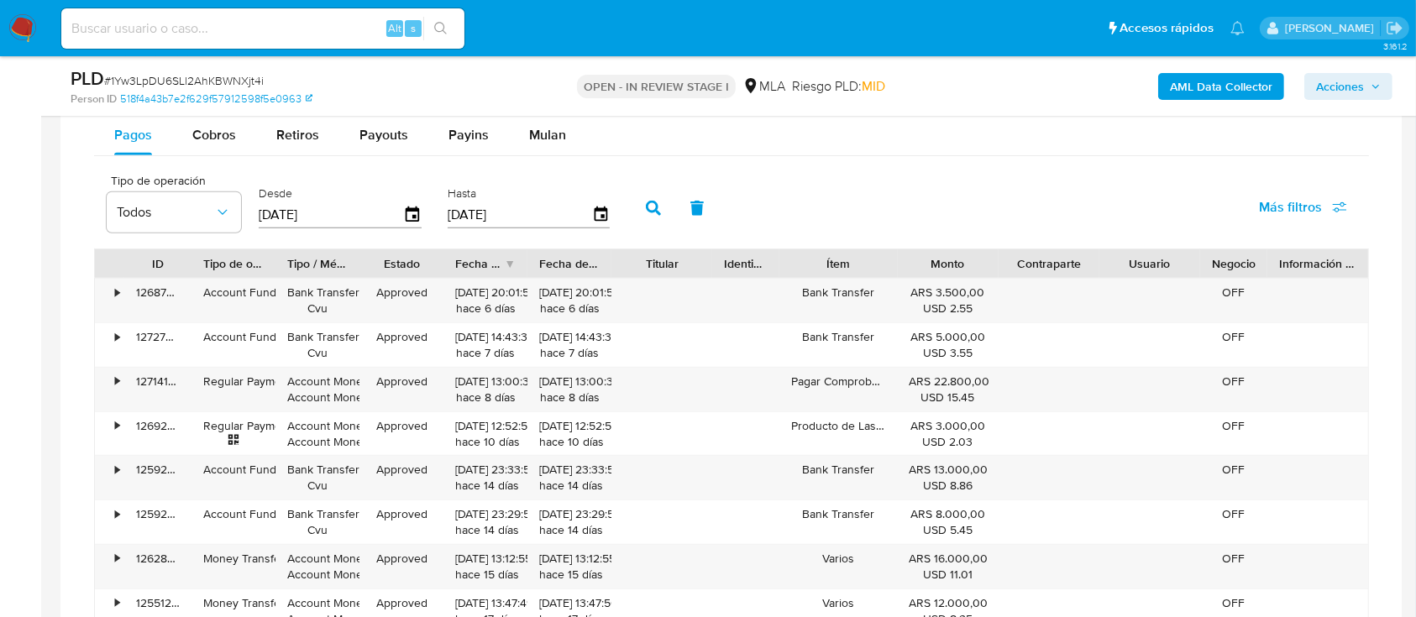
click at [350, 323] on div "Bank Transfer Cvu" at bounding box center [317, 345] width 84 height 44
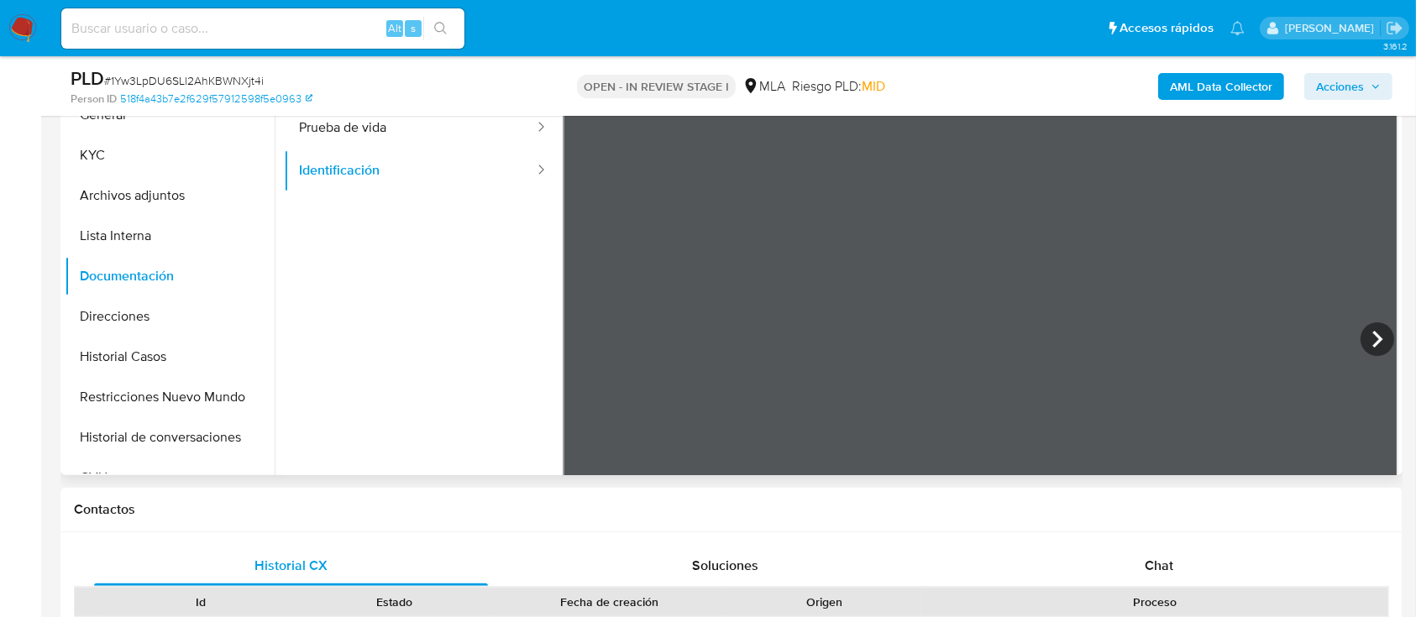
scroll to position [390, 0]
click at [363, 134] on button "Prueba de vida" at bounding box center [410, 129] width 252 height 43
click at [428, 167] on button "Identificación" at bounding box center [410, 171] width 252 height 43
click at [105, 150] on button "KYC" at bounding box center [163, 156] width 197 height 40
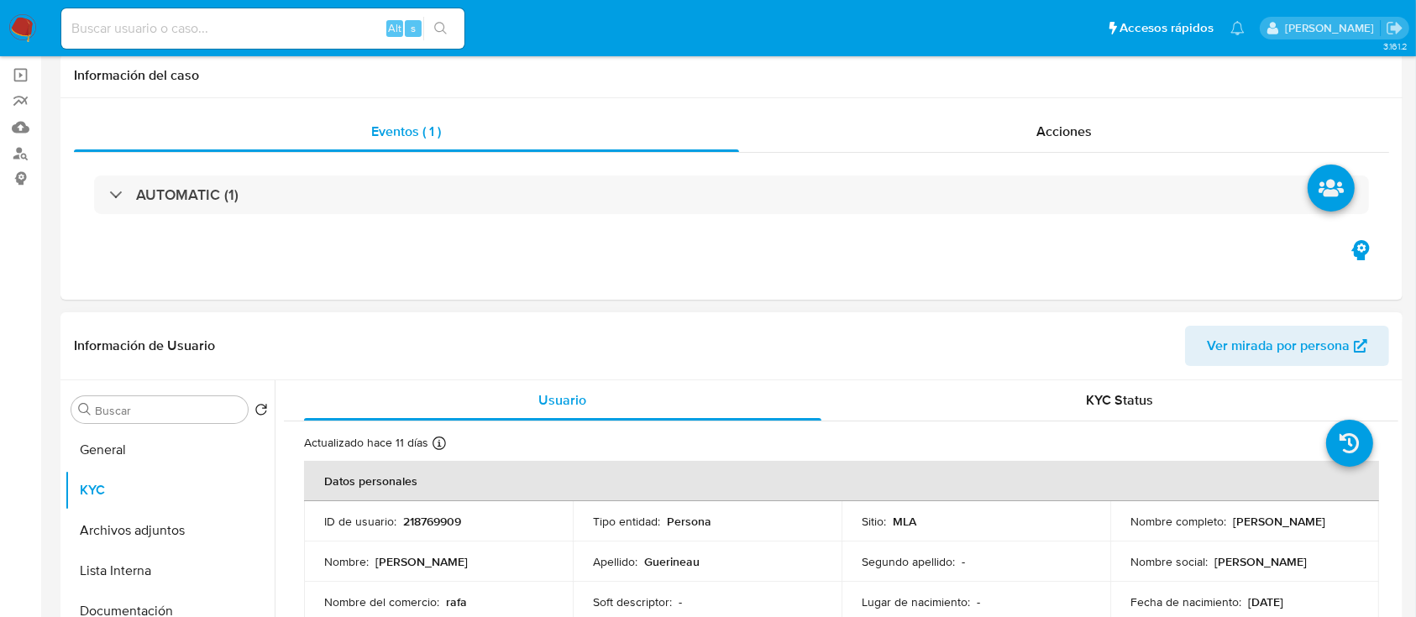
scroll to position [27, 0]
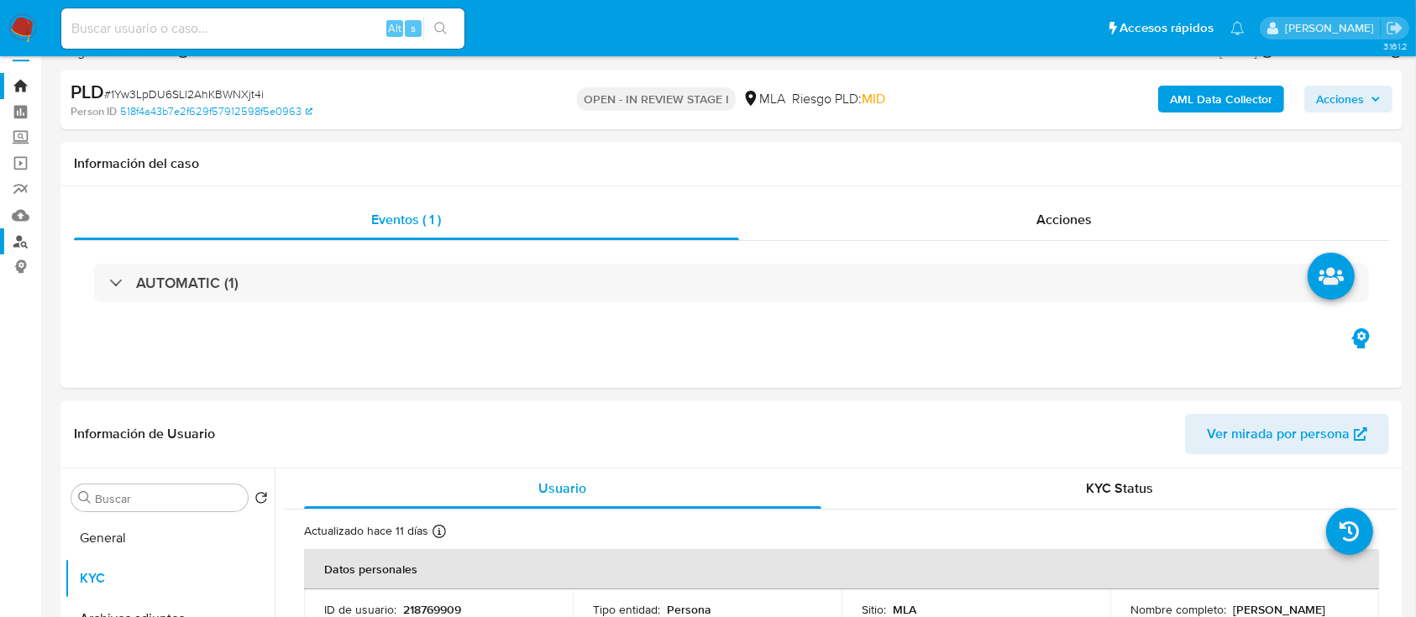
drag, startPoint x: 8, startPoint y: 239, endPoint x: 34, endPoint y: 252, distance: 28.6
click at [34, 252] on link "Buscador de personas" at bounding box center [100, 241] width 200 height 26
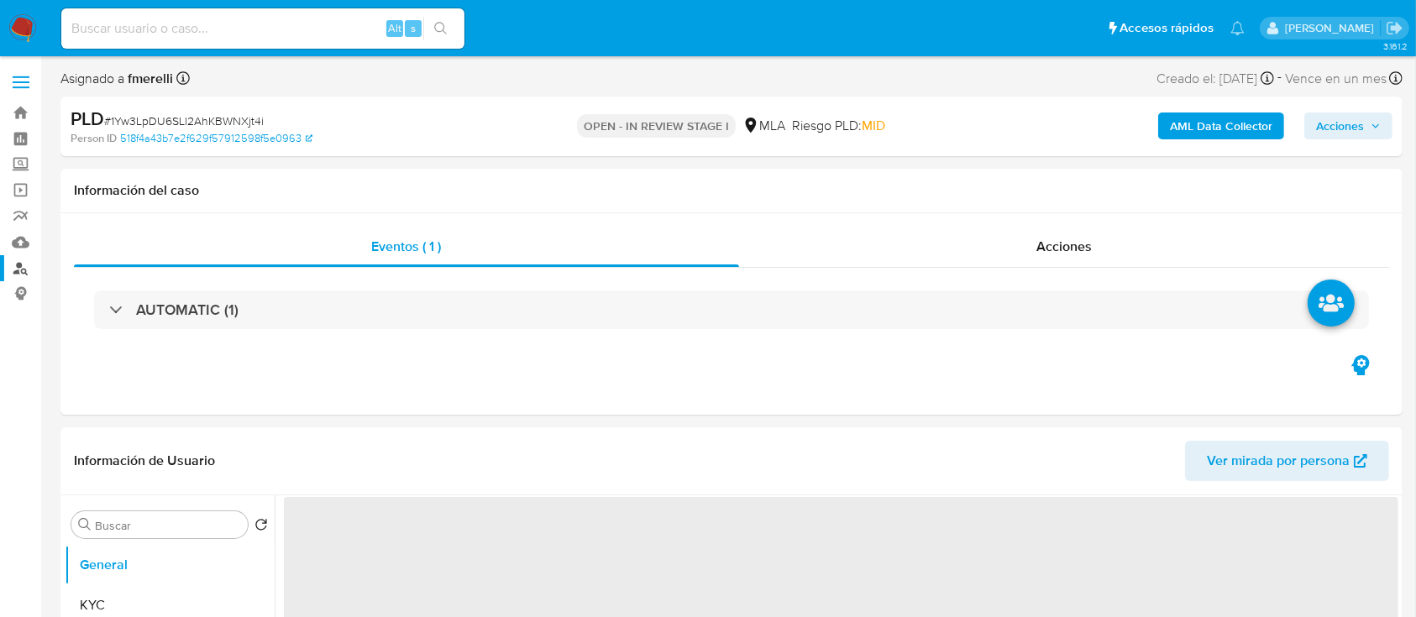
select select "10"
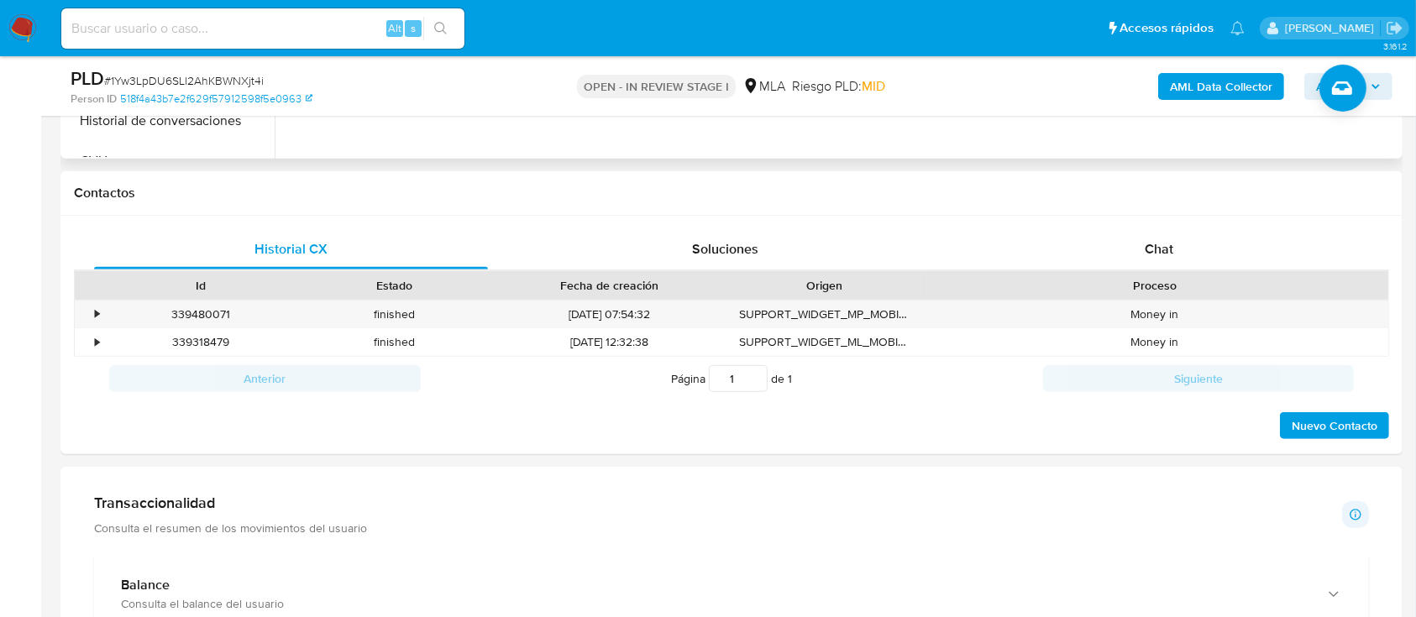
scroll to position [737, 0]
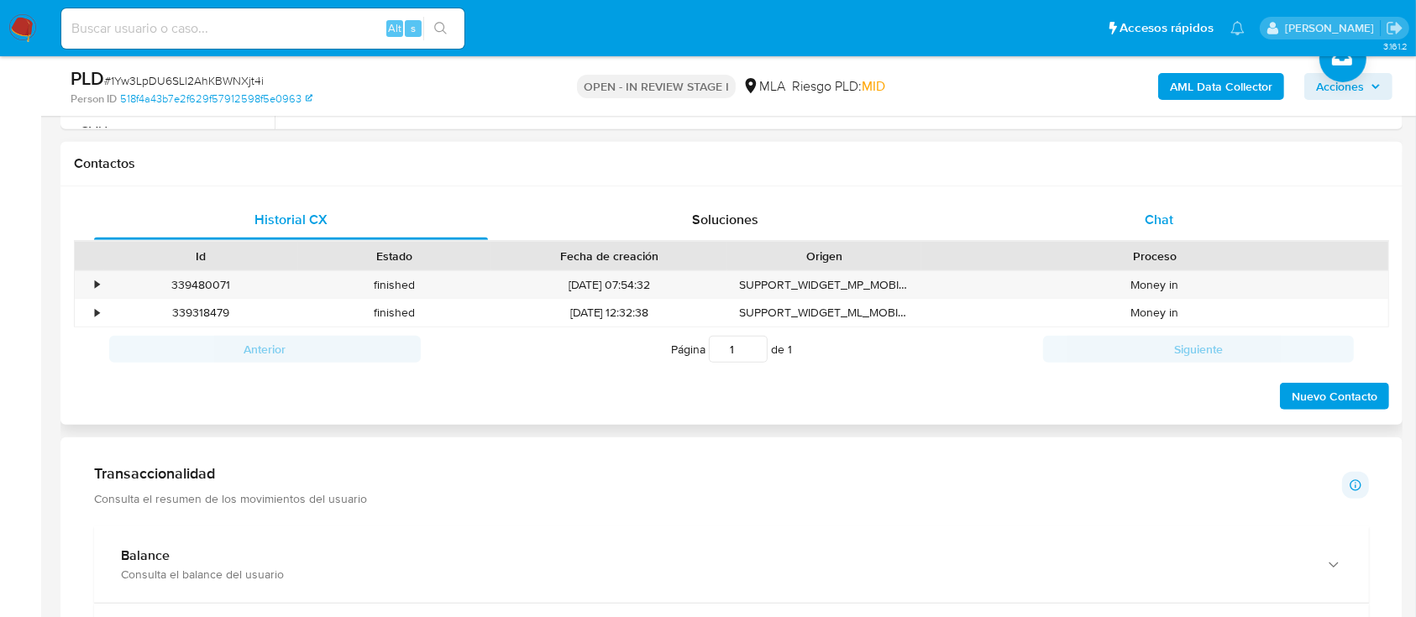
click at [1122, 214] on div "Chat" at bounding box center [1160, 220] width 394 height 40
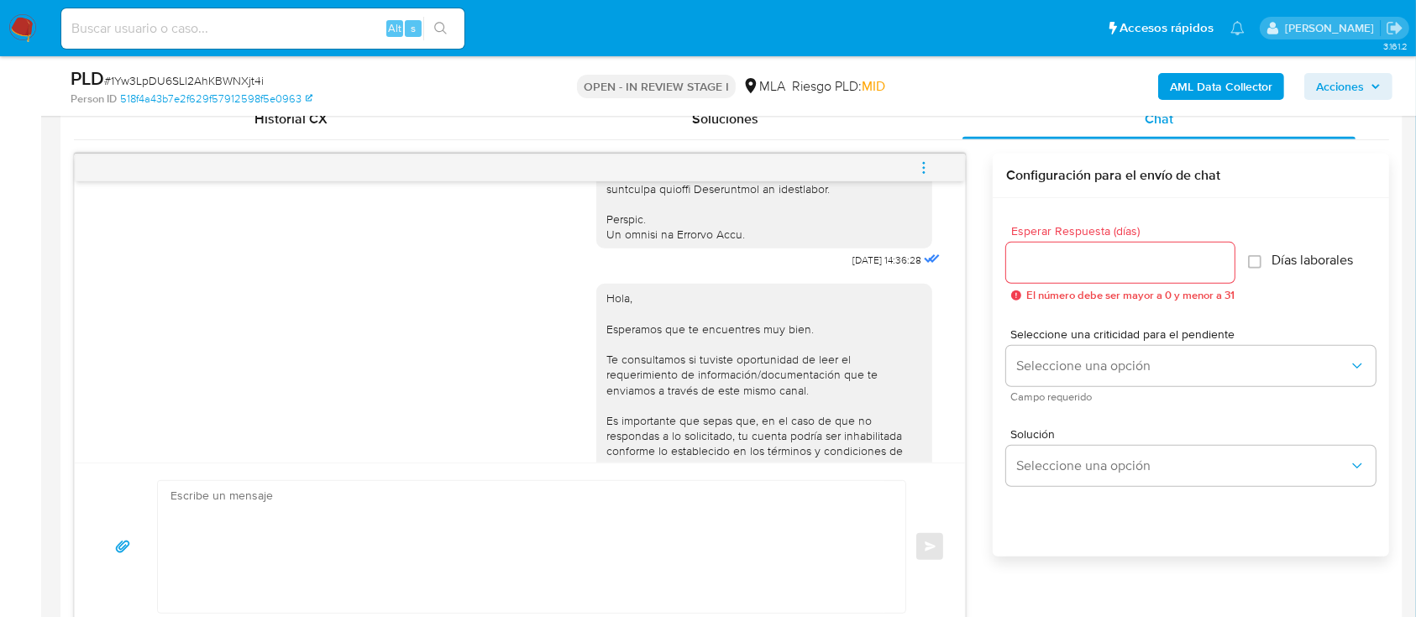
scroll to position [835, 0]
drag, startPoint x: 813, startPoint y: 297, endPoint x: 864, endPoint y: 295, distance: 51.3
copy span "17/09/2025"
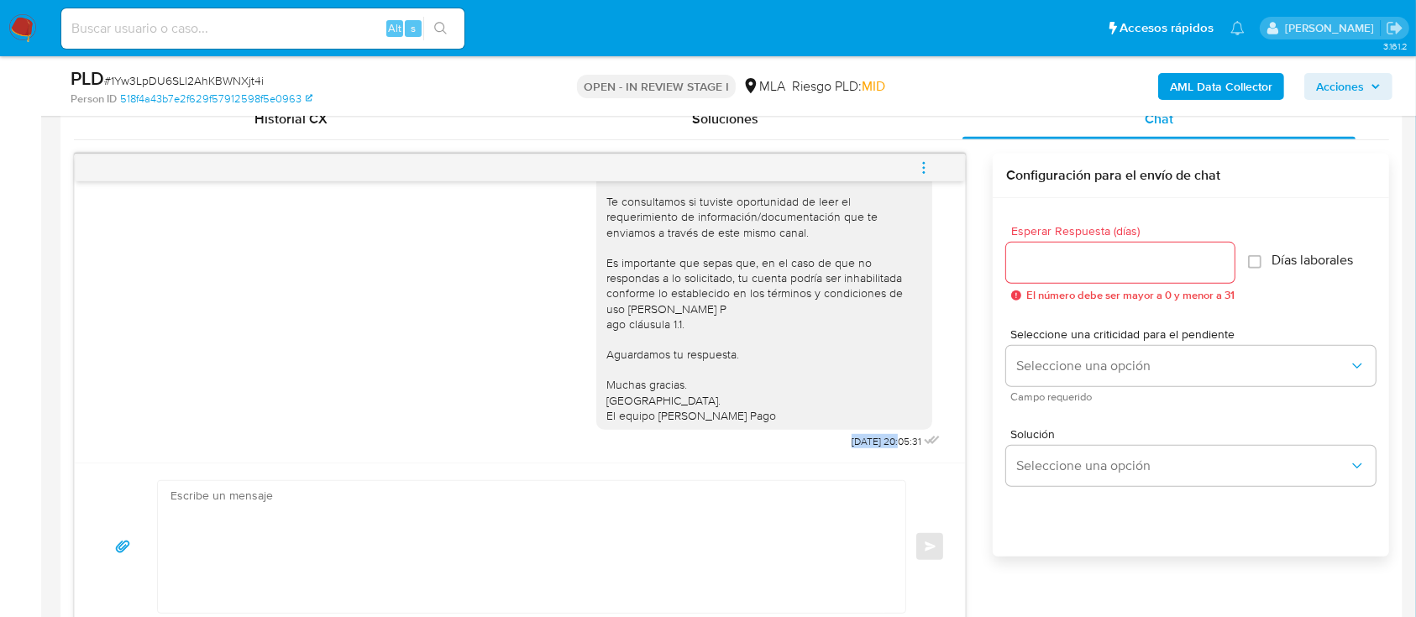
drag, startPoint x: 812, startPoint y: 450, endPoint x: 863, endPoint y: 450, distance: 51.2
click at [863, 450] on div "22/09/2025 20:05:31" at bounding box center [898, 442] width 92 height 24
copy span "22/09/2025"
click at [921, 157] on span "menu-action" at bounding box center [923, 168] width 15 height 40
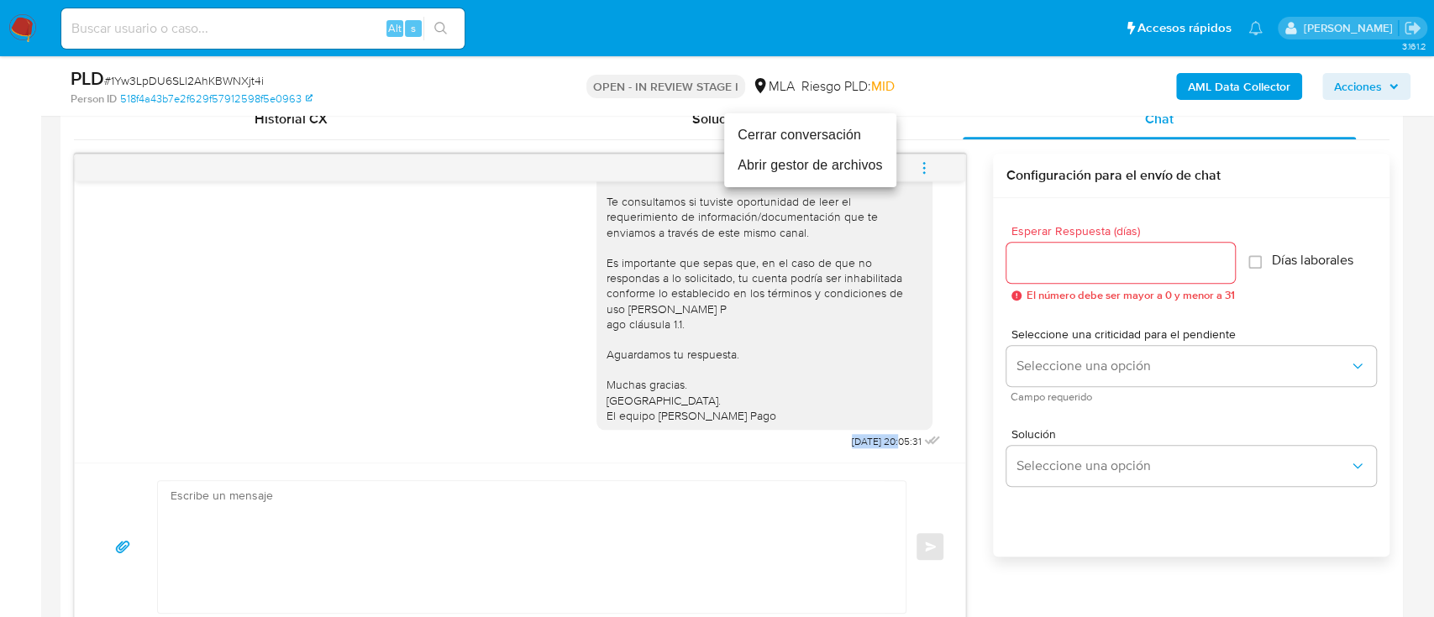
click at [763, 135] on li "Cerrar conversación" at bounding box center [810, 135] width 172 height 30
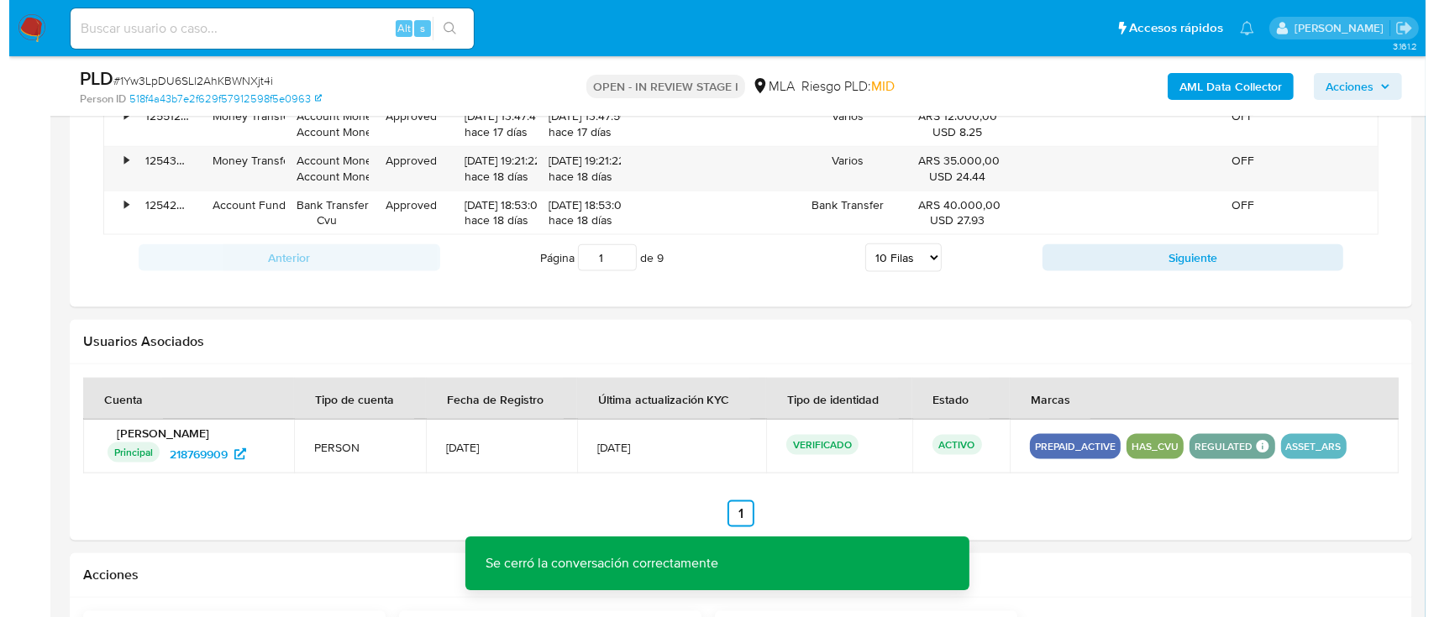
scroll to position [2570, 0]
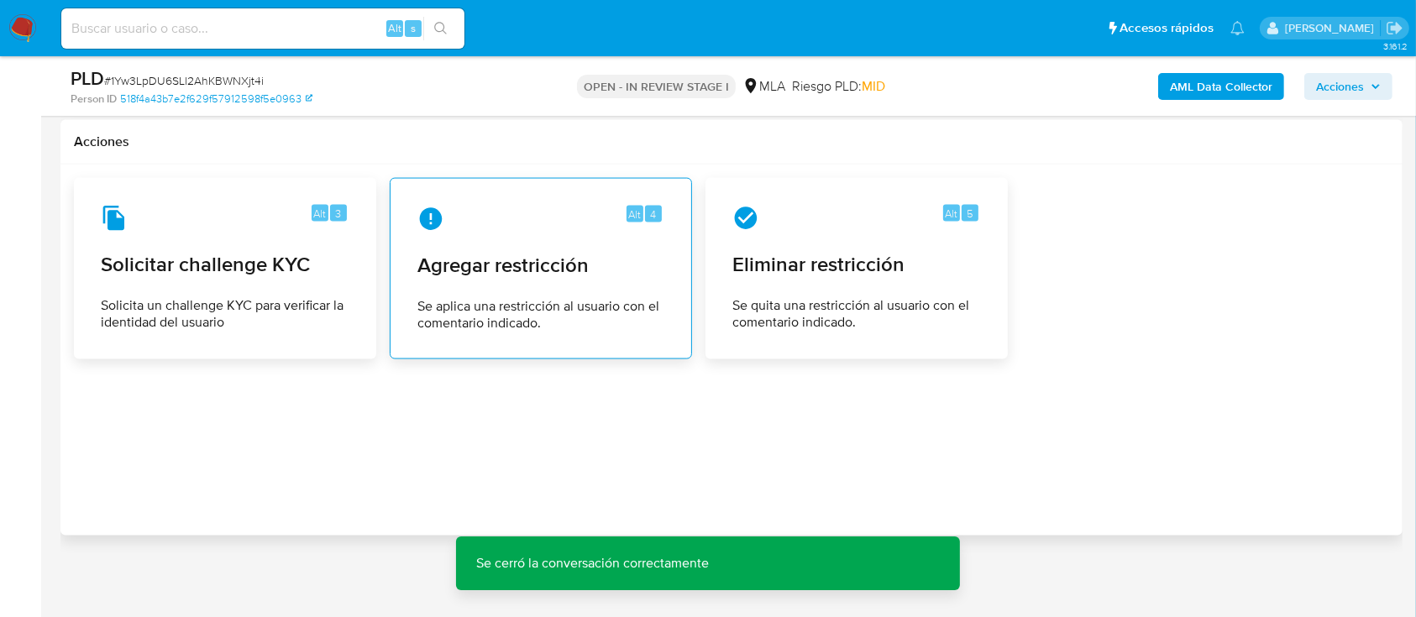
click at [403, 239] on div "Alt 4 Agregar restricción Se aplica una restricción al usuario con el comentari…" at bounding box center [541, 268] width 302 height 181
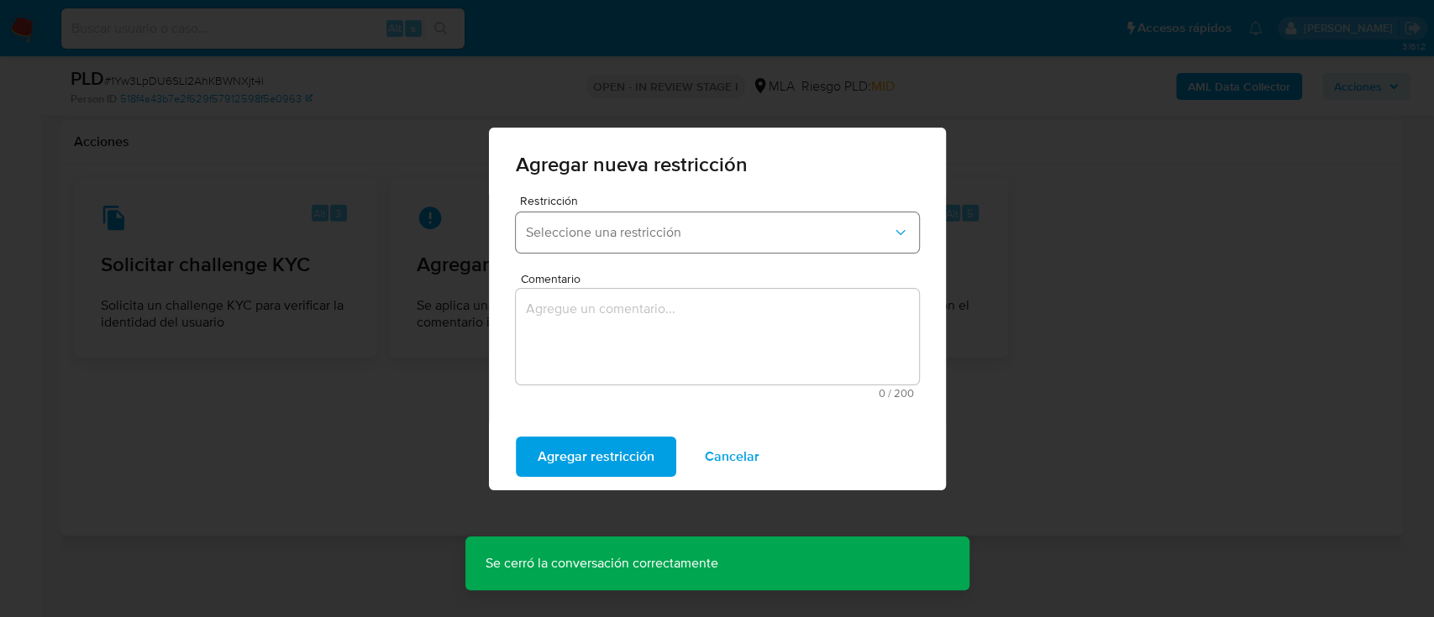
click at [585, 245] on button "Seleccione una restricción" at bounding box center [717, 232] width 403 height 40
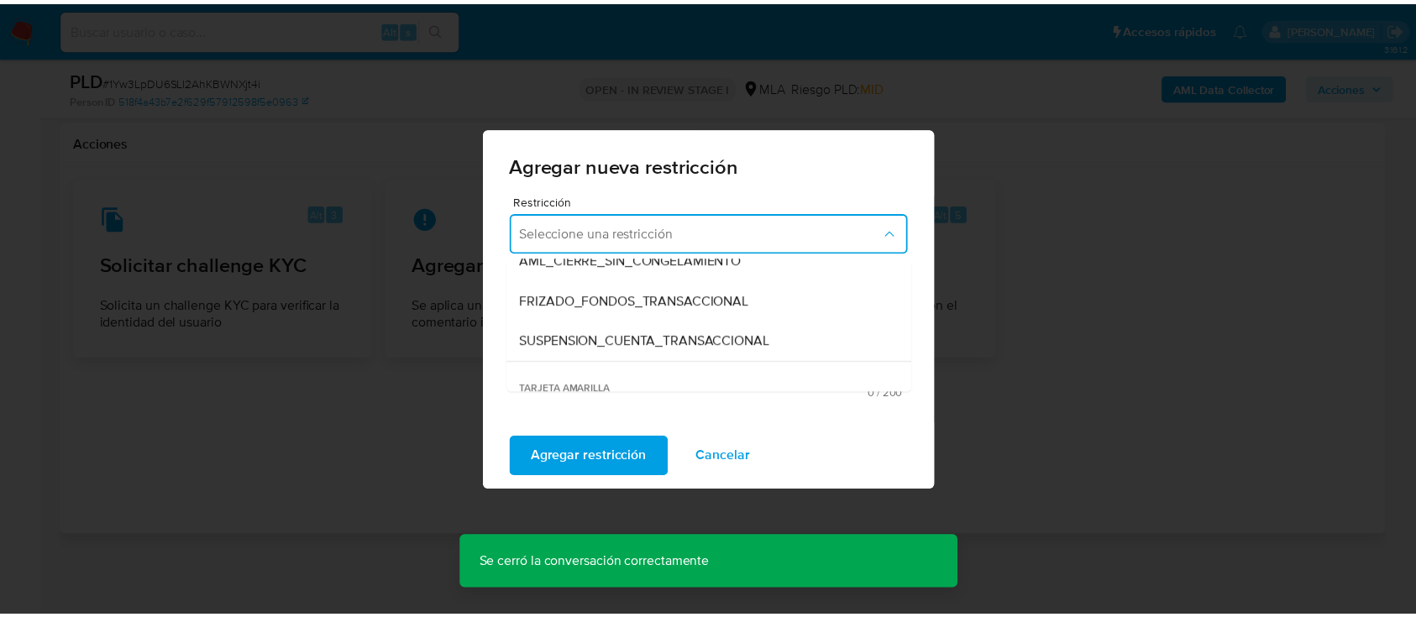
scroll to position [186, 0]
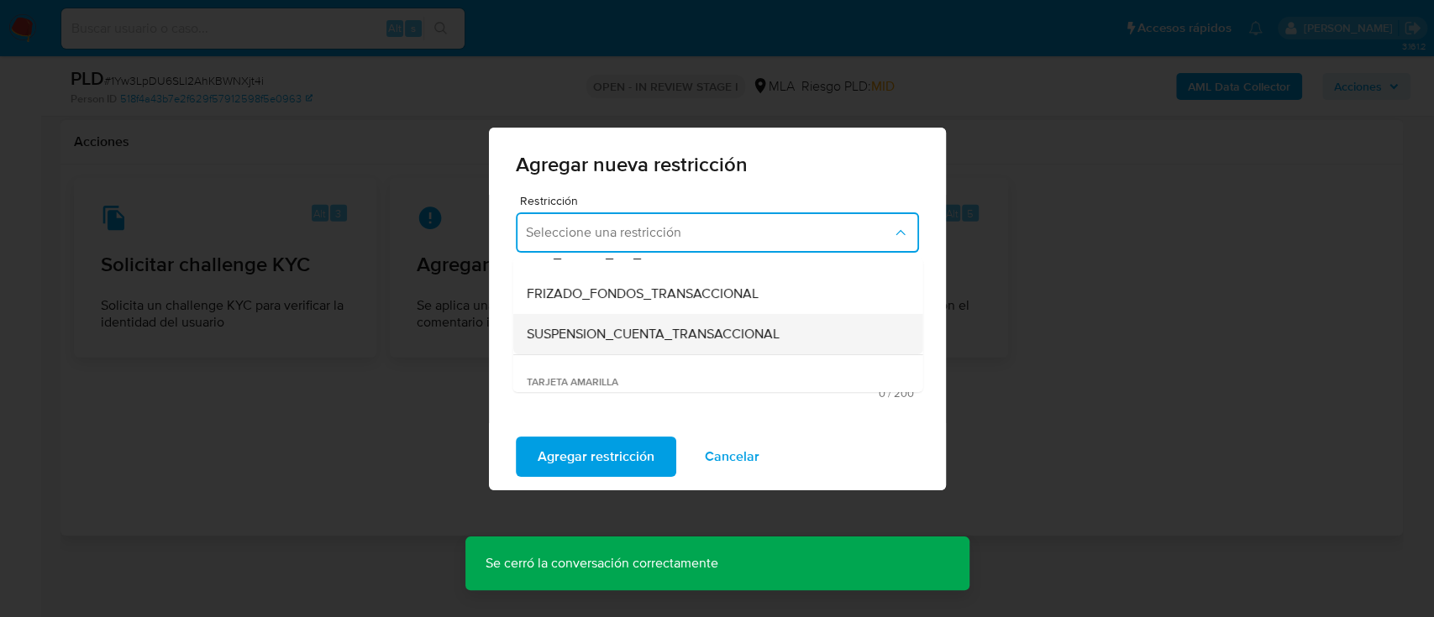
click at [579, 326] on span "SUSPENSION_CUENTA_TRANSACCIONAL" at bounding box center [652, 334] width 253 height 17
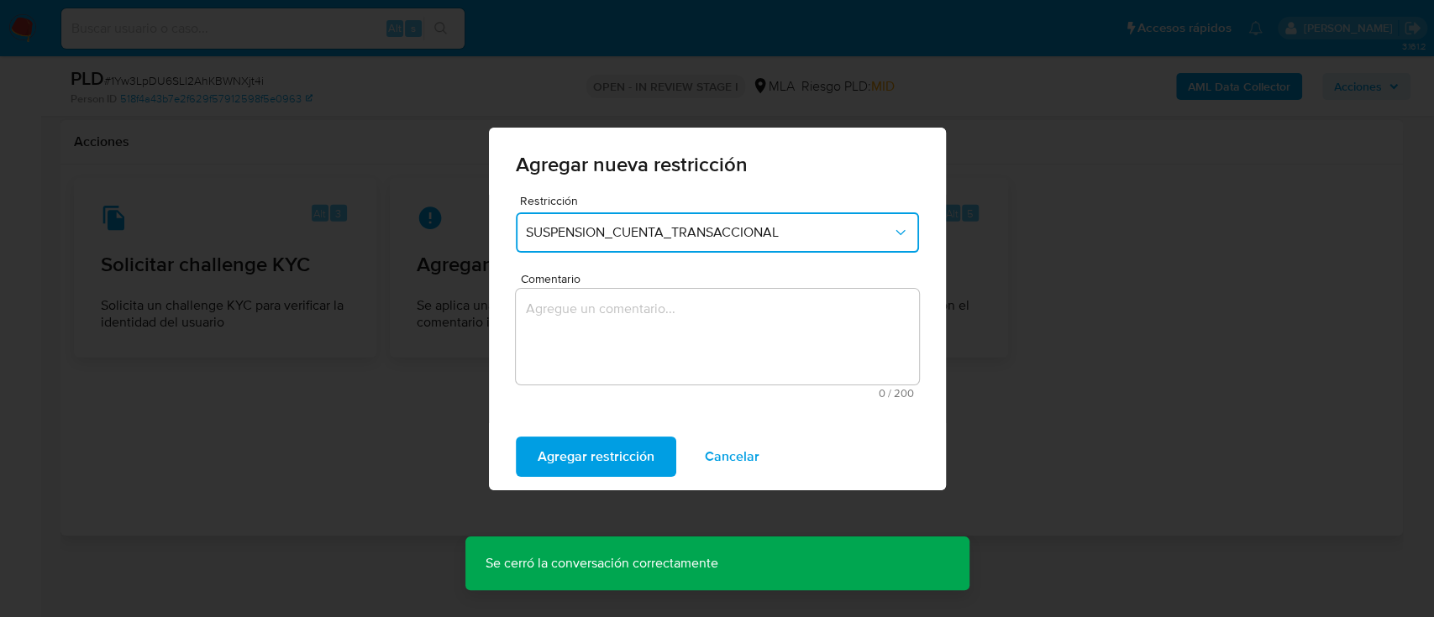
click at [578, 330] on textarea "Comentario" at bounding box center [717, 337] width 403 height 96
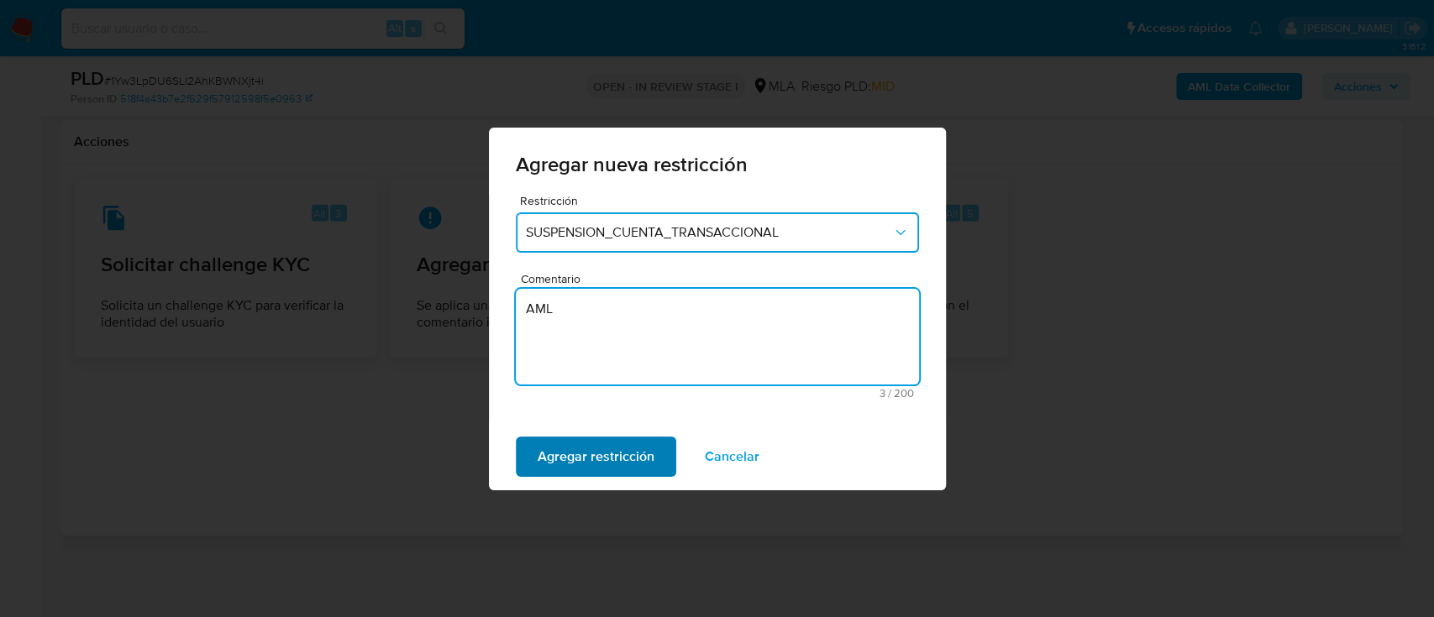
type textarea "AML"
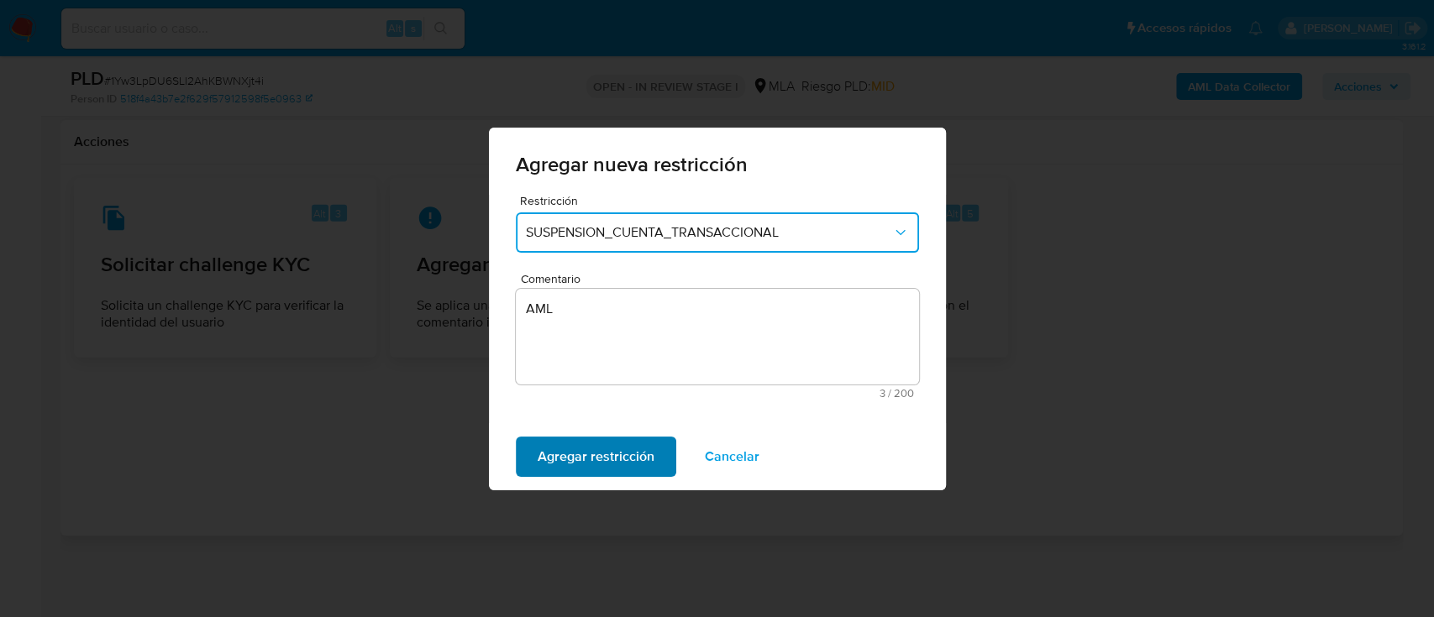
click at [575, 464] on span "Agregar restricción" at bounding box center [596, 456] width 117 height 37
click at [575, 464] on span "Confirmar" at bounding box center [568, 456] width 60 height 37
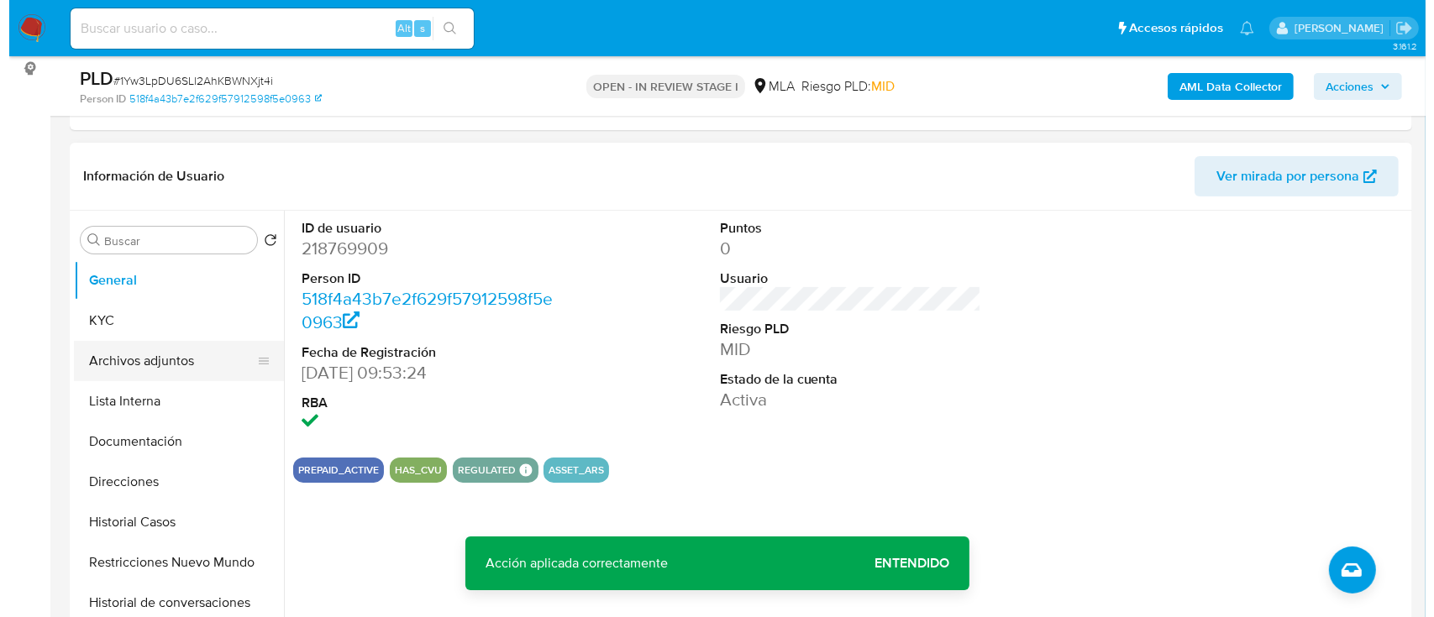
scroll to position [218, 0]
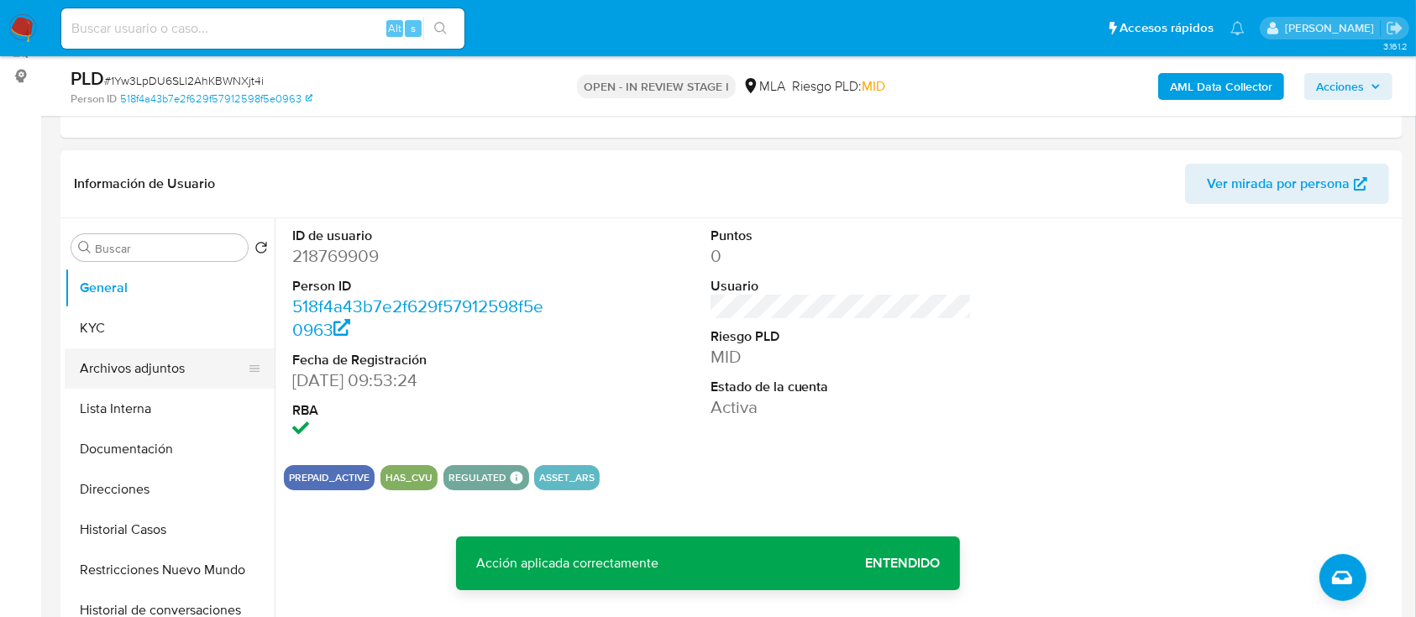
click at [183, 364] on button "Archivos adjuntos" at bounding box center [163, 369] width 197 height 40
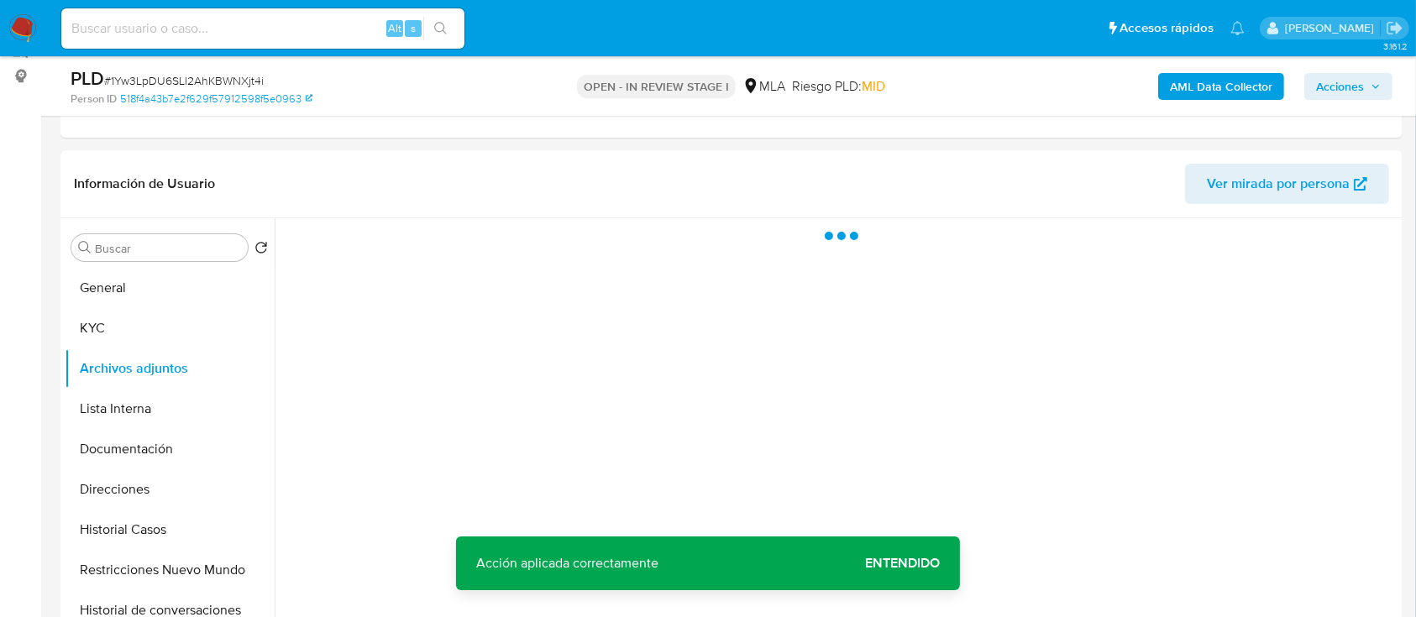
click at [1209, 91] on b "AML Data Collector" at bounding box center [1221, 86] width 102 height 27
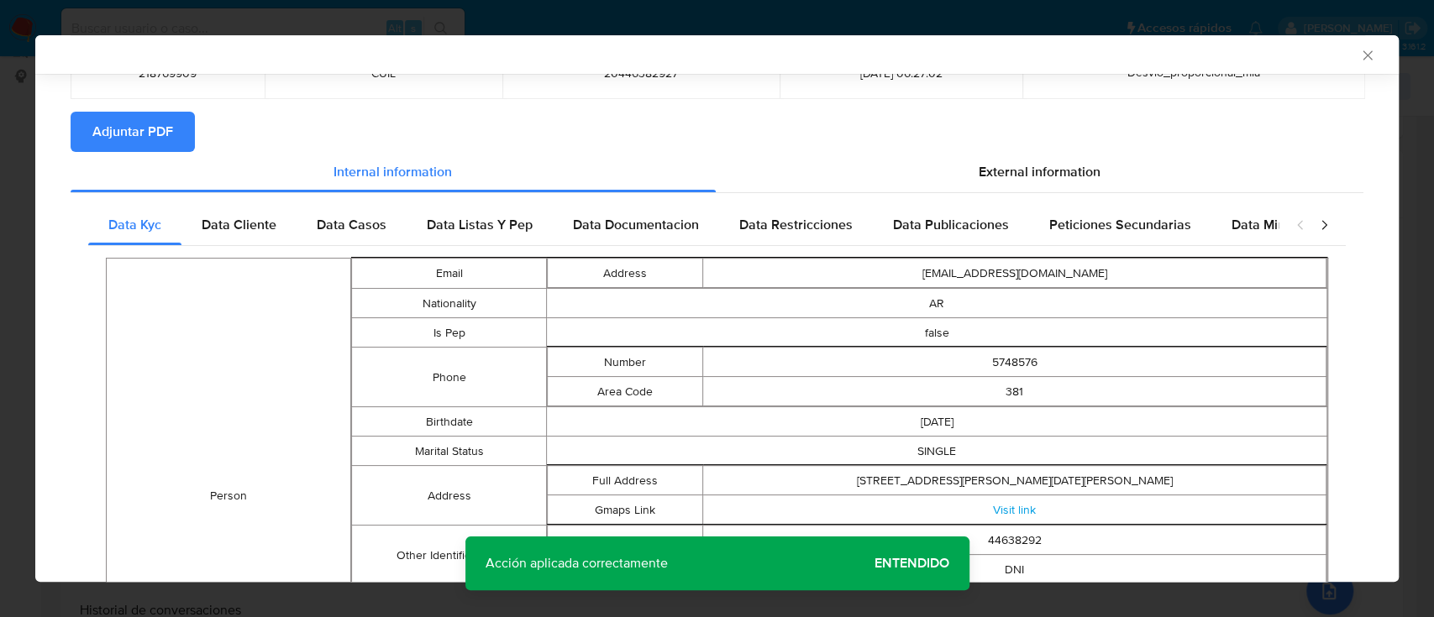
scroll to position [114, 0]
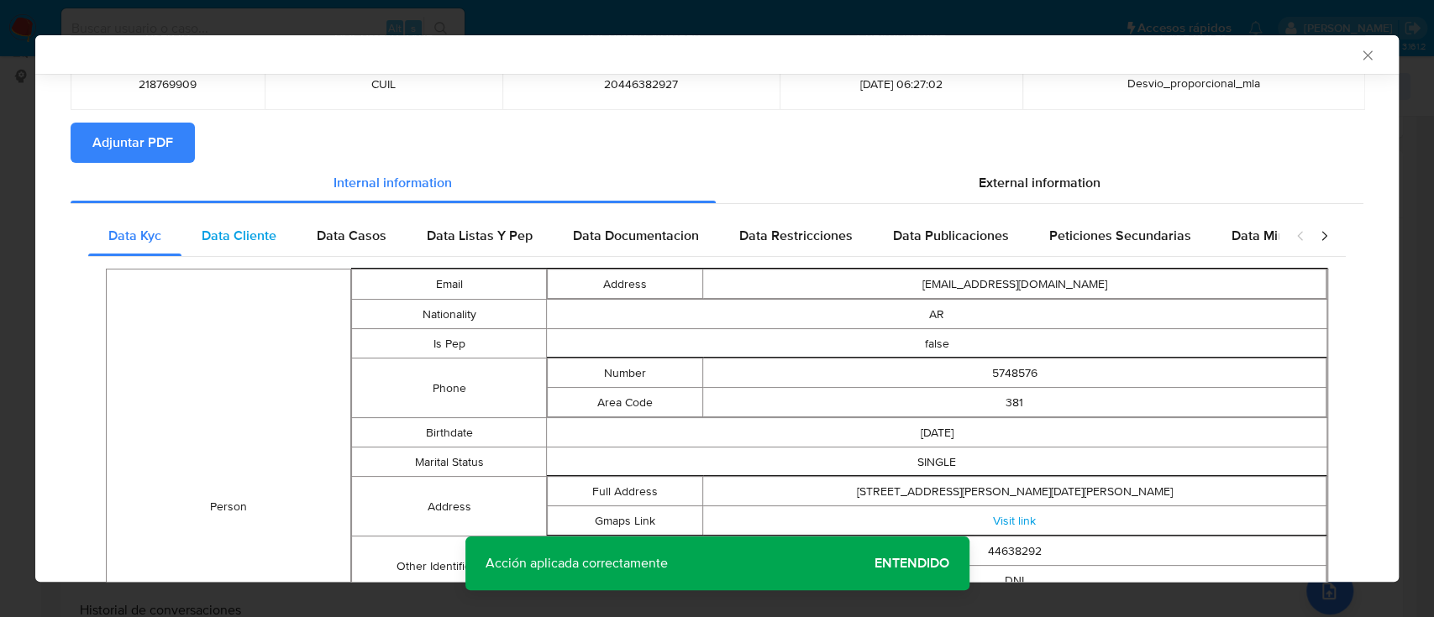
click at [219, 229] on span "Data Cliente" at bounding box center [239, 235] width 75 height 19
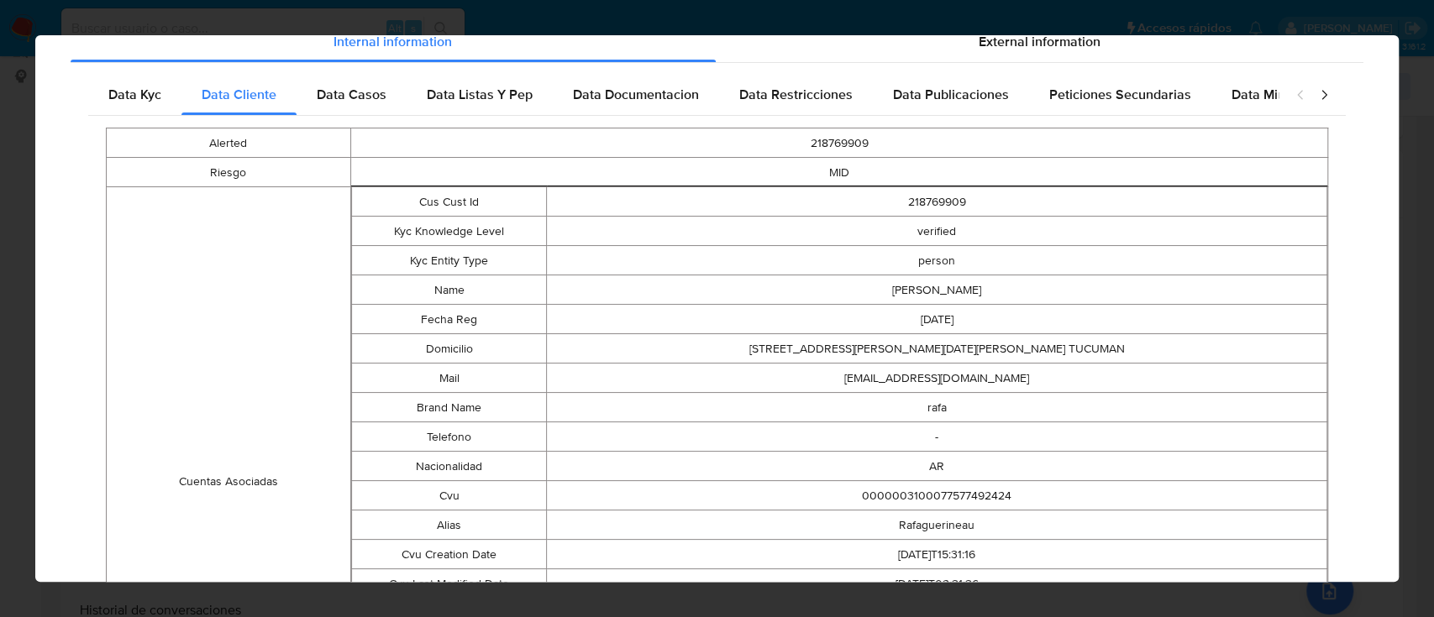
scroll to position [0, 0]
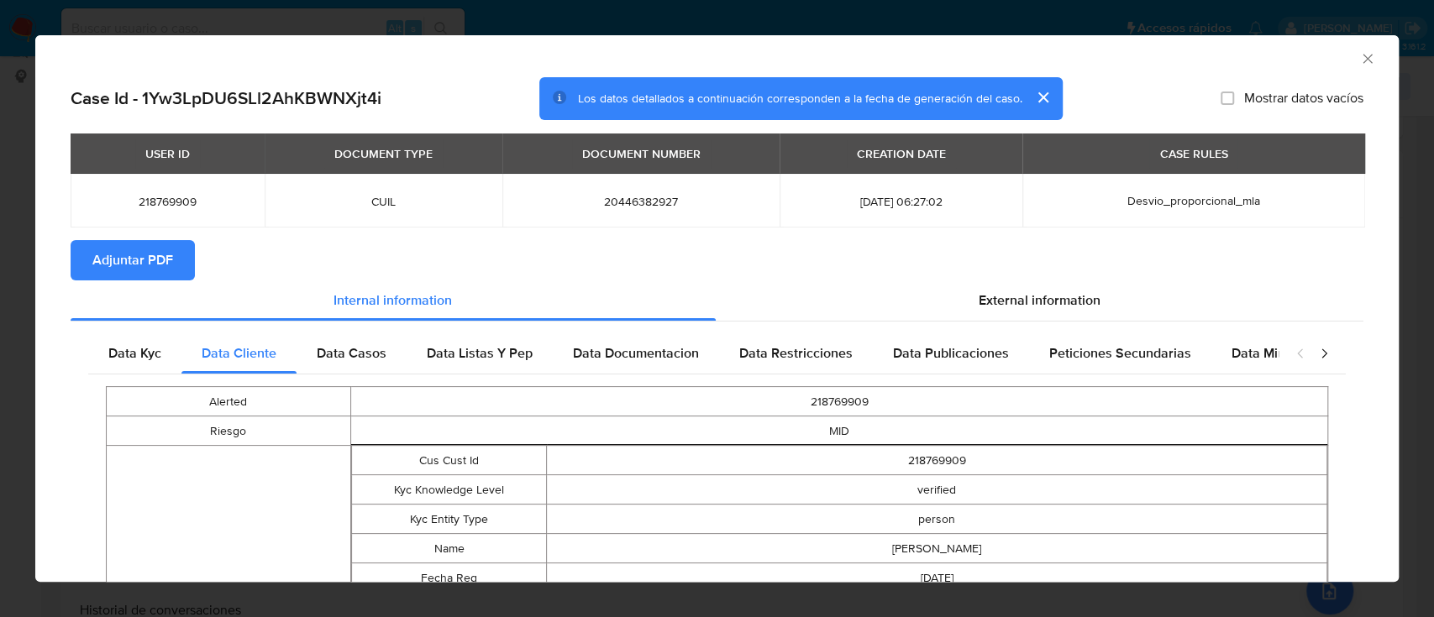
click at [389, 352] on div "Data Casos" at bounding box center [351, 353] width 110 height 40
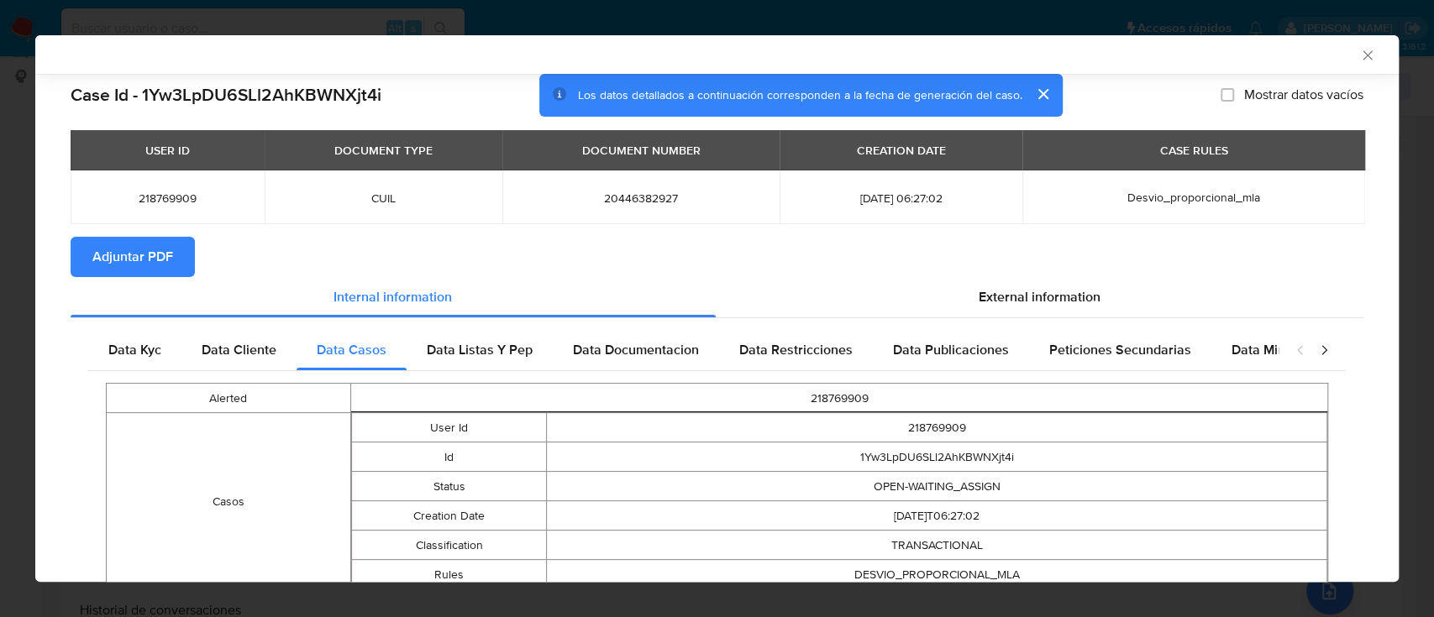
scroll to position [96, 0]
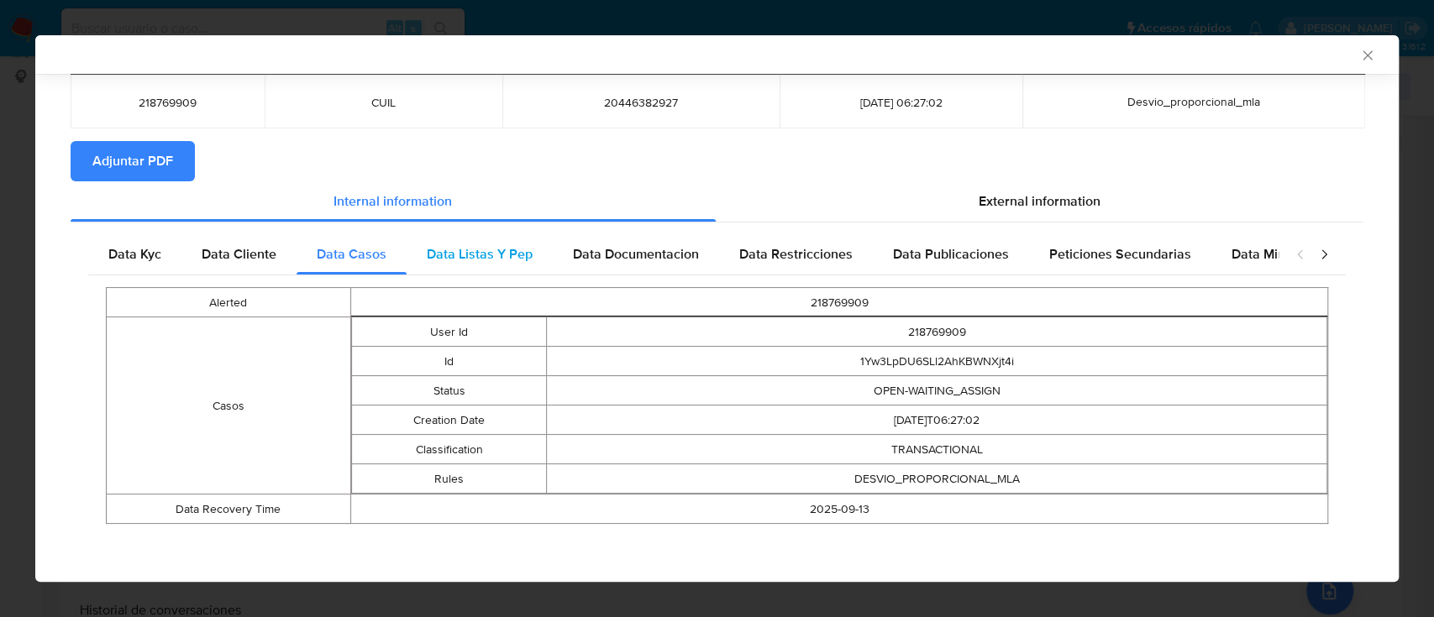
click at [439, 259] on span "Data Listas Y Pep" at bounding box center [480, 253] width 106 height 19
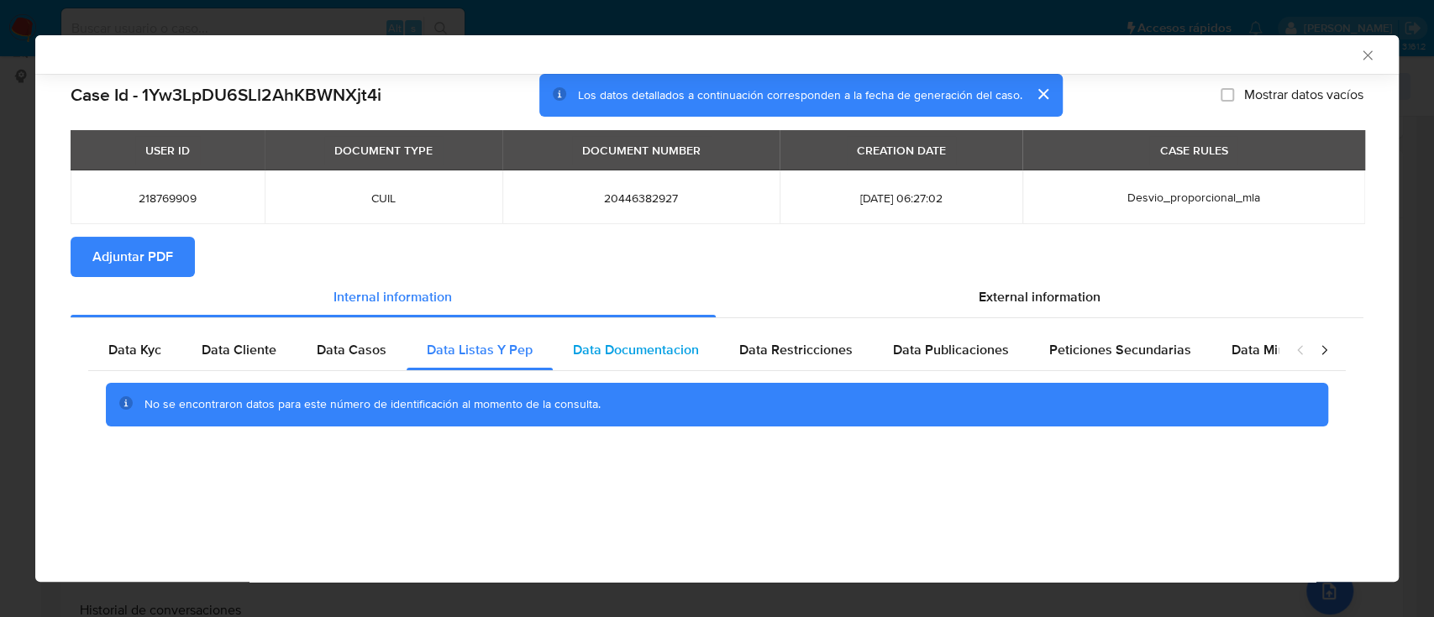
click at [690, 355] on span "Data Documentacion" at bounding box center [636, 349] width 126 height 19
click at [793, 361] on div "Data Restricciones" at bounding box center [796, 350] width 154 height 40
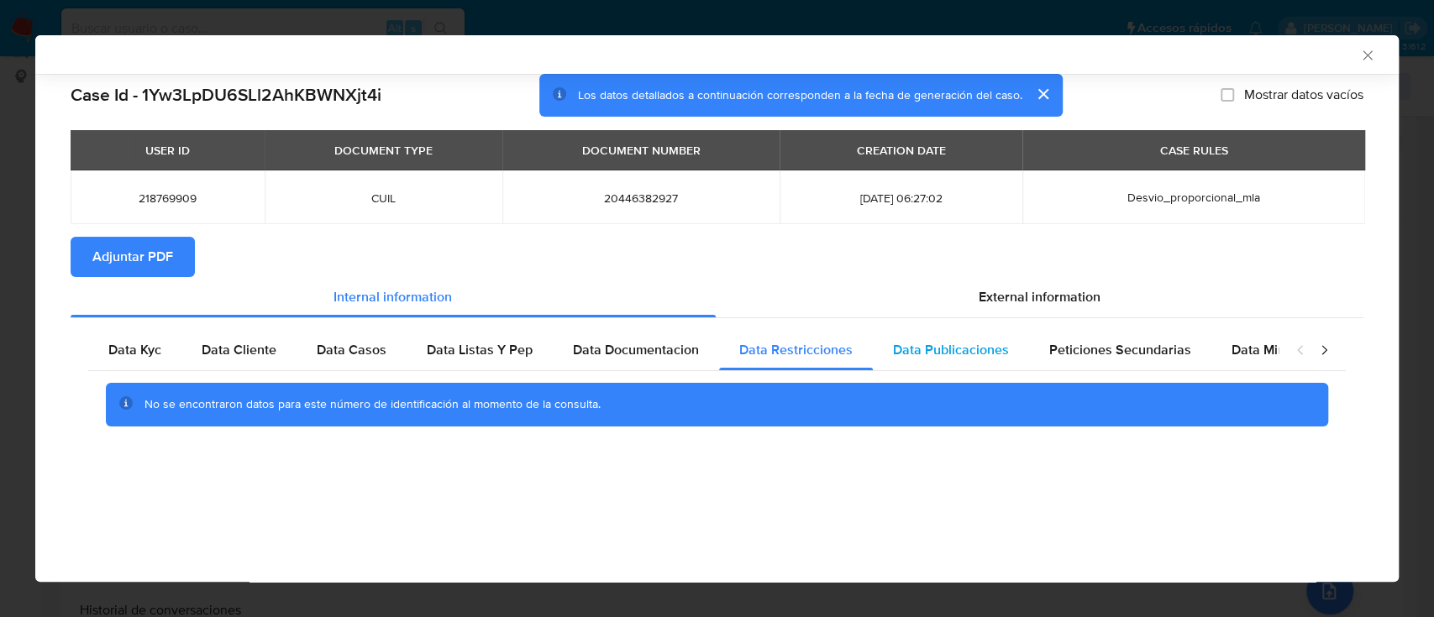
click at [873, 359] on div "Data Publicaciones" at bounding box center [951, 350] width 156 height 40
click at [1084, 370] on div "Peticiones Secundarias" at bounding box center [1120, 350] width 182 height 40
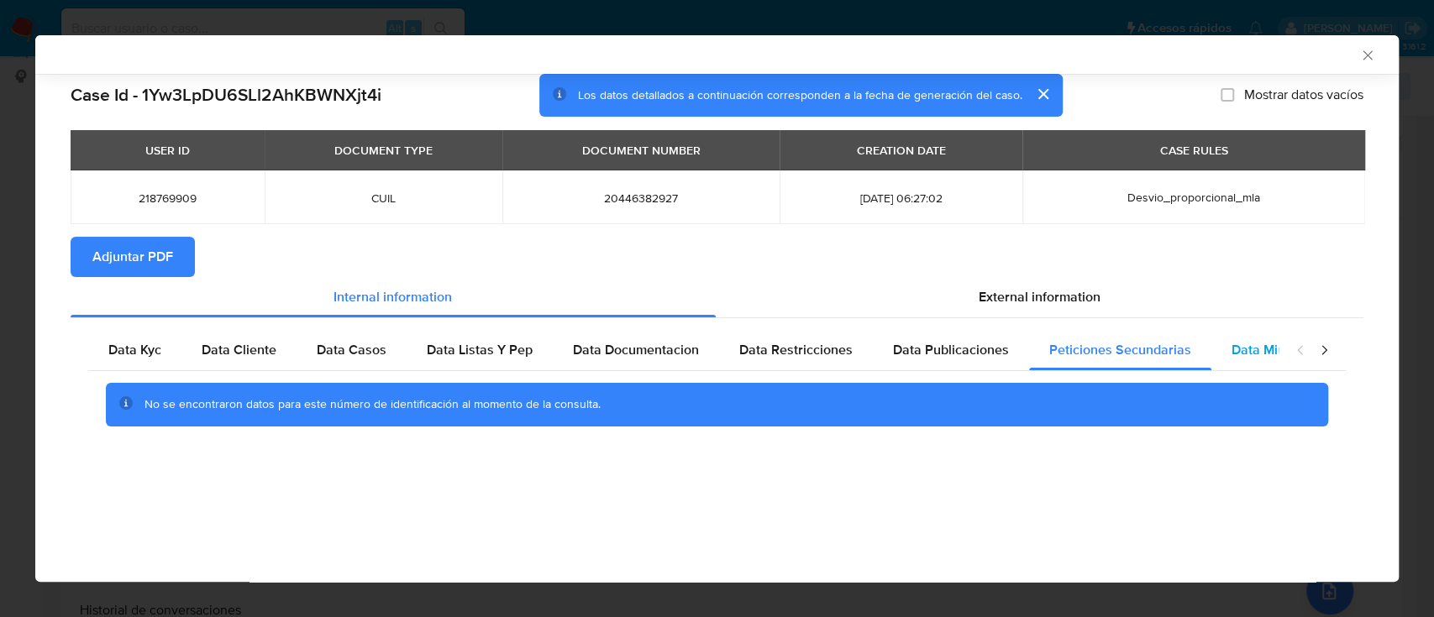
click at [1231, 349] on span "Data Minoridad" at bounding box center [1277, 349] width 92 height 19
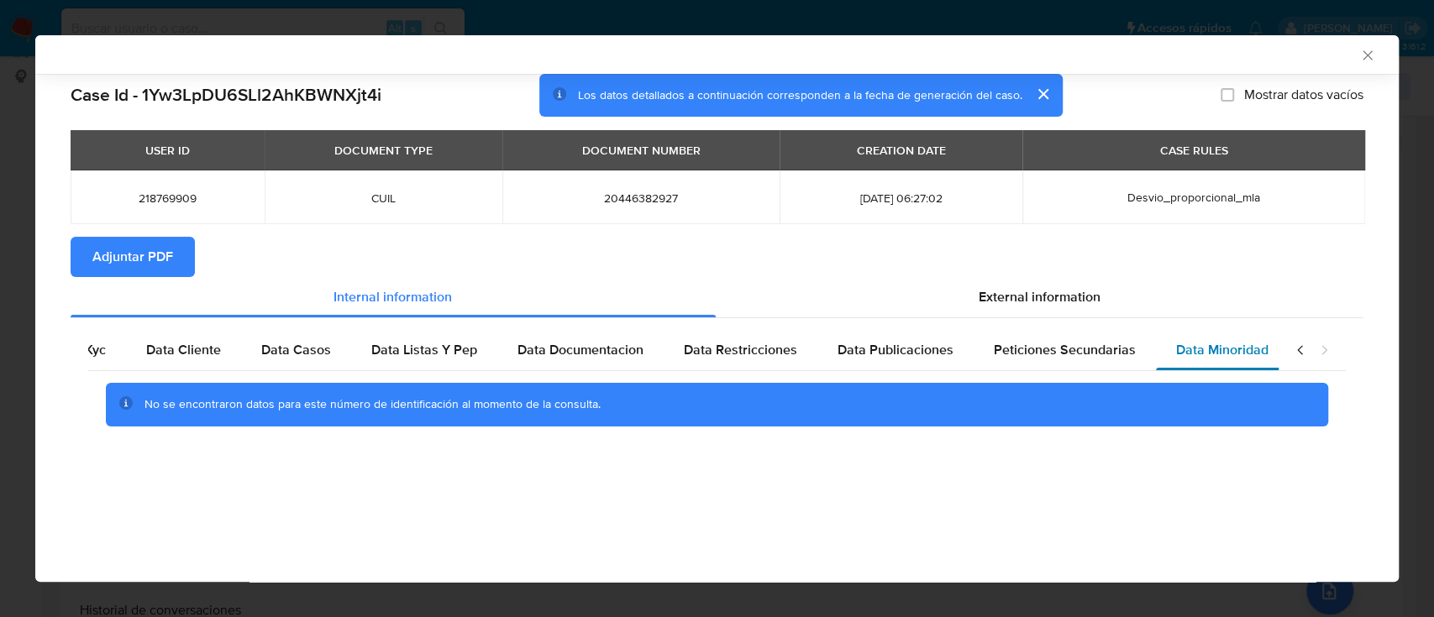
scroll to position [0, 56]
click at [1015, 306] on span "External information" at bounding box center [1039, 296] width 122 height 19
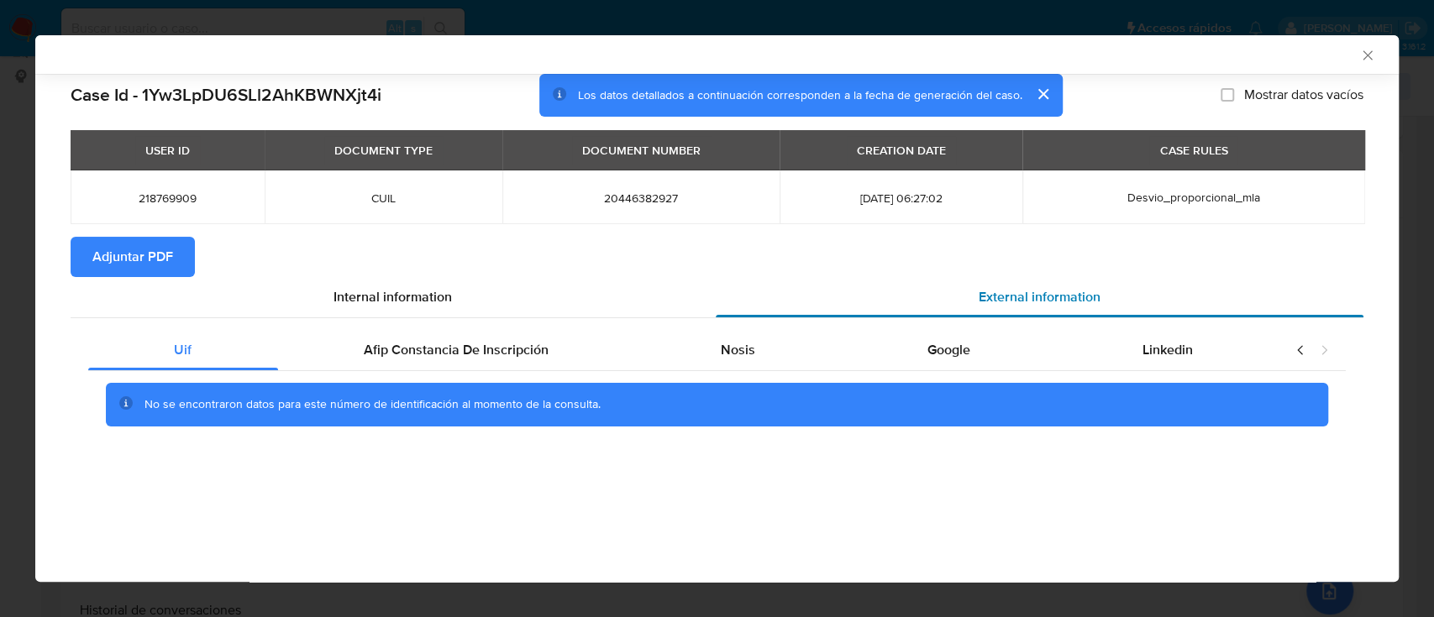
scroll to position [0, 0]
click at [481, 361] on div "Afip Constancia De Inscripción" at bounding box center [456, 350] width 357 height 40
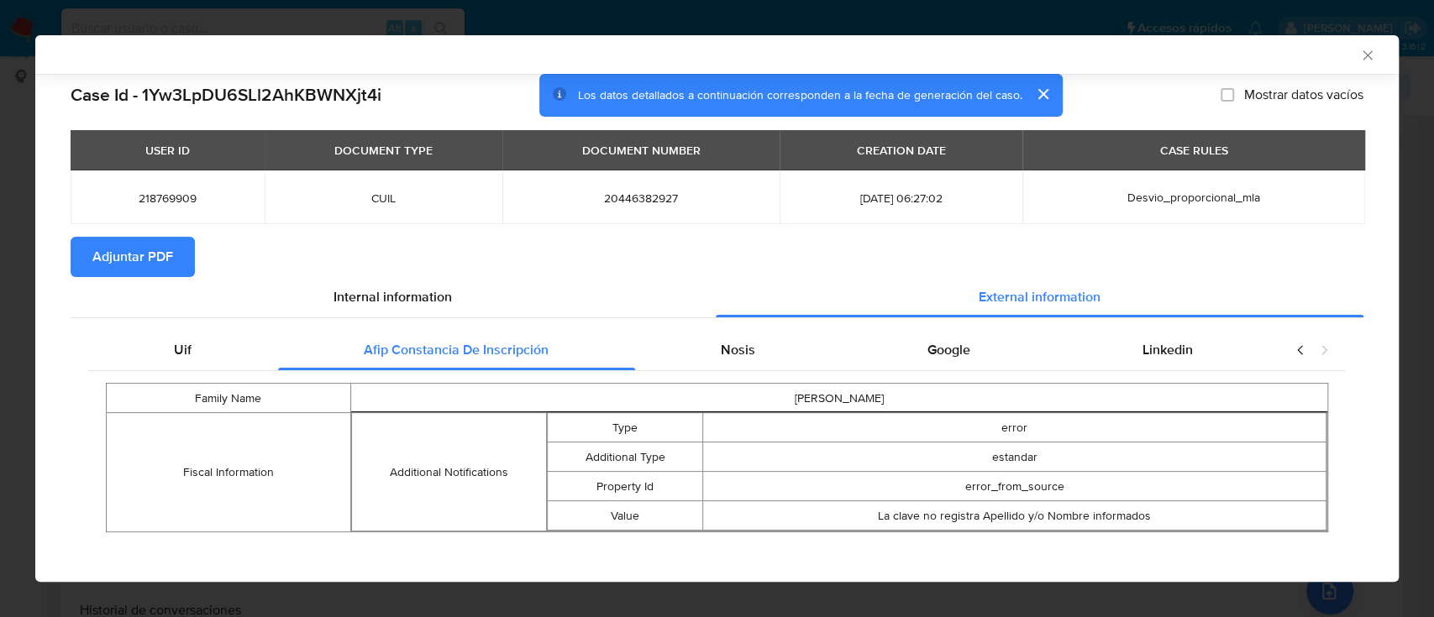
scroll to position [12, 0]
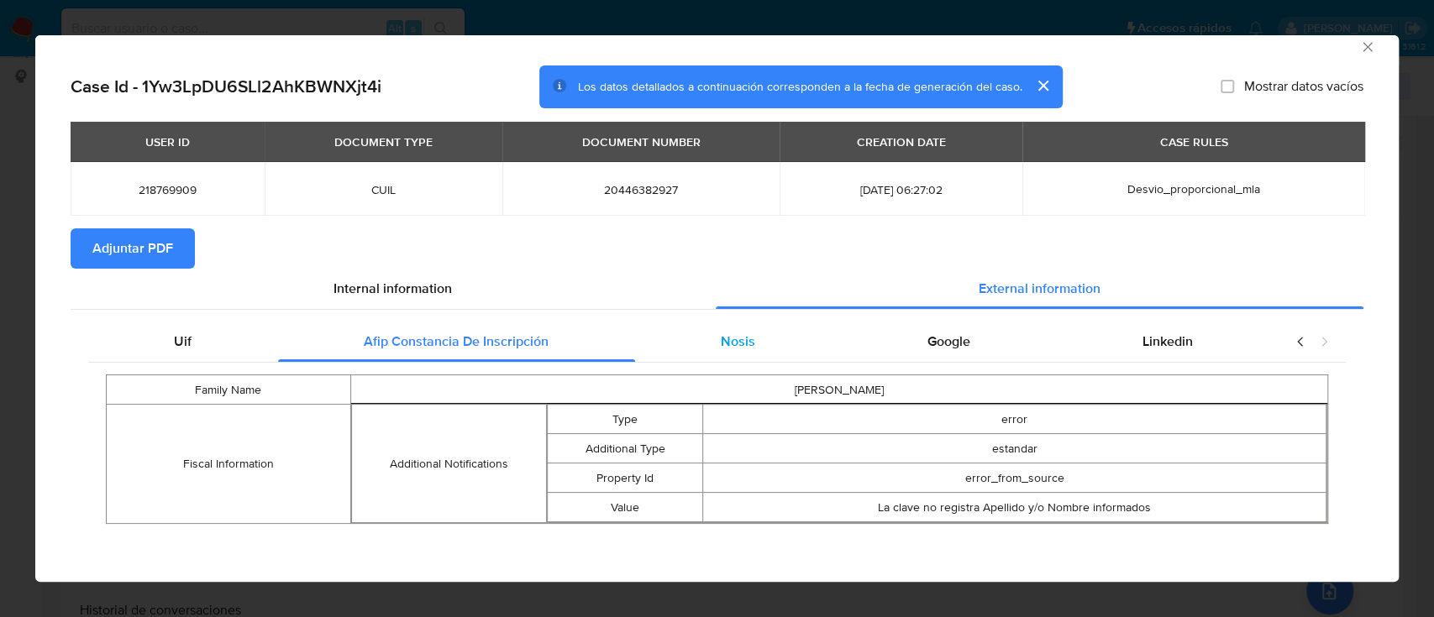
click at [704, 338] on div "Nosis" at bounding box center [738, 342] width 207 height 40
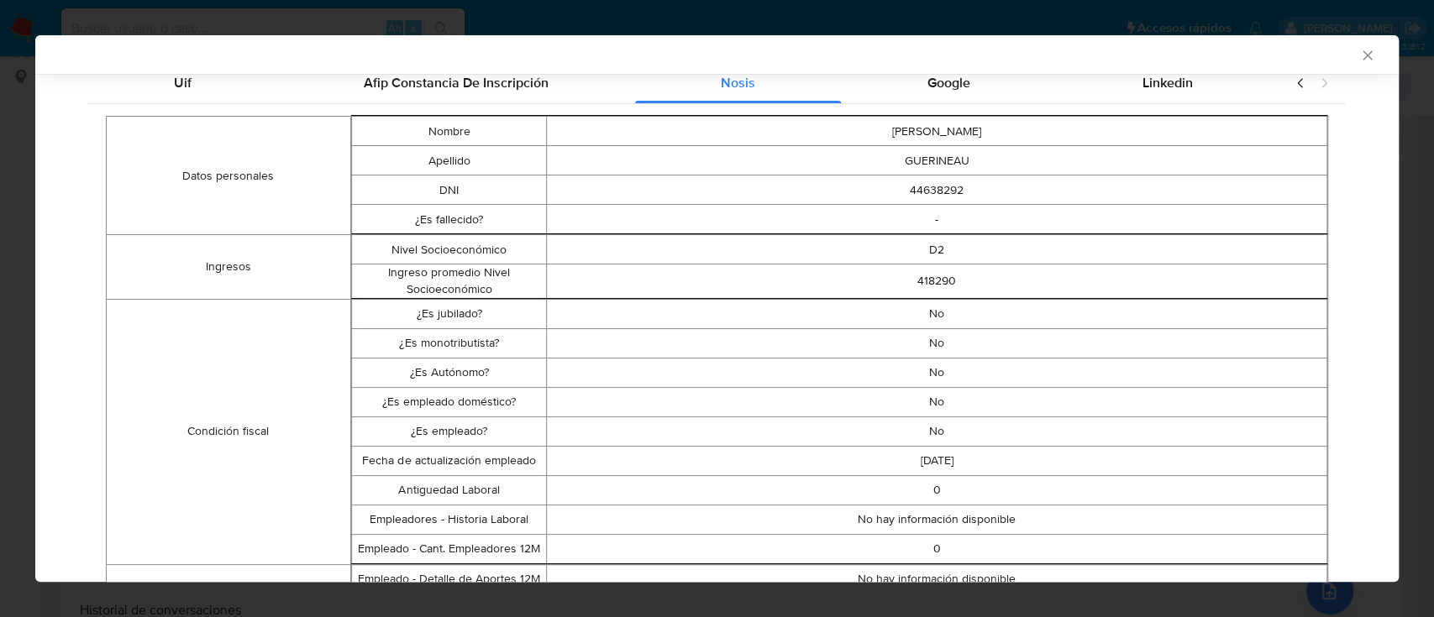
scroll to position [289, 0]
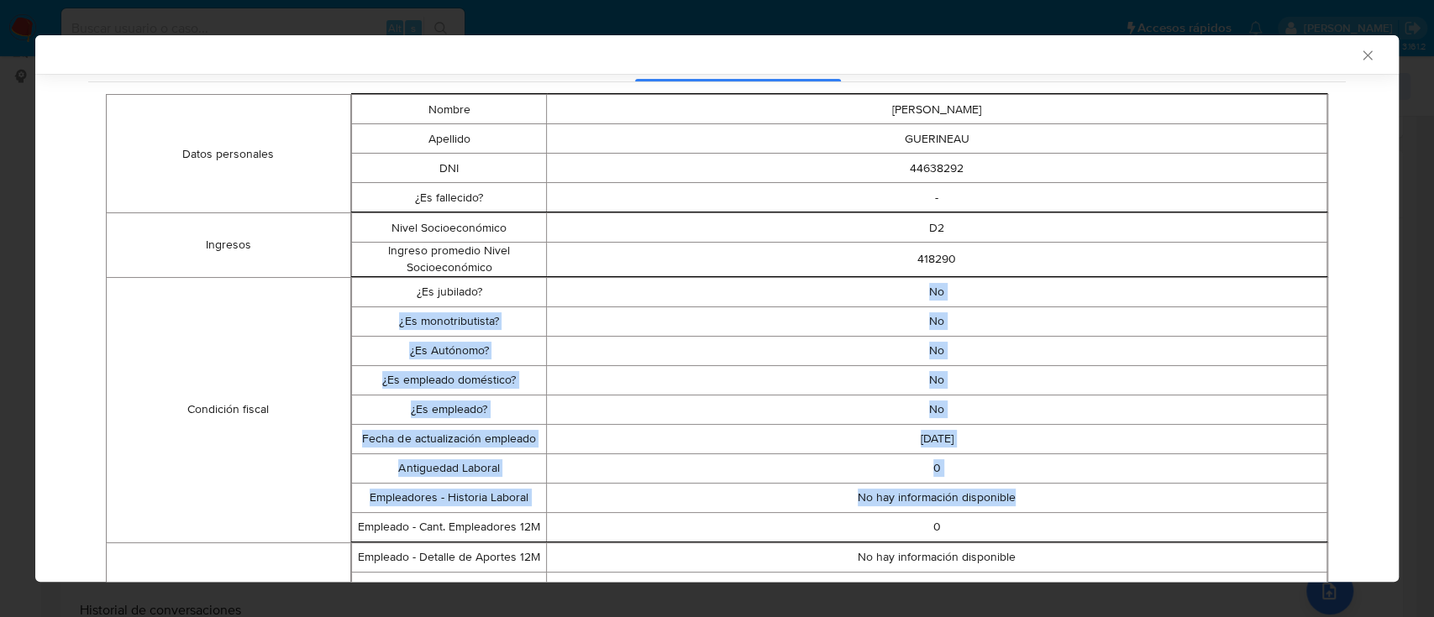
drag, startPoint x: 918, startPoint y: 289, endPoint x: 1009, endPoint y: 509, distance: 238.0
click at [1009, 509] on tbody "¿Es jubilado? No ¿Es monotributista? No ¿Es Autónomo? No ¿Es empleado doméstico…" at bounding box center [838, 409] width 975 height 265
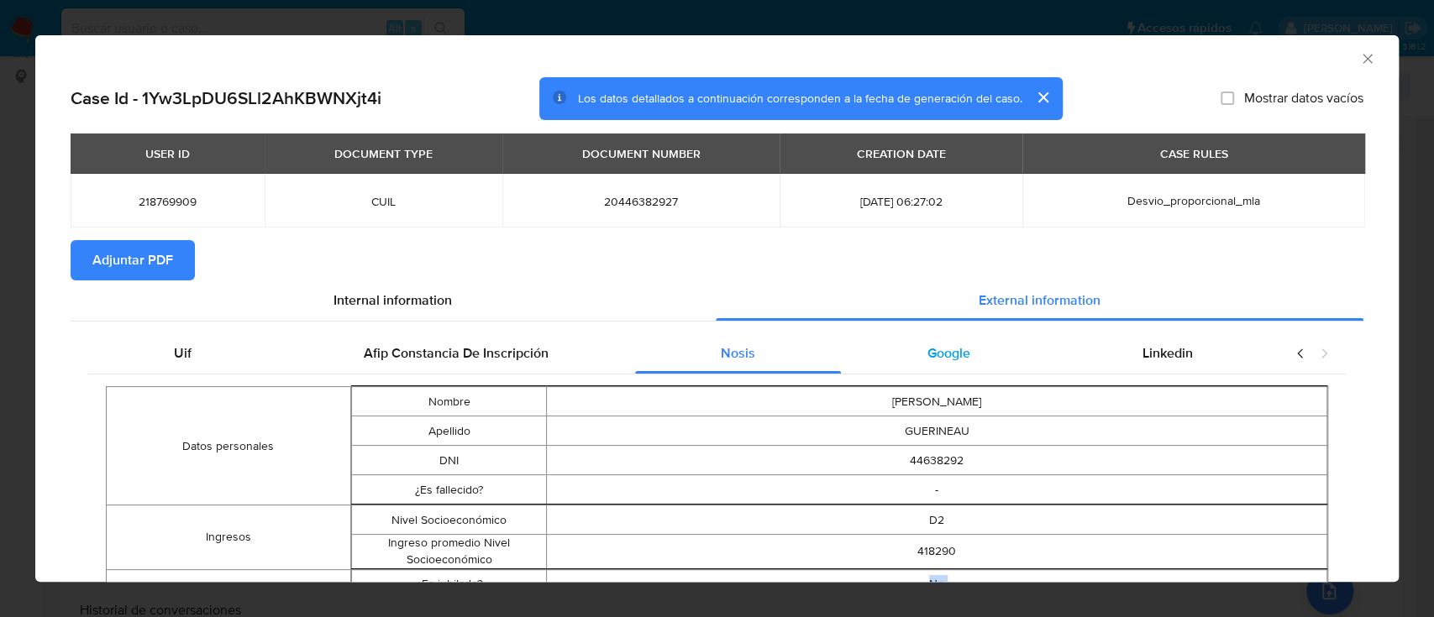
click at [946, 359] on span "Google" at bounding box center [948, 353] width 43 height 19
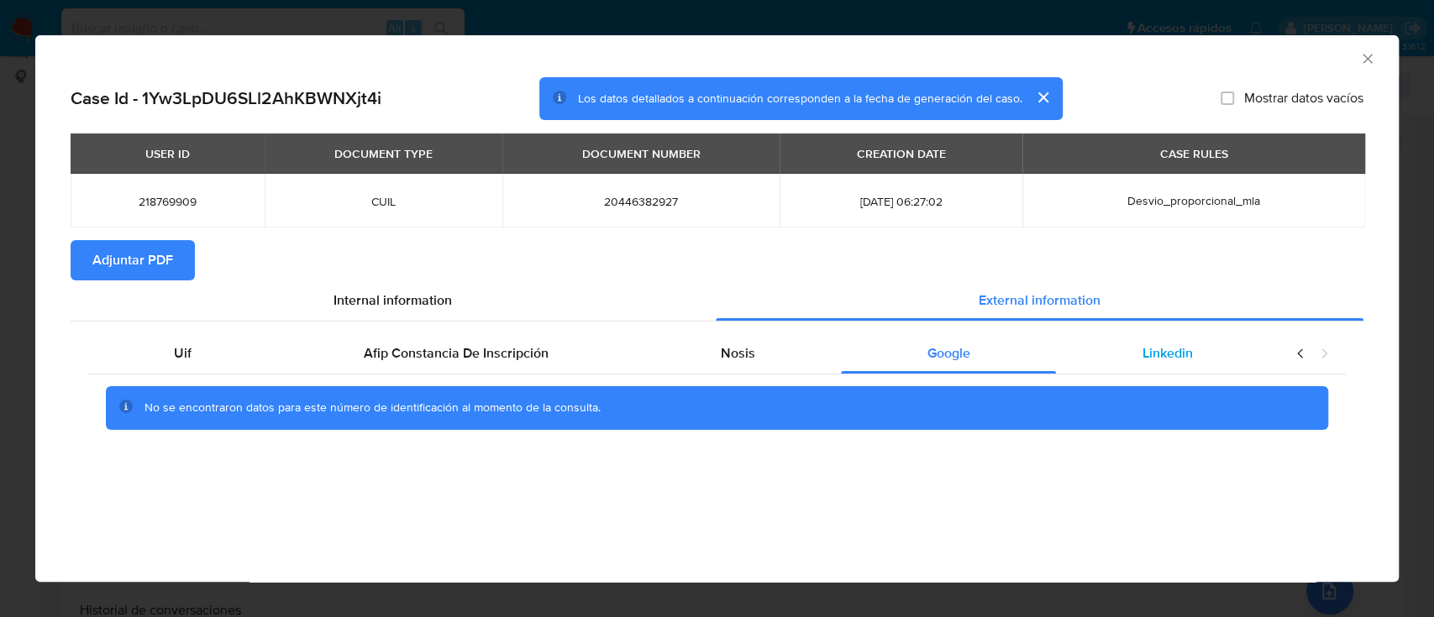
click at [1159, 366] on div "Linkedin" at bounding box center [1167, 353] width 223 height 40
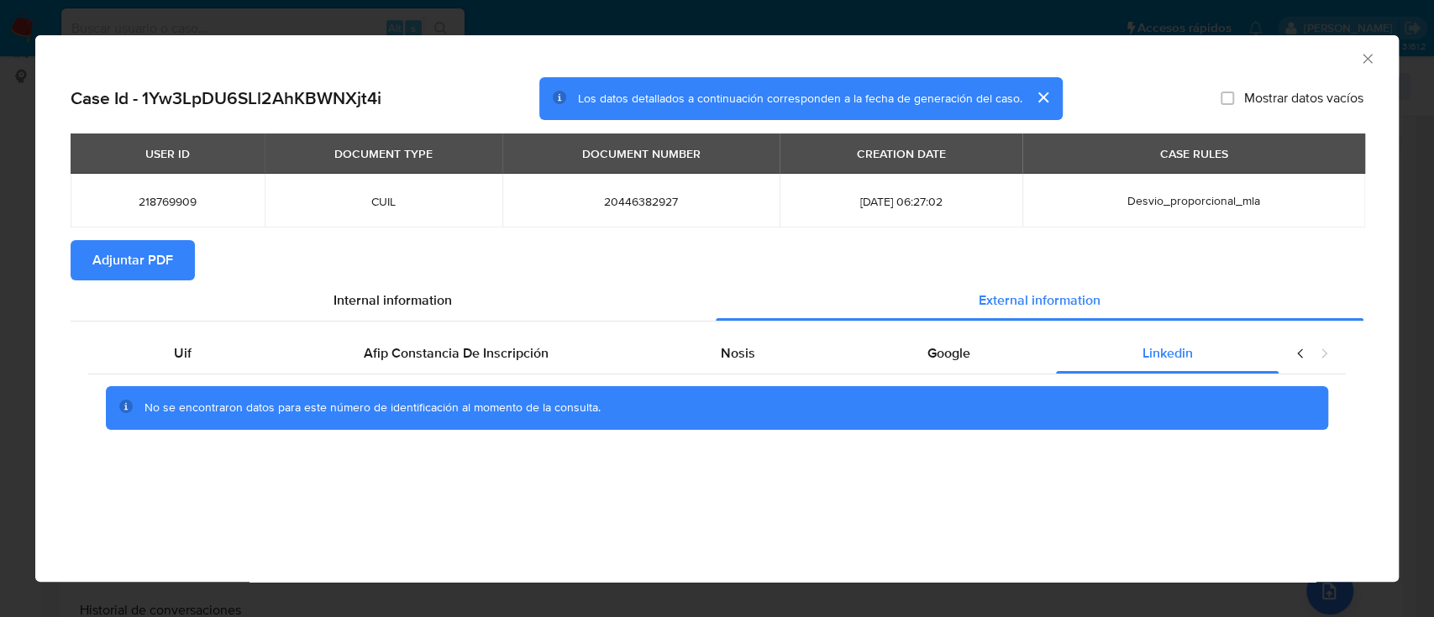
click at [146, 242] on span "Adjuntar PDF" at bounding box center [132, 260] width 81 height 37
click at [1363, 66] on icon "Cerrar ventana" at bounding box center [1367, 58] width 17 height 17
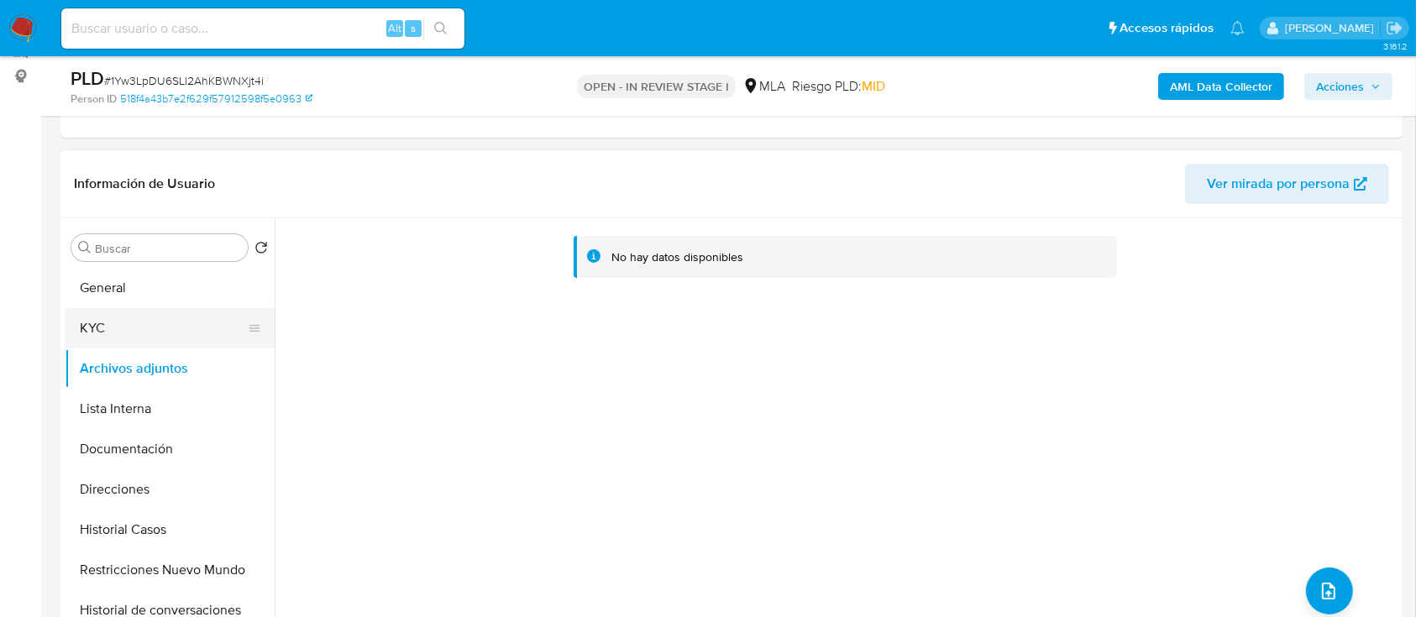
click at [174, 344] on button "KYC" at bounding box center [163, 328] width 197 height 40
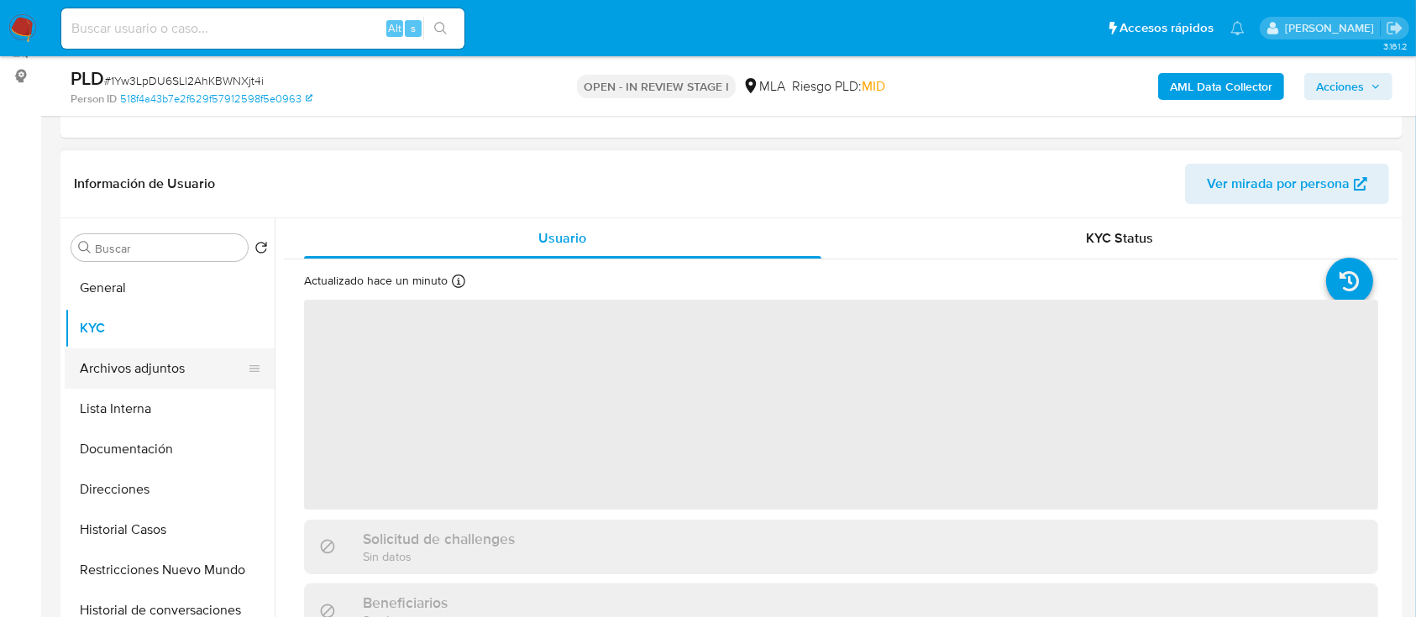
click at [176, 357] on button "Archivos adjuntos" at bounding box center [163, 369] width 197 height 40
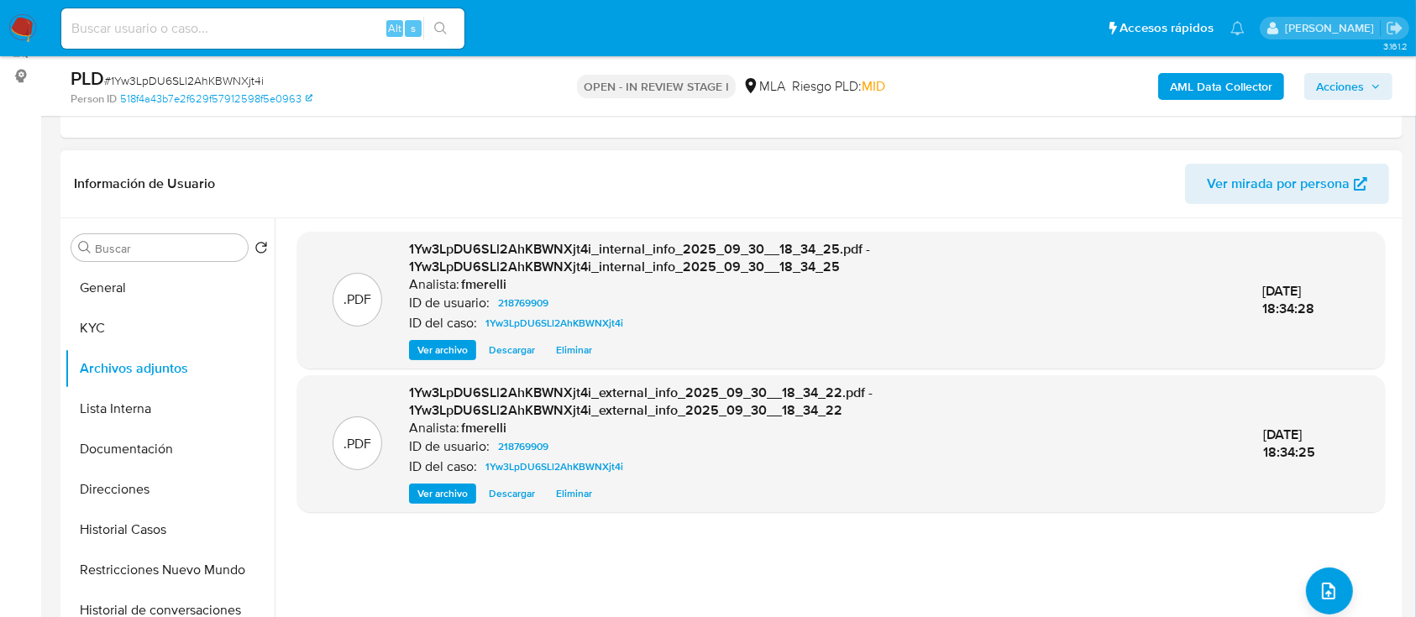
click at [432, 351] on span "Ver archivo" at bounding box center [442, 350] width 50 height 17
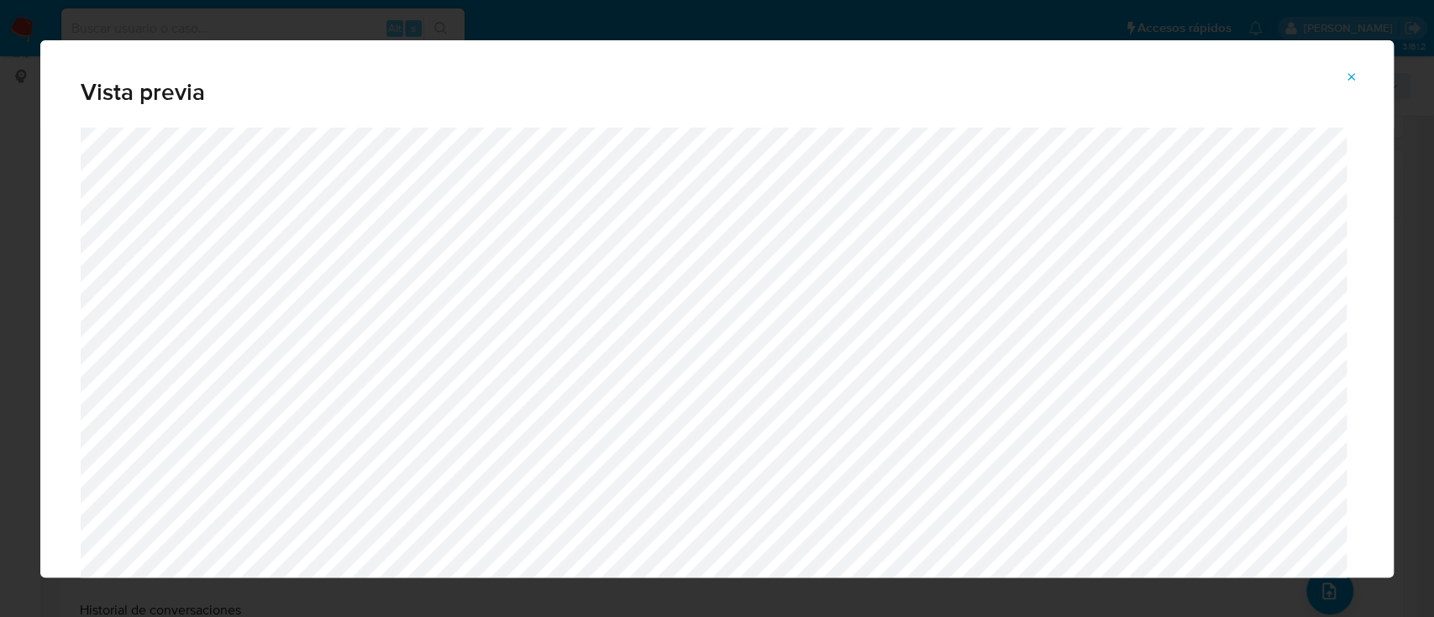
click at [1351, 81] on icon "Attachment preview" at bounding box center [1351, 77] width 13 height 13
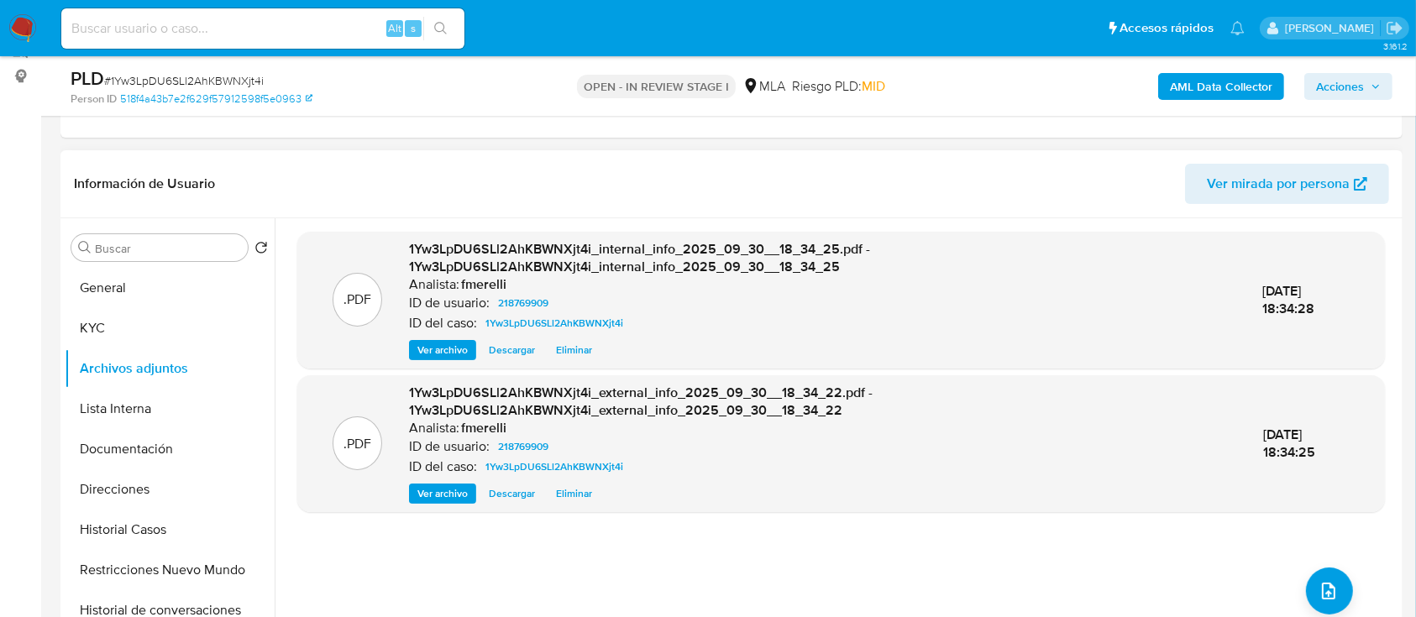
click at [455, 488] on span "Ver archivo" at bounding box center [442, 493] width 50 height 17
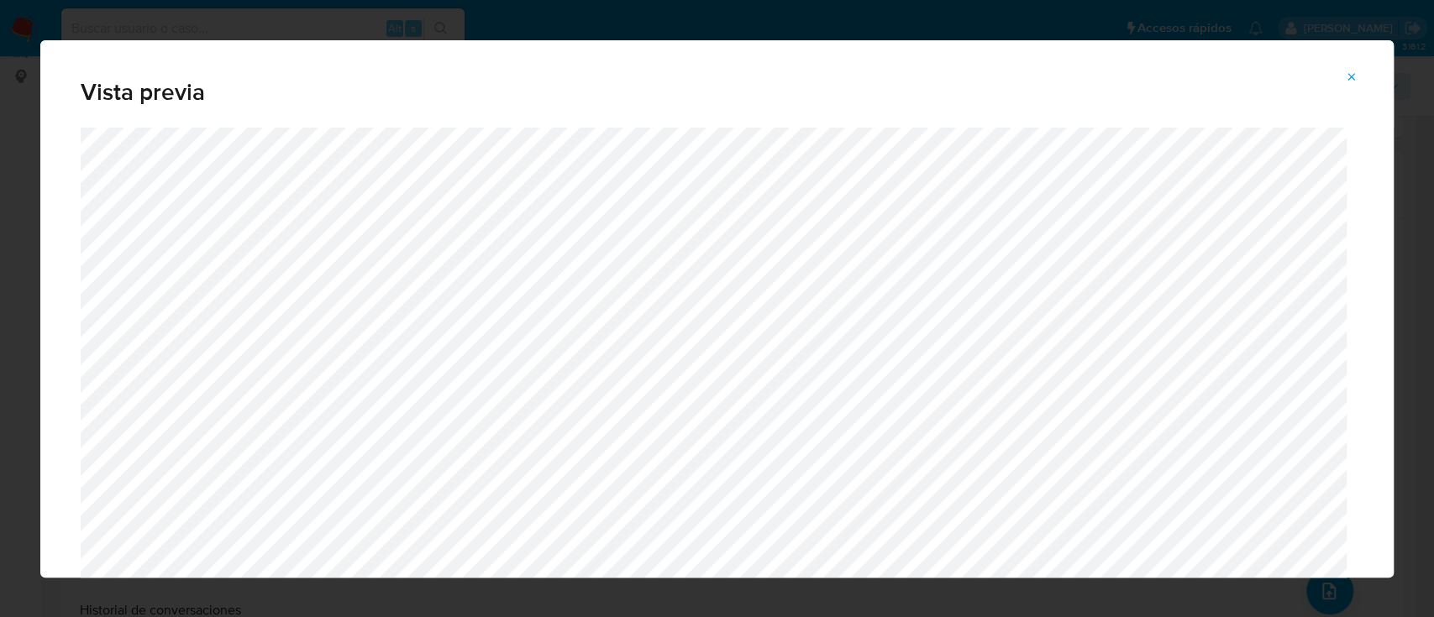
click at [1356, 81] on icon "Attachment preview" at bounding box center [1351, 77] width 13 height 13
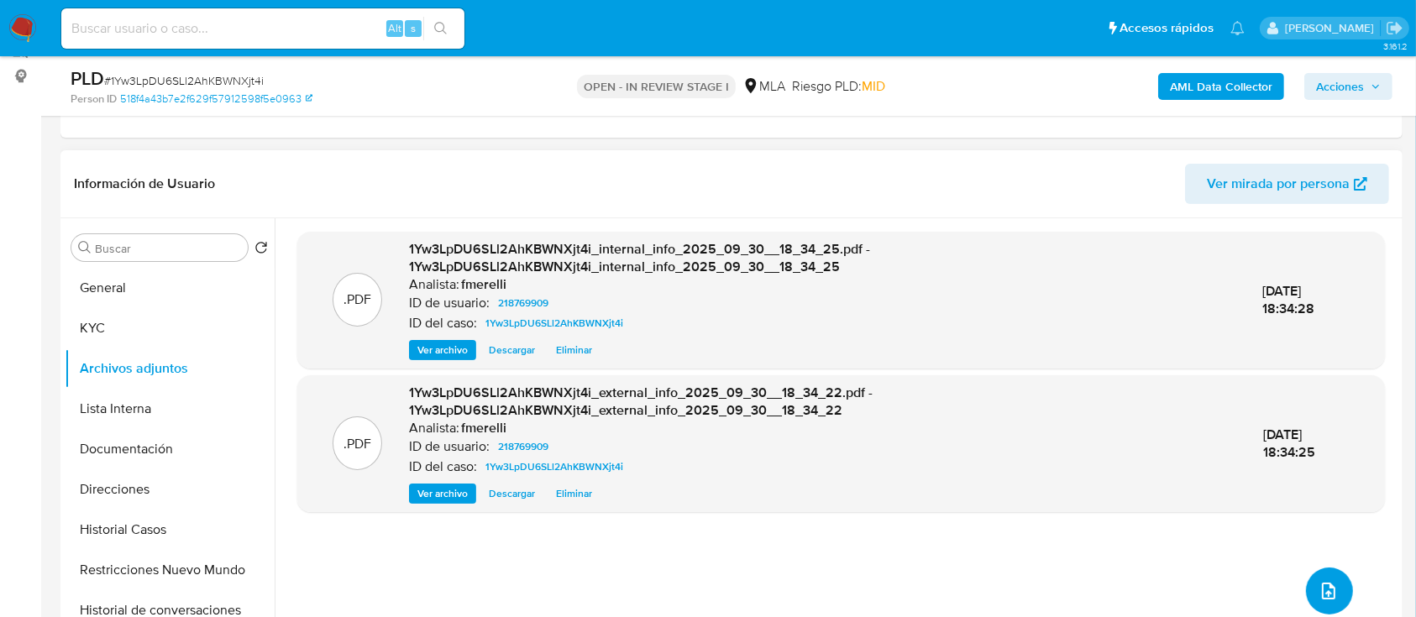
click at [1328, 574] on button "upload-file" at bounding box center [1329, 591] width 47 height 47
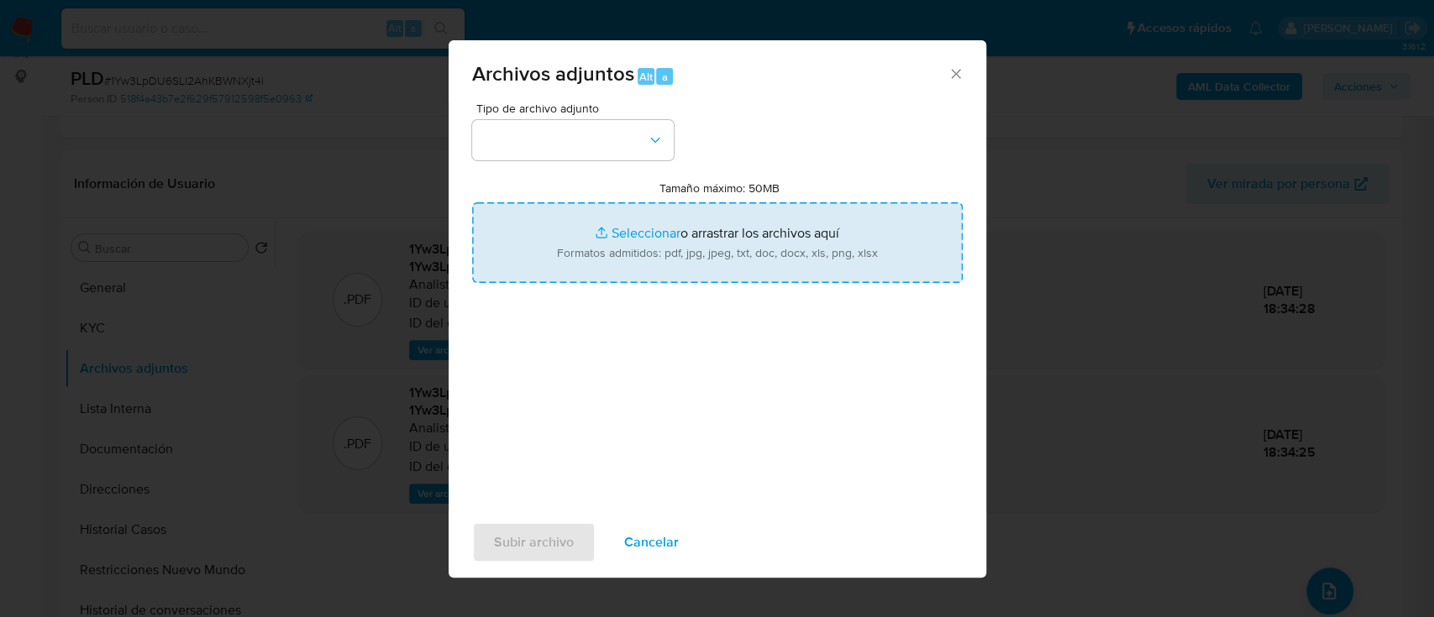
type input "C:\fakepath\NOSIS_Manager_InformeIndividual_20446382927_654927_20250930174330.p…"
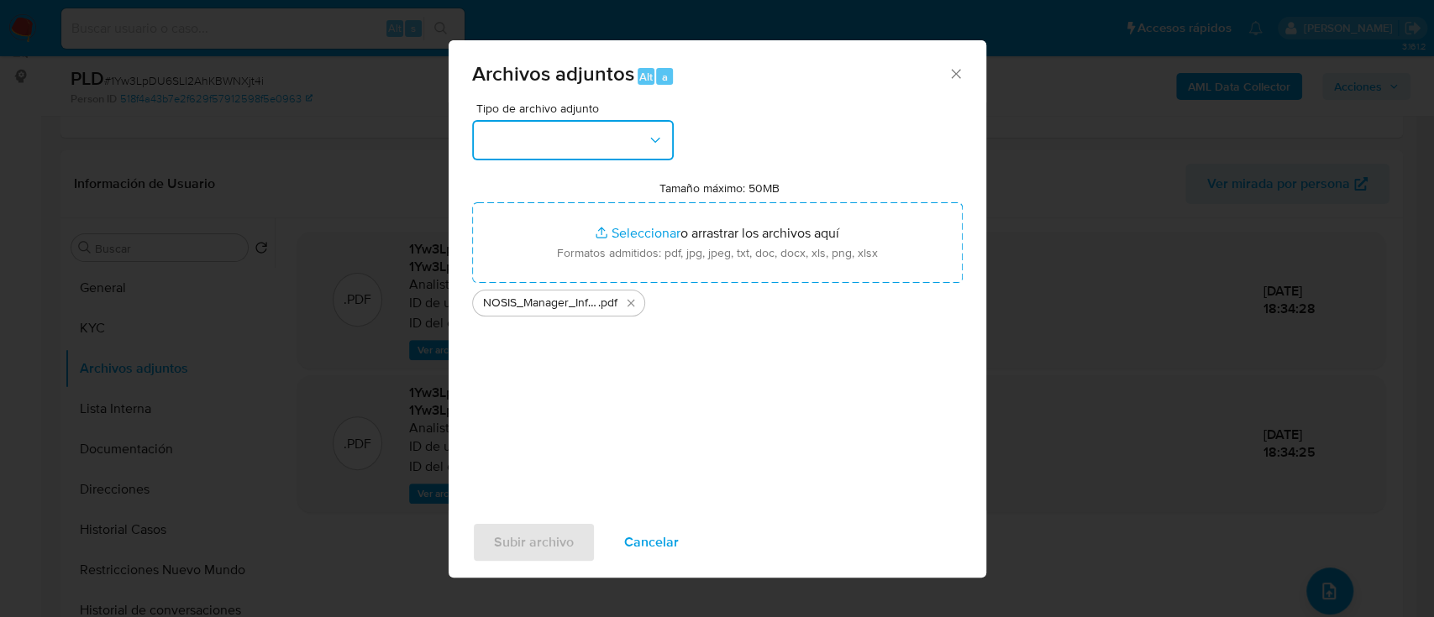
click at [550, 150] on button "button" at bounding box center [573, 140] width 202 height 40
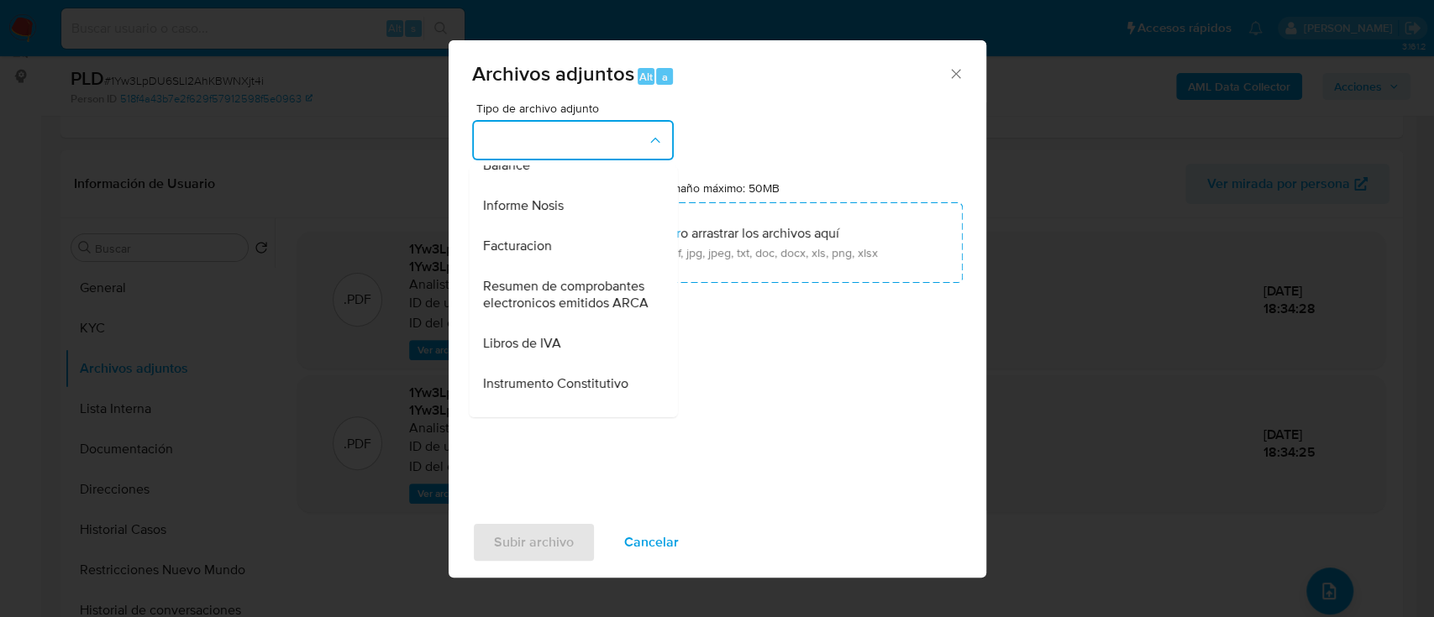
scroll to position [627, 0]
click at [551, 224] on div "Informe Nosis" at bounding box center [567, 204] width 171 height 40
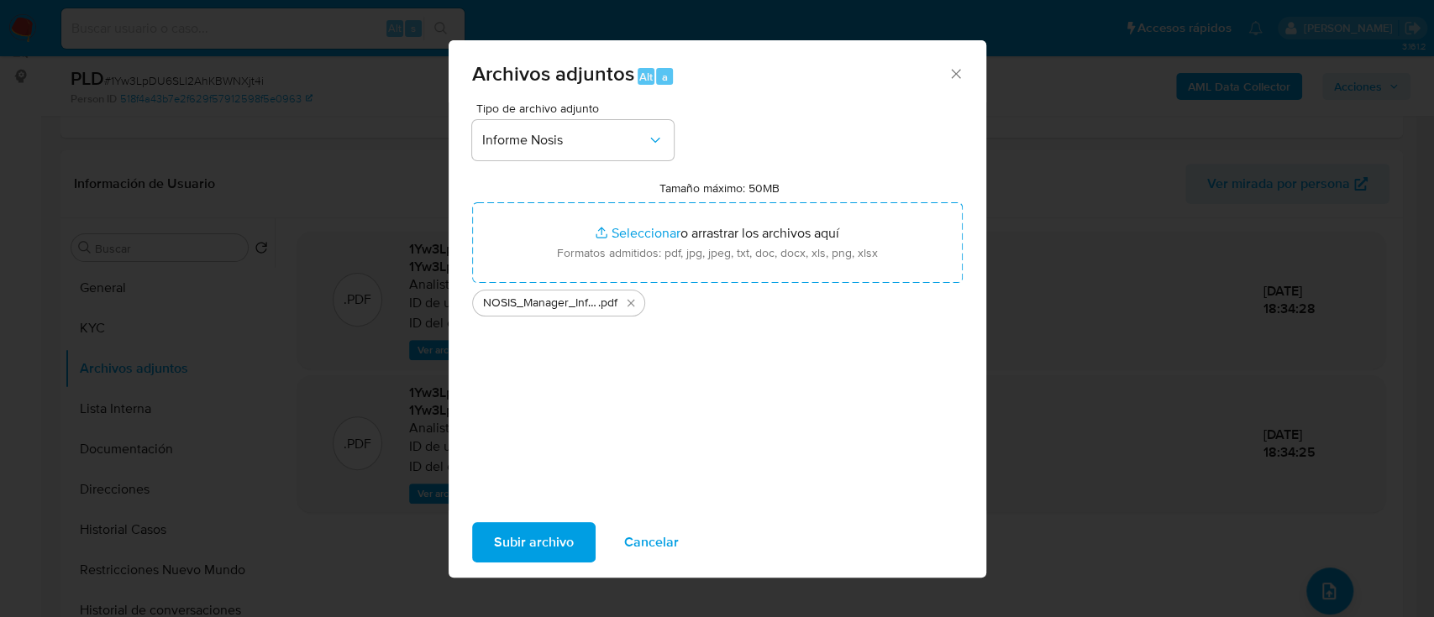
click at [538, 545] on span "Subir archivo" at bounding box center [534, 542] width 80 height 37
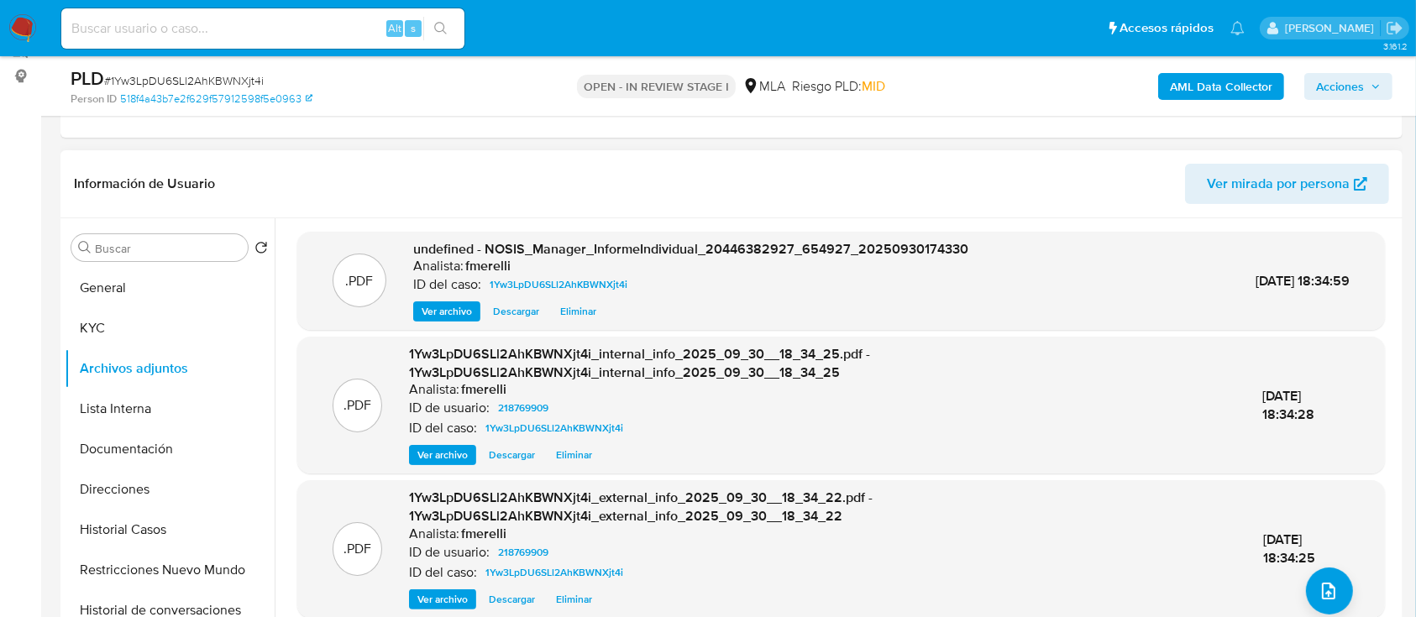
click at [442, 319] on span "Ver archivo" at bounding box center [447, 311] width 50 height 17
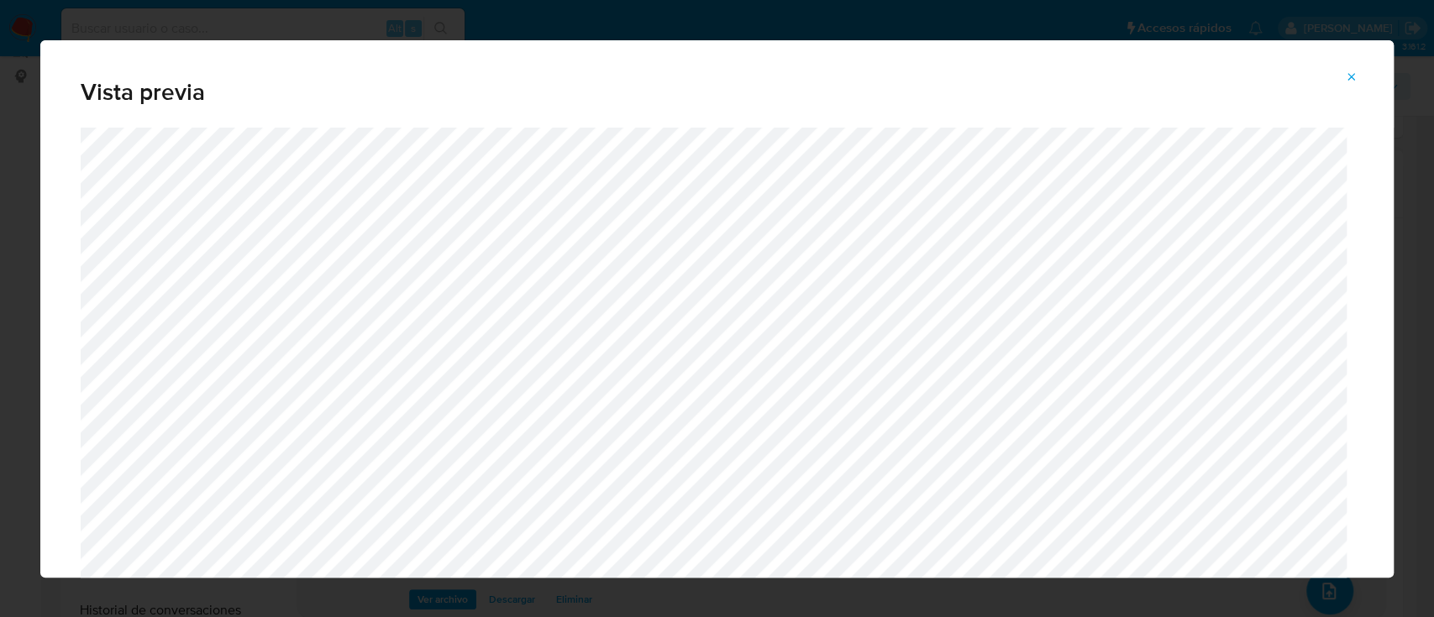
click at [1361, 75] on button "Attachment preview" at bounding box center [1351, 77] width 37 height 27
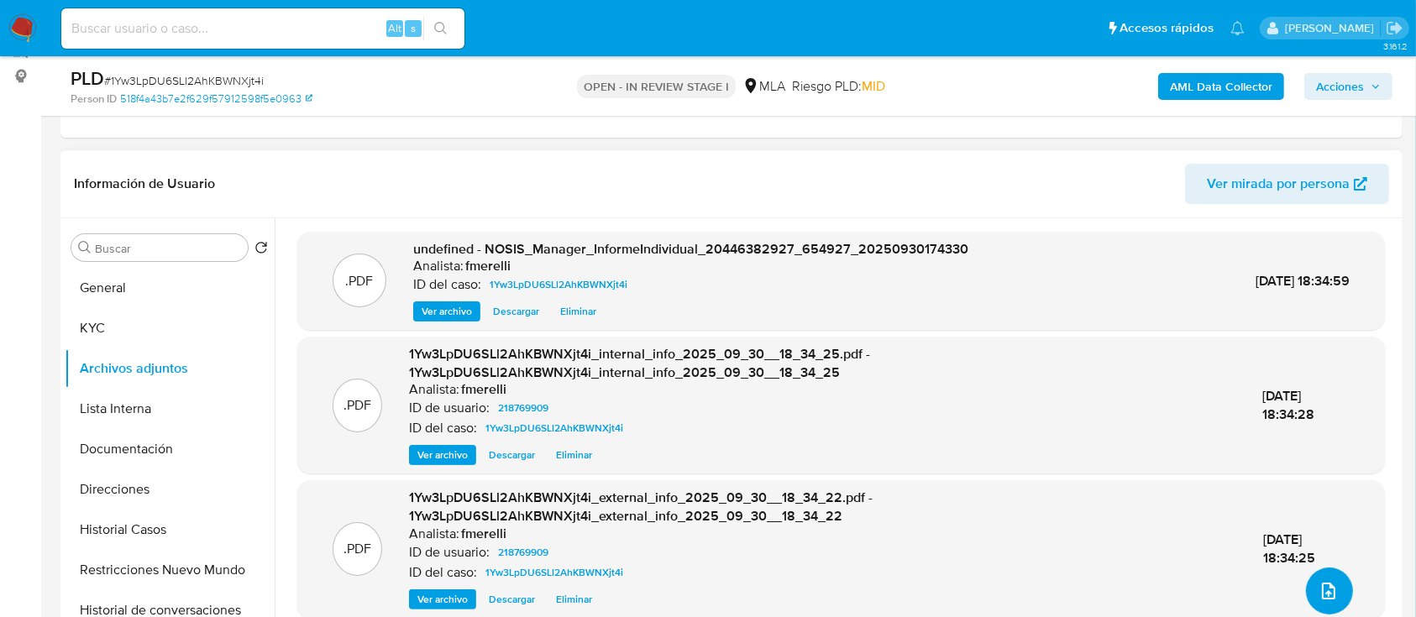
click at [1327, 589] on icon "upload-file" at bounding box center [1328, 591] width 13 height 17
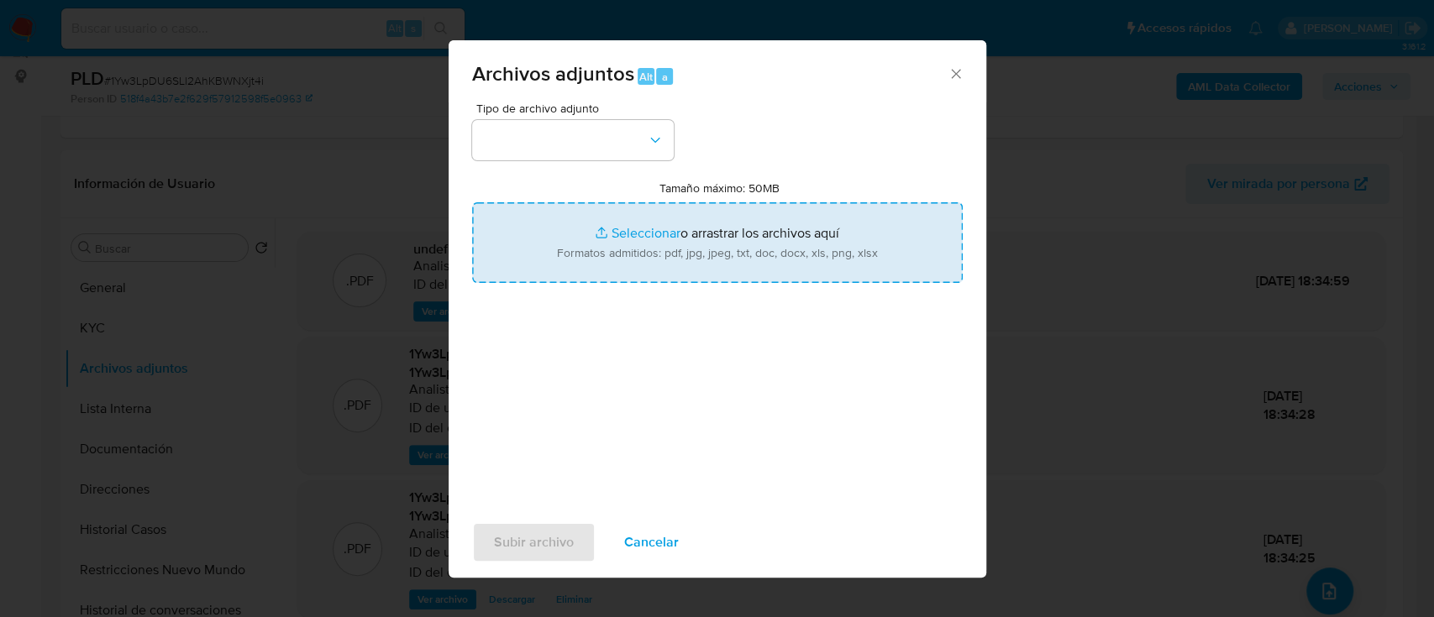
type input "C:\fakepath\Caselog 1Yw3LpDU6SLl2AhKBWNXjt4i_2025_09_17_22_21_45.docx"
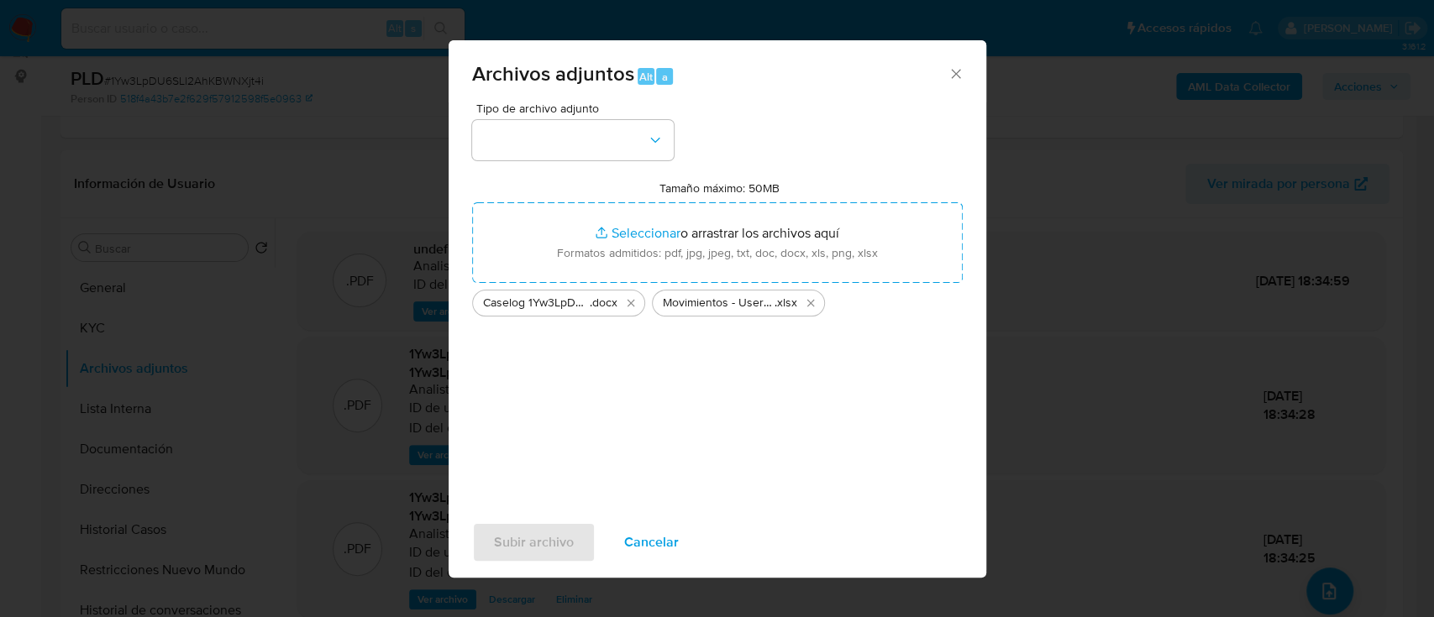
click at [583, 114] on span "Tipo de archivo adjunto" at bounding box center [577, 108] width 202 height 12
click at [572, 138] on button "button" at bounding box center [573, 140] width 202 height 40
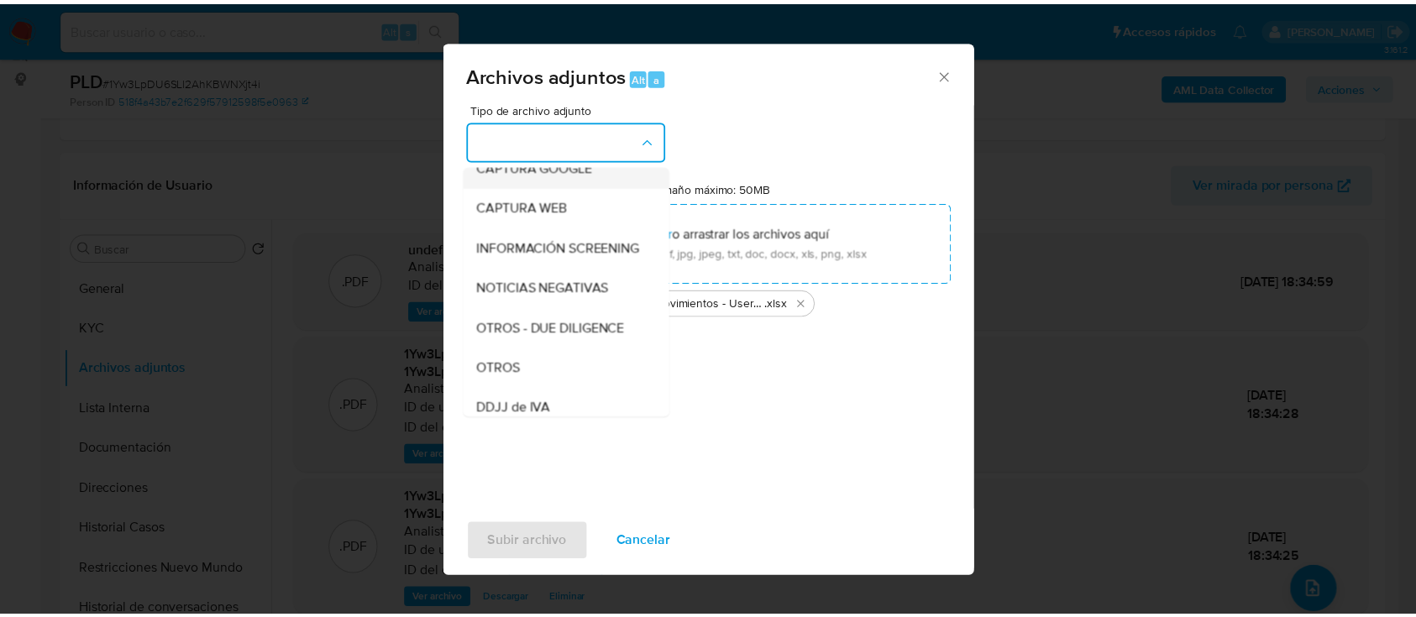
scroll to position [141, 0]
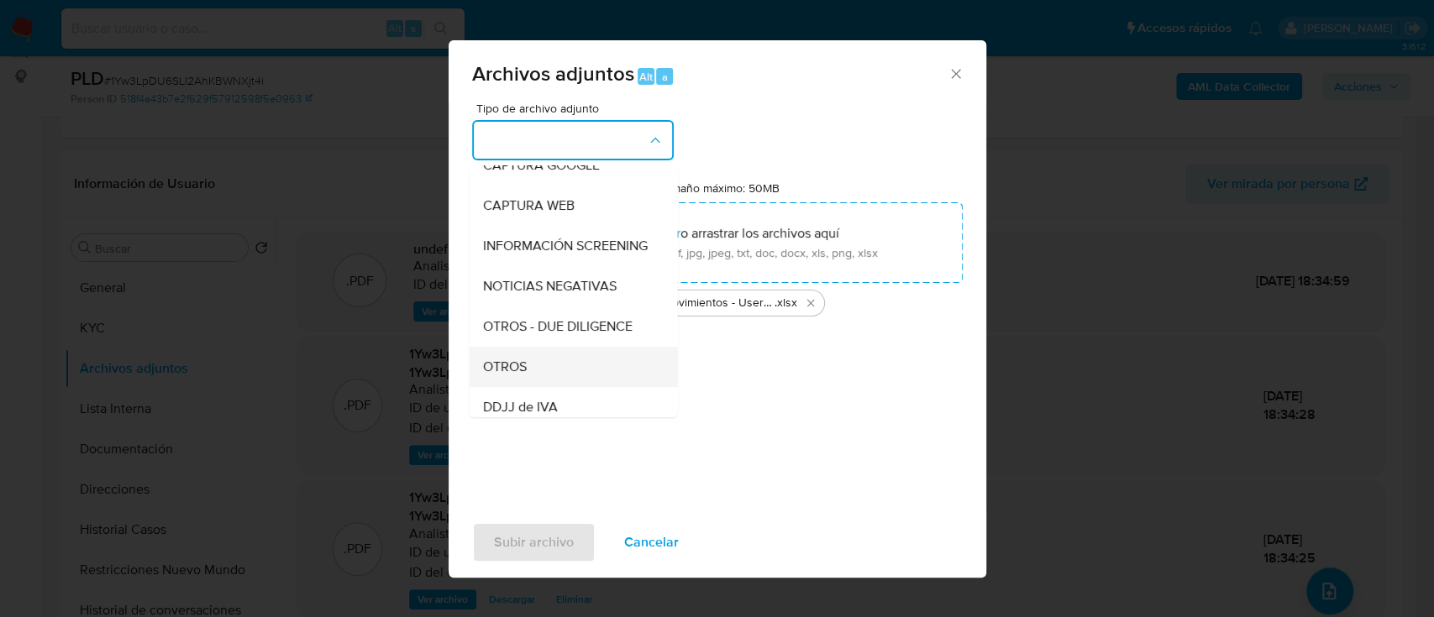
click at [516, 387] on div "OTROS" at bounding box center [567, 367] width 171 height 40
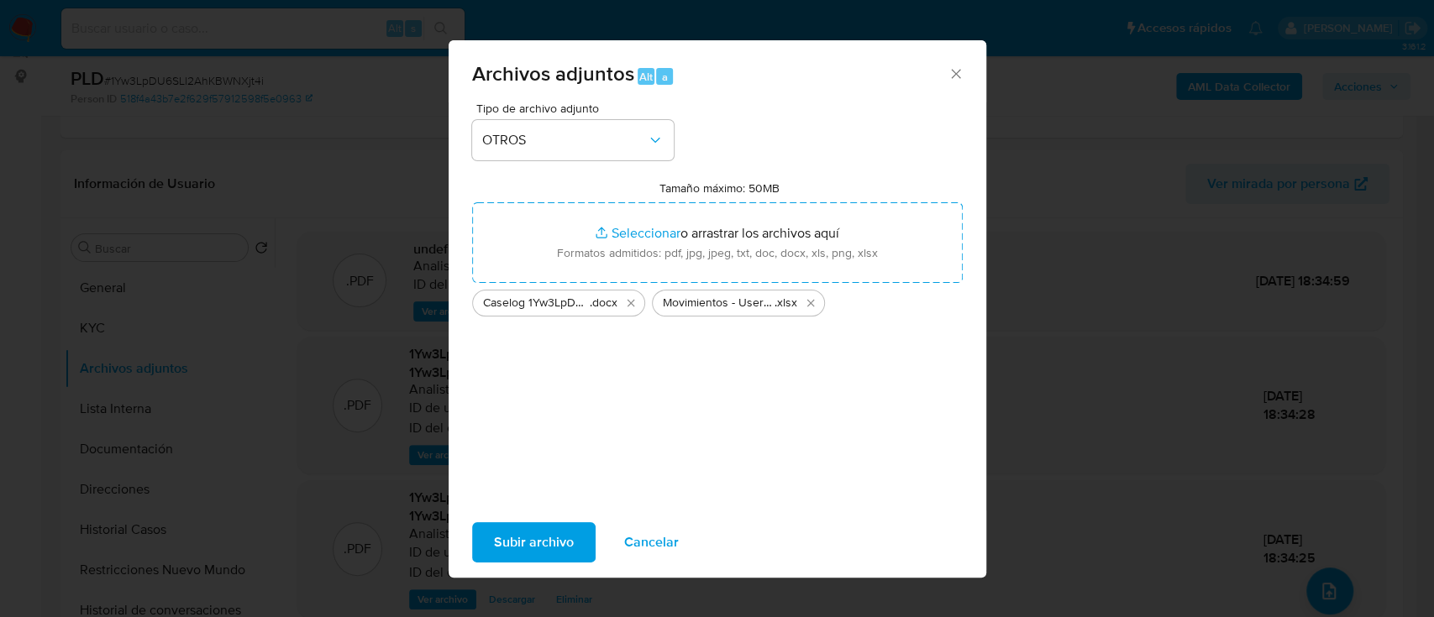
click at [532, 534] on span "Subir archivo" at bounding box center [534, 542] width 80 height 37
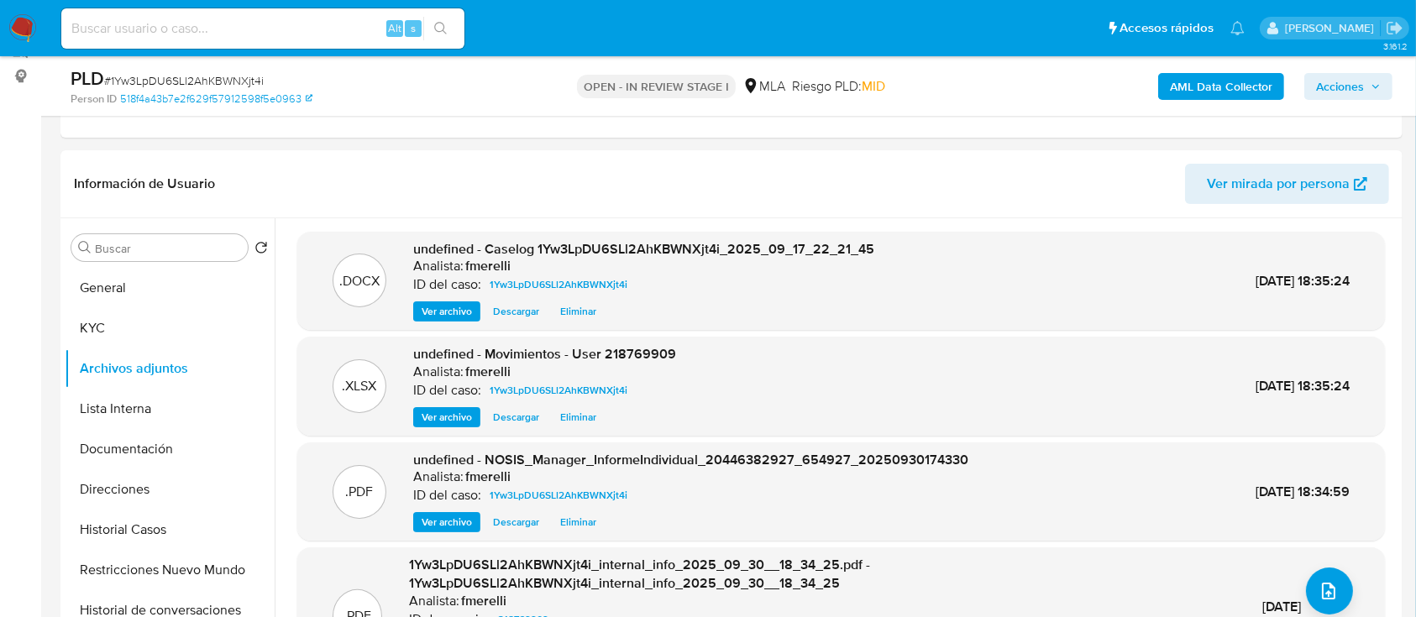
click at [240, 71] on div "PLD # 1Yw3LpDU6SLl2AhKBWNXjt4i" at bounding box center [288, 78] width 434 height 25
copy span "1Yw3LpDU6SLl2AhKBWNXjt4i"
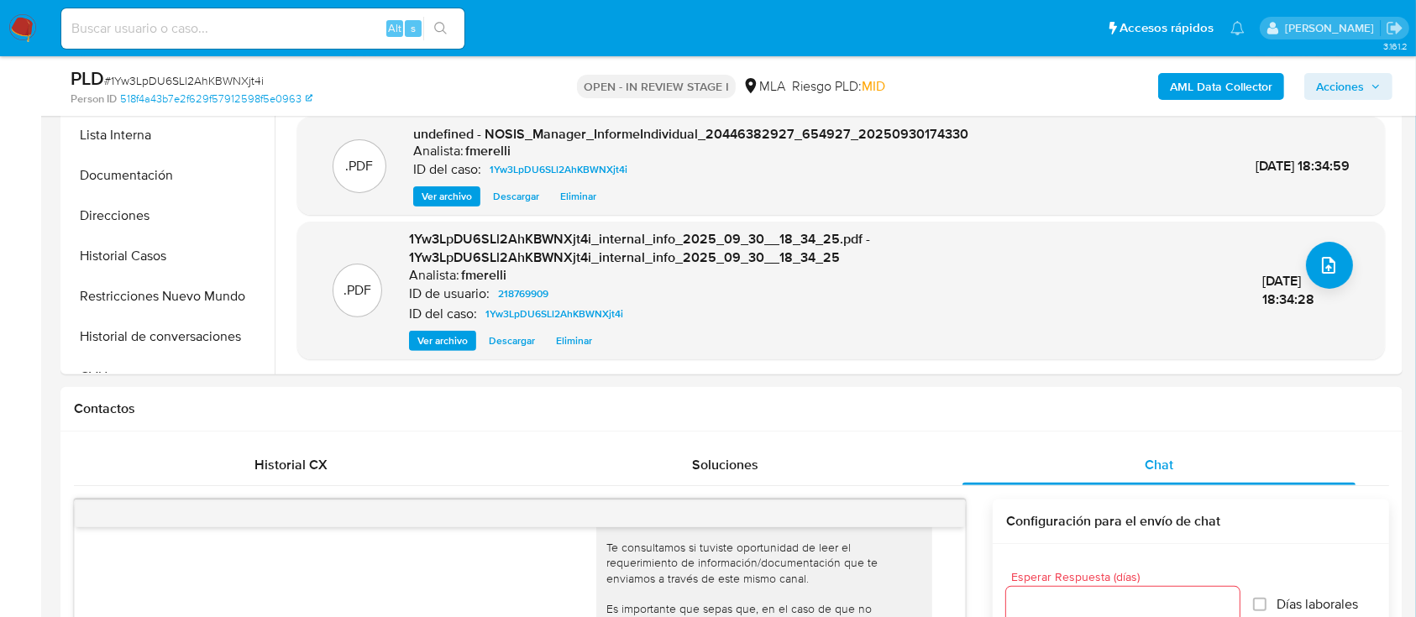
scroll to position [296, 0]
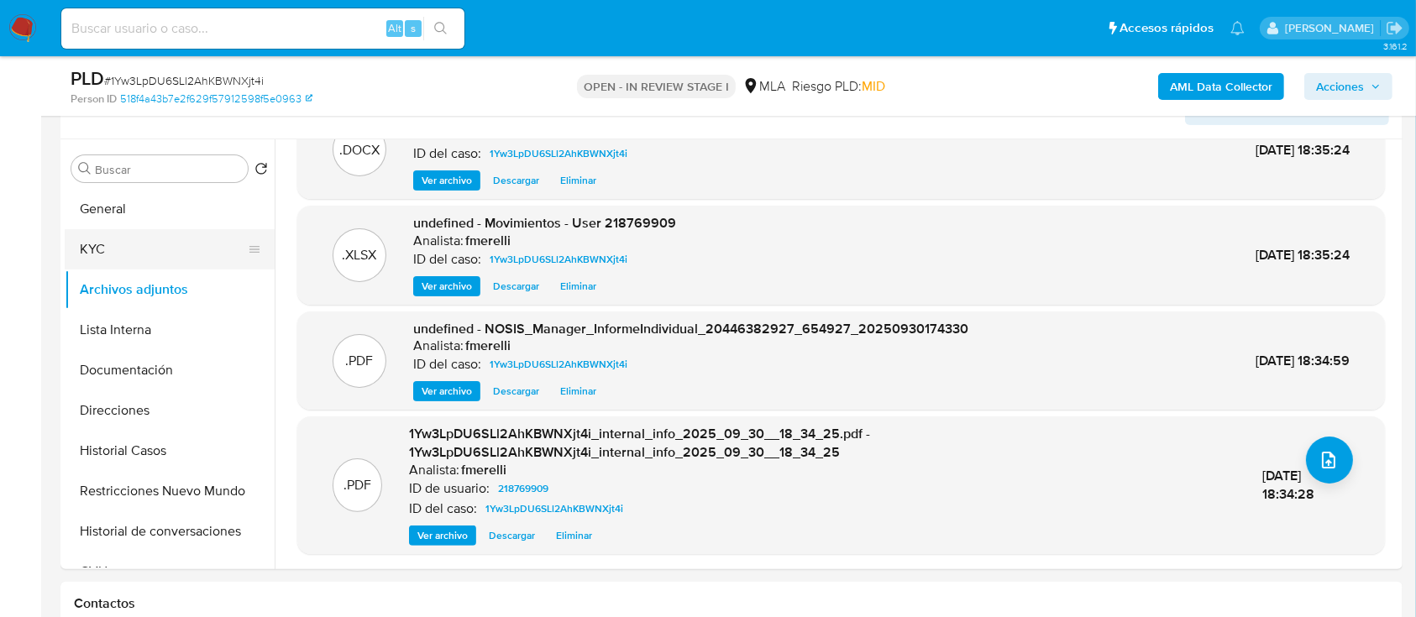
click at [181, 258] on button "KYC" at bounding box center [163, 249] width 197 height 40
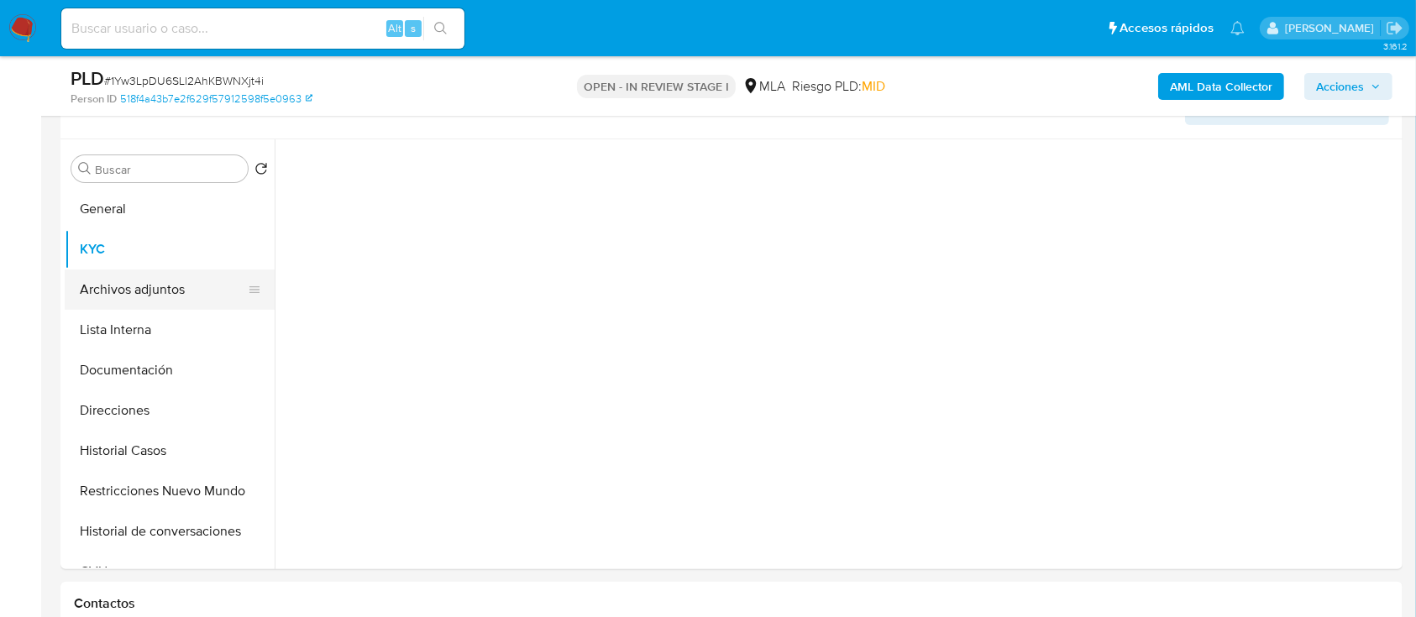
scroll to position [0, 0]
click at [189, 289] on button "Archivos adjuntos" at bounding box center [163, 290] width 197 height 40
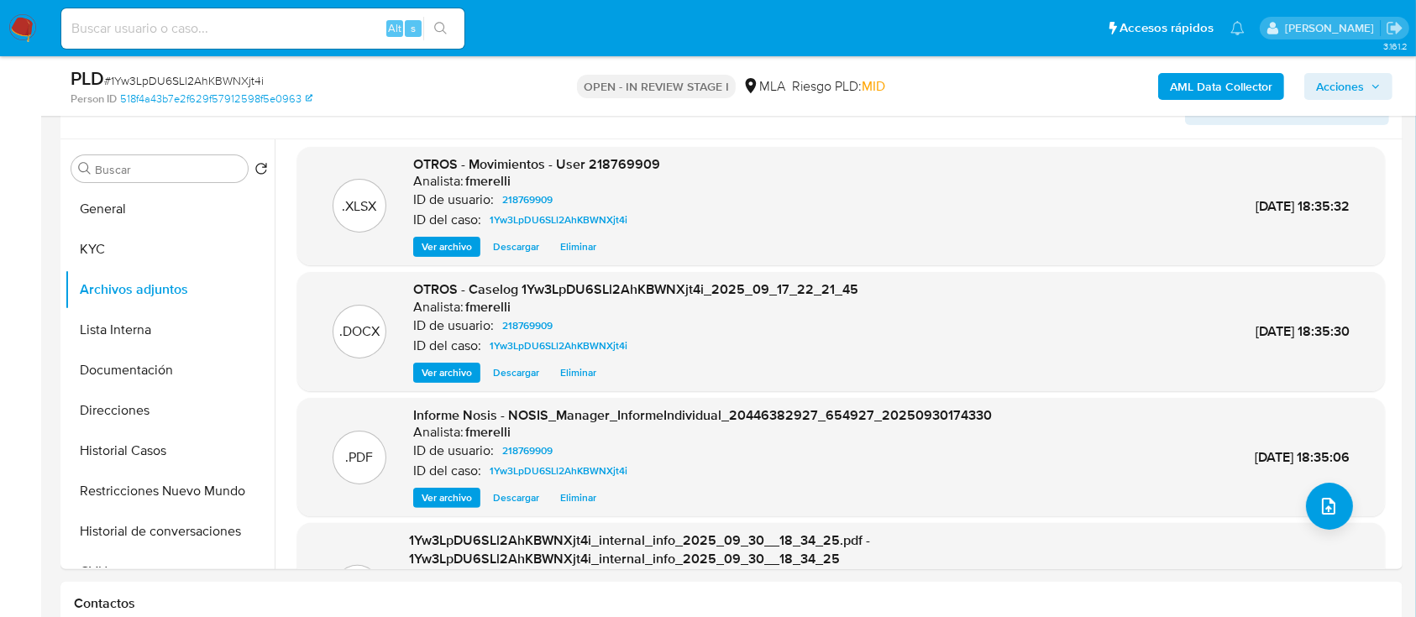
scroll to position [160, 0]
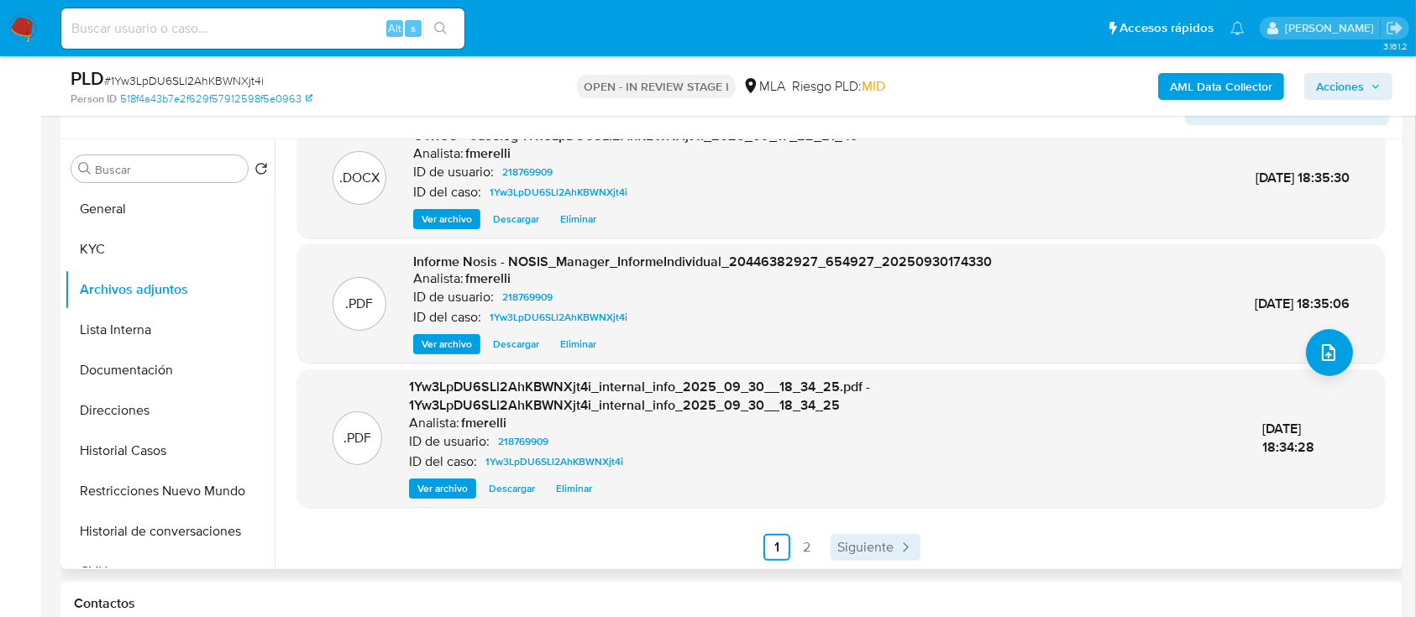
click at [844, 545] on span "Siguiente" at bounding box center [865, 547] width 56 height 13
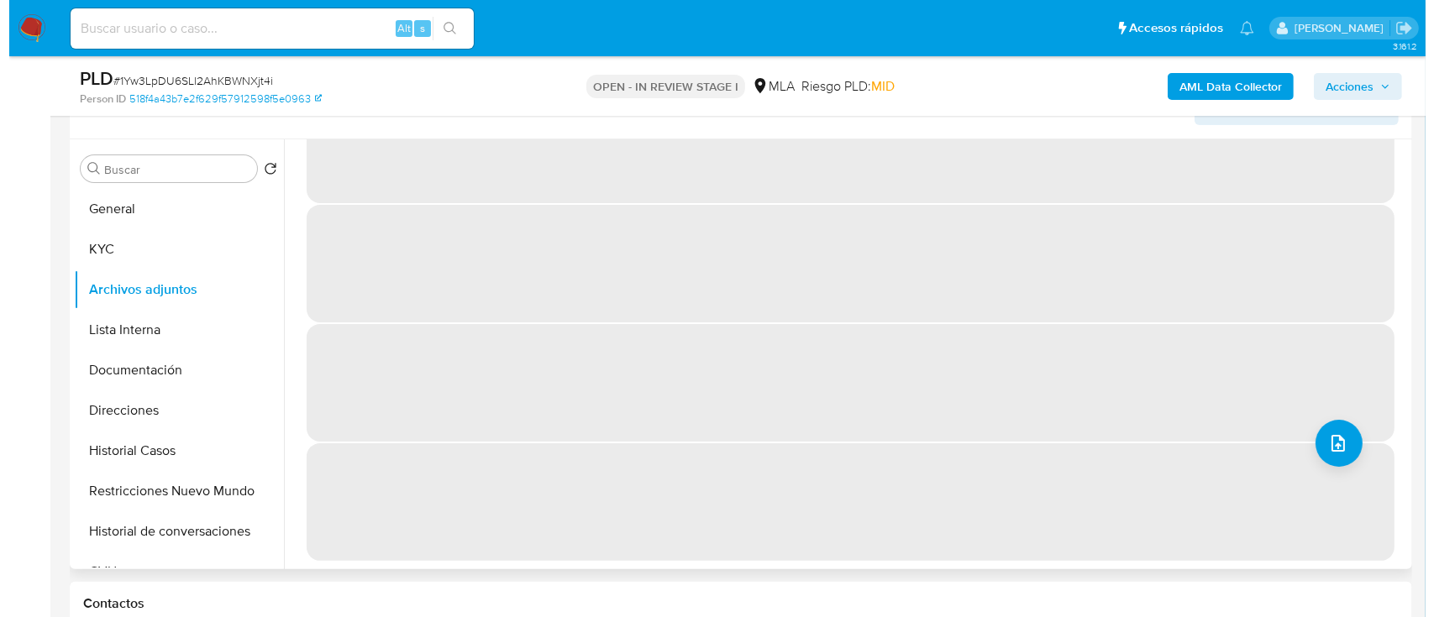
scroll to position [0, 0]
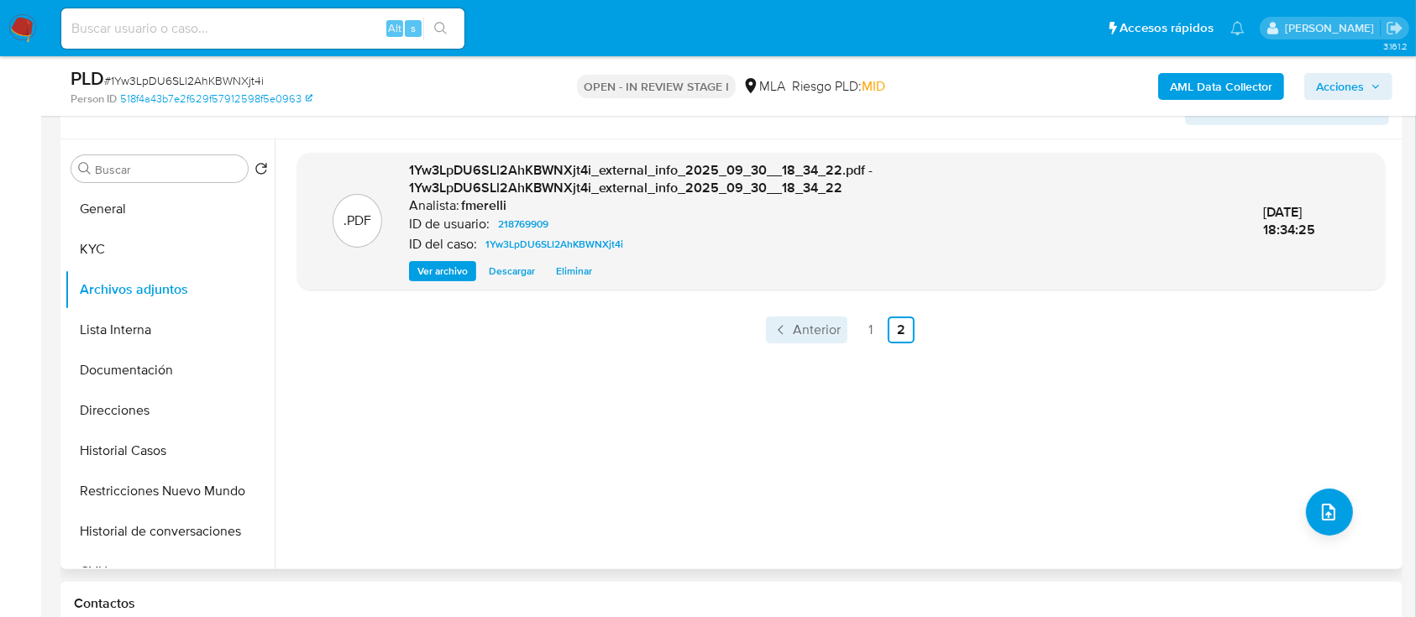
click at [803, 328] on span "Anterior" at bounding box center [817, 329] width 48 height 13
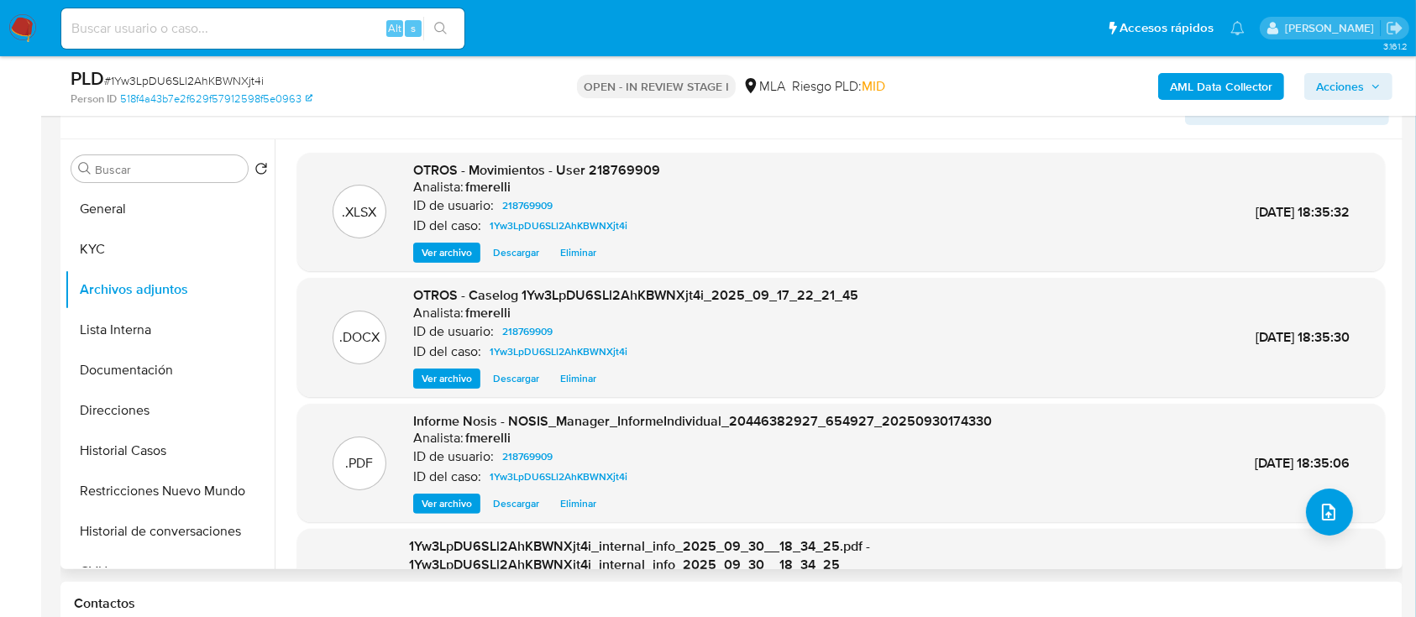
click at [444, 371] on span "Ver archivo" at bounding box center [447, 378] width 50 height 17
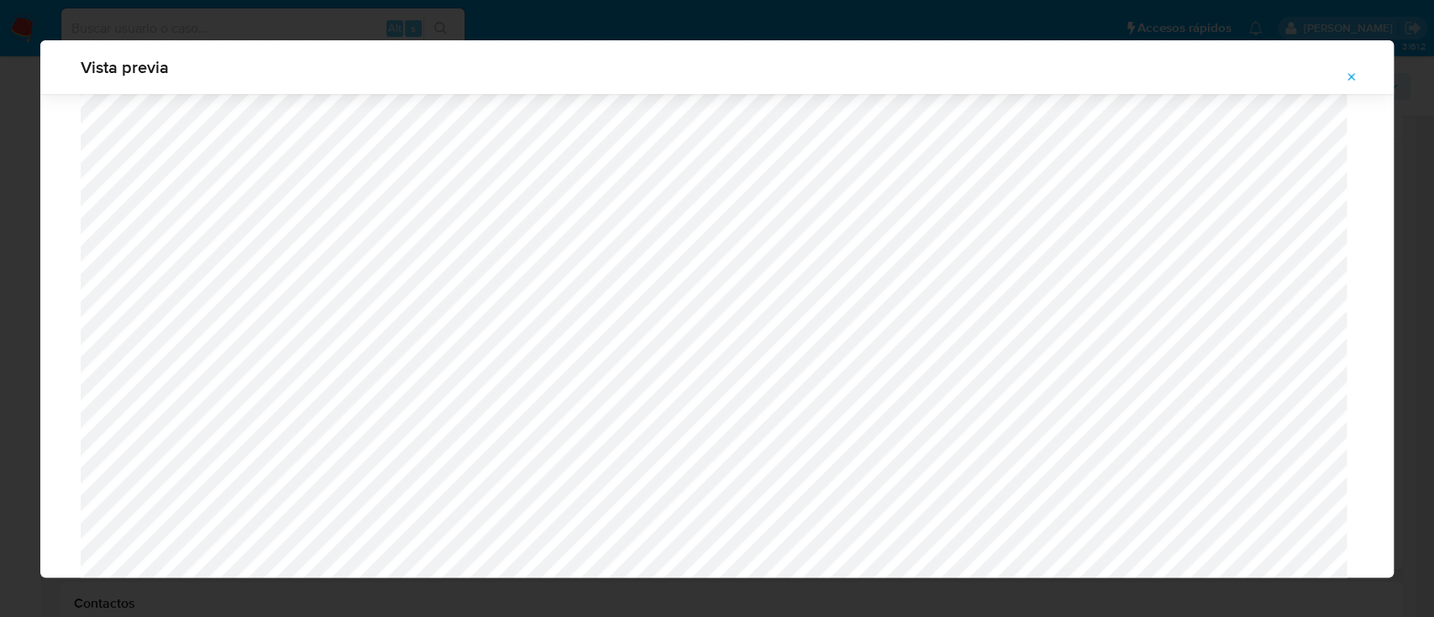
scroll to position [1520, 0]
click at [1362, 70] on button "Attachment preview" at bounding box center [1351, 77] width 37 height 27
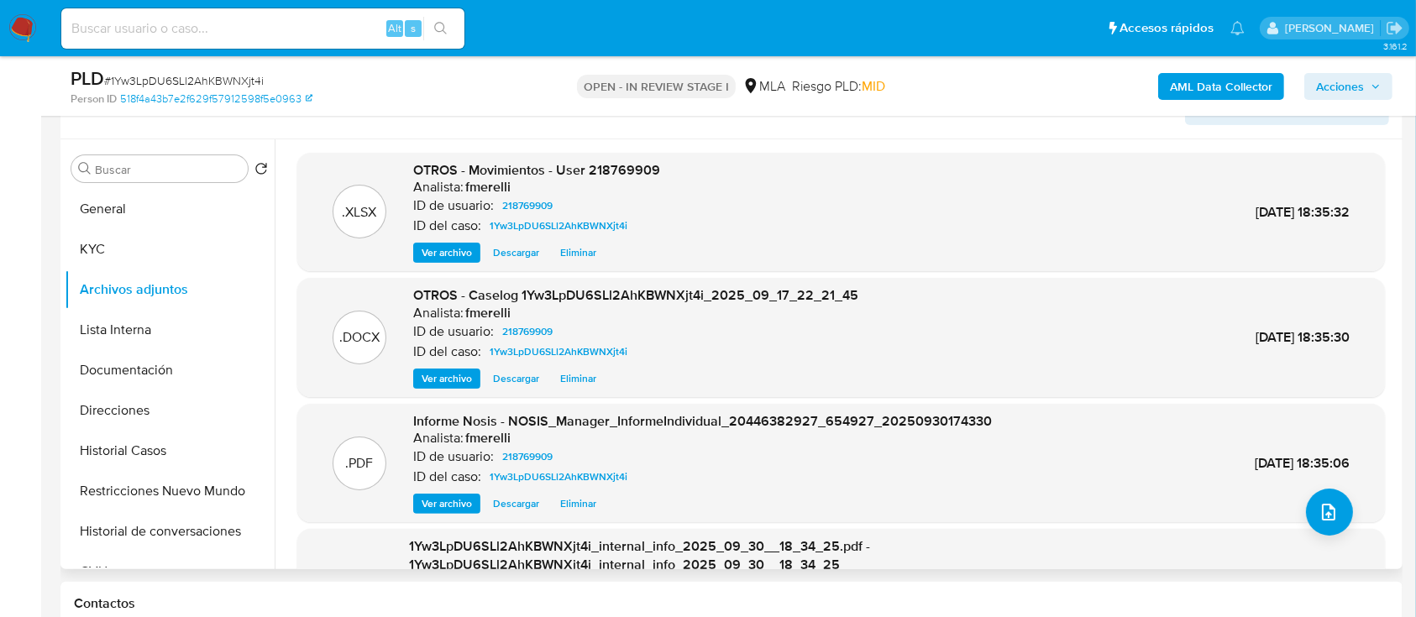
scroll to position [160, 0]
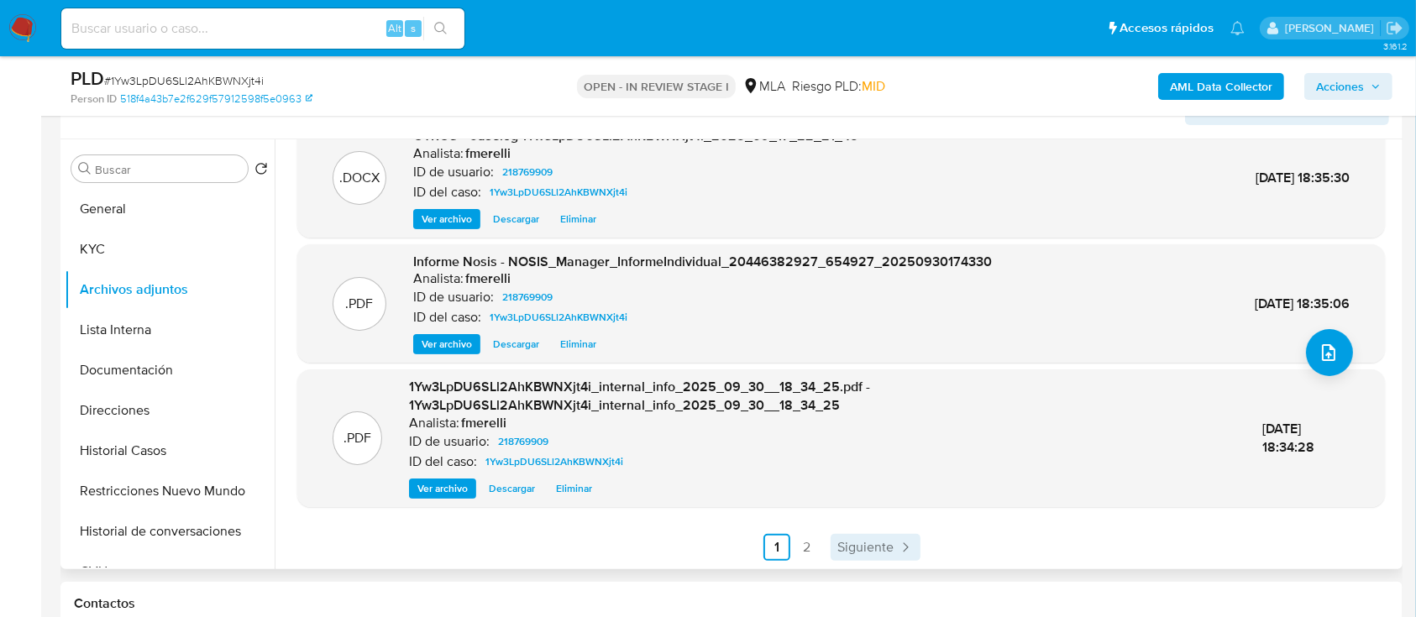
click at [846, 534] on link "Siguiente" at bounding box center [876, 547] width 90 height 27
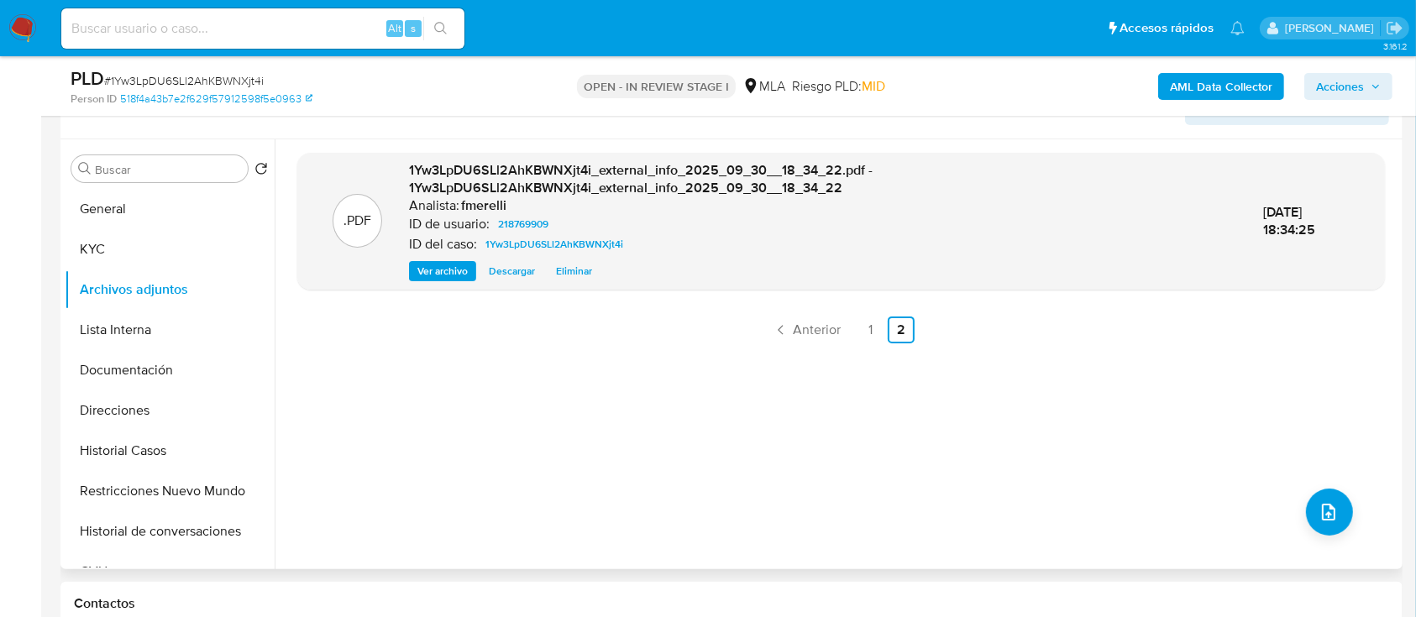
click at [921, 474] on div ".PDF 1Yw3LpDU6SLl2AhKBWNXjt4i_external_info_2025_09_30__18_34_22.pdf - 1Yw3LpDU…" at bounding box center [841, 354] width 1088 height 403
click at [121, 324] on button "Lista Interna" at bounding box center [163, 330] width 197 height 40
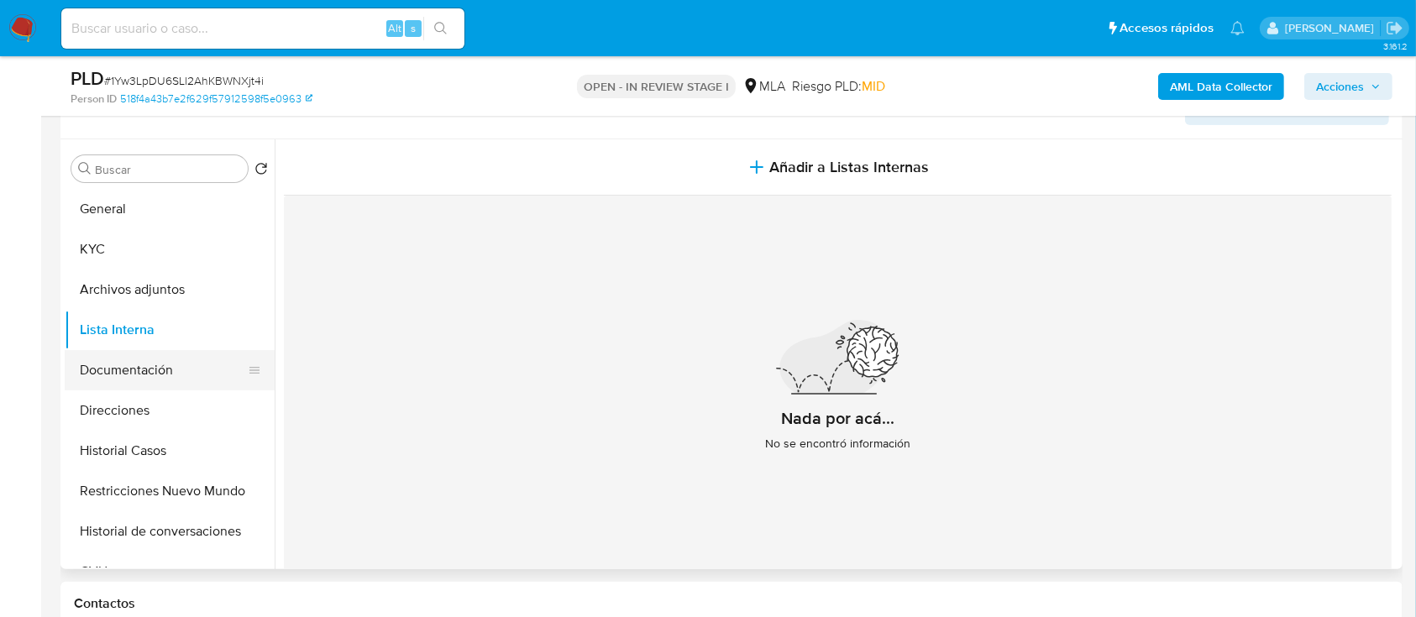
click at [123, 380] on button "Documentación" at bounding box center [163, 370] width 197 height 40
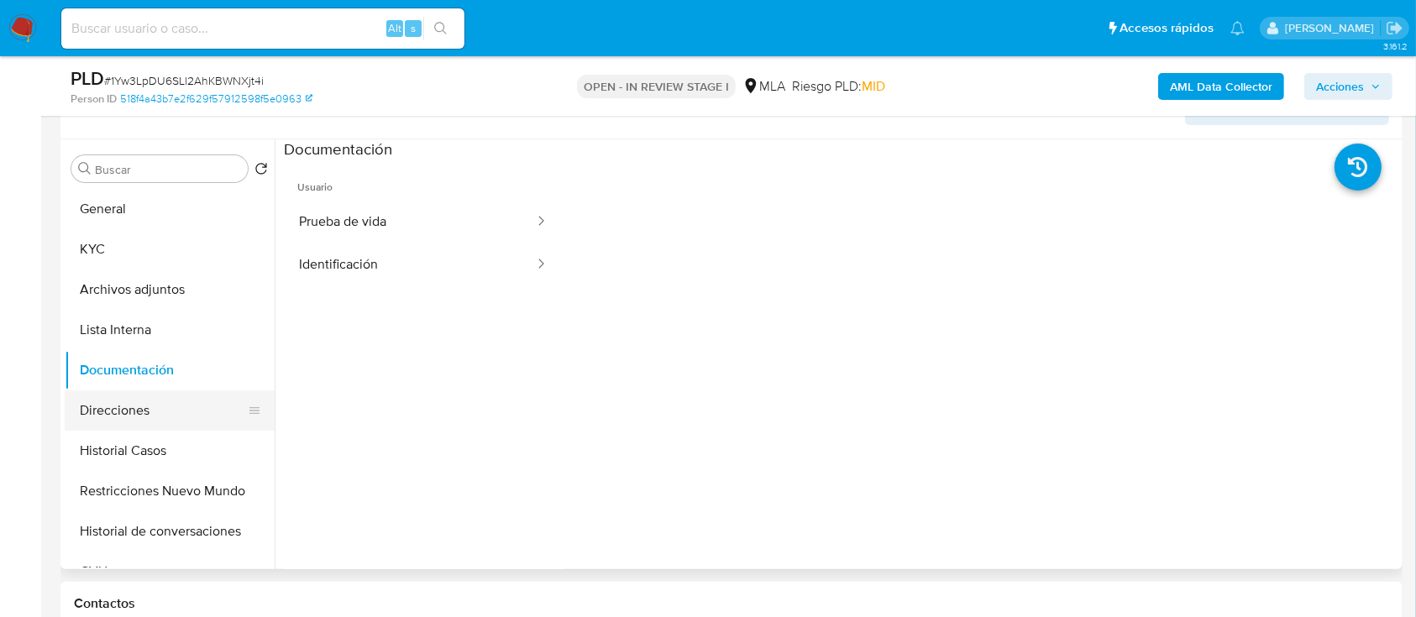
click at [123, 392] on button "Direcciones" at bounding box center [163, 411] width 197 height 40
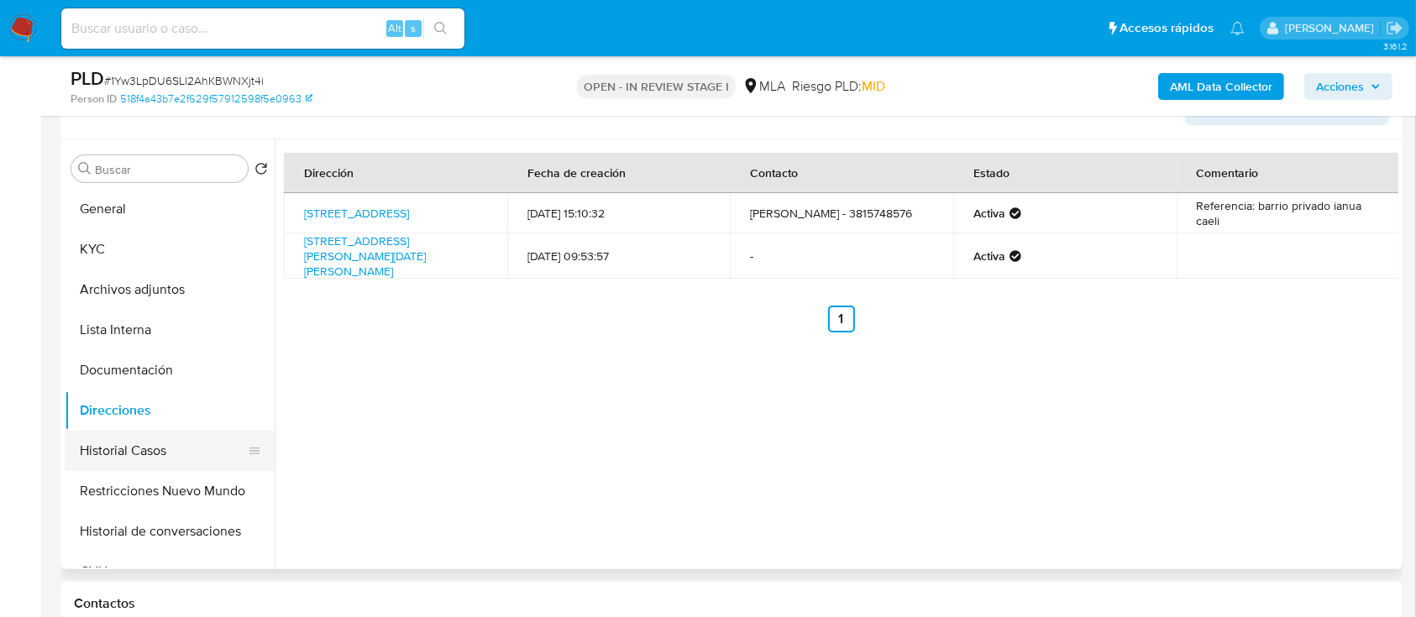
click at [121, 447] on button "Historial Casos" at bounding box center [163, 451] width 197 height 40
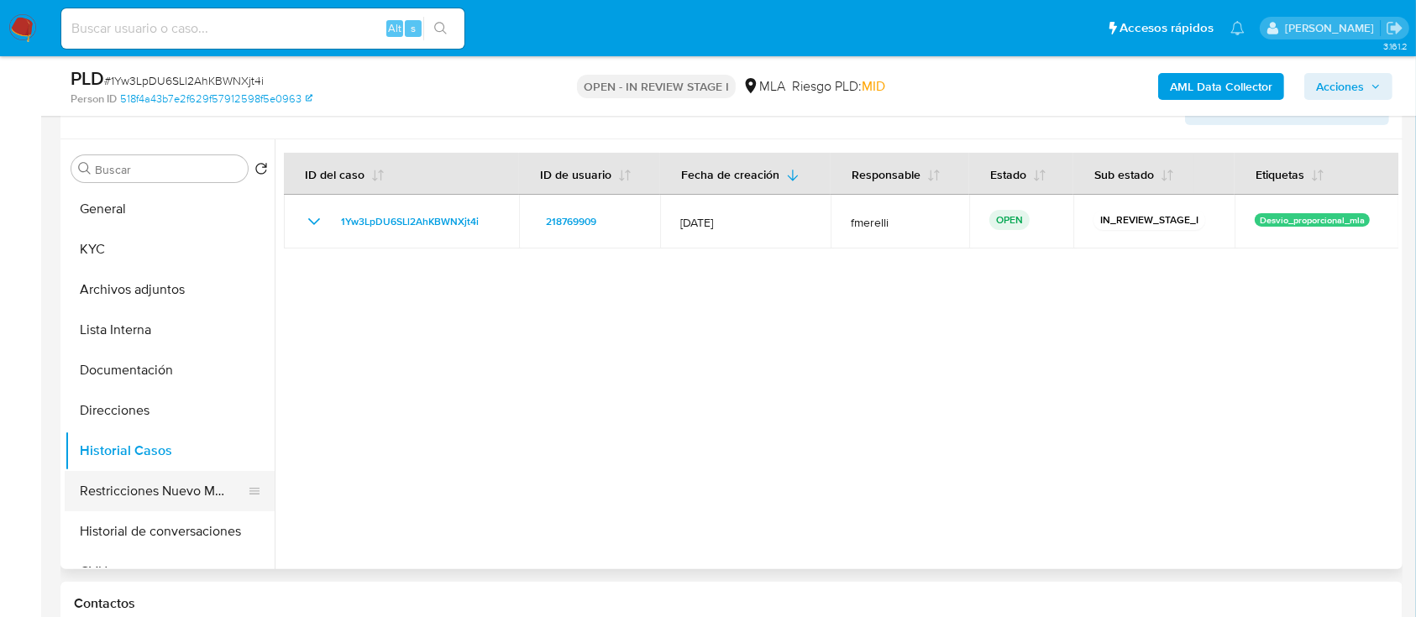
click at [136, 489] on button "Restricciones Nuevo Mundo" at bounding box center [163, 491] width 197 height 40
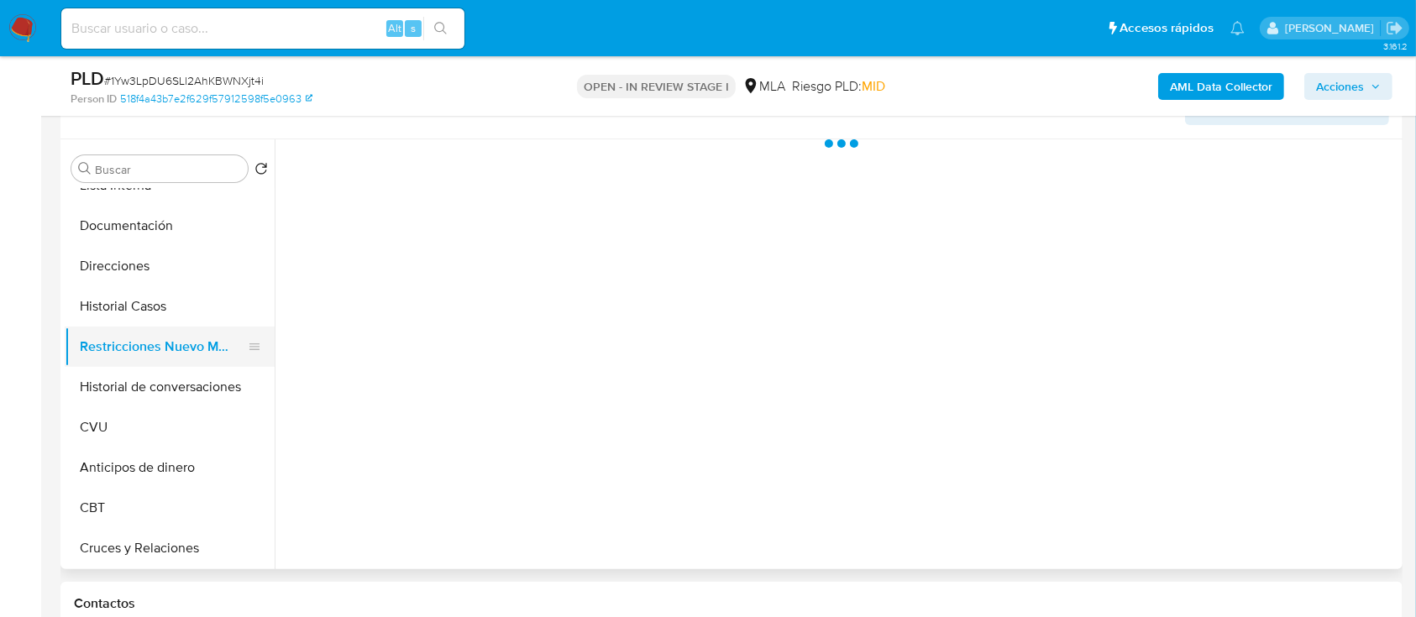
scroll to position [145, 0]
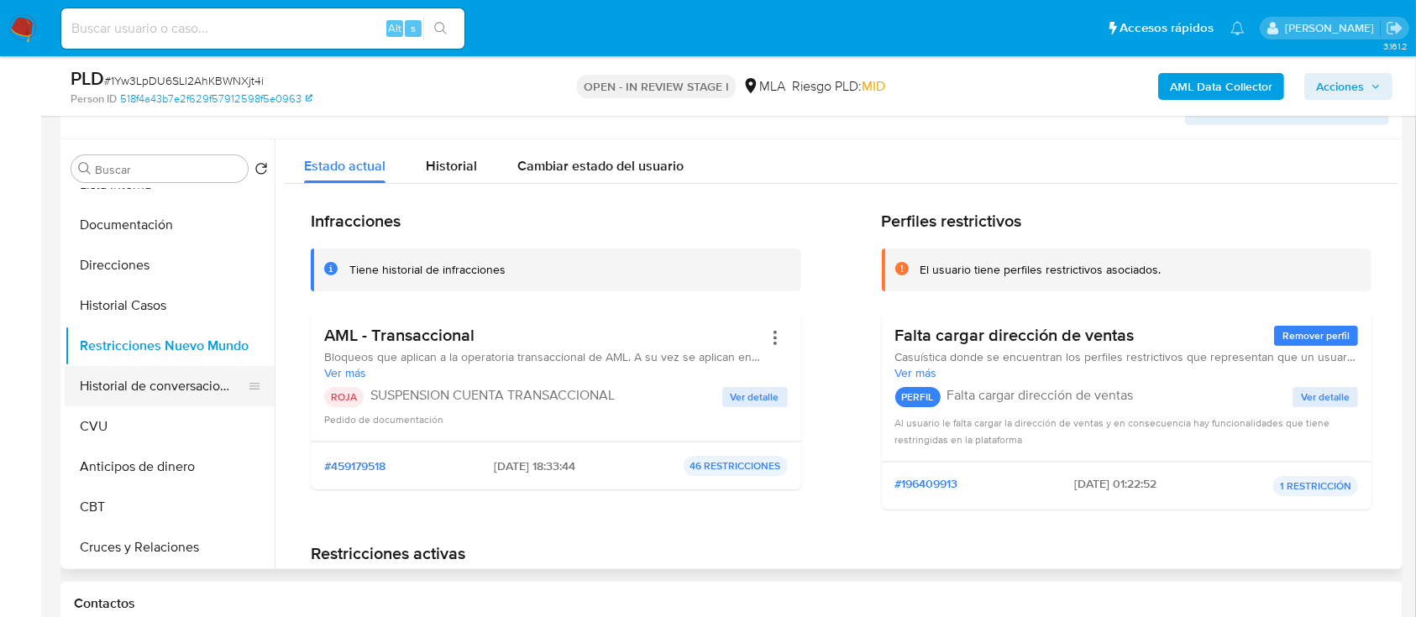
click at [147, 389] on button "Historial de conversaciones" at bounding box center [163, 386] width 197 height 40
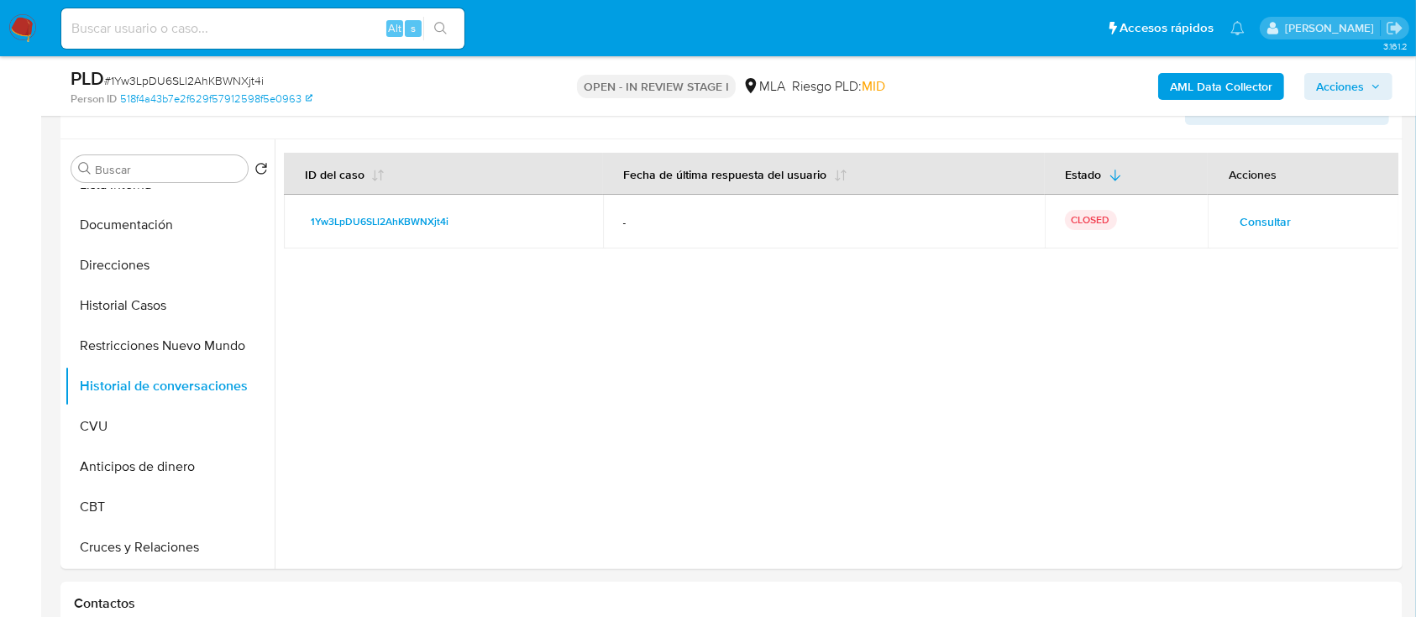
click at [1367, 91] on span "Acciones" at bounding box center [1348, 87] width 65 height 24
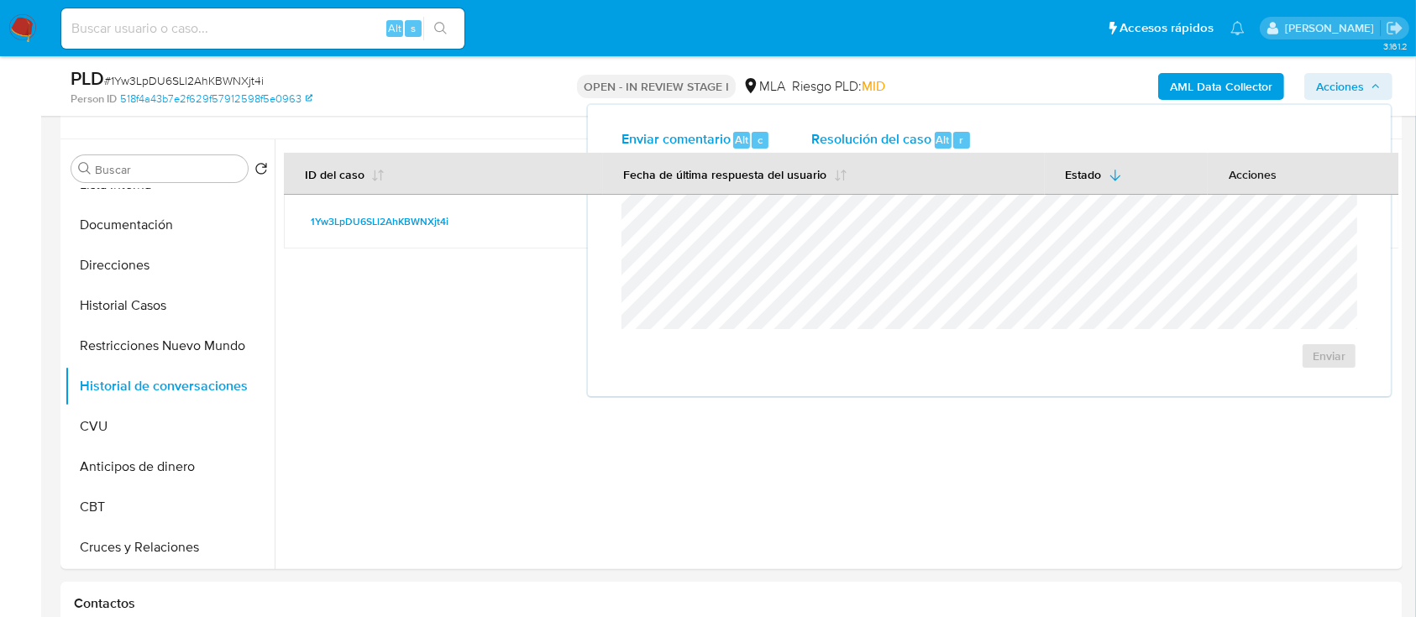
click at [894, 143] on span "Resolución del caso" at bounding box center [871, 138] width 120 height 19
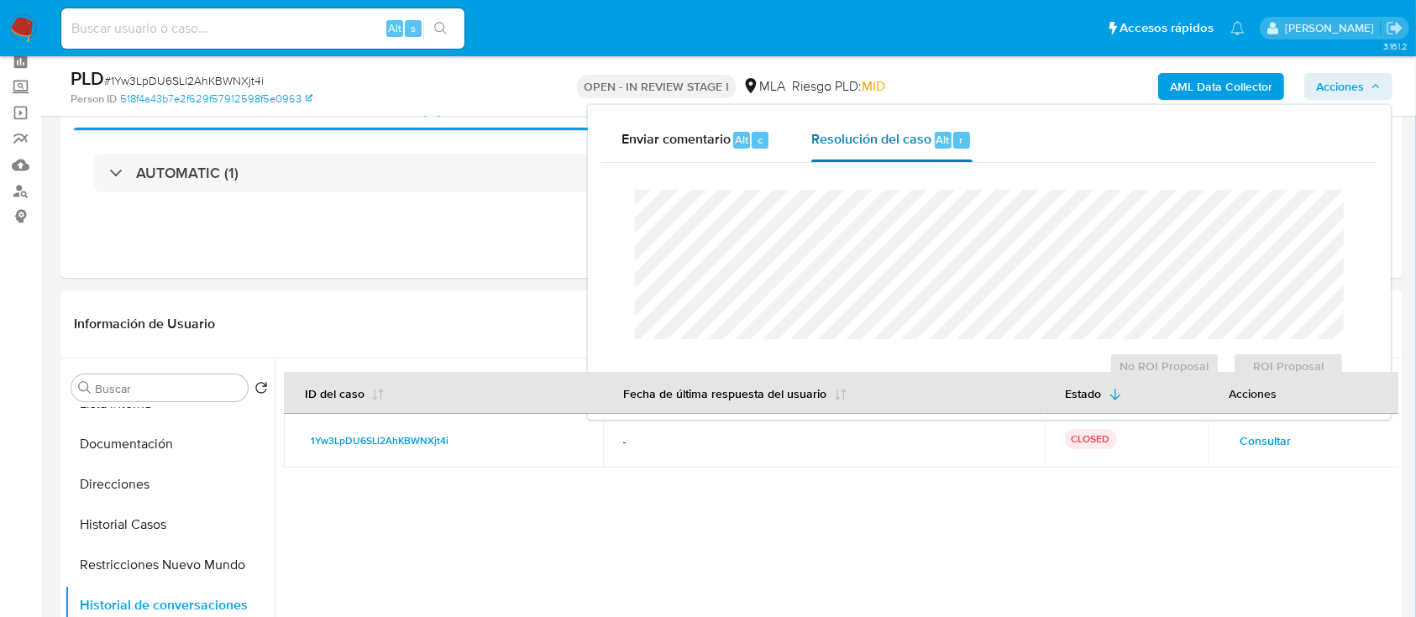
scroll to position [0, 0]
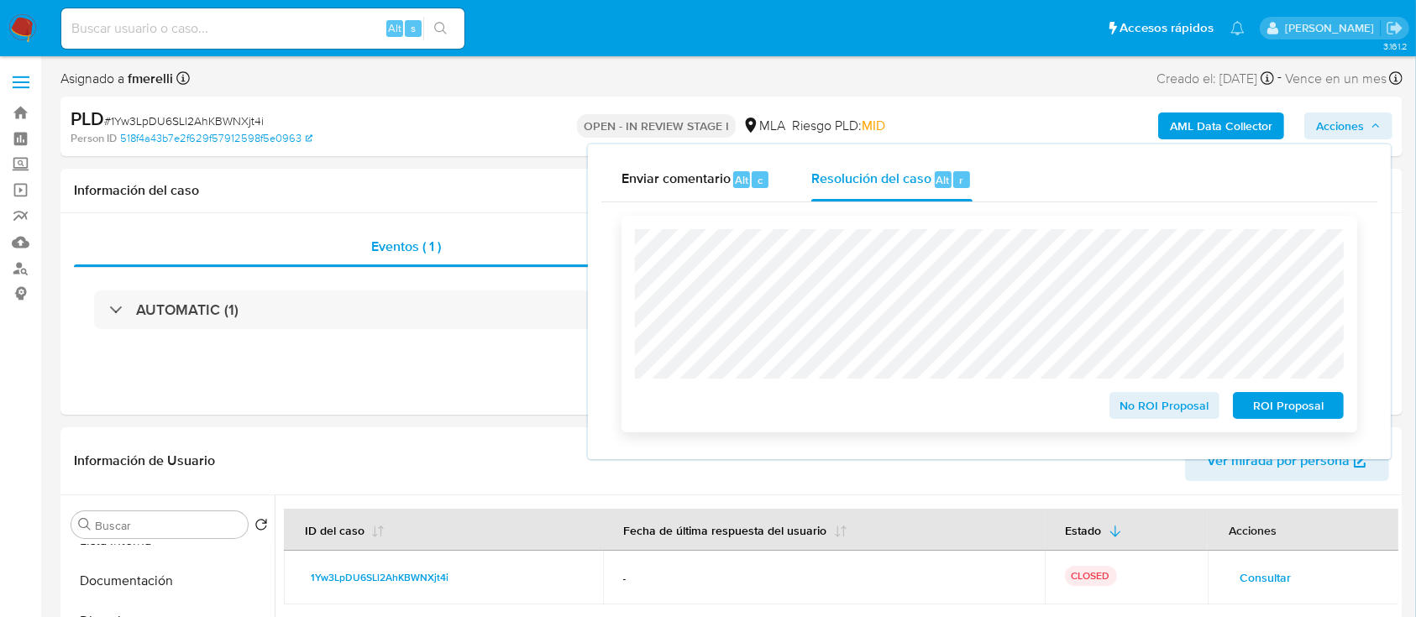
click at [1256, 407] on span "ROI Proposal" at bounding box center [1288, 406] width 87 height 24
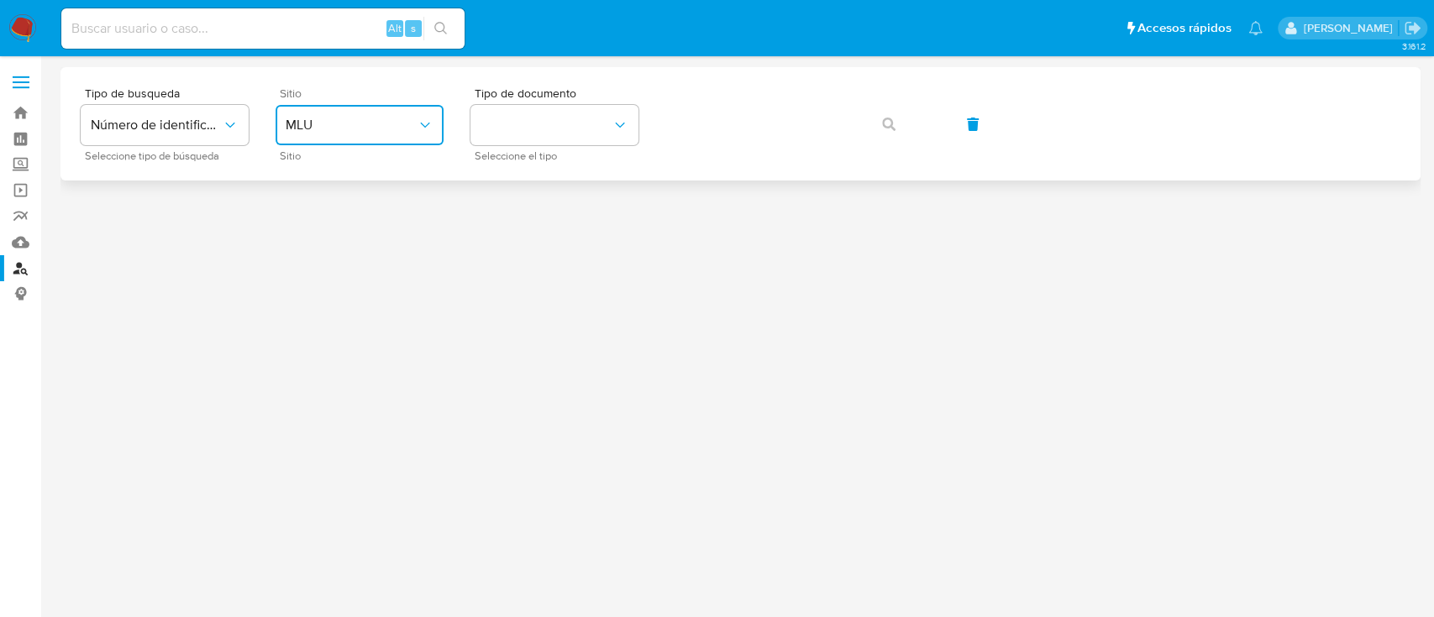
click at [384, 119] on span "MLU" at bounding box center [351, 125] width 131 height 17
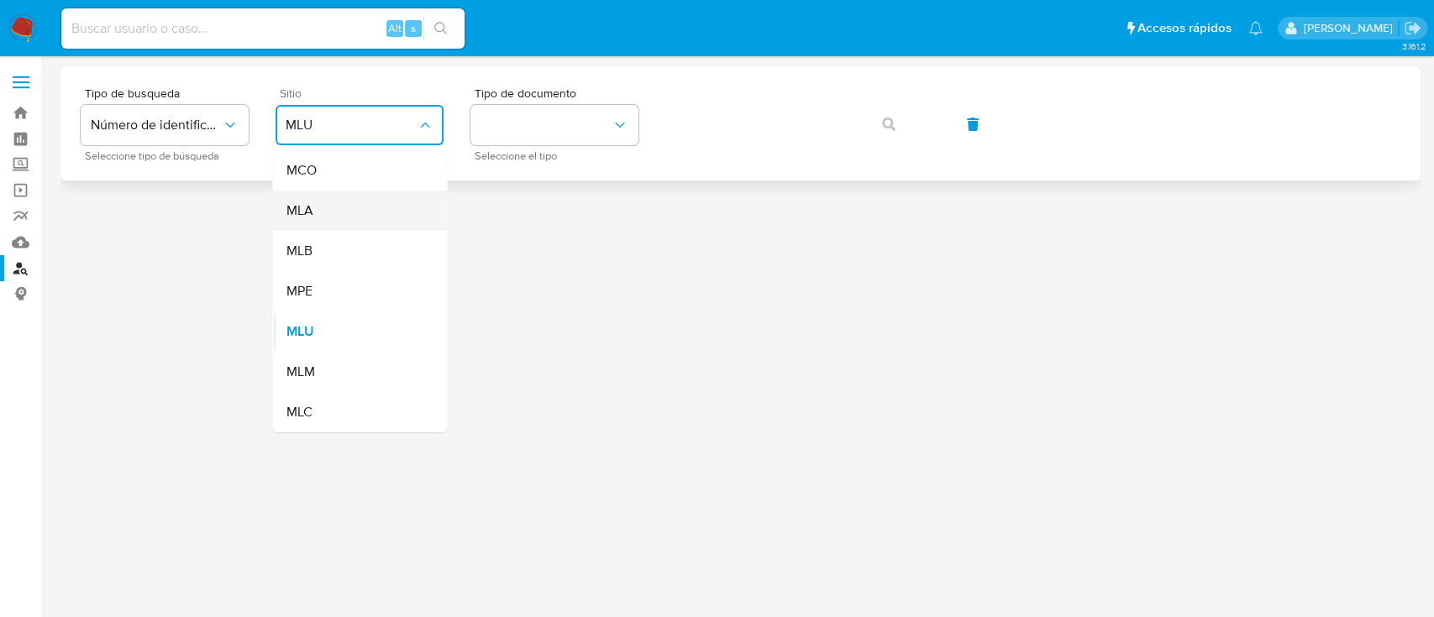
click at [356, 224] on div "MLA" at bounding box center [355, 211] width 138 height 40
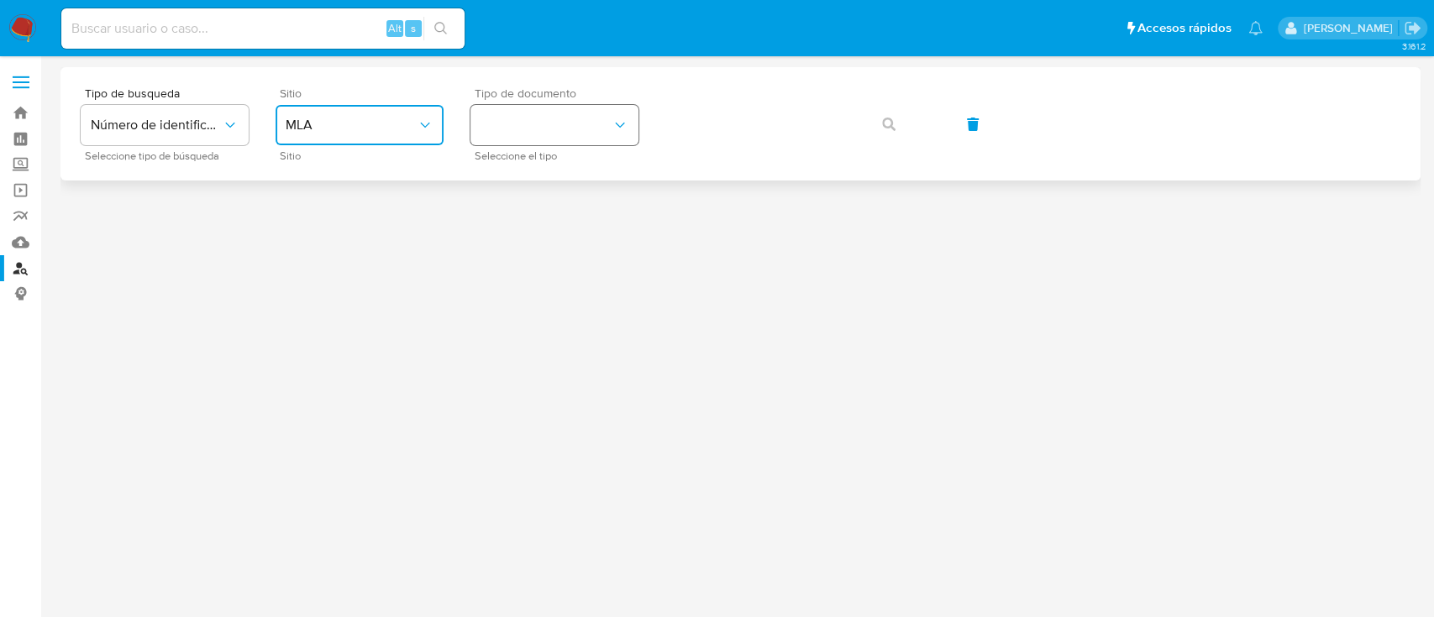
click at [566, 138] on button "identificationType" at bounding box center [554, 125] width 168 height 40
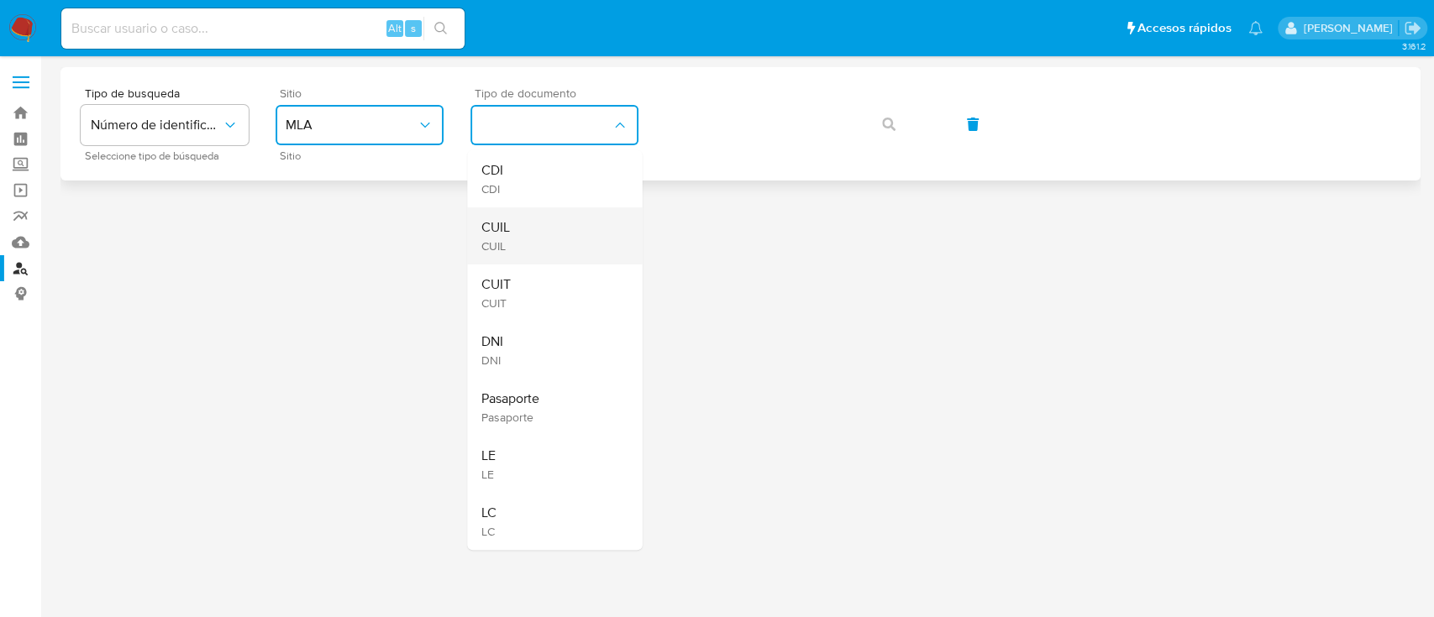
click at [564, 257] on div "CUIL CUIL" at bounding box center [549, 235] width 138 height 57
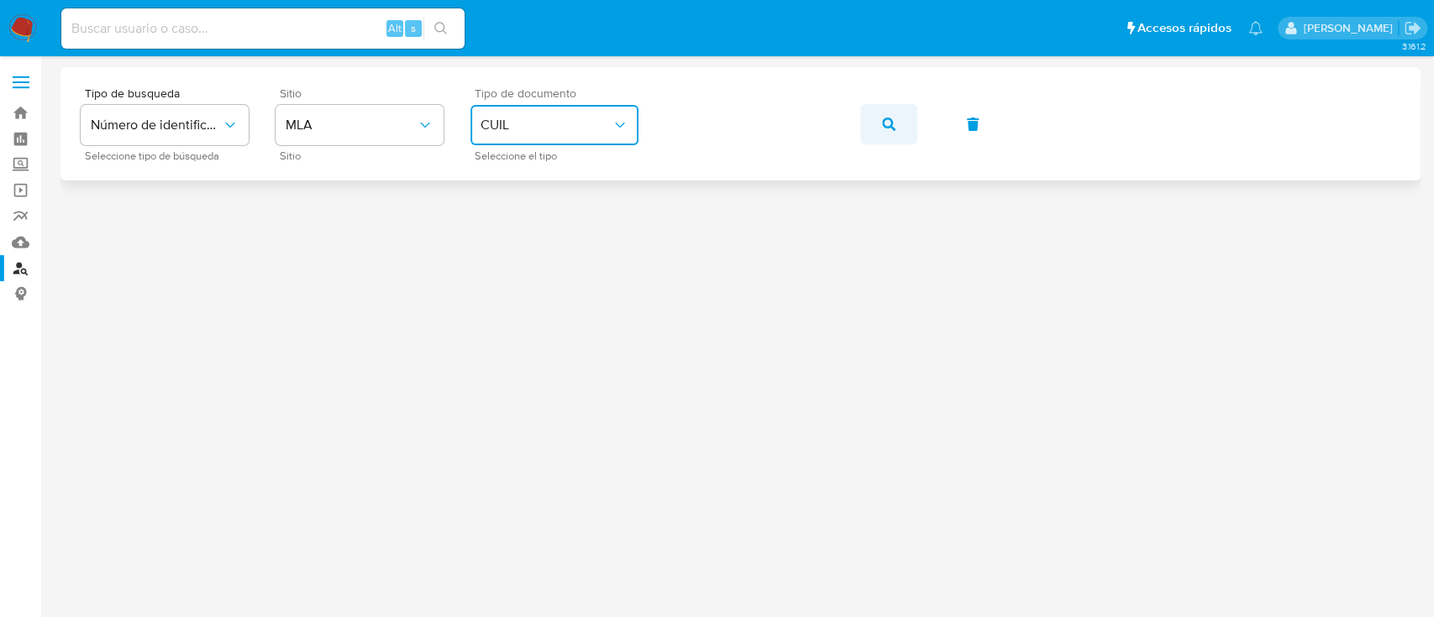
click at [875, 130] on button "button" at bounding box center [888, 124] width 57 height 40
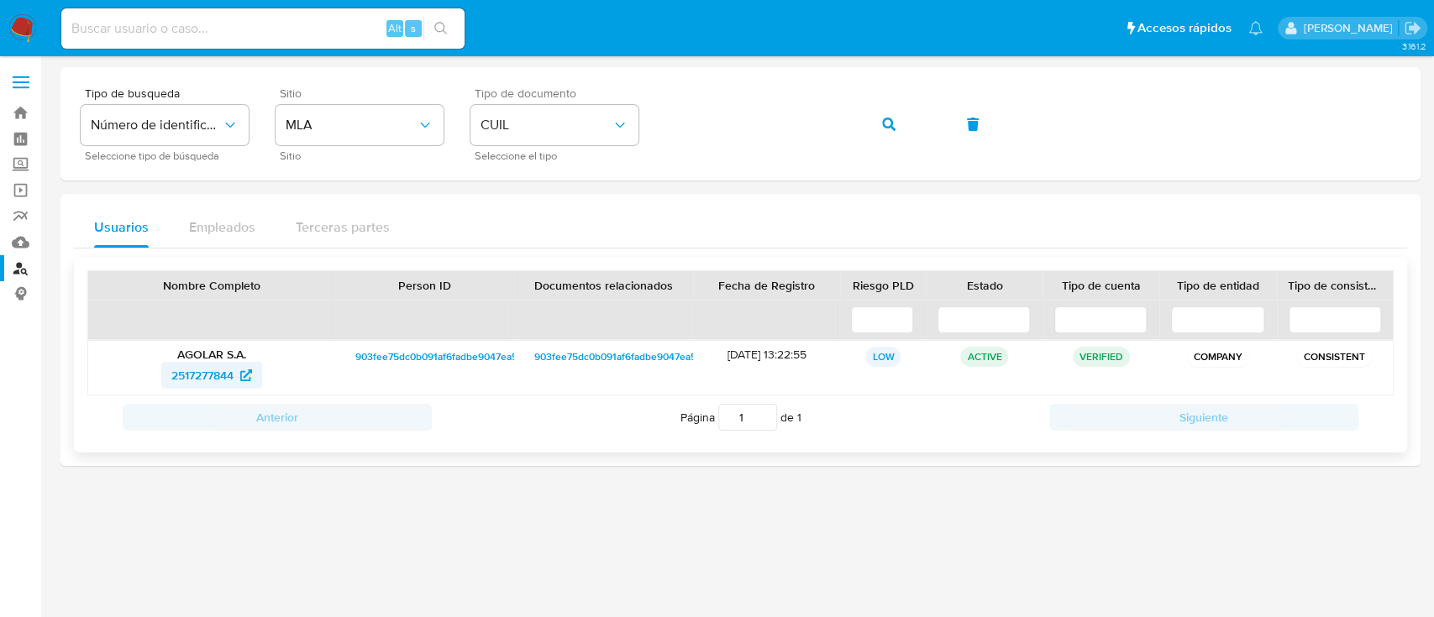
click at [239, 366] on span "2517277844" at bounding box center [211, 375] width 81 height 27
click at [897, 123] on button "button" at bounding box center [888, 124] width 57 height 40
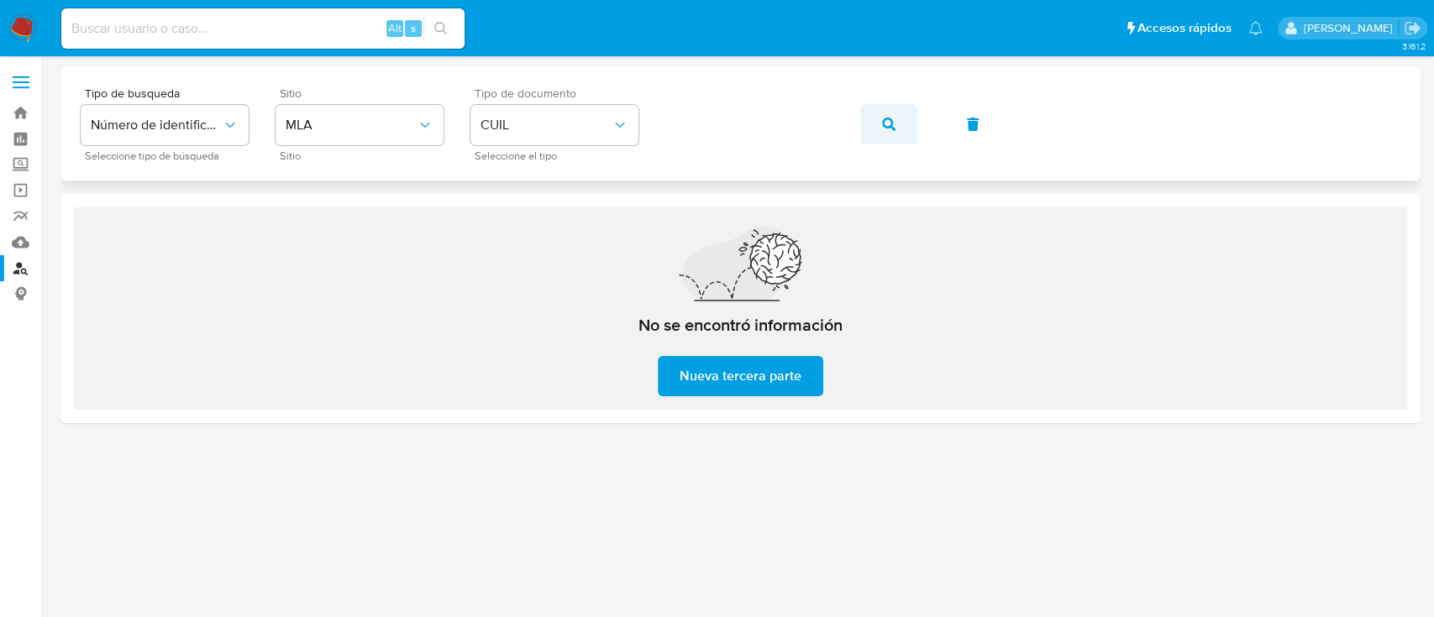
click at [886, 131] on span "button" at bounding box center [888, 124] width 13 height 37
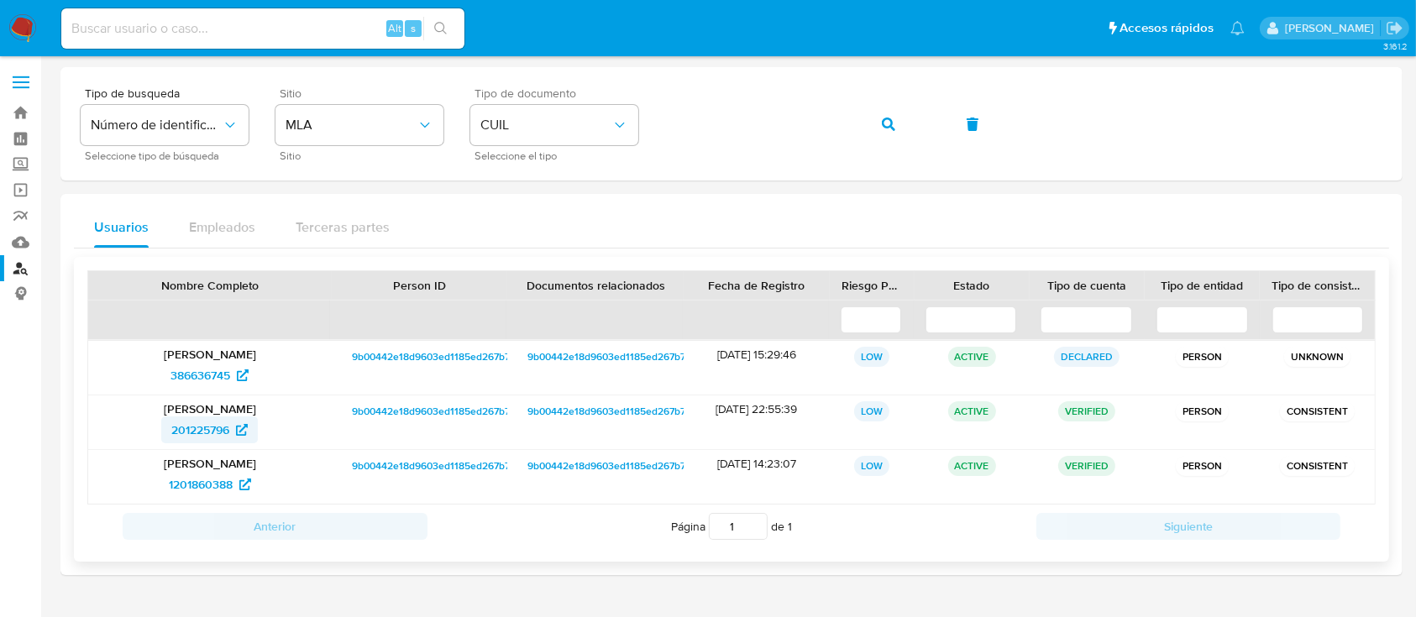
click at [242, 426] on icon at bounding box center [242, 430] width 12 height 12
click at [907, 117] on button "button" at bounding box center [888, 124] width 57 height 40
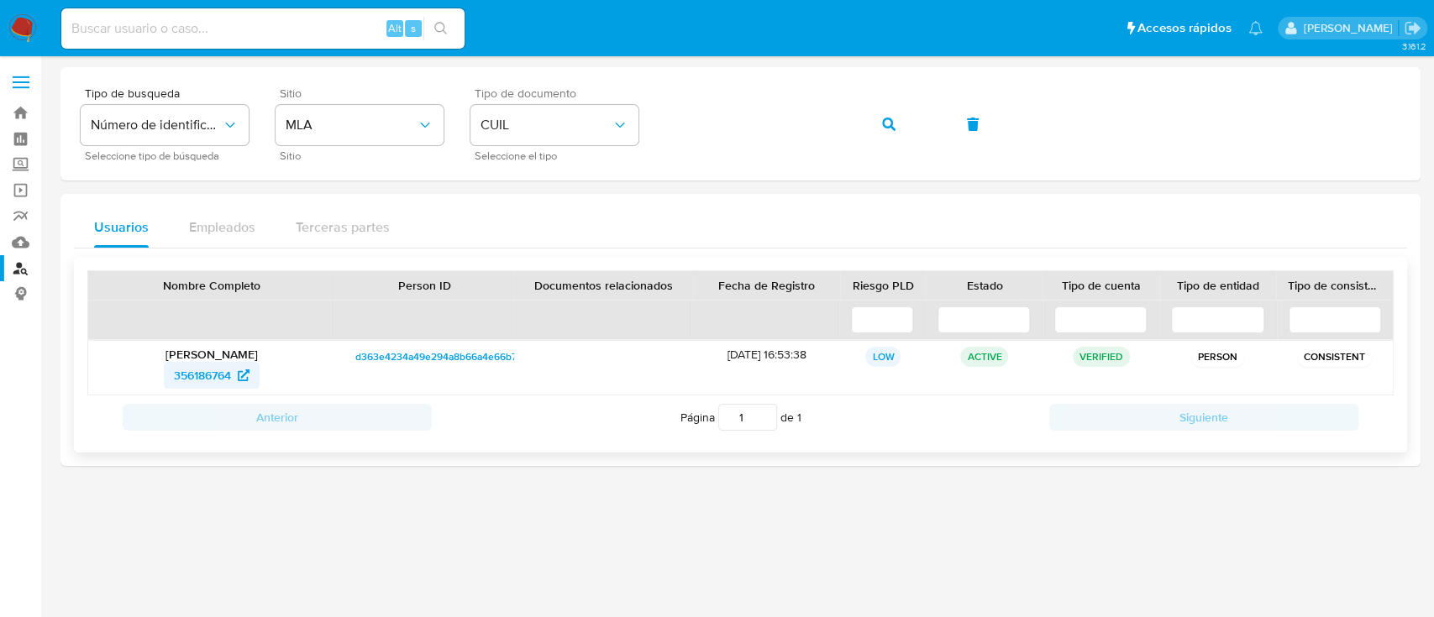
click at [213, 374] on span "356186764" at bounding box center [202, 375] width 57 height 27
click at [907, 118] on button "button" at bounding box center [888, 124] width 57 height 40
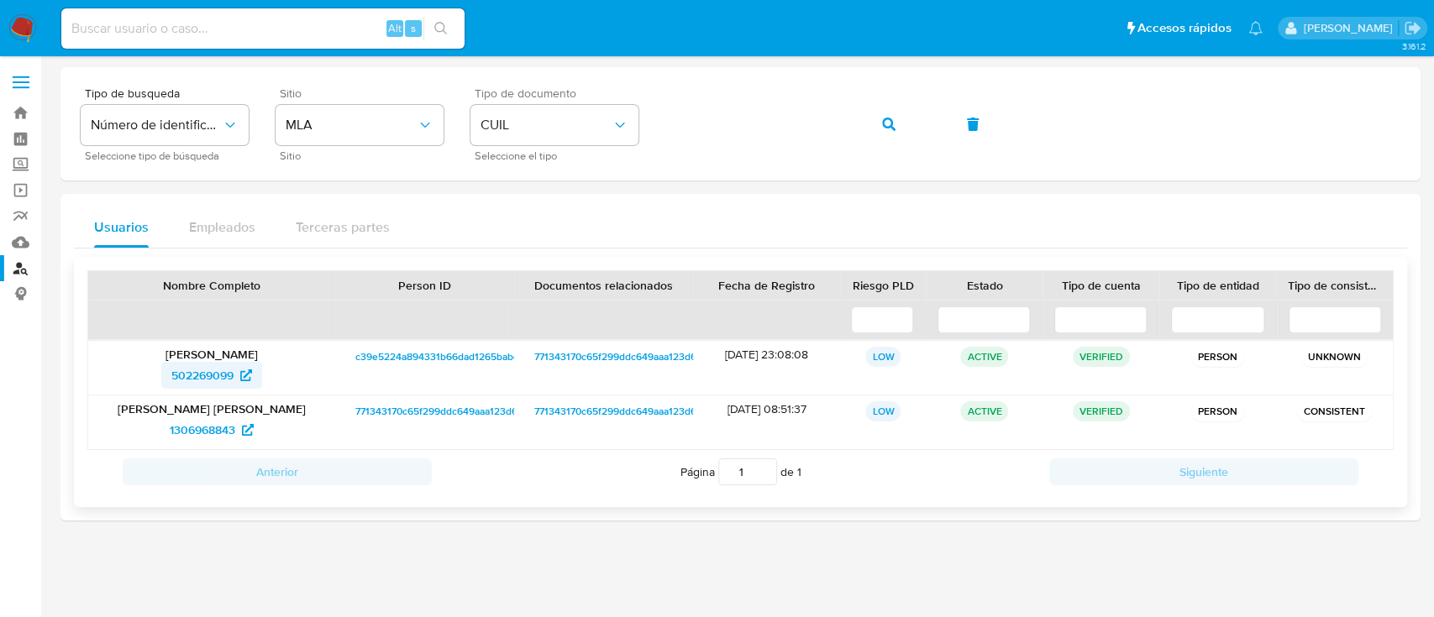
click at [227, 382] on span "502269099" at bounding box center [202, 375] width 62 height 27
click at [882, 123] on icon "button" at bounding box center [888, 124] width 13 height 13
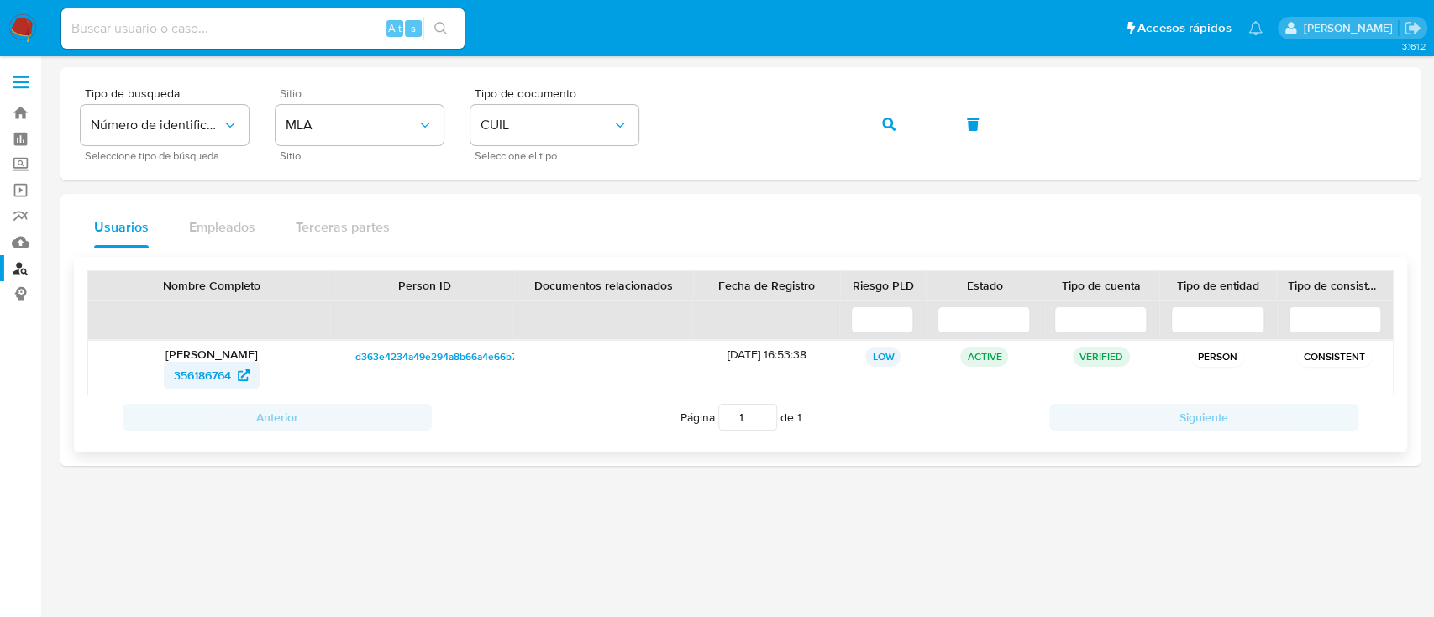
click at [198, 375] on span "356186764" at bounding box center [202, 375] width 57 height 27
click at [889, 126] on icon "button" at bounding box center [888, 124] width 13 height 13
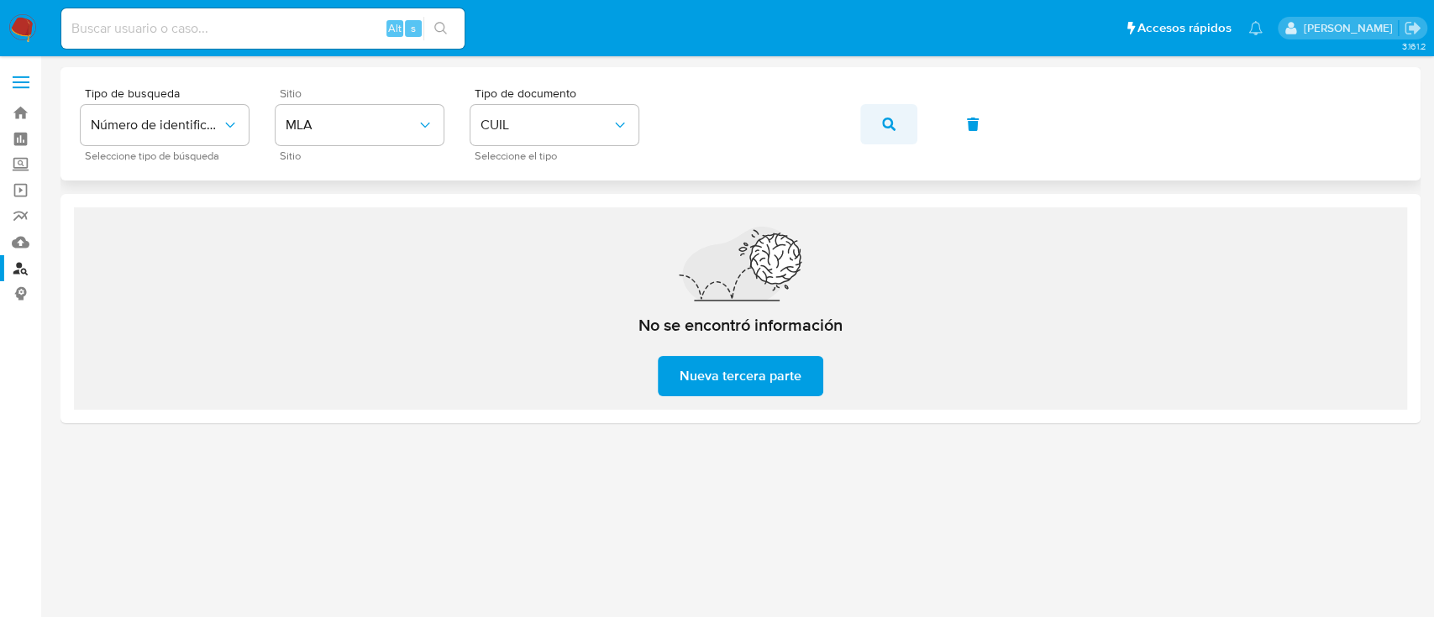
click at [901, 124] on button "button" at bounding box center [888, 124] width 57 height 40
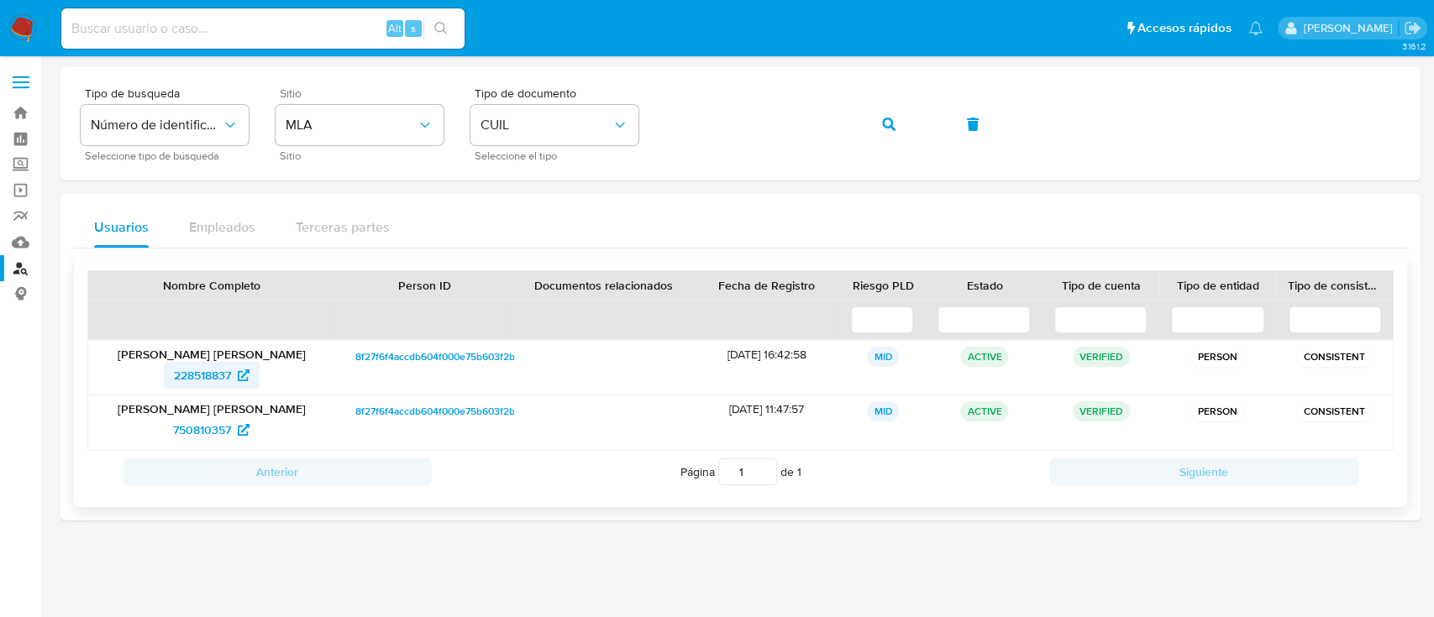
click at [254, 370] on link "228518837" at bounding box center [212, 375] width 96 height 27
click at [882, 124] on icon "button" at bounding box center [888, 124] width 13 height 13
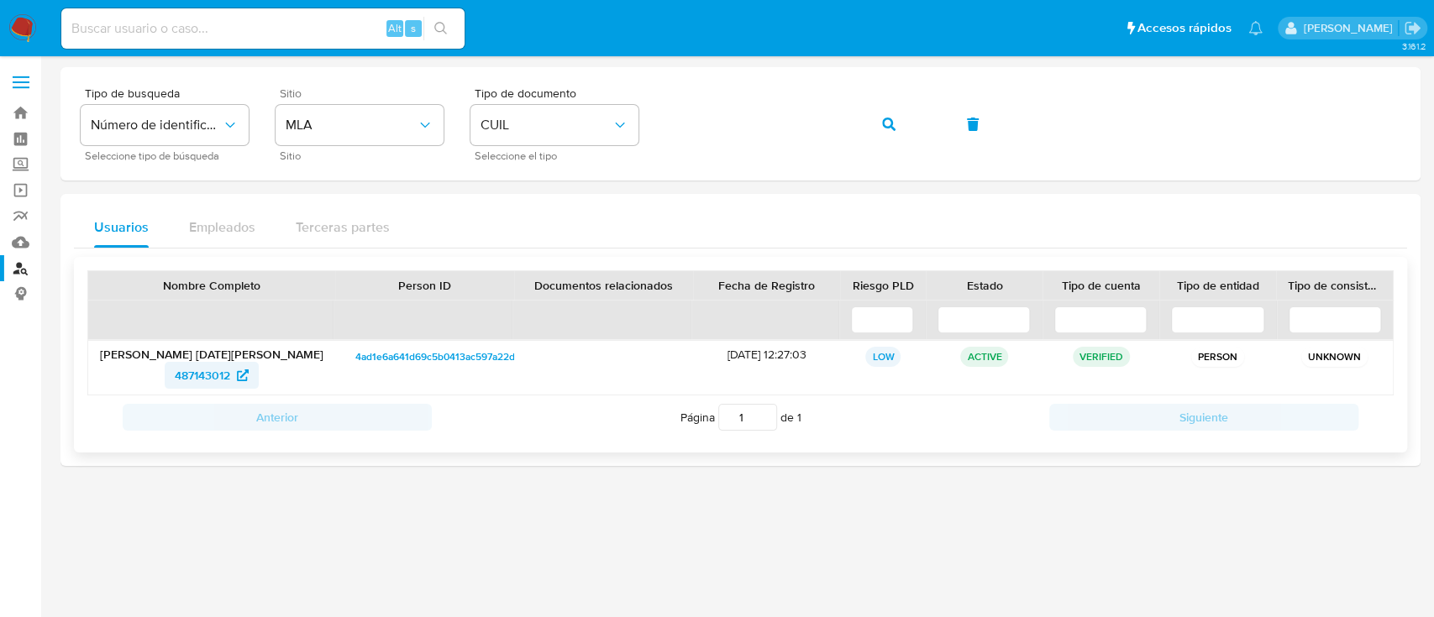
click at [239, 370] on icon at bounding box center [243, 376] width 12 height 12
click at [880, 118] on button "button" at bounding box center [888, 124] width 57 height 40
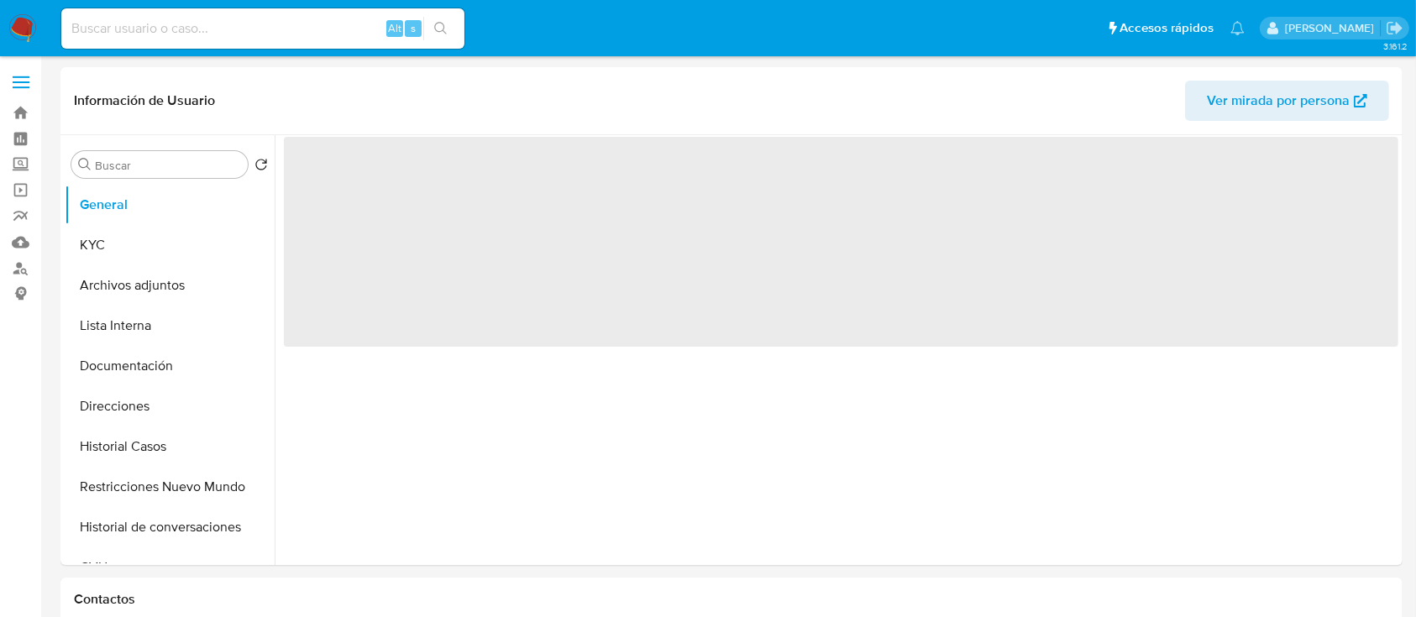
select select "10"
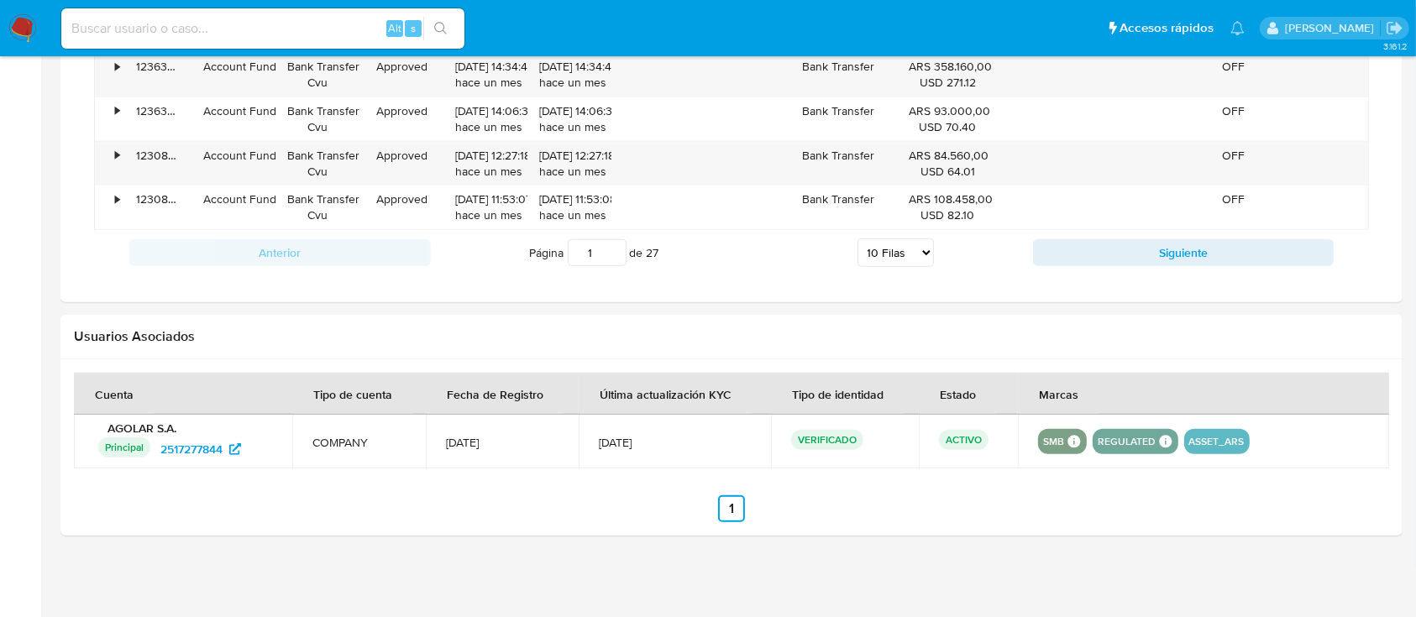
scroll to position [1567, 0]
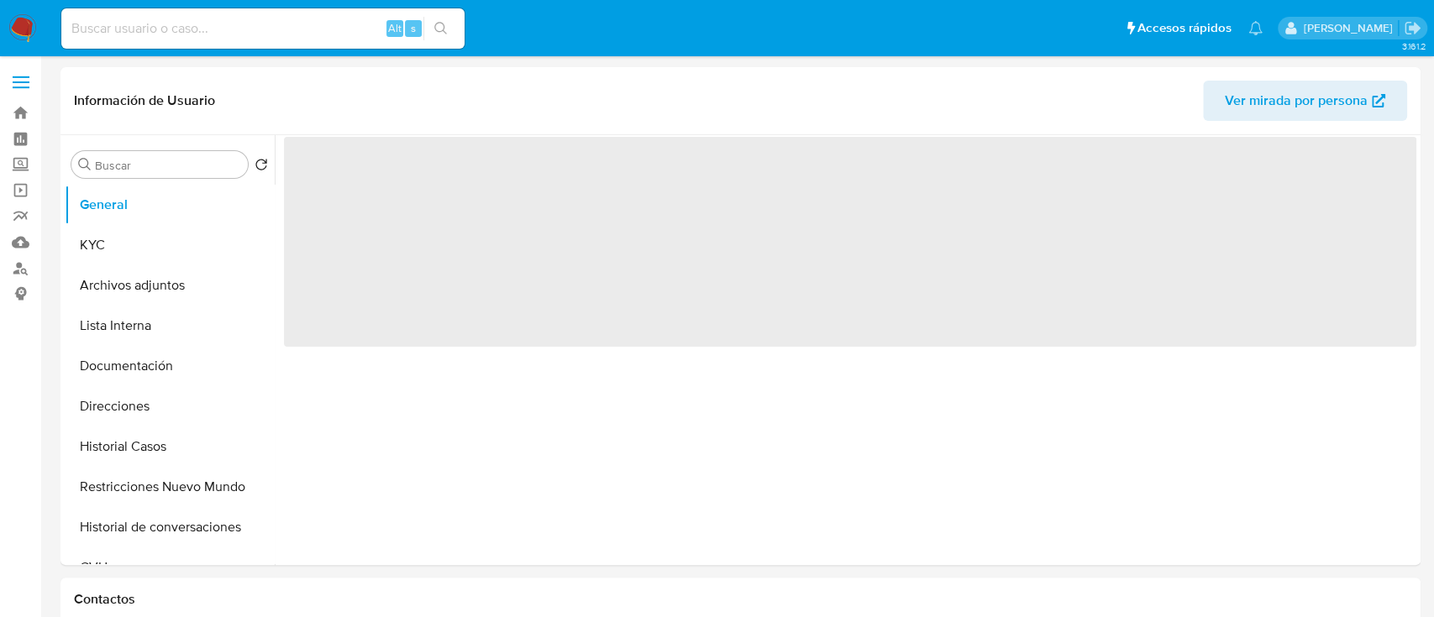
select select "10"
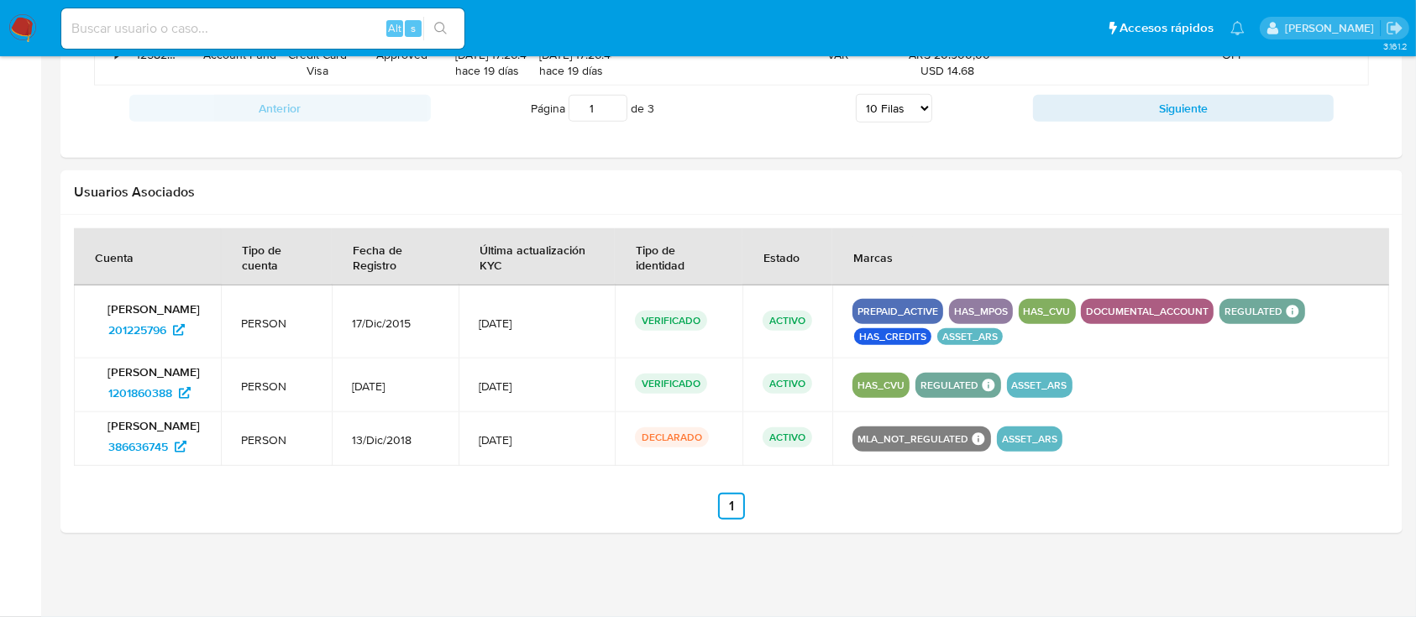
scroll to position [1714, 0]
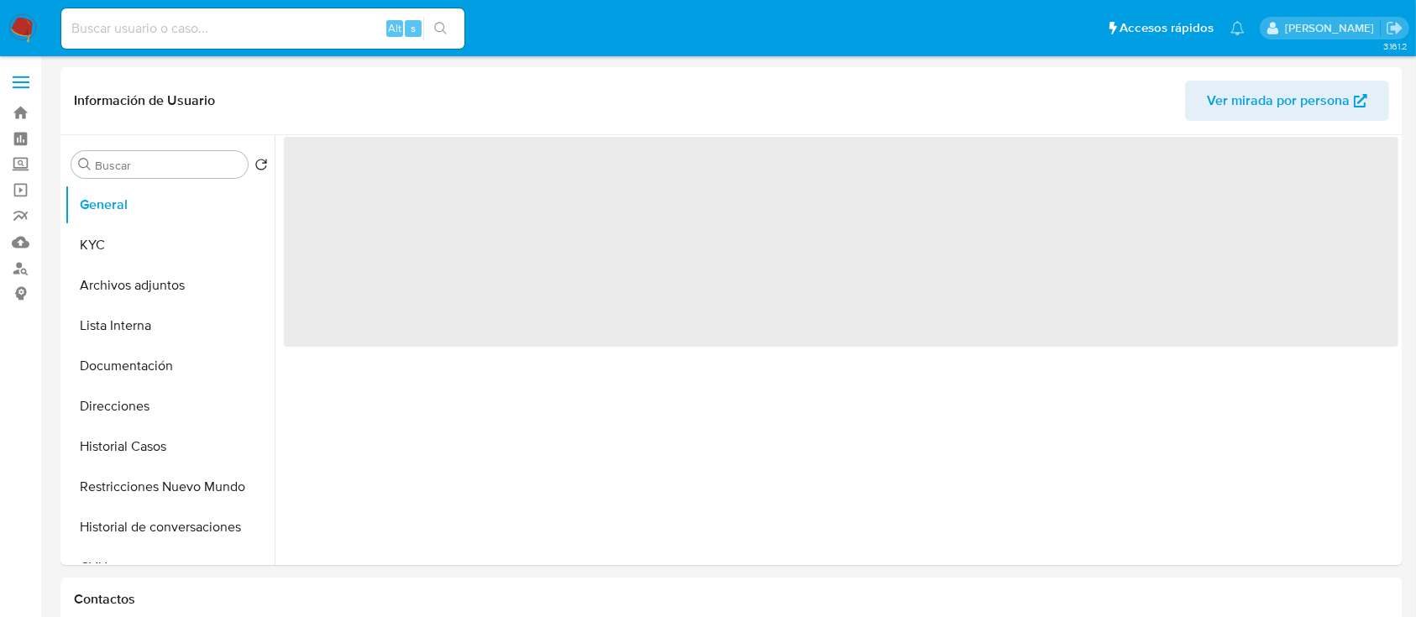
select select "10"
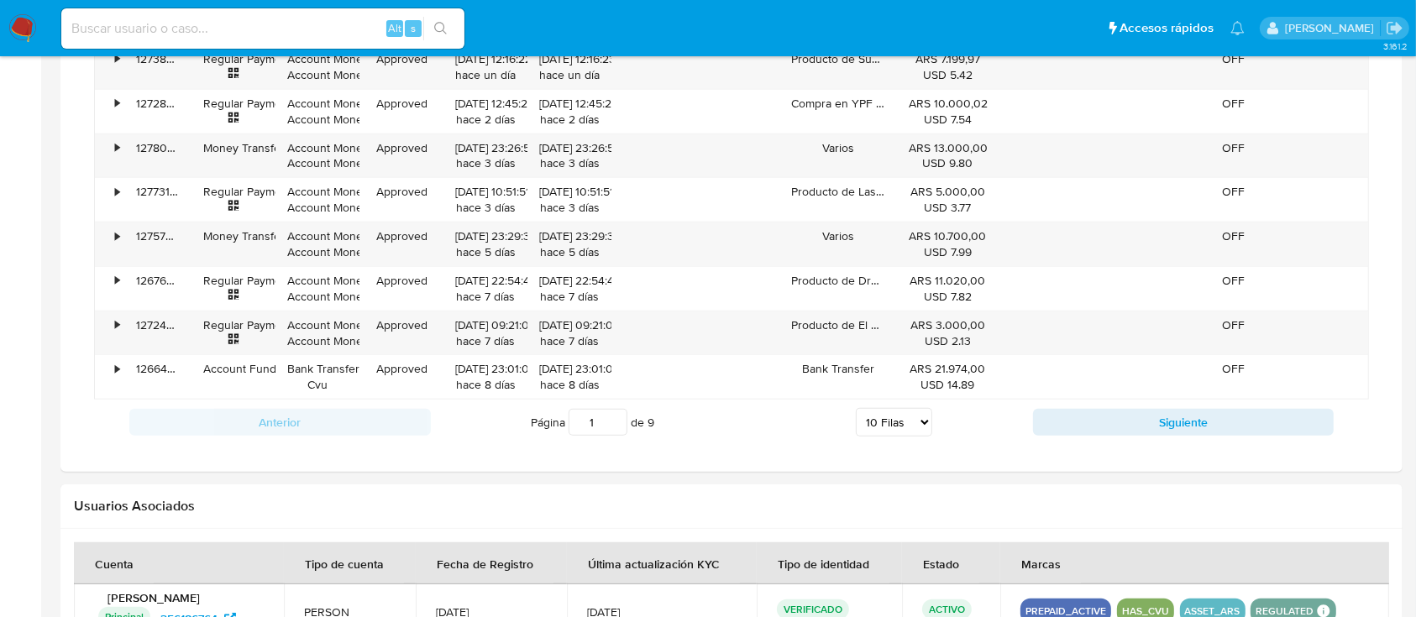
scroll to position [1567, 0]
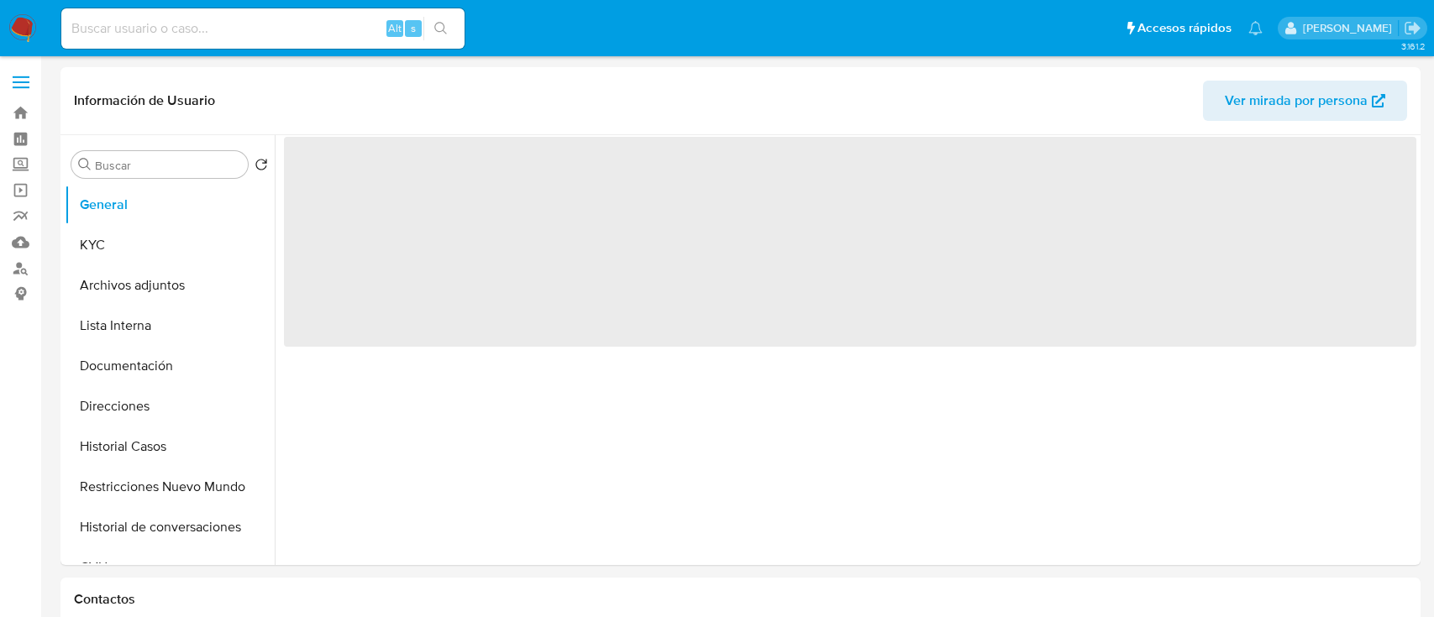
select select "10"
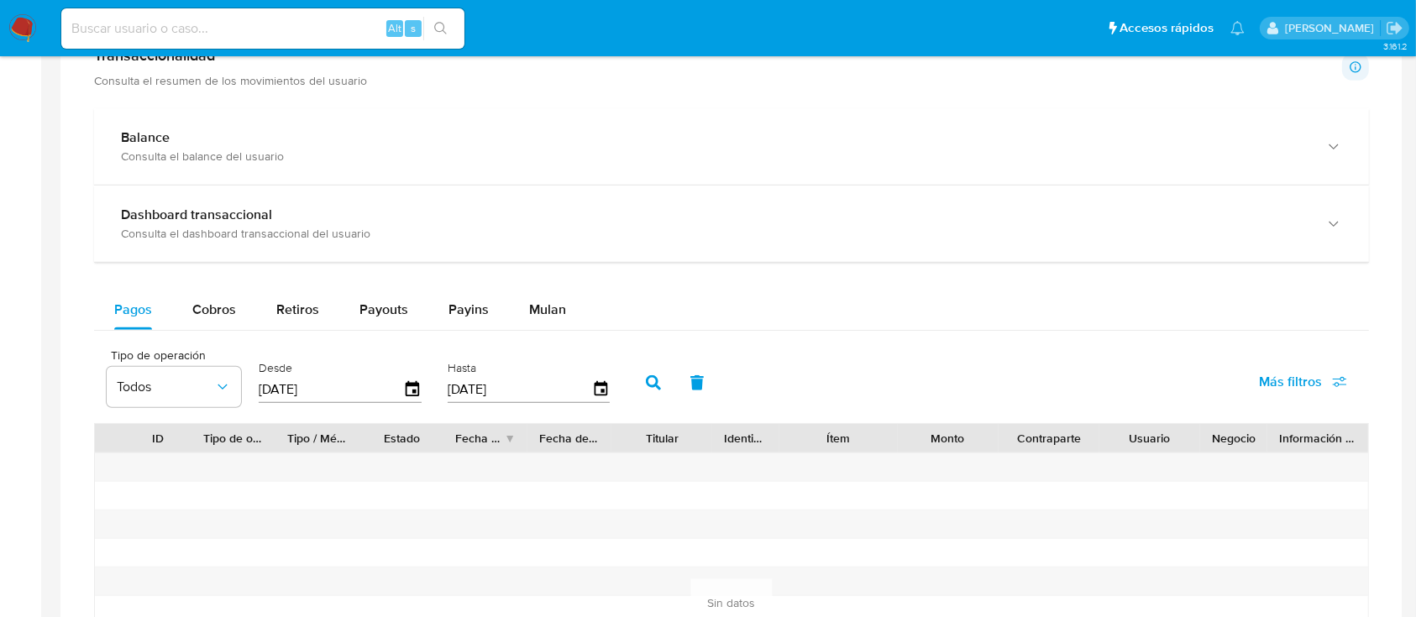
scroll to position [1409, 0]
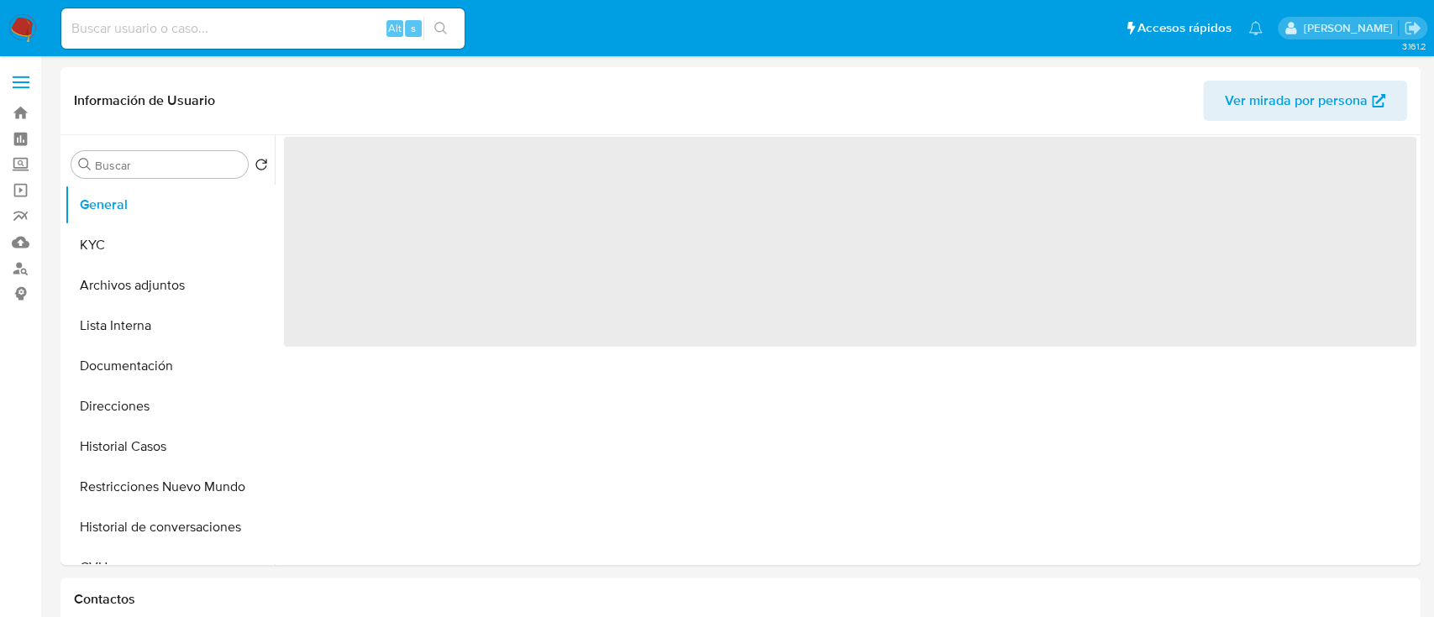
select select "10"
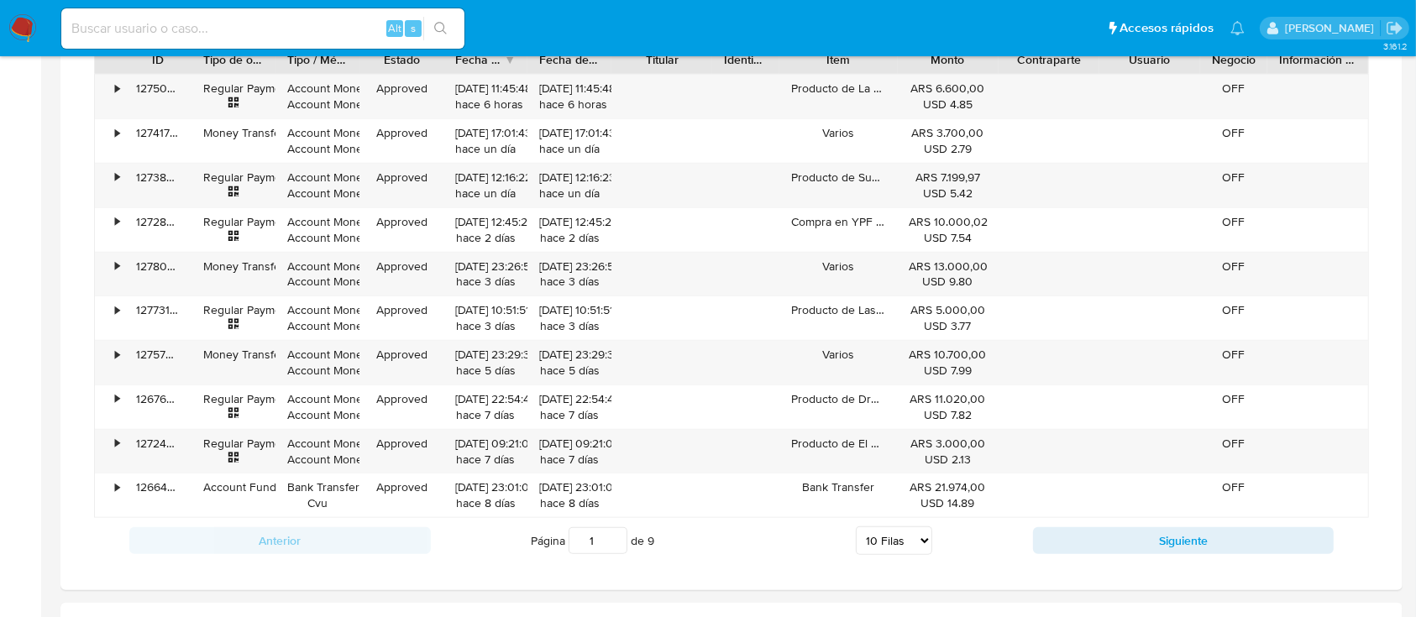
scroll to position [1567, 0]
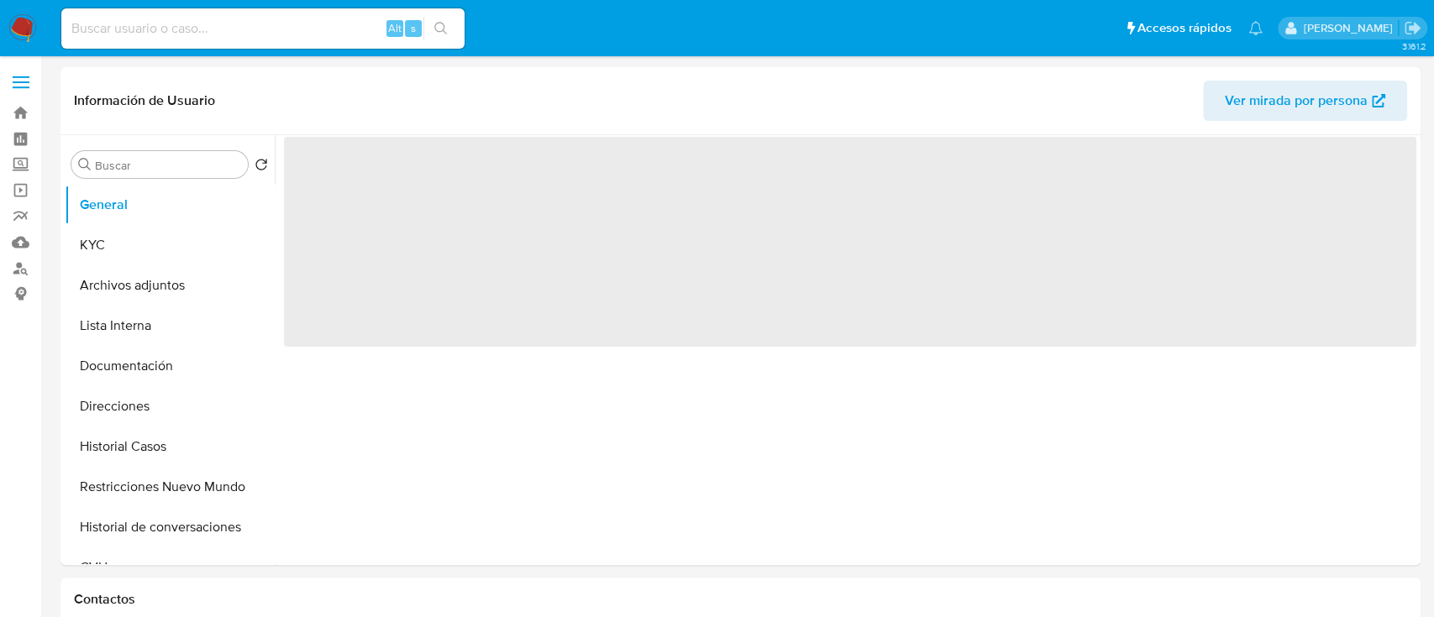
select select "10"
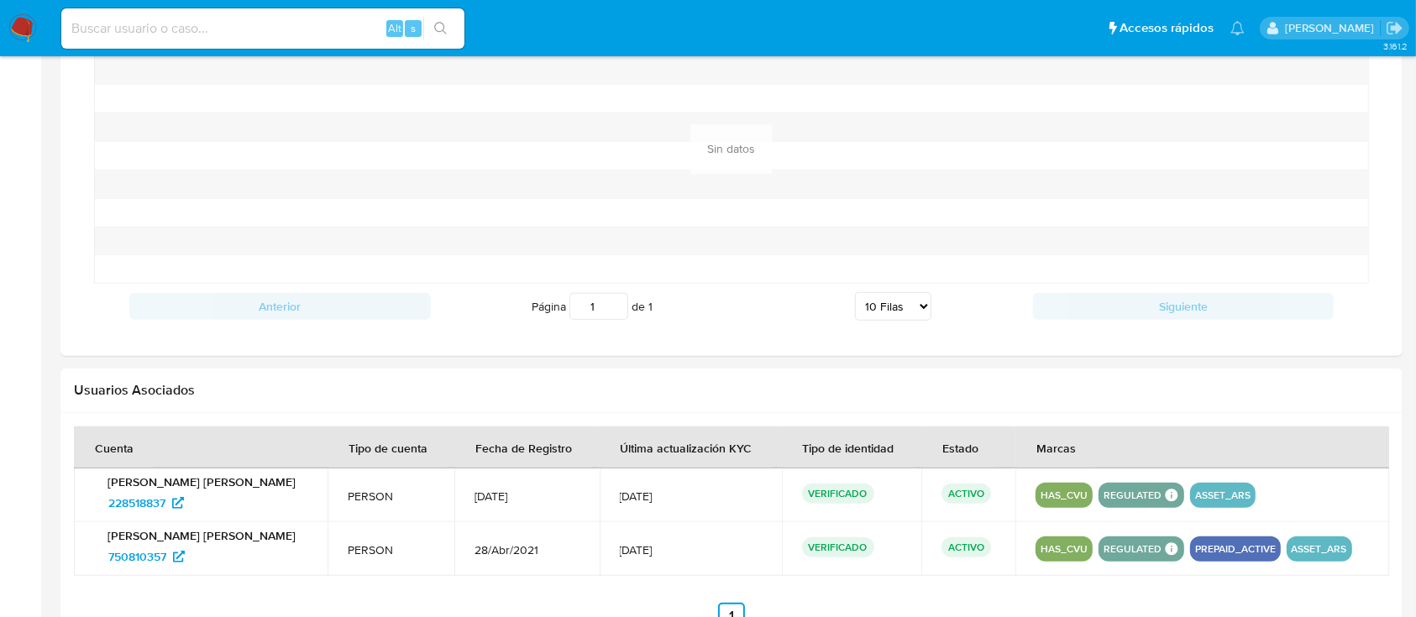
scroll to position [1462, 0]
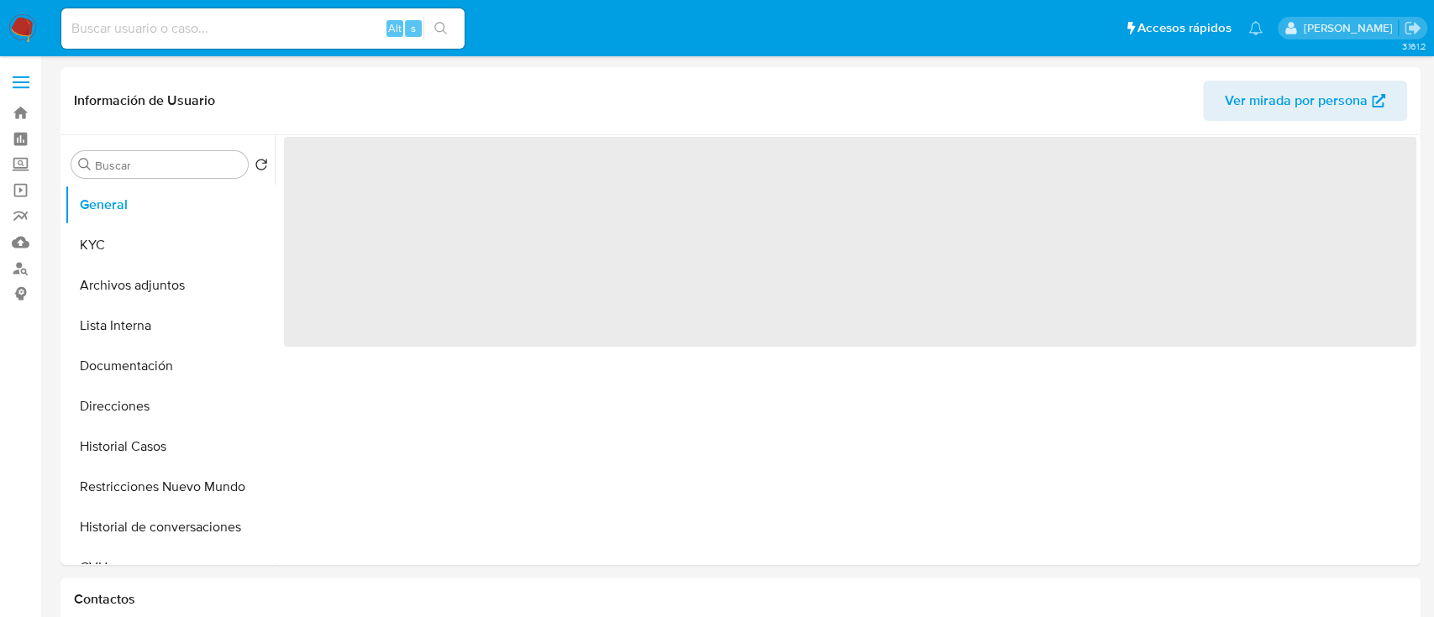
select select "10"
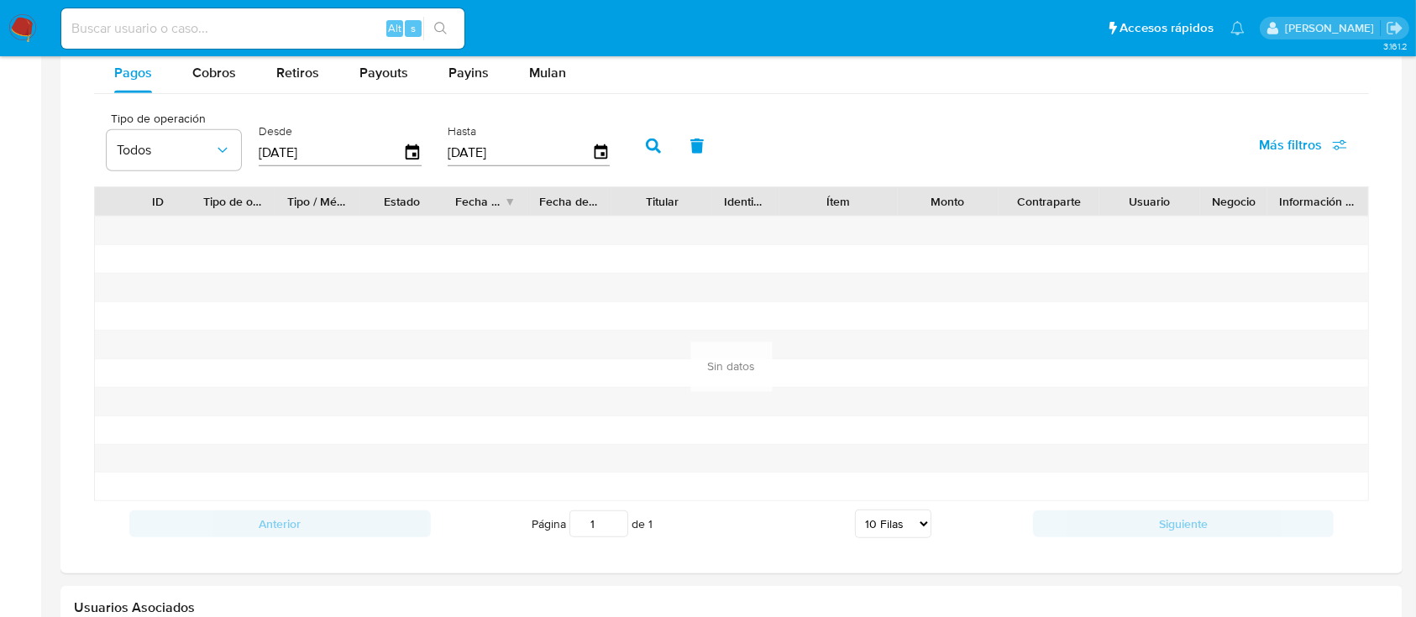
scroll to position [1409, 0]
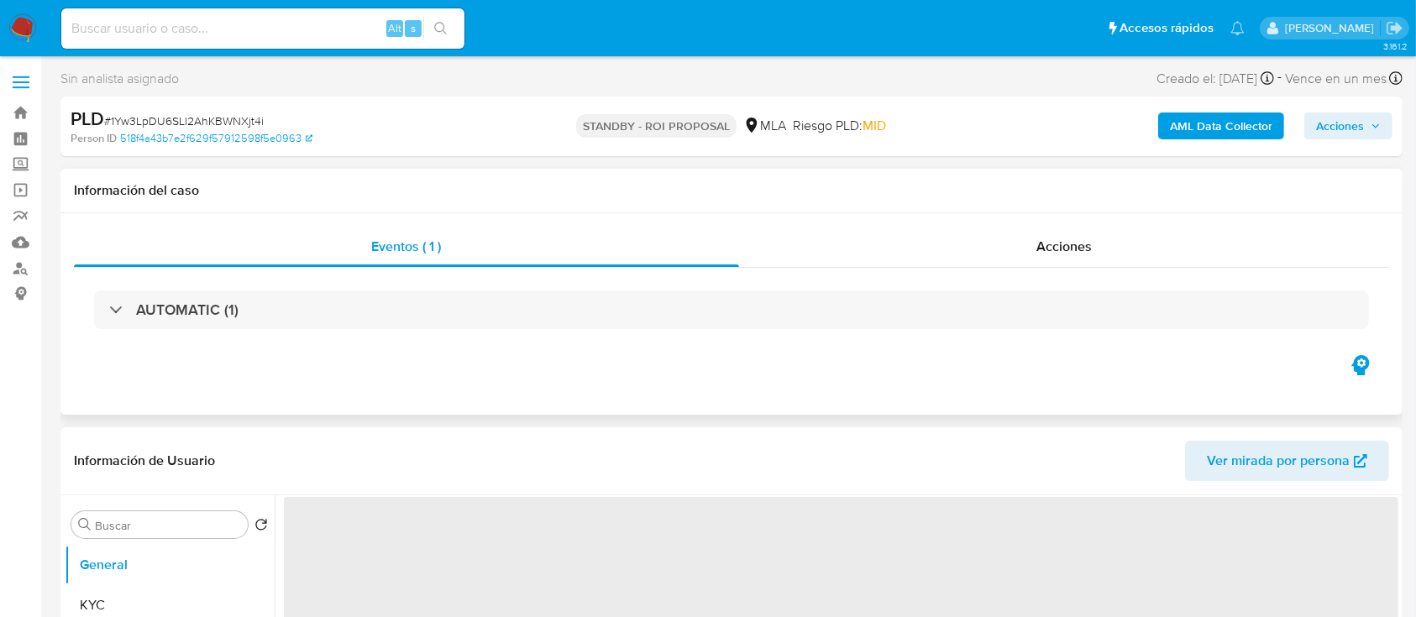
select select "10"
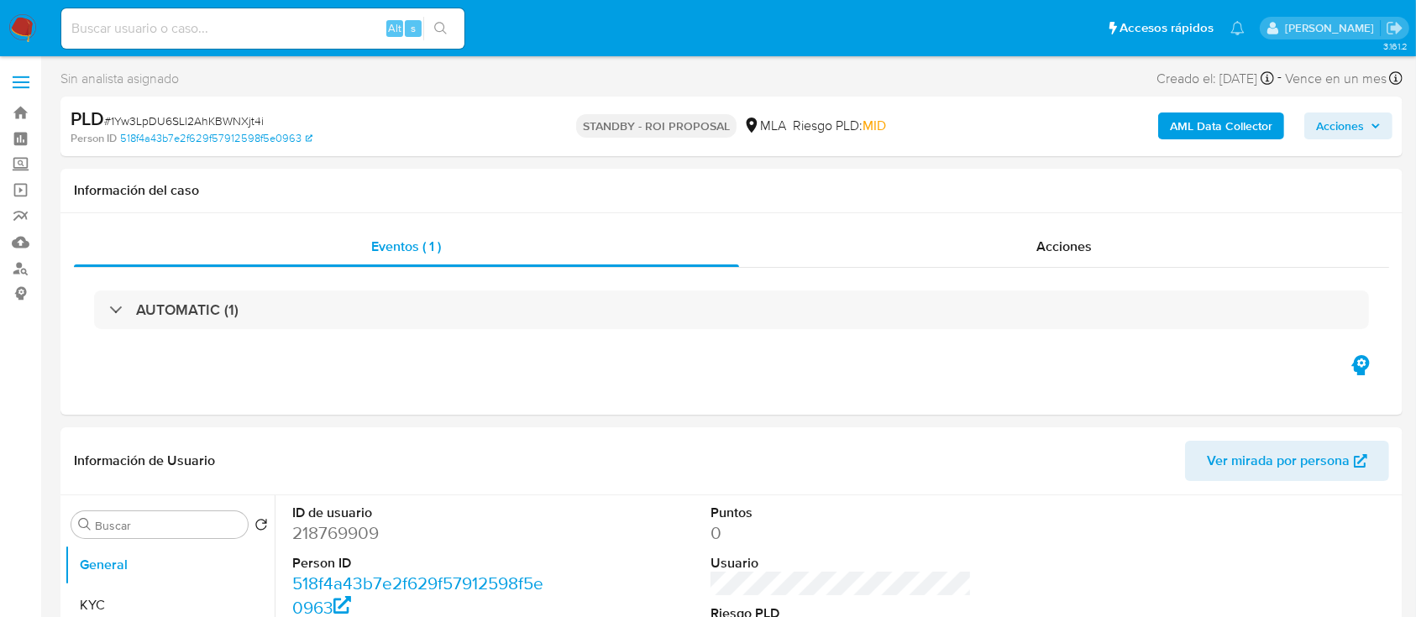
click at [326, 29] on input at bounding box center [262, 29] width 403 height 22
paste input "l0WlunMlszmNAOApgkwOp0m5"
type input "l0WlunMlszmNAOApgkwOp0m5"
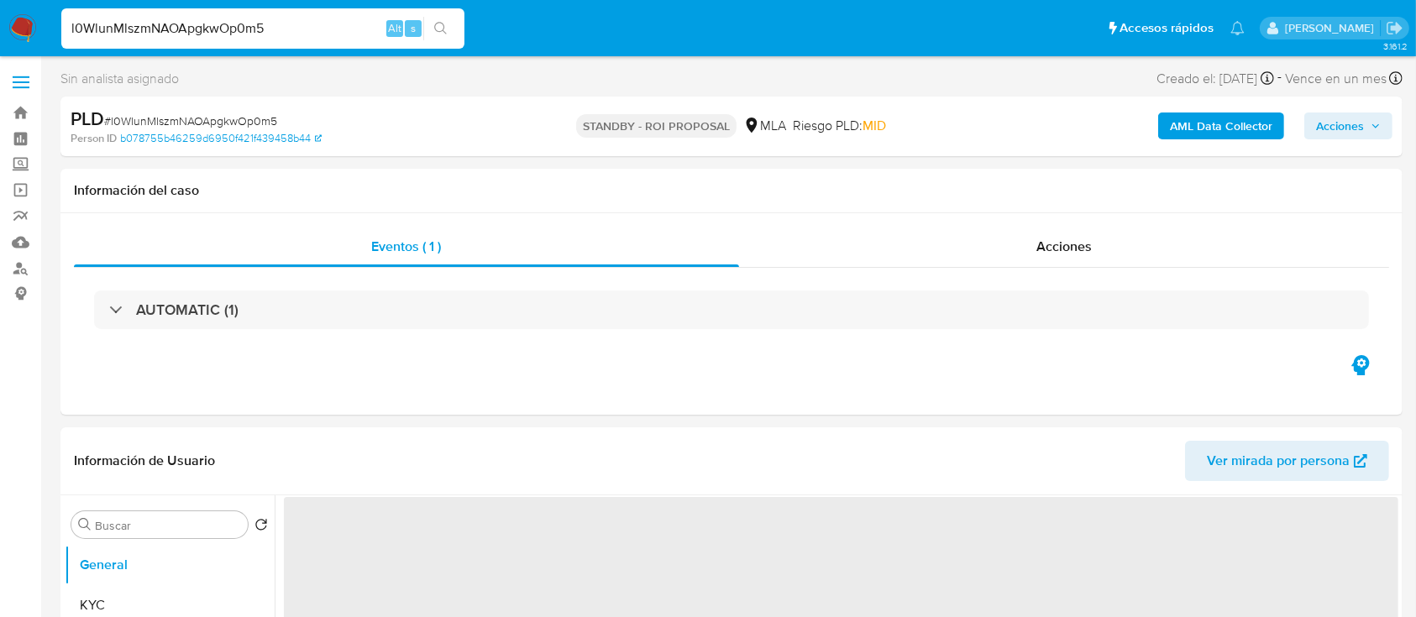
click at [30, 27] on img at bounding box center [22, 28] width 29 height 29
select select "10"
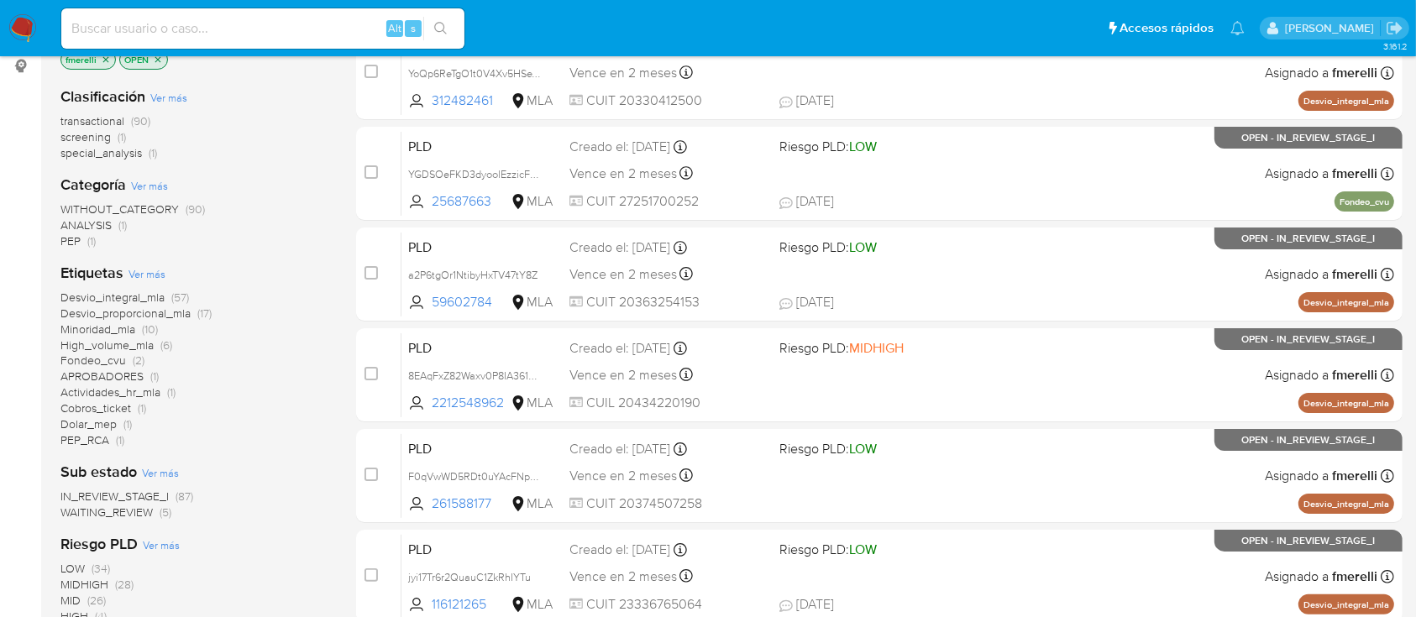
scroll to position [228, 0]
